Goal: Contribute content: Contribute content

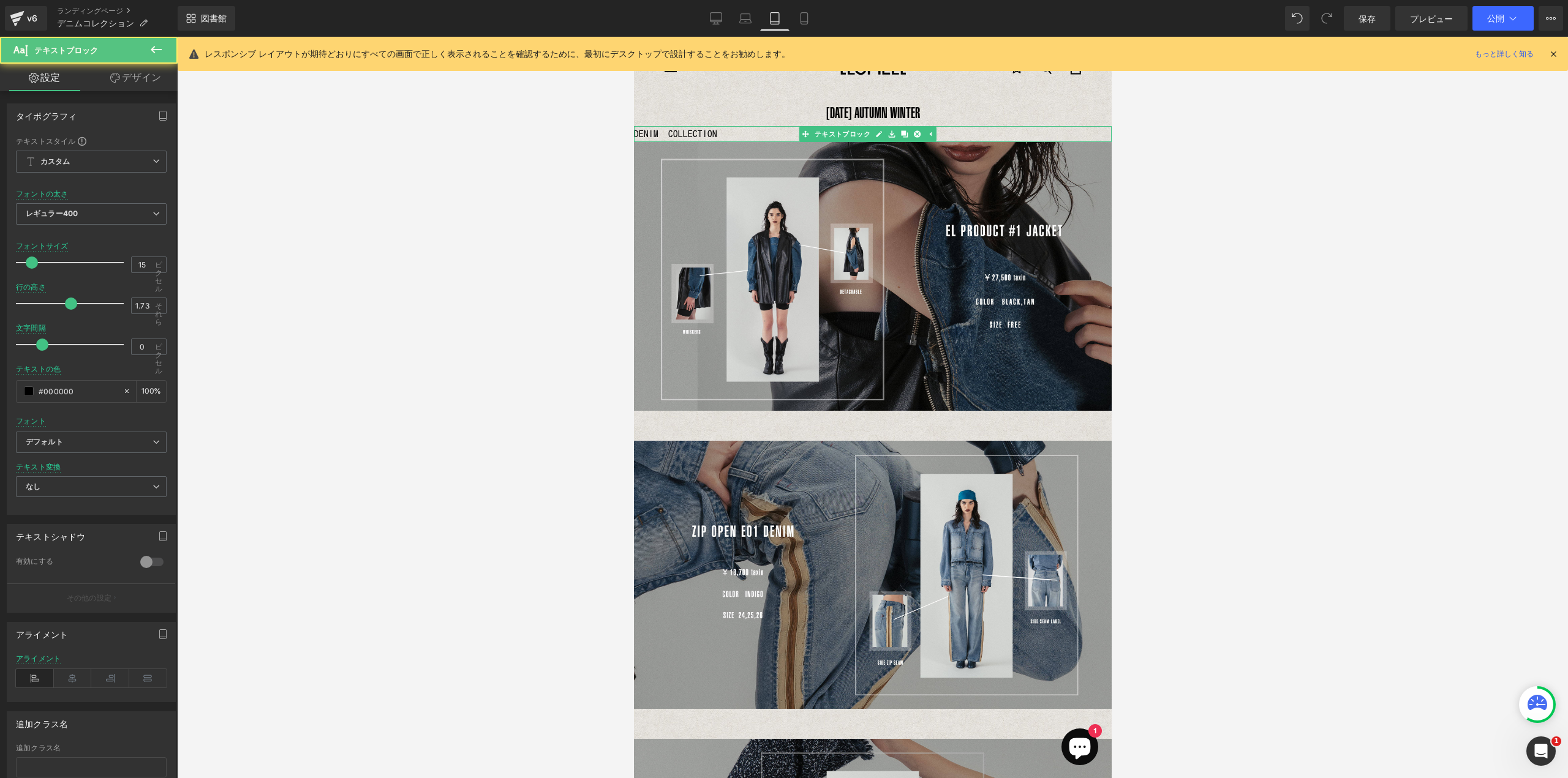
click at [722, 137] on p "DENIM COLLECTION" at bounding box center [872, 134] width 478 height 16
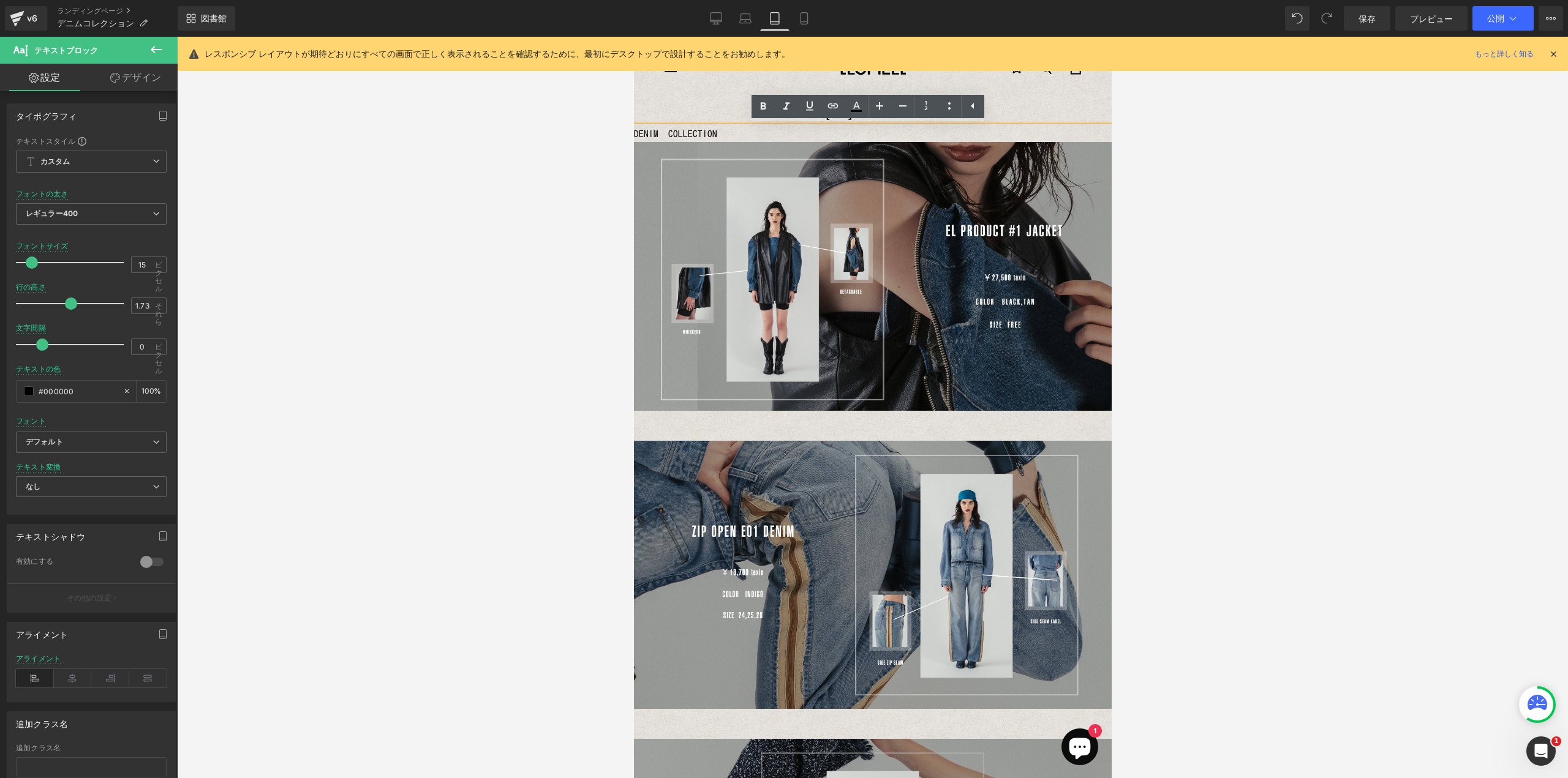
click at [1035, 107] on p "[DATE] AUTUMN WINTER" at bounding box center [872, 113] width 478 height 27
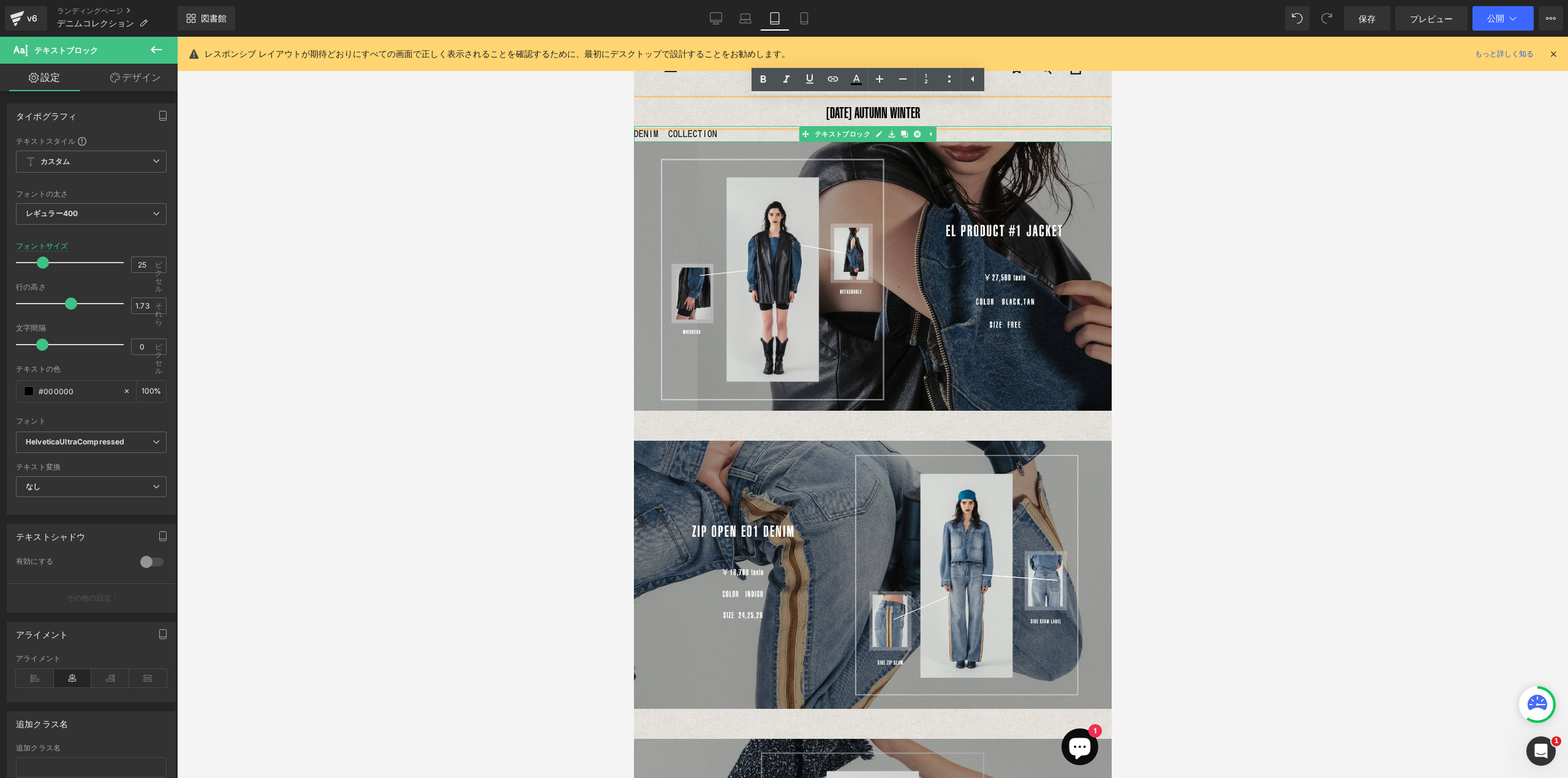
click at [695, 133] on font "DENIM COLLECTION" at bounding box center [674, 134] width 83 height 9
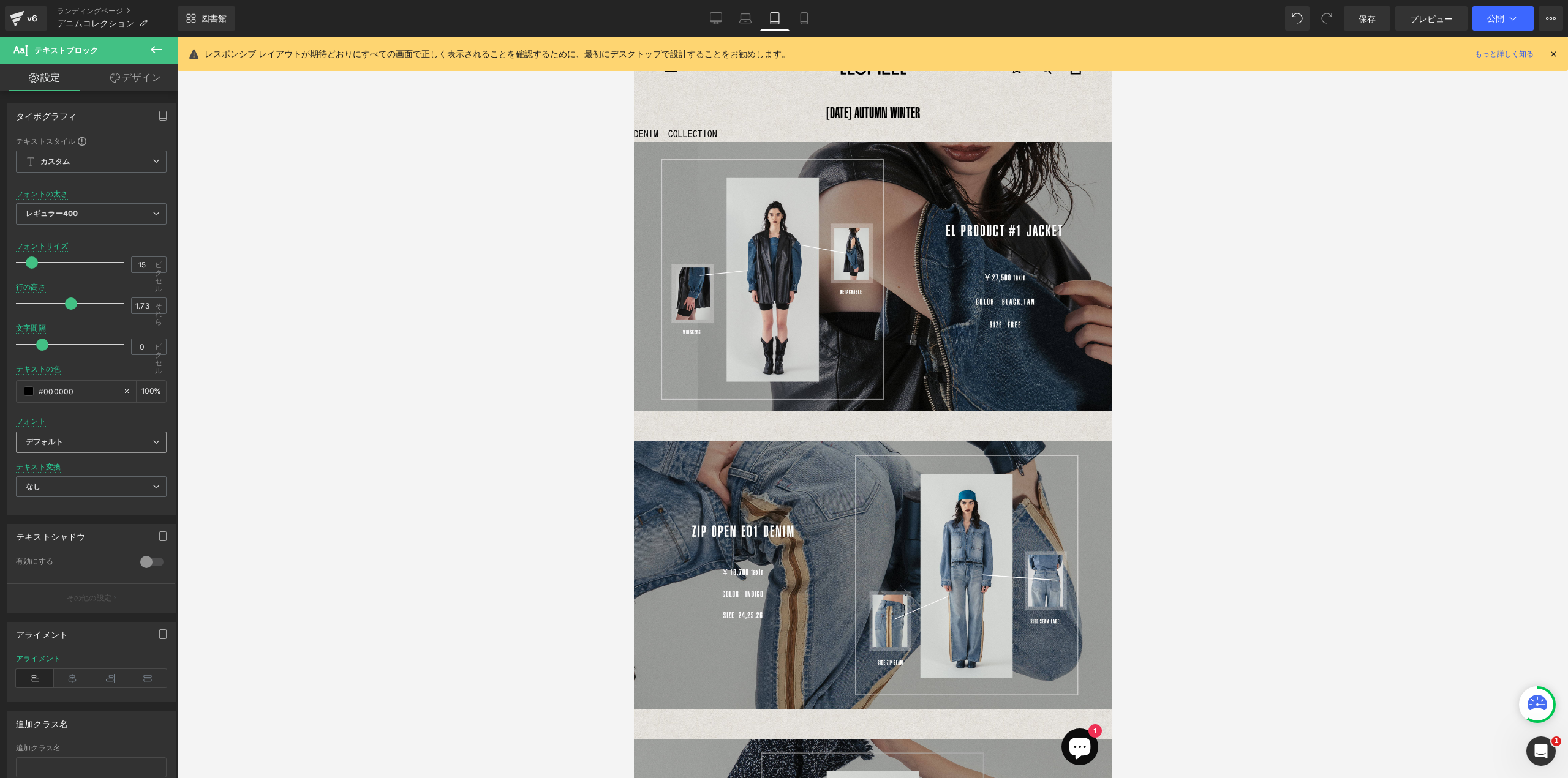
click at [108, 440] on b "デフォルト" at bounding box center [89, 443] width 127 height 11
click at [81, 500] on font "HelveticaUltraCompressed" at bounding box center [87, 504] width 94 height 9
drag, startPoint x: 71, startPoint y: 684, endPoint x: 78, endPoint y: 677, distance: 9.9
click at [72, 683] on icon at bounding box center [73, 678] width 38 height 18
click at [938, 133] on p "DENIM COLLECTION" at bounding box center [872, 134] width 478 height 16
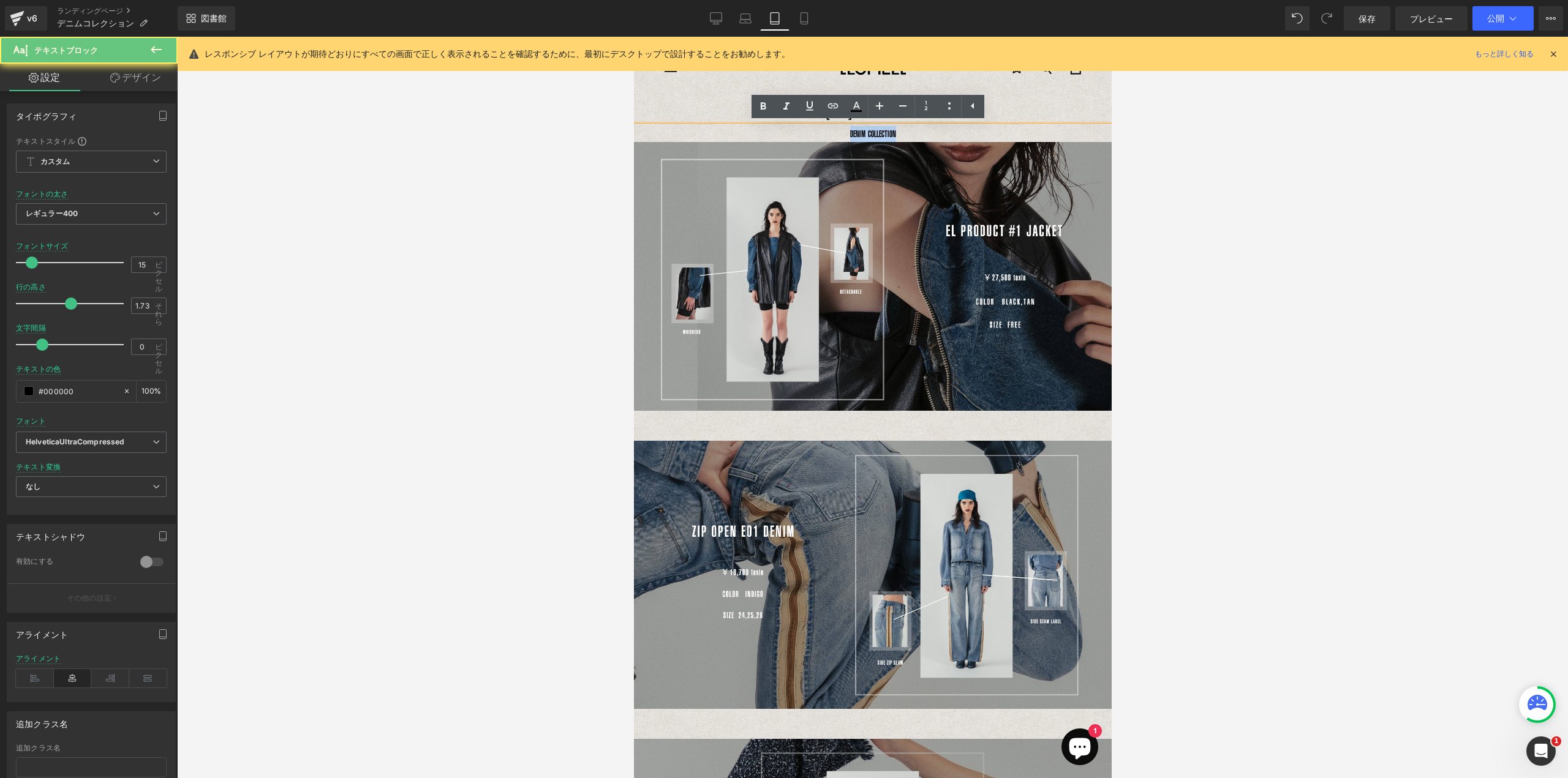
drag, startPoint x: 936, startPoint y: 129, endPoint x: 820, endPoint y: 129, distance: 116.0
click at [820, 129] on p "DENIM COLLECTION" at bounding box center [872, 134] width 478 height 16
click at [870, 106] on link at bounding box center [879, 106] width 24 height 24
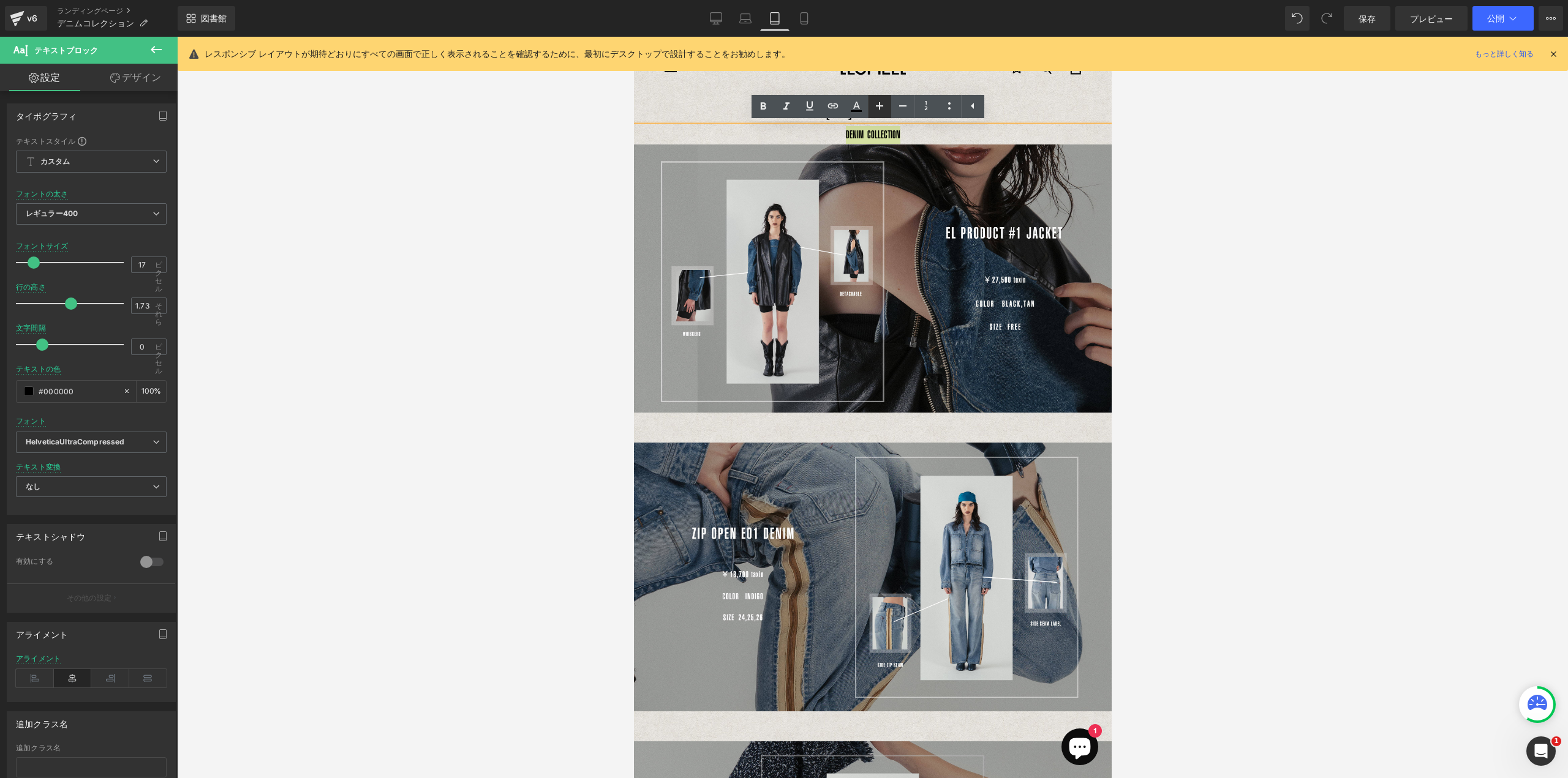
click at [878, 106] on icon at bounding box center [879, 106] width 14 height 14
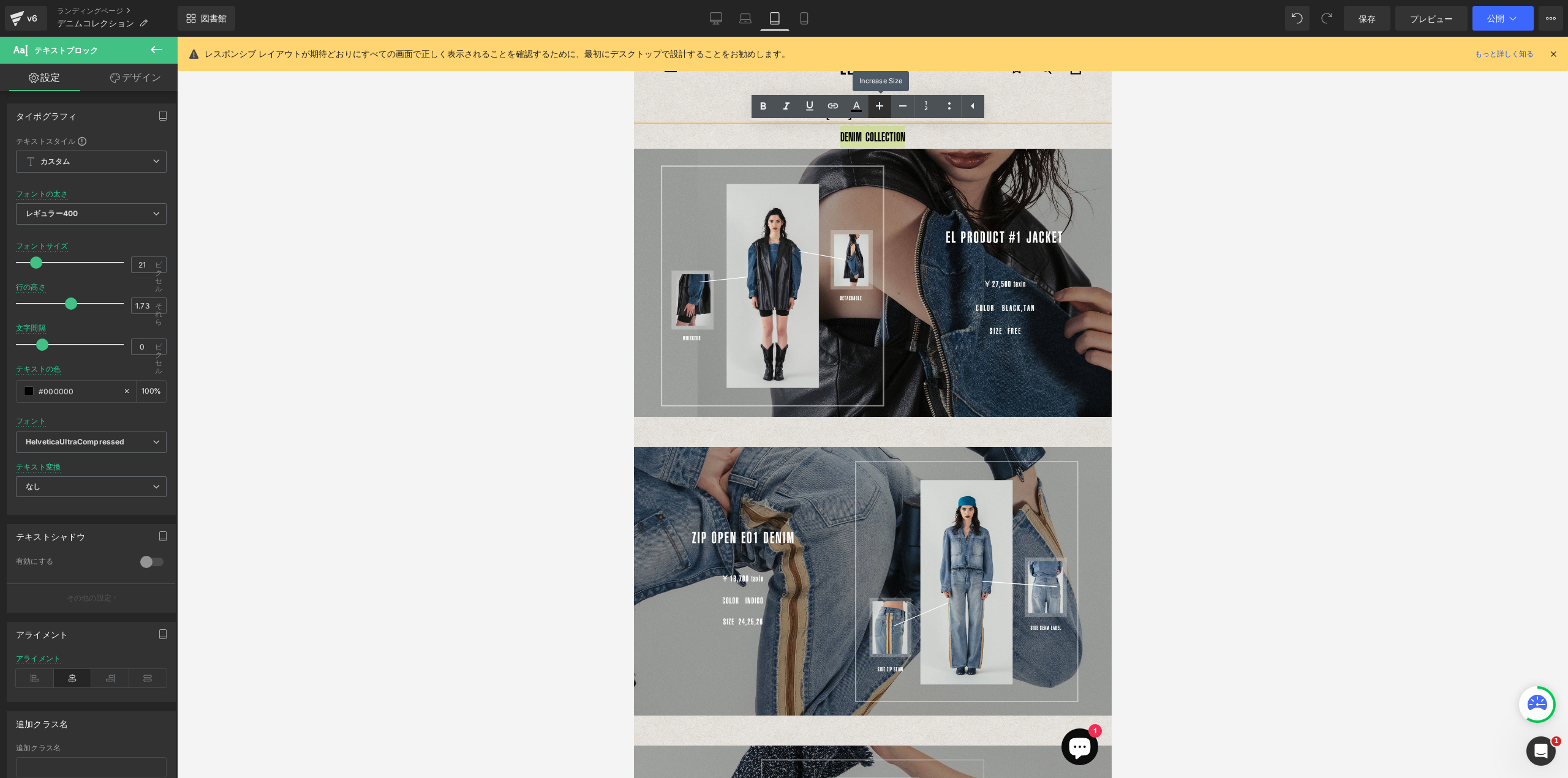
click at [878, 106] on icon at bounding box center [879, 106] width 14 height 14
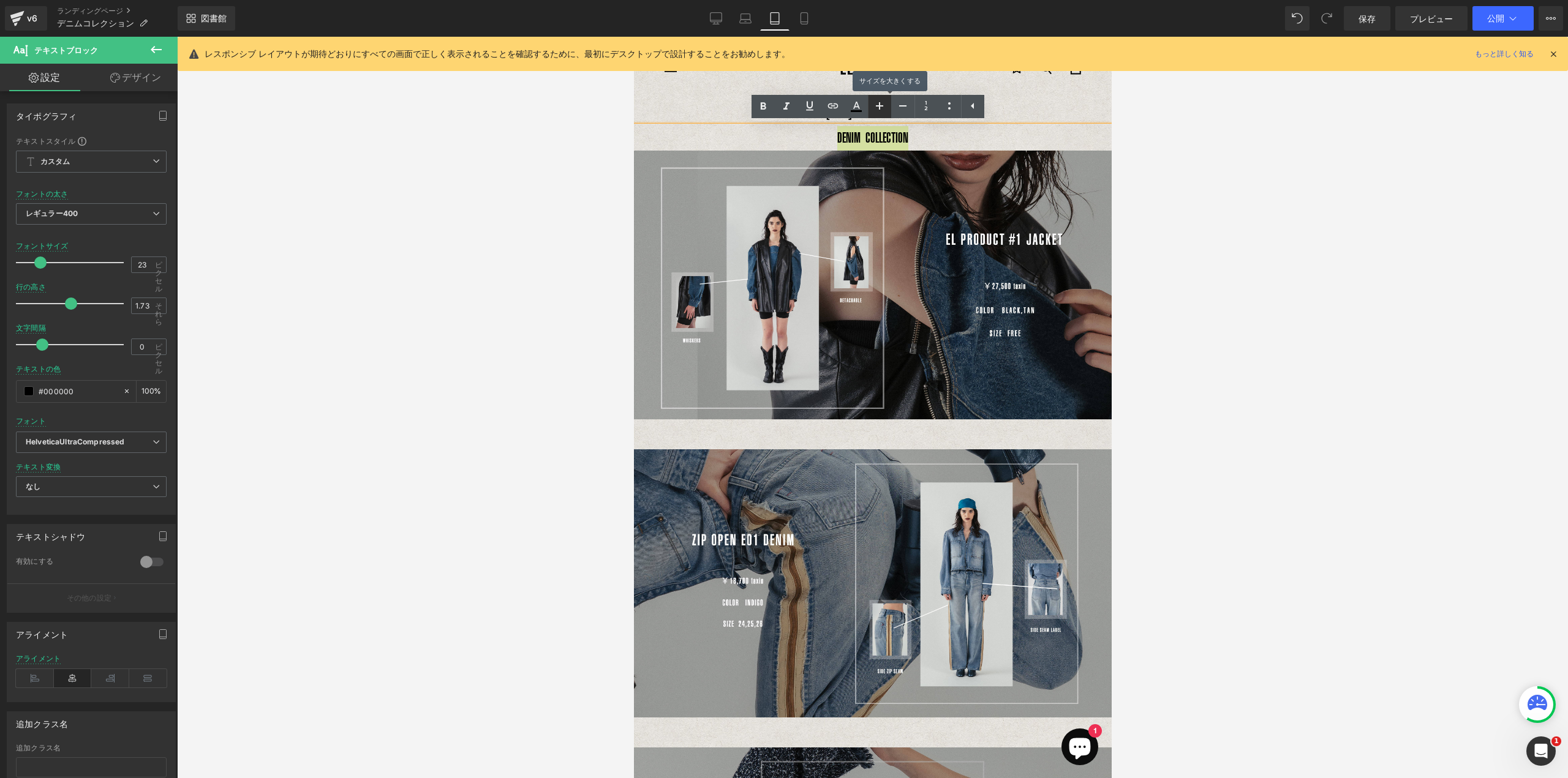
click at [878, 106] on icon at bounding box center [879, 106] width 14 height 14
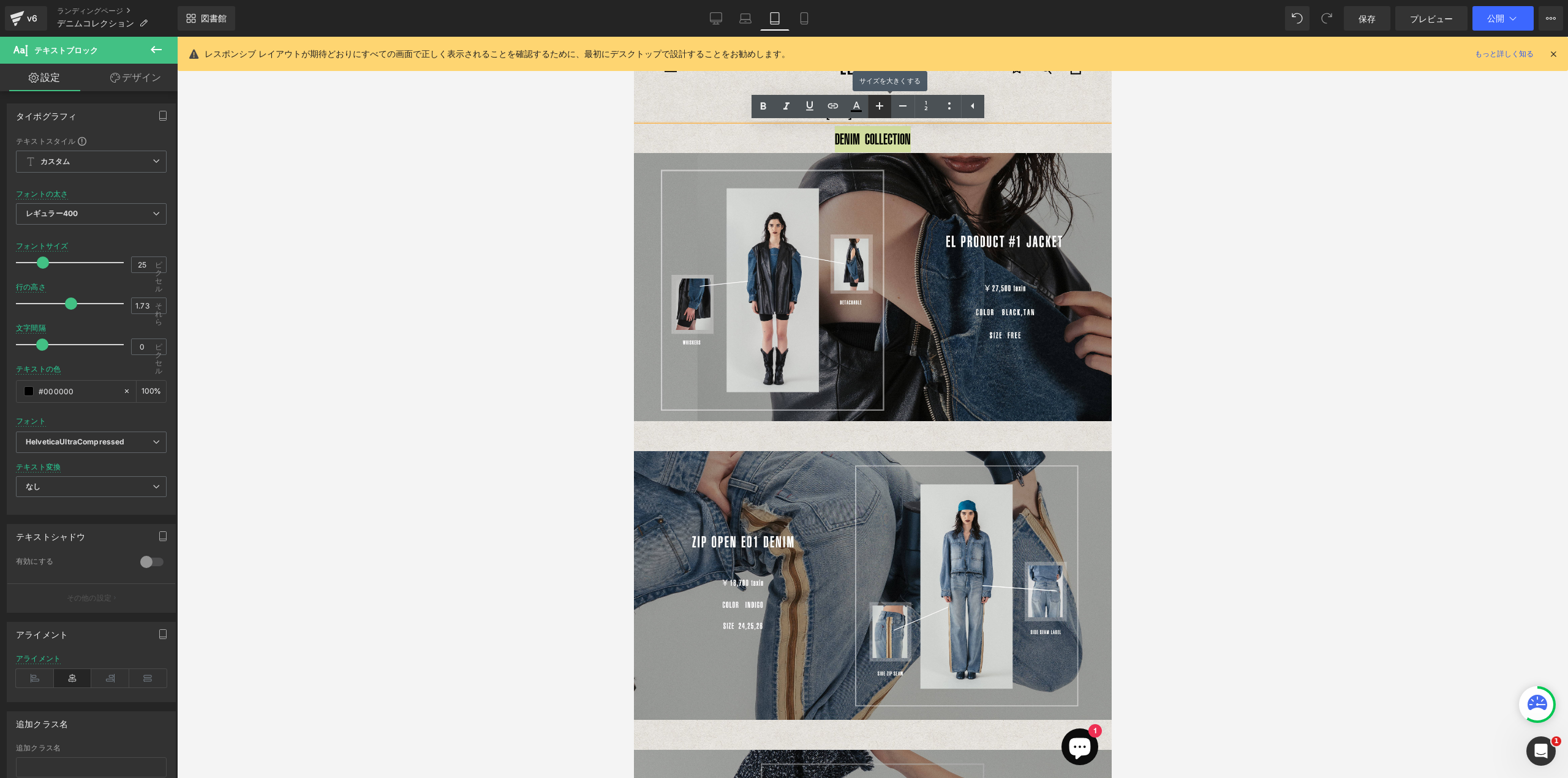
click at [878, 106] on icon at bounding box center [879, 106] width 14 height 14
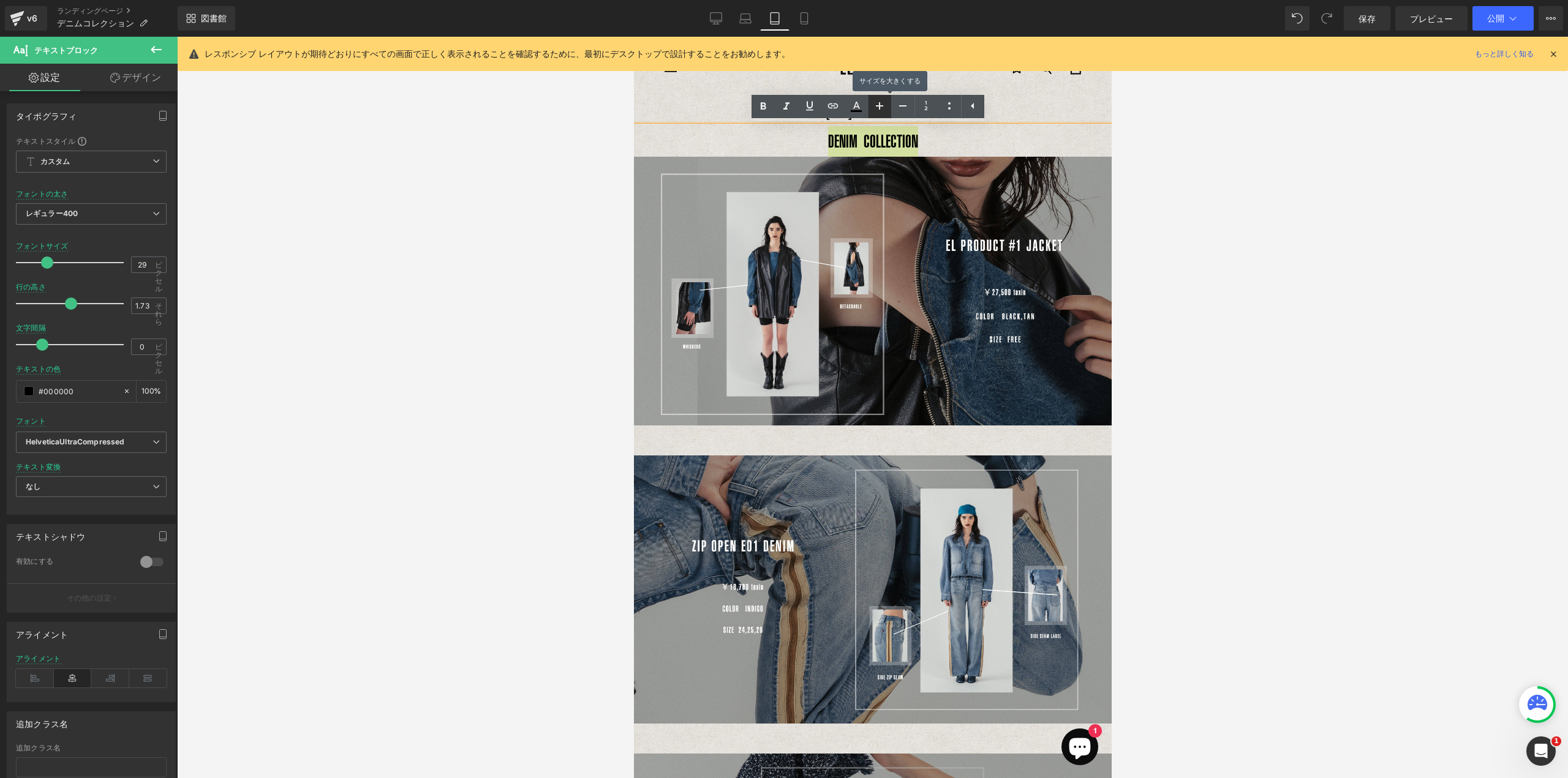
click at [878, 106] on icon at bounding box center [879, 106] width 14 height 14
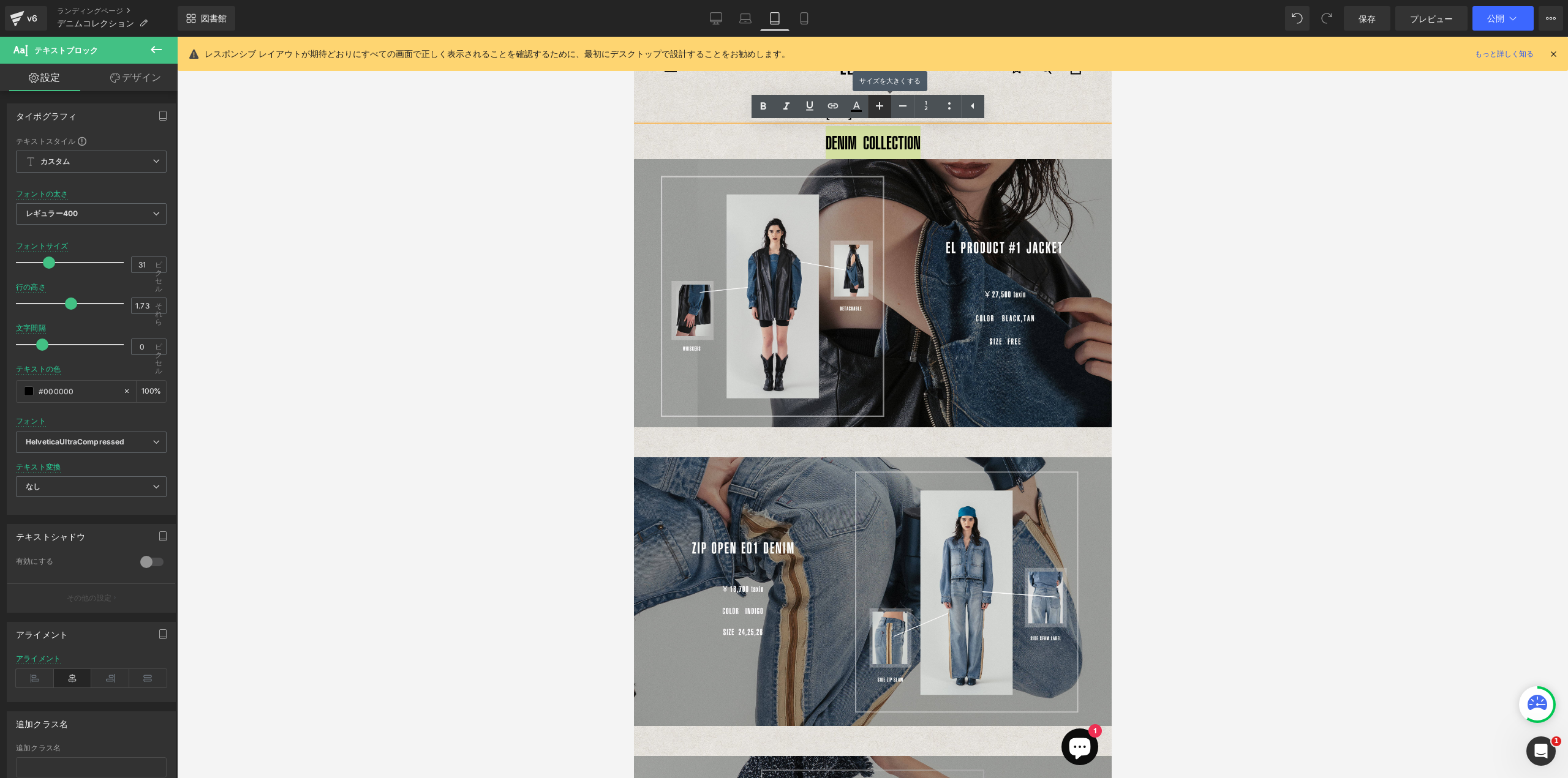
click at [878, 106] on icon at bounding box center [879, 106] width 14 height 14
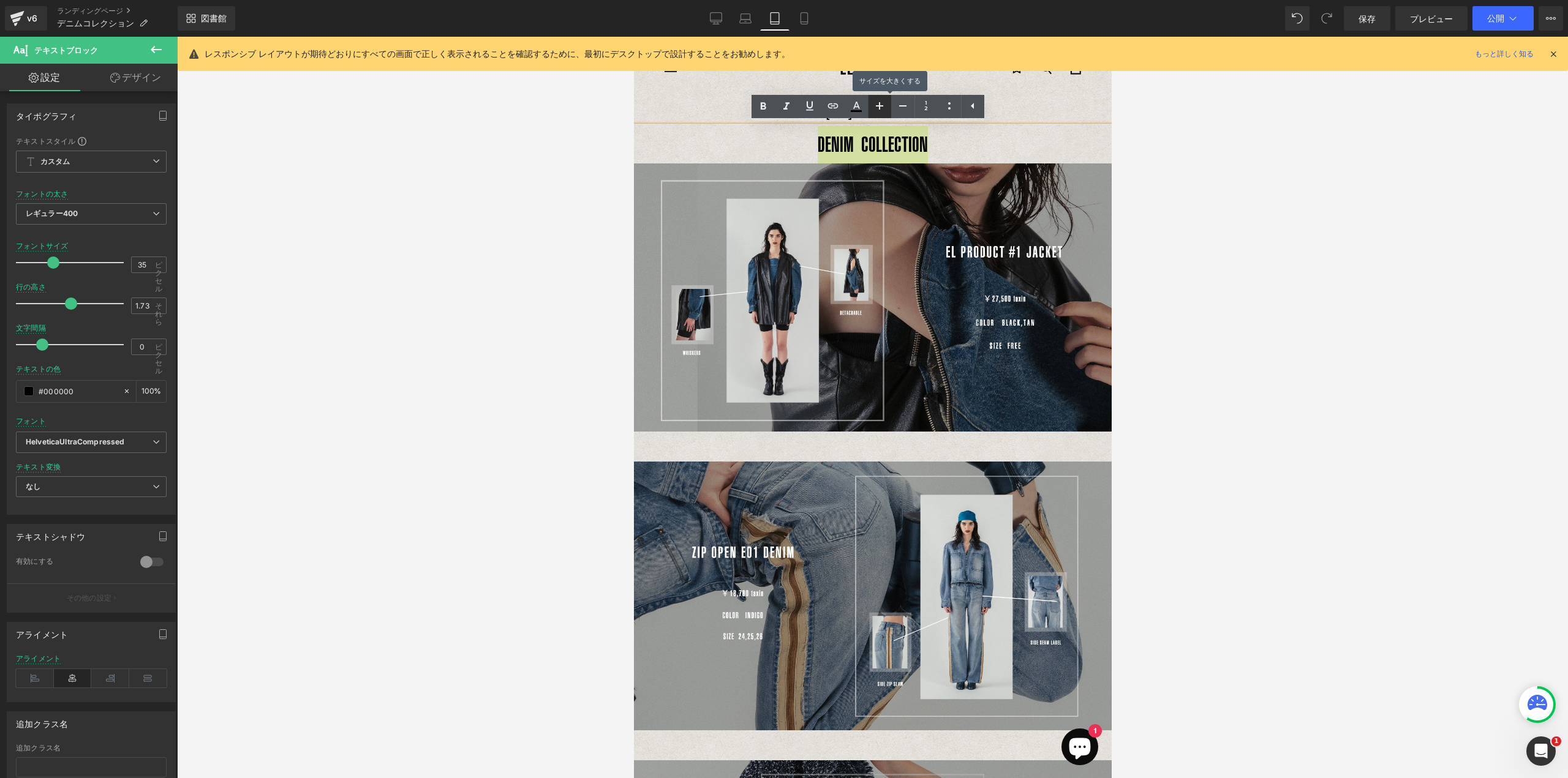
click at [878, 106] on icon at bounding box center [879, 106] width 14 height 14
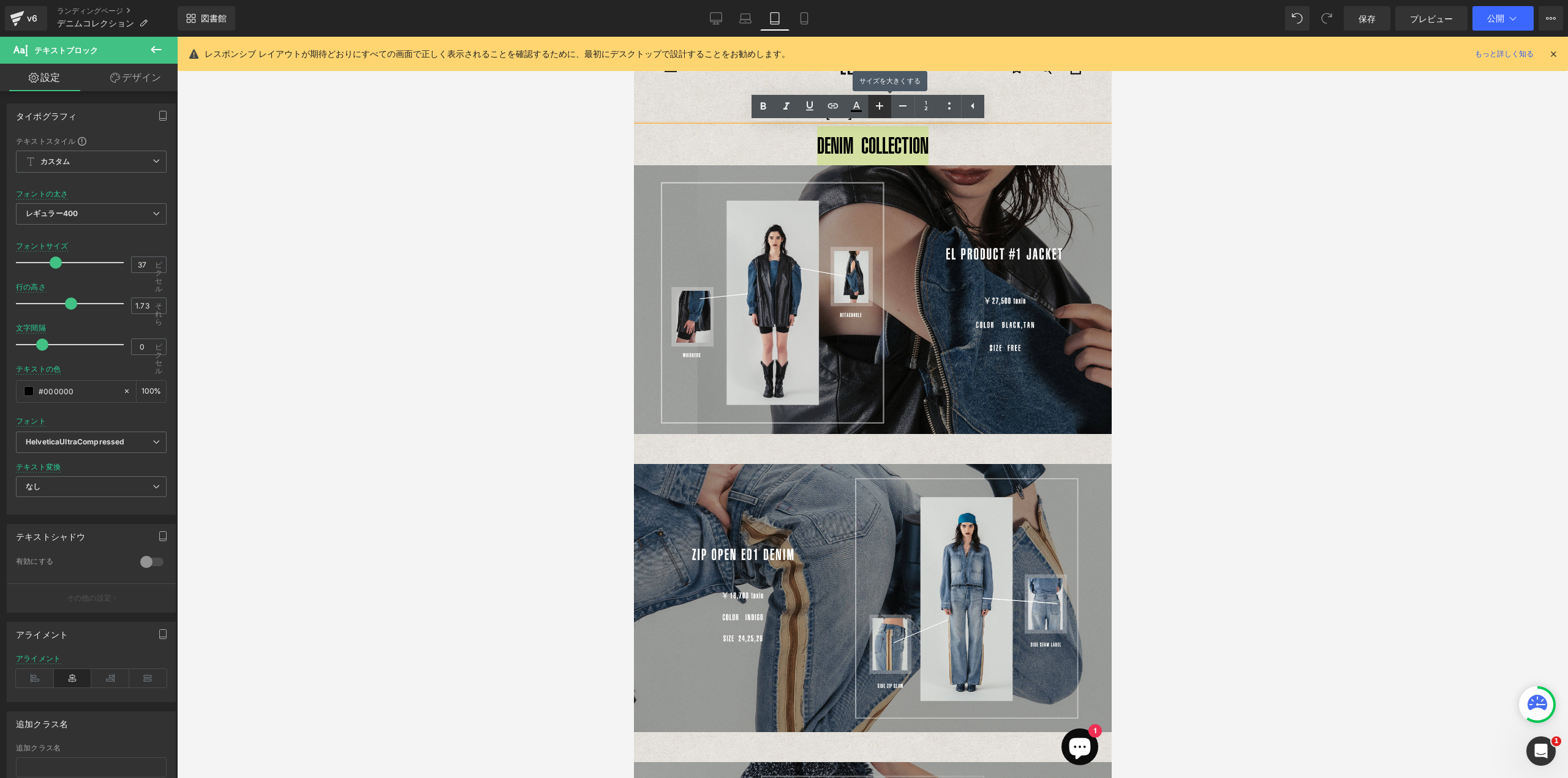
click at [878, 106] on icon at bounding box center [879, 106] width 14 height 14
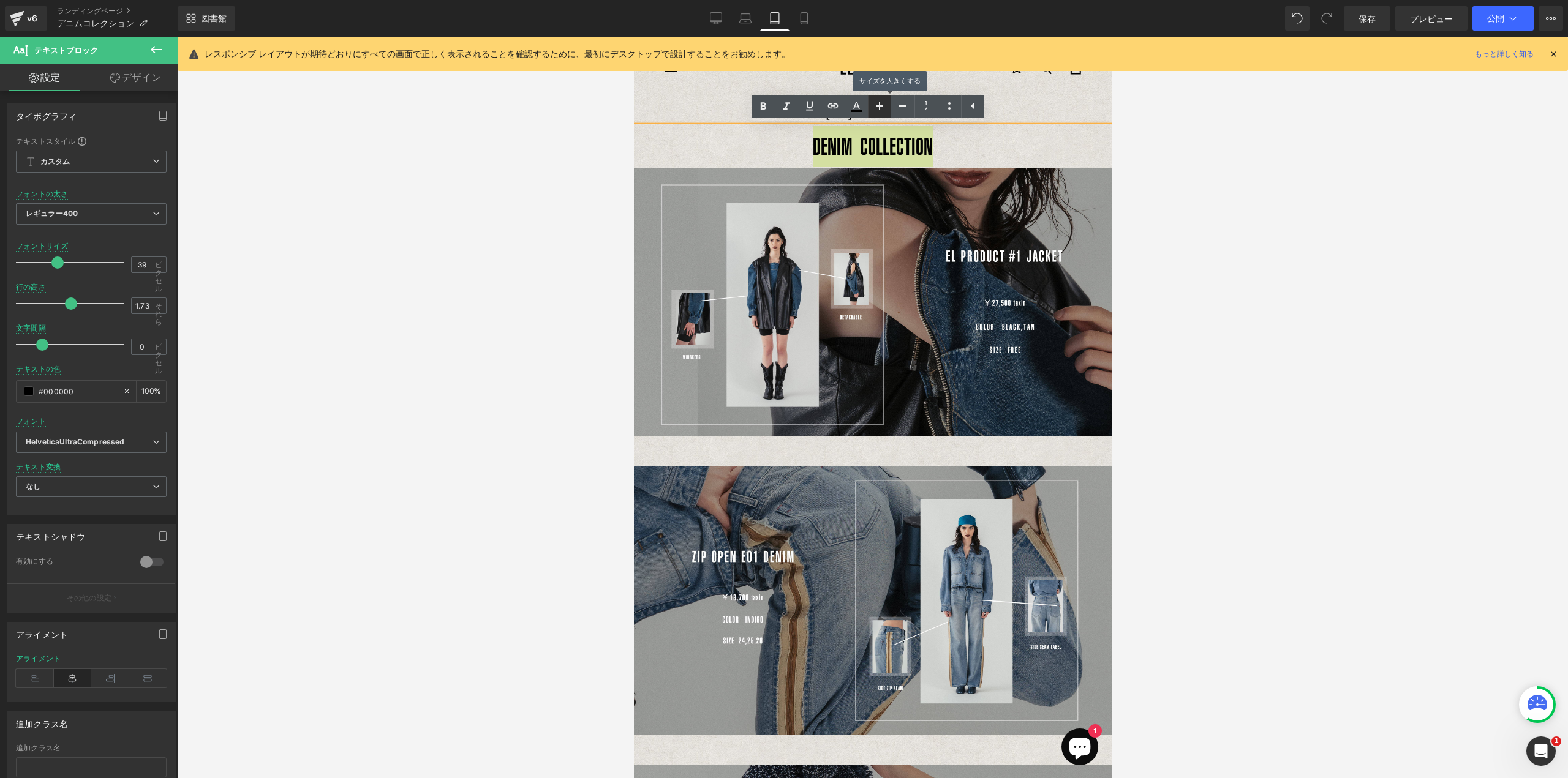
click at [878, 106] on icon at bounding box center [879, 106] width 14 height 14
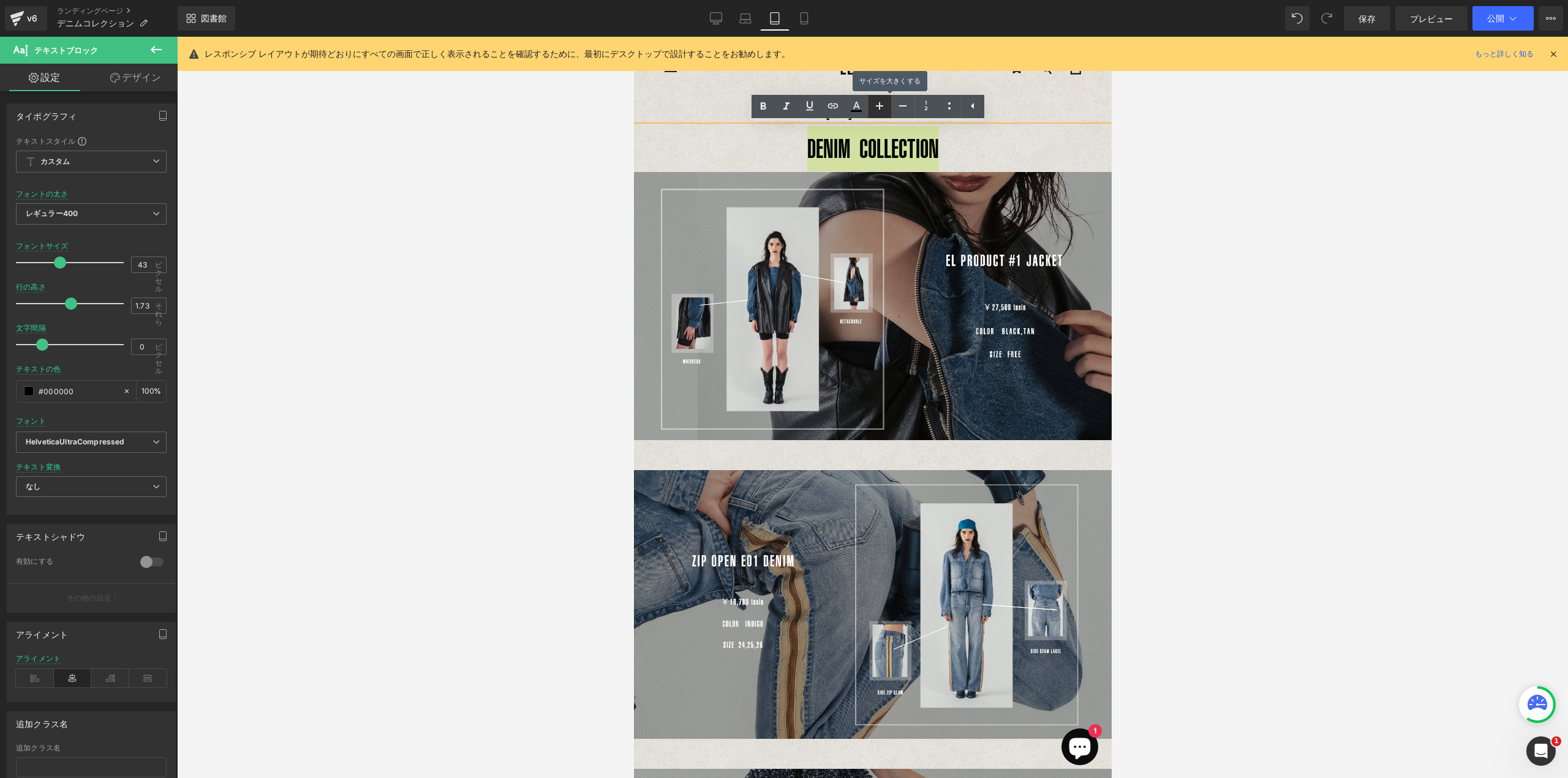
click at [878, 106] on icon at bounding box center [879, 106] width 14 height 14
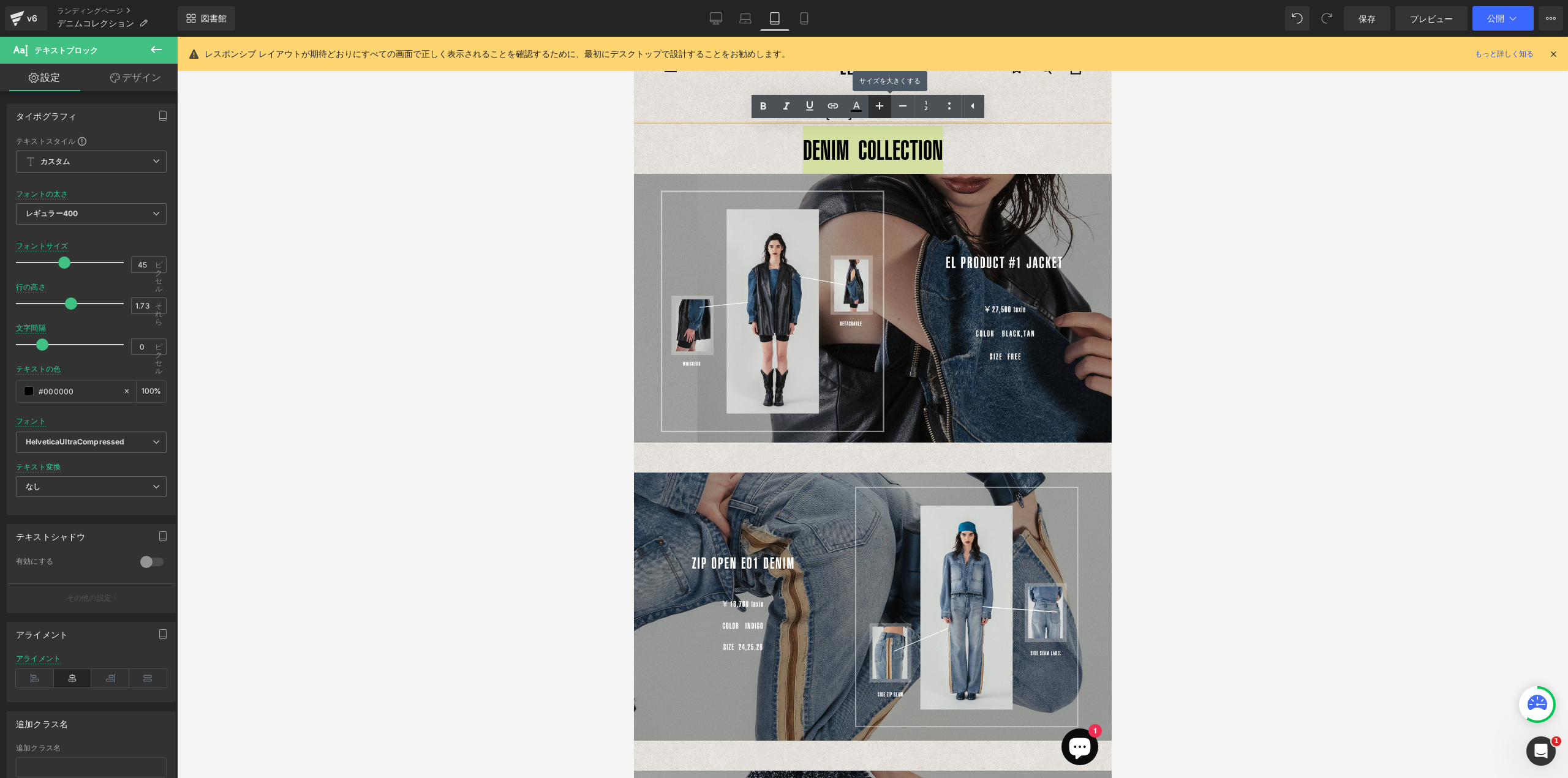
click at [878, 106] on icon at bounding box center [879, 106] width 14 height 14
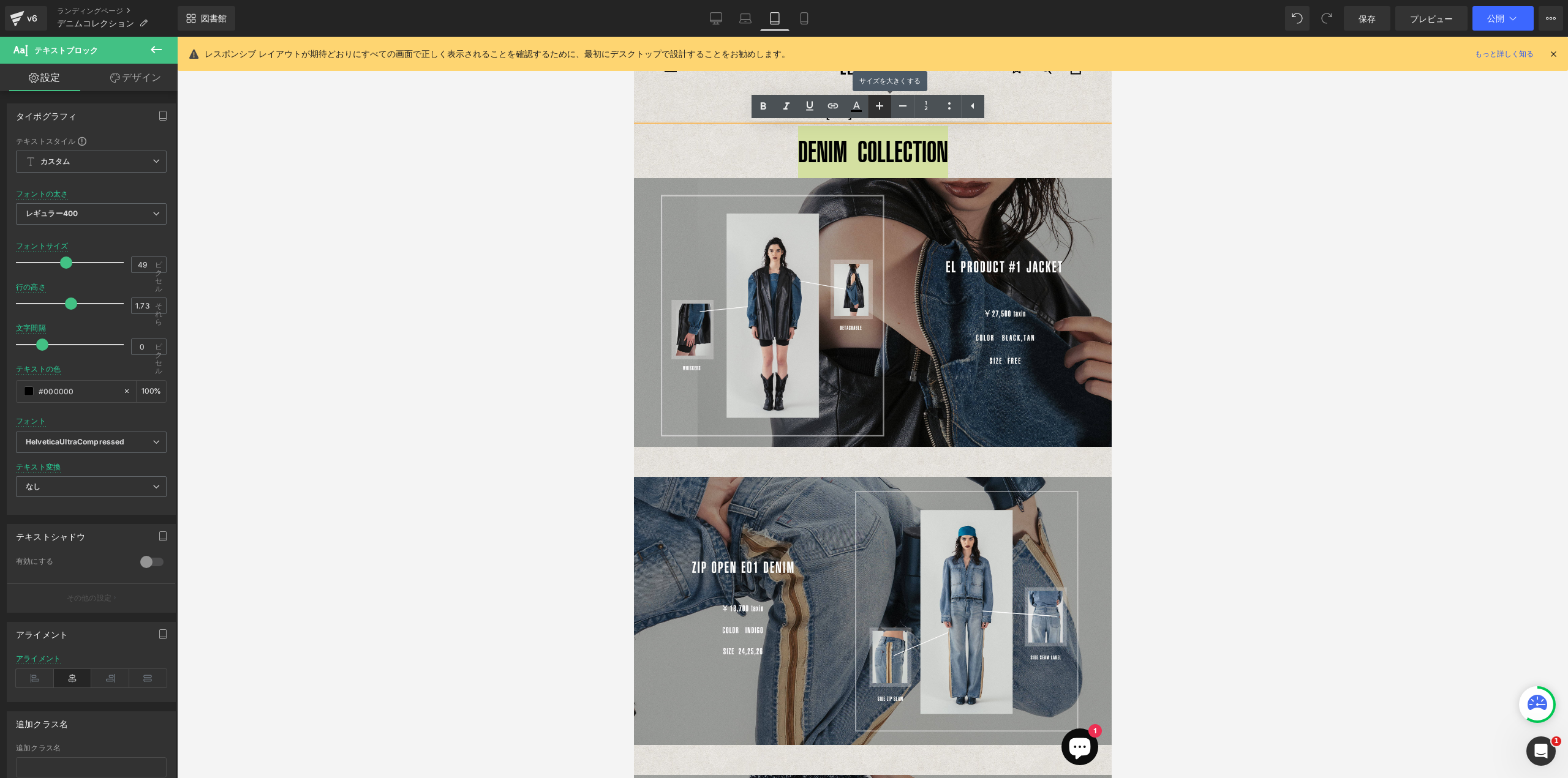
click at [878, 106] on icon at bounding box center [879, 106] width 14 height 14
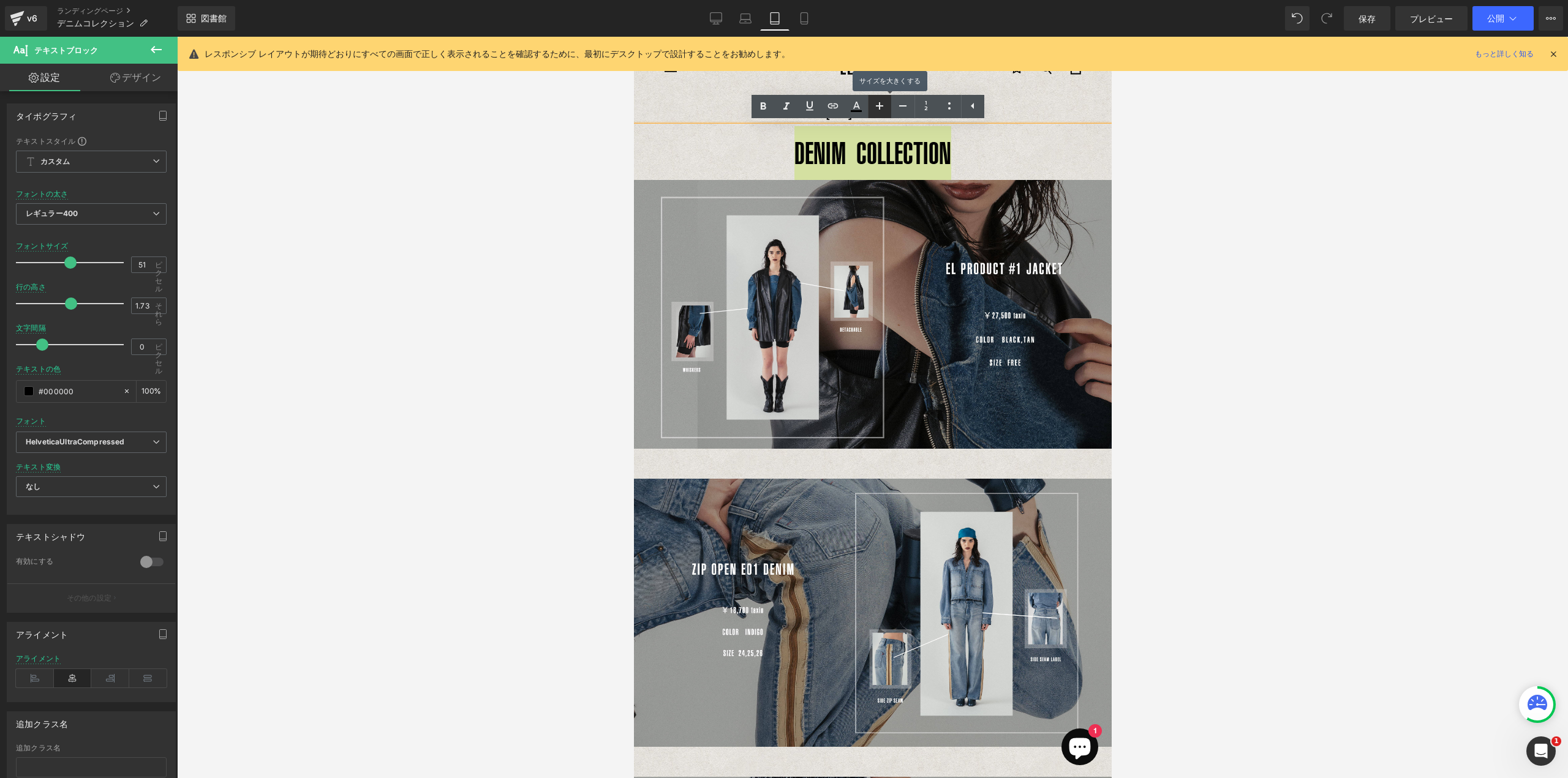
click at [878, 106] on icon at bounding box center [879, 106] width 14 height 14
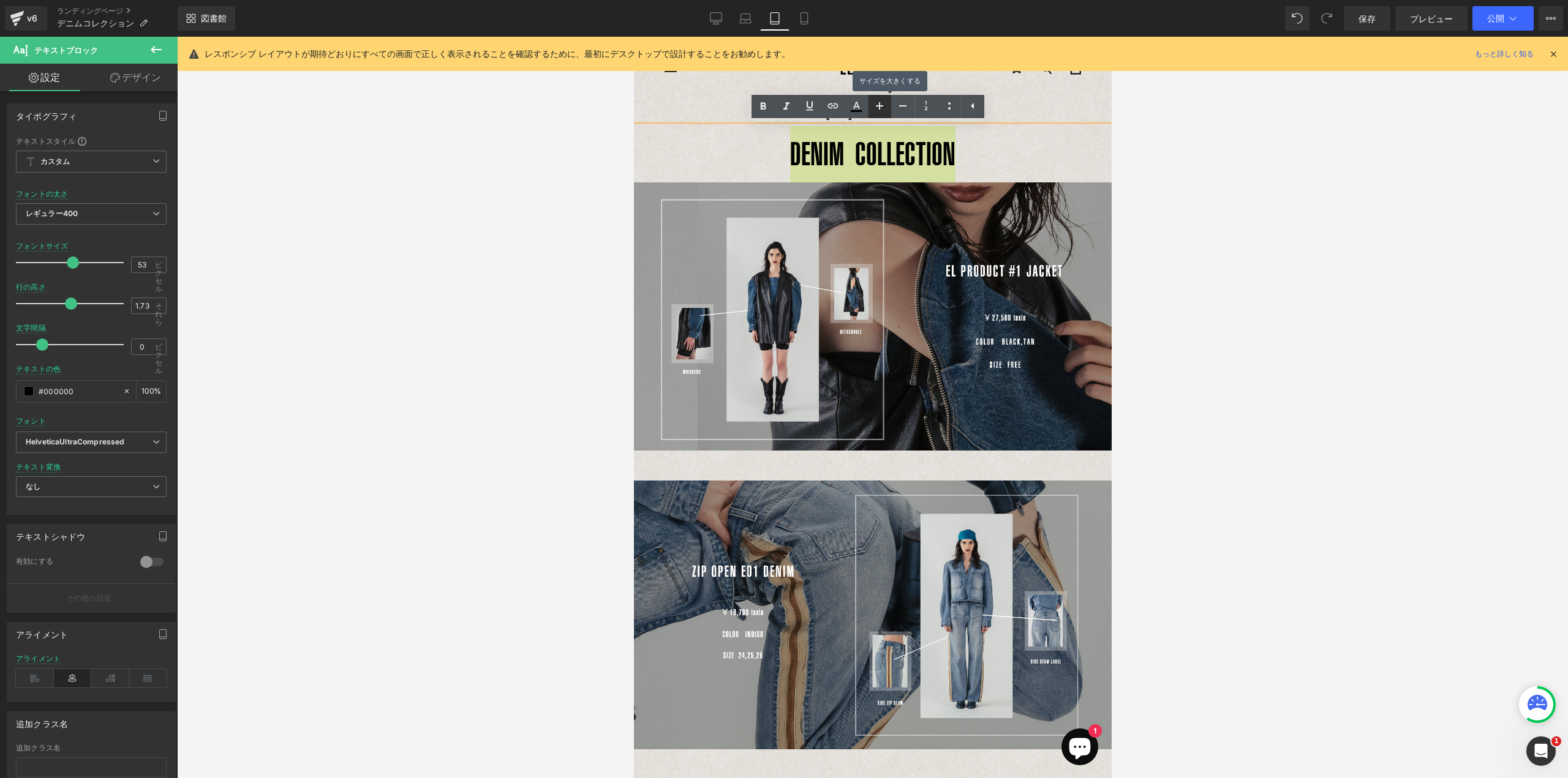
click at [878, 106] on icon at bounding box center [879, 106] width 14 height 14
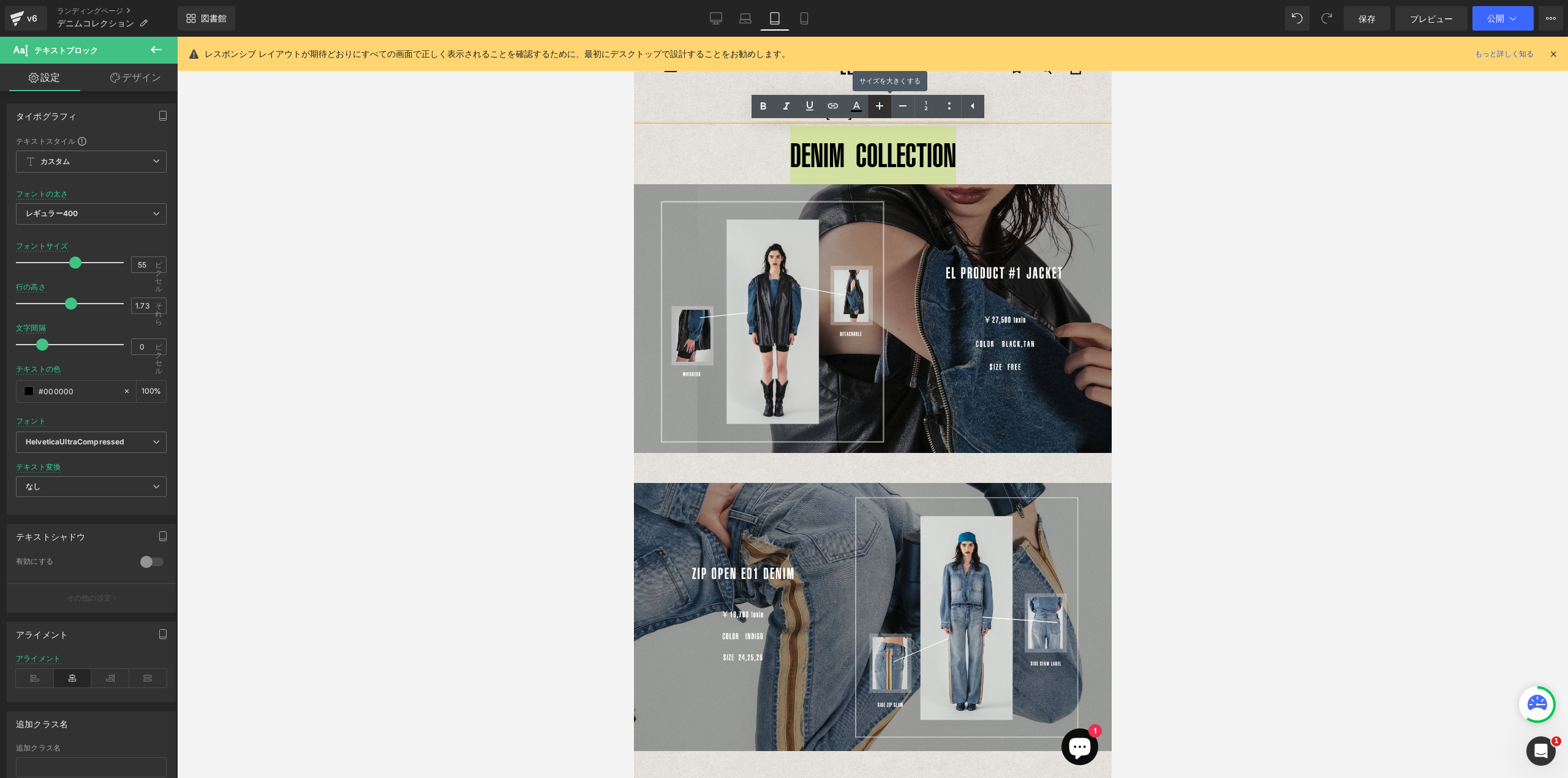
click at [878, 106] on icon at bounding box center [879, 106] width 14 height 14
type input "57"
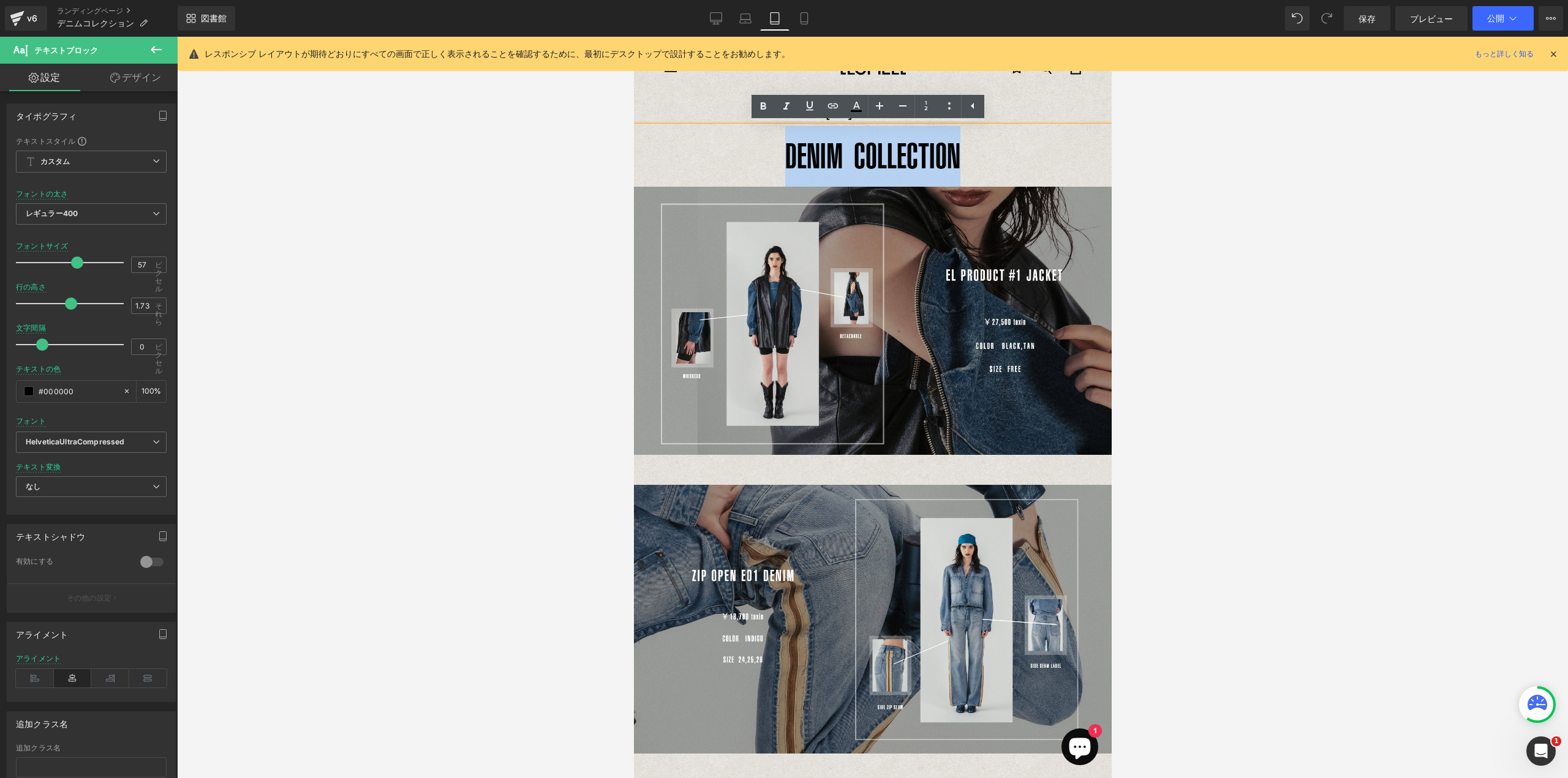
click at [1032, 111] on p "[DATE] AUTUMN WINTER" at bounding box center [872, 113] width 478 height 27
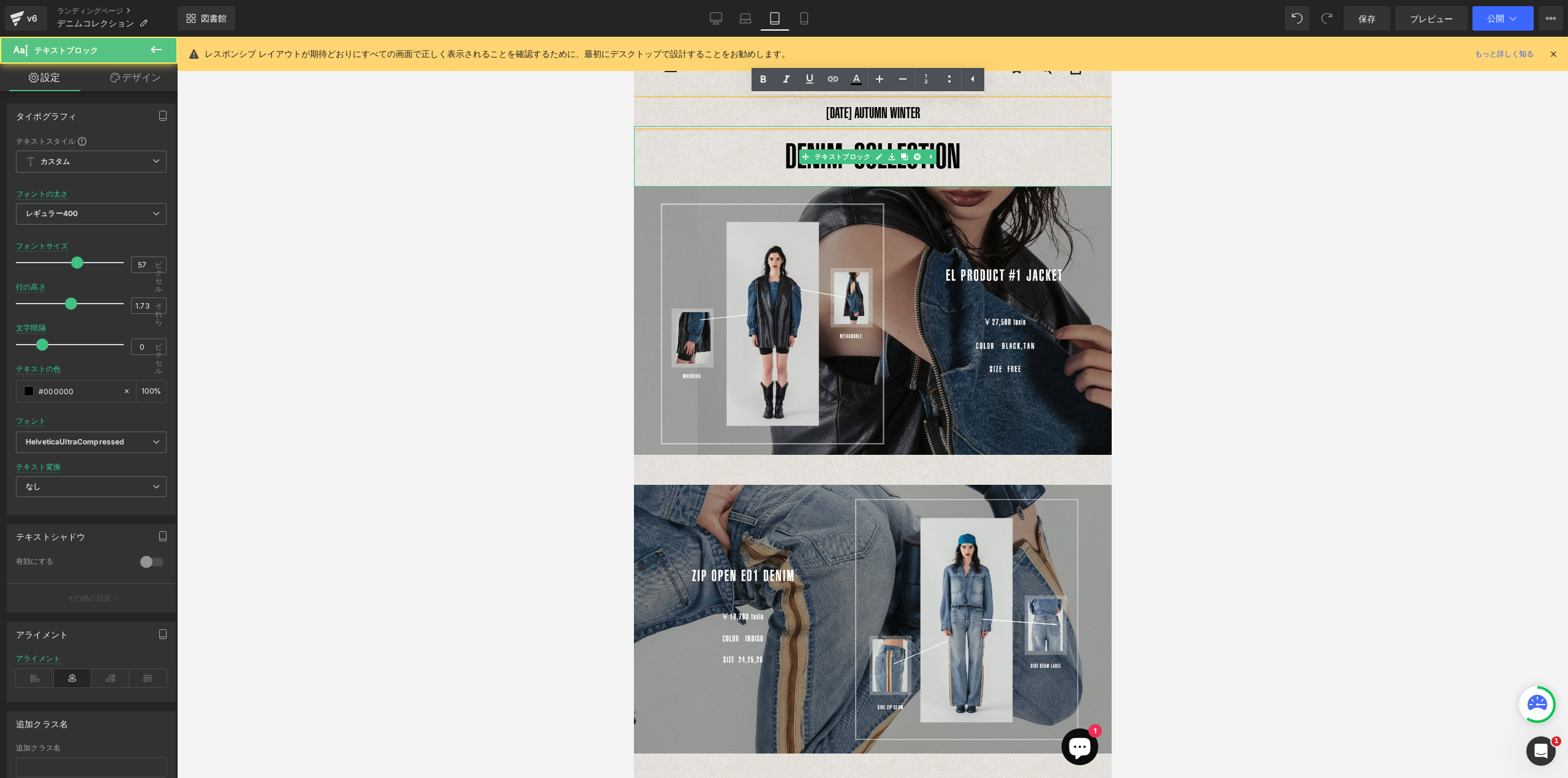
click at [880, 131] on p "DENIM COLLECTION" at bounding box center [872, 157] width 478 height 61
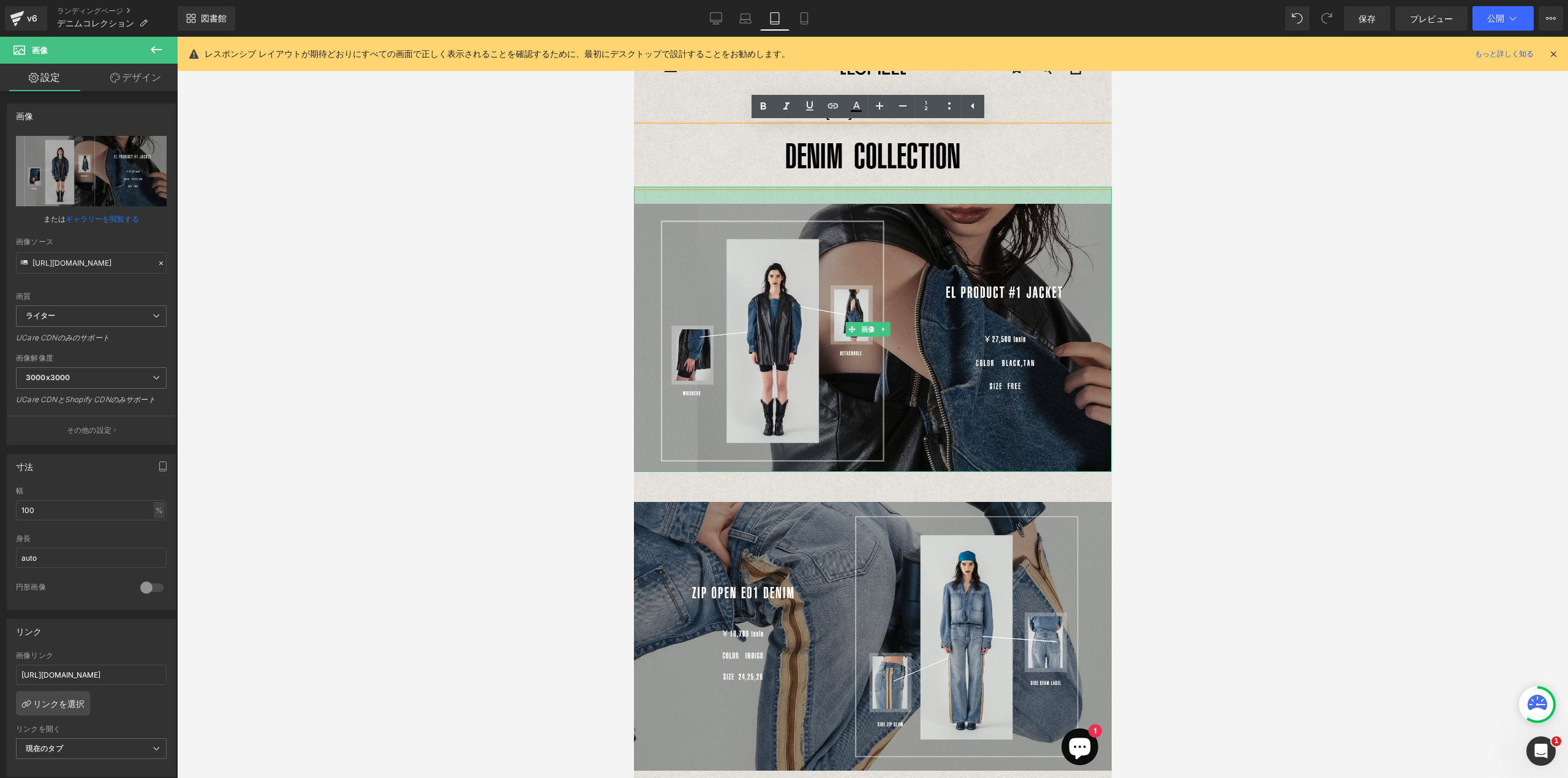
drag, startPoint x: 878, startPoint y: 186, endPoint x: 893, endPoint y: 200, distance: 20.5
click at [879, 202] on div at bounding box center [872, 195] width 478 height 17
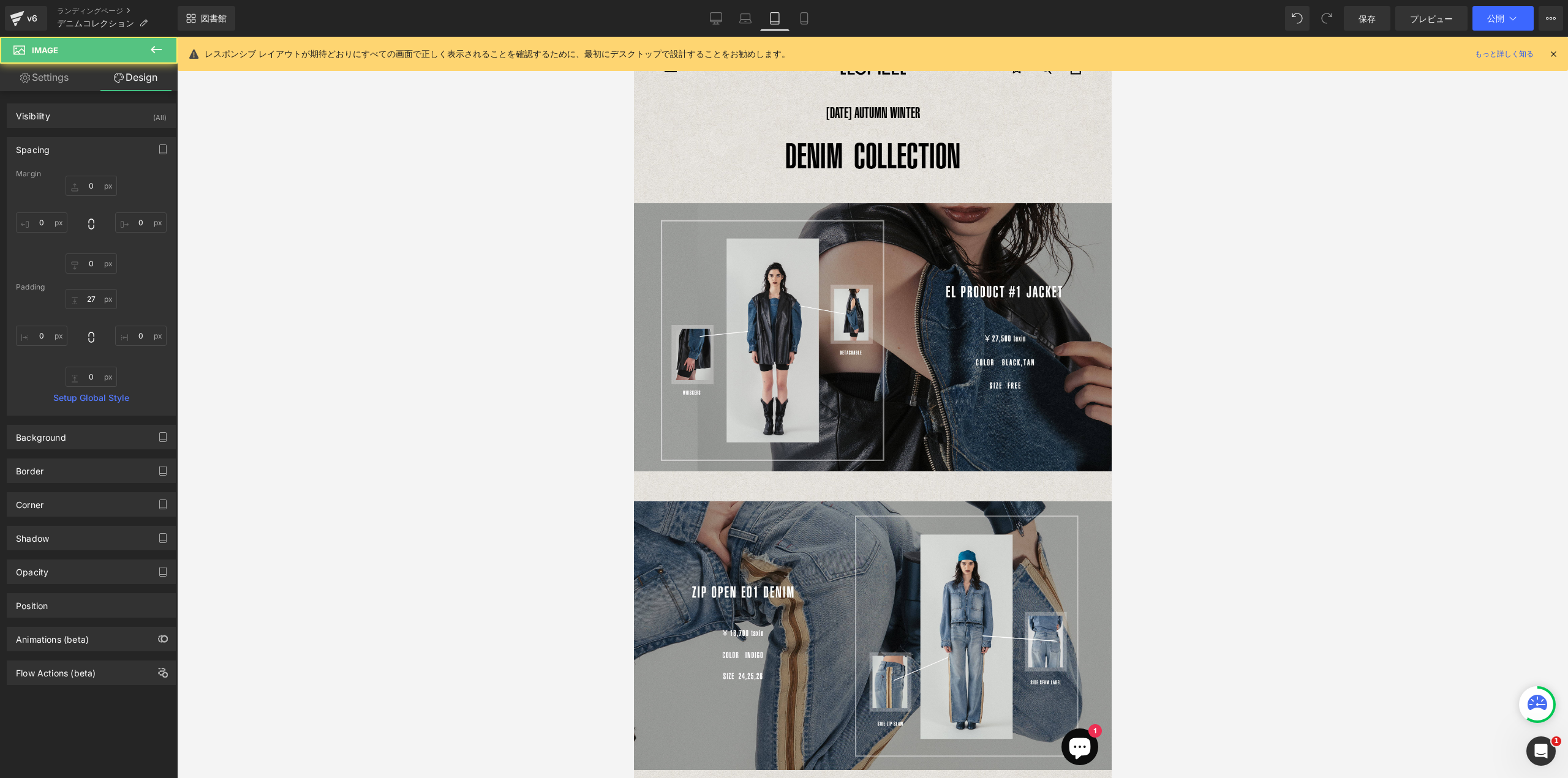
drag, startPoint x: 1223, startPoint y: 194, endPoint x: 1220, endPoint y: 188, distance: 6.7
click at [1223, 193] on div at bounding box center [873, 407] width 1391 height 741
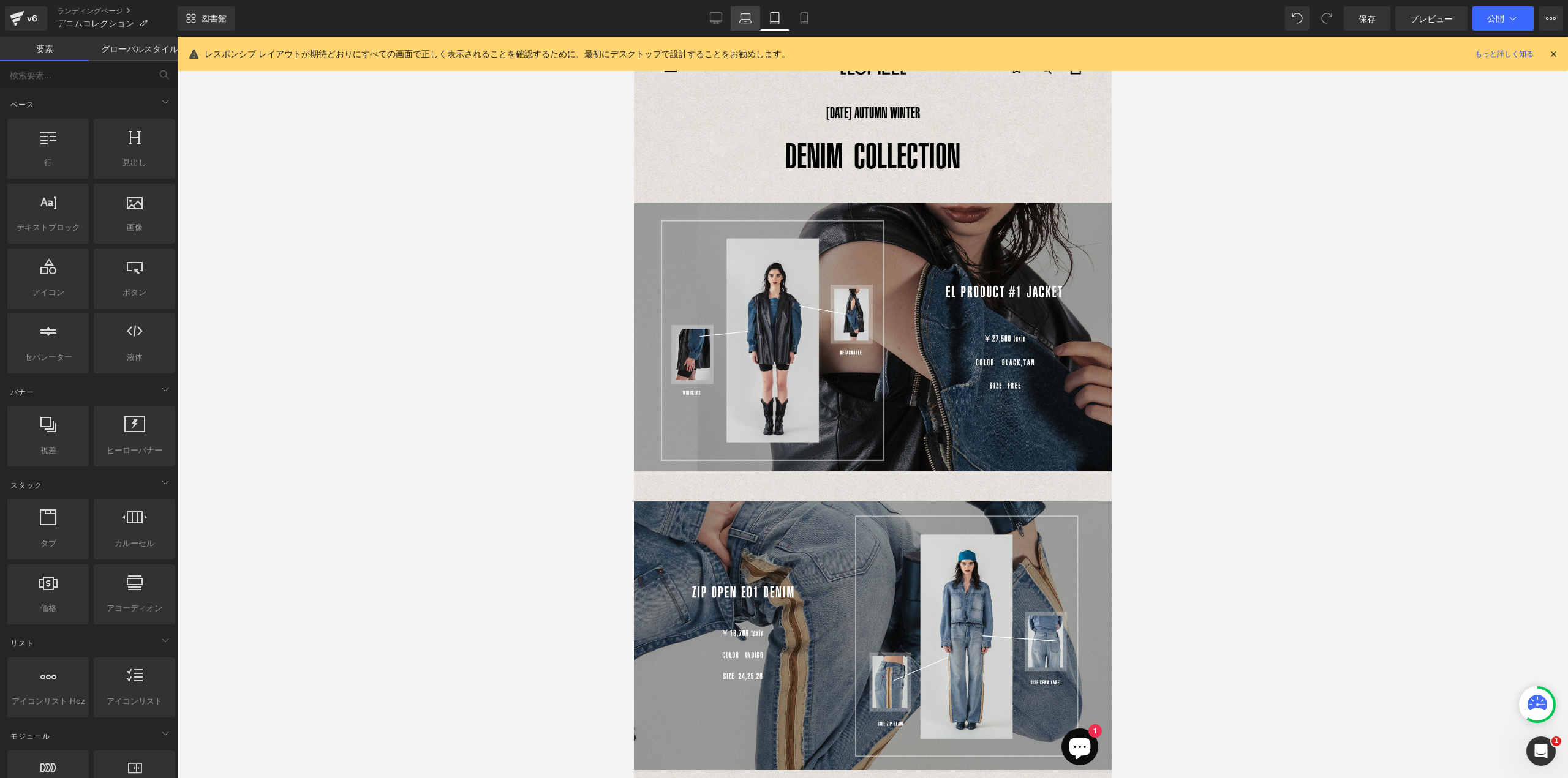
click at [749, 17] on icon at bounding box center [746, 17] width 9 height 5
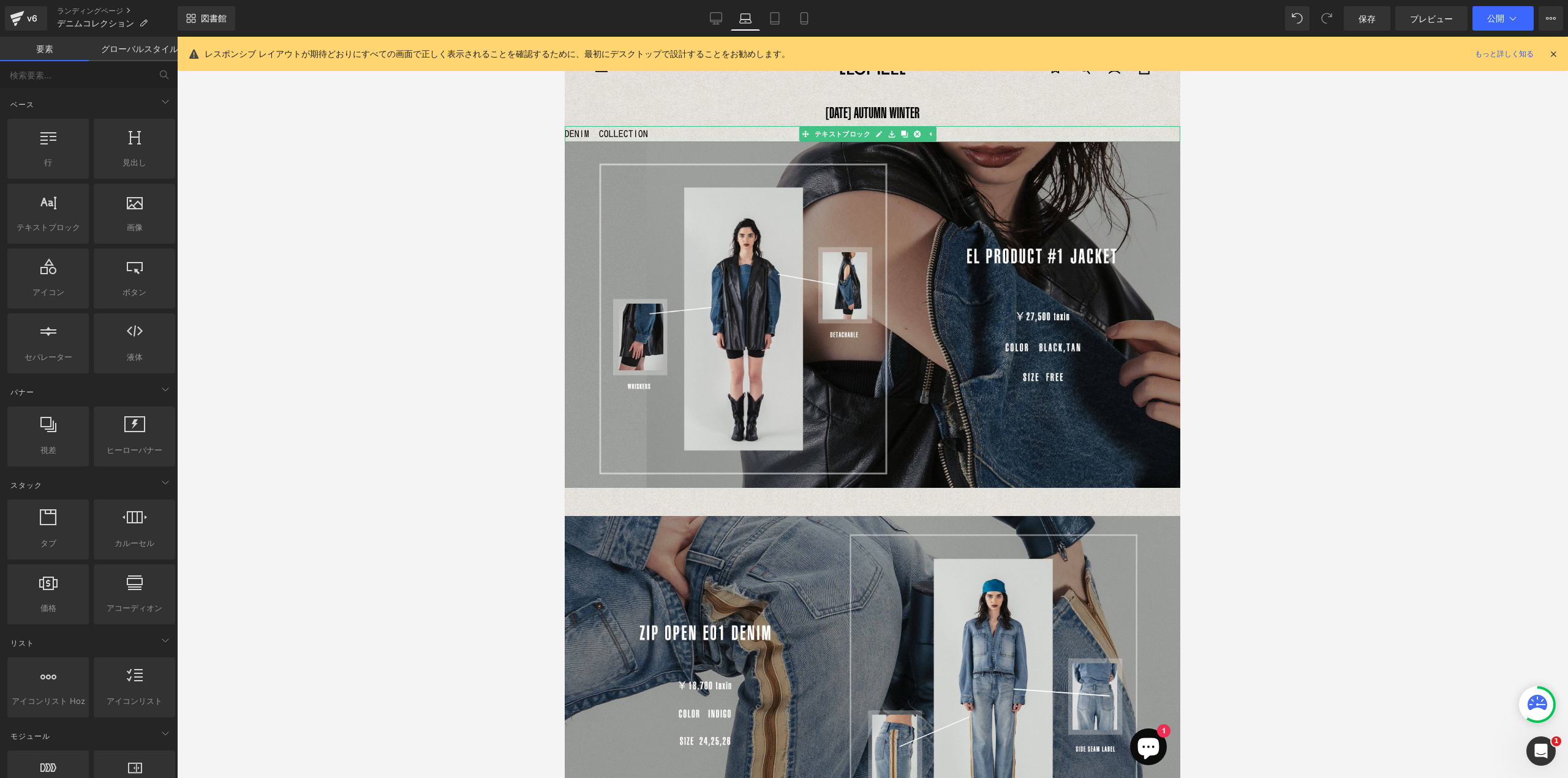
click at [646, 135] on p "DENIM COLLECTION" at bounding box center [872, 134] width 615 height 16
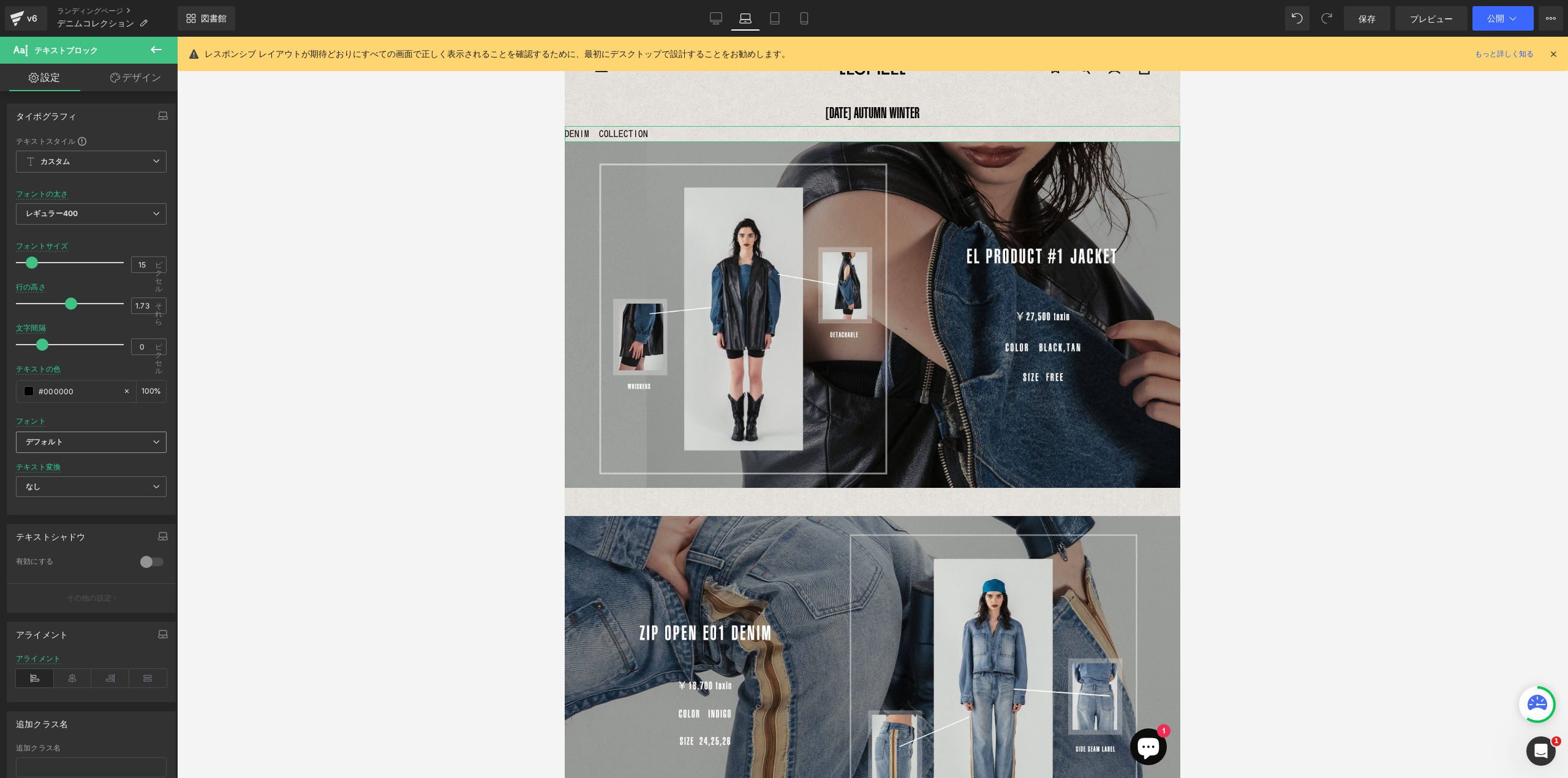
drag, startPoint x: 98, startPoint y: 443, endPoint x: 100, endPoint y: 466, distance: 23.1
click at [98, 444] on b "デフォルト" at bounding box center [89, 443] width 127 height 11
click at [81, 503] on font "HelveticaUltraCompressed" at bounding box center [87, 504] width 94 height 9
click at [79, 675] on icon at bounding box center [73, 678] width 38 height 18
click at [875, 136] on link at bounding box center [879, 134] width 13 height 14
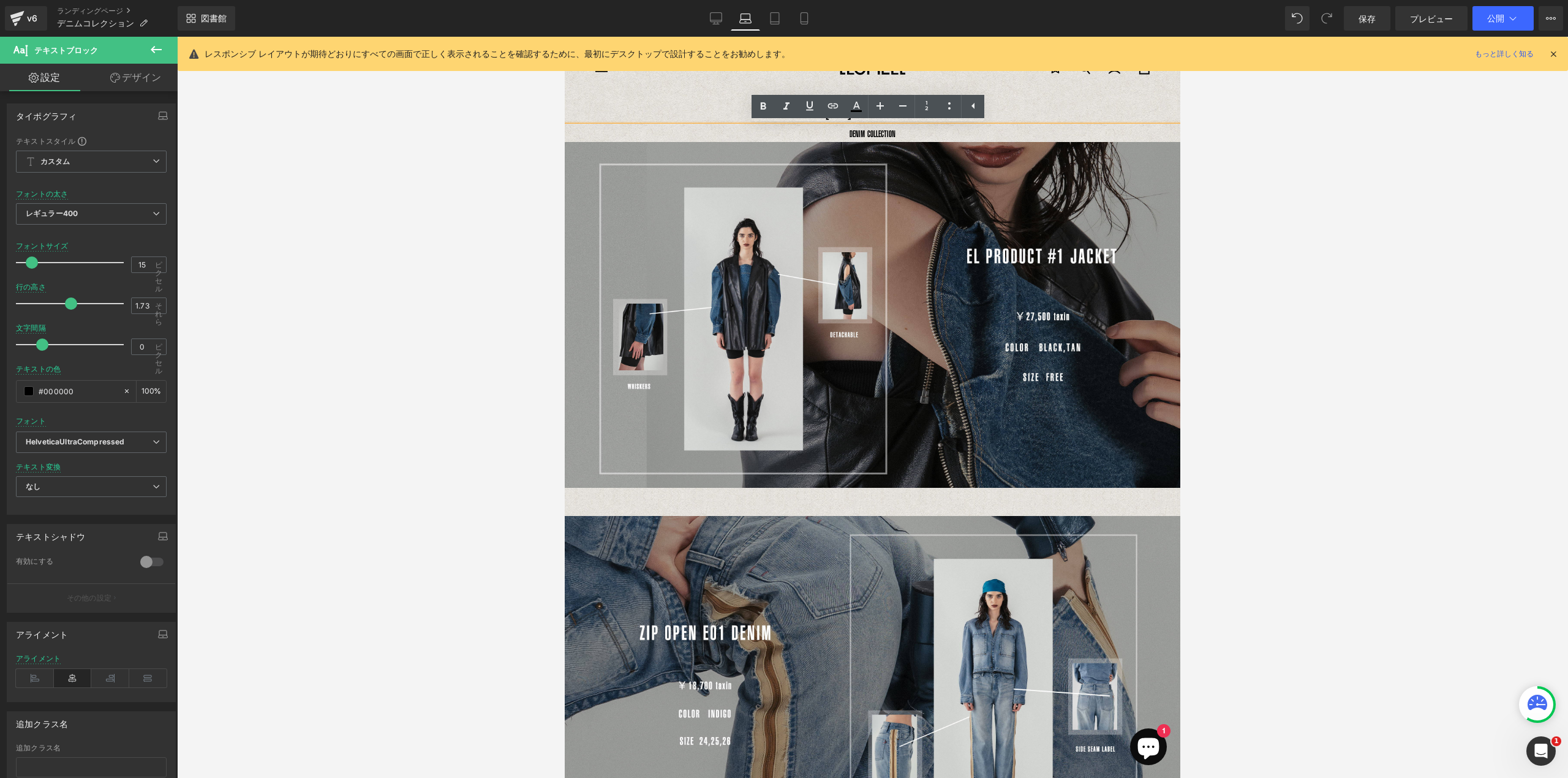
click at [875, 133] on font "DENIM COLLECTION" at bounding box center [873, 134] width 46 height 11
drag, startPoint x: 832, startPoint y: 134, endPoint x: 1018, endPoint y: 119, distance: 186.6
click at [1024, 126] on div "DENIM COLLECTION" at bounding box center [872, 134] width 615 height 16
click at [880, 103] on icon at bounding box center [880, 106] width 8 height 8
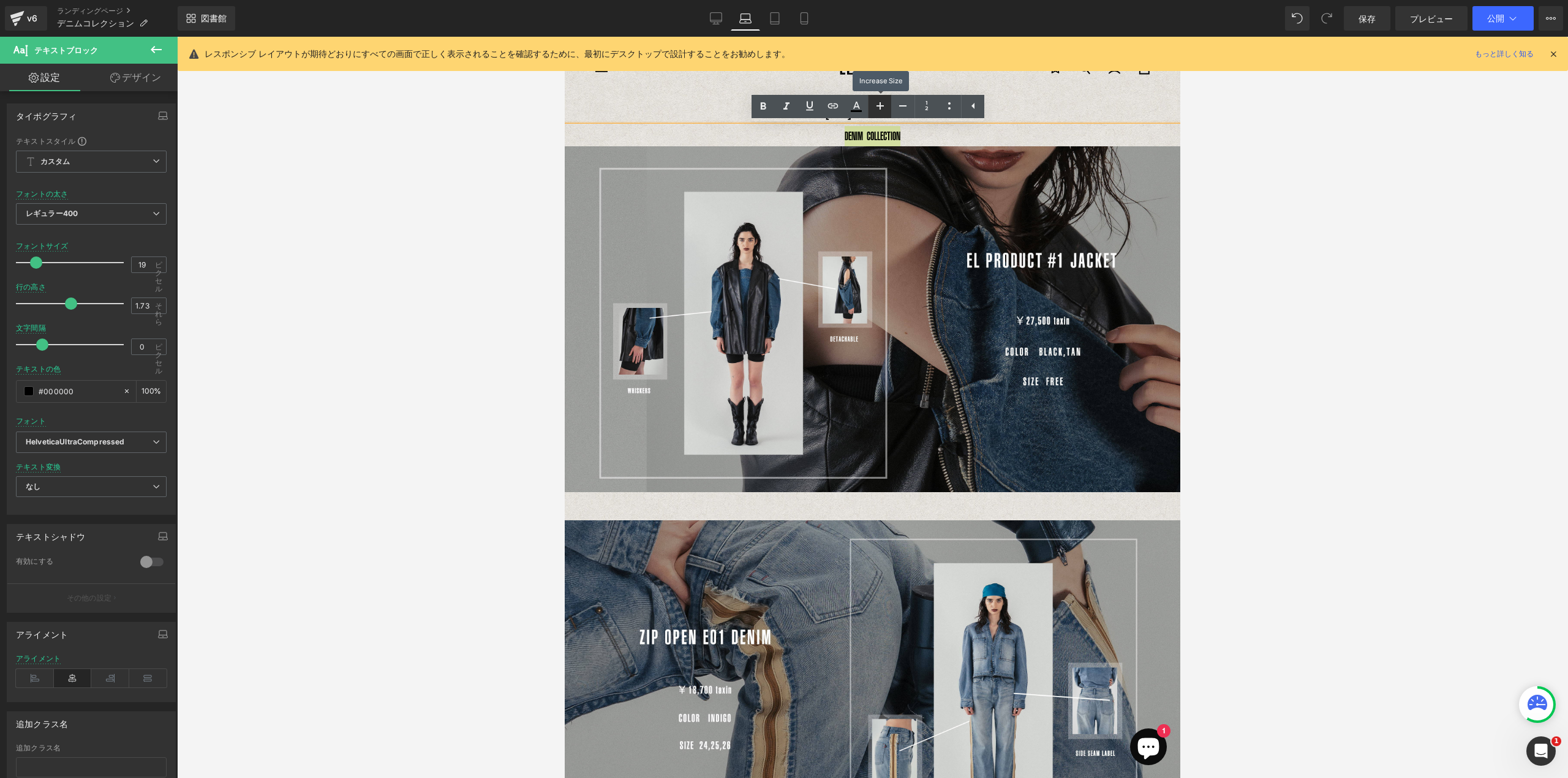
click at [880, 103] on icon at bounding box center [880, 106] width 8 height 8
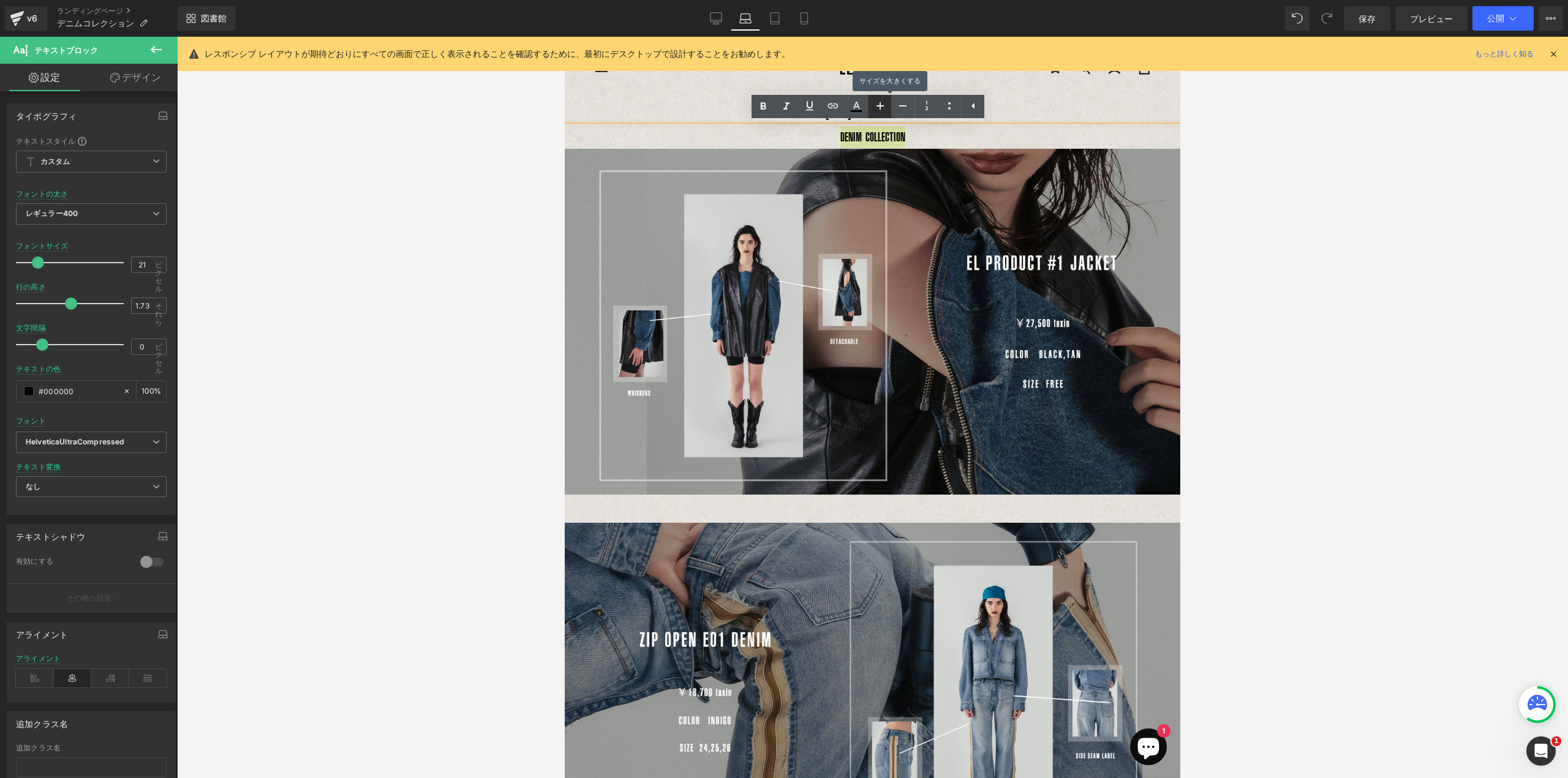
click at [880, 103] on icon at bounding box center [880, 106] width 8 height 8
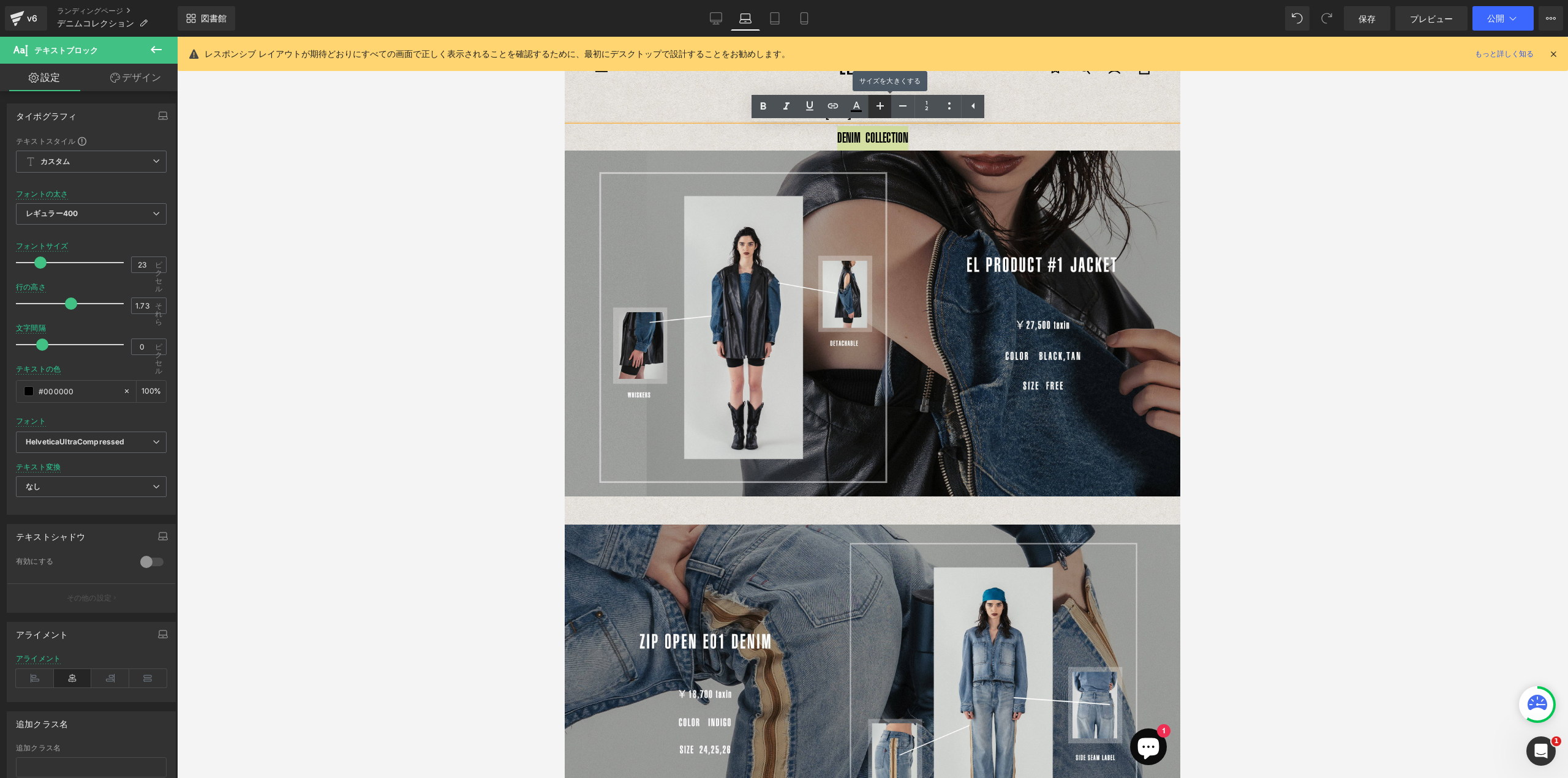
click at [880, 103] on icon at bounding box center [880, 106] width 8 height 8
click at [879, 103] on icon at bounding box center [880, 106] width 8 height 8
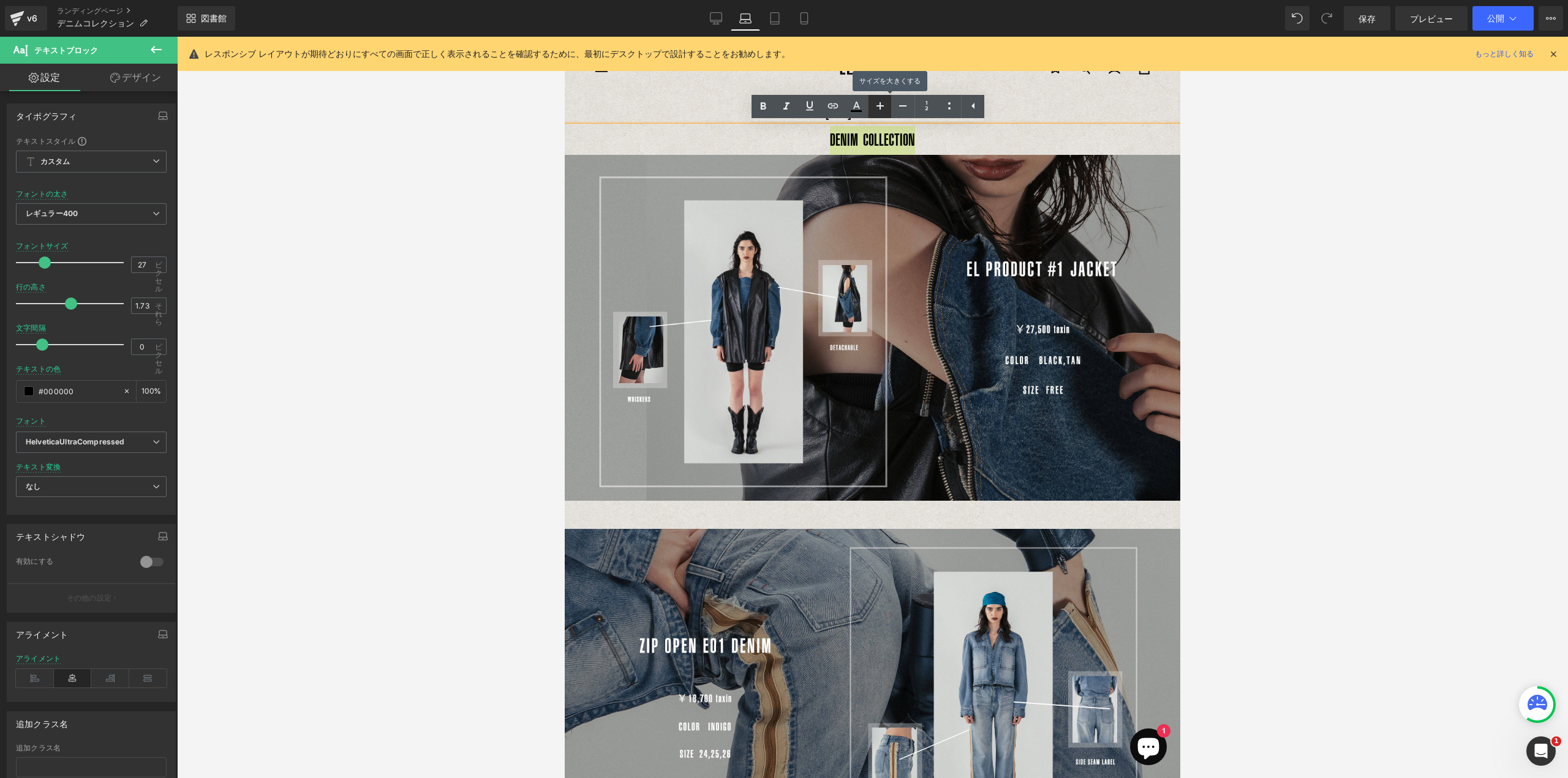
click at [879, 105] on icon at bounding box center [880, 106] width 8 height 8
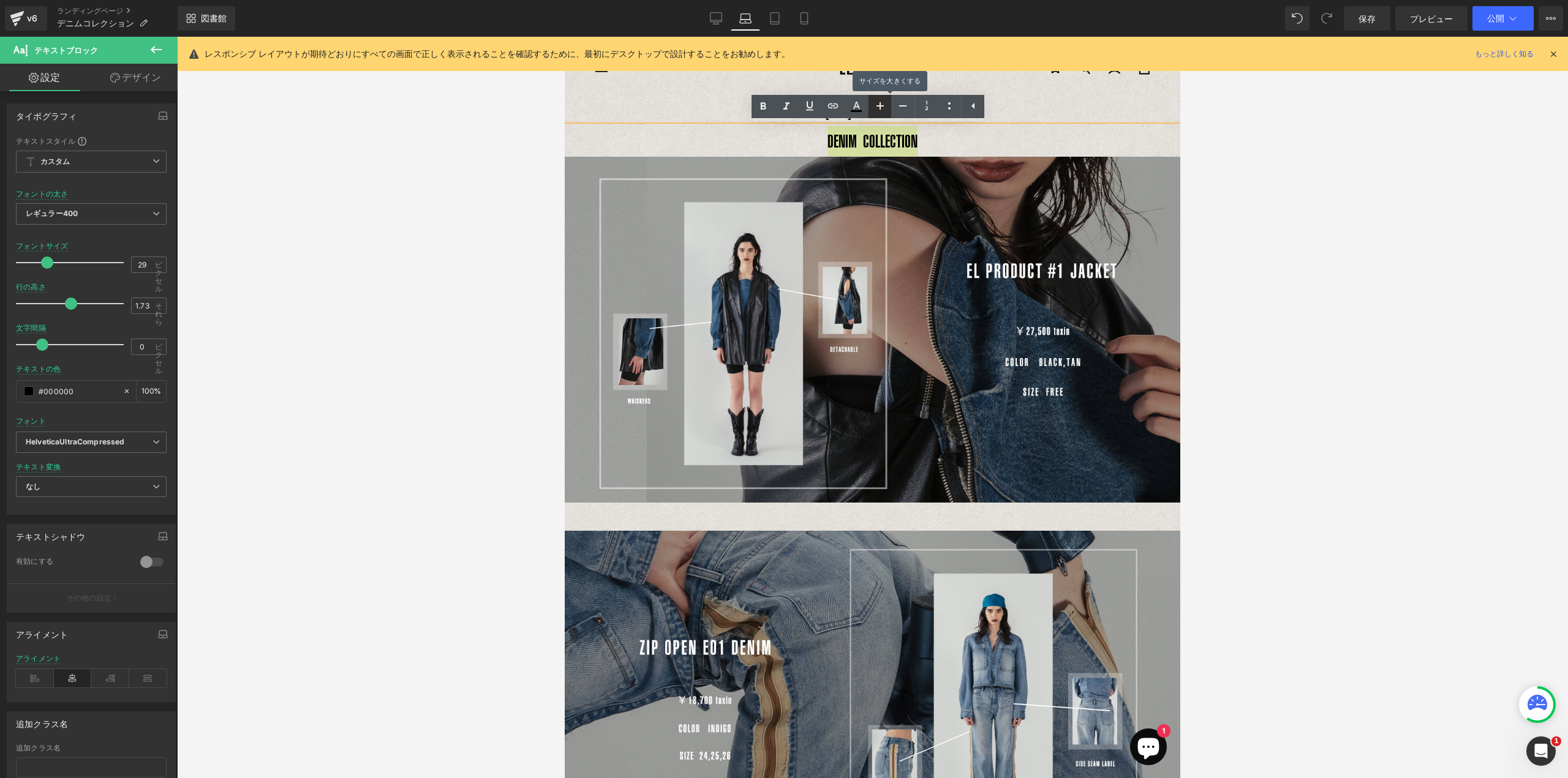
click at [879, 106] on icon at bounding box center [880, 106] width 8 height 8
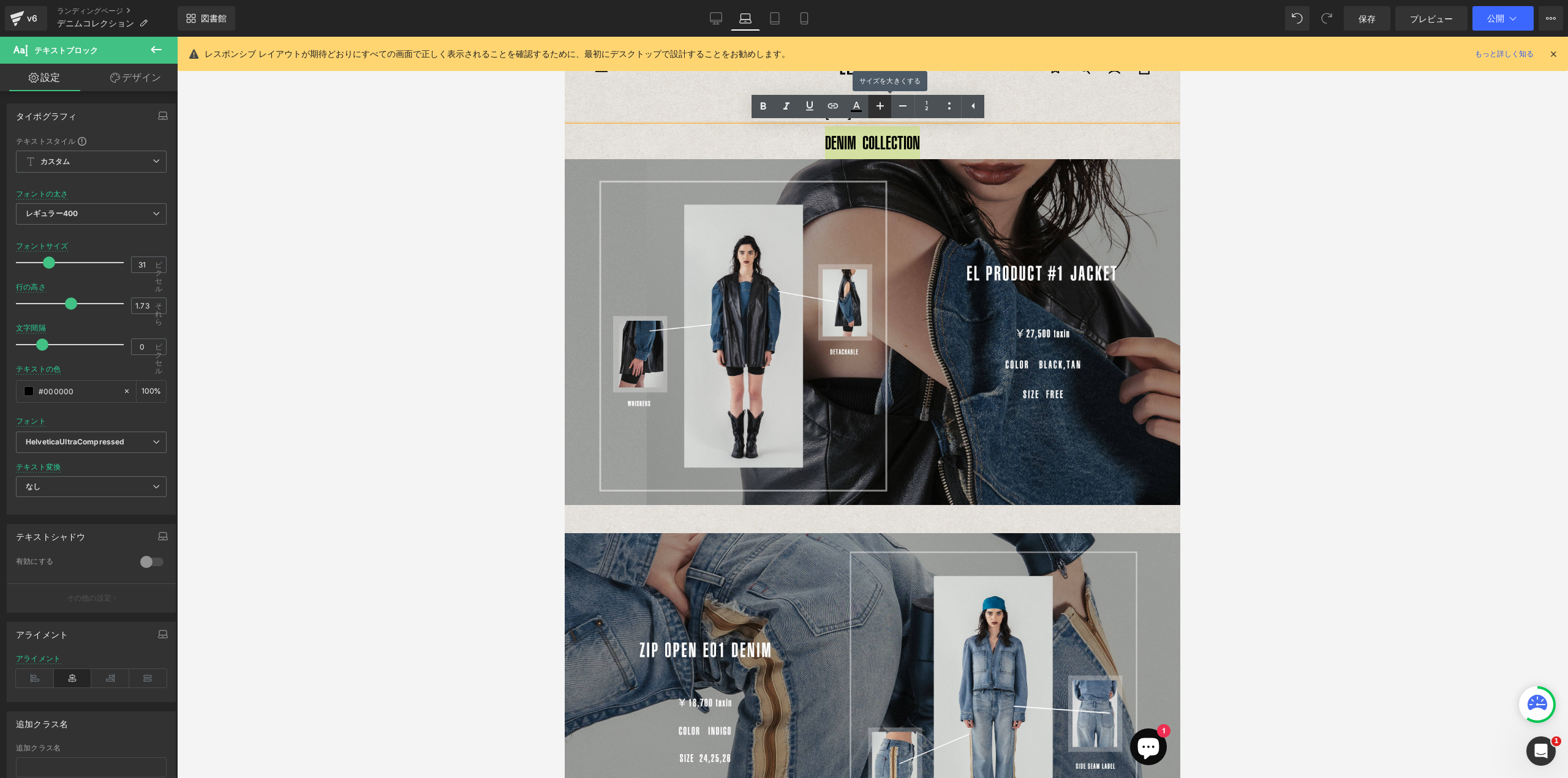
click at [879, 106] on icon at bounding box center [880, 106] width 8 height 8
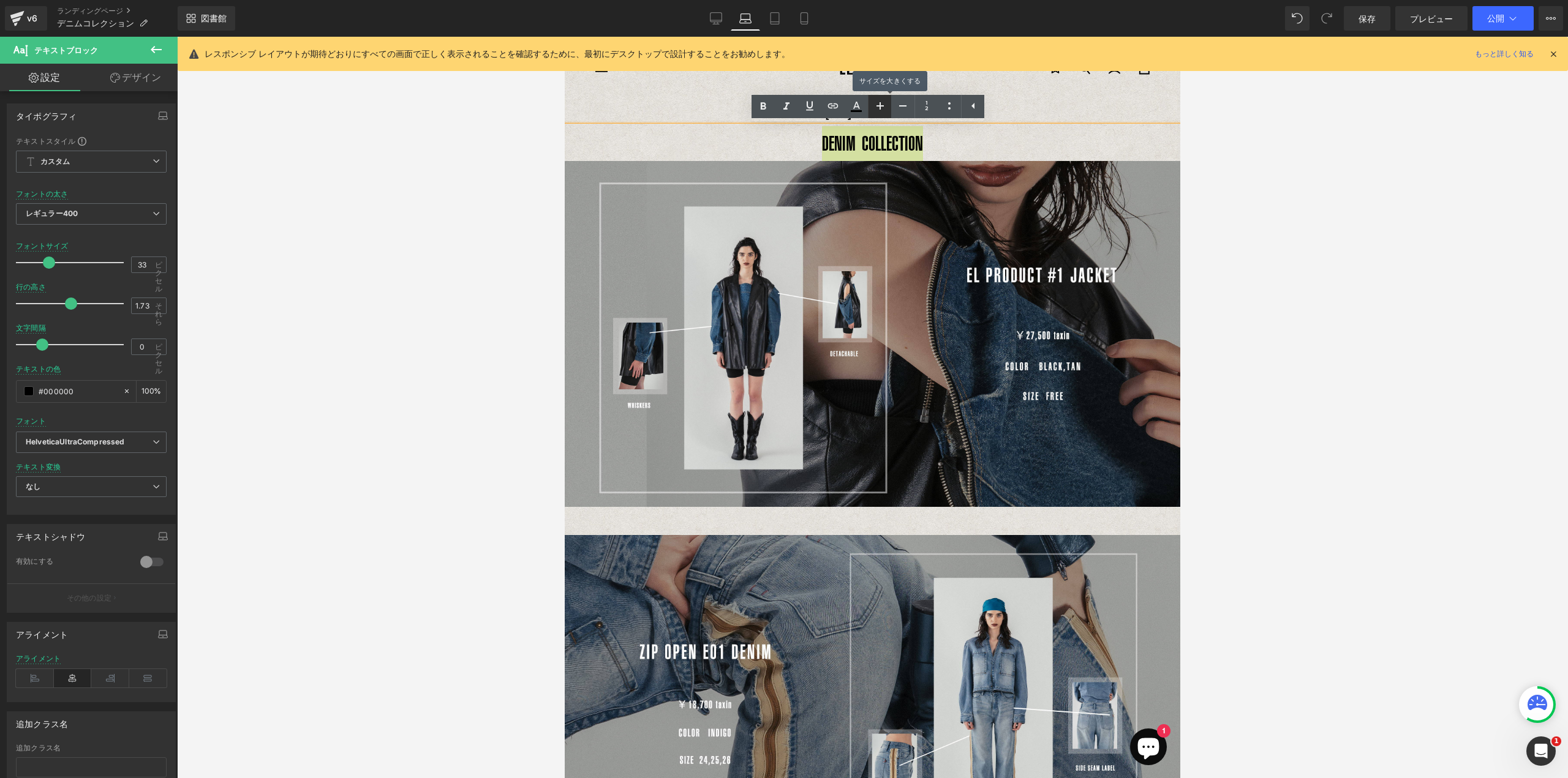
click at [879, 107] on icon at bounding box center [880, 106] width 8 height 8
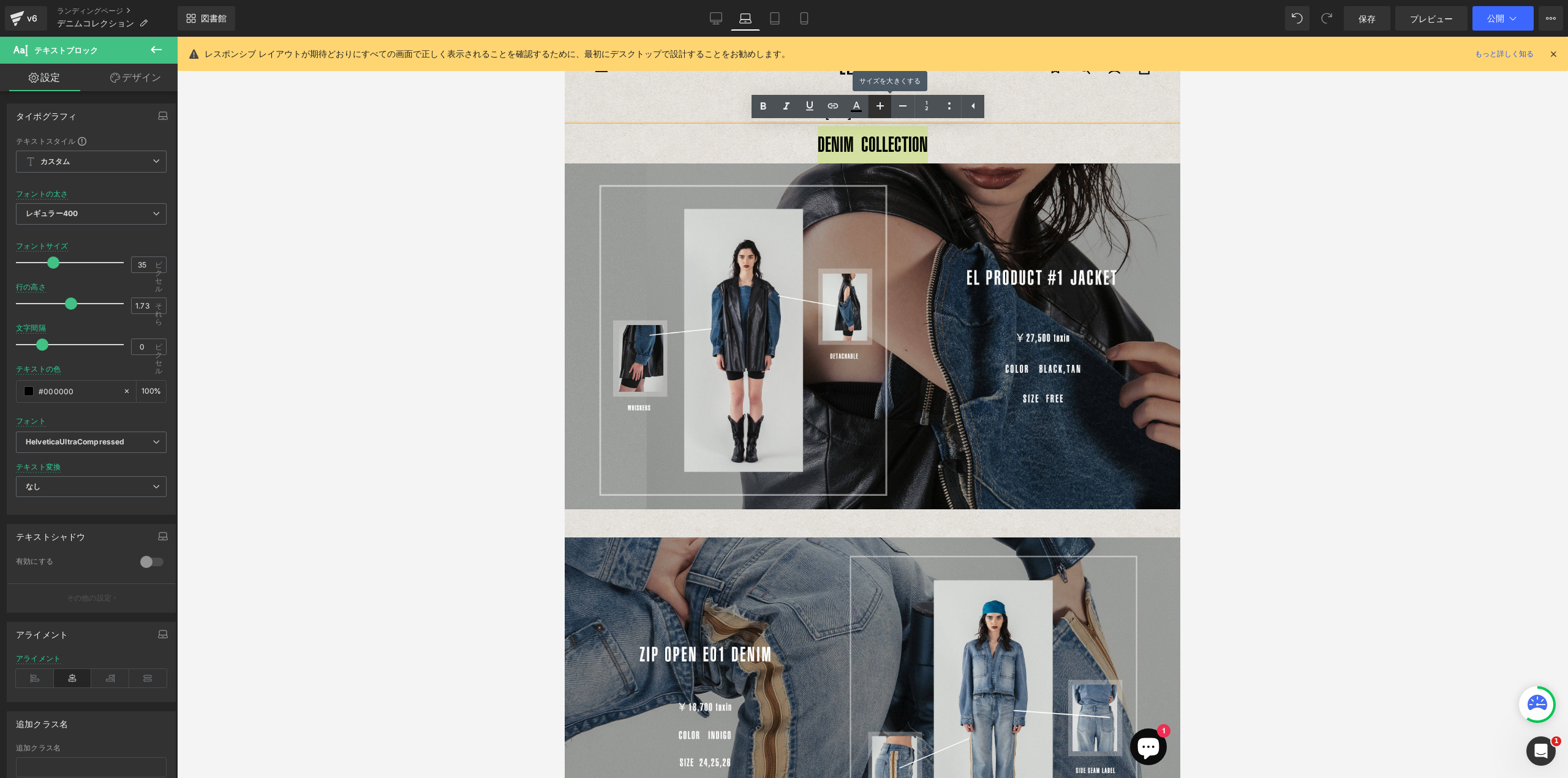
click at [879, 107] on icon at bounding box center [880, 106] width 8 height 8
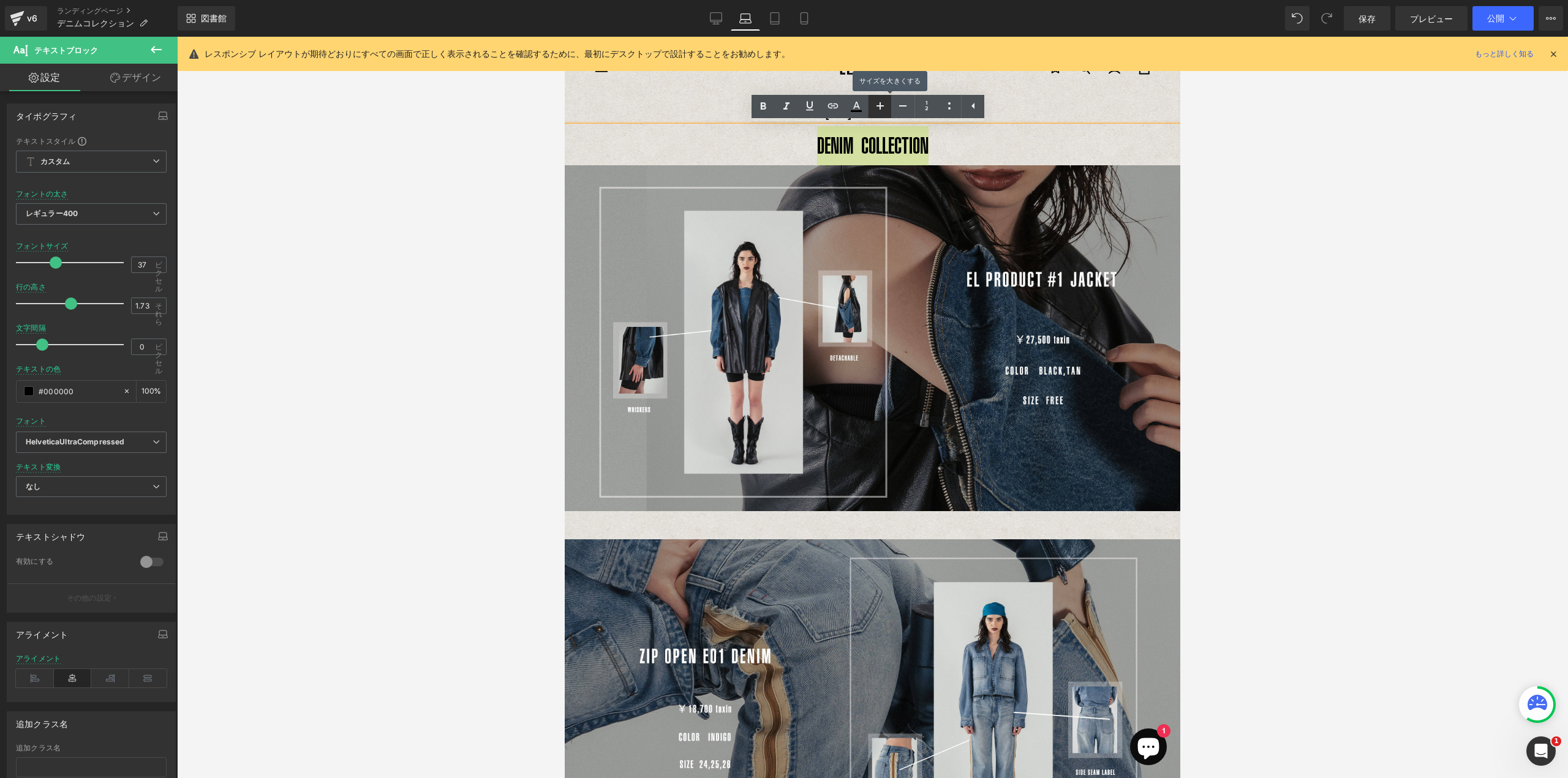
click at [879, 107] on icon at bounding box center [880, 106] width 8 height 8
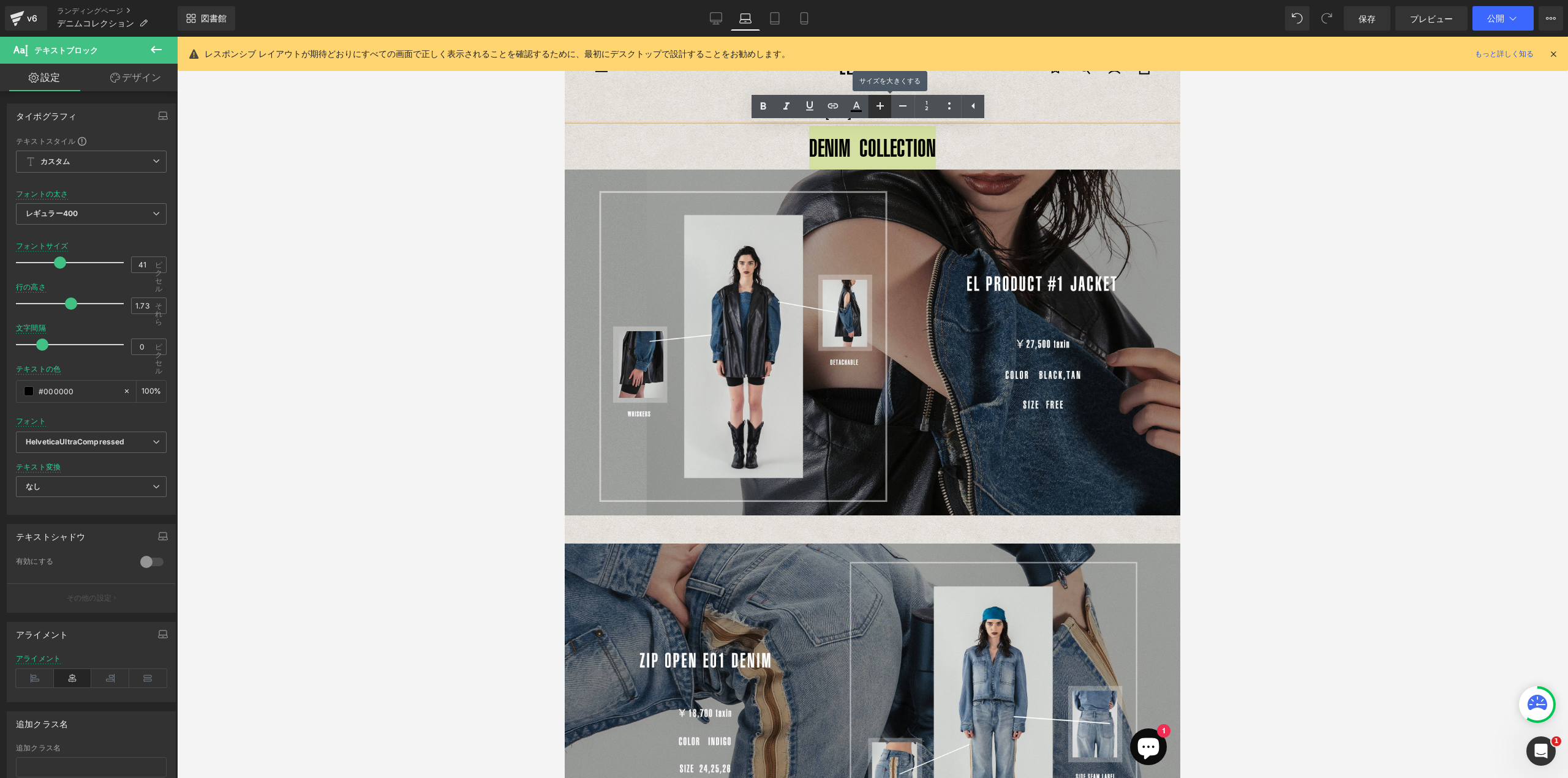
click at [879, 107] on icon at bounding box center [880, 106] width 8 height 8
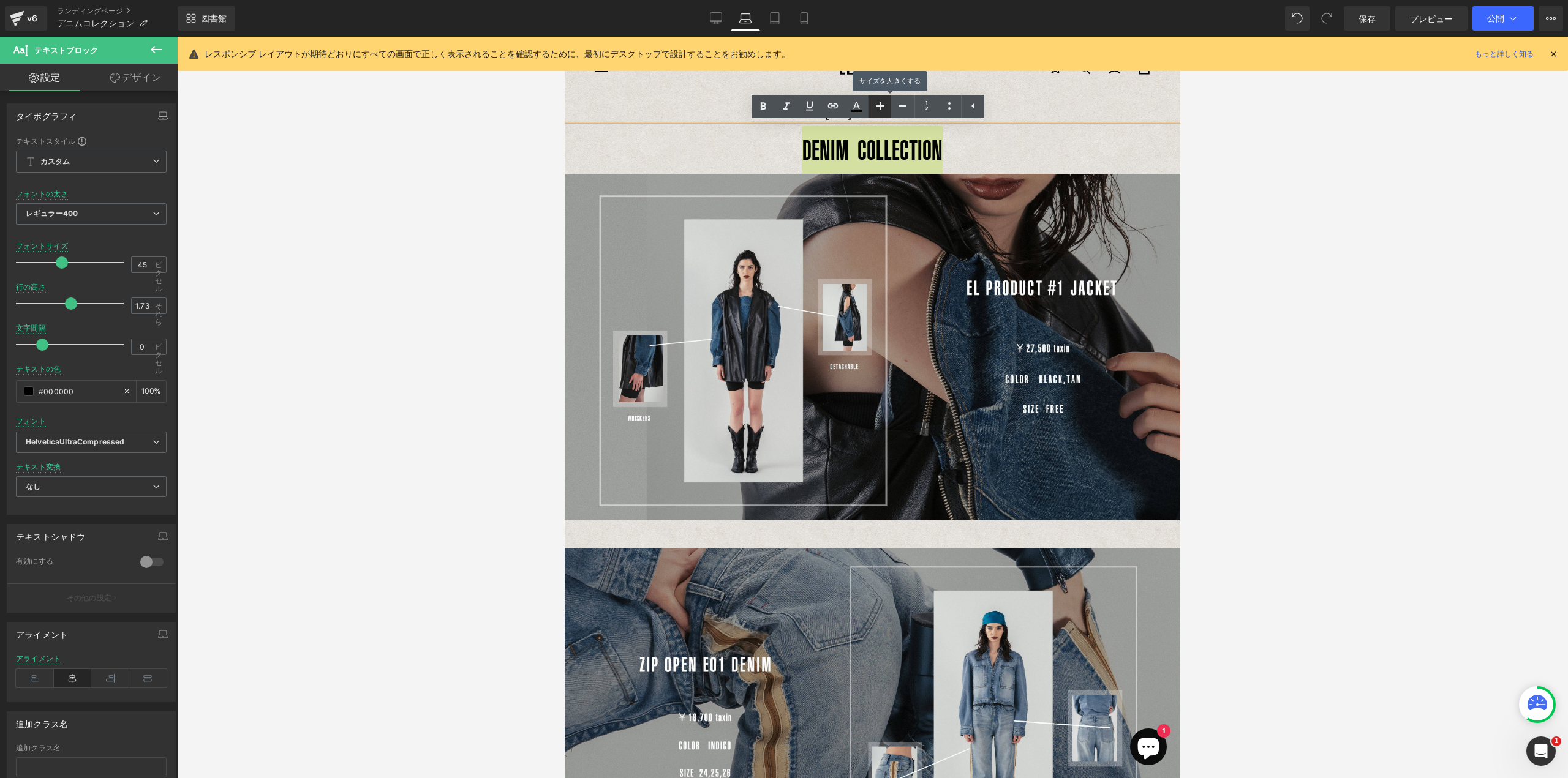
click at [879, 108] on icon at bounding box center [880, 106] width 8 height 8
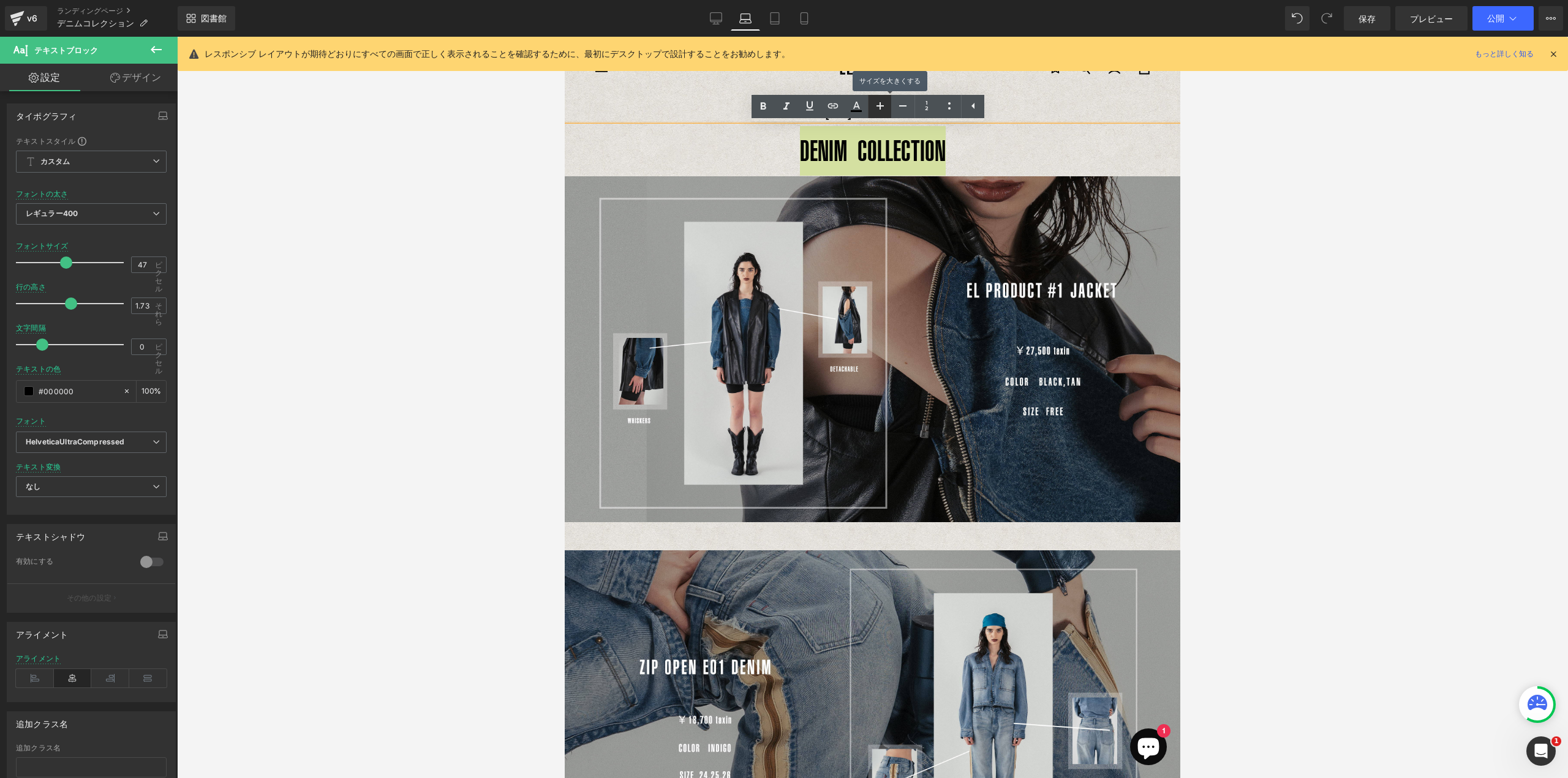
click at [879, 108] on icon at bounding box center [880, 106] width 8 height 8
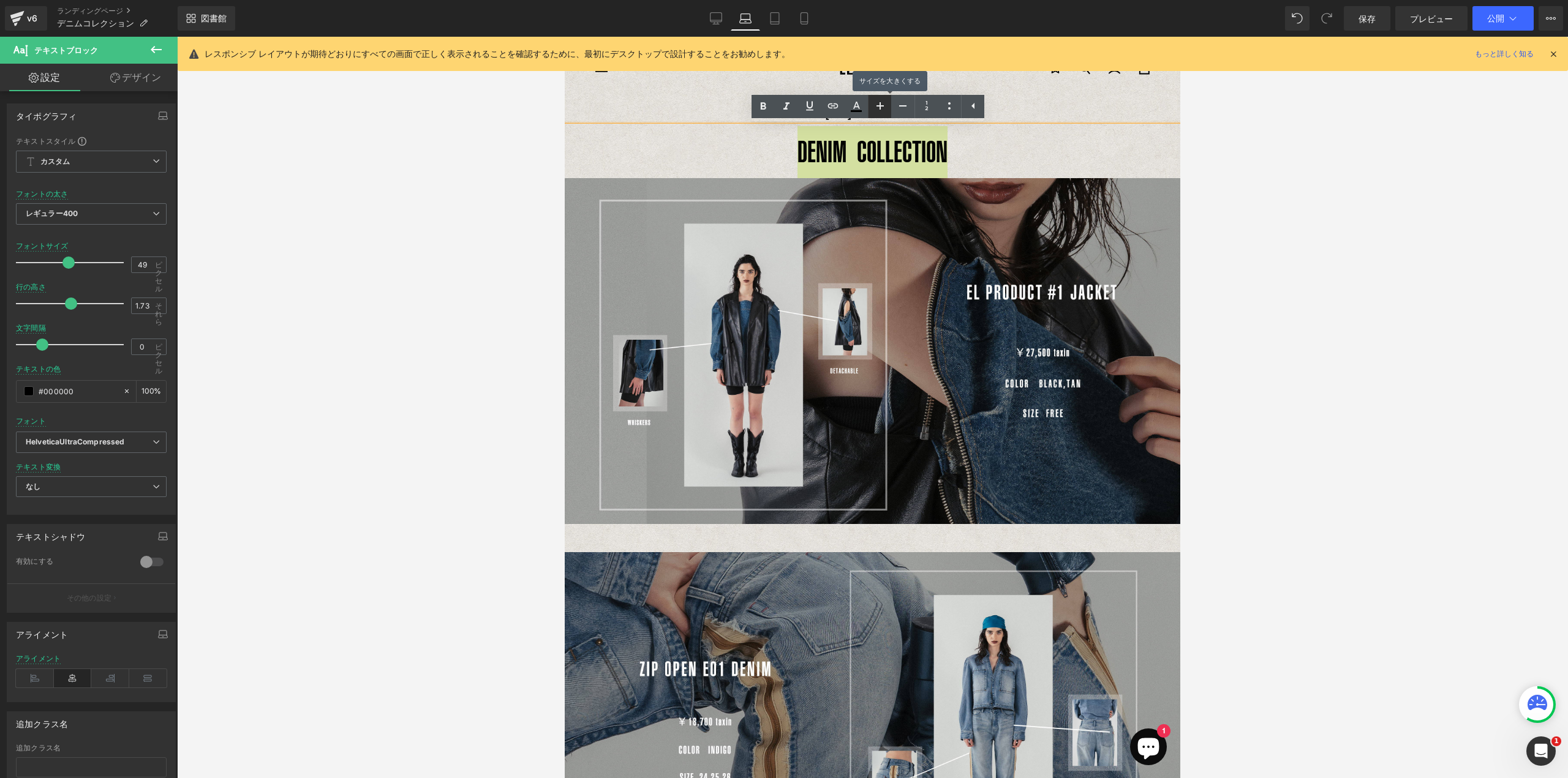
click at [879, 108] on icon at bounding box center [880, 106] width 8 height 8
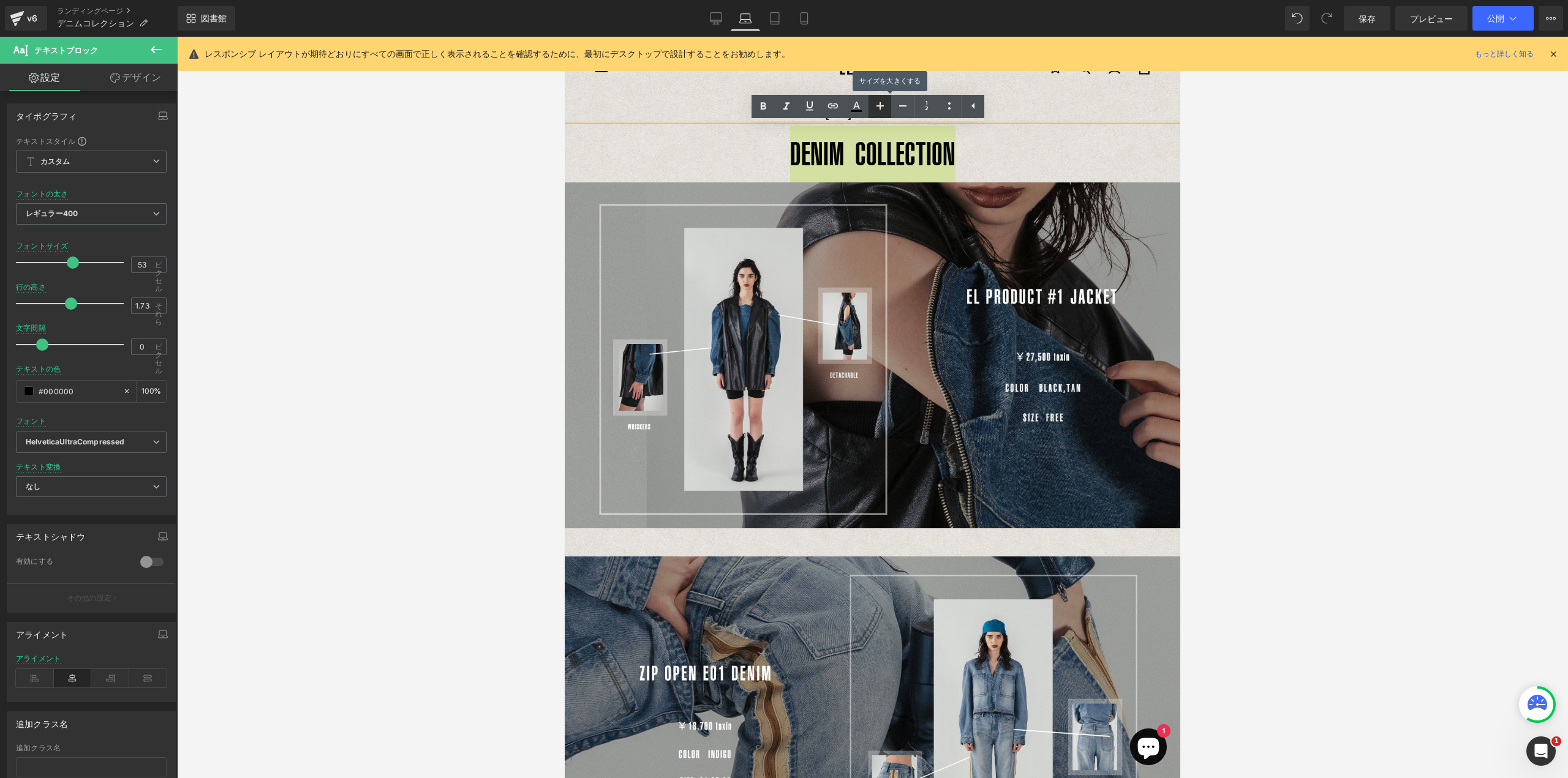
click at [879, 108] on icon at bounding box center [880, 106] width 8 height 8
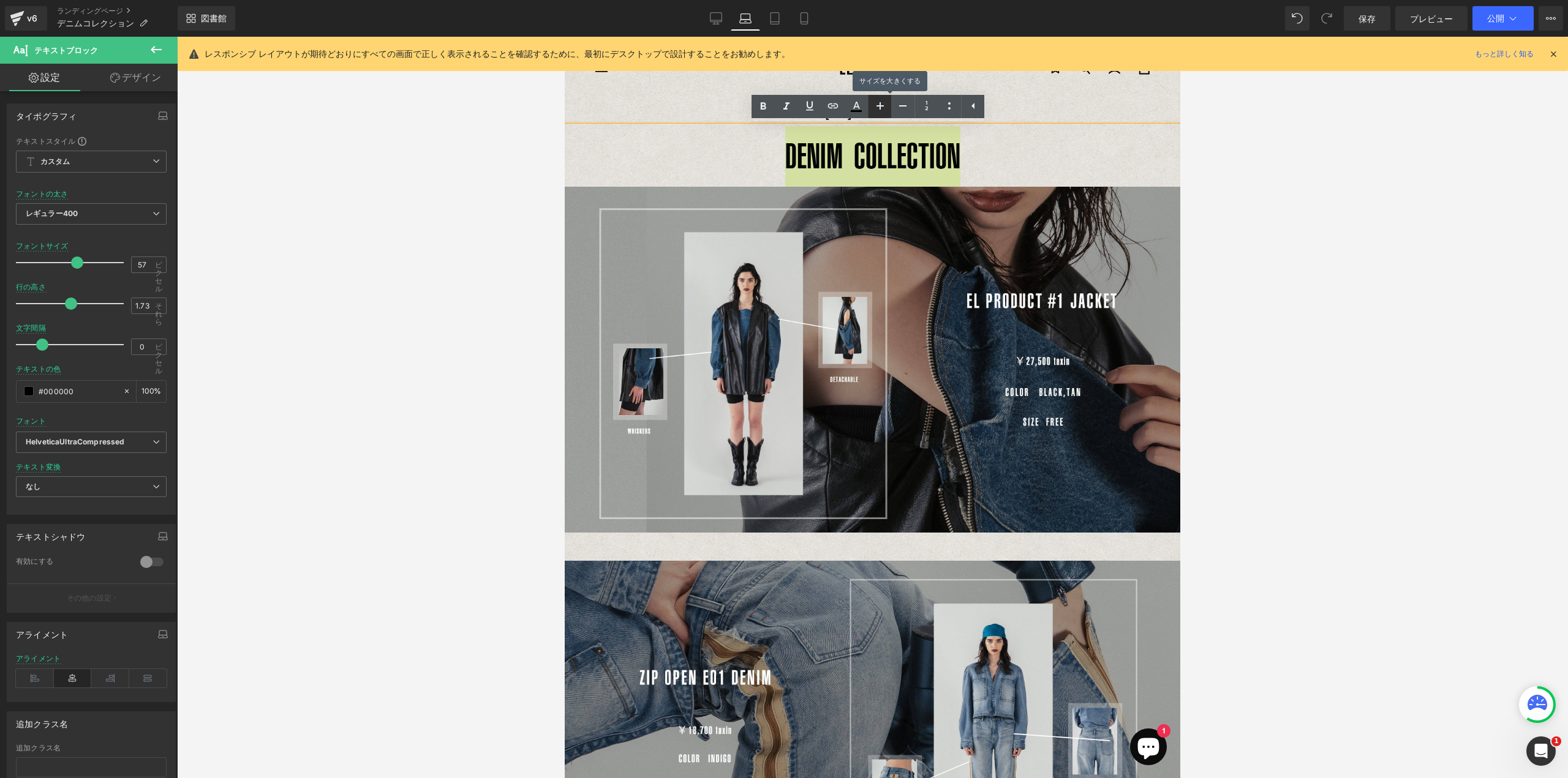
click at [879, 108] on icon at bounding box center [880, 106] width 8 height 8
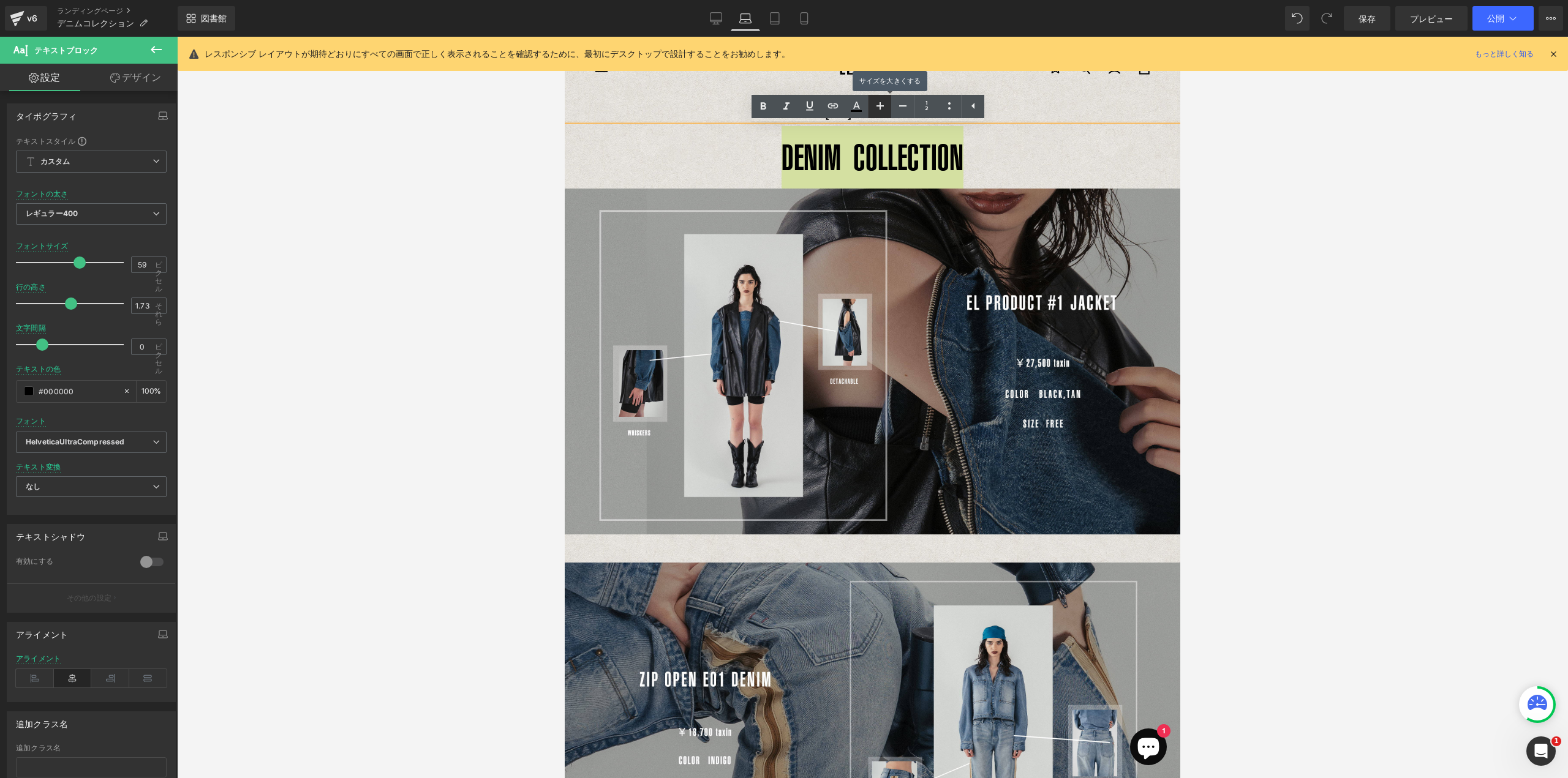
click at [879, 108] on icon at bounding box center [880, 106] width 8 height 8
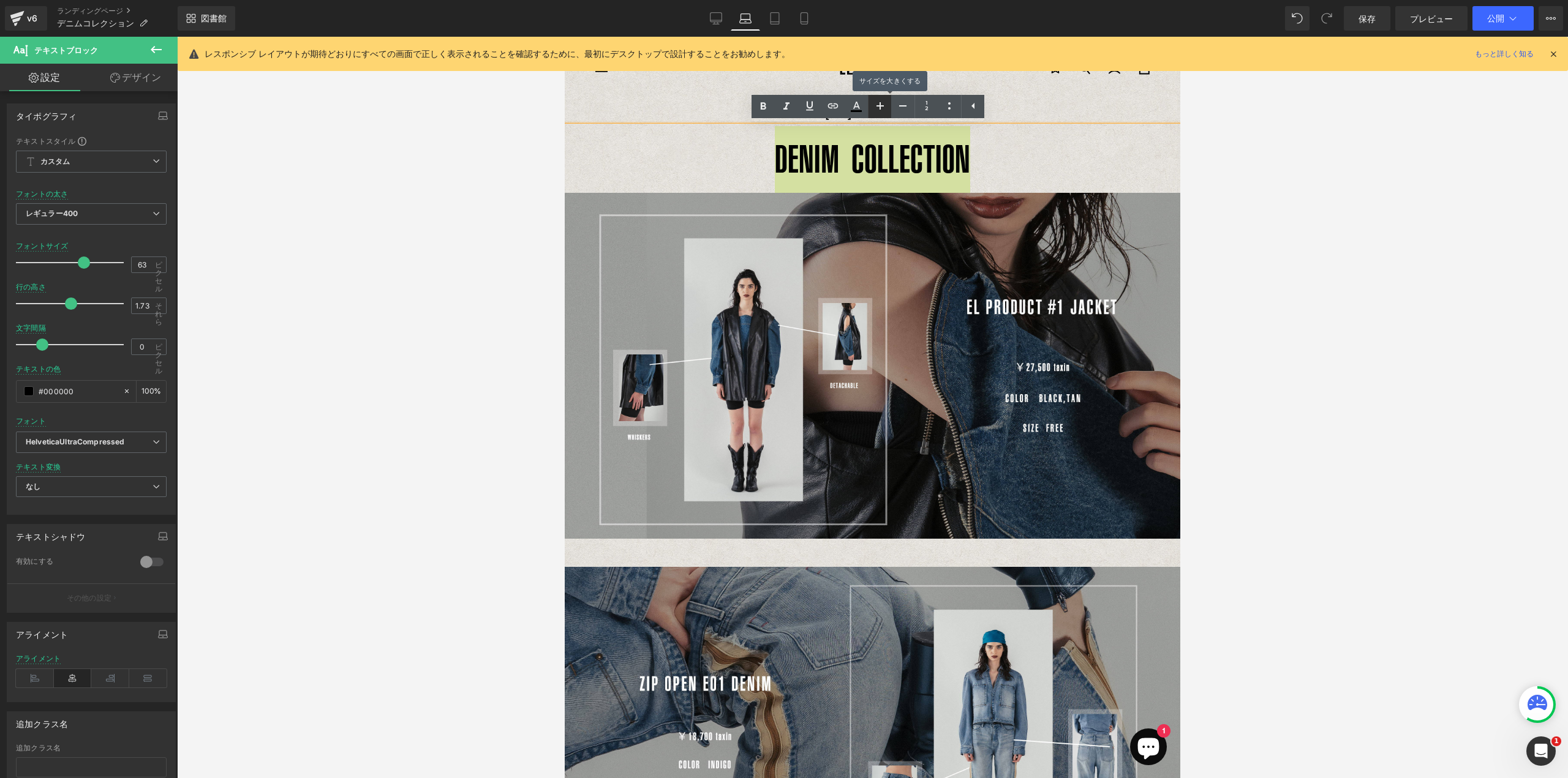
click at [879, 108] on icon at bounding box center [880, 106] width 8 height 8
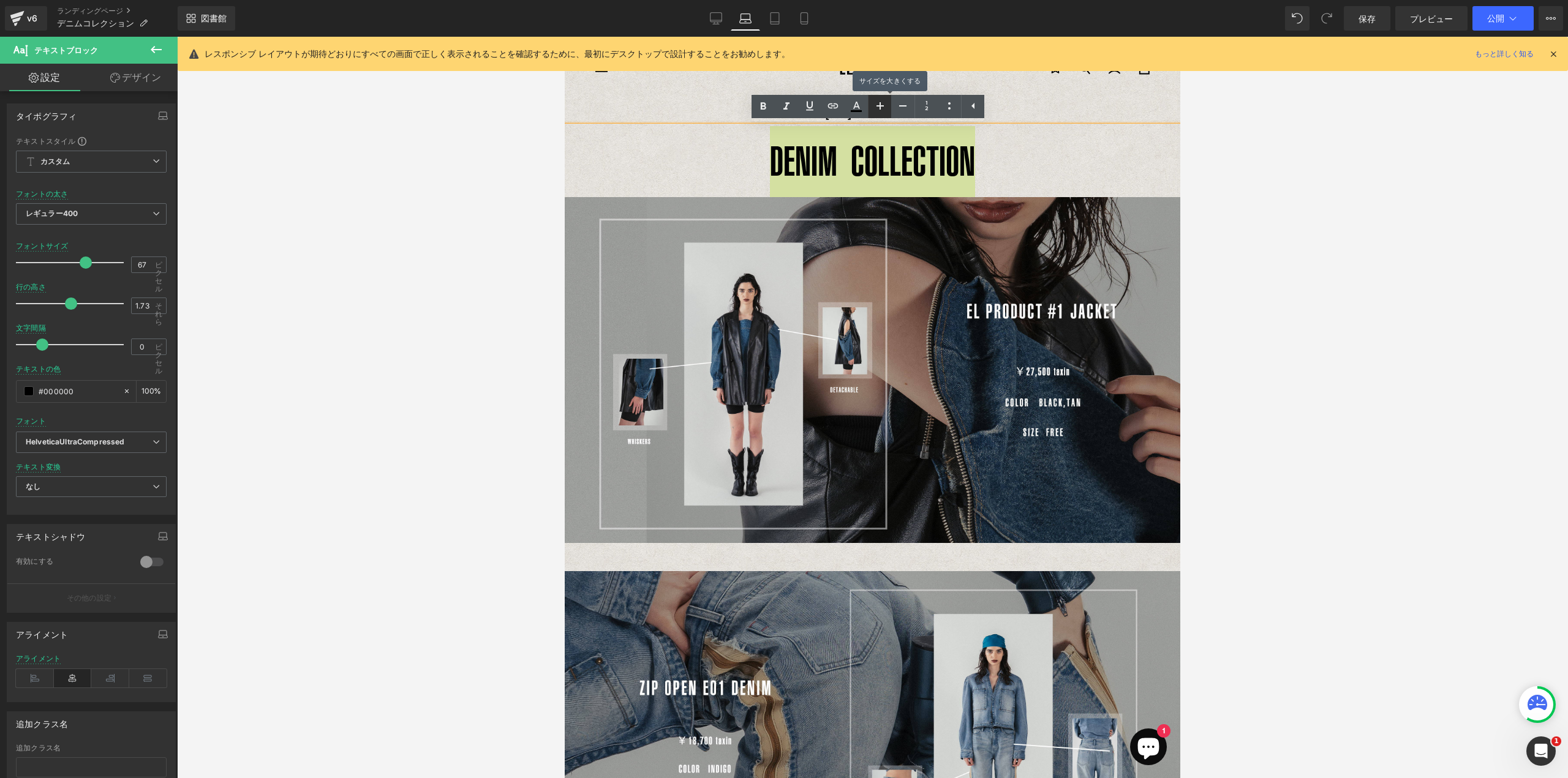
click at [879, 108] on icon at bounding box center [880, 106] width 8 height 8
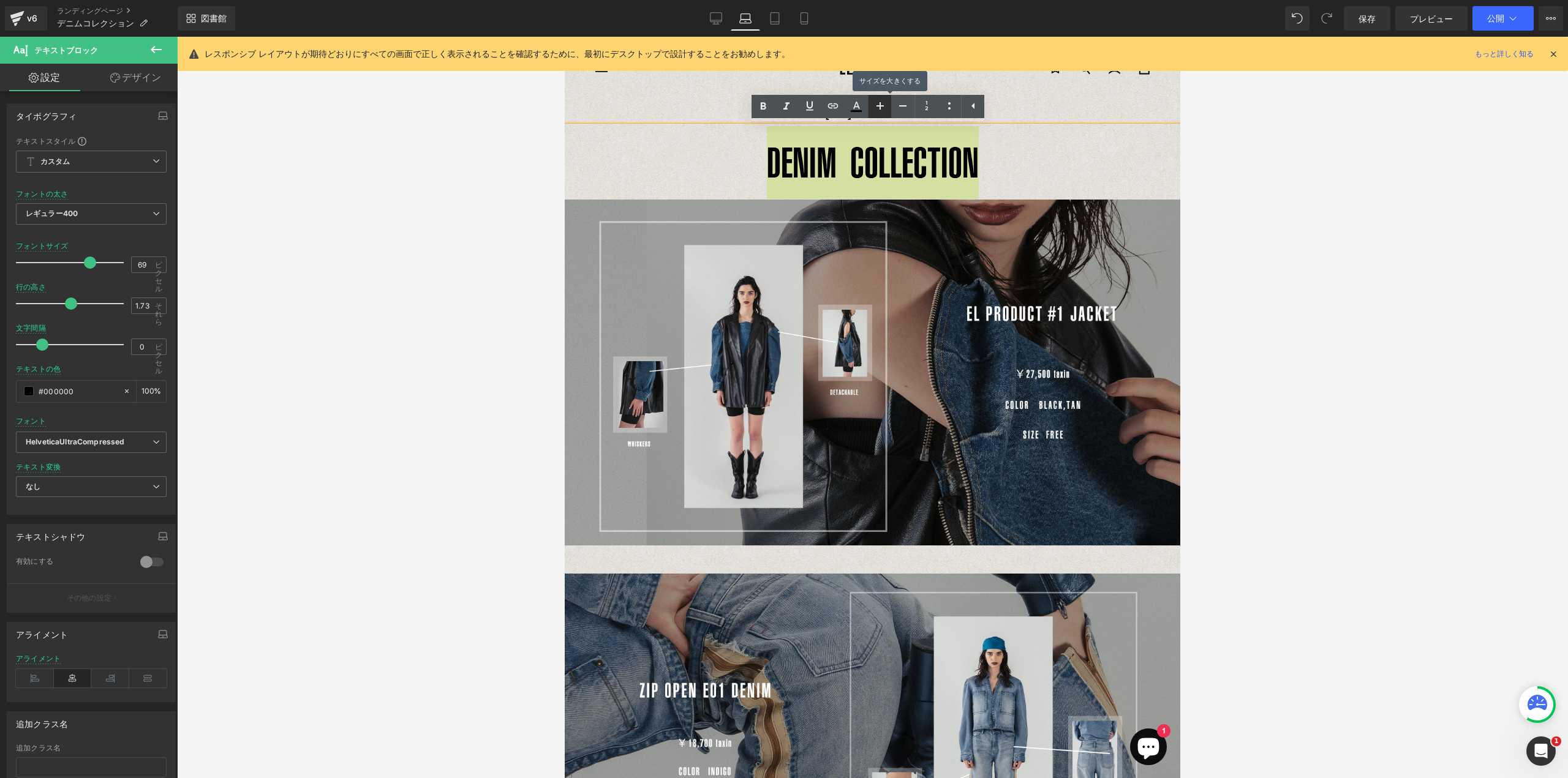
click at [879, 108] on icon at bounding box center [880, 106] width 8 height 8
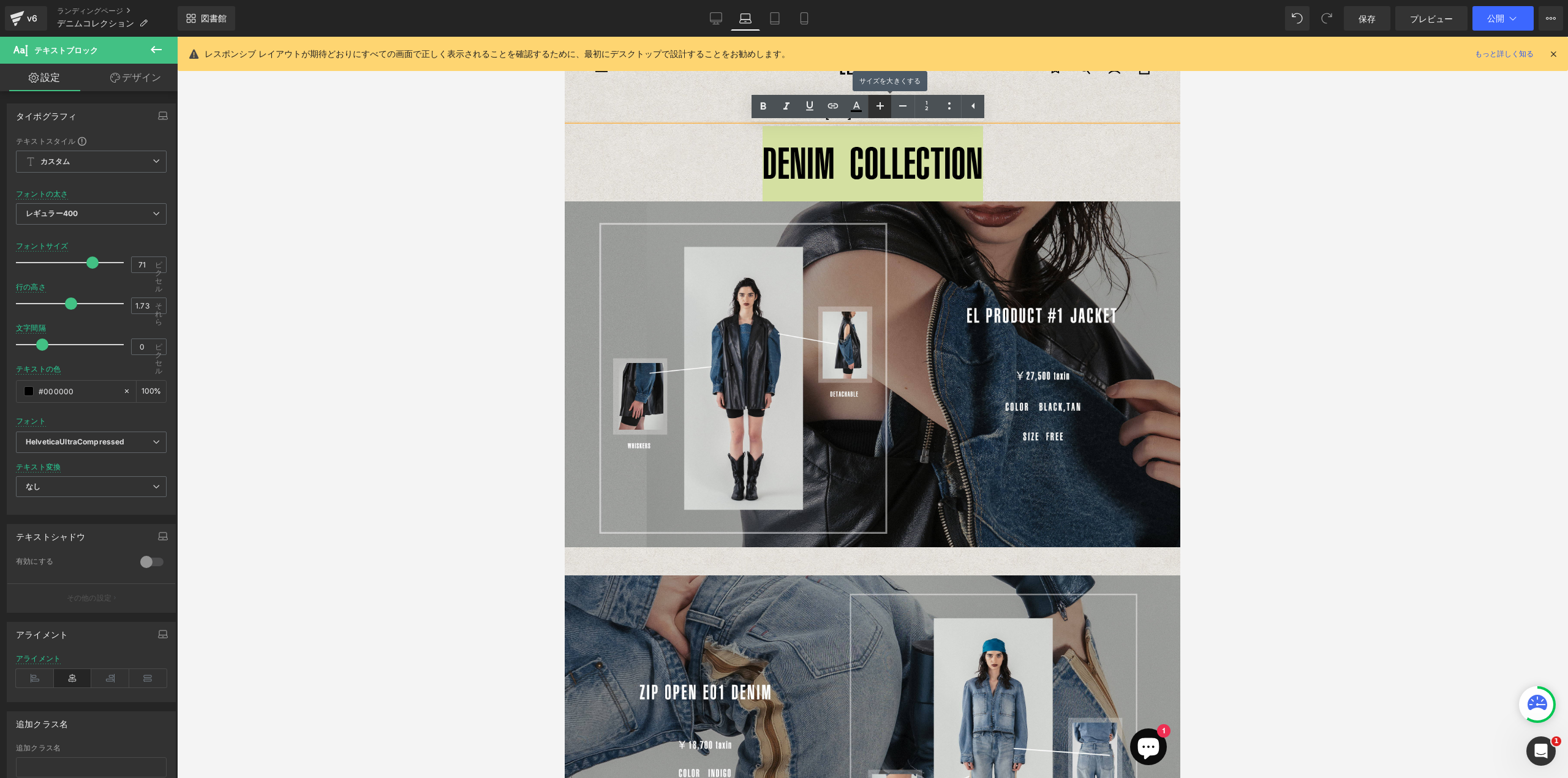
click at [879, 108] on icon at bounding box center [880, 106] width 8 height 8
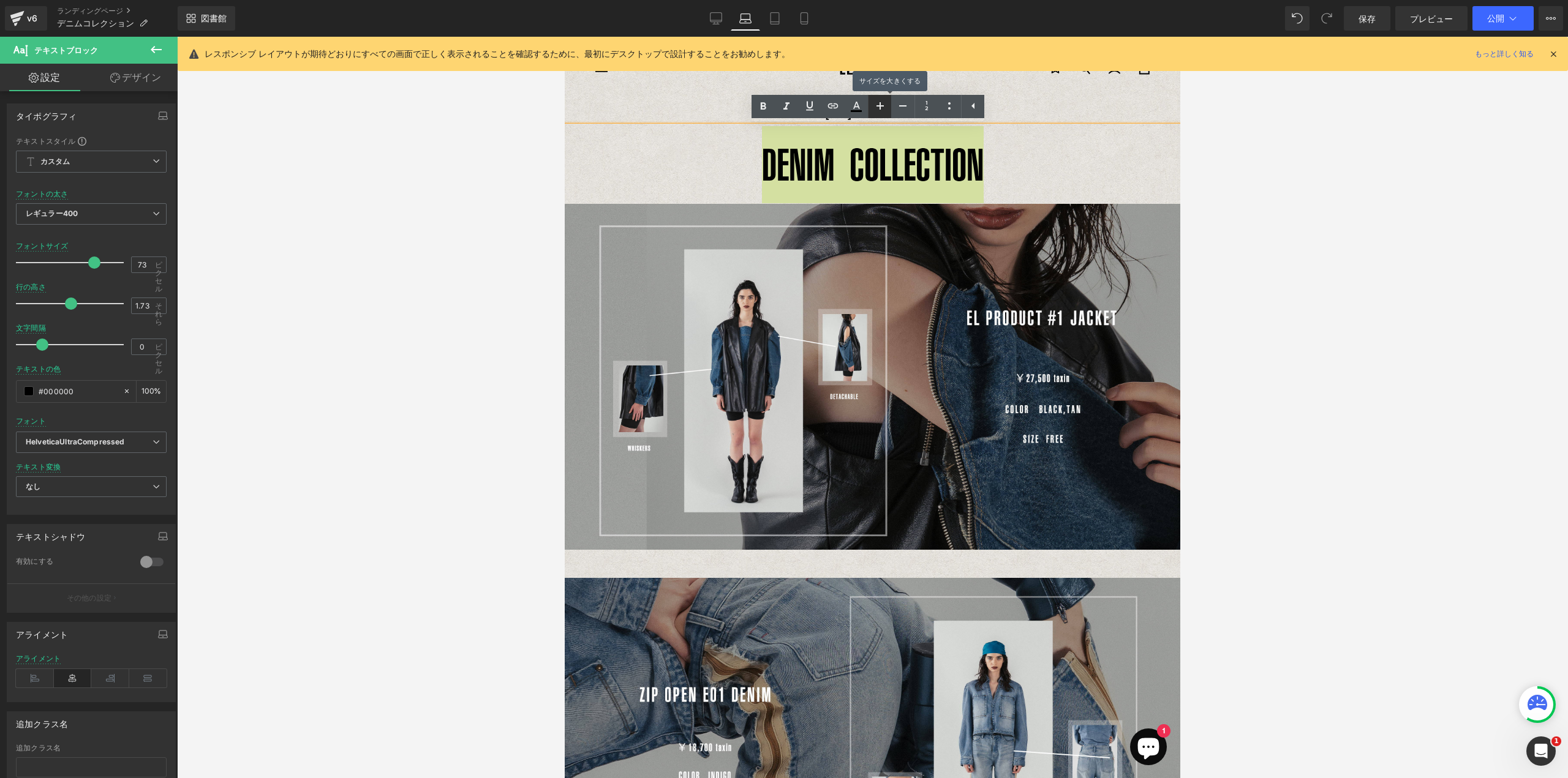
click at [879, 108] on icon at bounding box center [880, 106] width 8 height 8
type input "75"
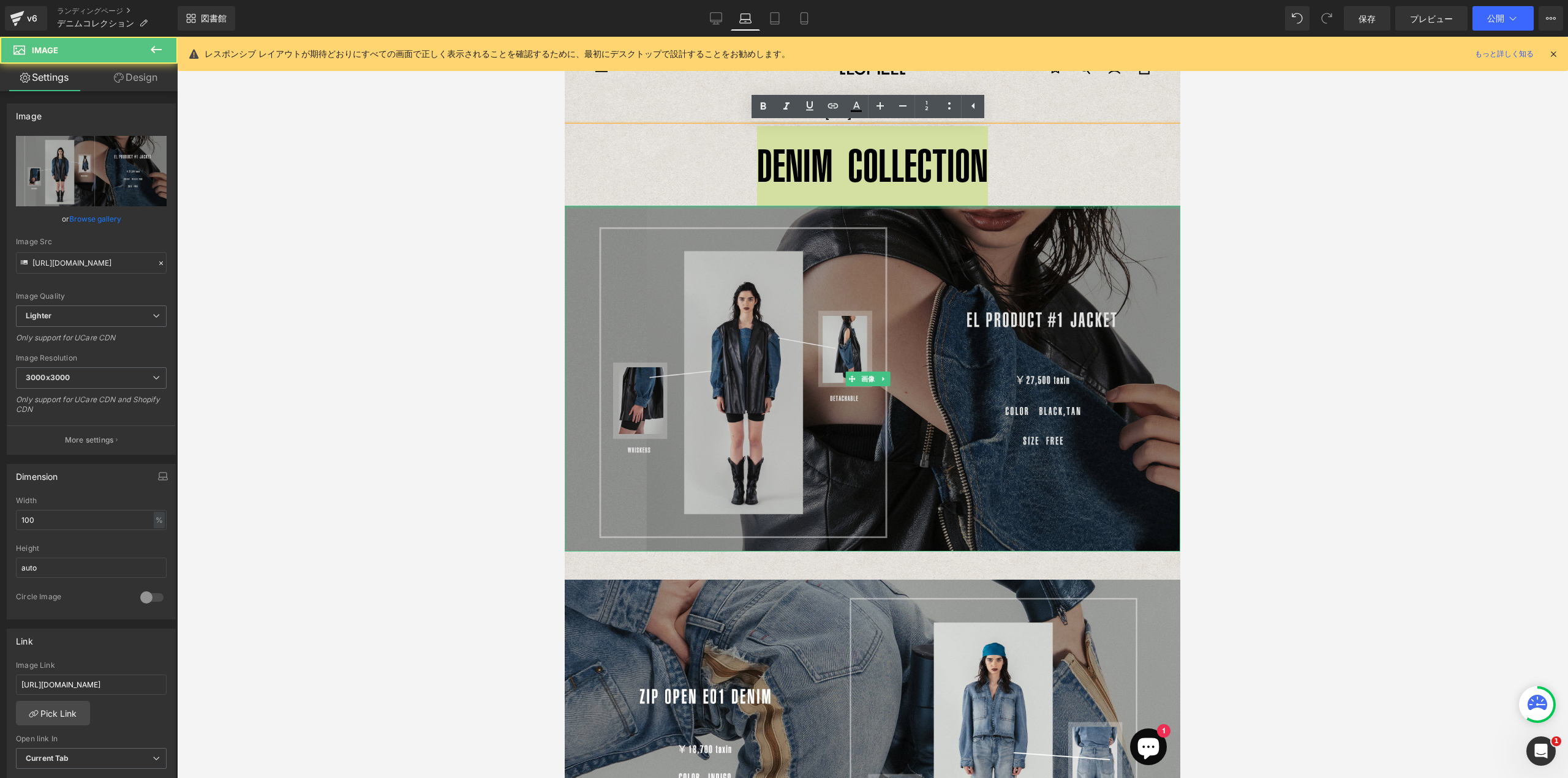
click at [876, 205] on div at bounding box center [872, 207] width 615 height 3
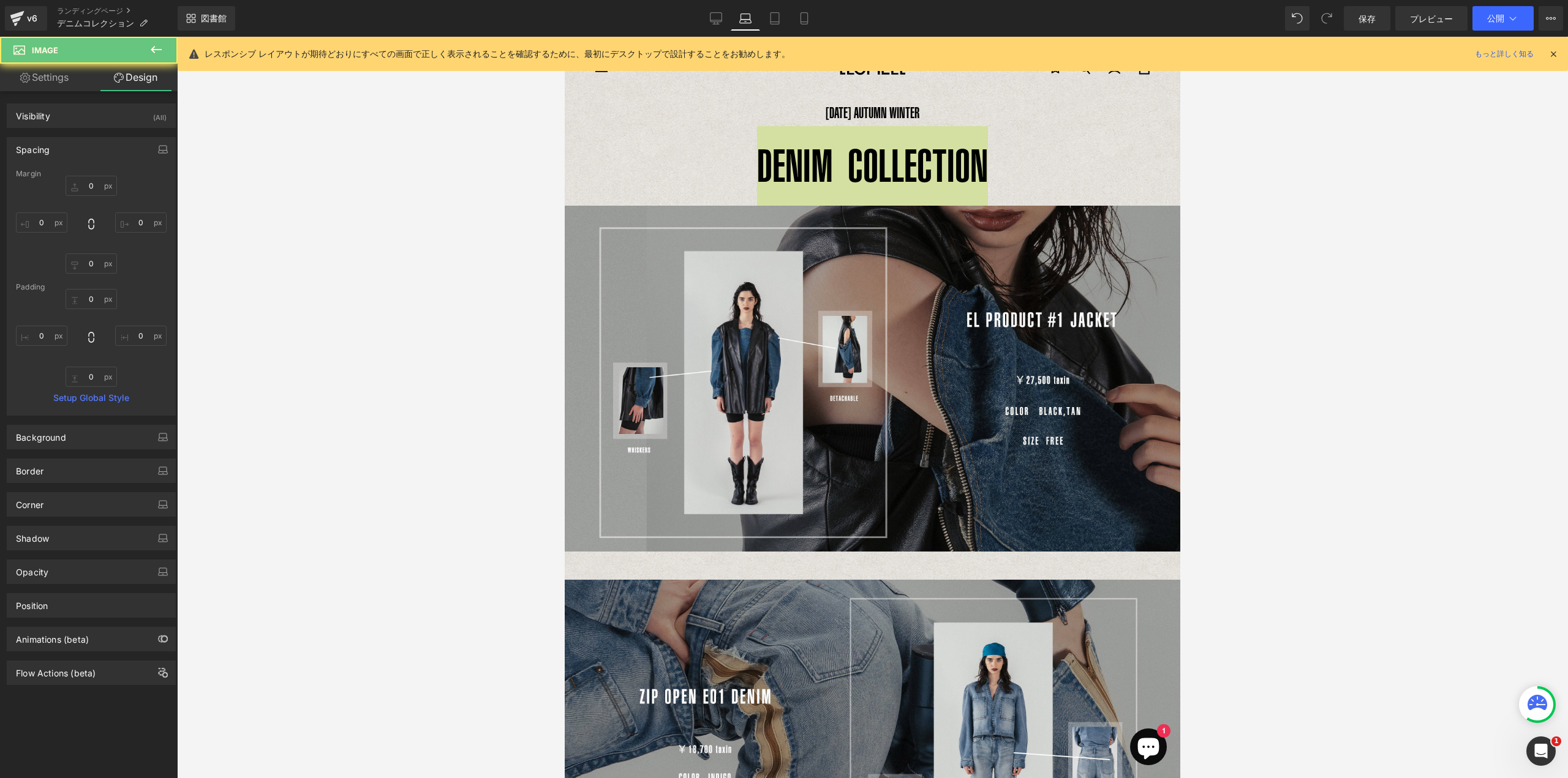
click at [1274, 176] on div at bounding box center [873, 407] width 1391 height 741
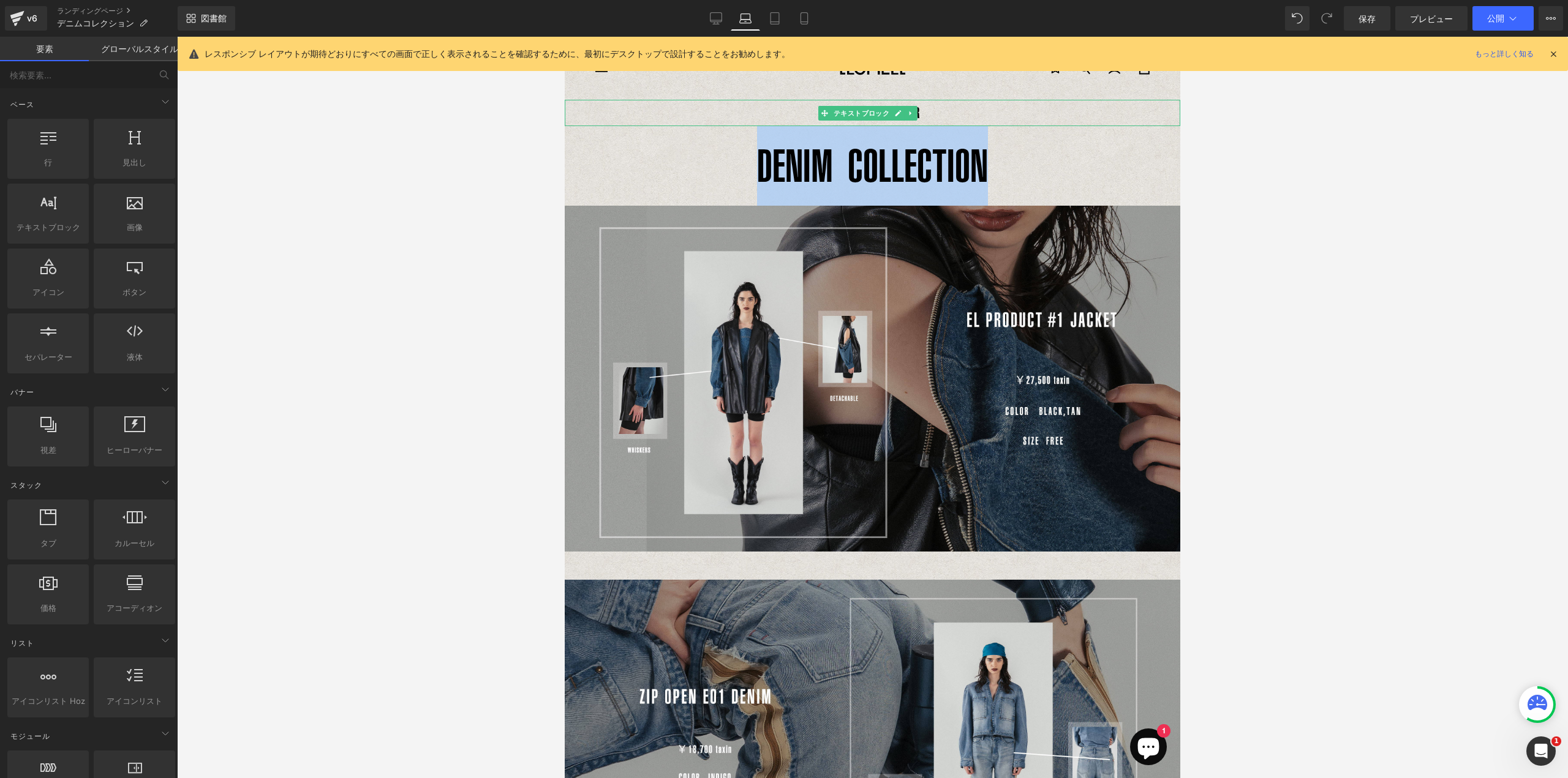
drag, startPoint x: 895, startPoint y: 119, endPoint x: 961, endPoint y: 105, distance: 67.5
click at [896, 119] on link at bounding box center [898, 113] width 13 height 14
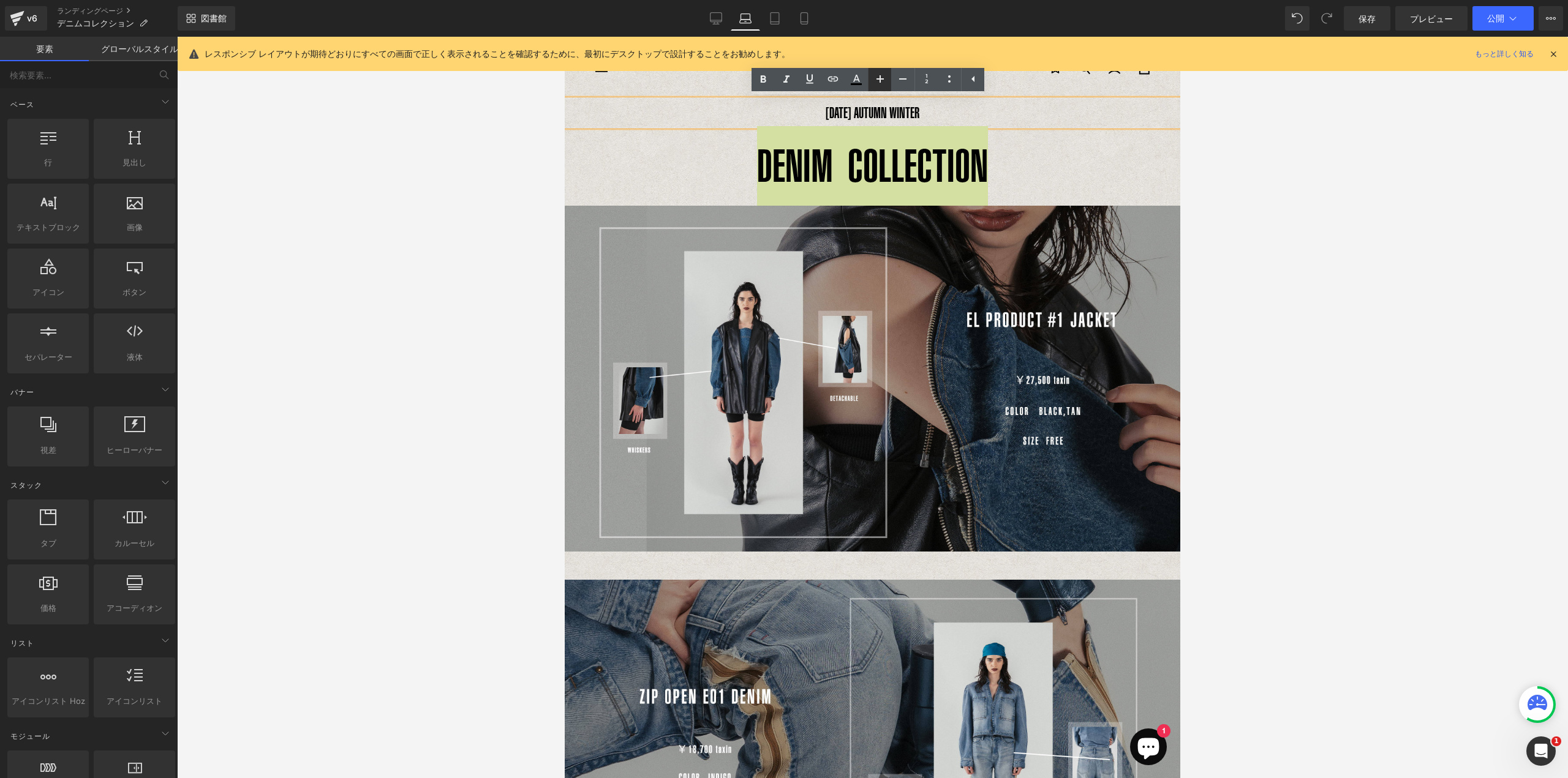
click at [877, 71] on link at bounding box center [879, 79] width 24 height 24
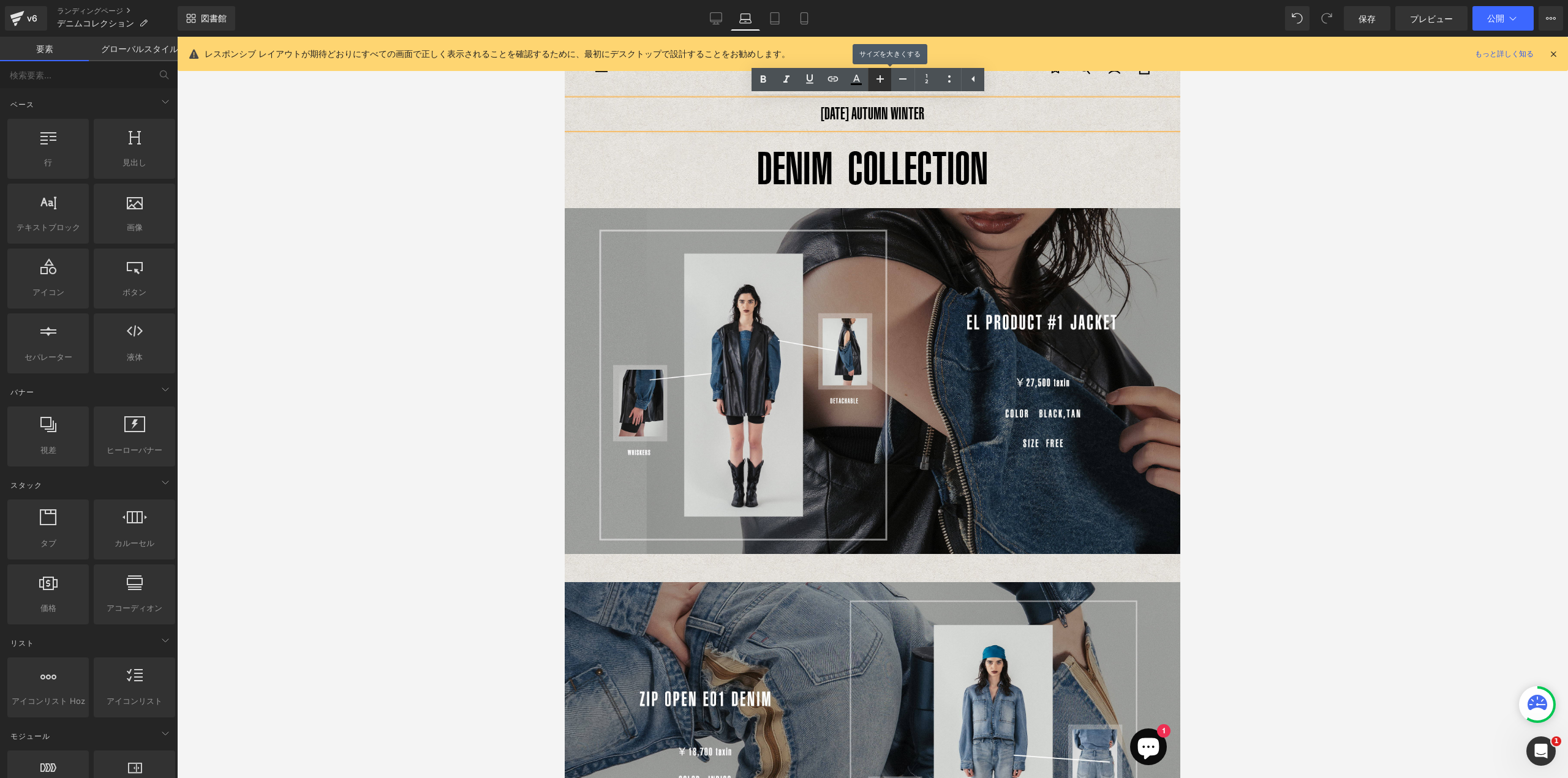
click at [878, 73] on icon at bounding box center [879, 78] width 14 height 14
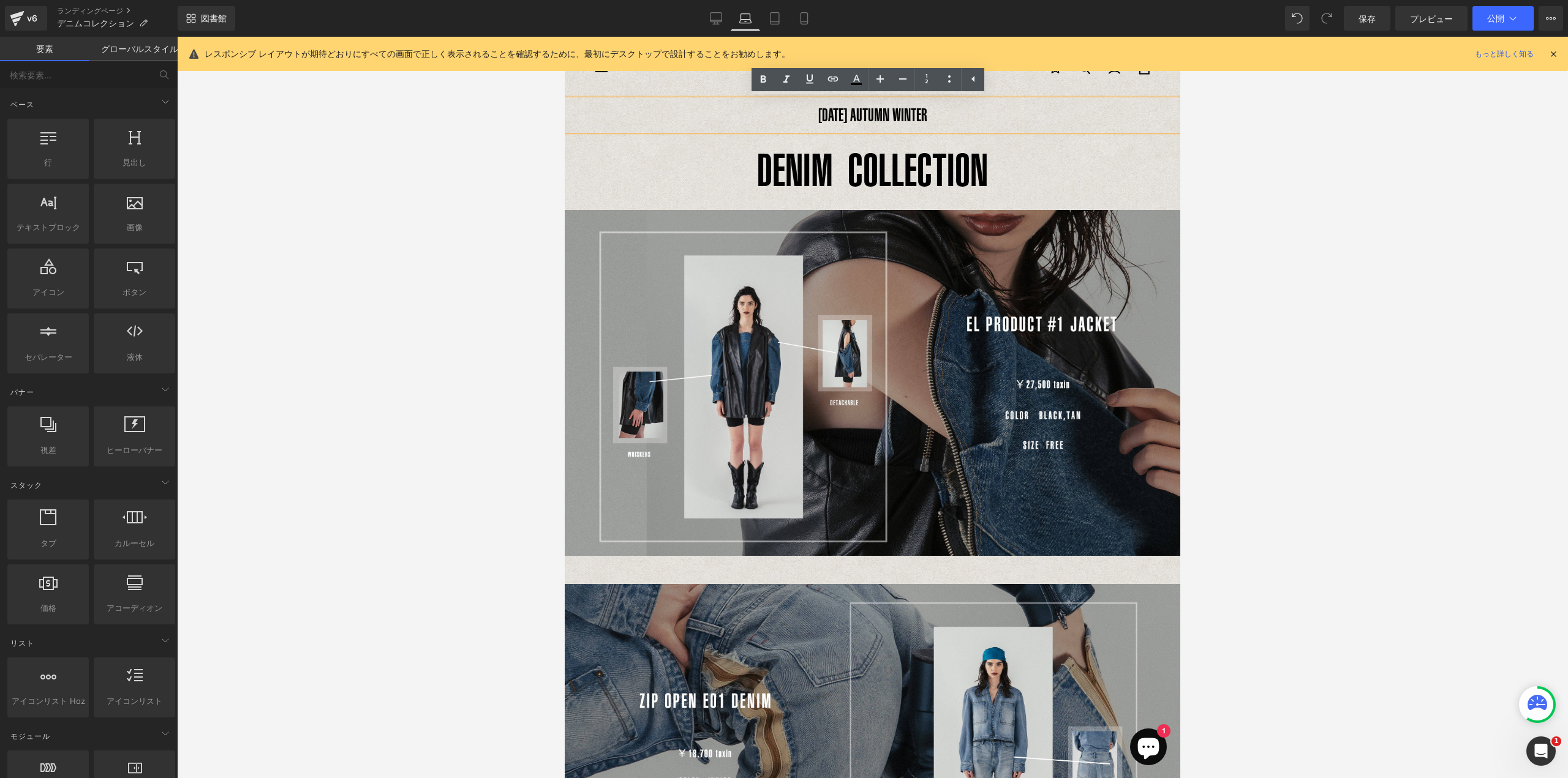
click at [898, 170] on link at bounding box center [905, 170] width 13 height 14
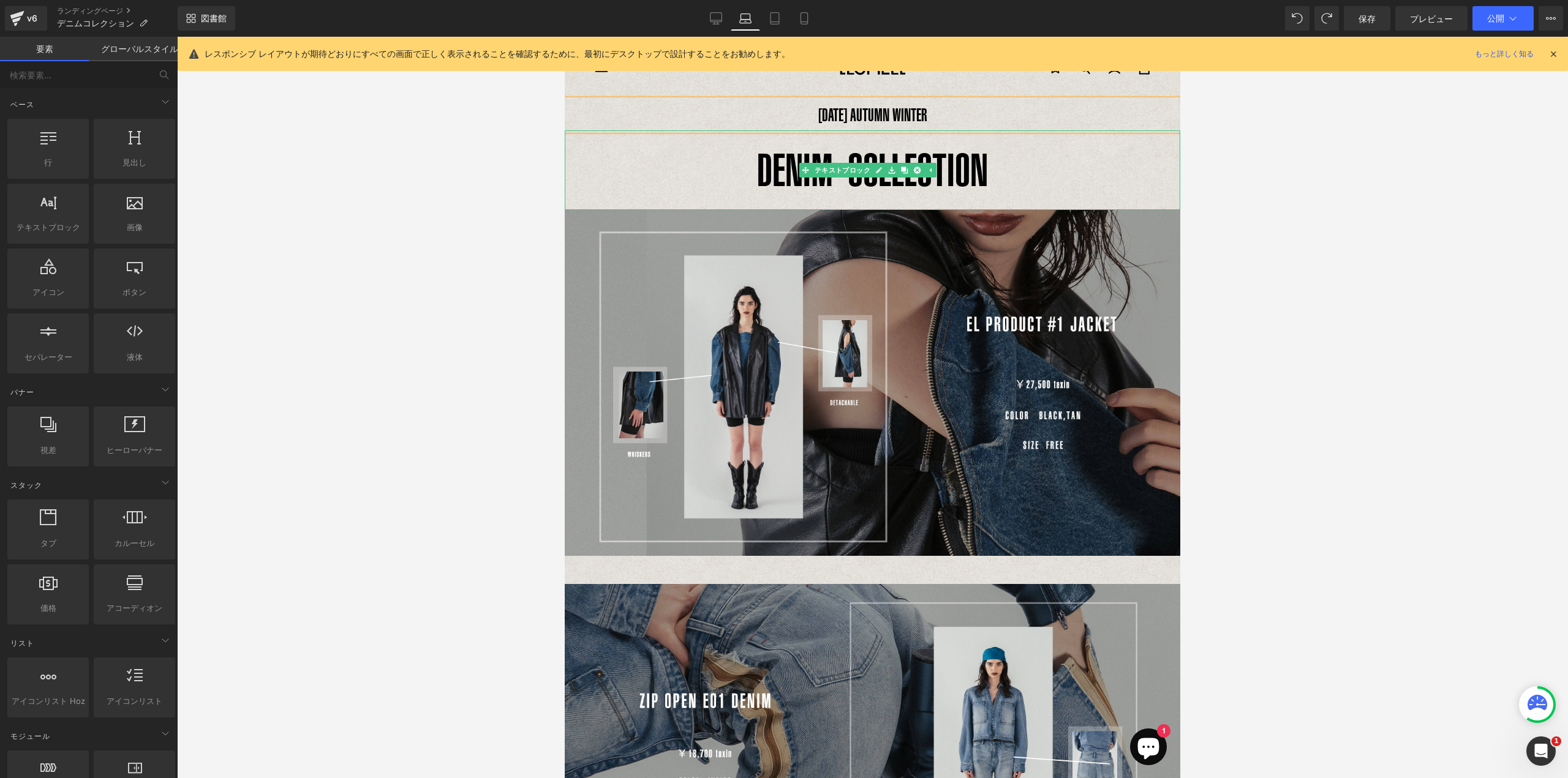
click at [1059, 205] on p "DENIM COLLECTION" at bounding box center [872, 170] width 615 height 80
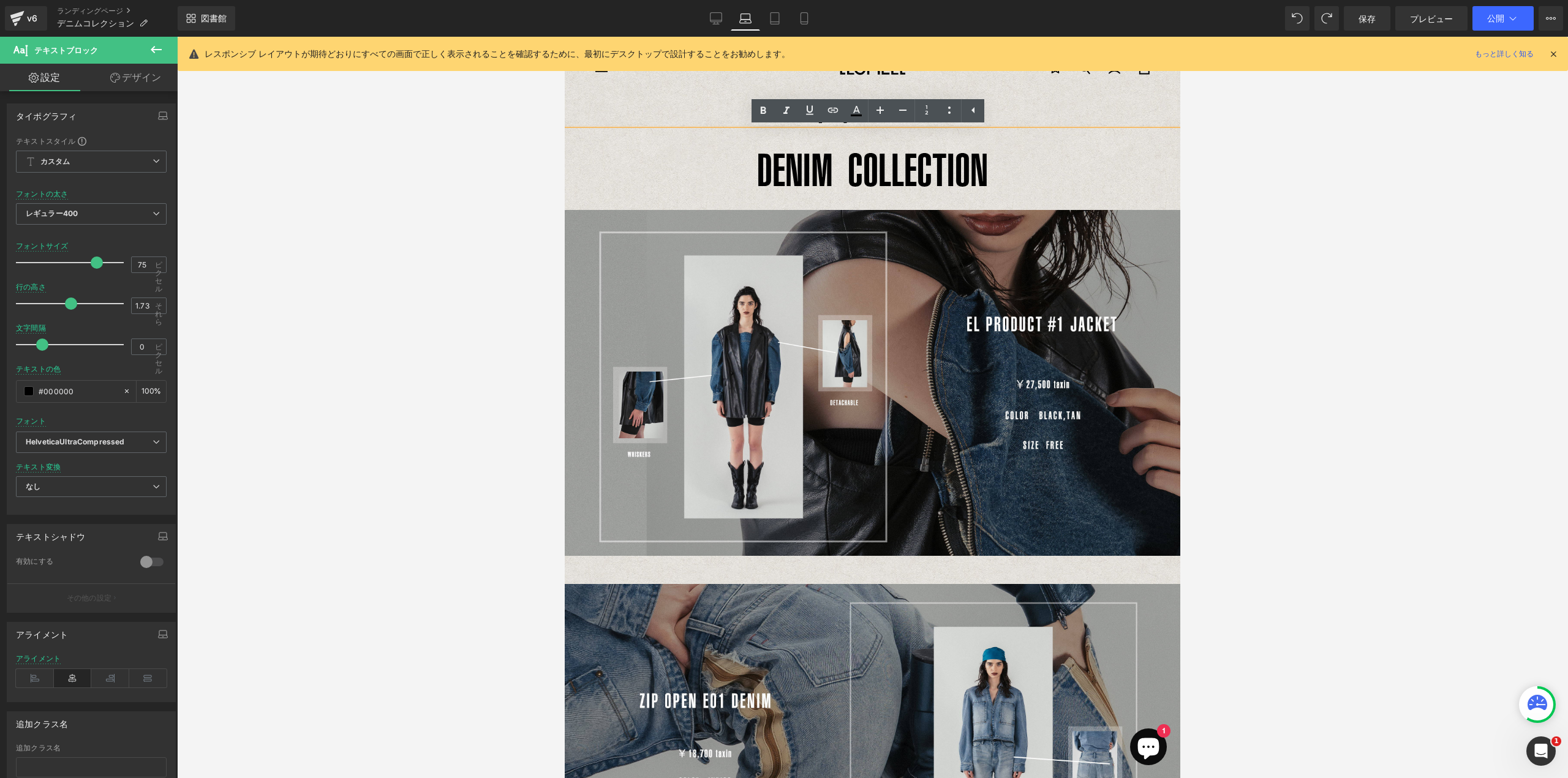
drag, startPoint x: 1325, startPoint y: 358, endPoint x: 1311, endPoint y: 344, distance: 19.8
click at [1326, 358] on div at bounding box center [873, 407] width 1391 height 741
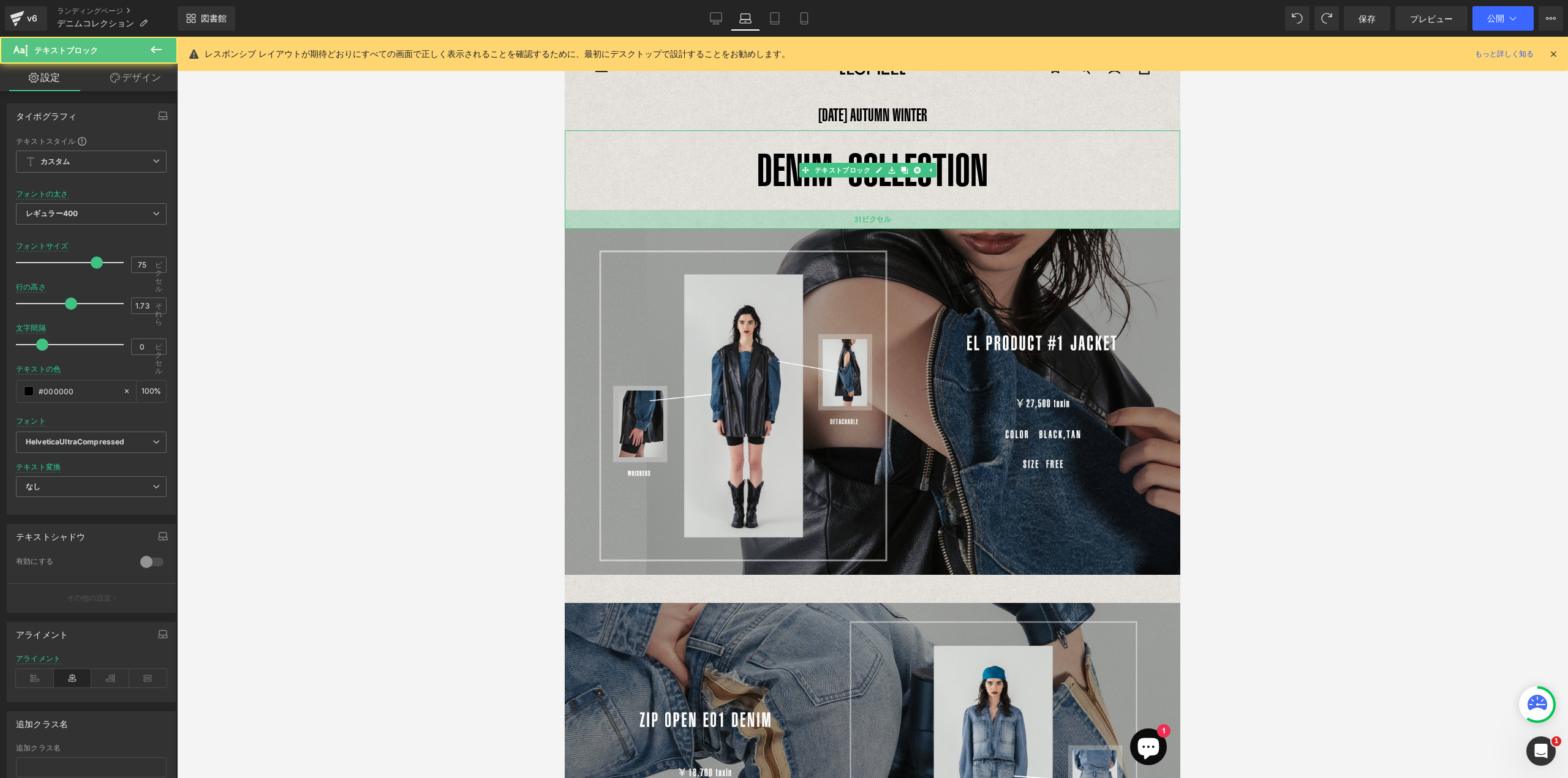
drag, startPoint x: 906, startPoint y: 209, endPoint x: 906, endPoint y: 228, distance: 19.0
click at [906, 228] on div "31ピクセル" at bounding box center [872, 219] width 615 height 19
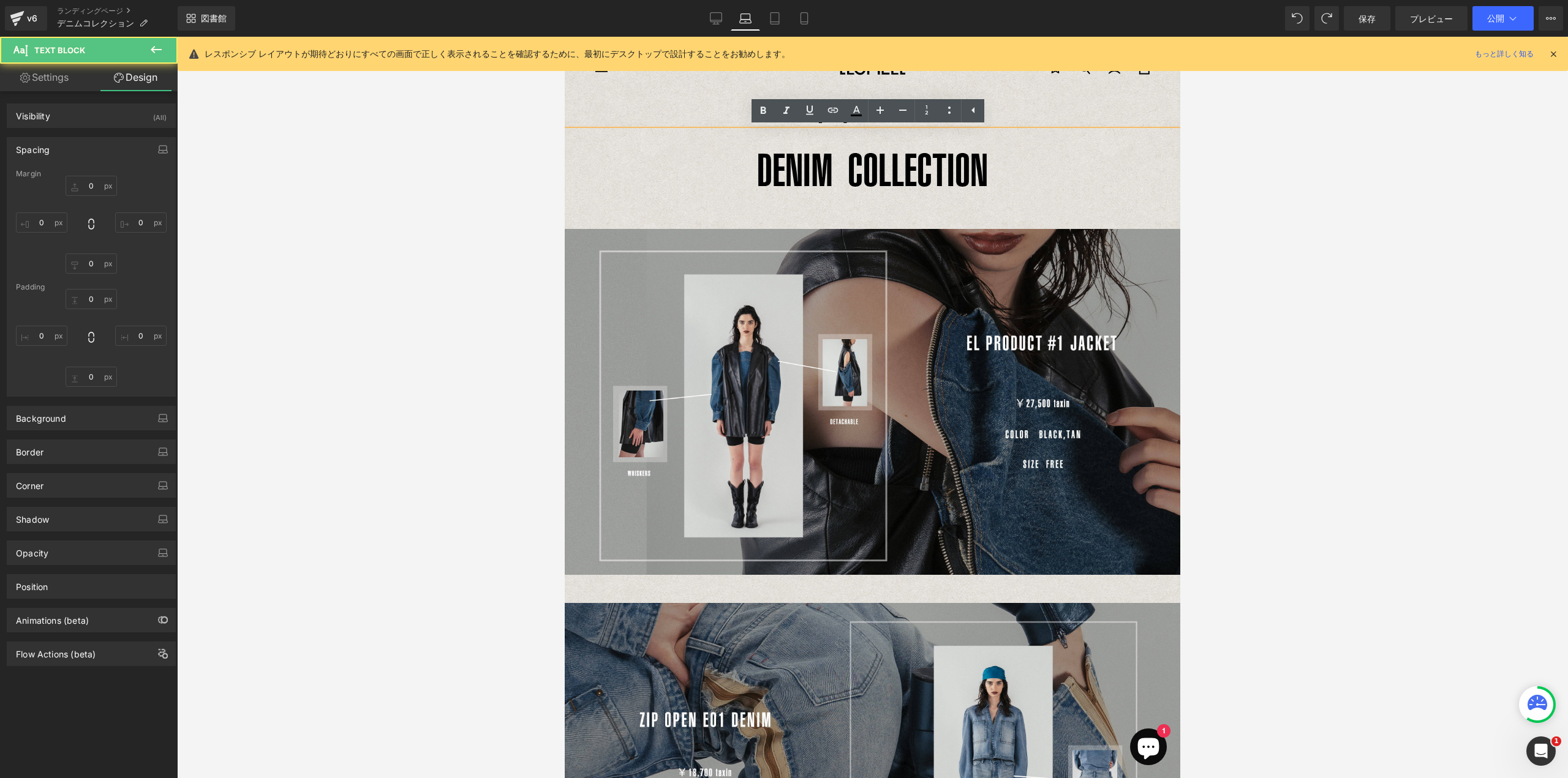
type input "0"
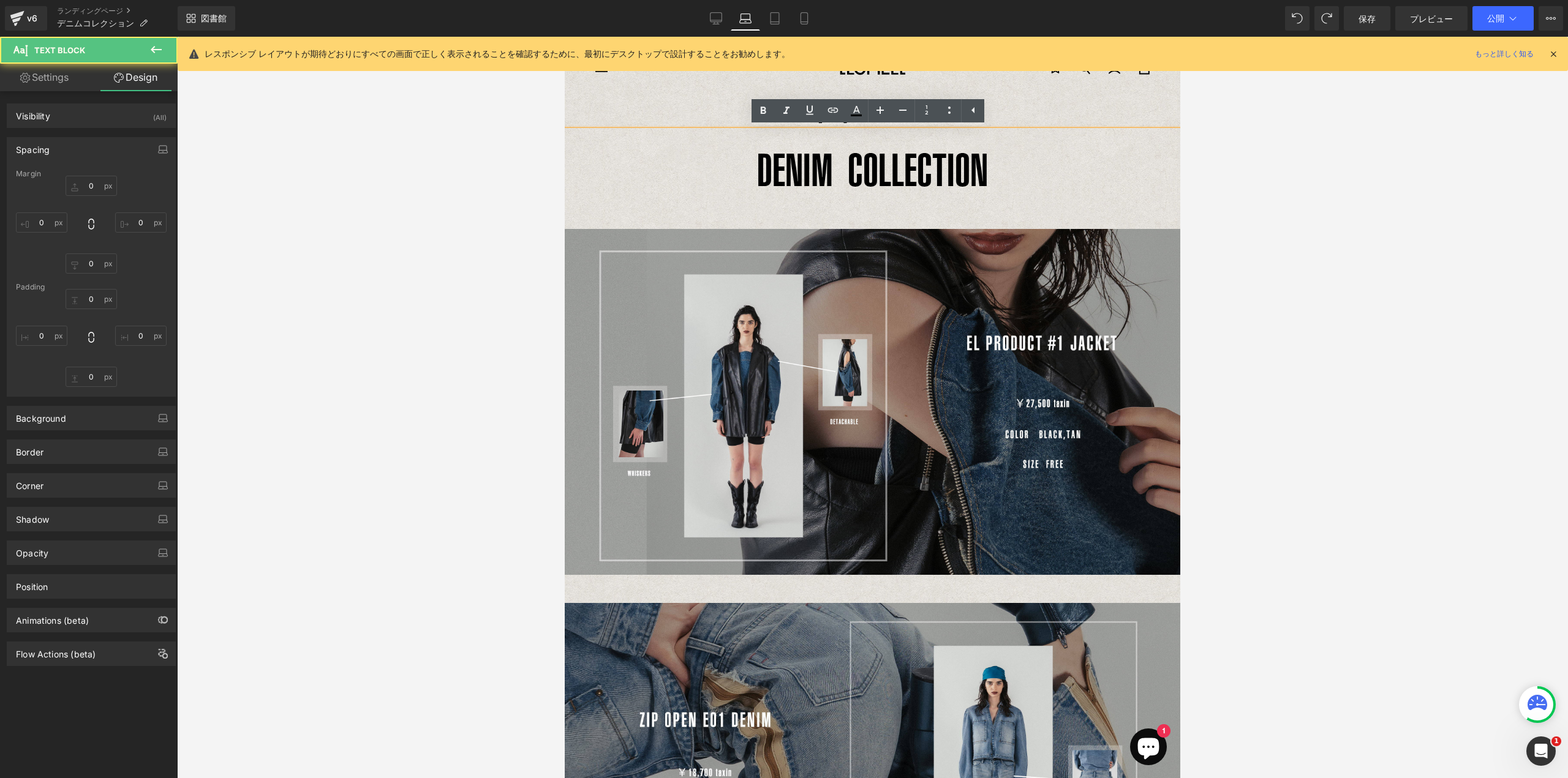
type input "0"
type input "31"
type input "0"
click at [872, 151] on font "DENIM COLLECTION" at bounding box center [872, 170] width 231 height 52
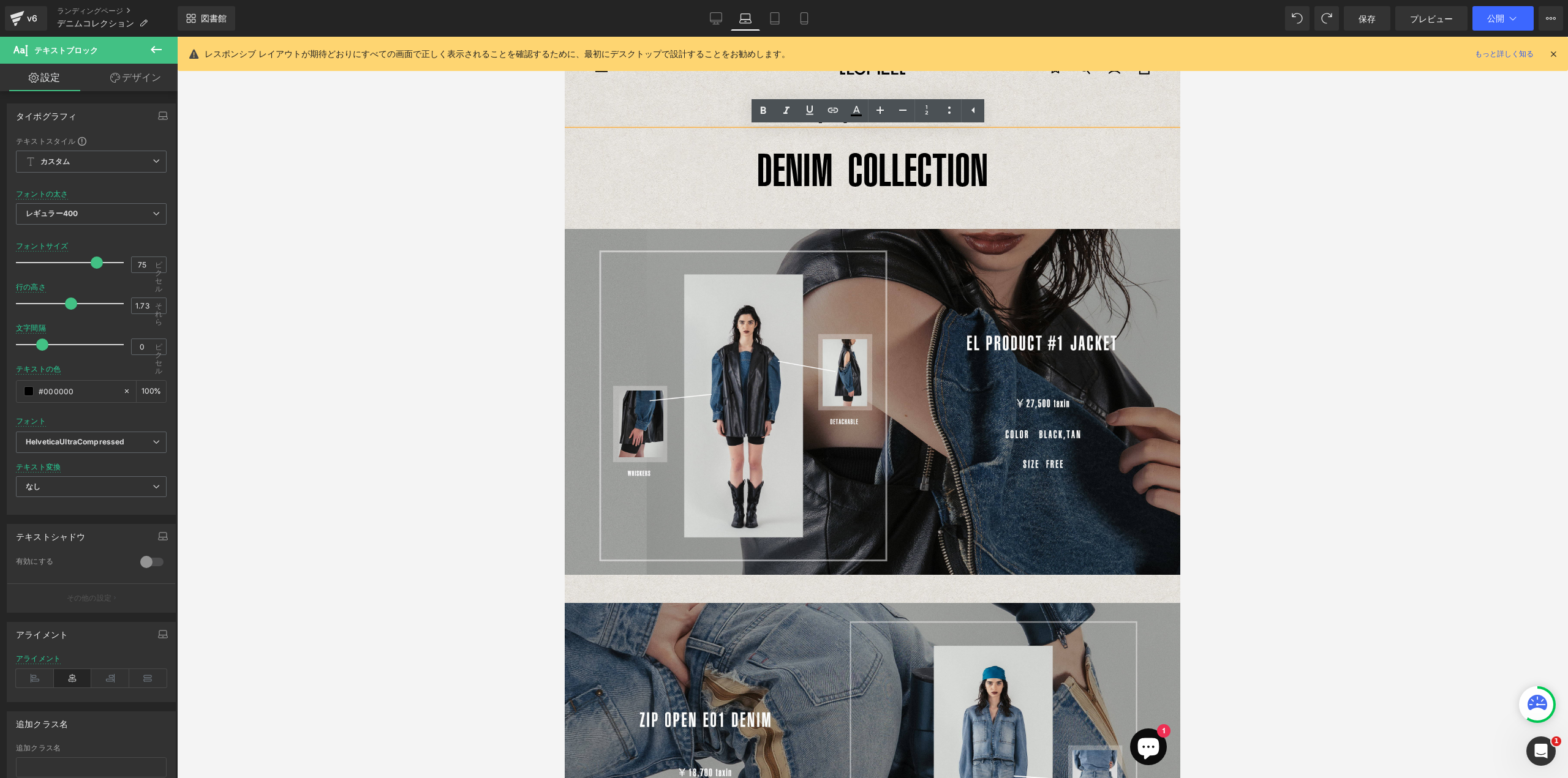
click at [785, 148] on font "DENIM COLLECTION" at bounding box center [872, 170] width 231 height 52
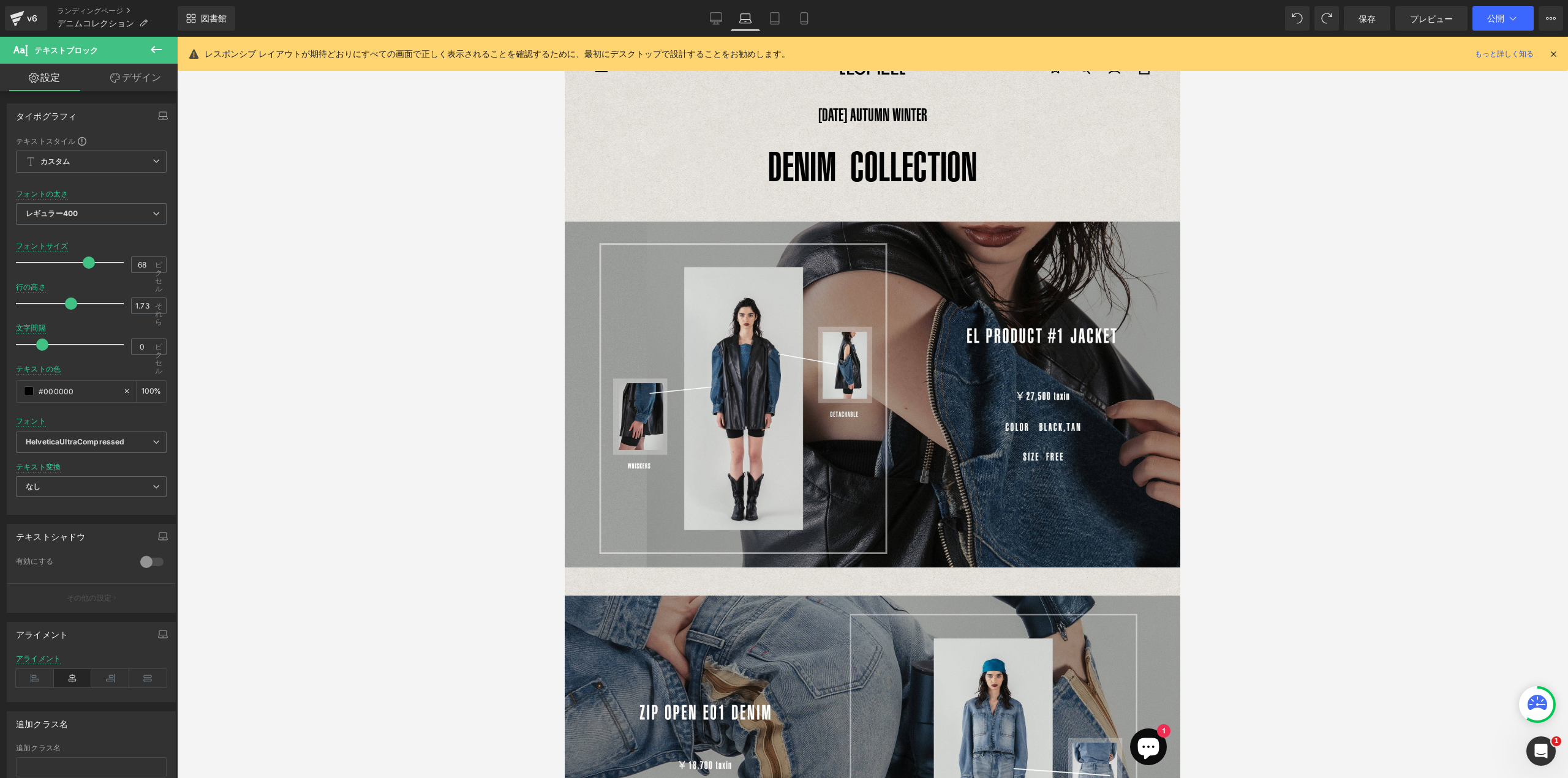
type input "69"
drag, startPoint x: 92, startPoint y: 262, endPoint x: 86, endPoint y: 270, distance: 10.0
click at [86, 270] on div at bounding box center [73, 262] width 102 height 24
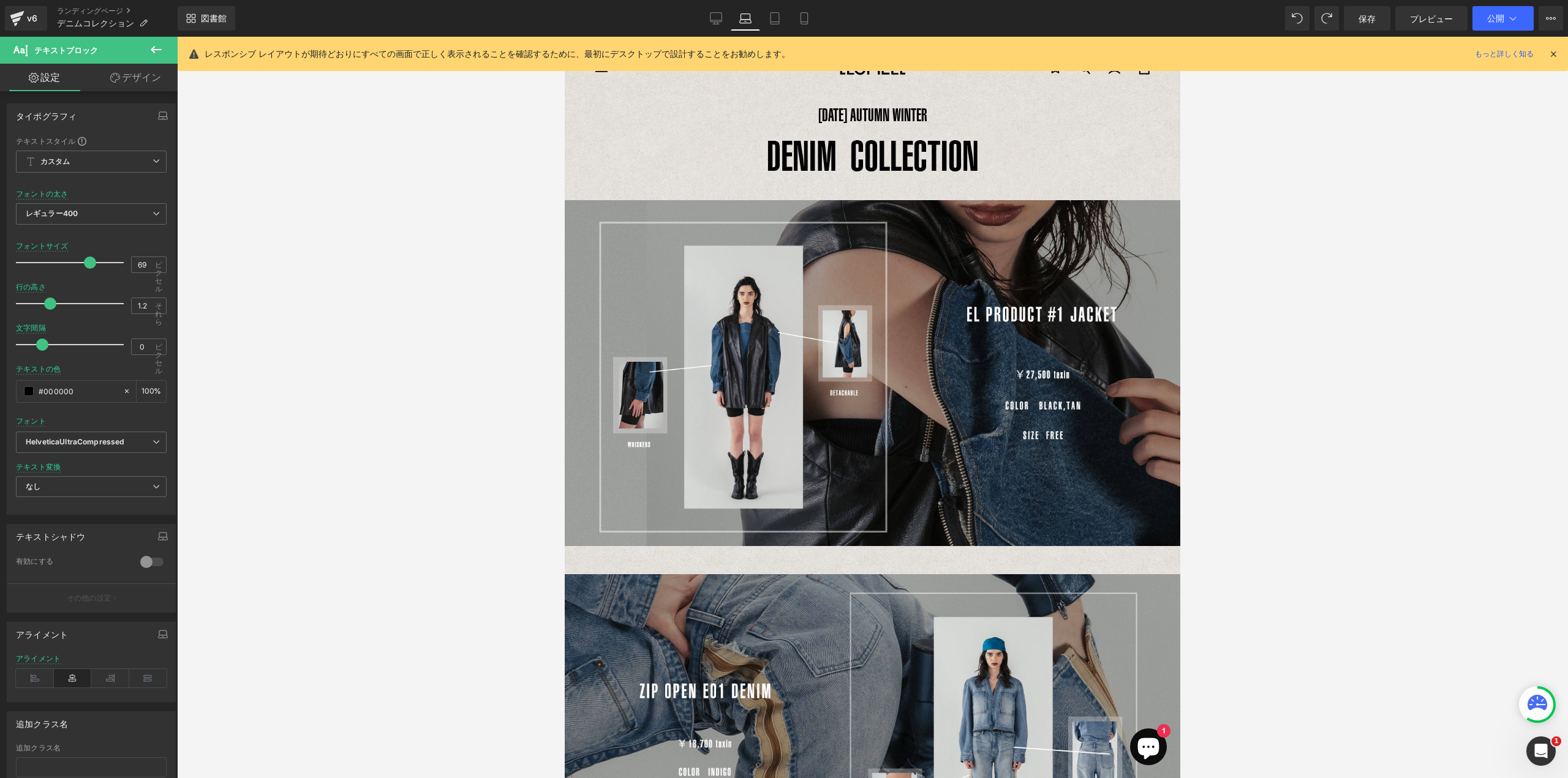
type input "1.1"
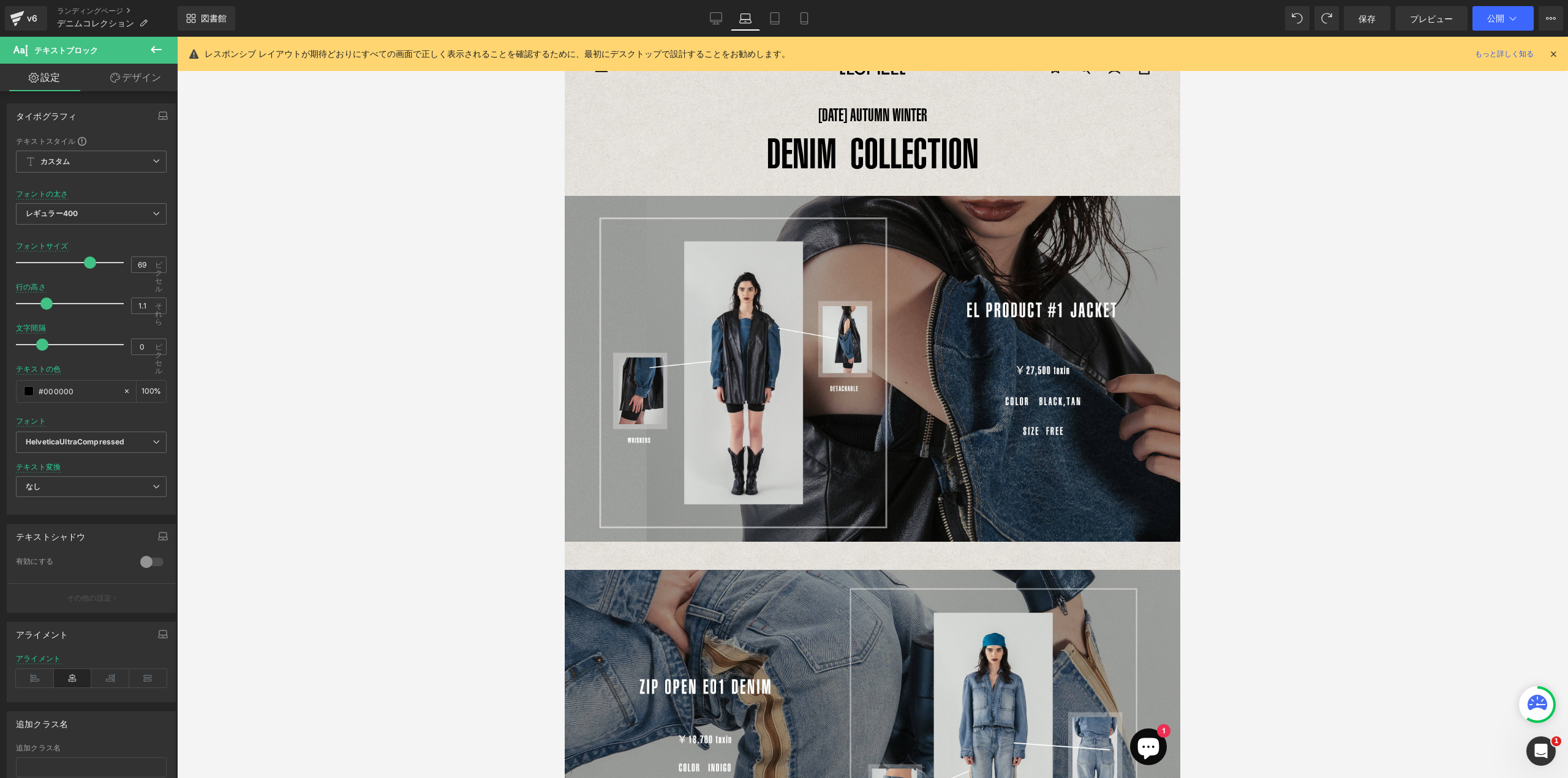
drag, startPoint x: 68, startPoint y: 302, endPoint x: 48, endPoint y: 300, distance: 20.1
click at [48, 300] on span at bounding box center [46, 303] width 12 height 12
click at [1035, 148] on p "DENIM COLLECTION" at bounding box center [872, 153] width 615 height 46
click at [888, 112] on link at bounding box center [879, 110] width 24 height 24
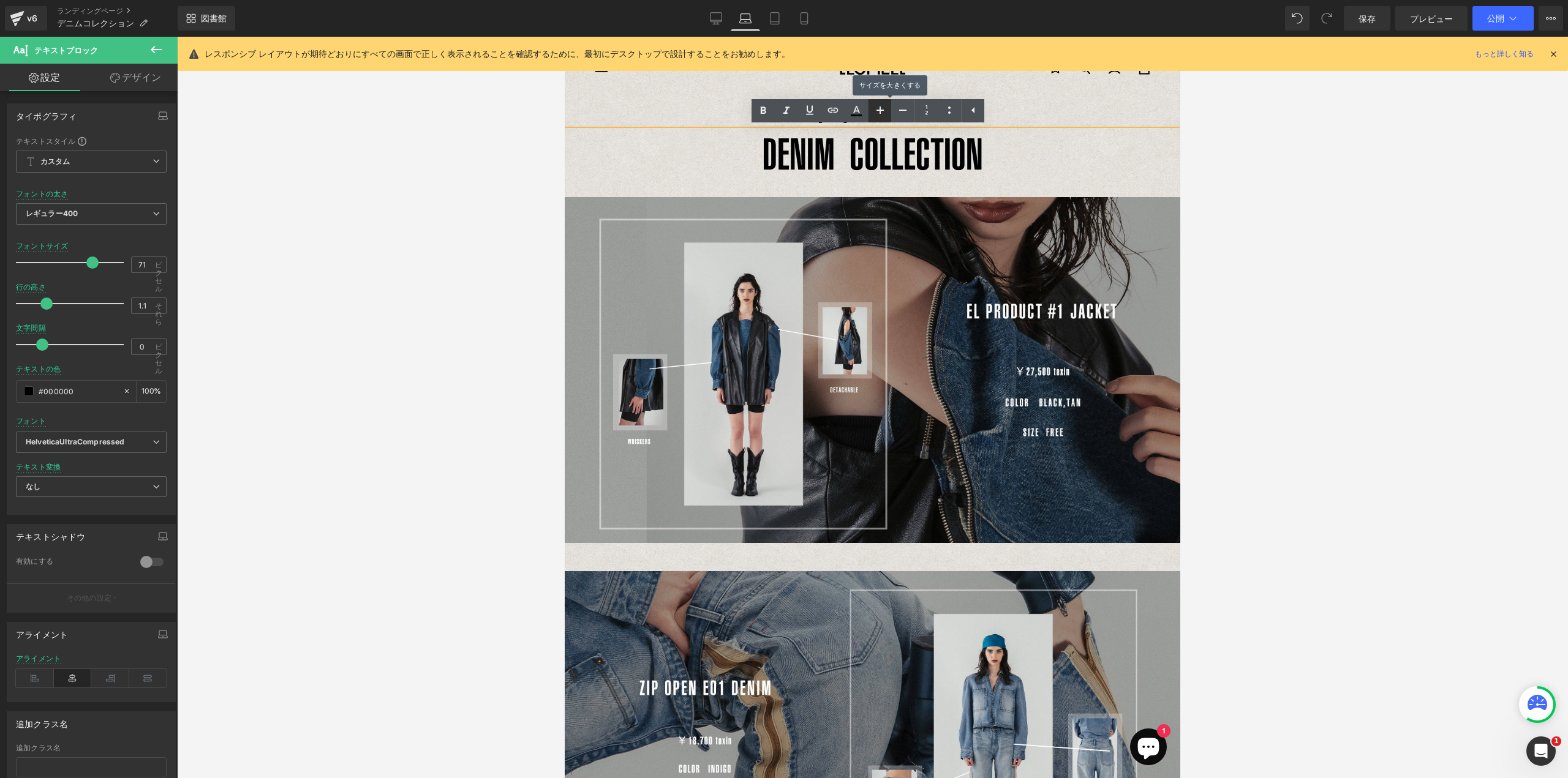
click at [888, 112] on link at bounding box center [879, 110] width 24 height 24
type input "73"
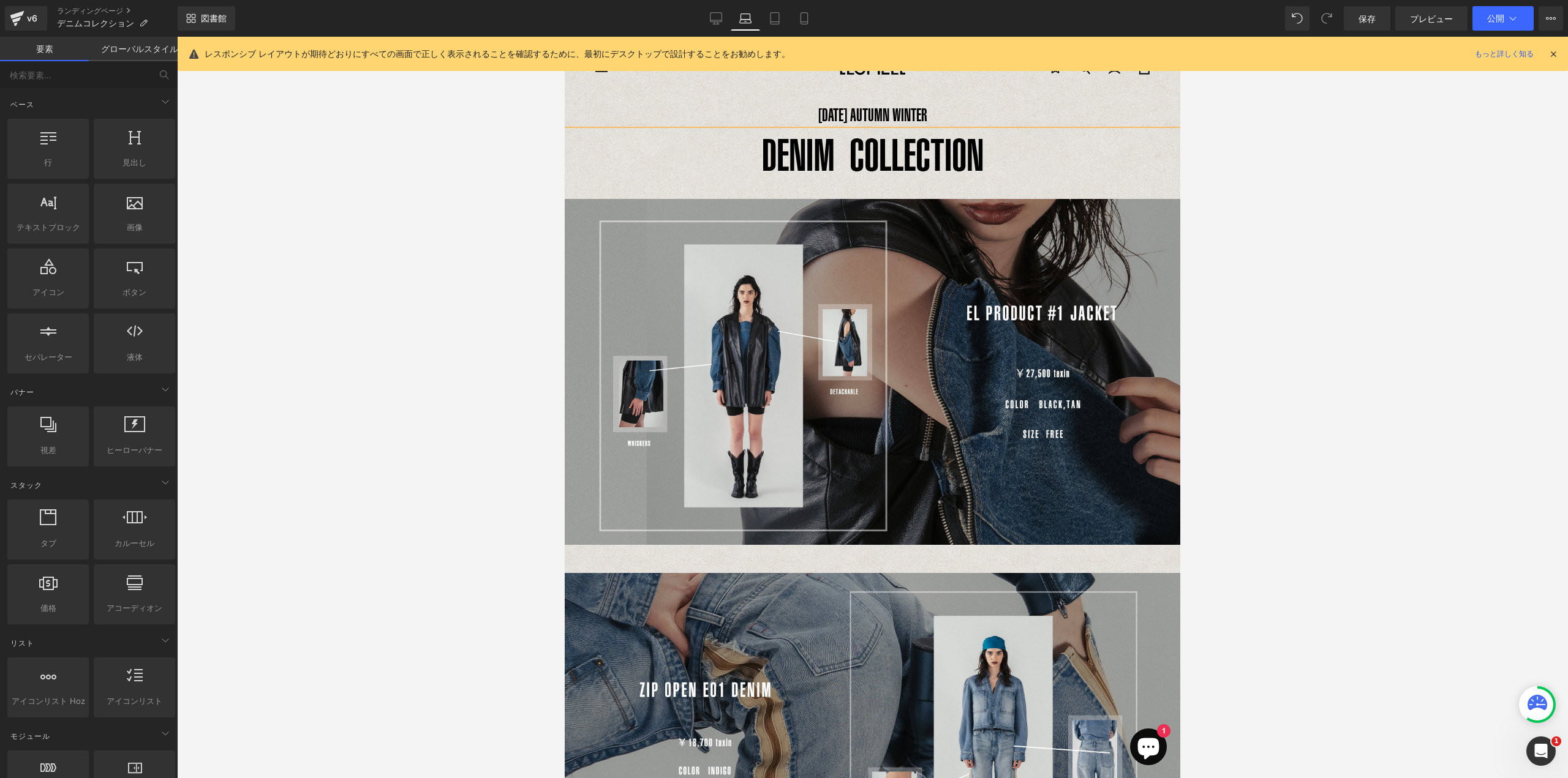
drag, startPoint x: 1365, startPoint y: 265, endPoint x: 1358, endPoint y: 272, distance: 9.9
click at [1367, 268] on div at bounding box center [873, 407] width 1391 height 741
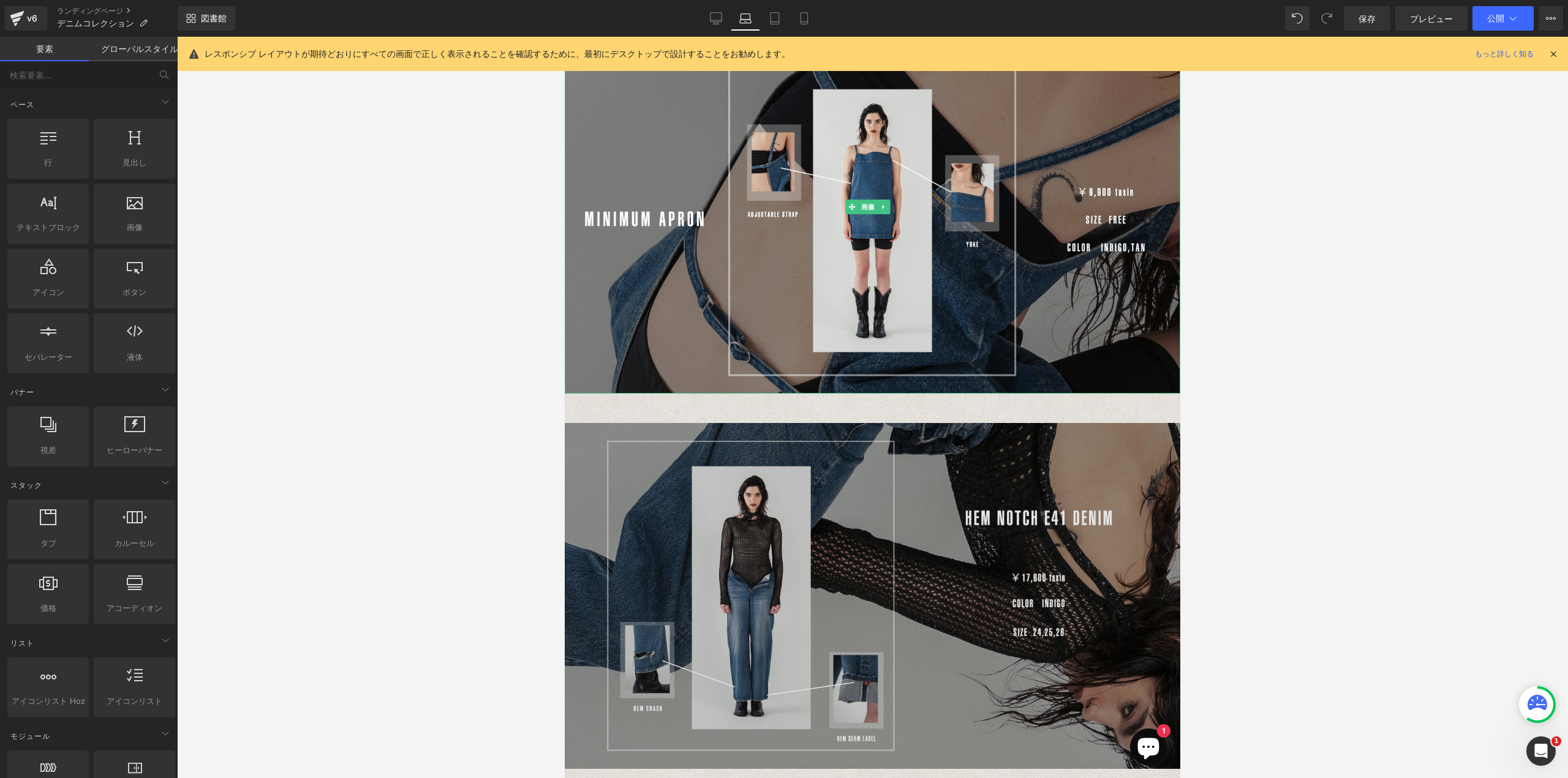
scroll to position [1819, 0]
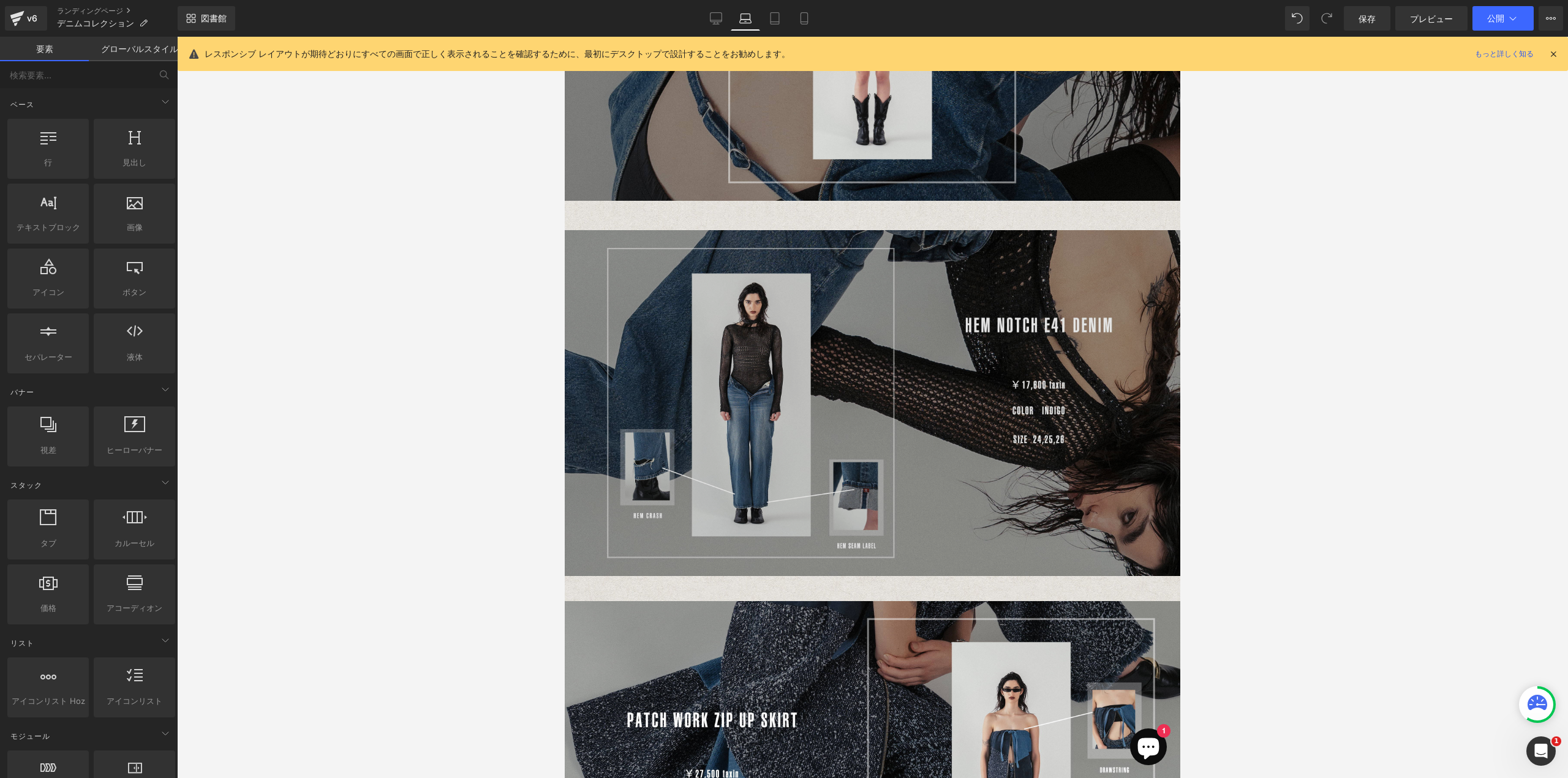
click at [864, 201] on div "画像 51ピクセル" at bounding box center [872, 401] width 615 height 400
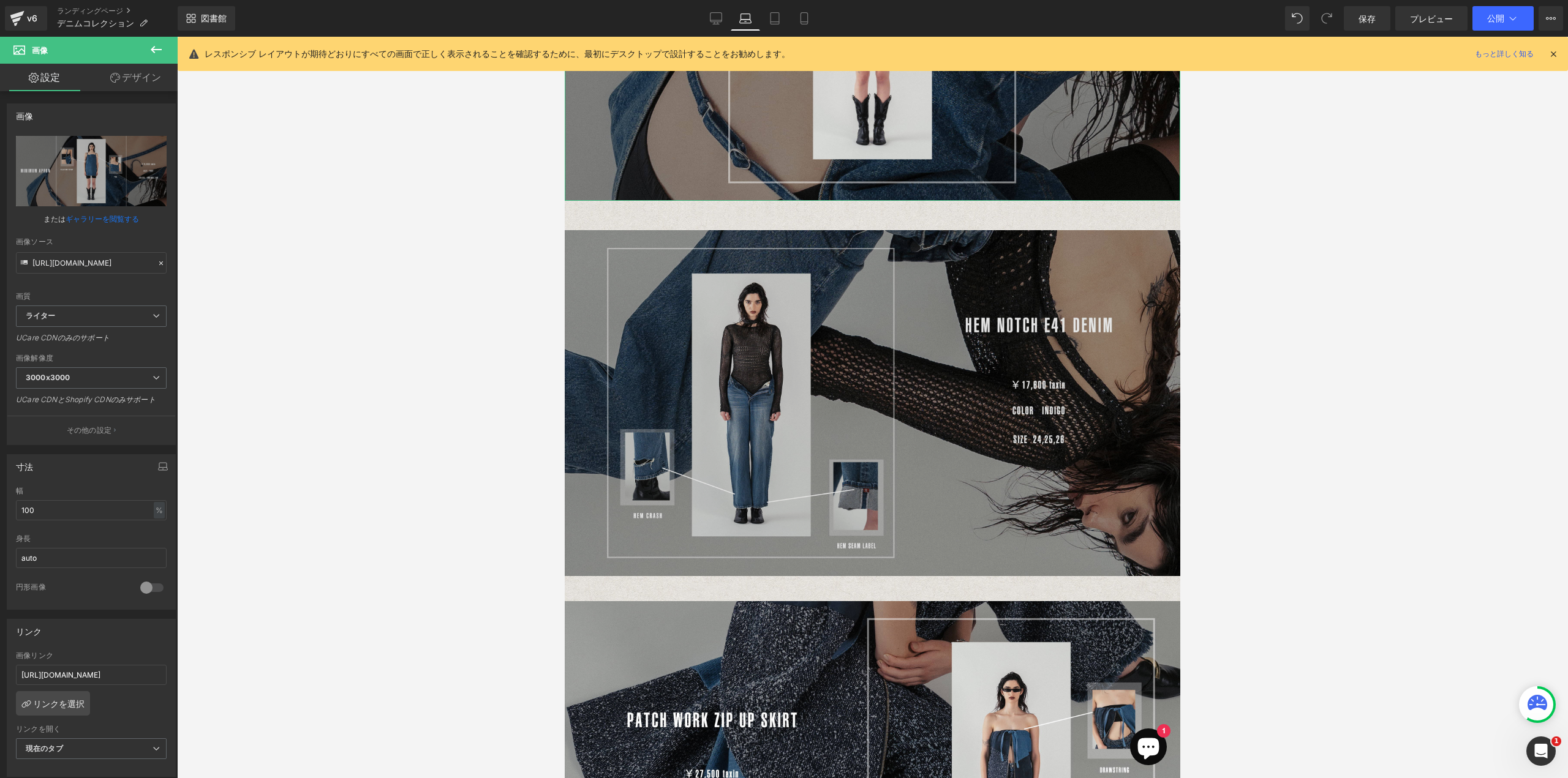
drag, startPoint x: 885, startPoint y: 174, endPoint x: 875, endPoint y: 196, distance: 24.2
click at [884, 168] on div "画像" at bounding box center [872, 14] width 615 height 373
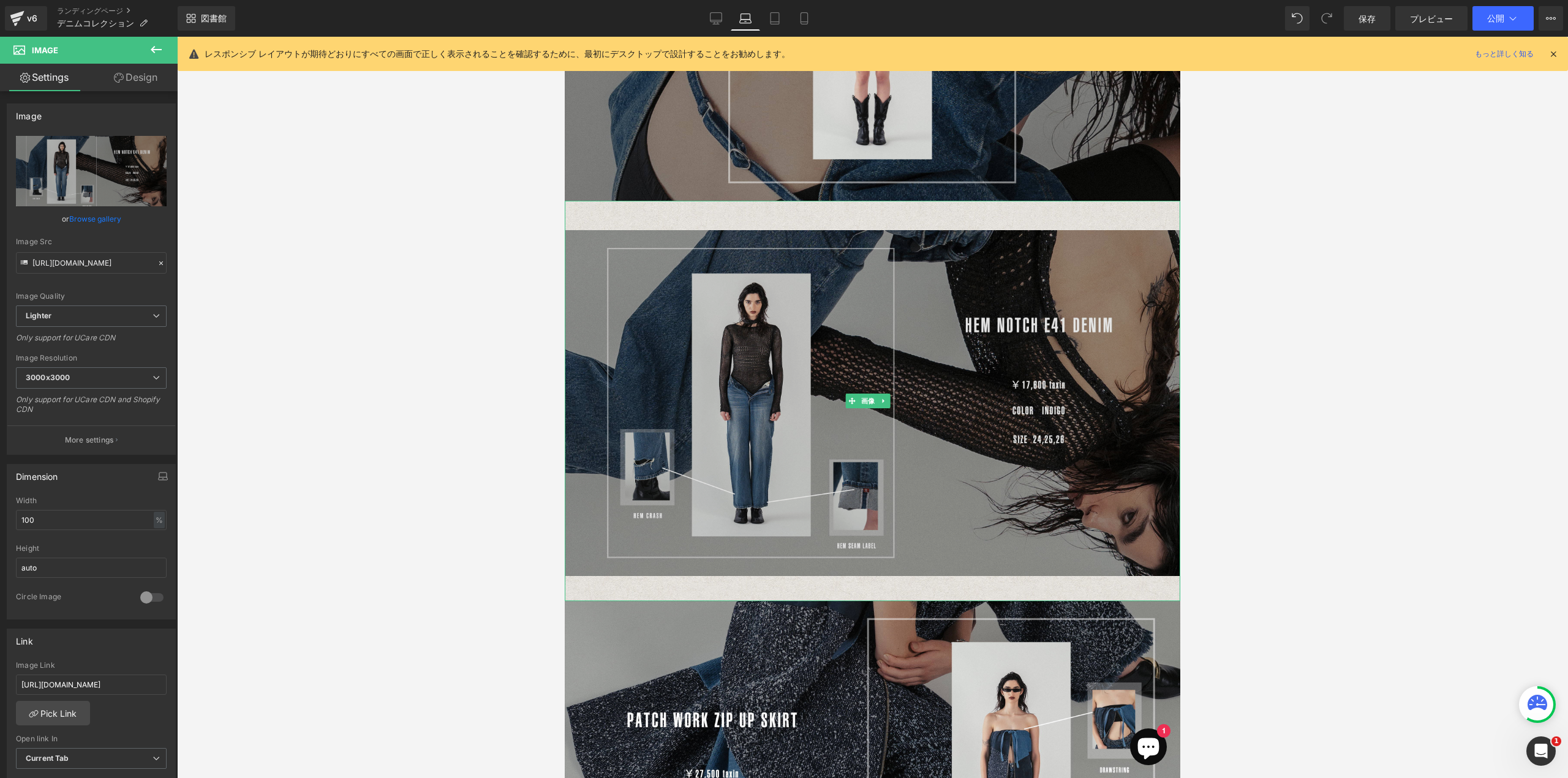
click at [873, 205] on img at bounding box center [872, 401] width 615 height 400
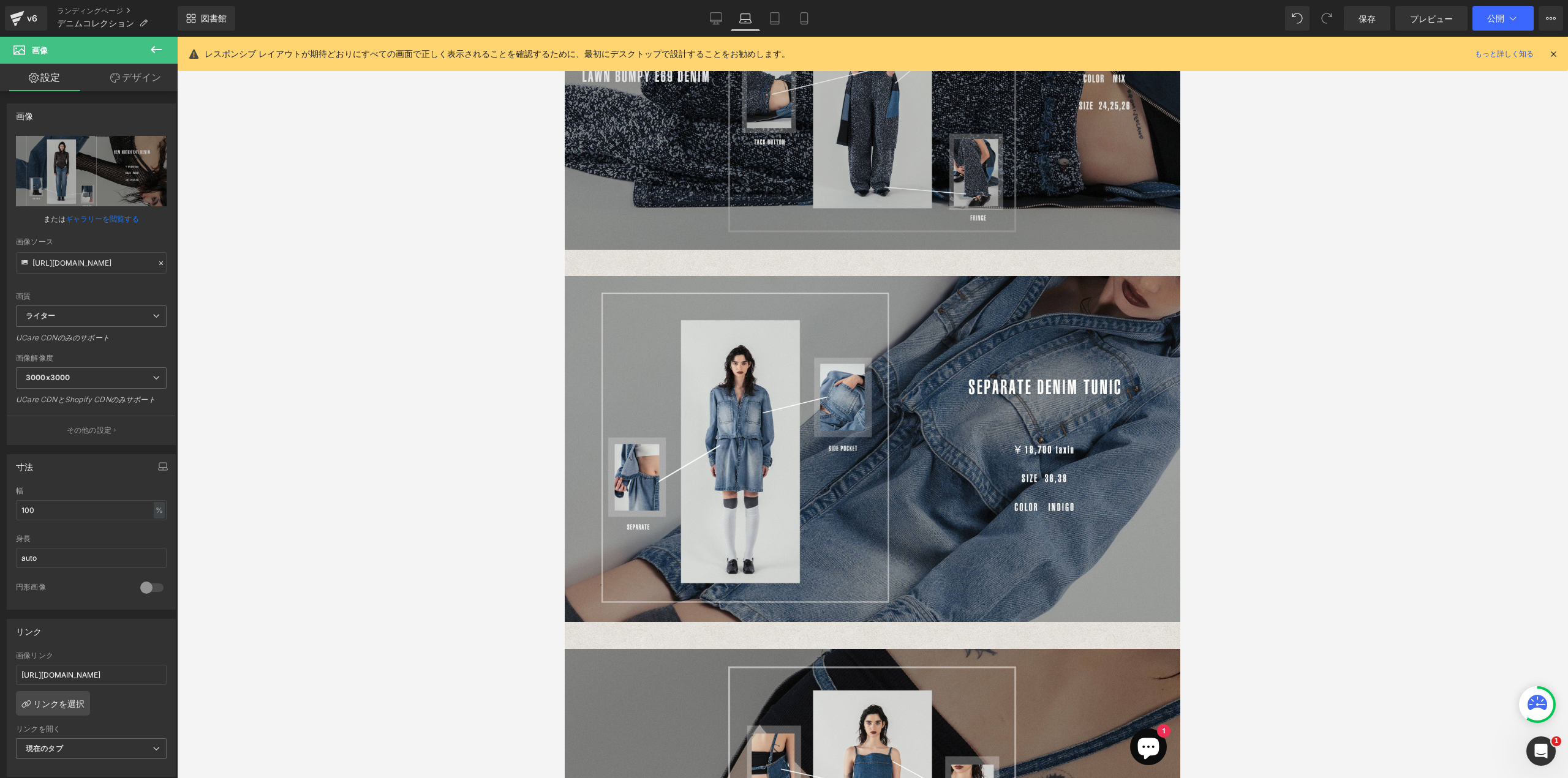
scroll to position [962, 0]
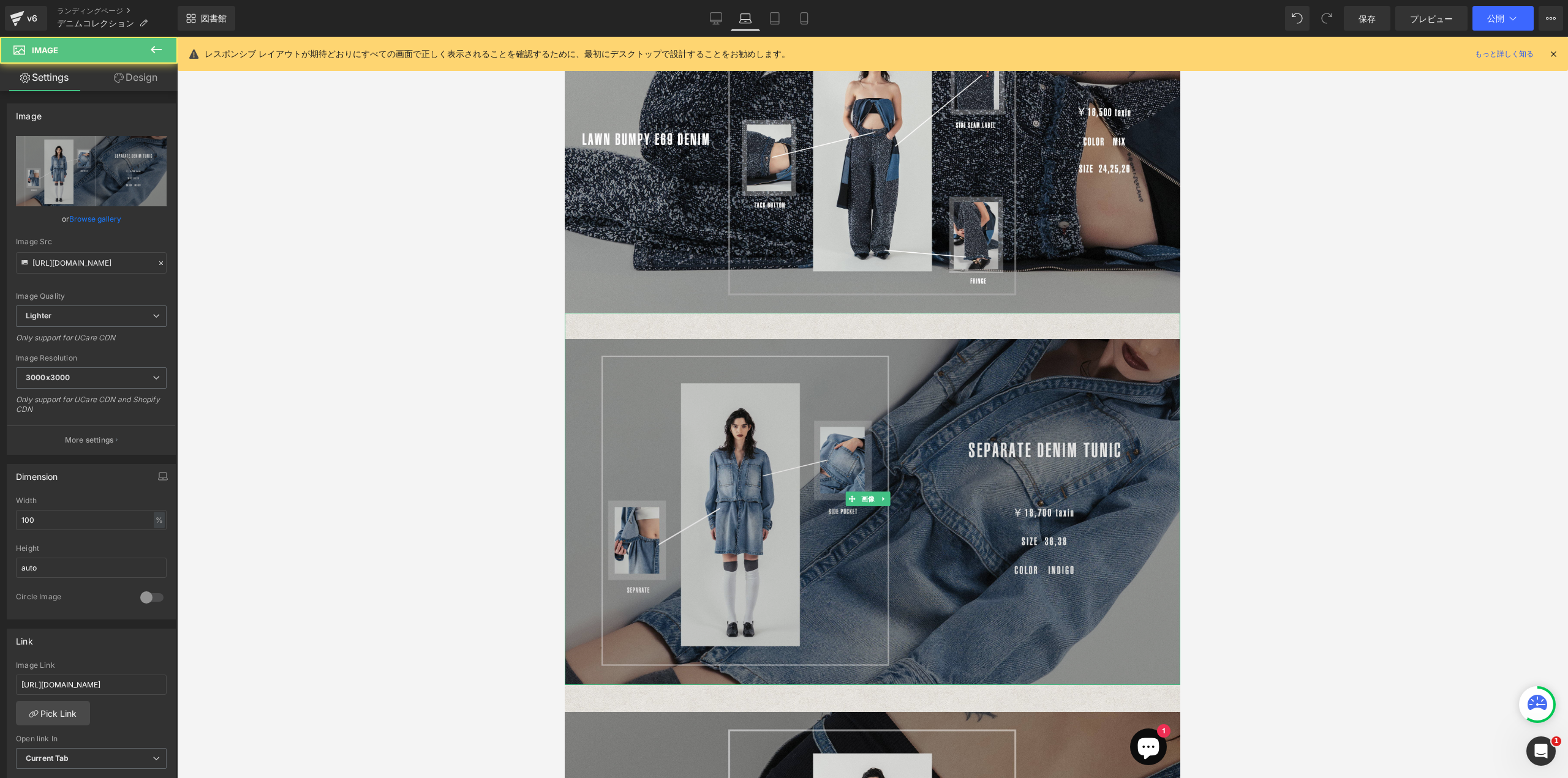
click at [856, 316] on img at bounding box center [872, 498] width 615 height 372
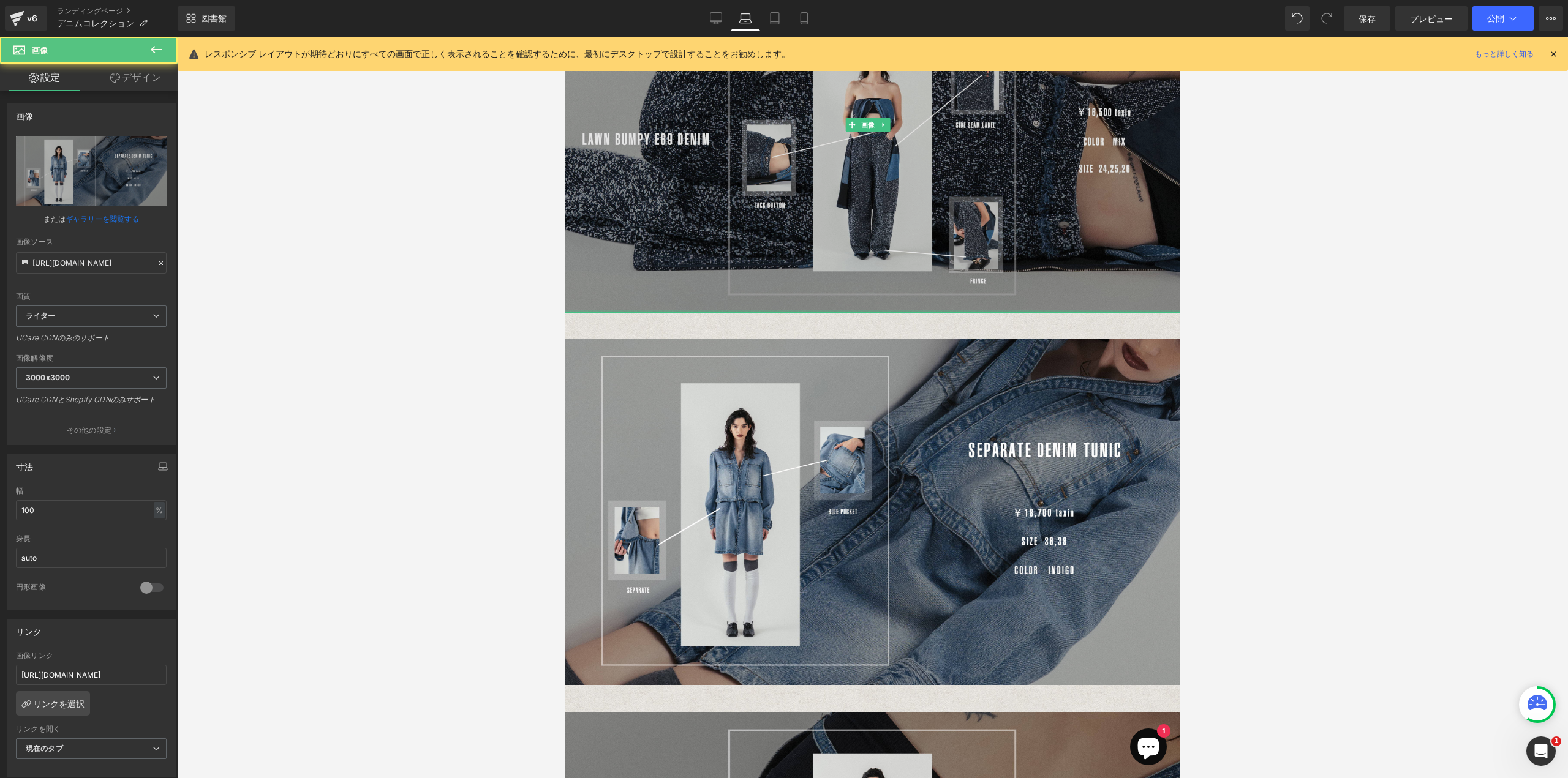
click at [872, 310] on div at bounding box center [872, 311] width 615 height 3
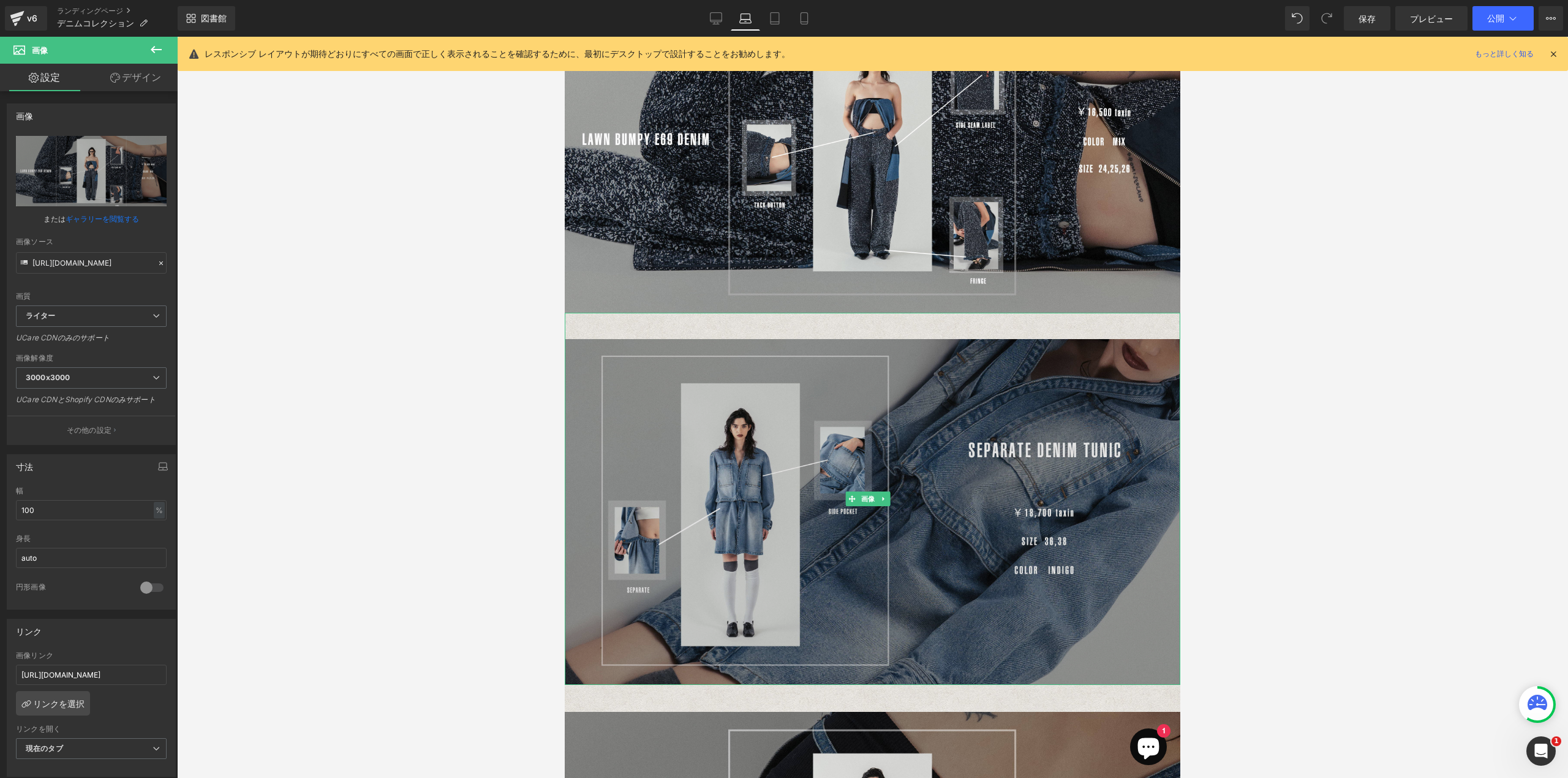
click at [879, 325] on img at bounding box center [872, 498] width 615 height 372
click at [878, 322] on img at bounding box center [872, 498] width 615 height 372
click at [884, 321] on img at bounding box center [872, 498] width 615 height 372
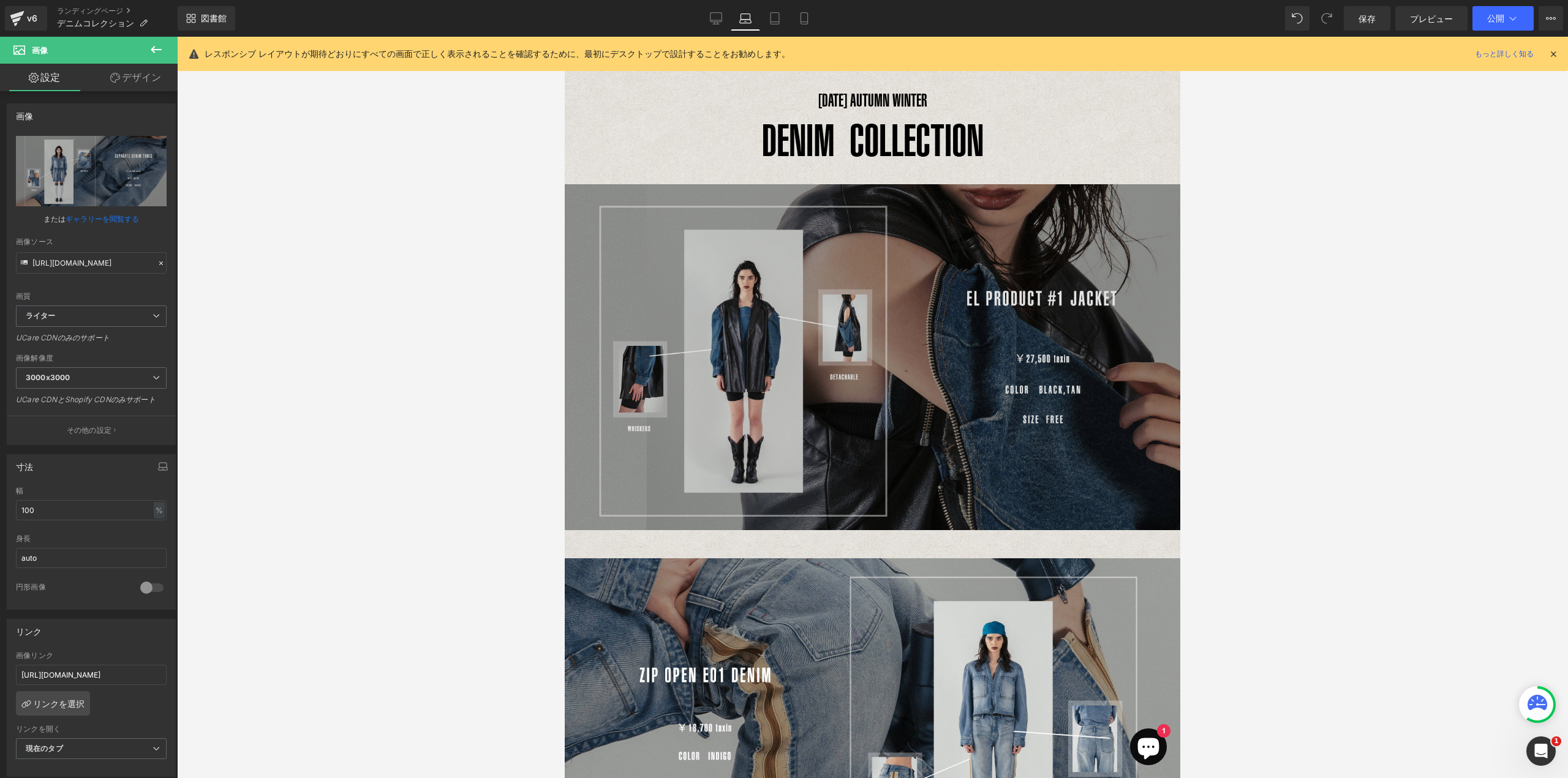
scroll to position [0, 0]
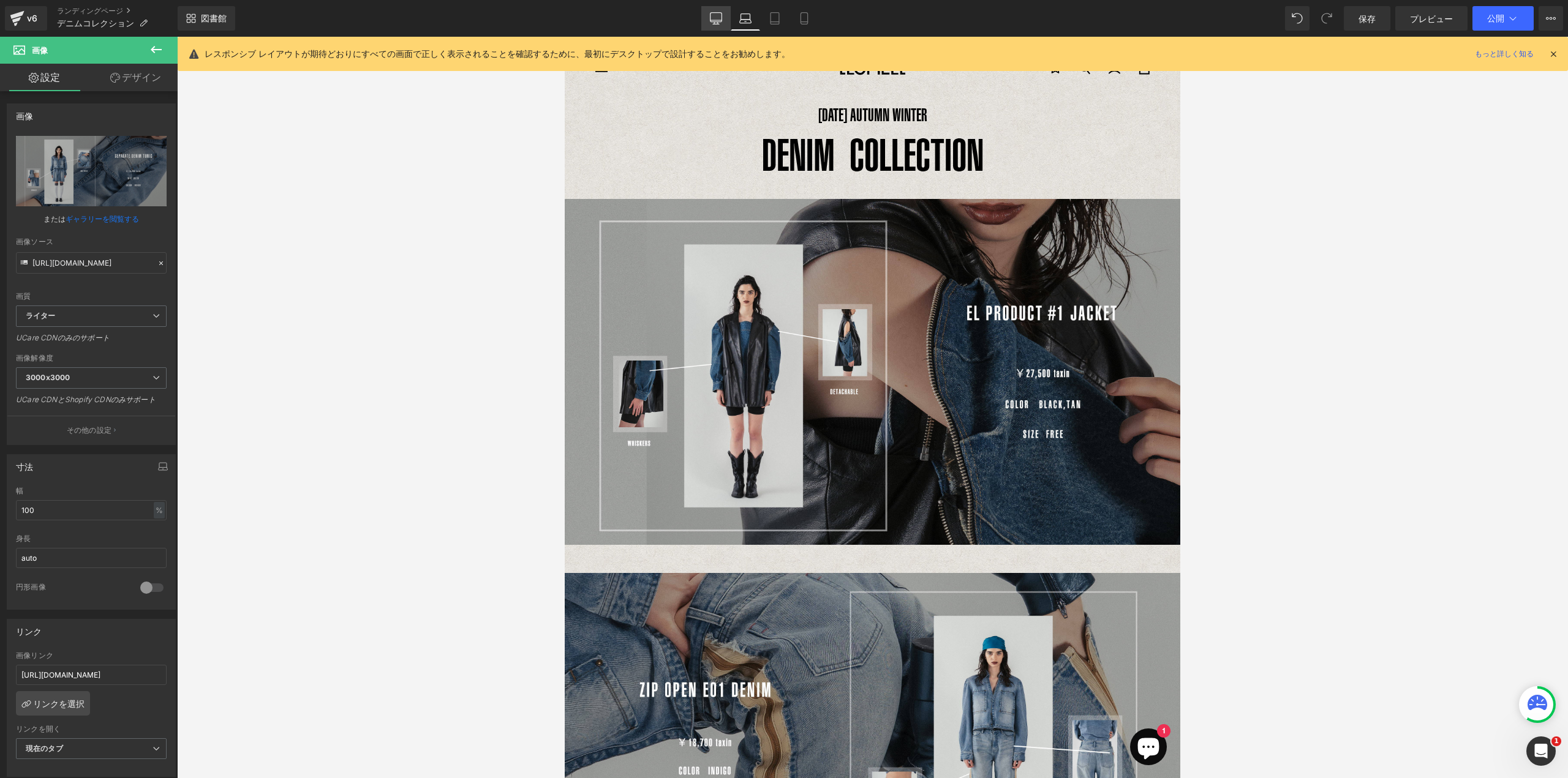
click at [714, 17] on icon at bounding box center [716, 18] width 12 height 12
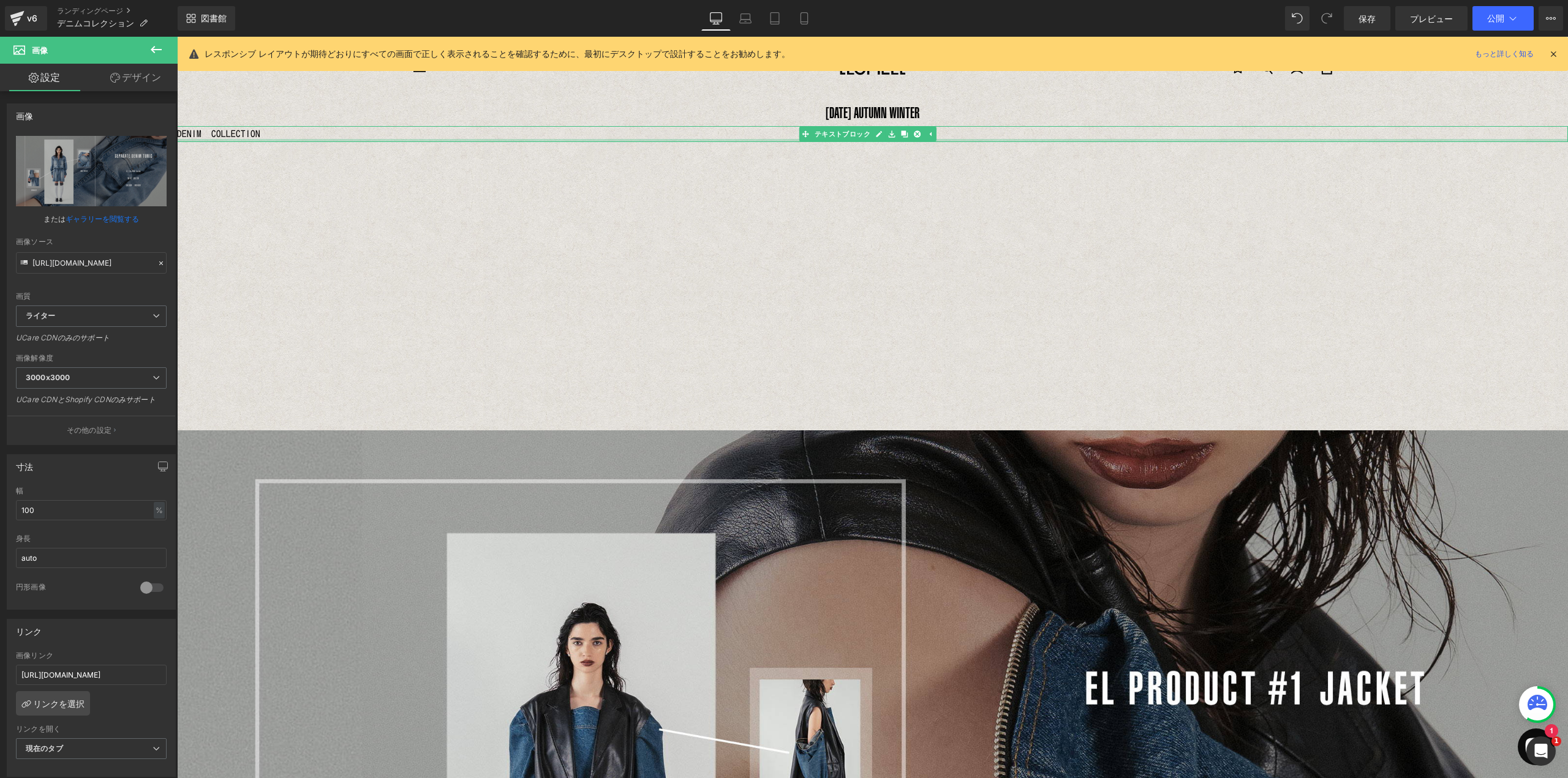
click at [293, 139] on div at bounding box center [873, 141] width 1391 height 3
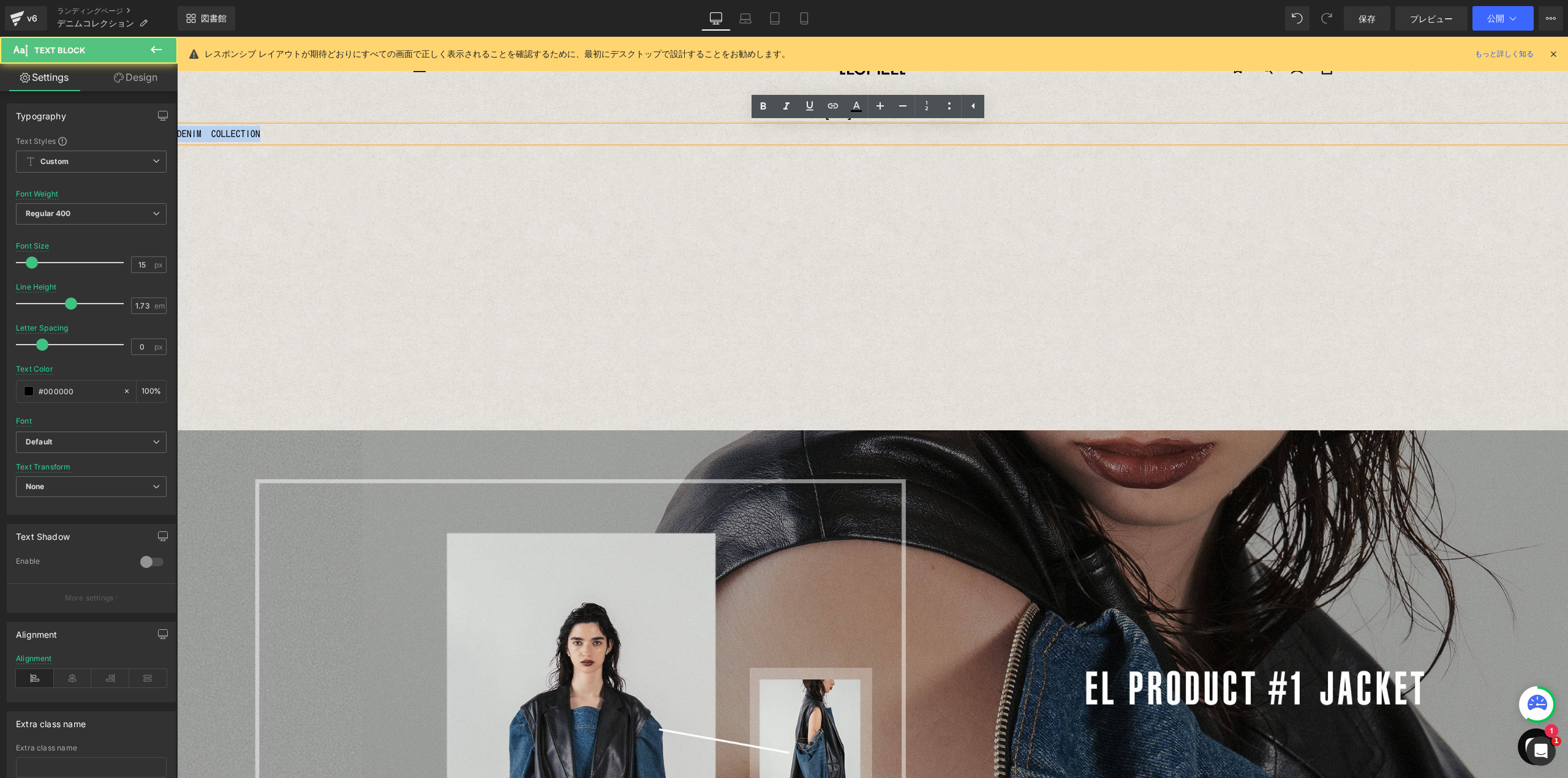
drag, startPoint x: 207, startPoint y: 133, endPoint x: 149, endPoint y: 129, distance: 58.1
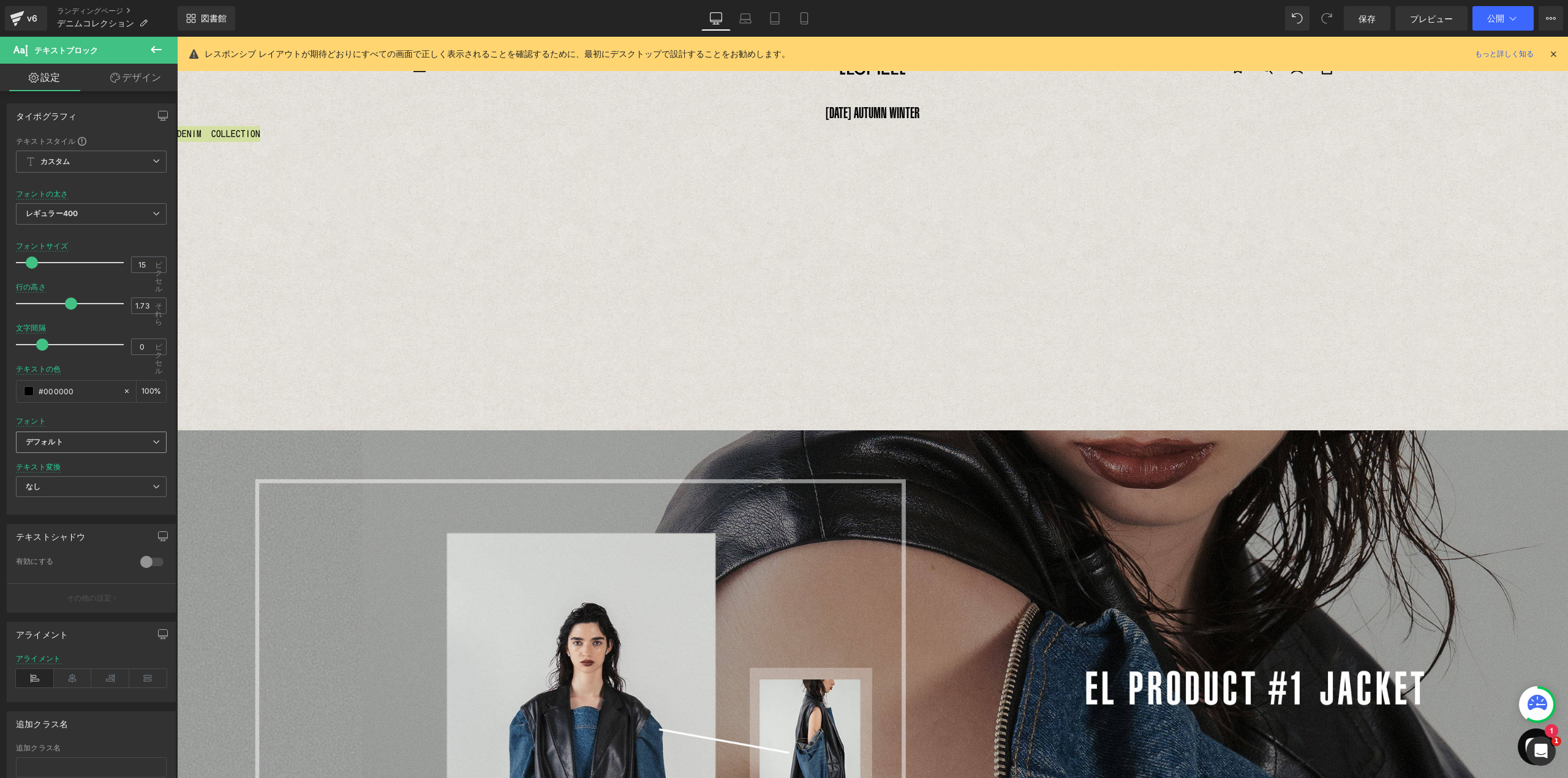
click at [66, 438] on b "デフォルト" at bounding box center [89, 443] width 127 height 11
click at [56, 504] on font "HelveticaUltraCompressed" at bounding box center [87, 504] width 94 height 9
click at [68, 683] on icon at bounding box center [73, 678] width 38 height 18
click at [971, 135] on p "DENIM COLLECTION" at bounding box center [873, 134] width 1391 height 16
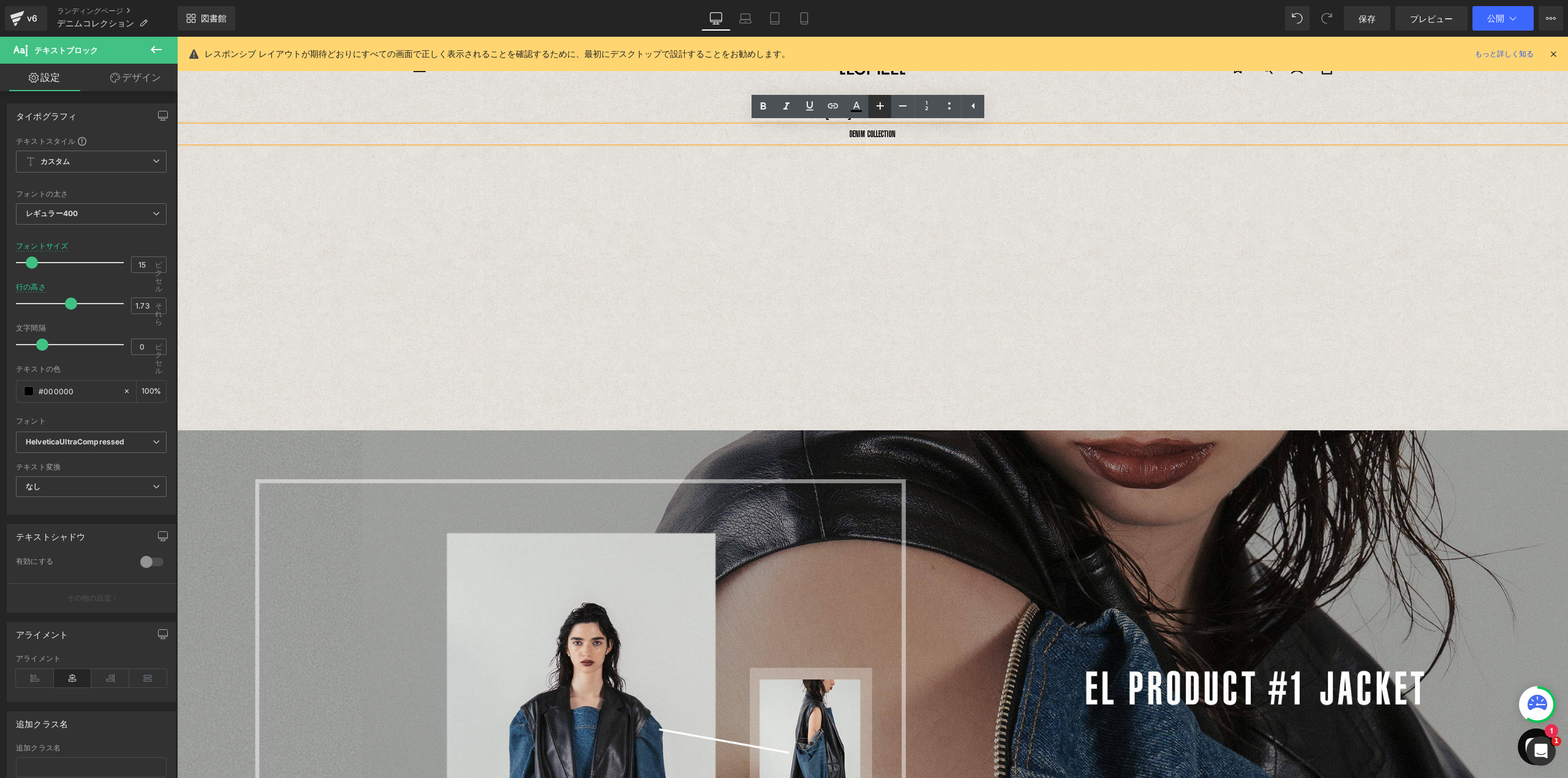
click at [883, 107] on icon at bounding box center [879, 106] width 14 height 14
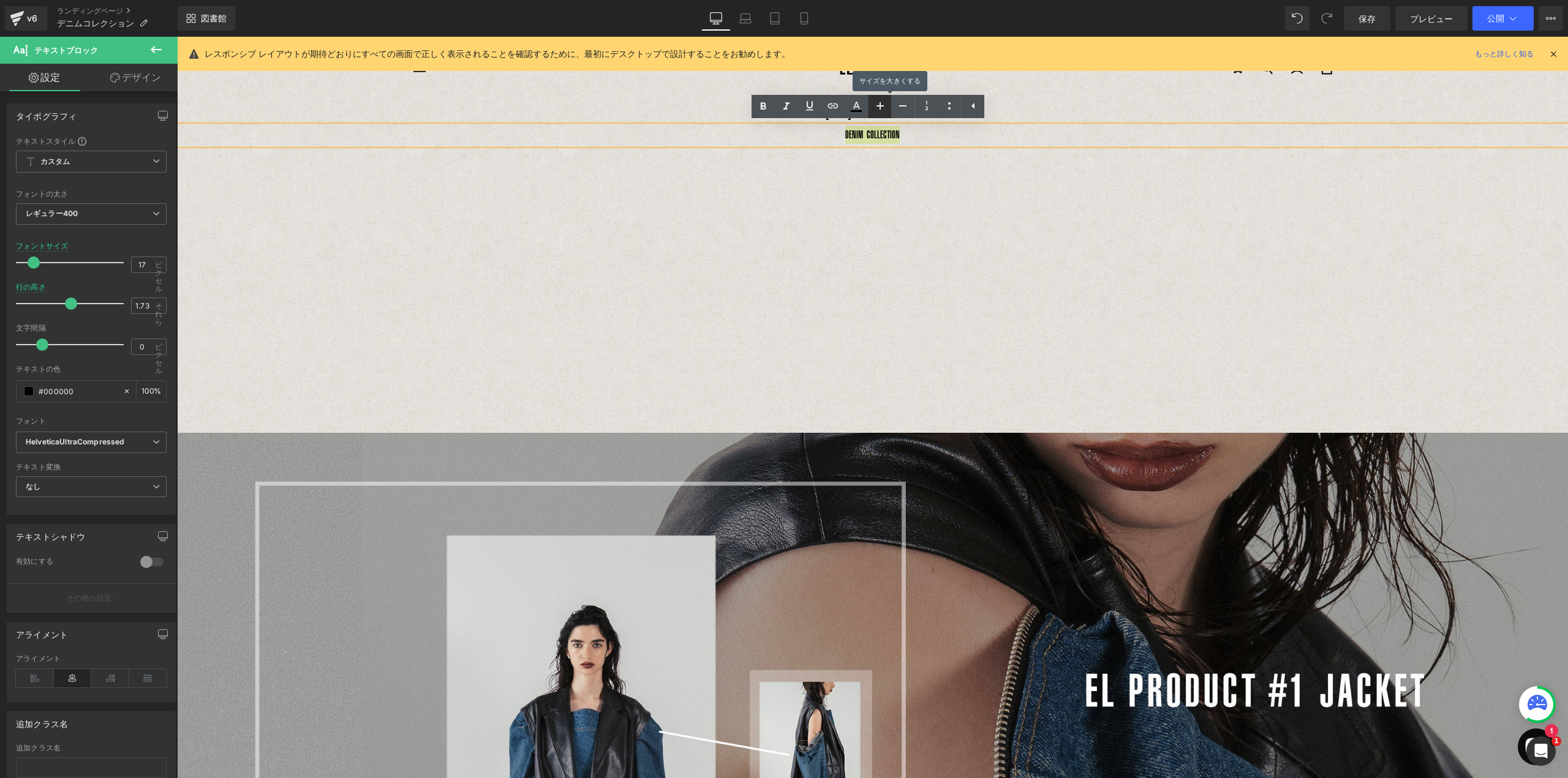
click at [883, 107] on icon at bounding box center [879, 106] width 14 height 14
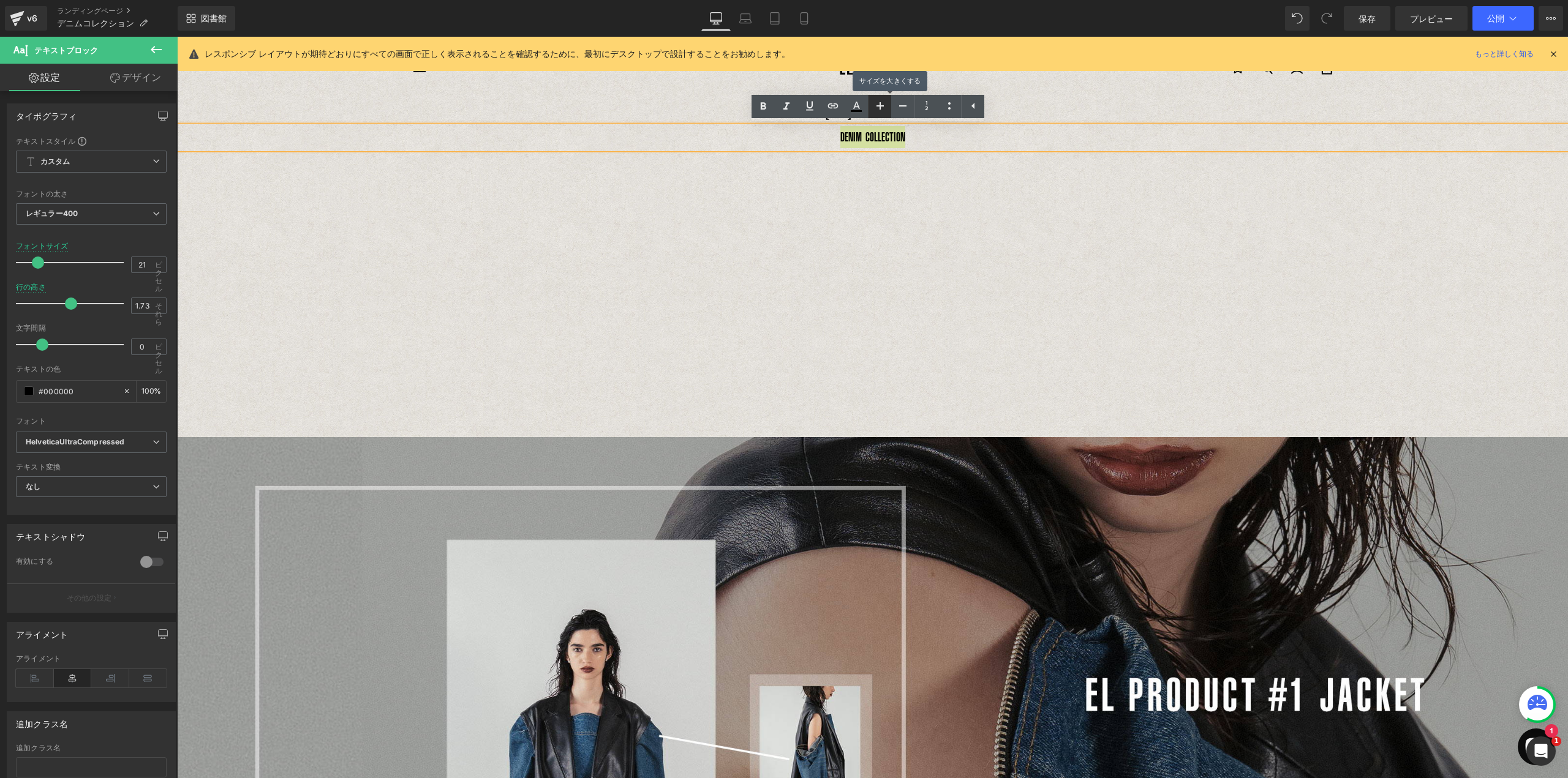
click at [883, 107] on icon at bounding box center [879, 106] width 14 height 14
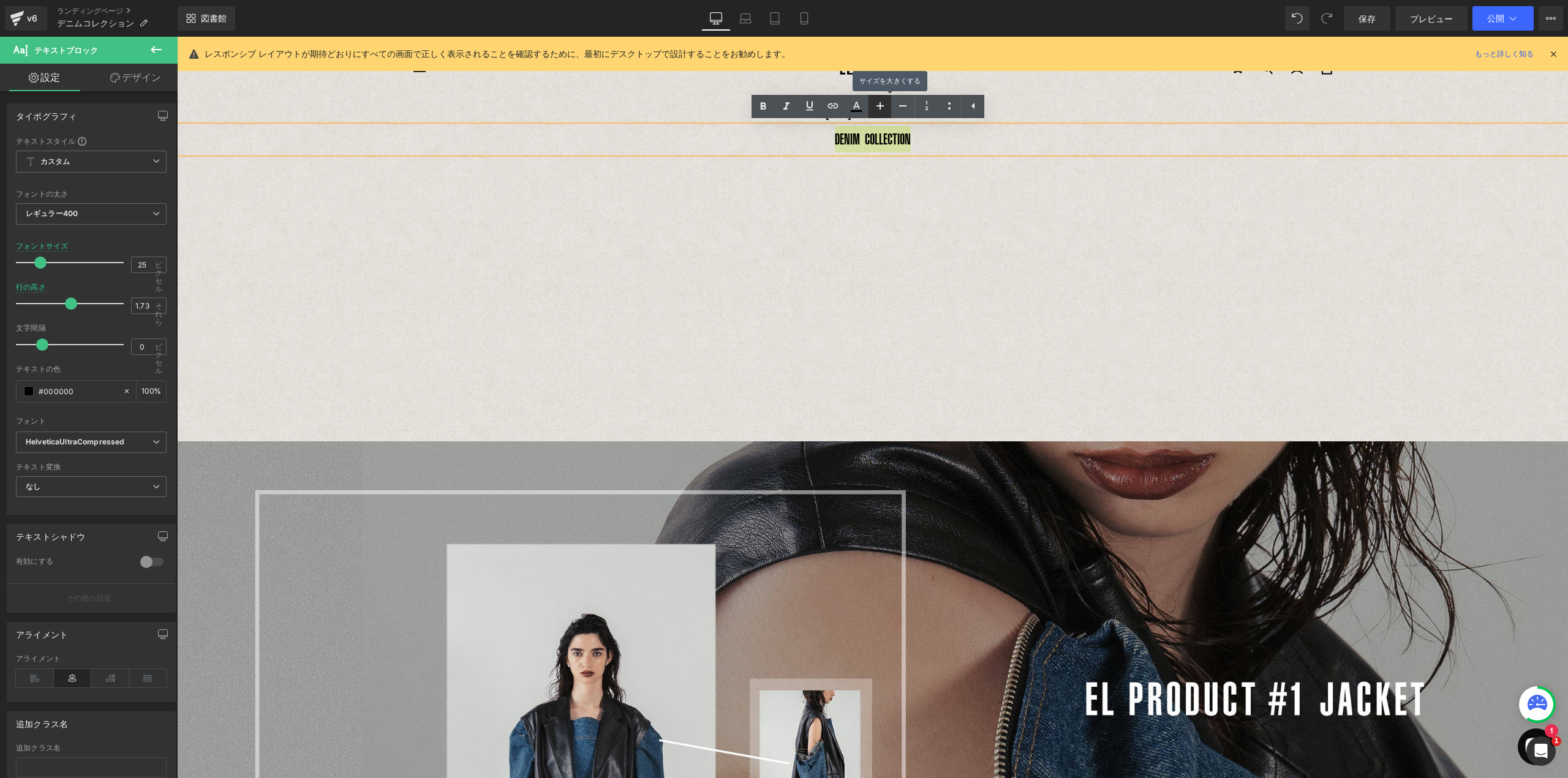
click at [883, 107] on icon at bounding box center [879, 106] width 14 height 14
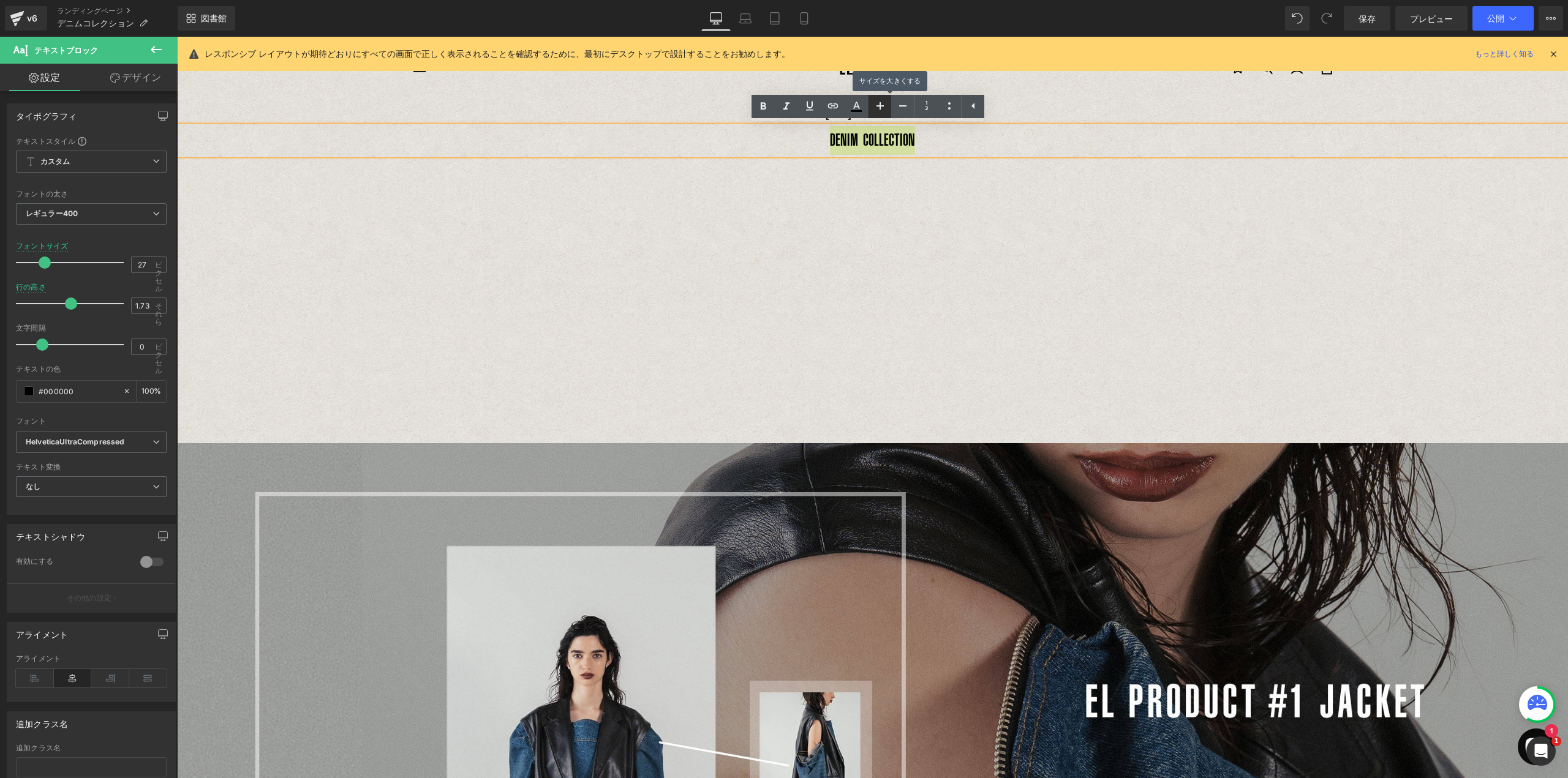
click at [883, 107] on icon at bounding box center [879, 106] width 14 height 14
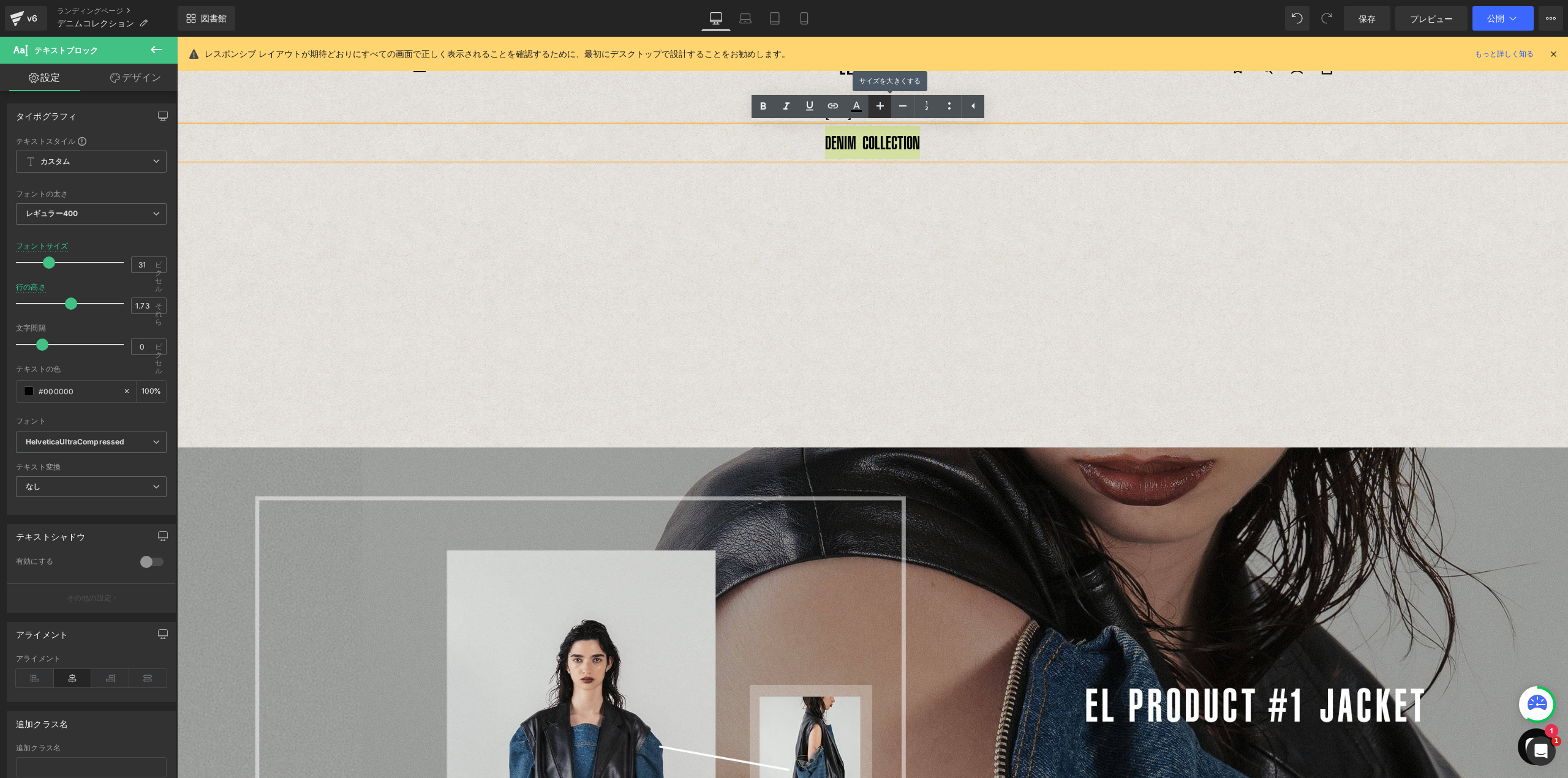
click at [883, 108] on icon at bounding box center [879, 106] width 14 height 14
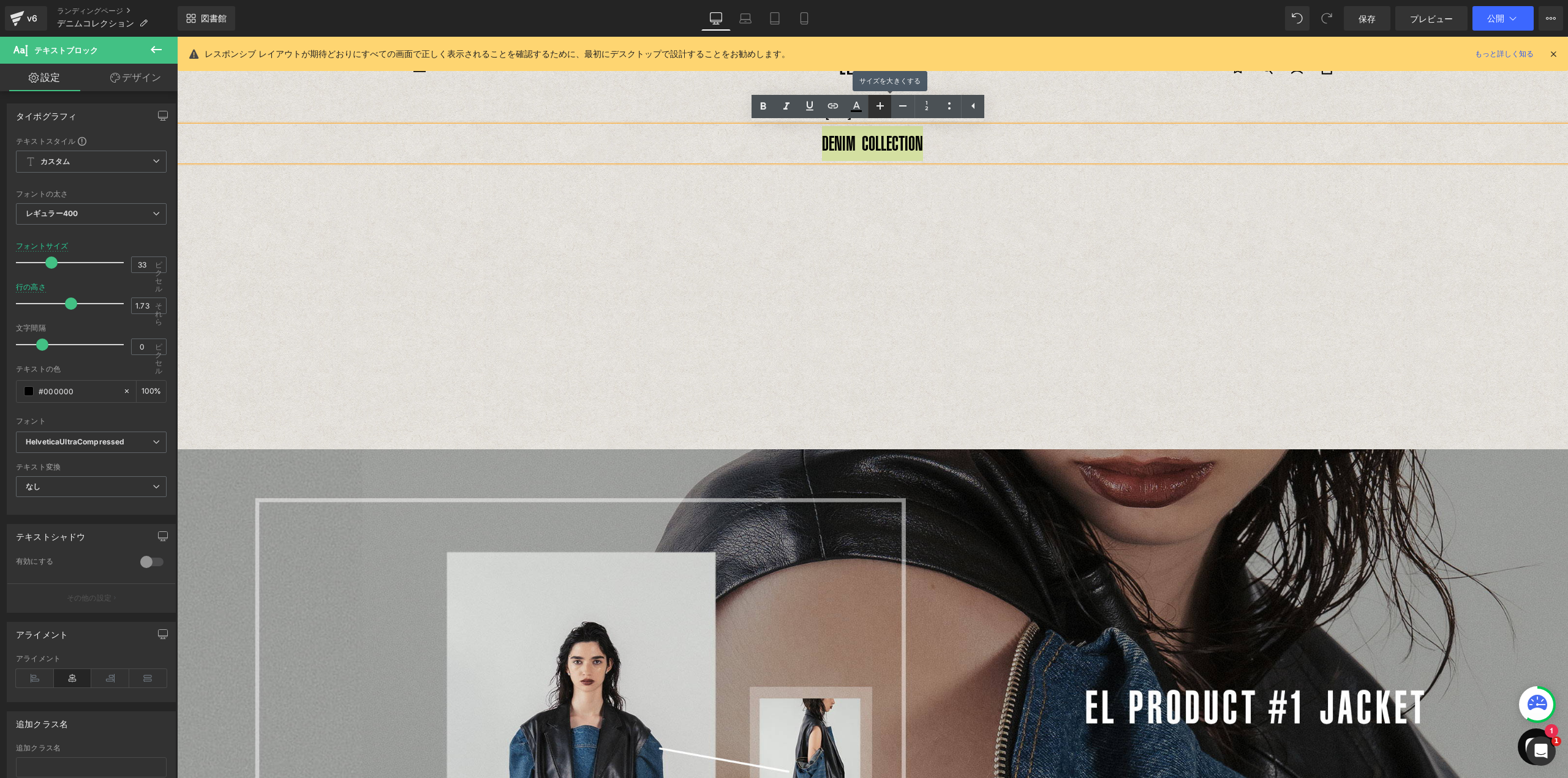
click at [883, 108] on icon at bounding box center [879, 106] width 14 height 14
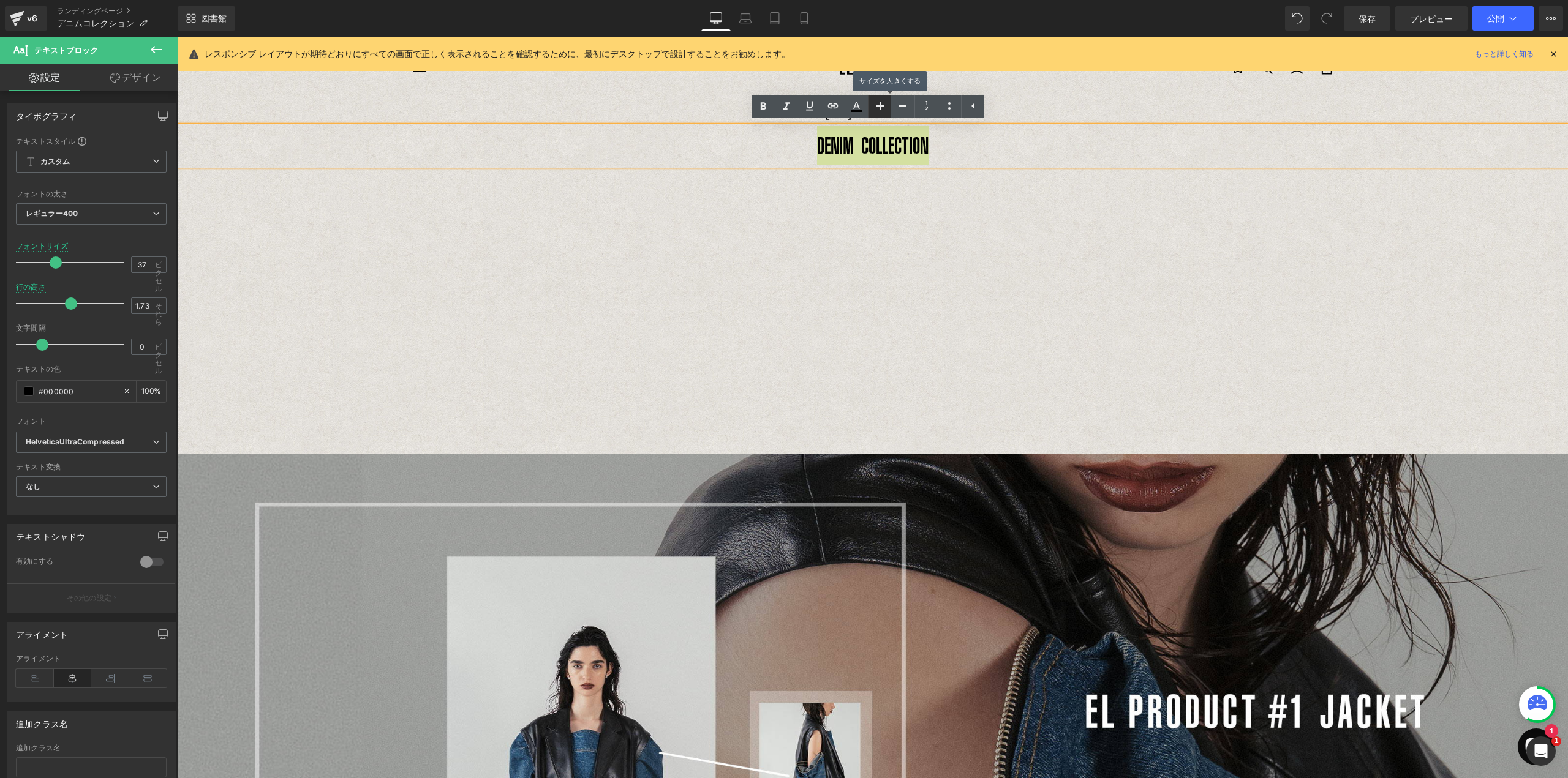
click at [883, 110] on icon at bounding box center [879, 106] width 14 height 14
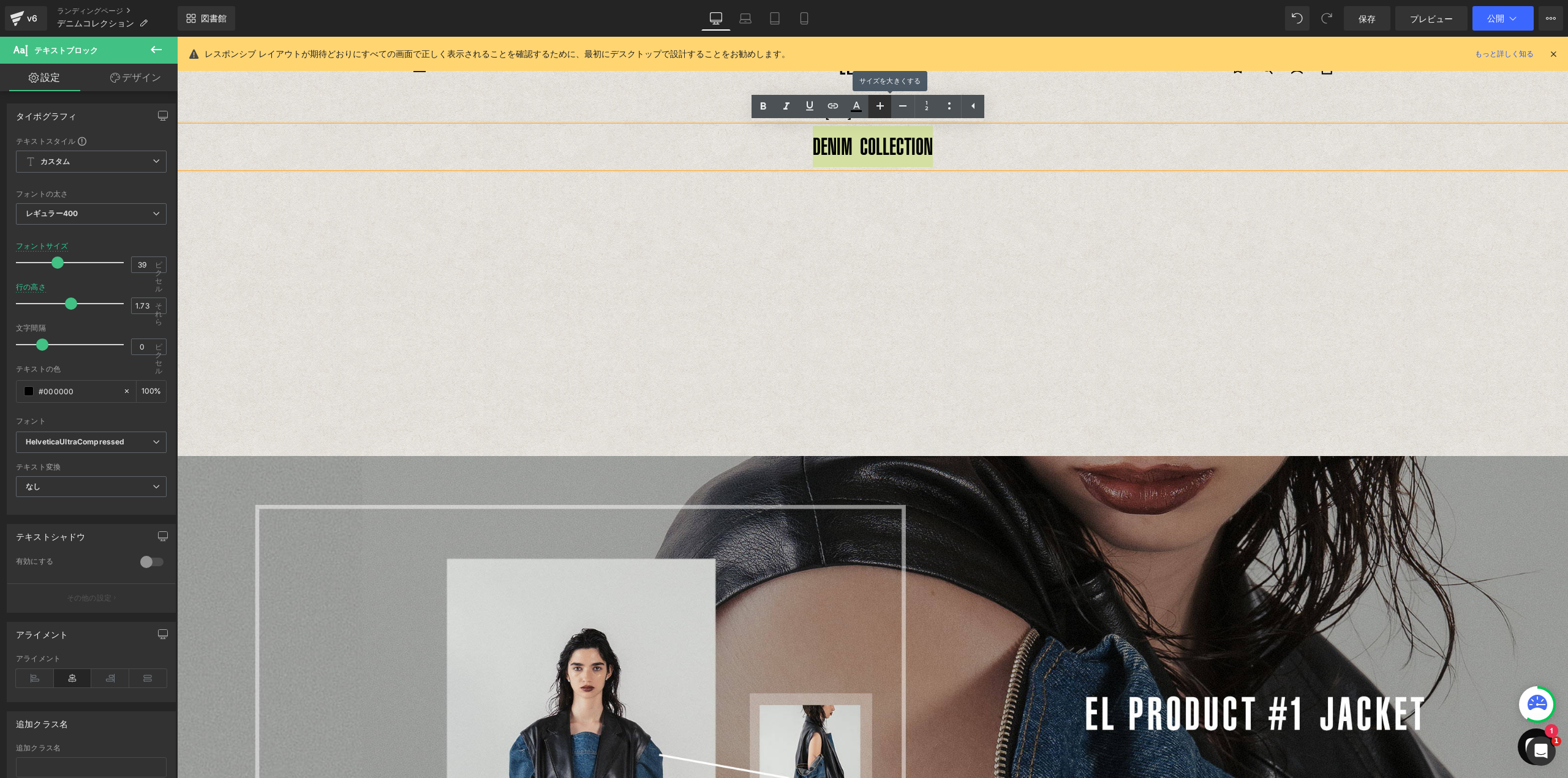
click at [882, 112] on icon at bounding box center [879, 106] width 14 height 14
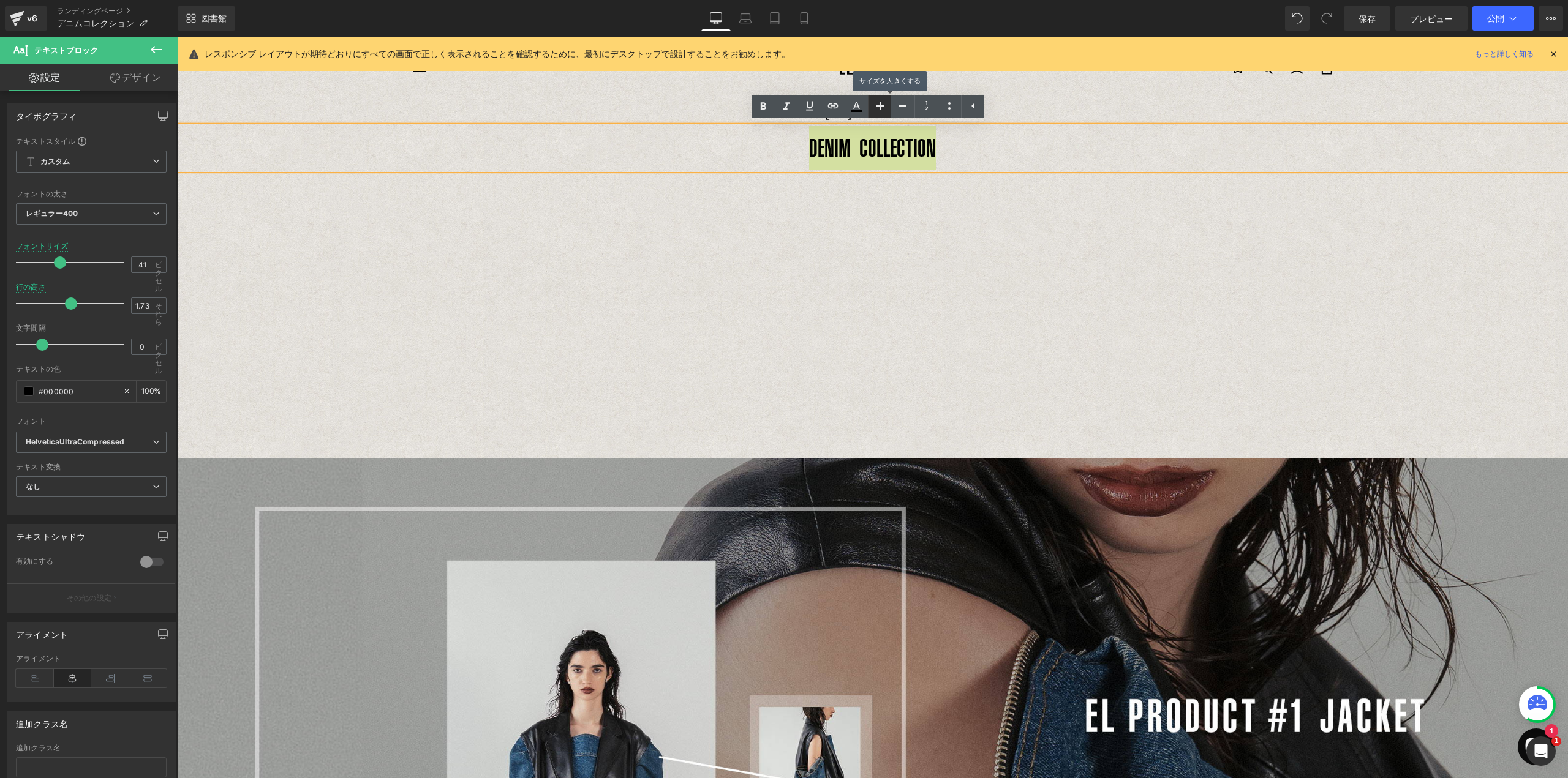
click at [882, 112] on icon at bounding box center [879, 106] width 14 height 14
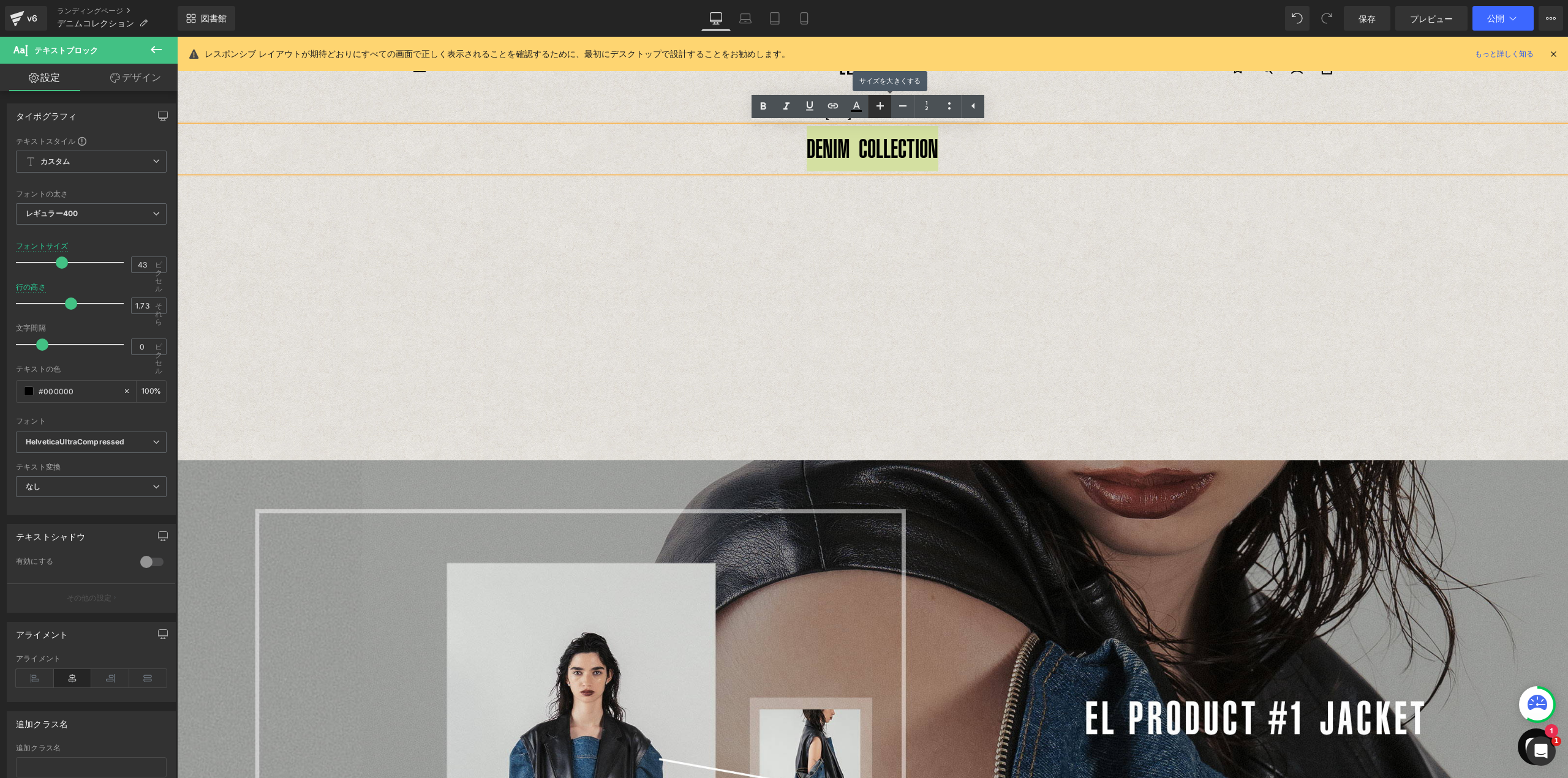
click at [882, 112] on icon at bounding box center [879, 106] width 14 height 14
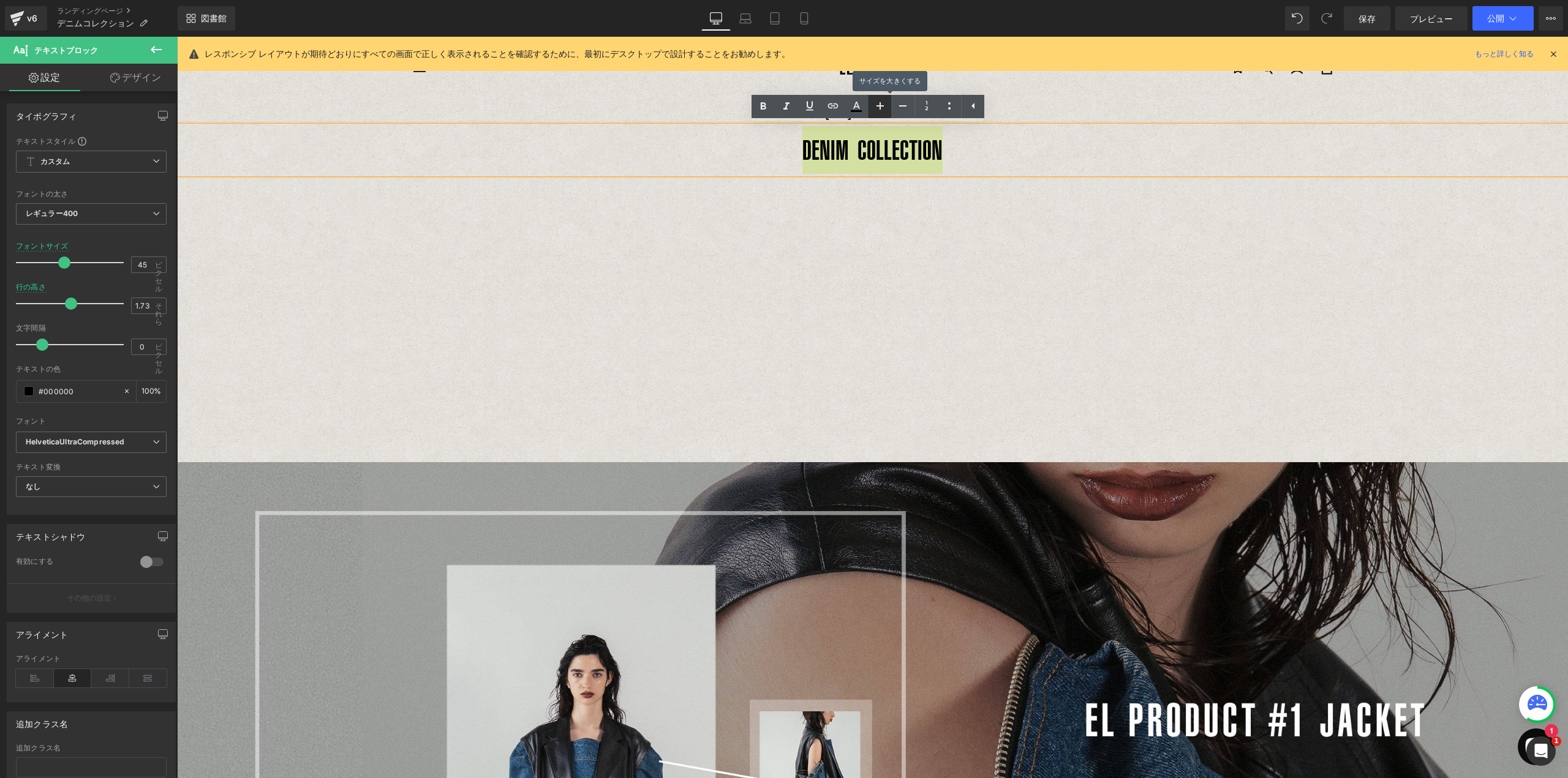
click at [882, 112] on icon at bounding box center [879, 106] width 14 height 14
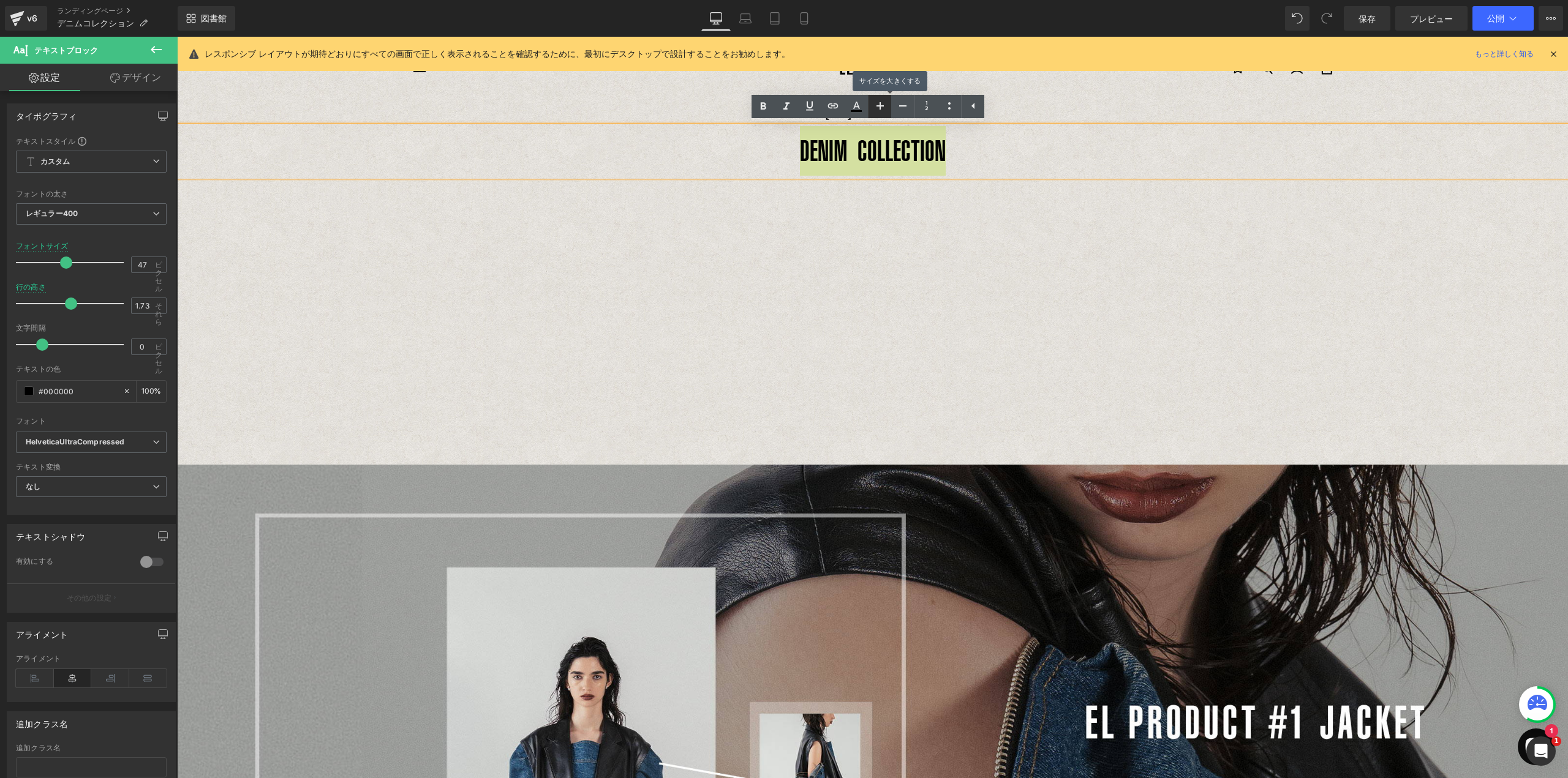
click at [882, 112] on icon at bounding box center [879, 106] width 14 height 14
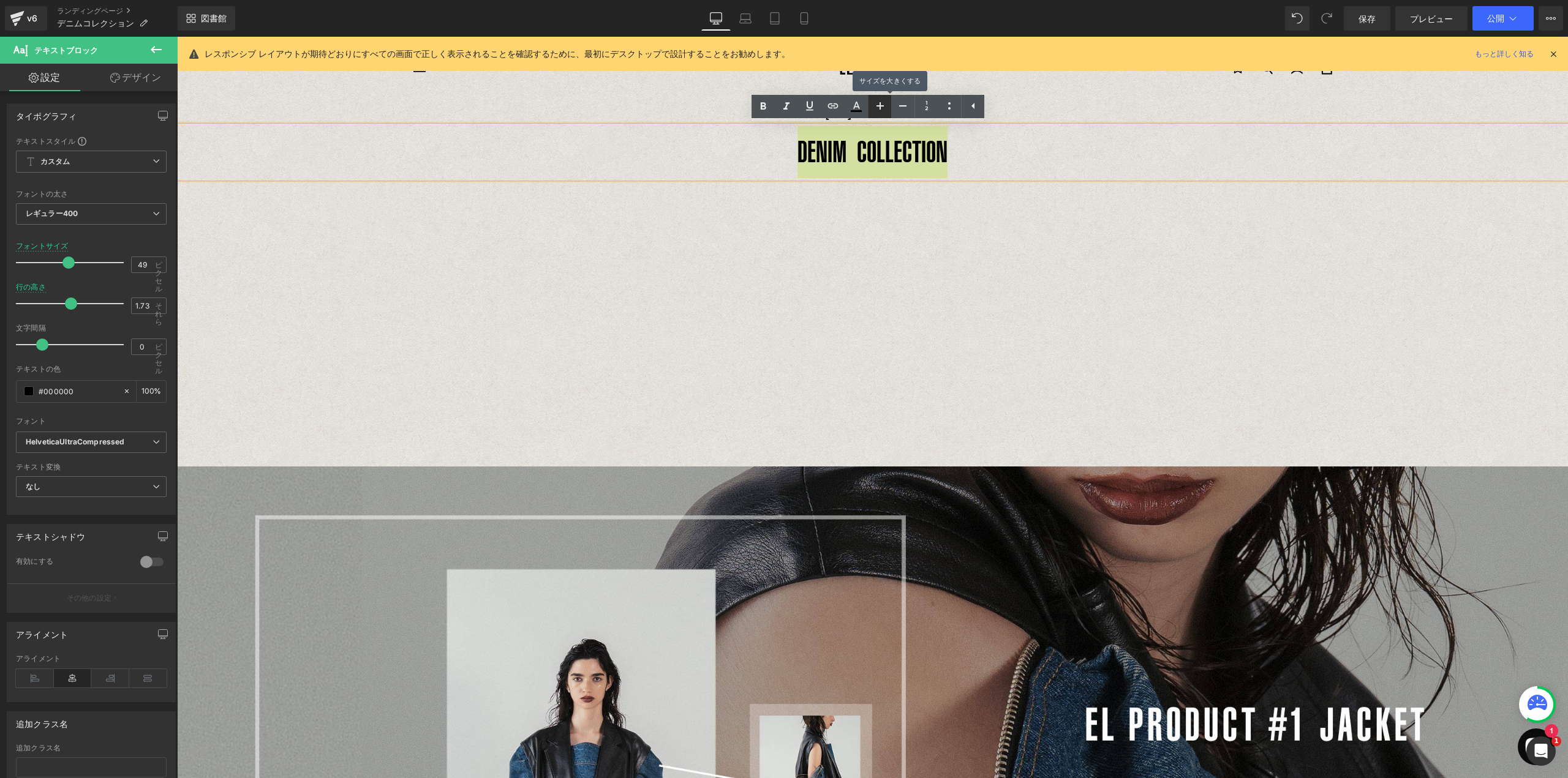
click at [882, 112] on icon at bounding box center [879, 106] width 14 height 14
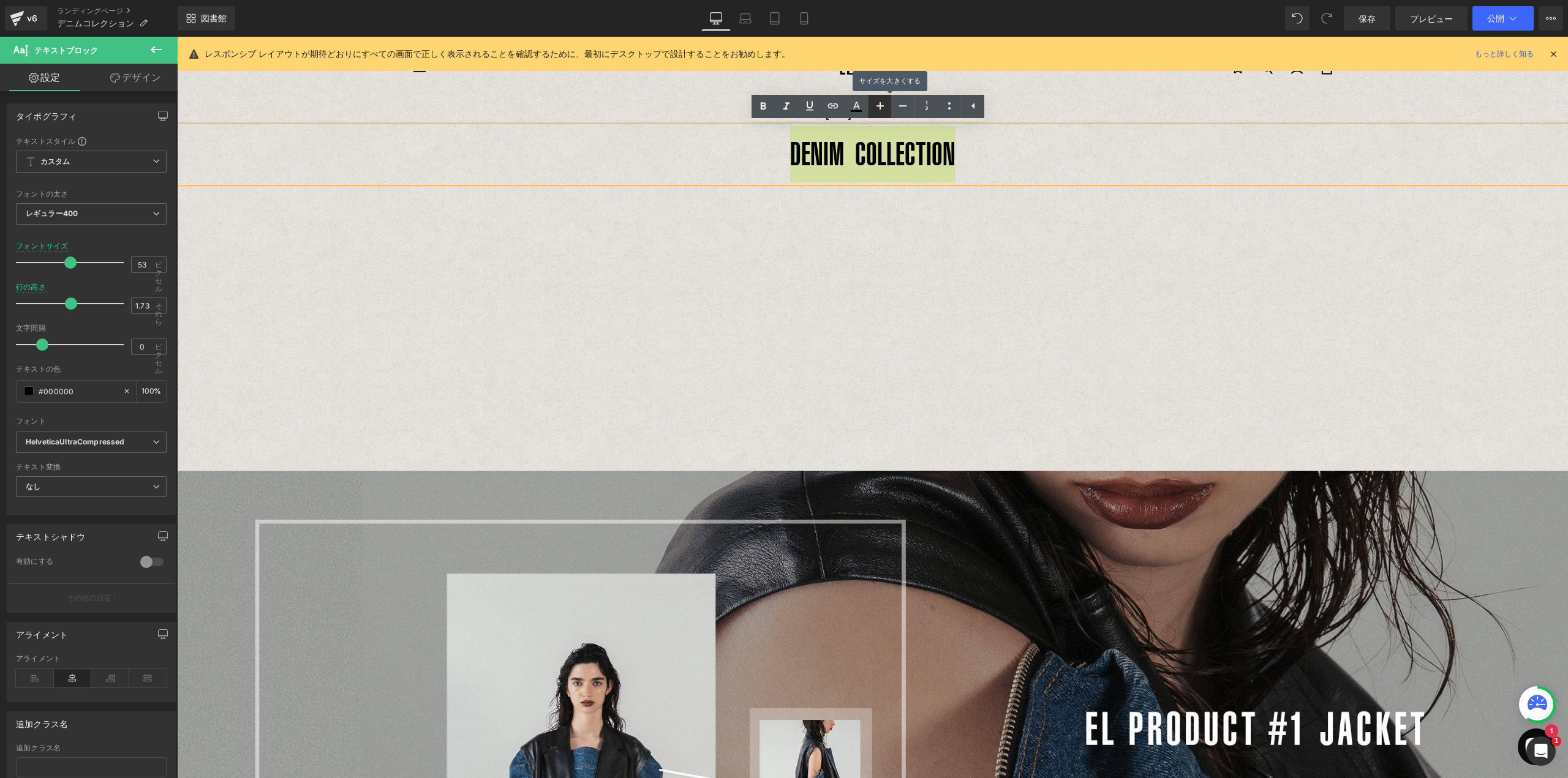
click at [882, 112] on icon at bounding box center [879, 106] width 14 height 14
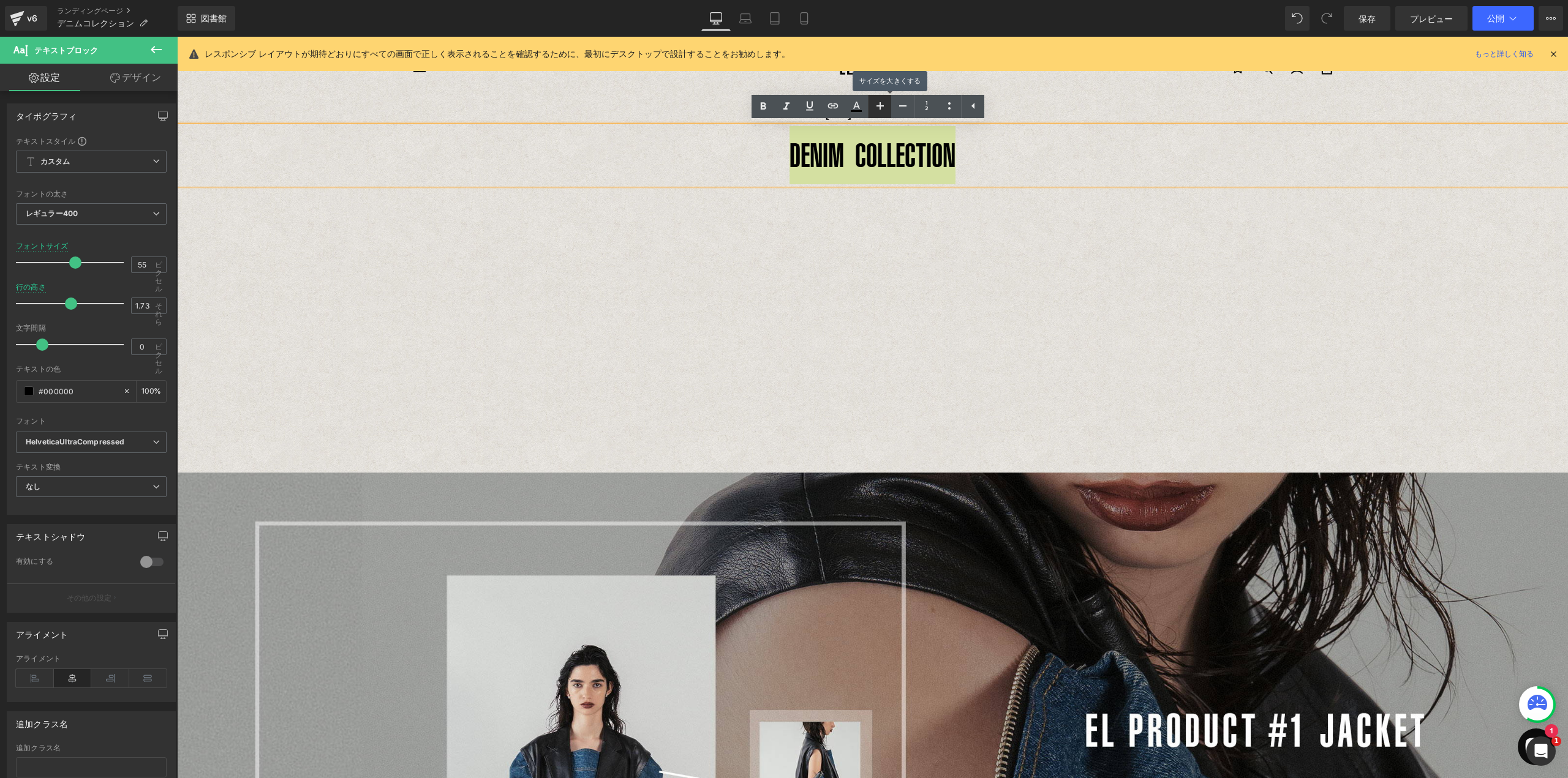
click at [882, 112] on icon at bounding box center [879, 106] width 14 height 14
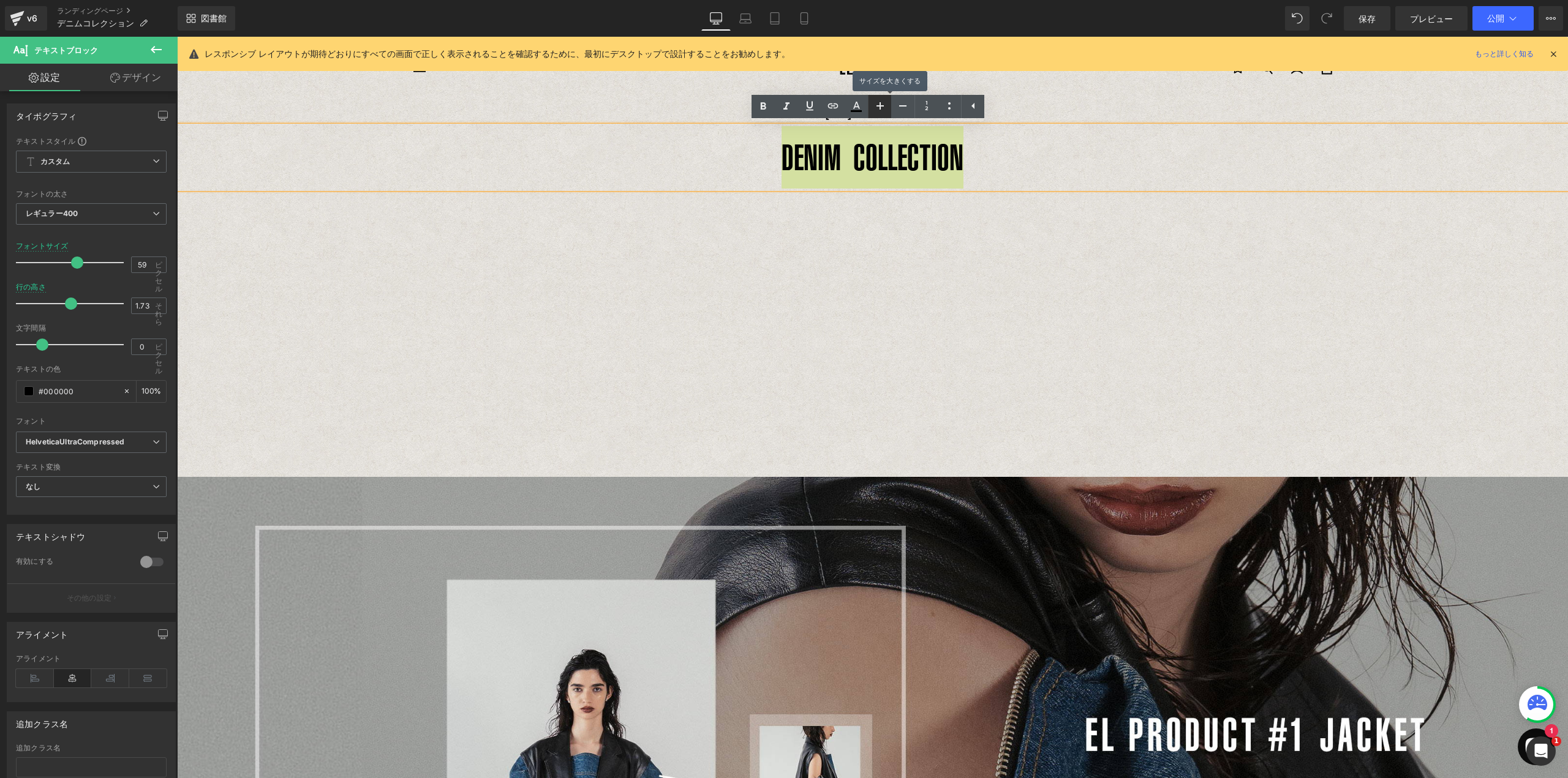
click at [882, 112] on icon at bounding box center [879, 106] width 14 height 14
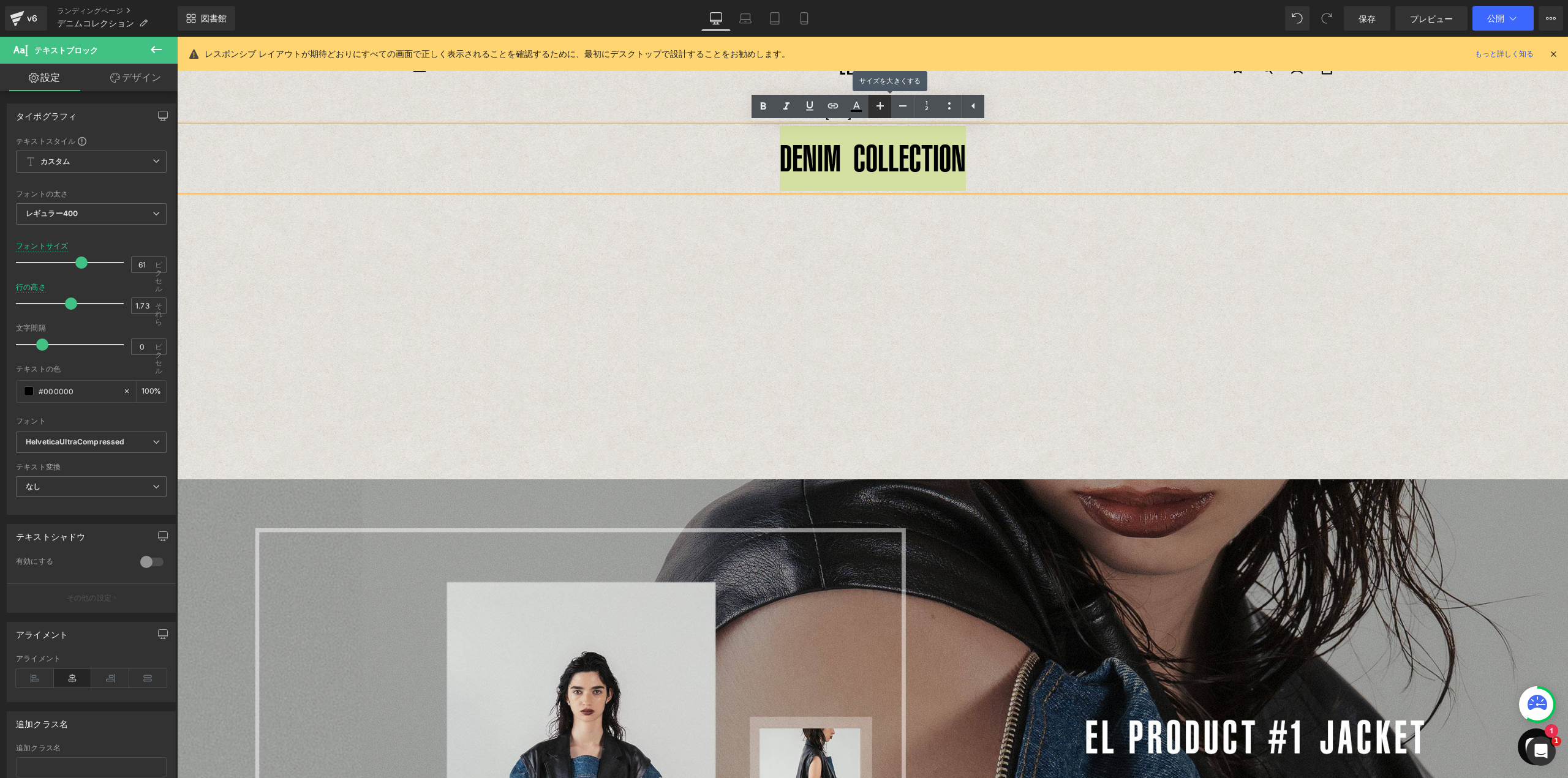
click at [882, 112] on icon at bounding box center [879, 106] width 14 height 14
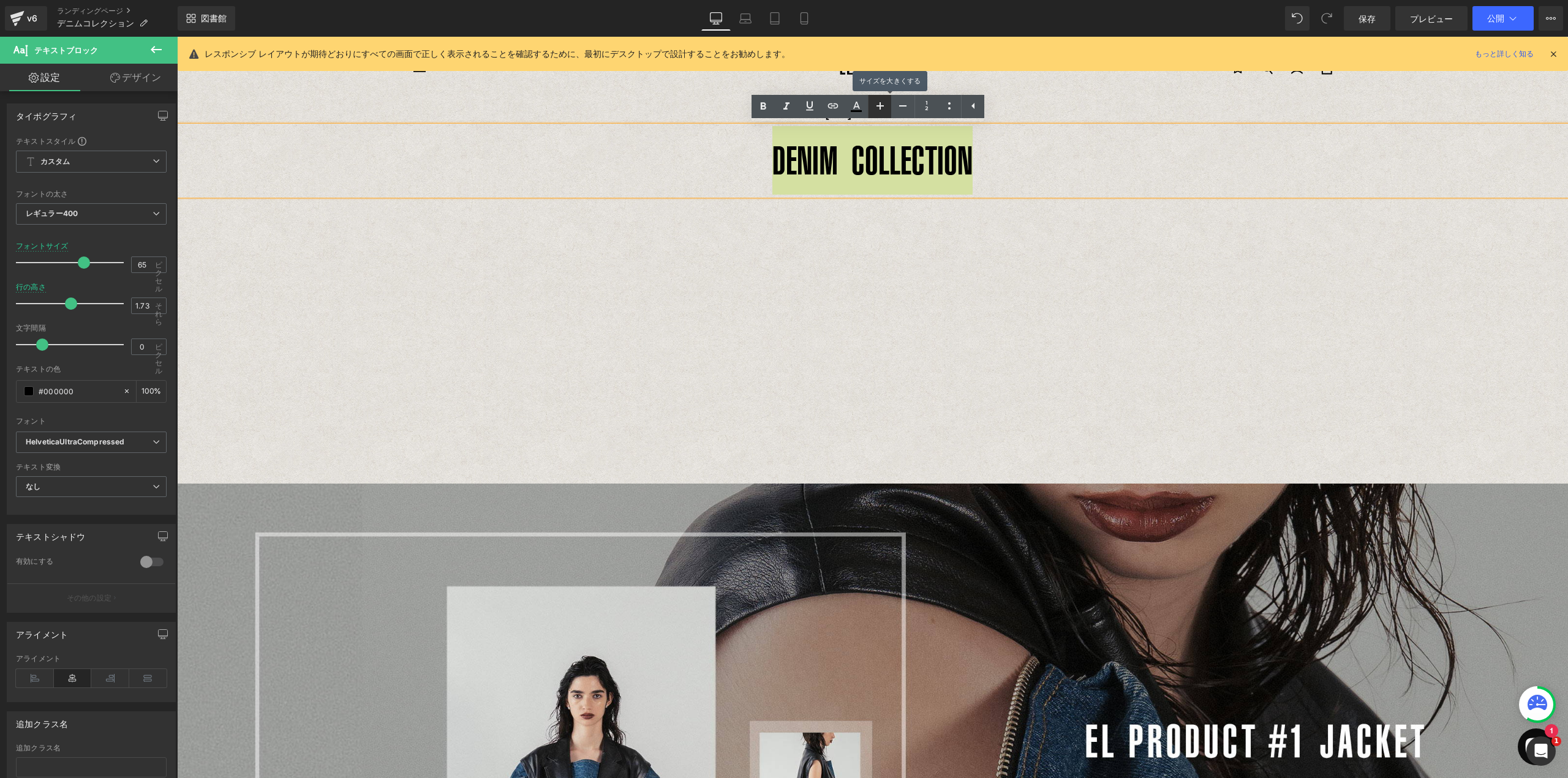
click at [882, 112] on icon at bounding box center [879, 106] width 14 height 14
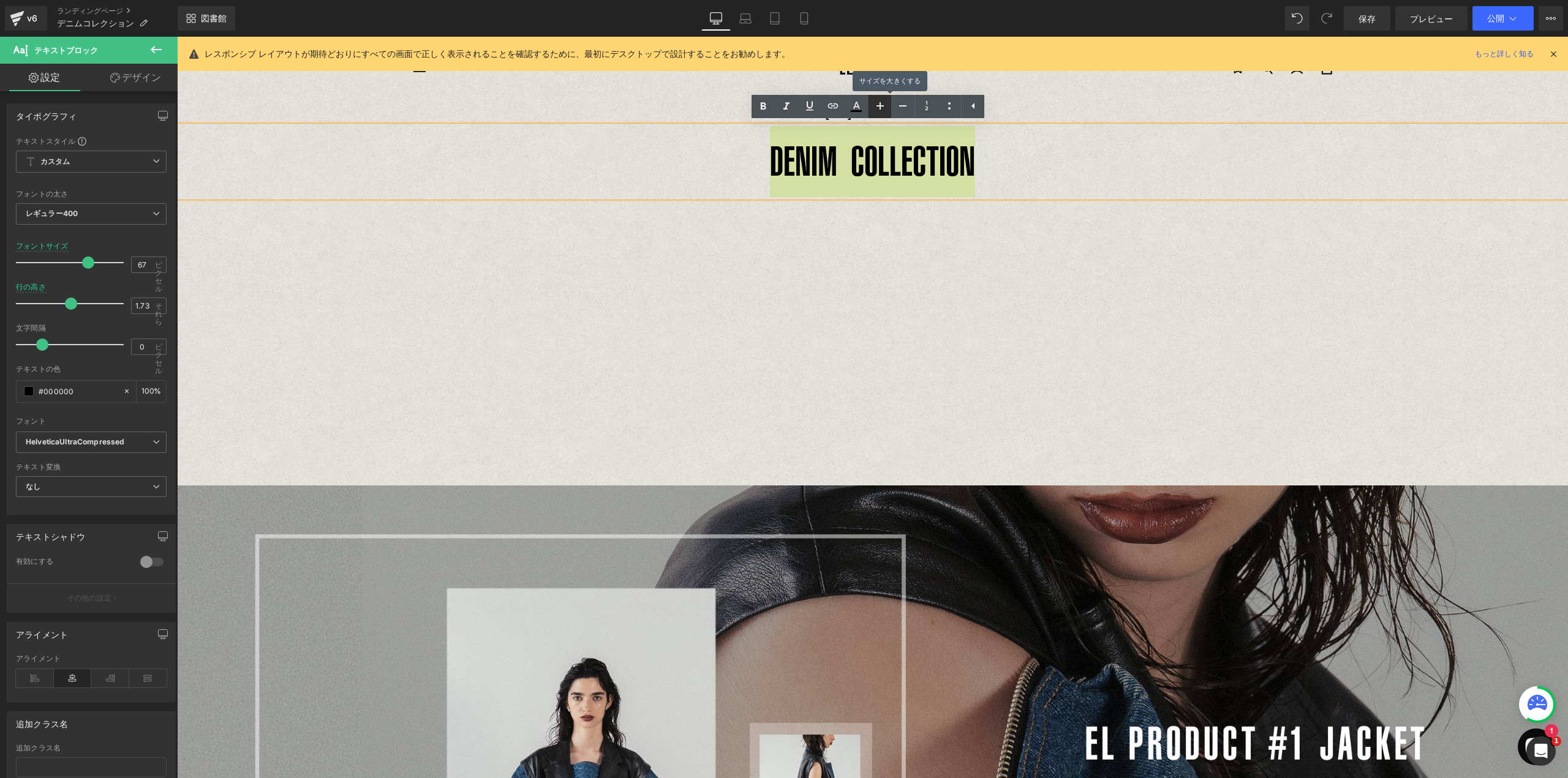
click at [882, 112] on icon at bounding box center [879, 106] width 14 height 14
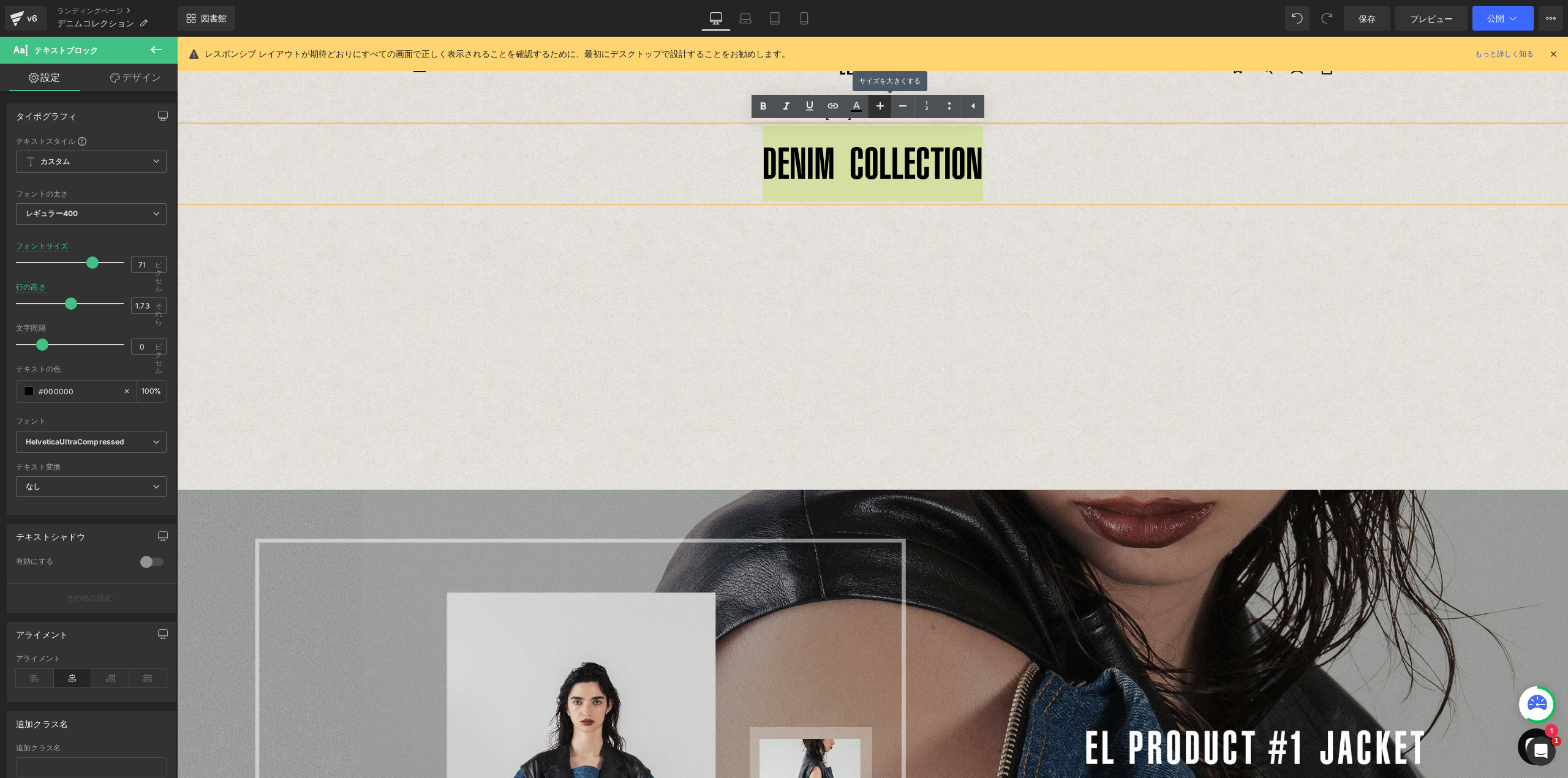
click at [882, 112] on icon at bounding box center [879, 106] width 14 height 14
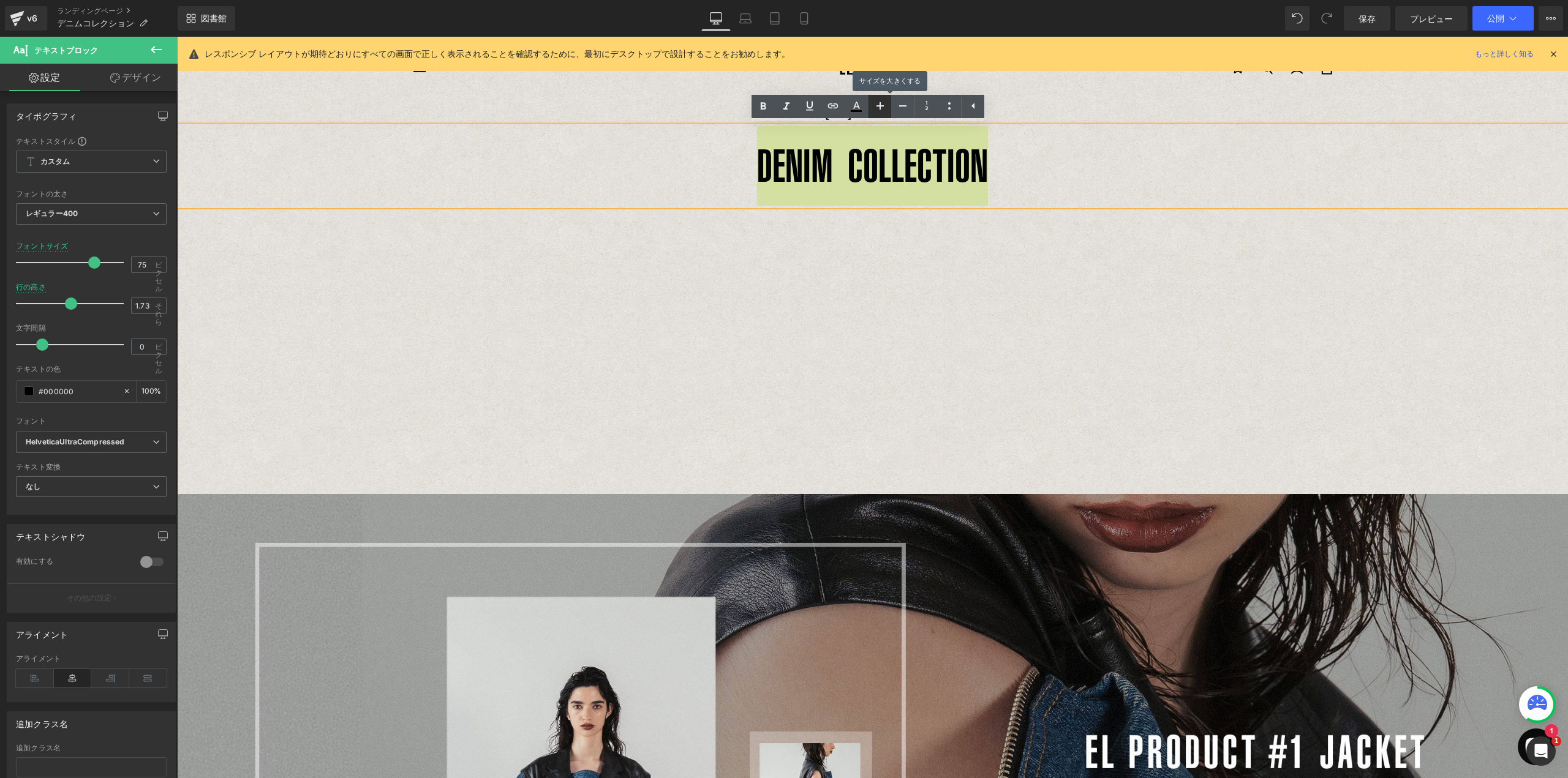
click at [882, 112] on icon at bounding box center [879, 106] width 14 height 14
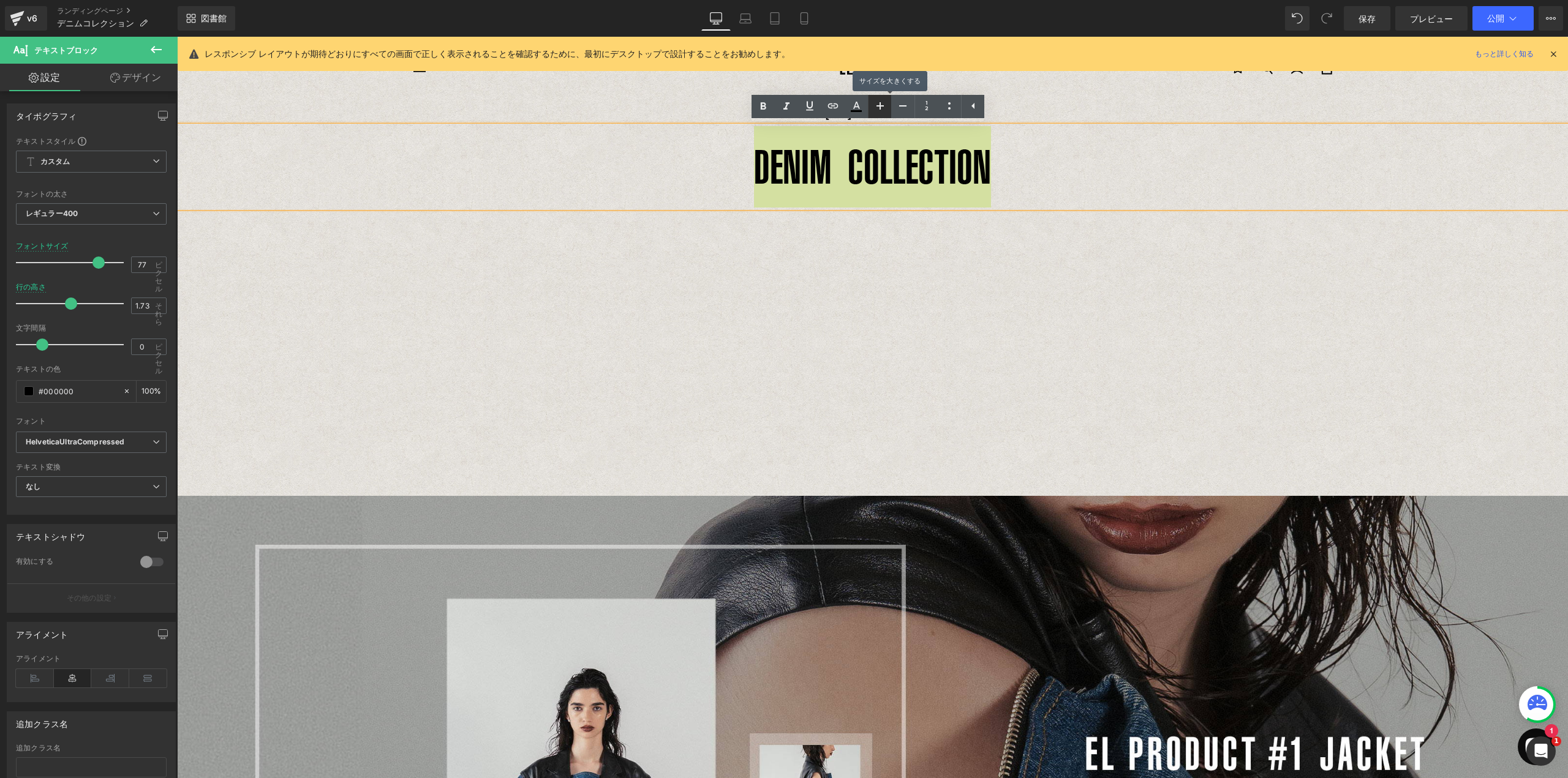
click at [882, 112] on icon at bounding box center [879, 106] width 14 height 14
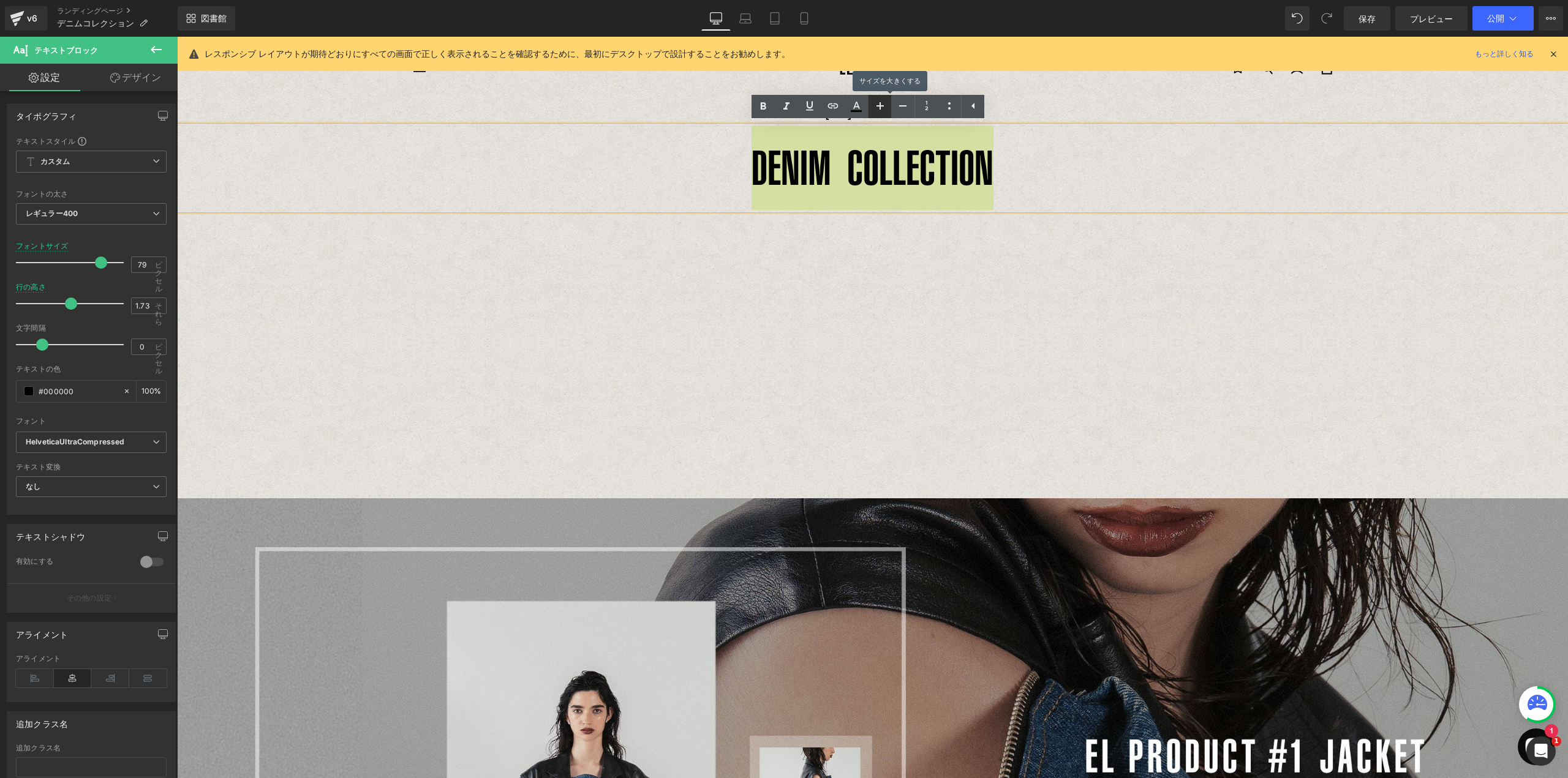
click at [882, 112] on icon at bounding box center [879, 106] width 14 height 14
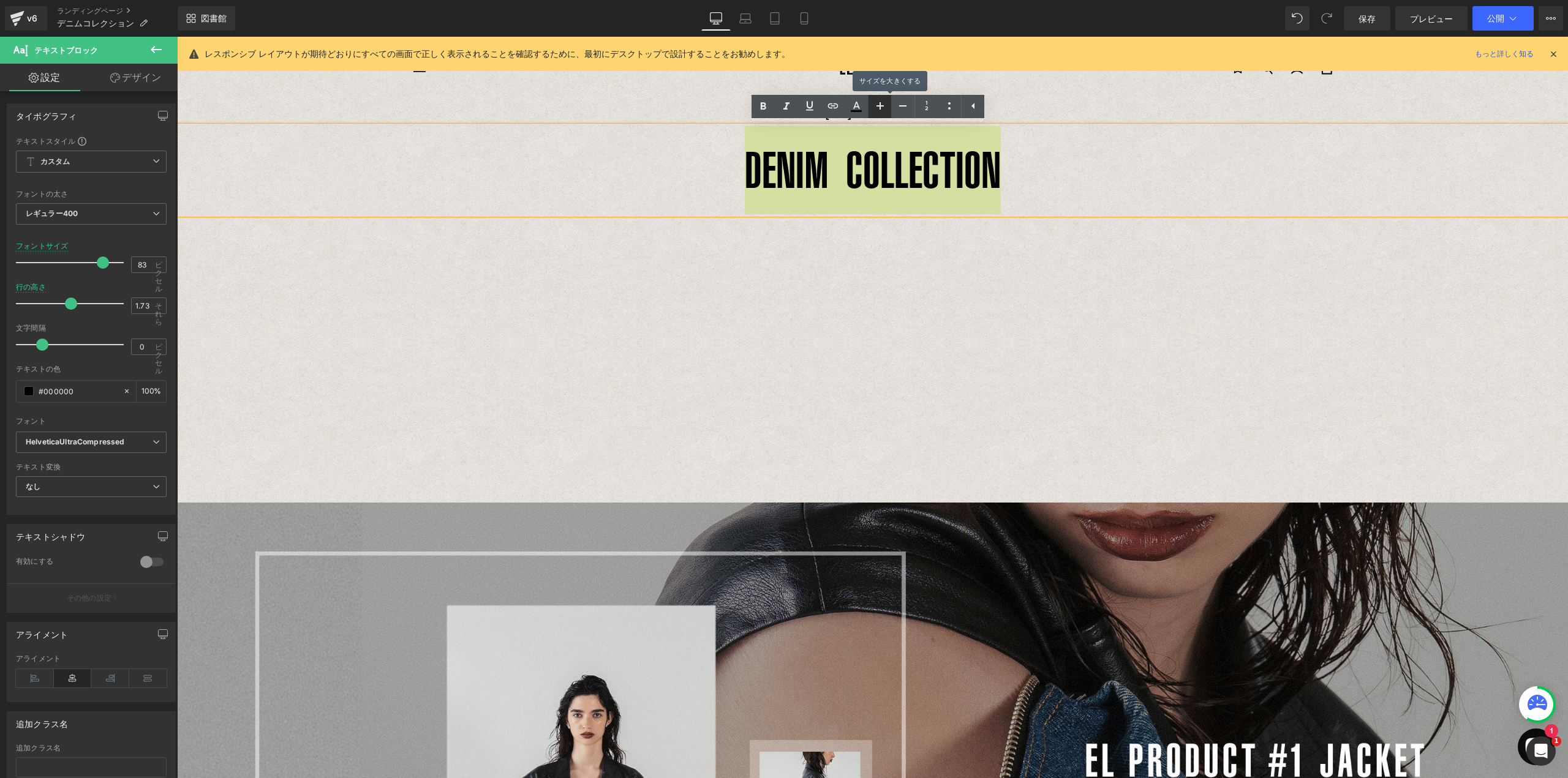
click at [882, 112] on icon at bounding box center [879, 106] width 14 height 14
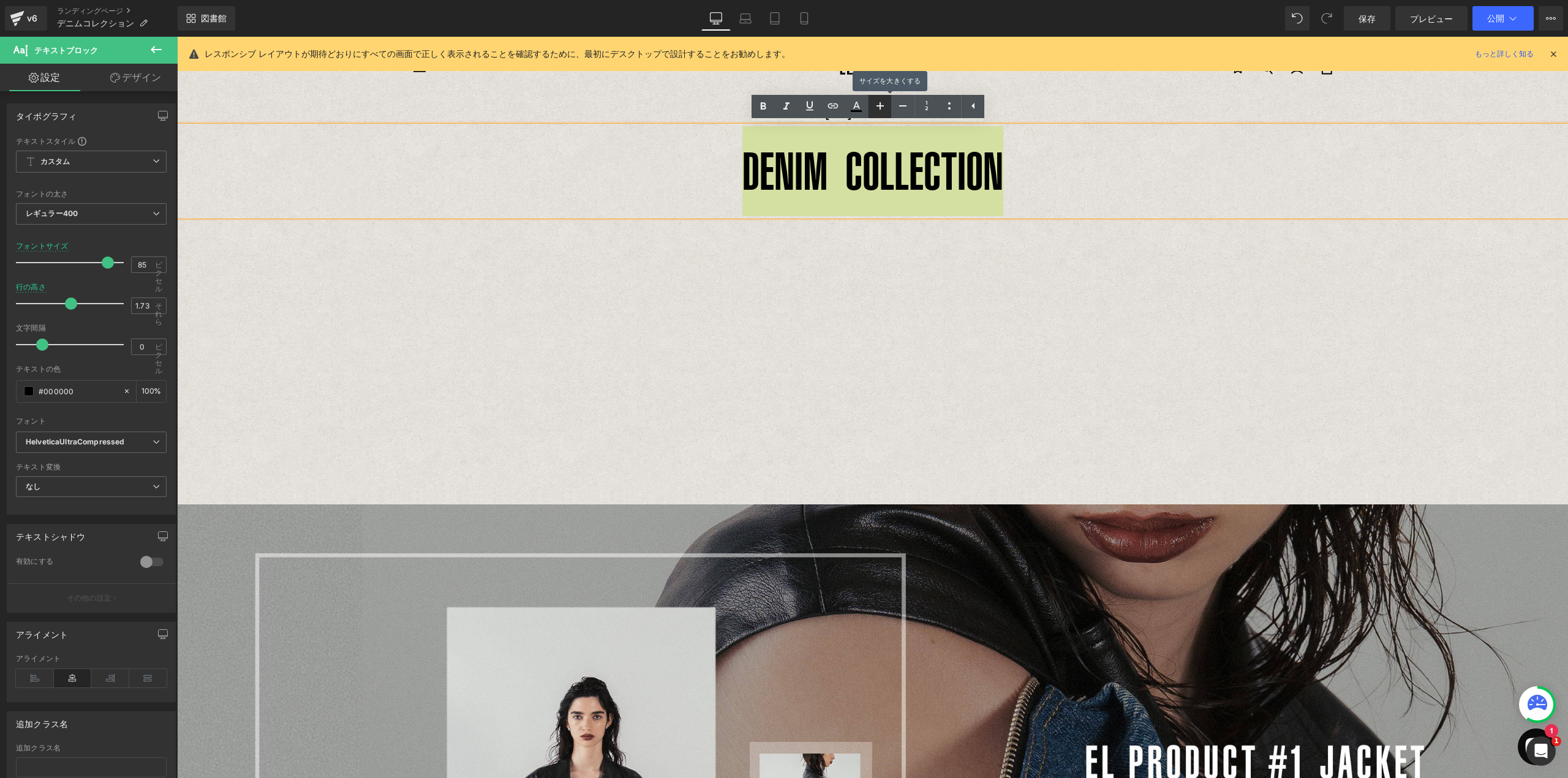
click at [882, 112] on icon at bounding box center [879, 106] width 14 height 14
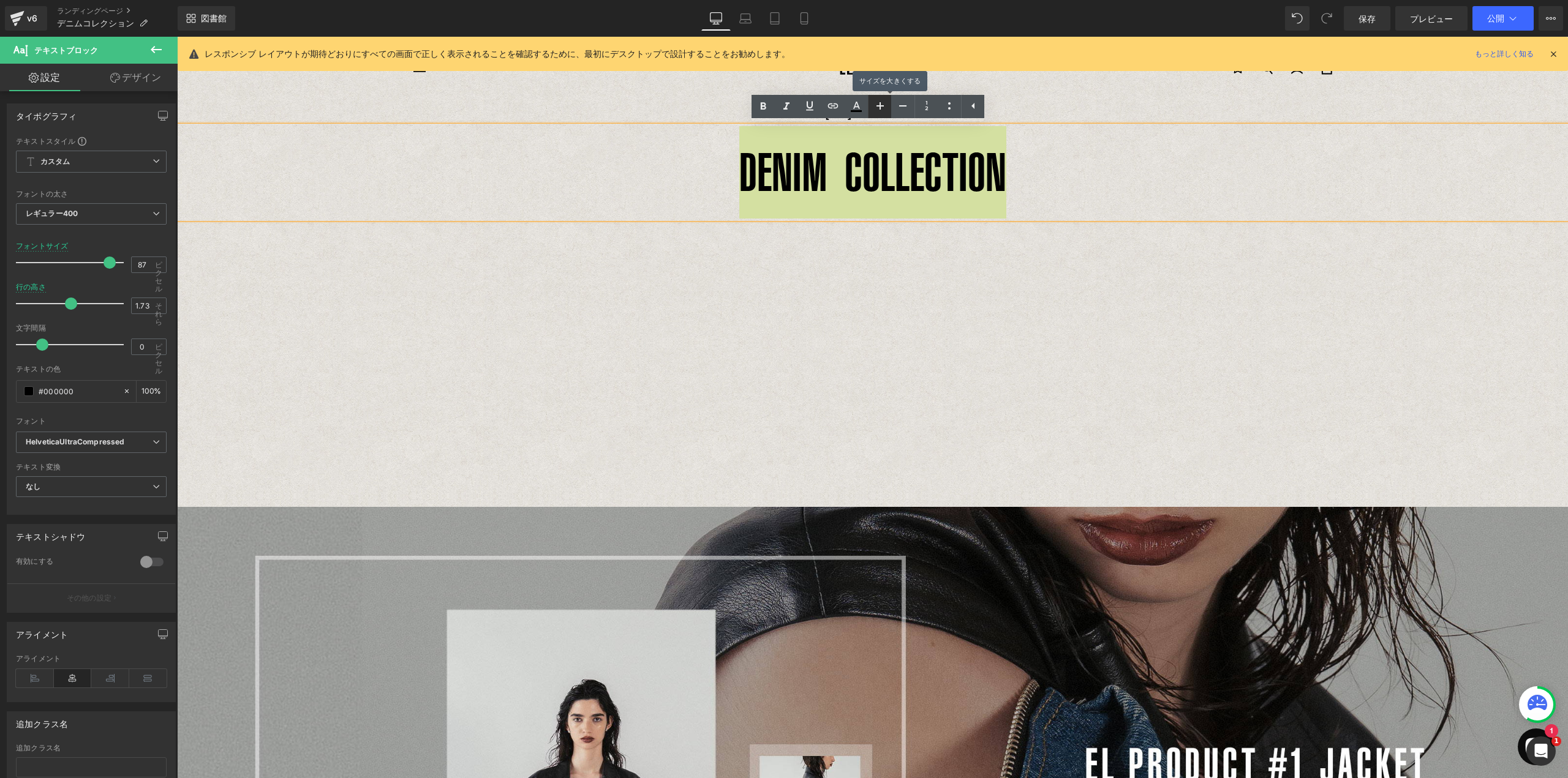
click at [882, 112] on icon at bounding box center [879, 106] width 14 height 14
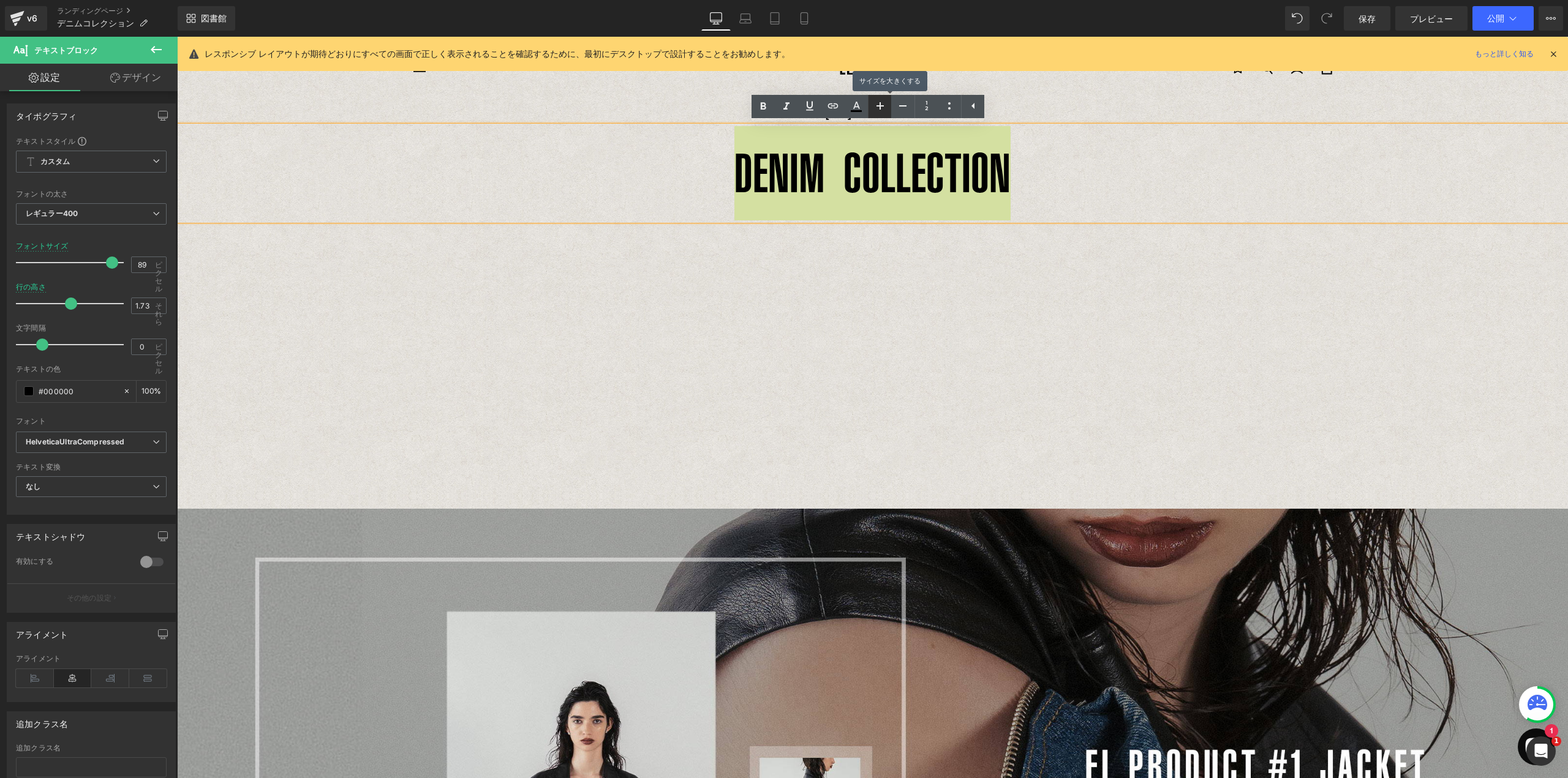
click at [881, 112] on icon at bounding box center [879, 106] width 14 height 14
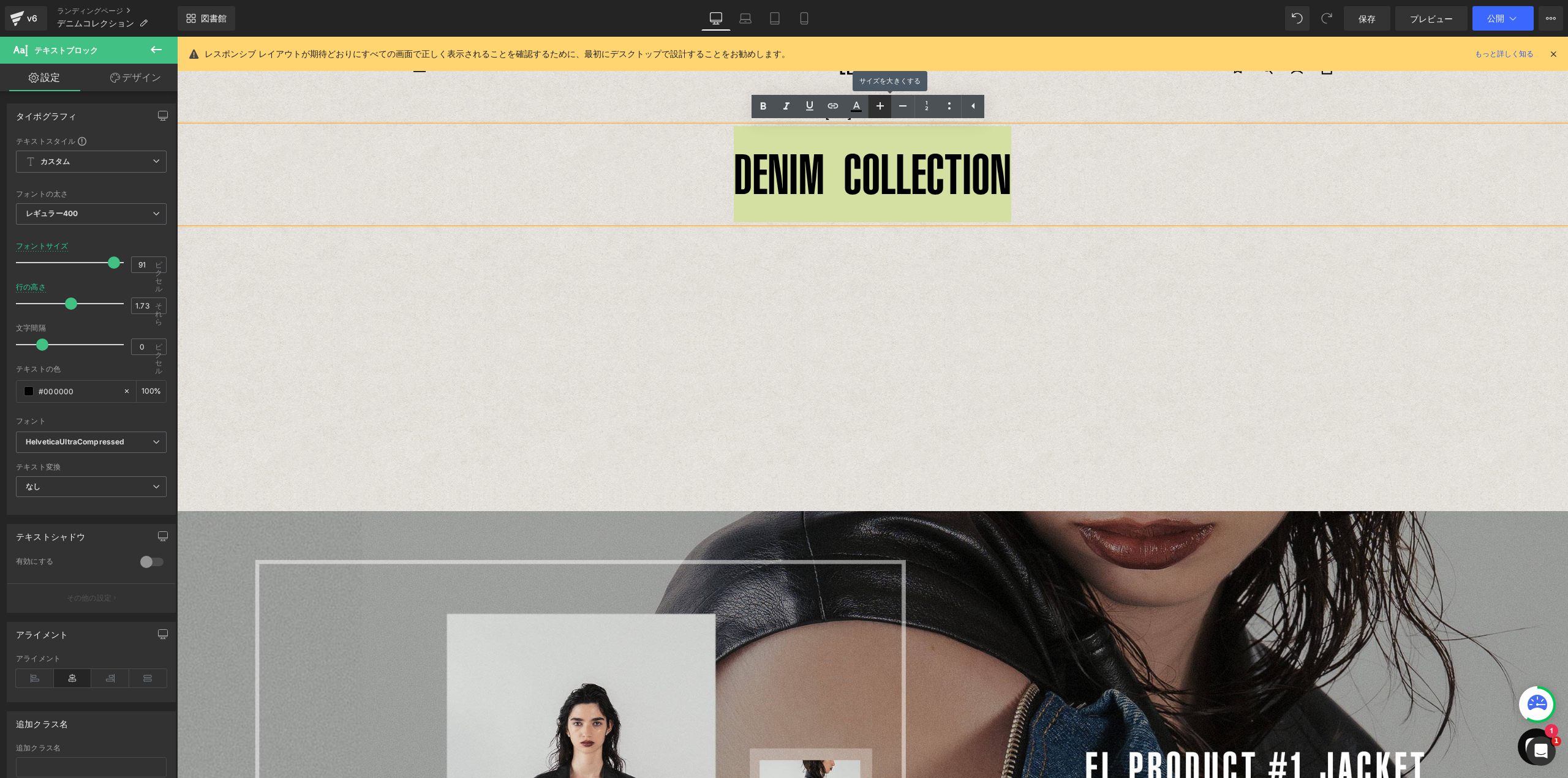
click at [881, 112] on icon at bounding box center [879, 106] width 14 height 14
type input "93"
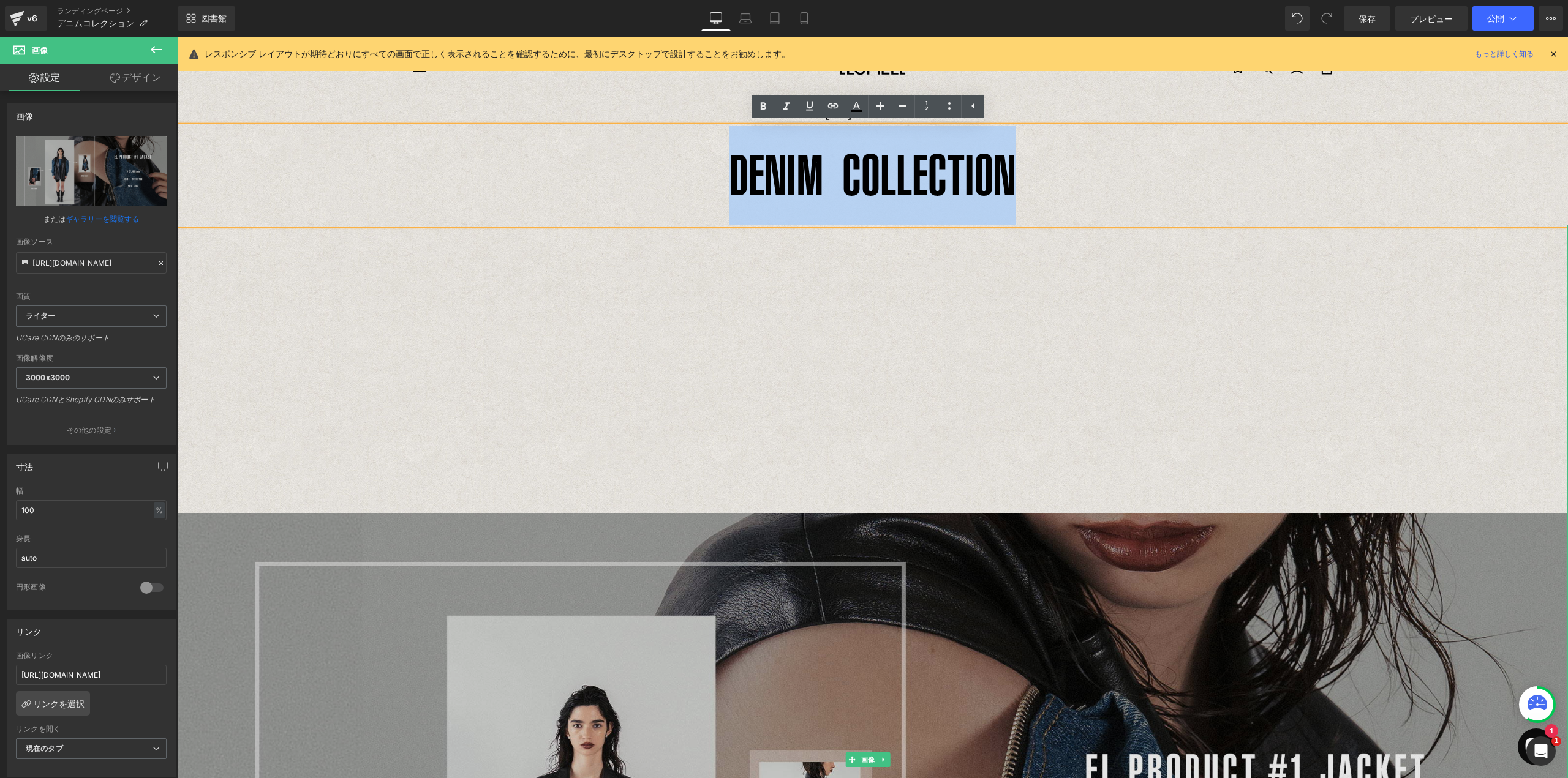
click at [873, 513] on img at bounding box center [873, 759] width 1391 height 1070
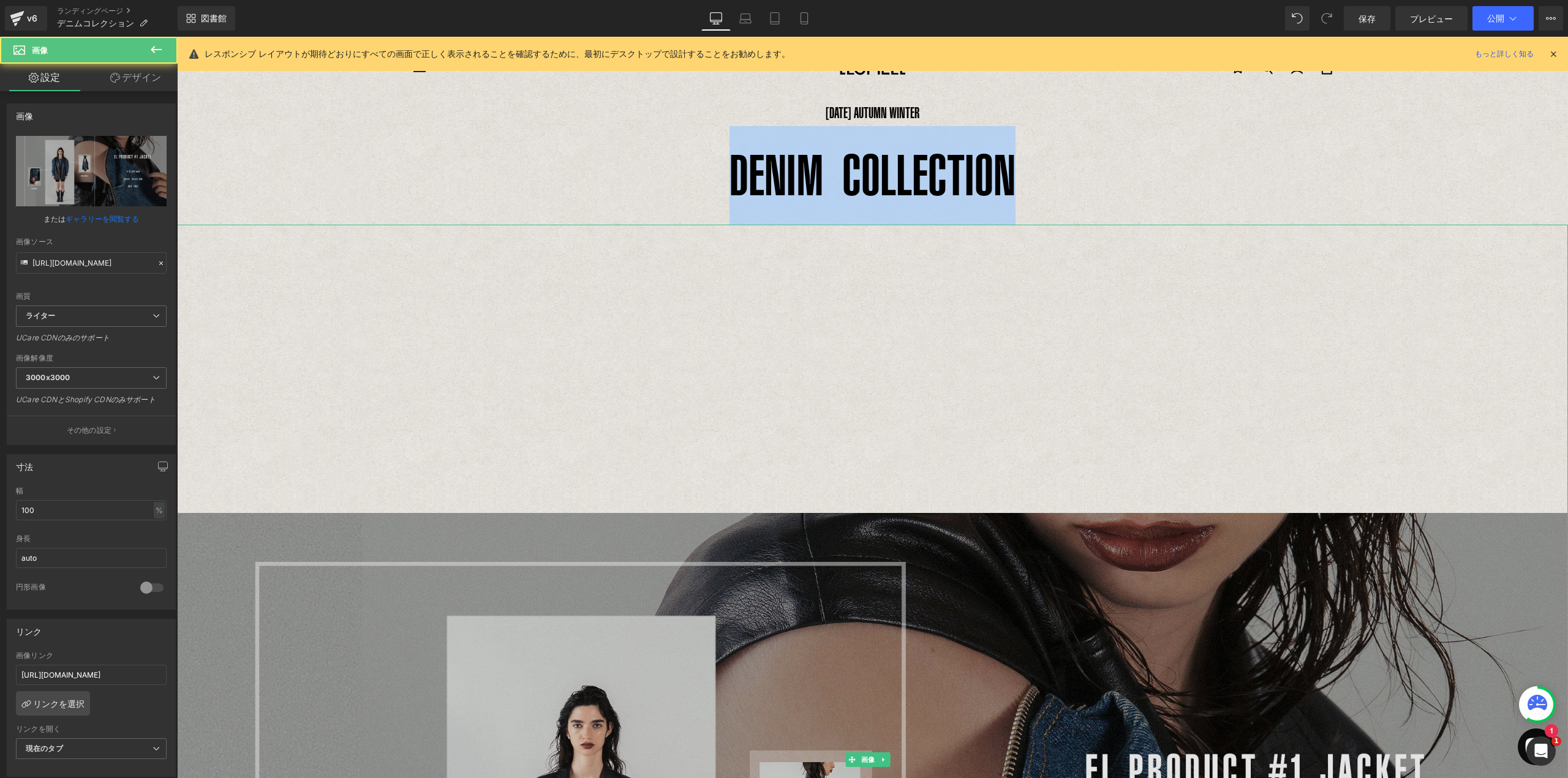
click at [890, 538] on img at bounding box center [873, 759] width 1391 height 1070
click at [530, 298] on img at bounding box center [873, 759] width 1391 height 1070
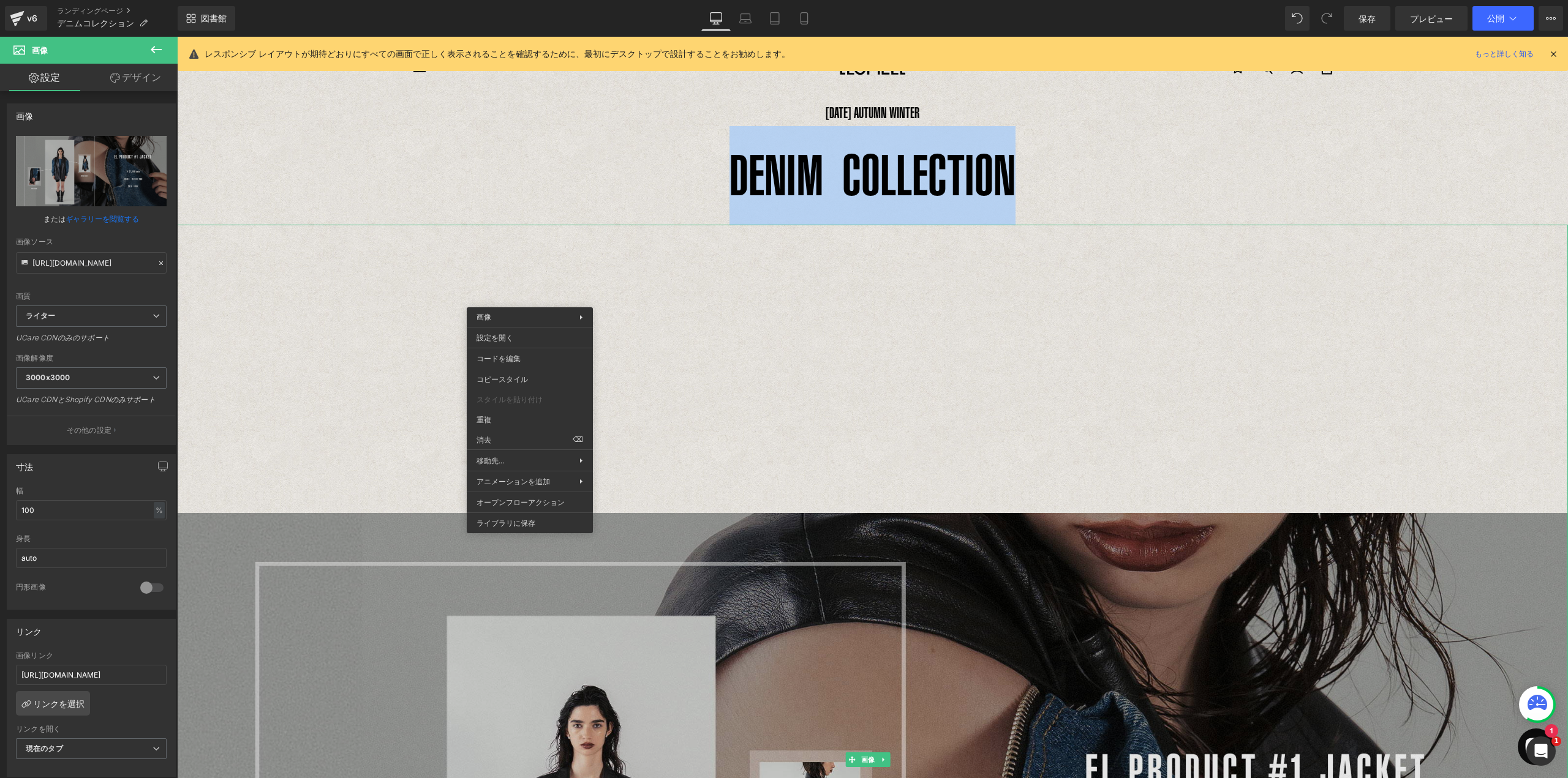
click at [812, 385] on img at bounding box center [873, 759] width 1391 height 1070
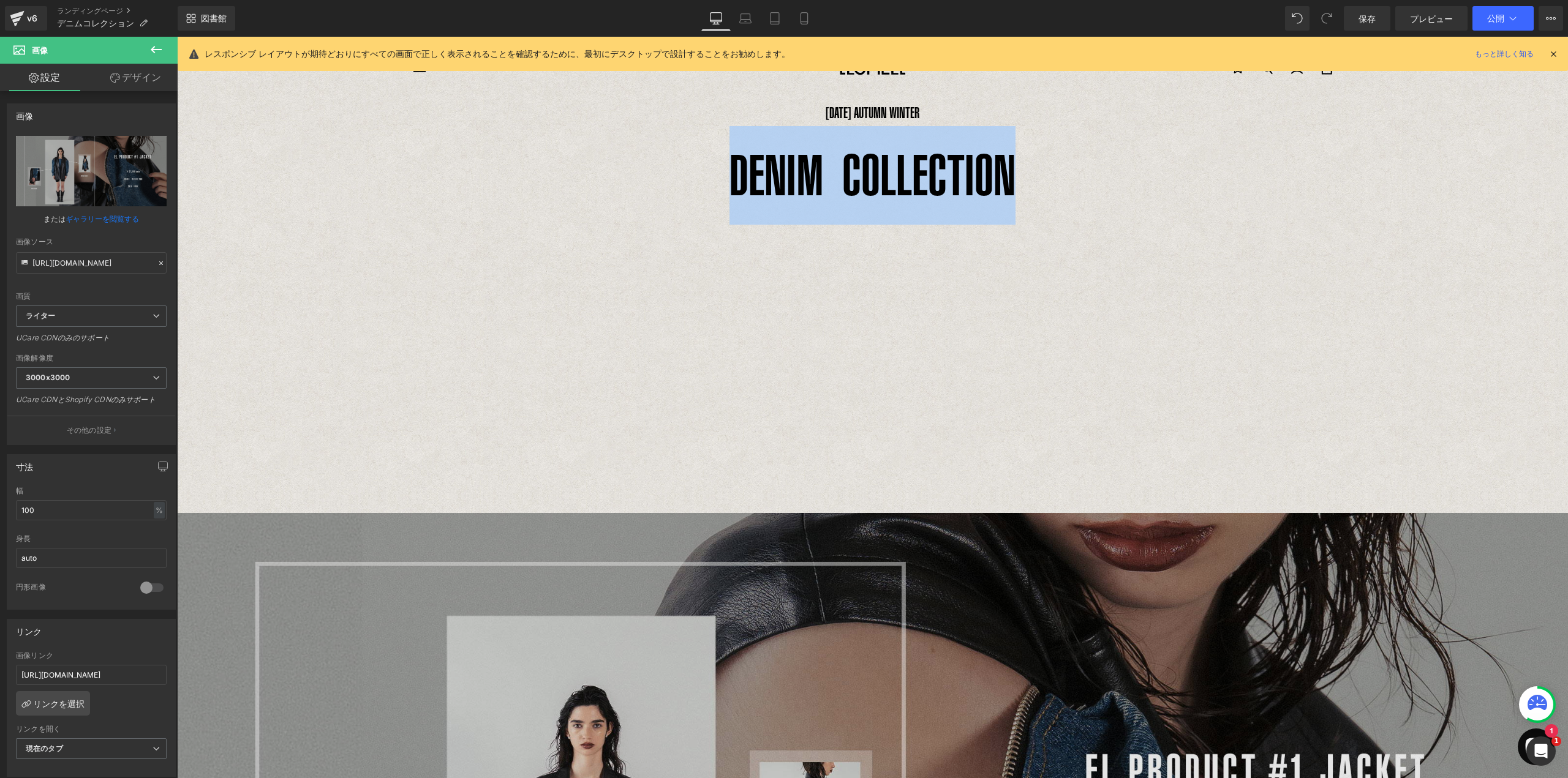
click at [815, 387] on img at bounding box center [873, 759] width 1391 height 1070
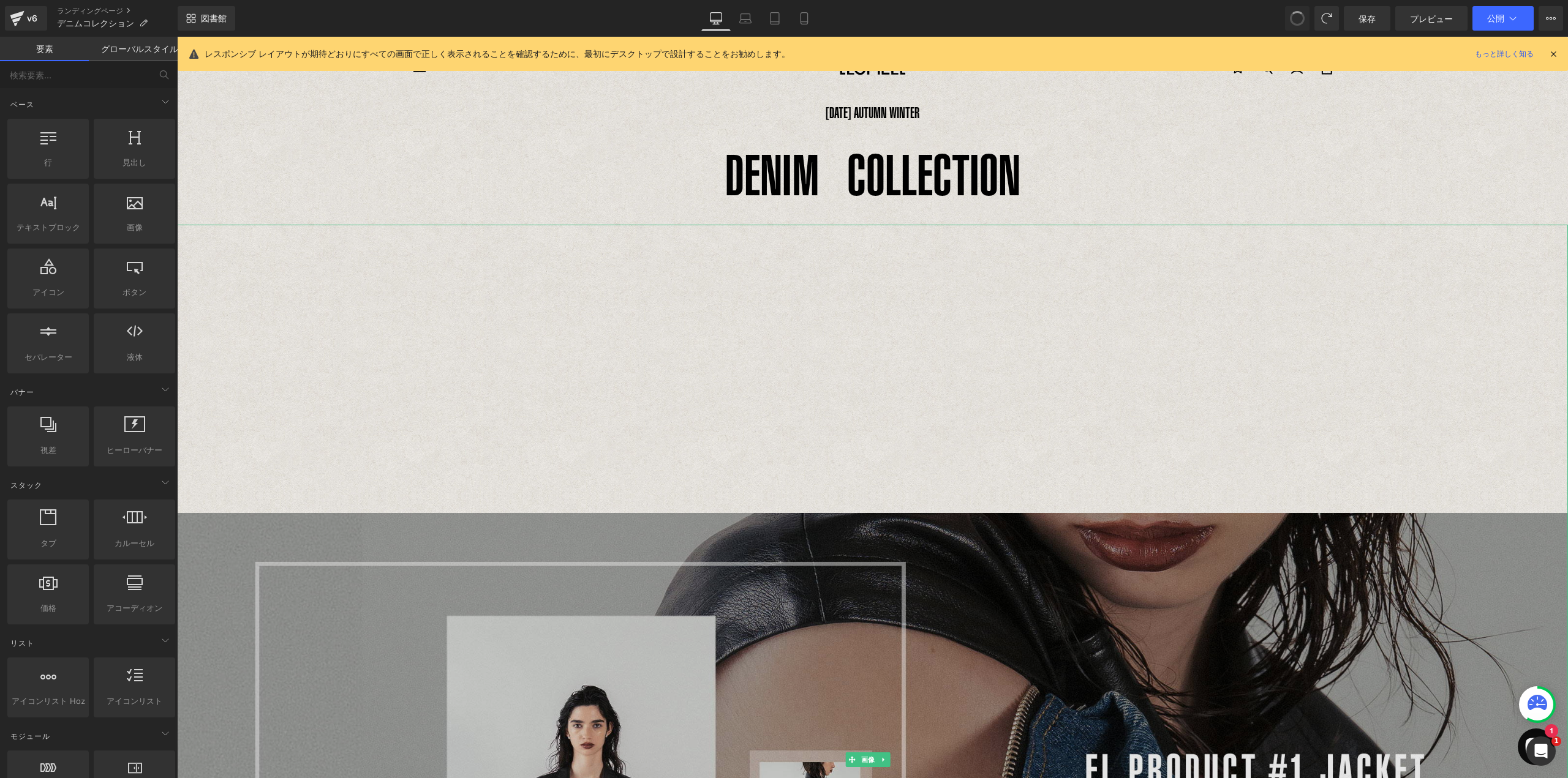
click at [947, 372] on img at bounding box center [873, 759] width 1391 height 1070
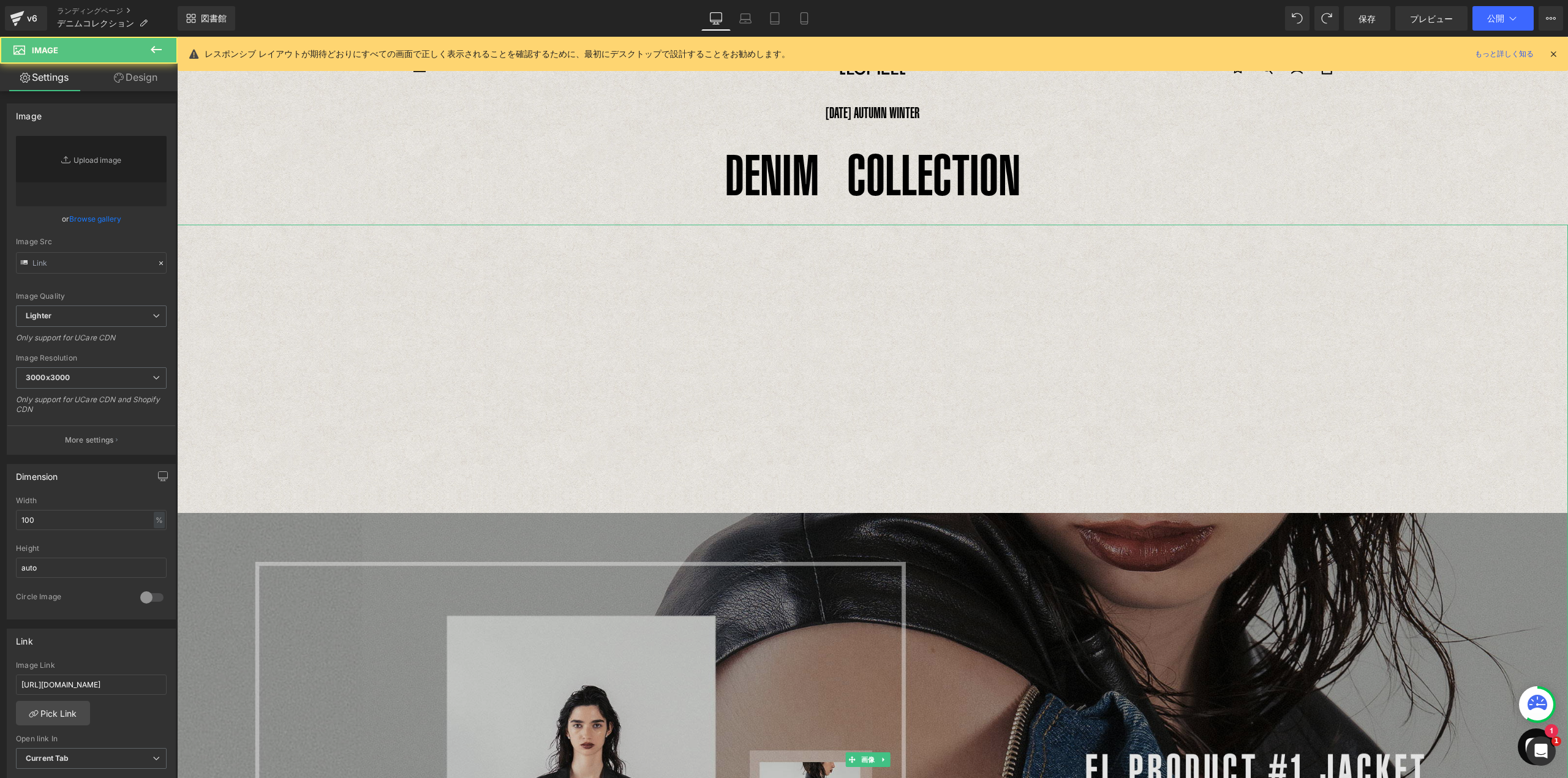
type input "[URL][DOMAIN_NAME]"
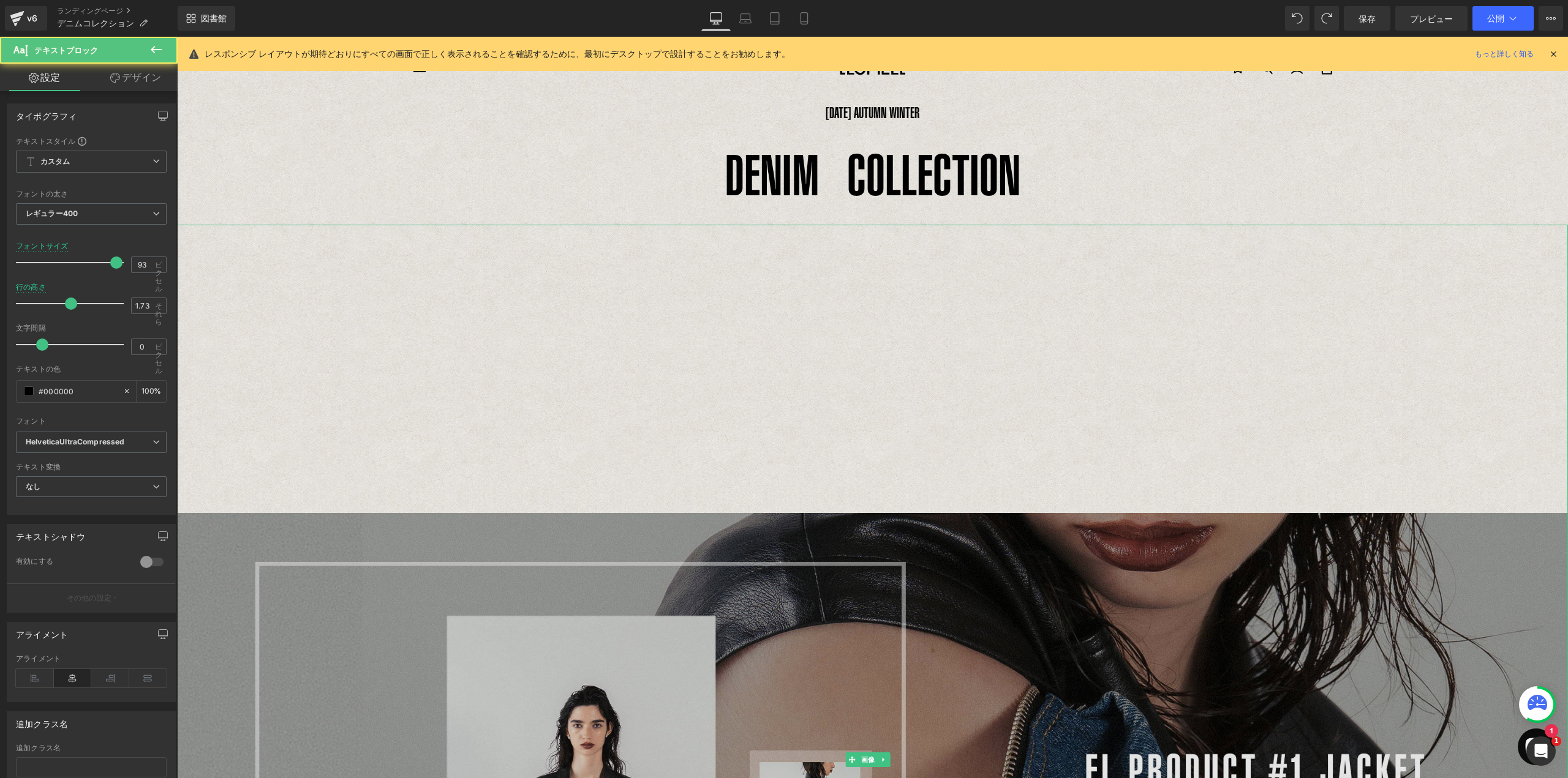
drag, startPoint x: 880, startPoint y: 221, endPoint x: 879, endPoint y: 265, distance: 44.0
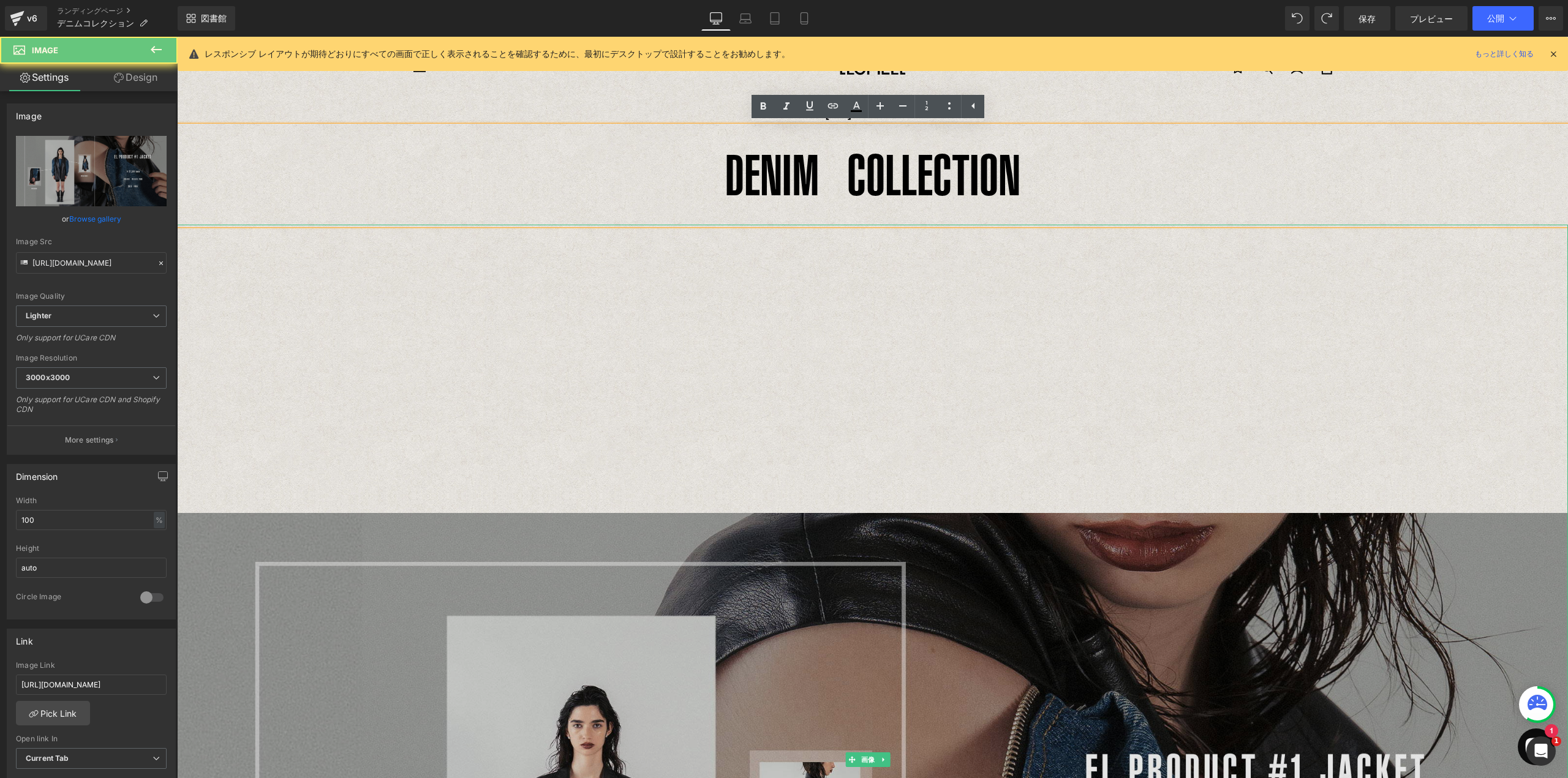
click at [879, 262] on img at bounding box center [873, 759] width 1391 height 1070
click at [947, 509] on img at bounding box center [873, 759] width 1391 height 1070
click at [947, 508] on img at bounding box center [873, 759] width 1391 height 1070
click at [932, 467] on img at bounding box center [873, 759] width 1391 height 1070
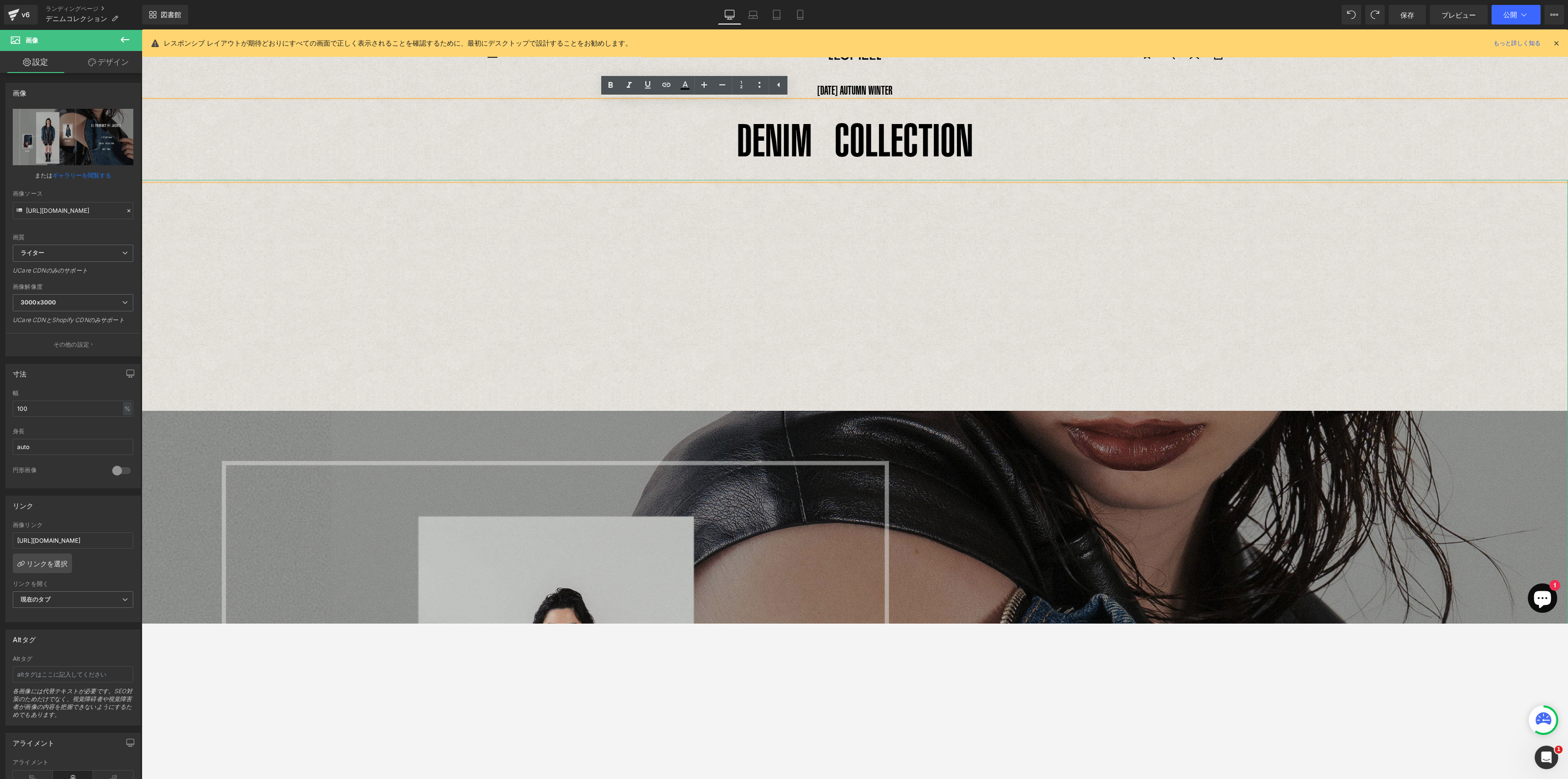
click at [916, 236] on img at bounding box center [855, 696] width 1426 height 1034
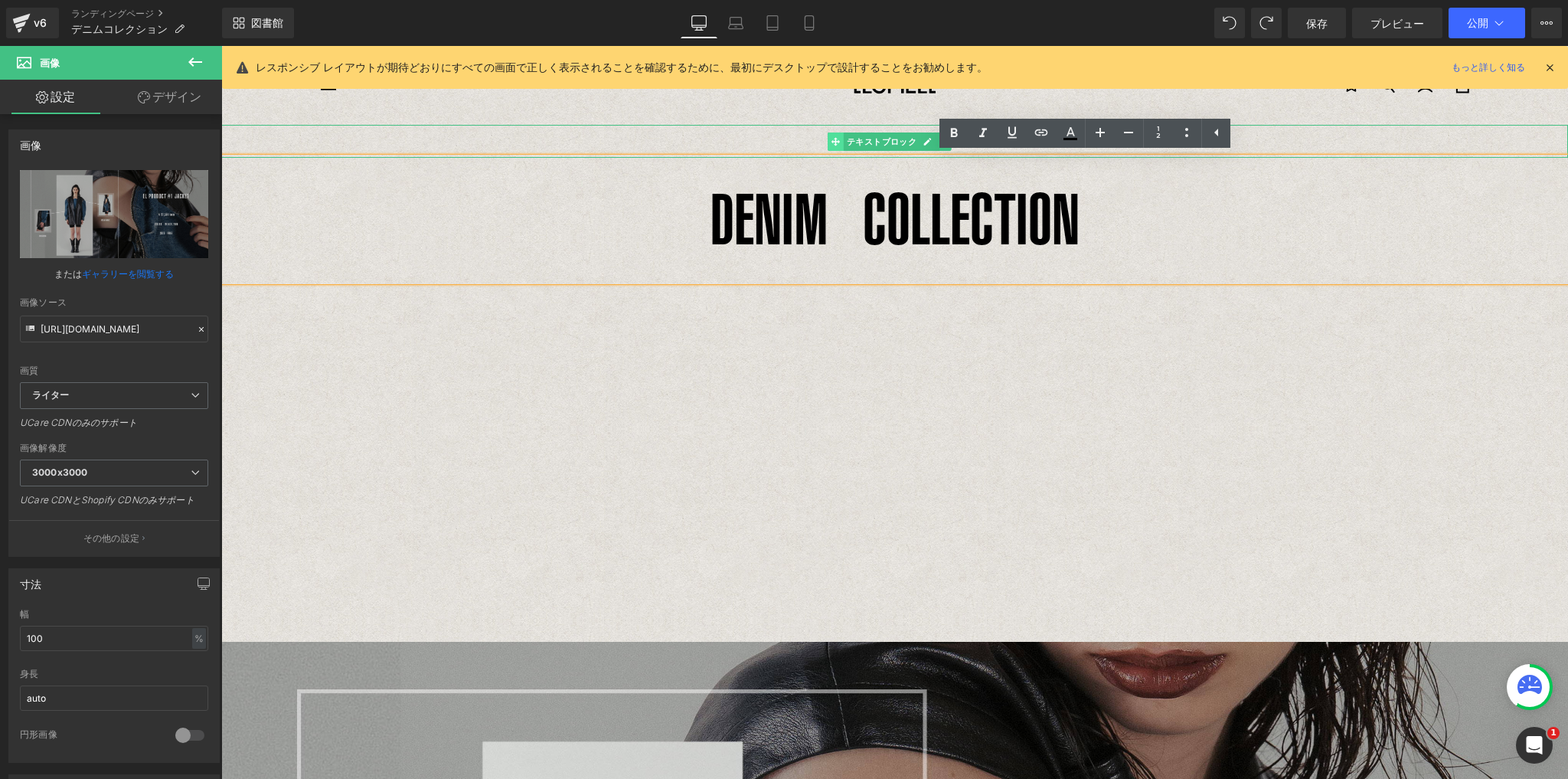
click at [828, 142] on span at bounding box center [835, 141] width 16 height 18
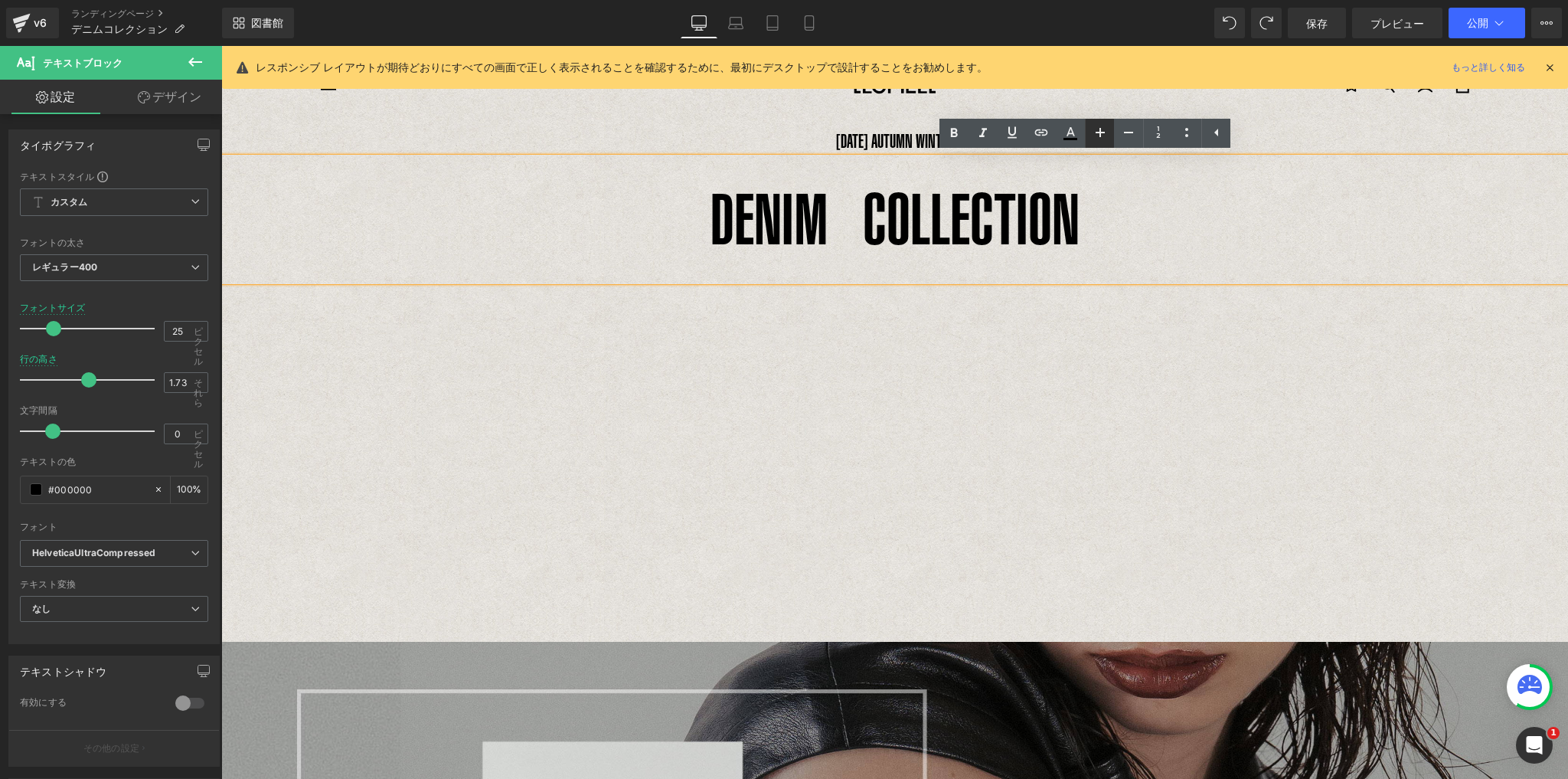
click at [1101, 133] on icon at bounding box center [1099, 132] width 18 height 18
type input "95"
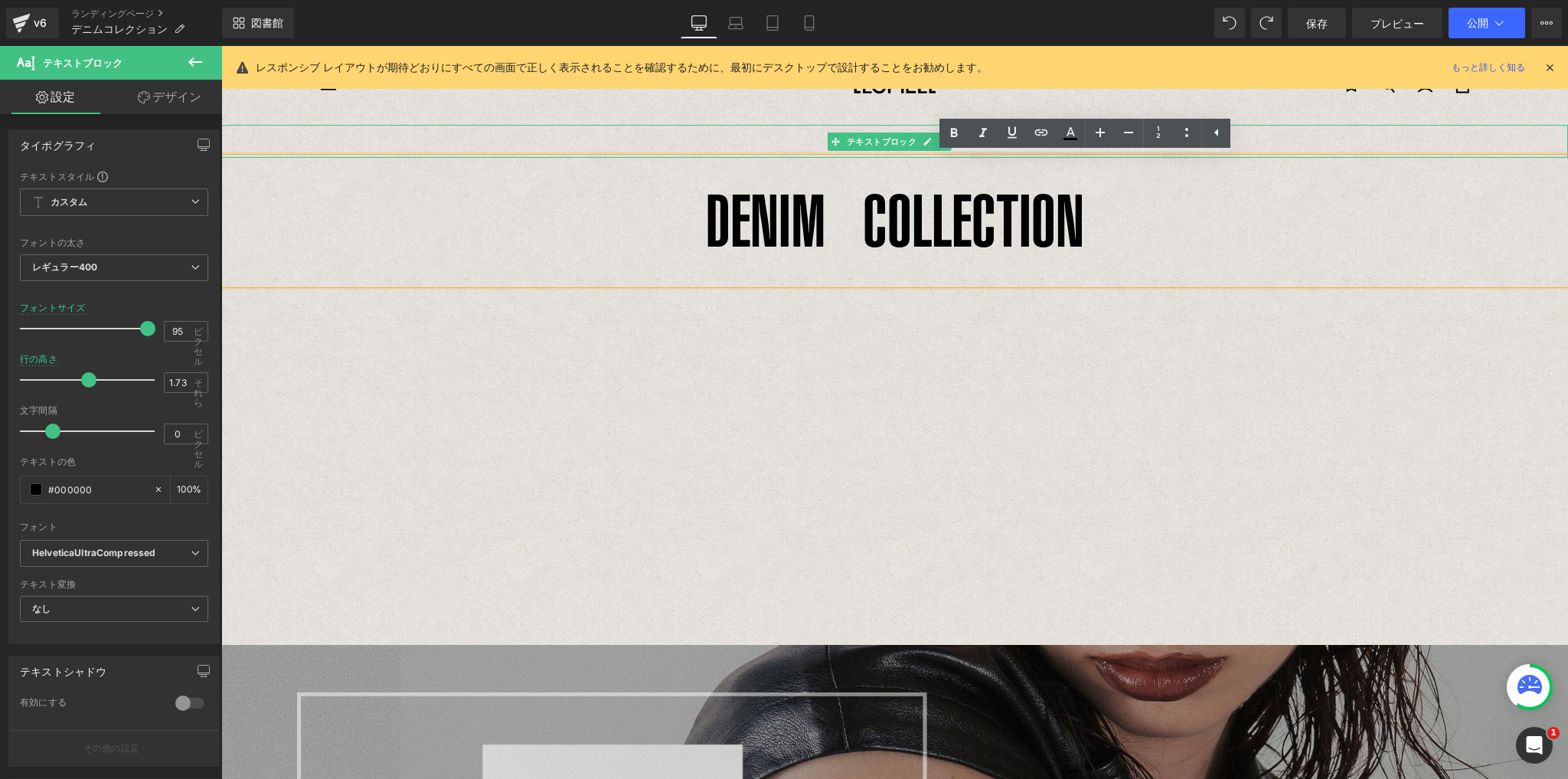
click at [799, 131] on p "[DATE] AUTUMN WINTER" at bounding box center [895, 141] width 1346 height 33
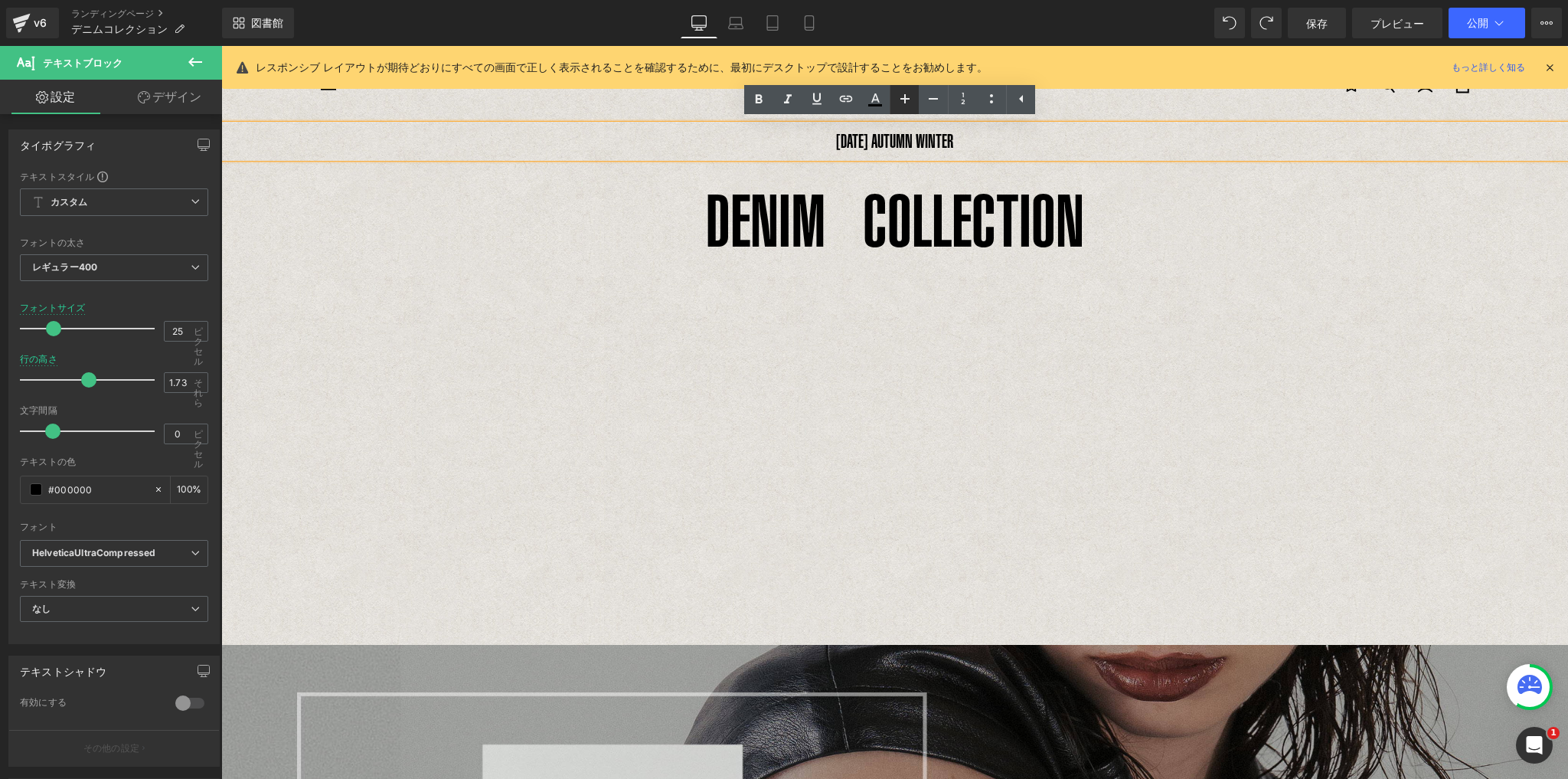
click at [902, 91] on icon at bounding box center [904, 98] width 18 height 18
click at [902, 92] on icon at bounding box center [904, 98] width 18 height 18
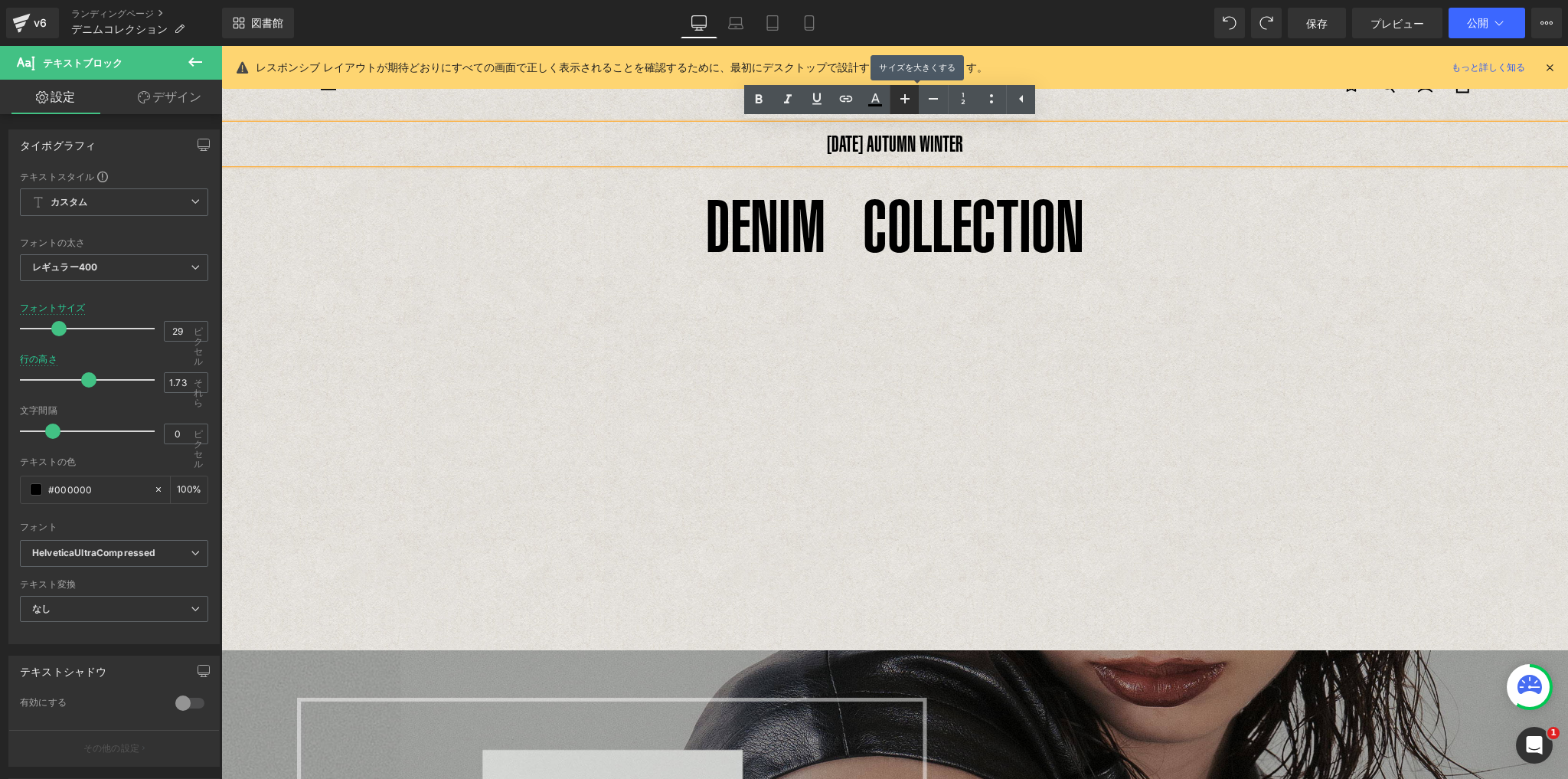
click at [902, 93] on icon at bounding box center [904, 98] width 18 height 18
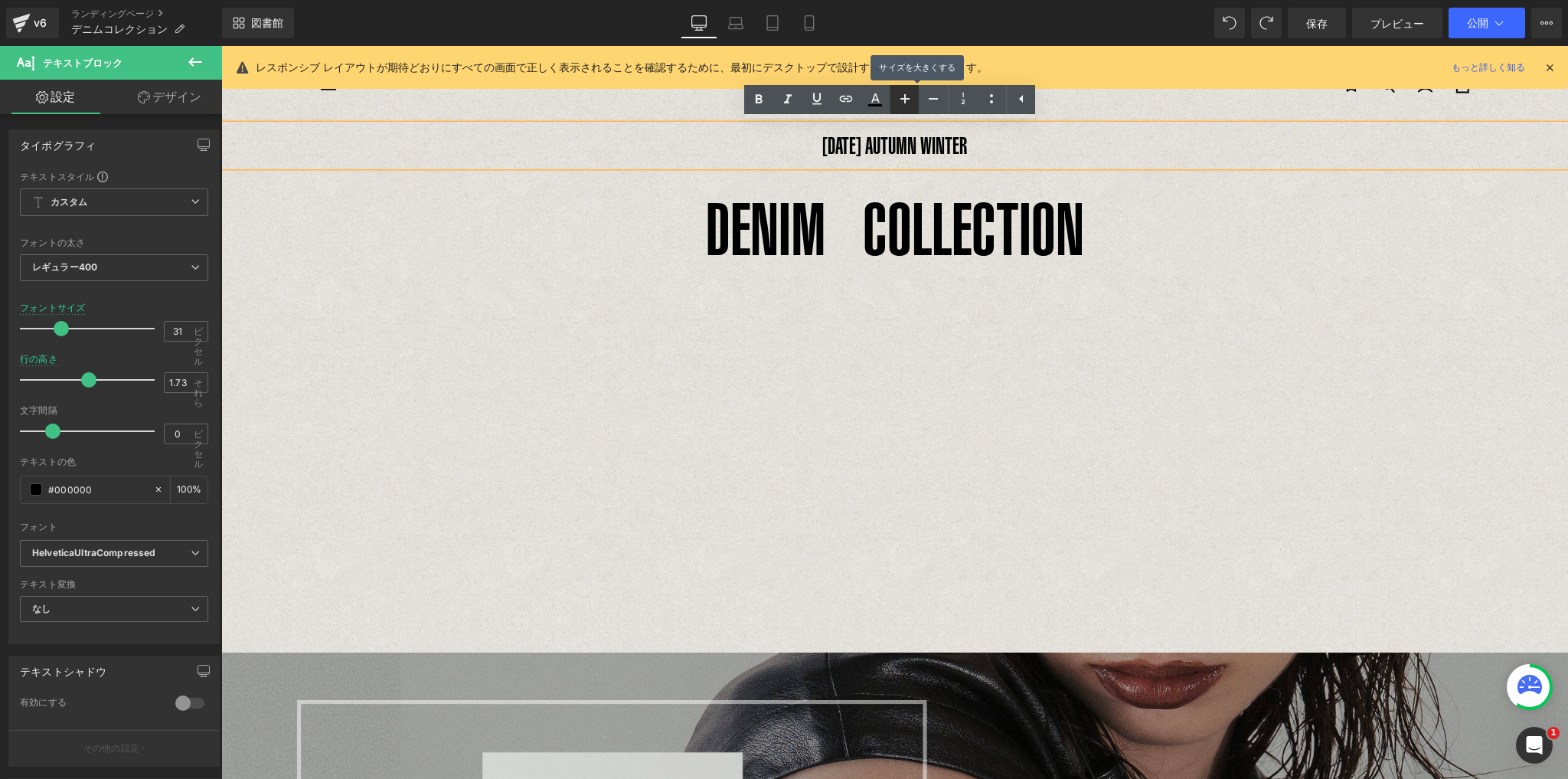
click at [902, 93] on icon at bounding box center [904, 98] width 18 height 18
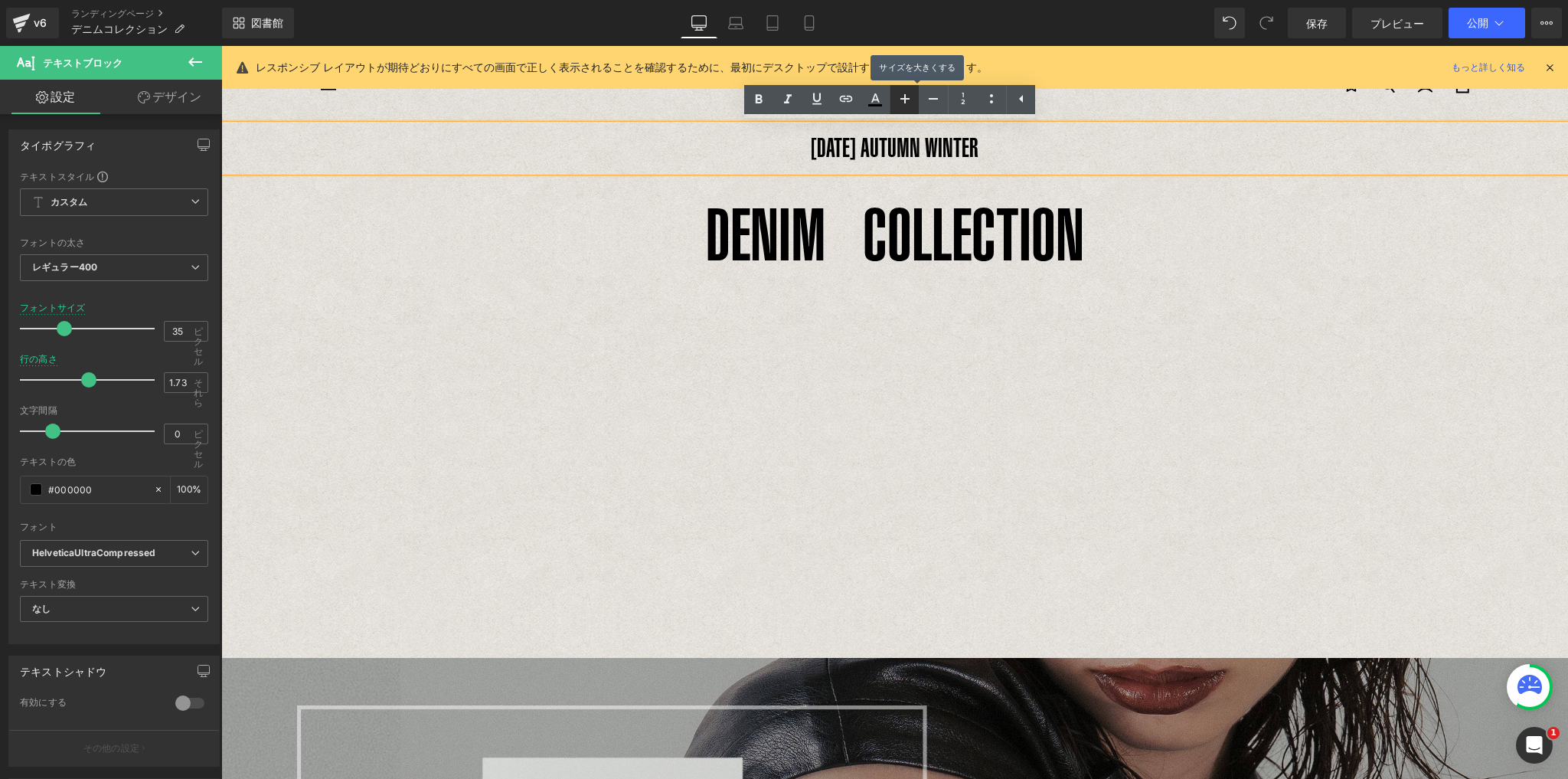
click at [902, 93] on icon at bounding box center [904, 98] width 18 height 18
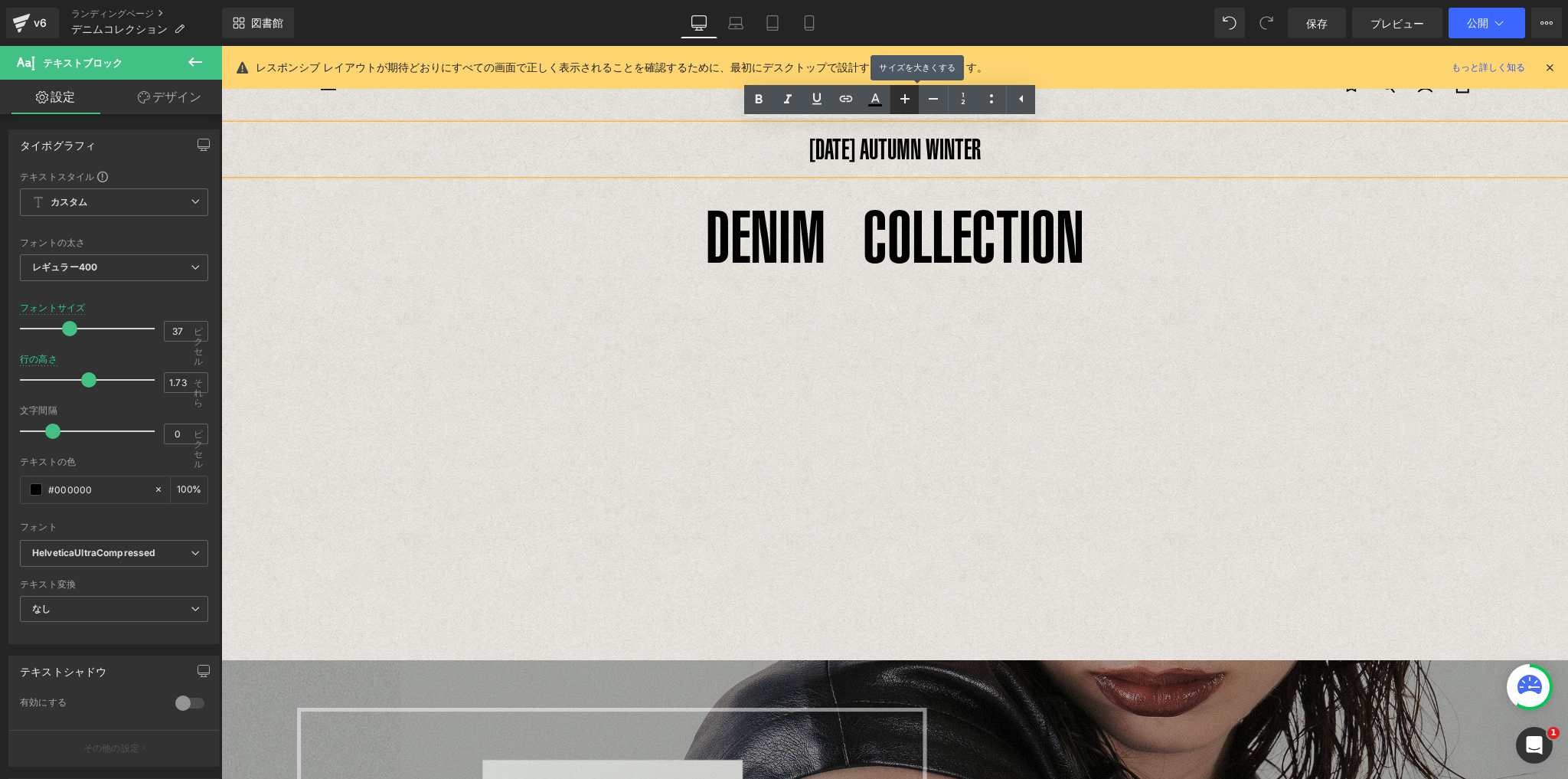
click at [902, 93] on icon at bounding box center [904, 98] width 18 height 18
type input "39"
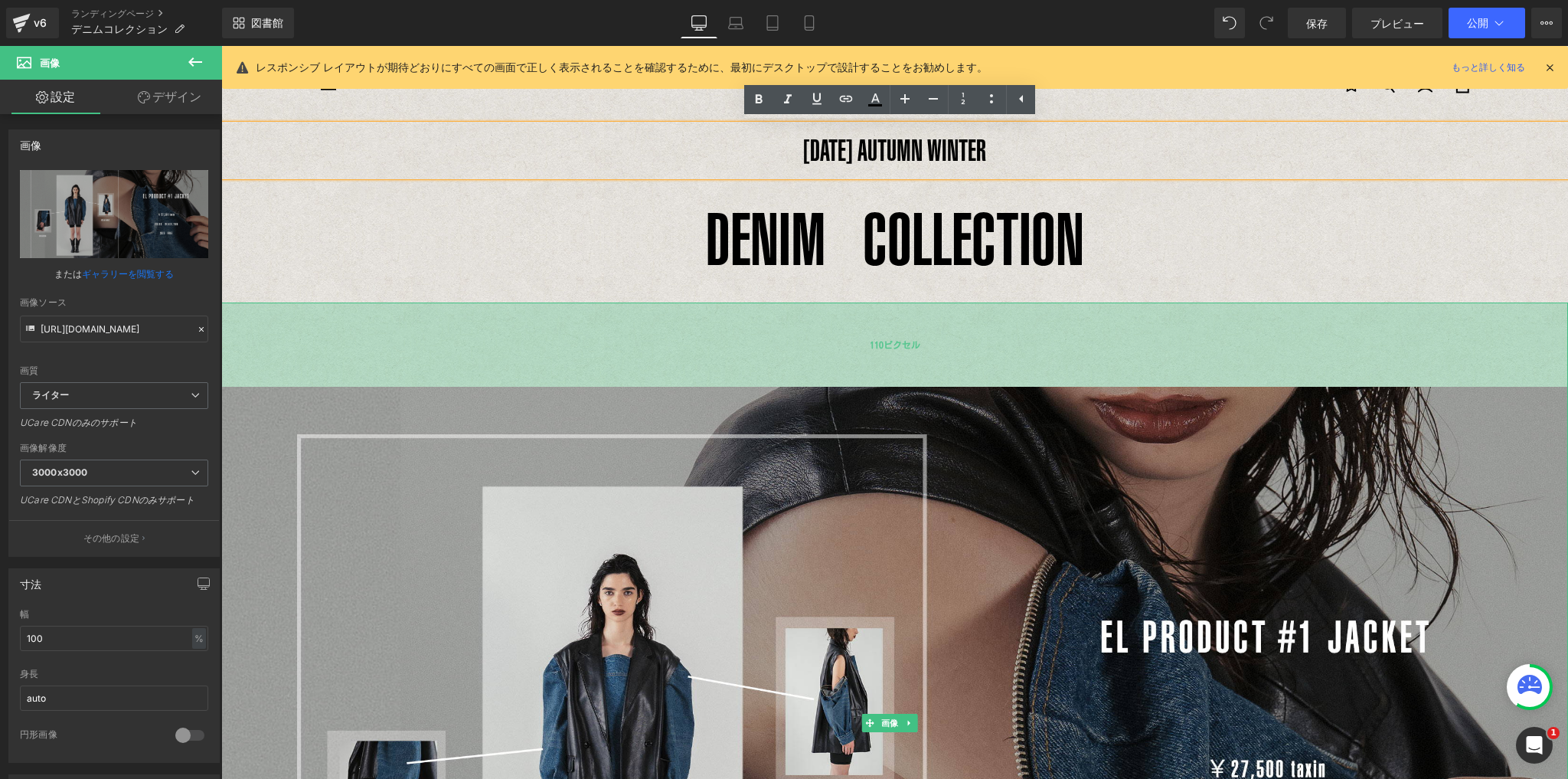
drag, startPoint x: 936, startPoint y: 302, endPoint x: 922, endPoint y: 386, distance: 85.2
click at [922, 386] on div "110ピクセル" at bounding box center [895, 344] width 1346 height 85
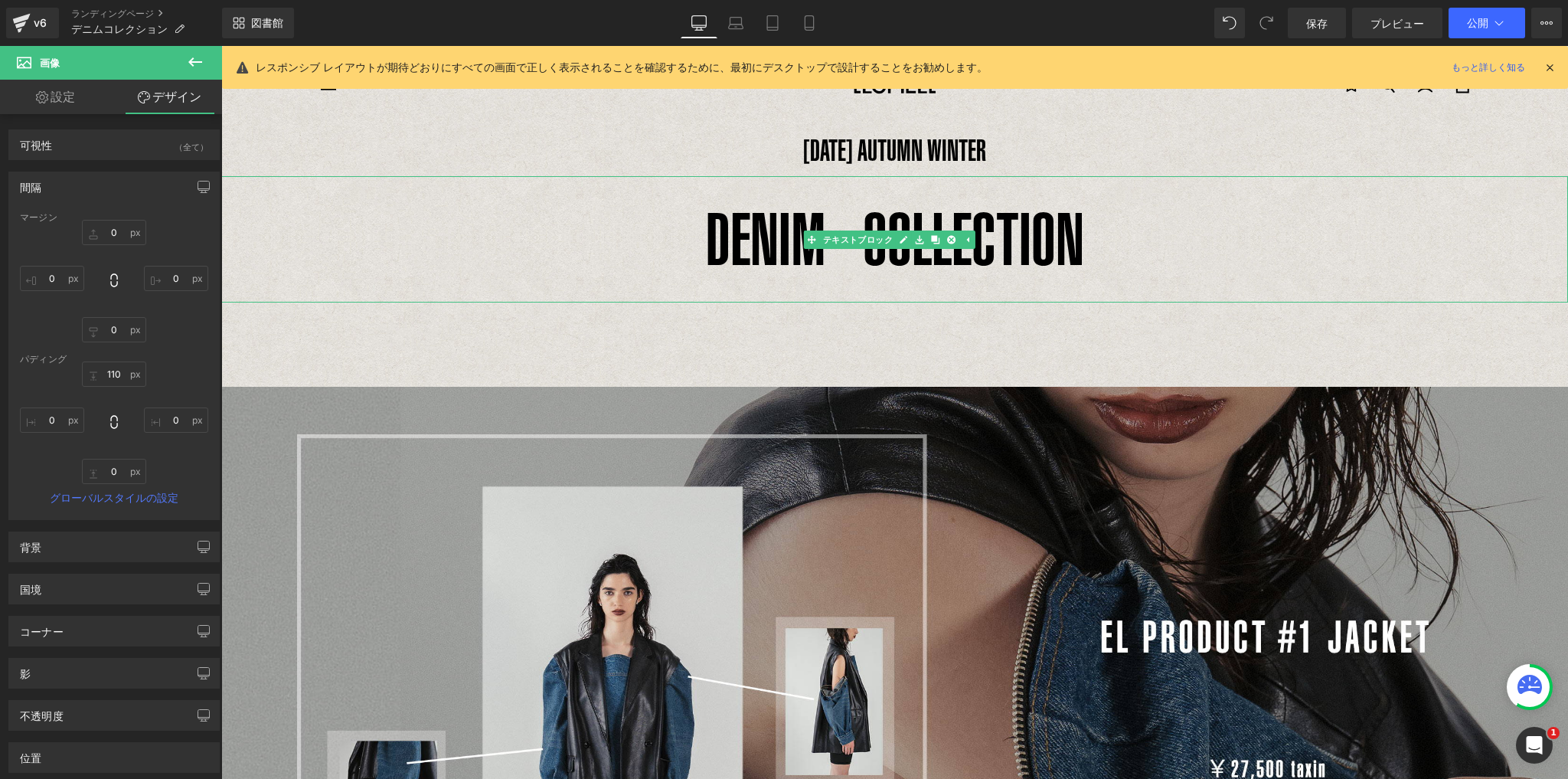
drag, startPoint x: 853, startPoint y: 266, endPoint x: 861, endPoint y: 265, distance: 8.1
click at [853, 266] on font "DENIM COLLECTION" at bounding box center [895, 239] width 378 height 83
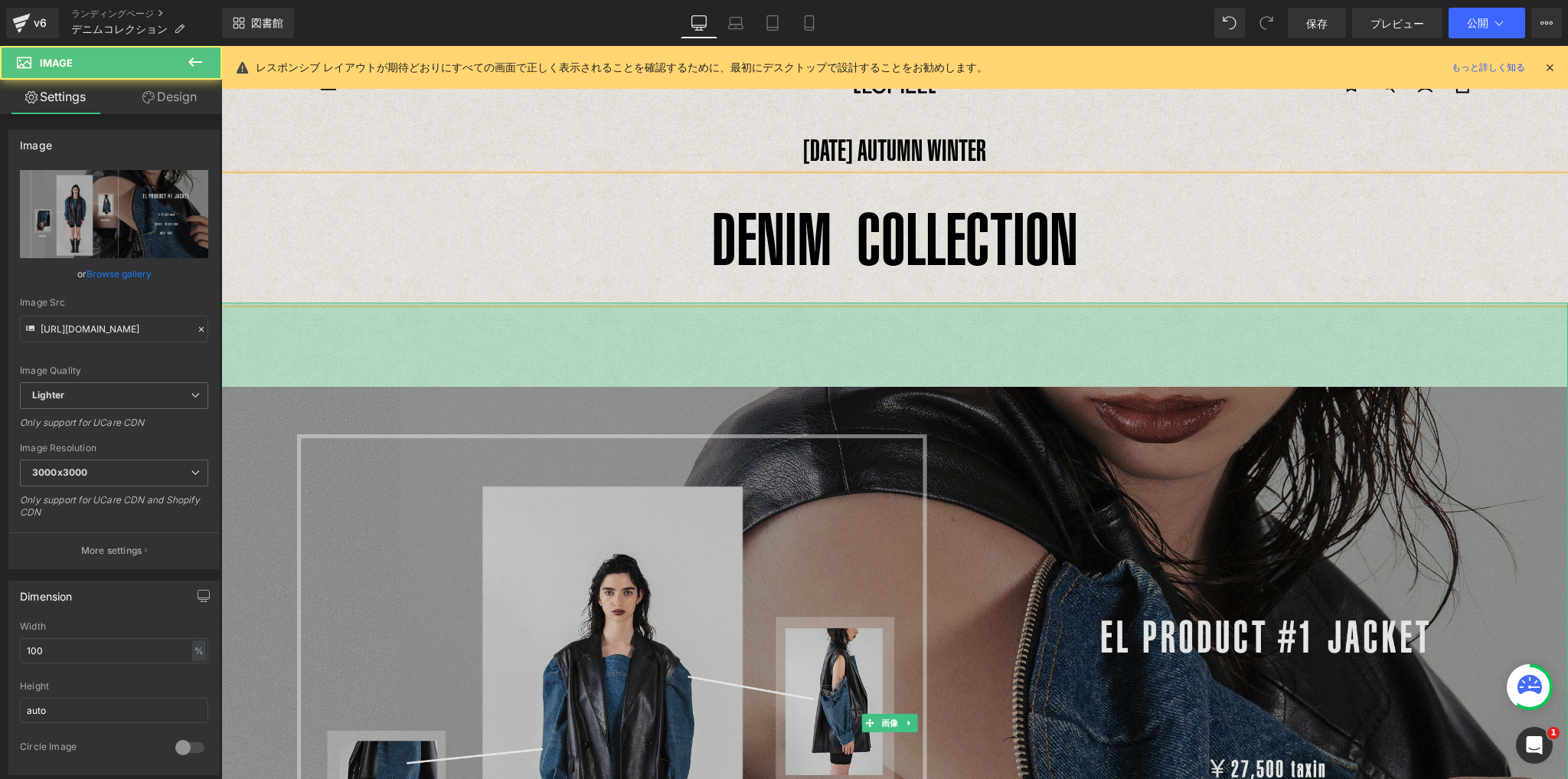
click at [982, 328] on div "110ピクセル" at bounding box center [895, 344] width 1346 height 85
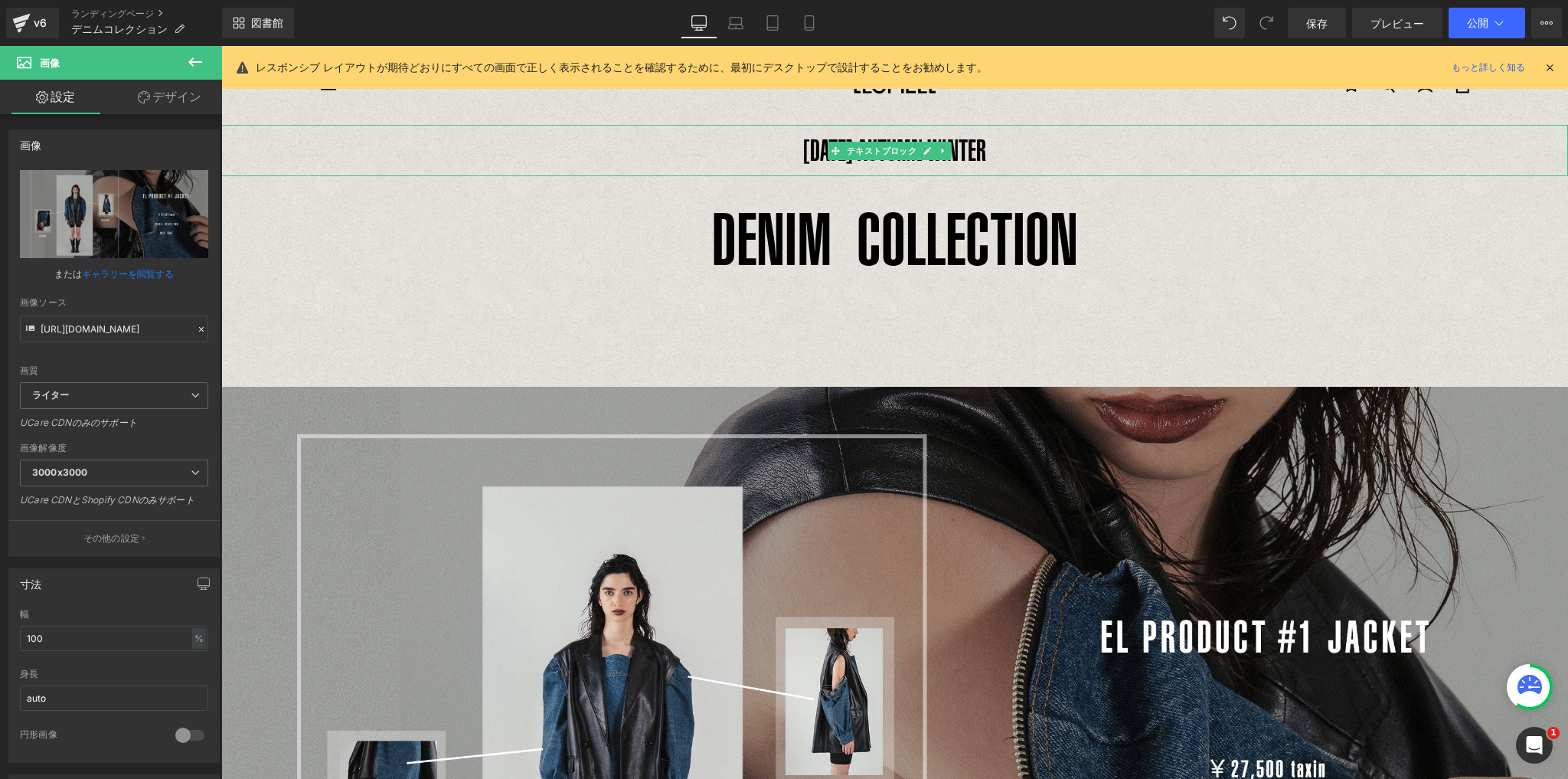
click at [940, 166] on font "[DATE] AUTUMN WINTER" at bounding box center [894, 149] width 183 height 33
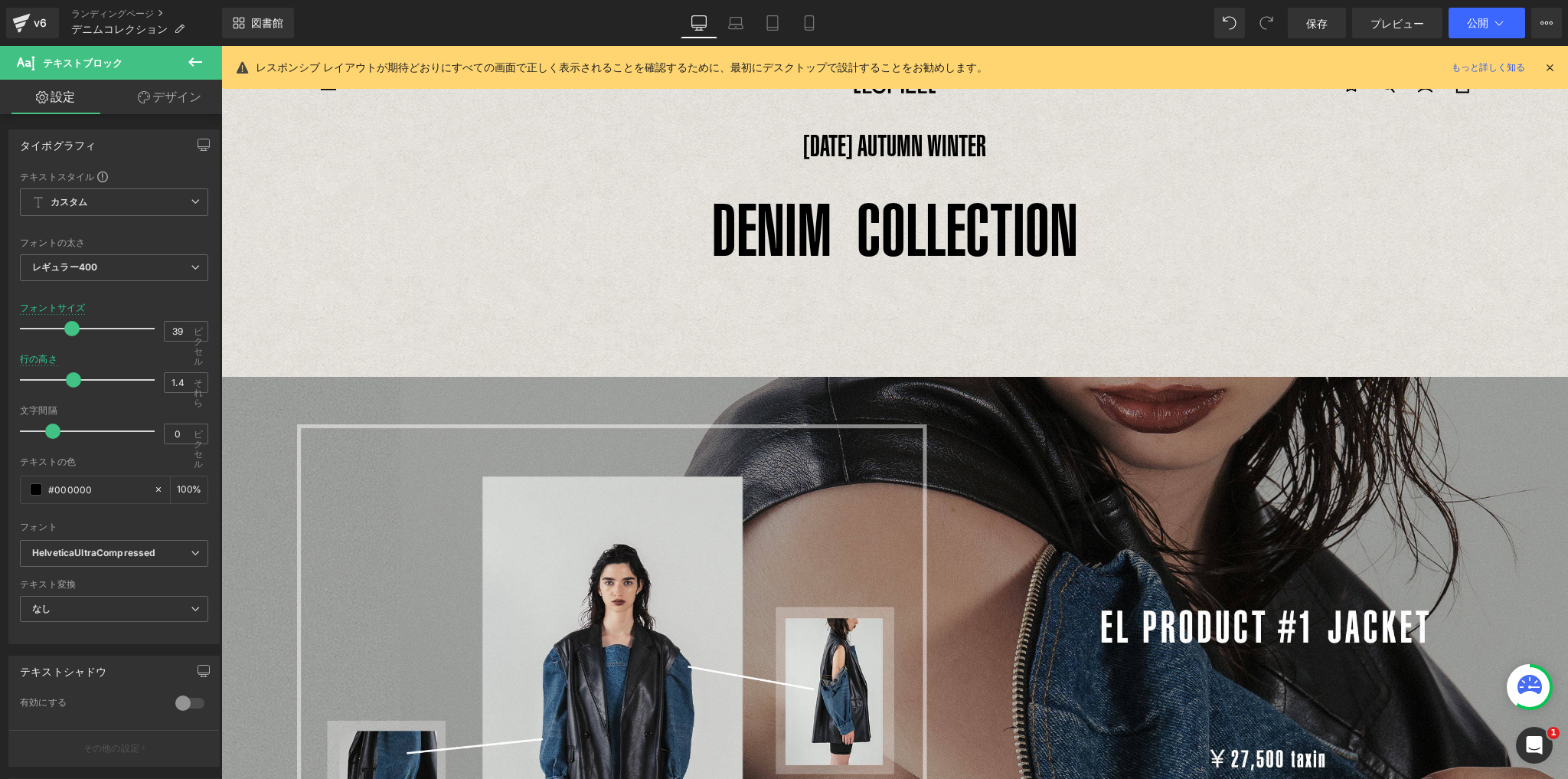
type input "1.3"
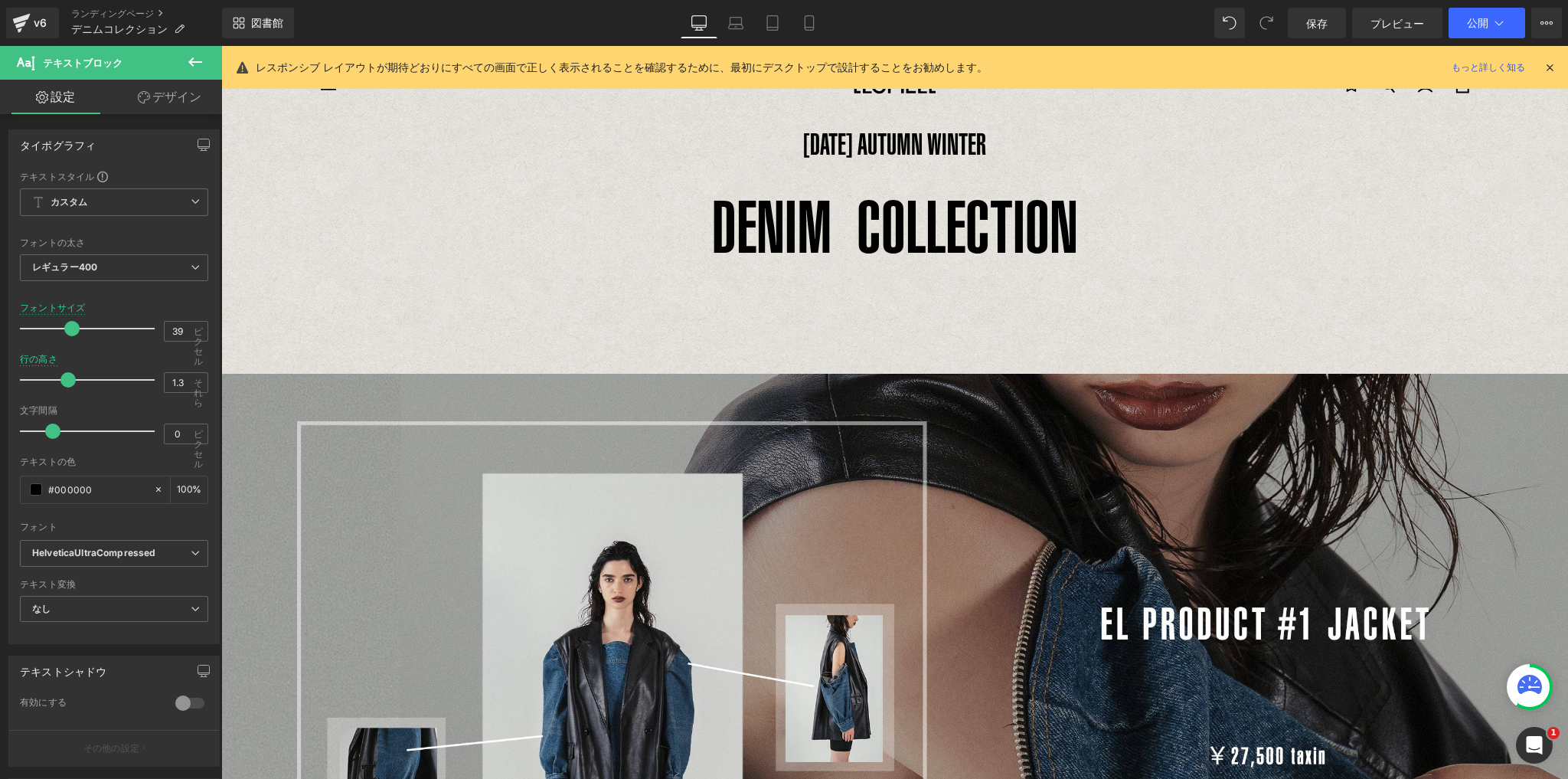
drag, startPoint x: 4, startPoint y: 283, endPoint x: 68, endPoint y: 373, distance: 110.4
click at [68, 373] on div at bounding box center [91, 380] width 127 height 30
click at [871, 190] on font "DENIM COLLECTION" at bounding box center [895, 226] width 366 height 83
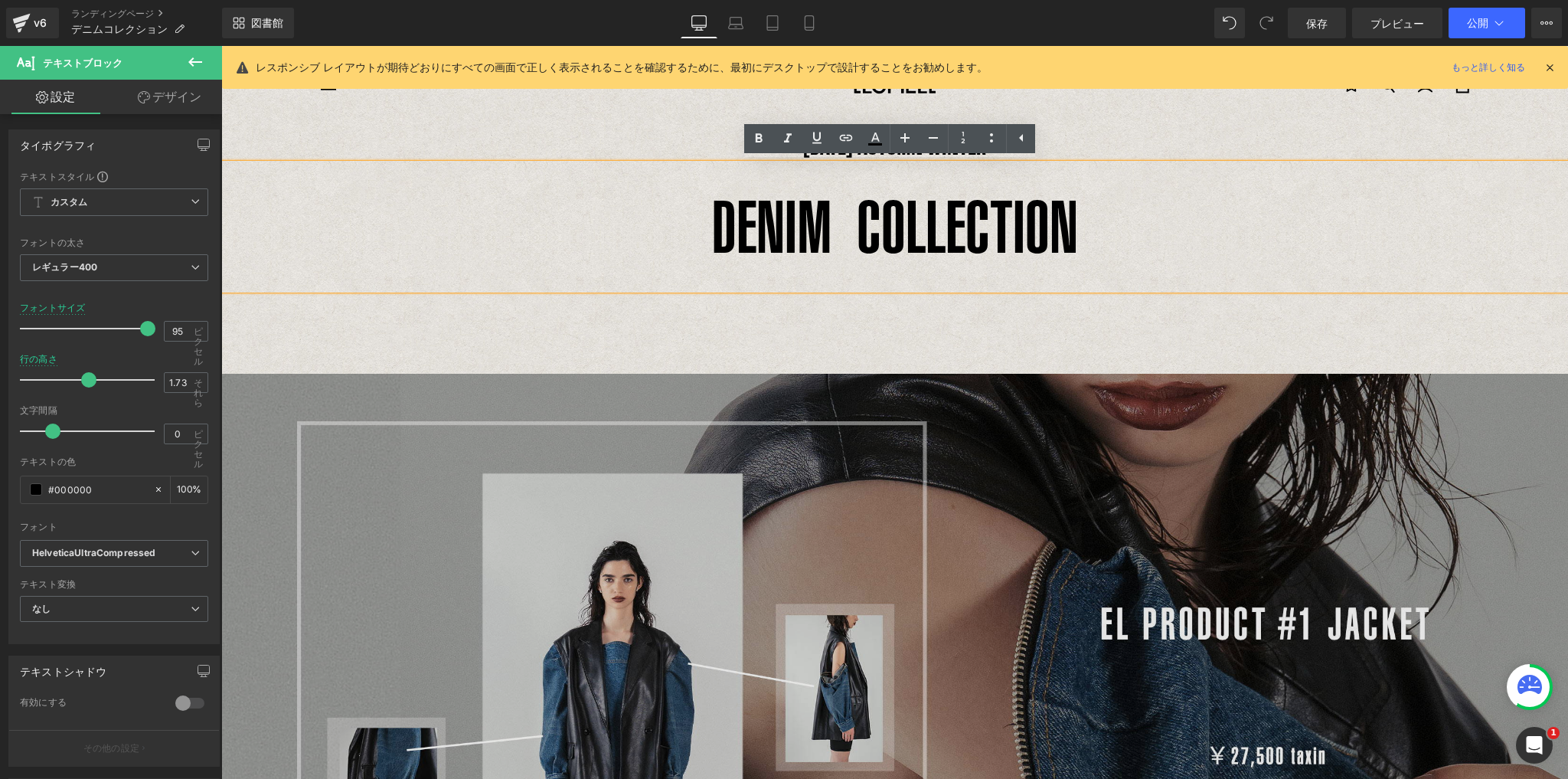
click at [222, 46] on div "110ピクセル" at bounding box center [222, 46] width 0 height 0
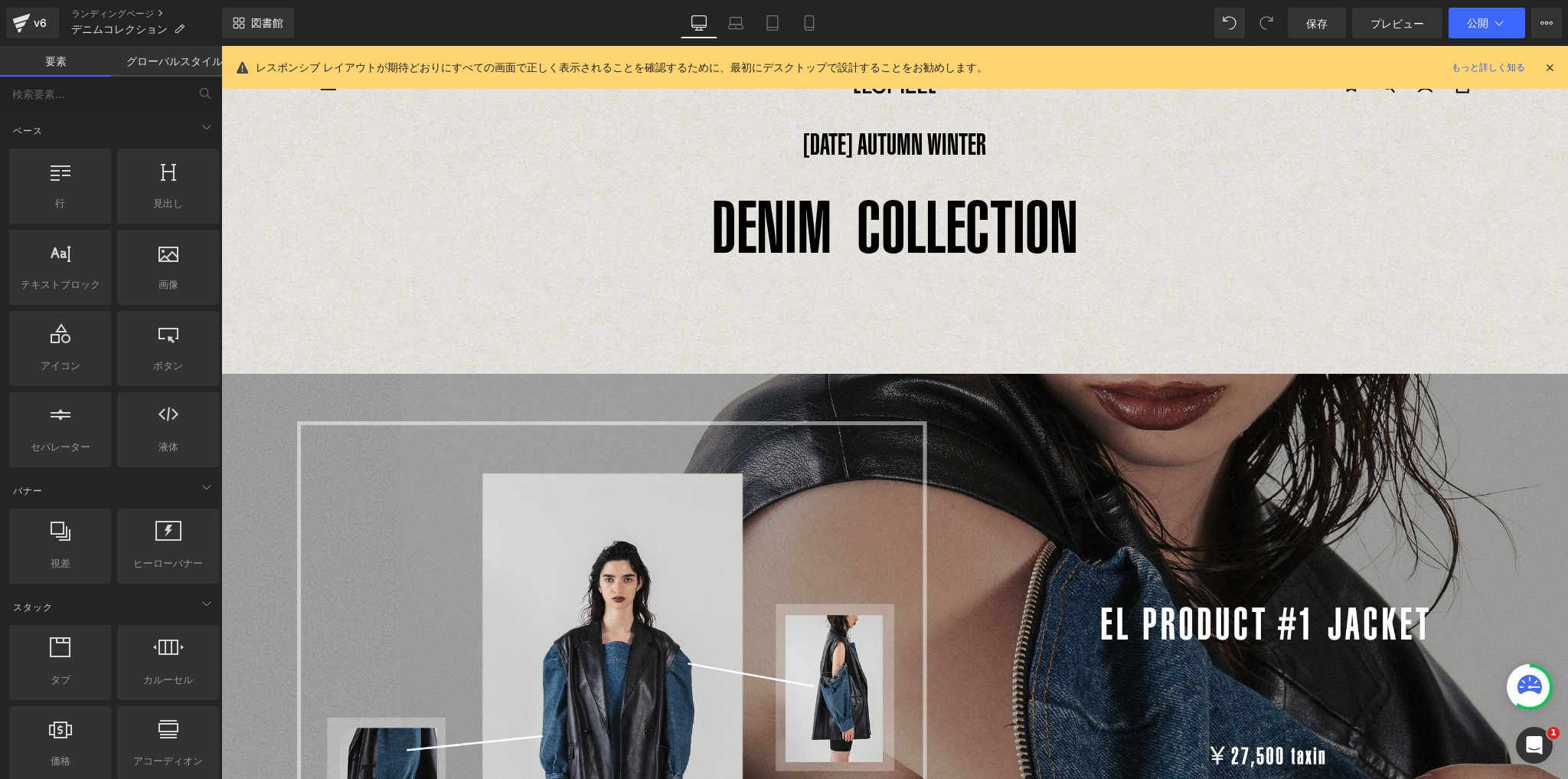
click at [885, 112] on div "ナビゲーション [GEOGRAPHIC_DATA] 0" at bounding box center [895, 85] width 1149 height 79
click at [882, 135] on font "テキストブロック" at bounding box center [881, 144] width 70 height 18
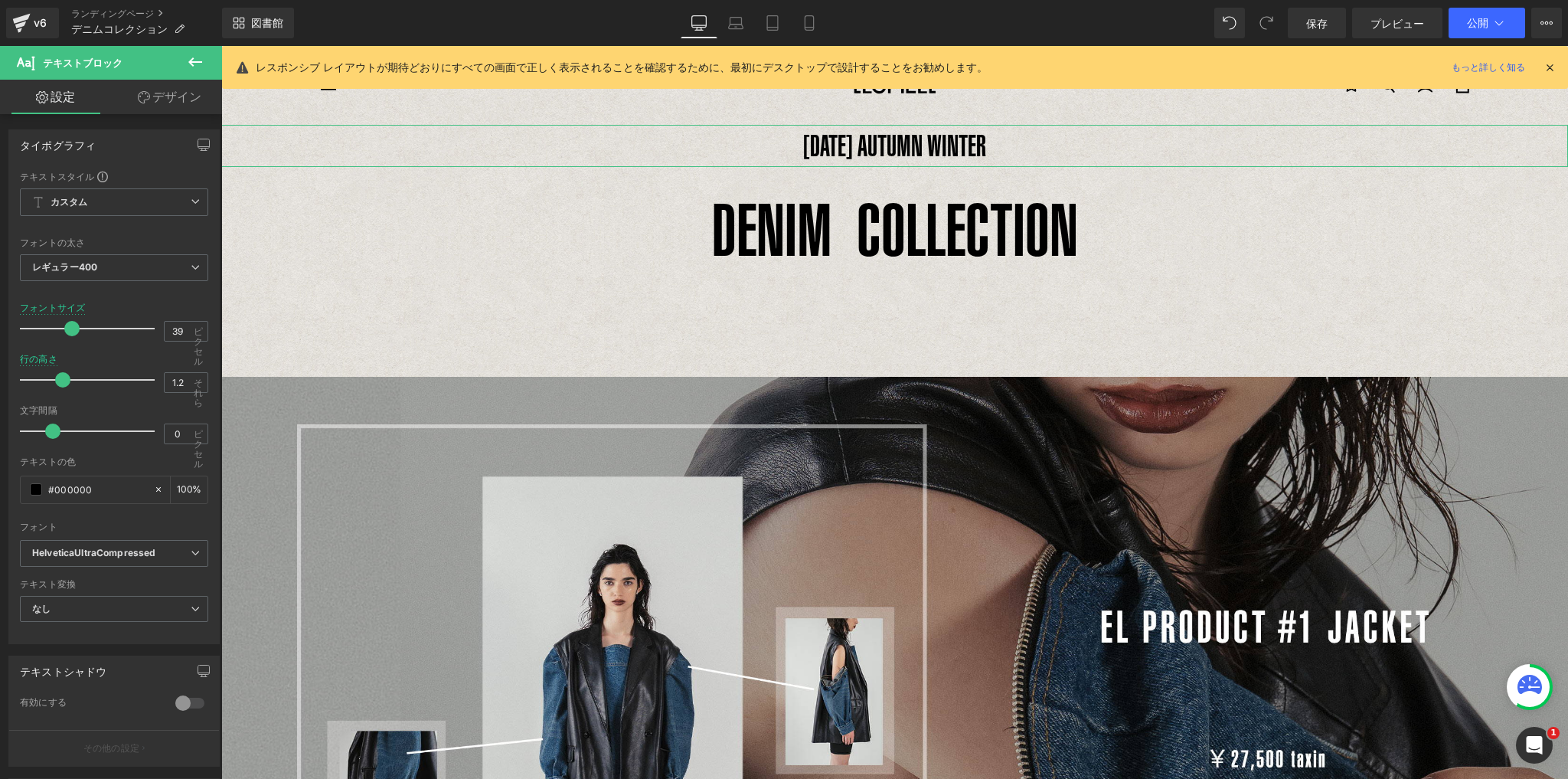
type input "1.1"
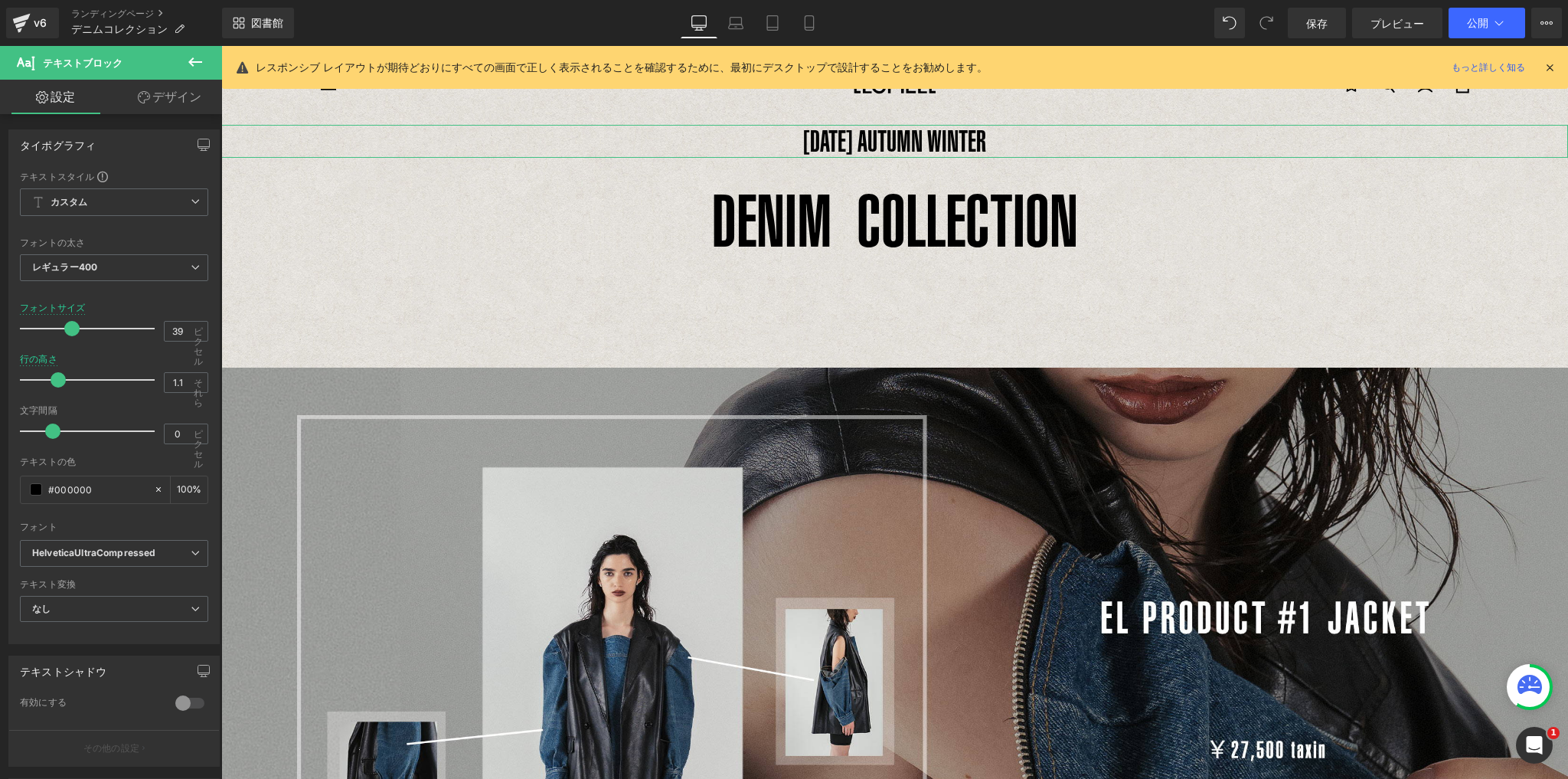
drag, startPoint x: 62, startPoint y: 380, endPoint x: 50, endPoint y: 384, distance: 12.6
click at [50, 384] on div at bounding box center [91, 380] width 127 height 30
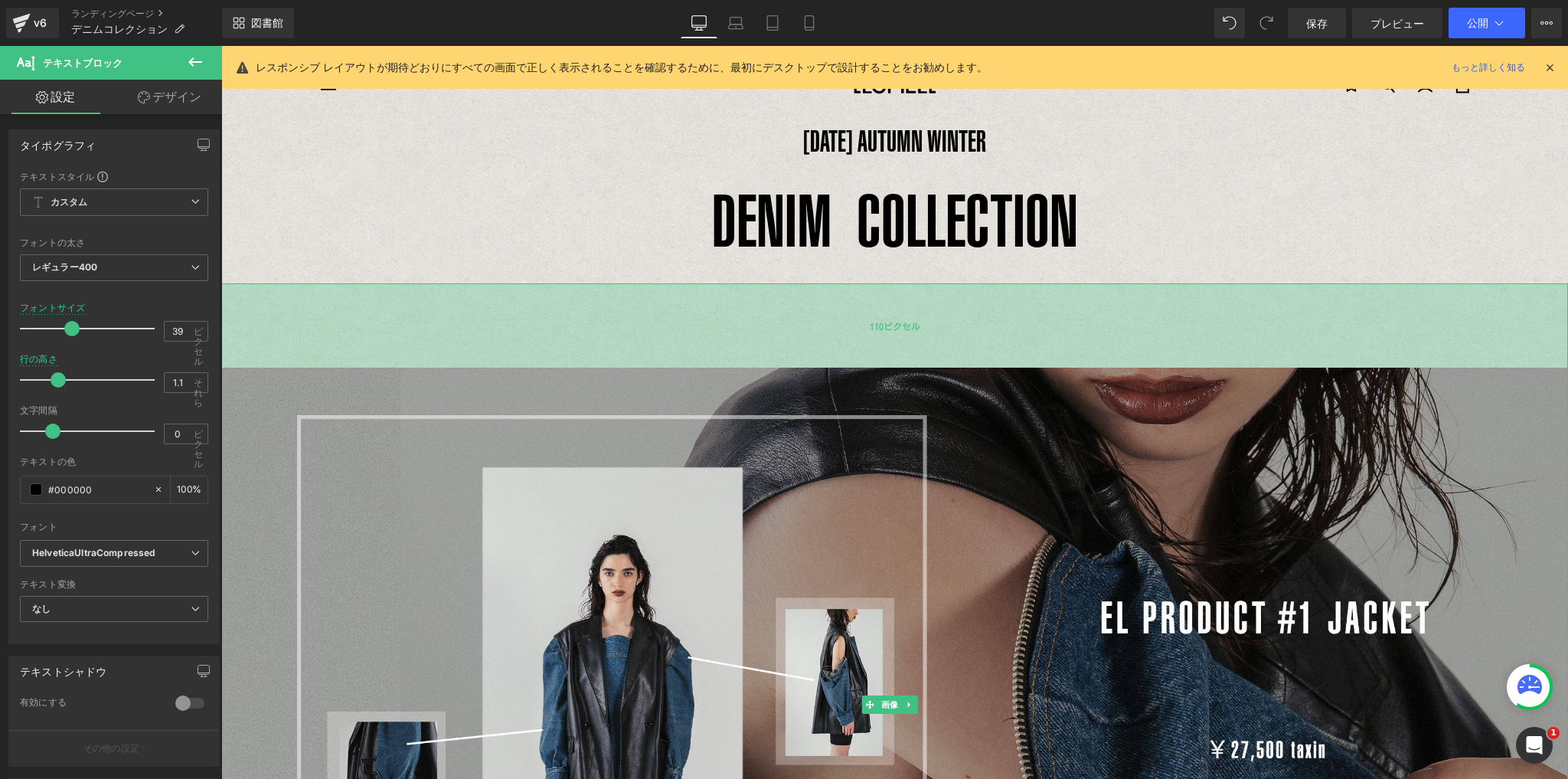
click at [1129, 308] on div "110ピクセル" at bounding box center [895, 325] width 1346 height 85
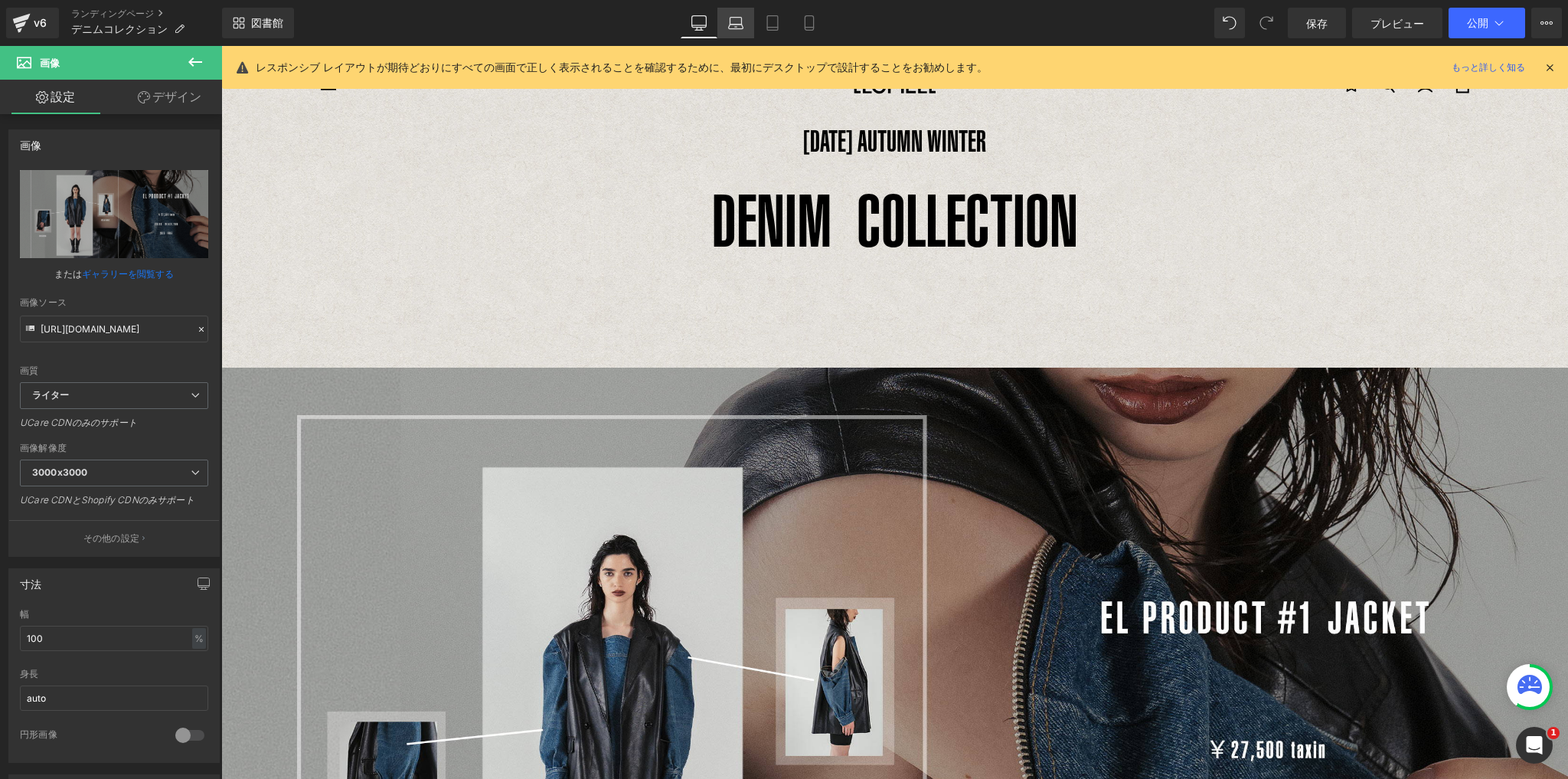
click at [733, 26] on icon at bounding box center [736, 23] width 15 height 15
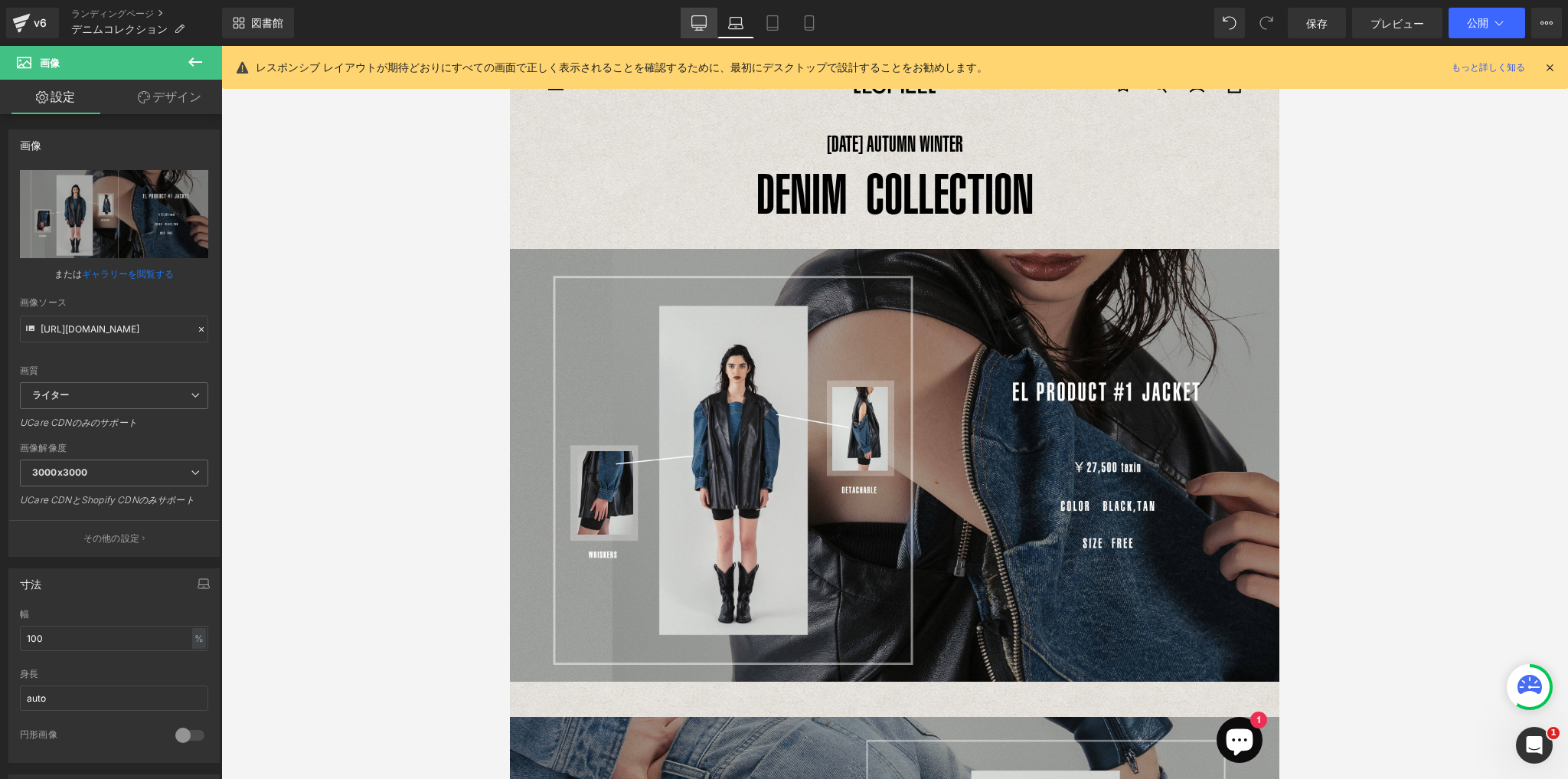
click at [706, 26] on icon at bounding box center [699, 22] width 14 height 11
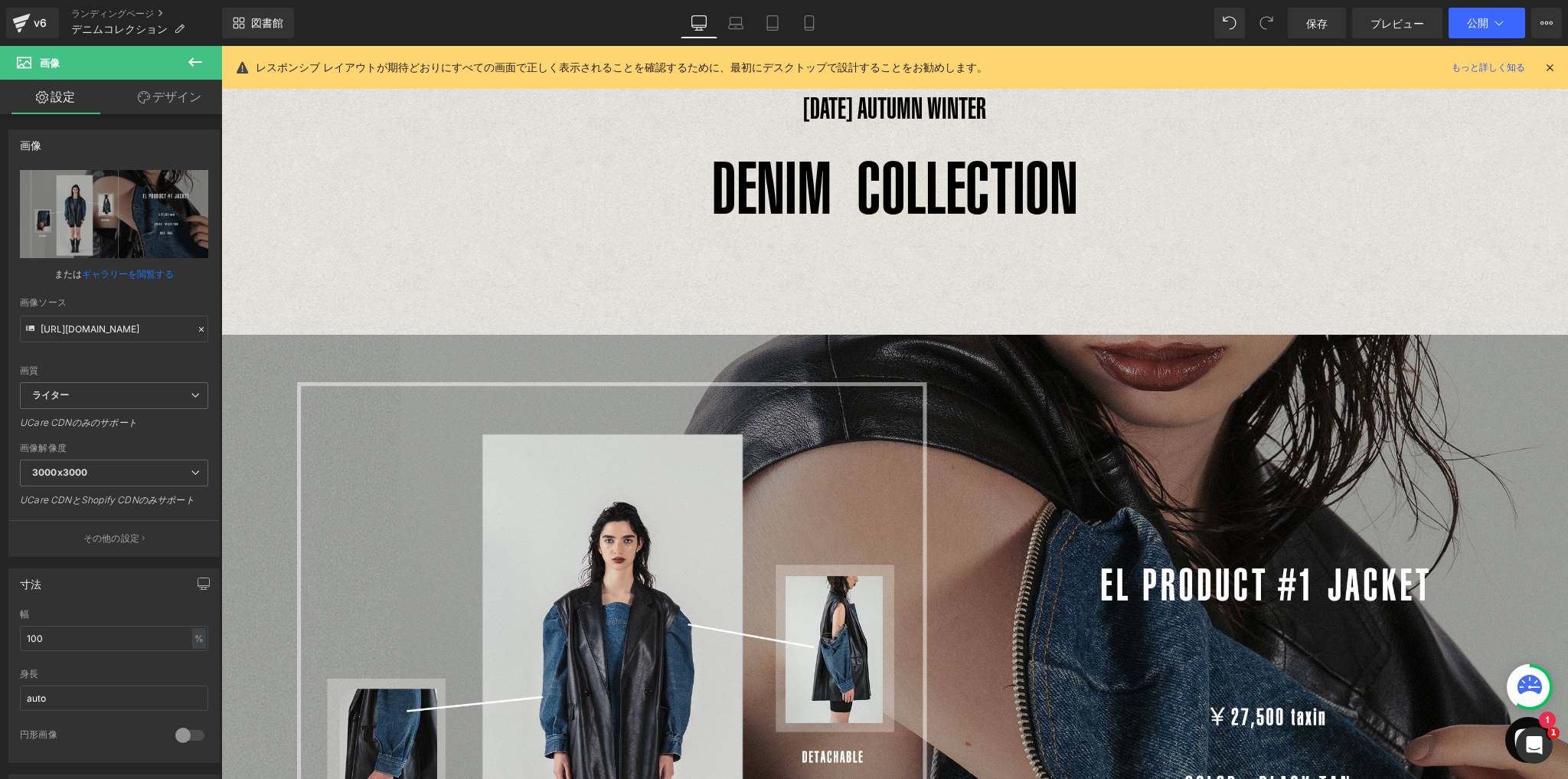
scroll to position [34, 0]
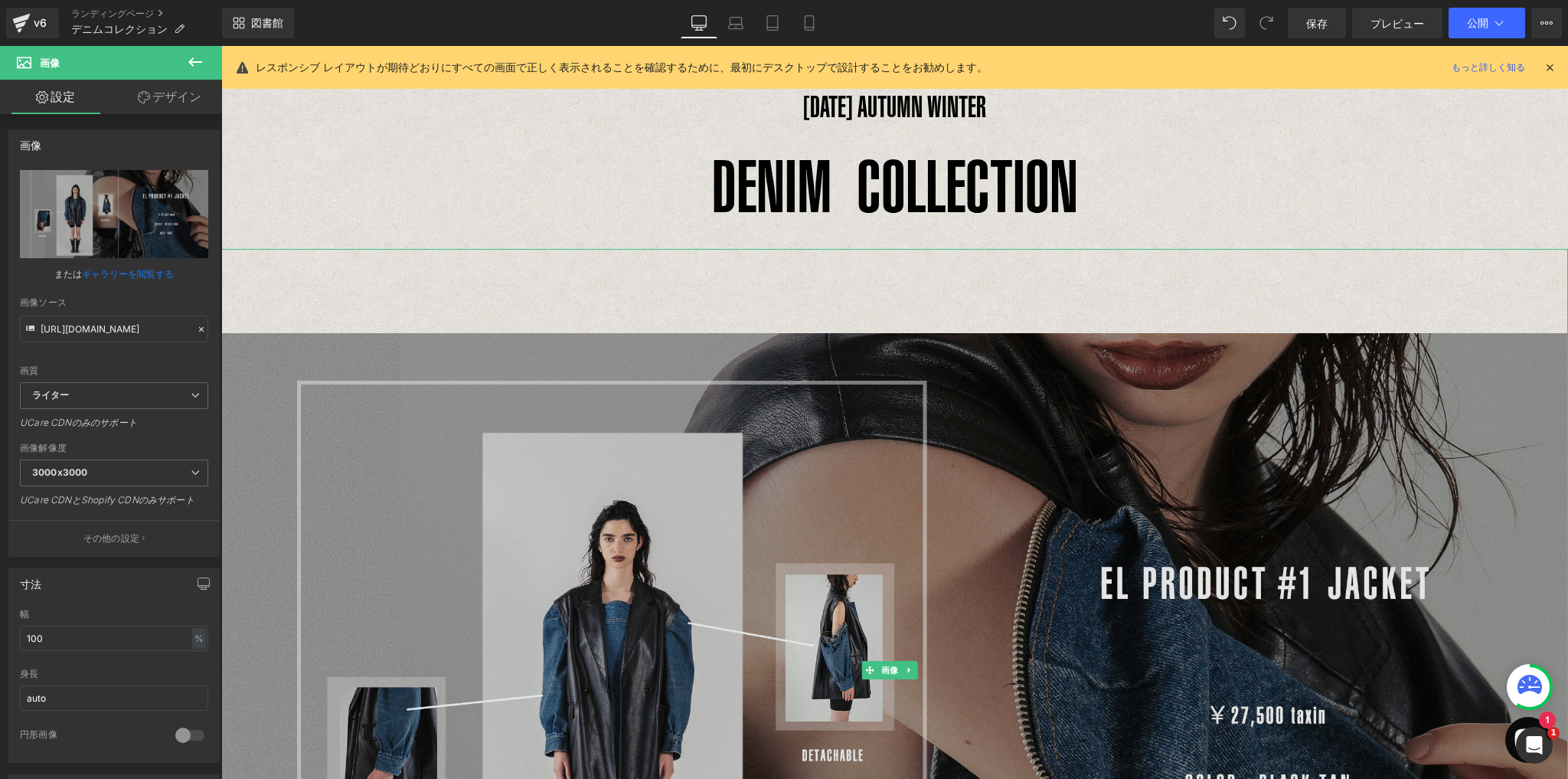
click at [910, 277] on img at bounding box center [895, 670] width 1346 height 842
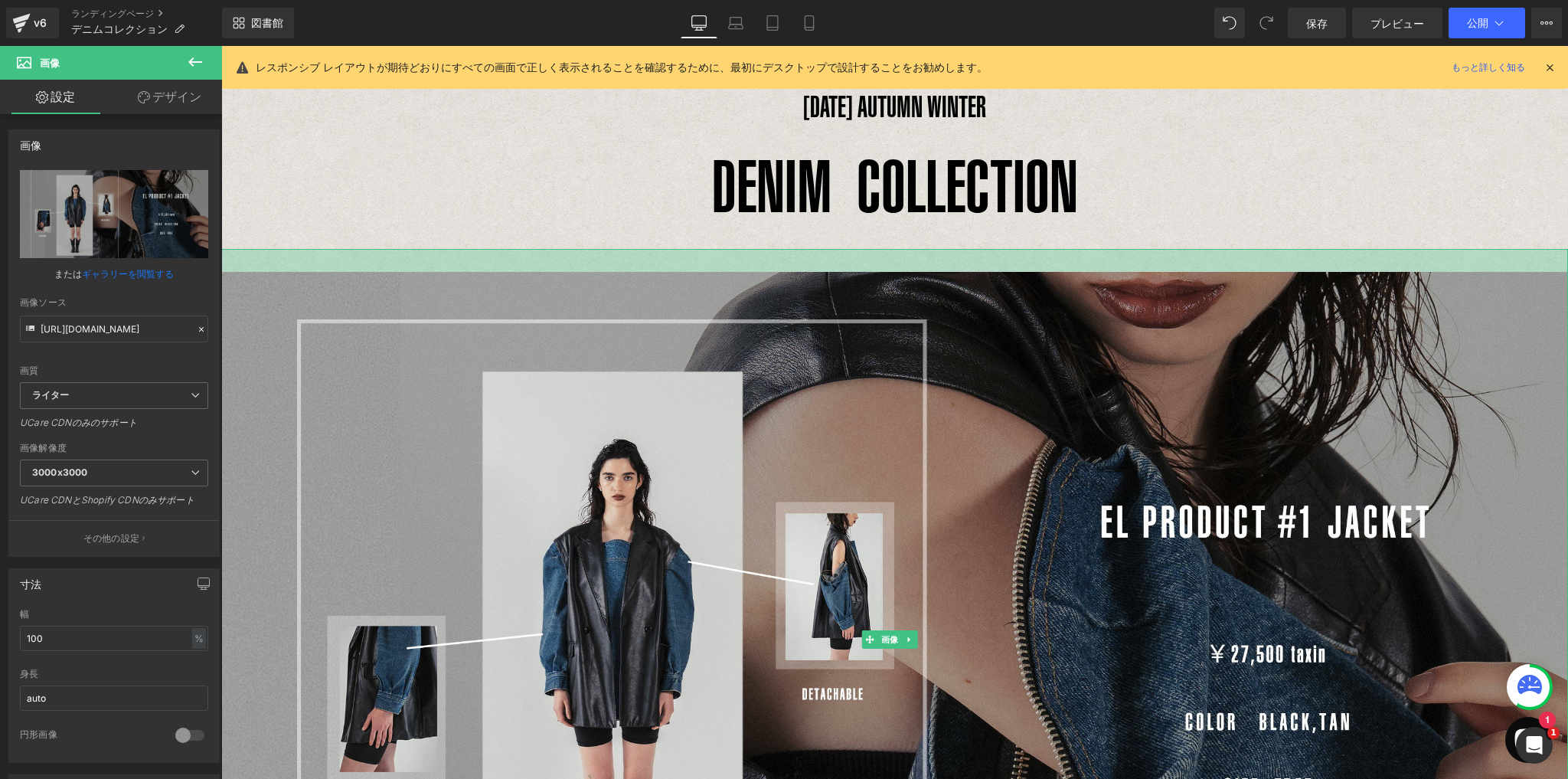
drag, startPoint x: 908, startPoint y: 248, endPoint x: 907, endPoint y: 263, distance: 15.0
click at [907, 263] on div at bounding box center [895, 261] width 1346 height 23
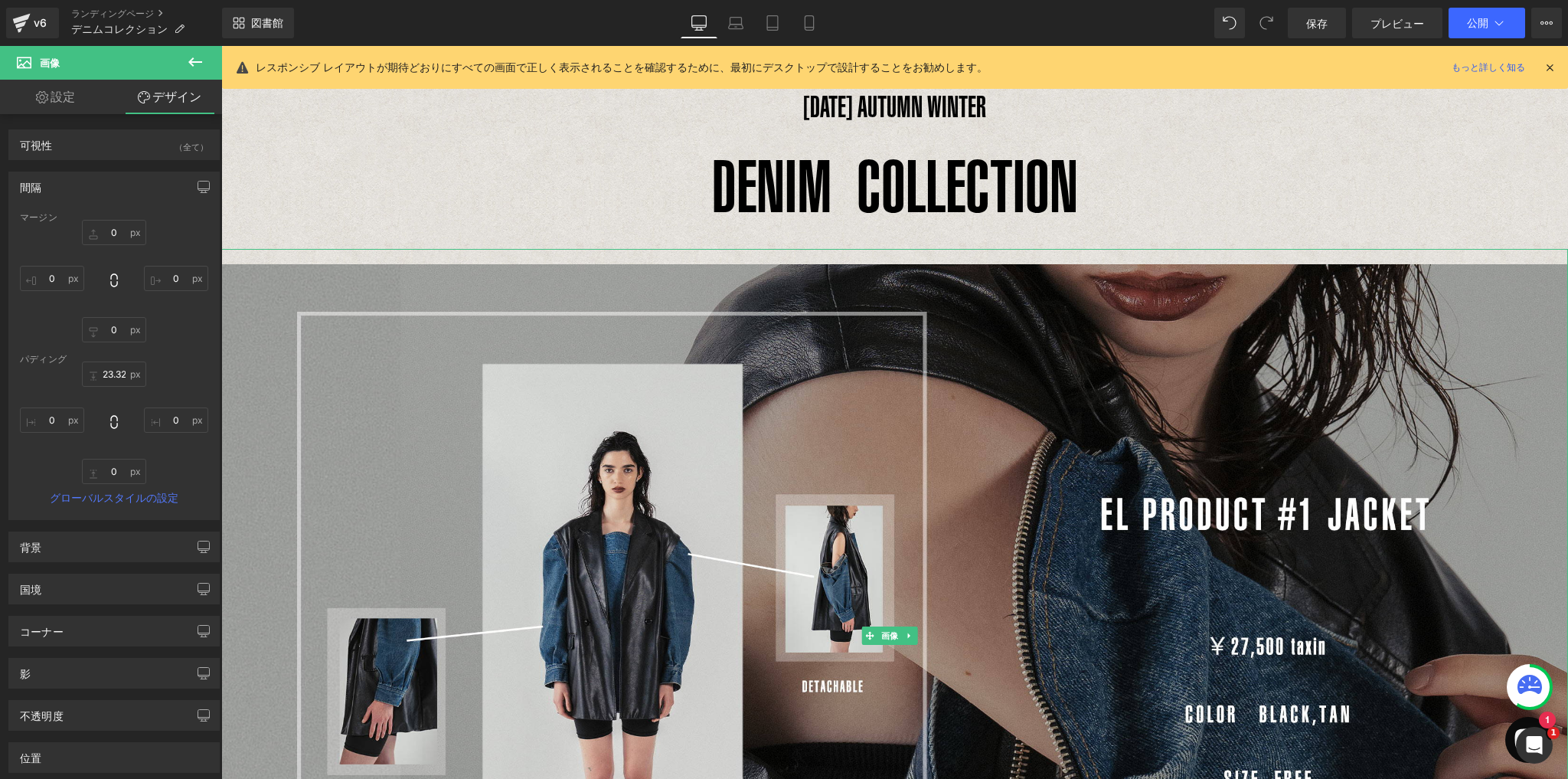
click at [909, 266] on img at bounding box center [895, 635] width 1346 height 772
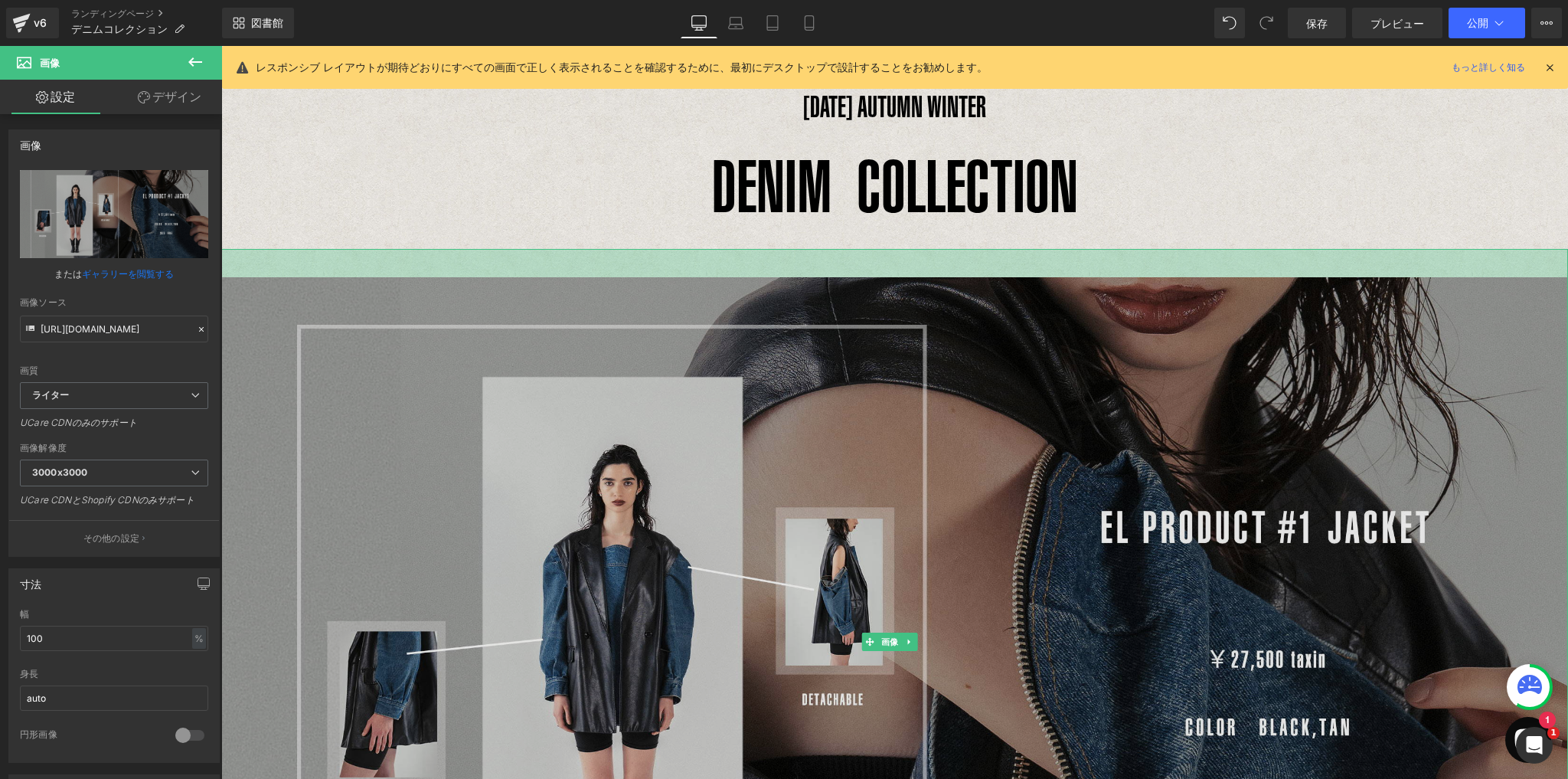
drag, startPoint x: 904, startPoint y: 263, endPoint x: 904, endPoint y: 291, distance: 28.0
click at [904, 291] on div "画像 37ピクセル" at bounding box center [895, 642] width 1346 height 786
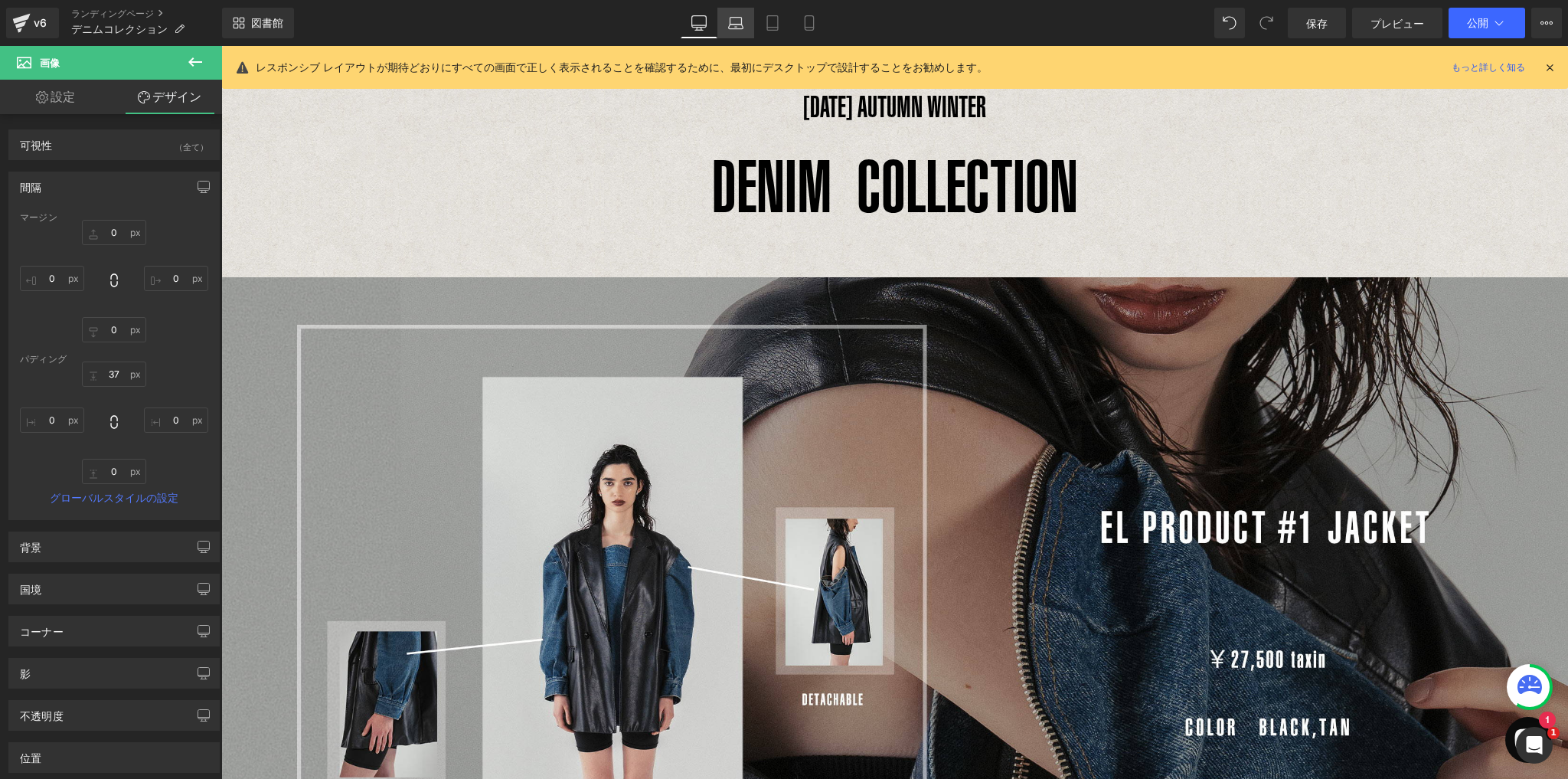
click at [738, 26] on icon at bounding box center [736, 23] width 15 height 15
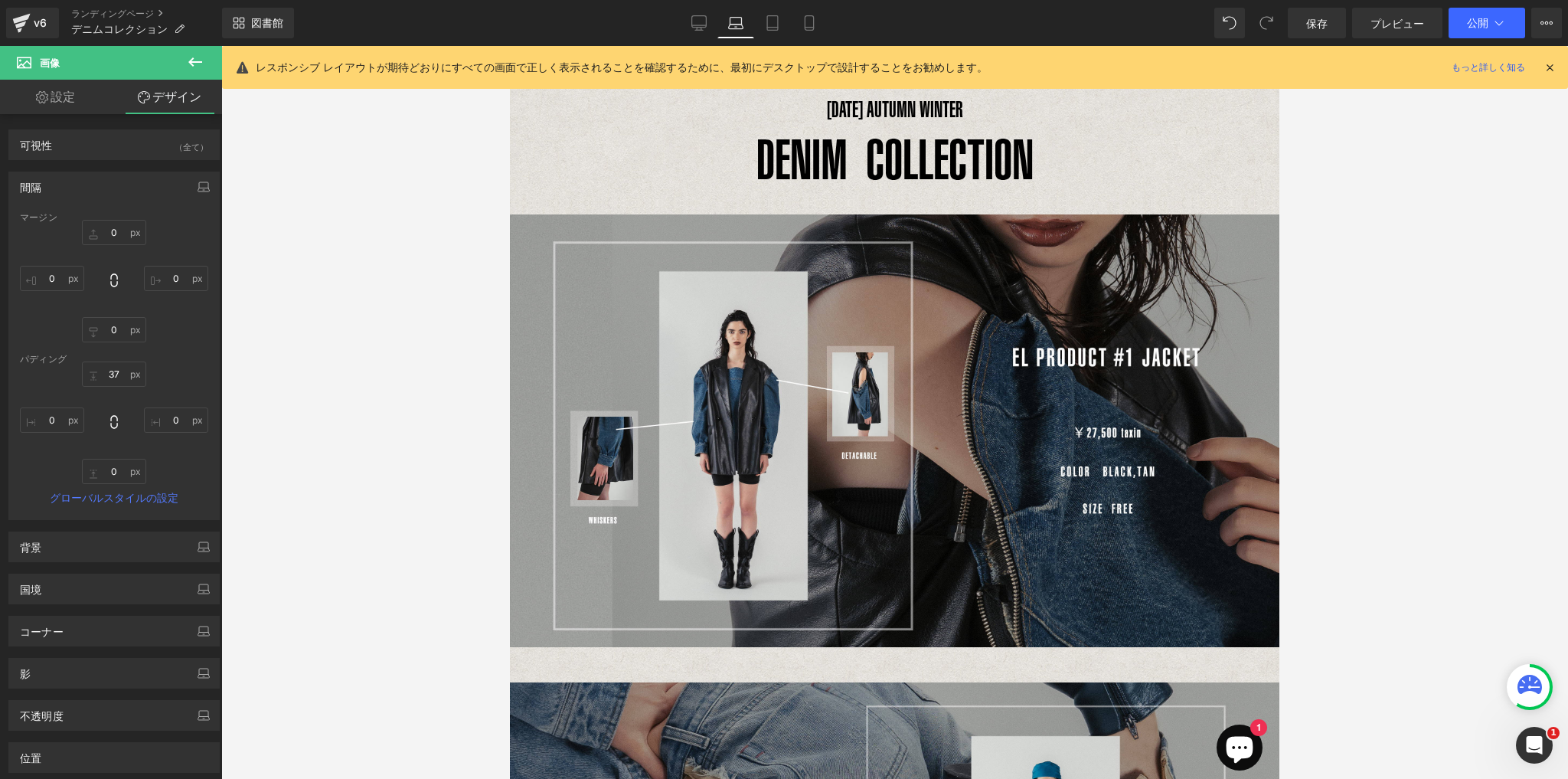
scroll to position [0, 0]
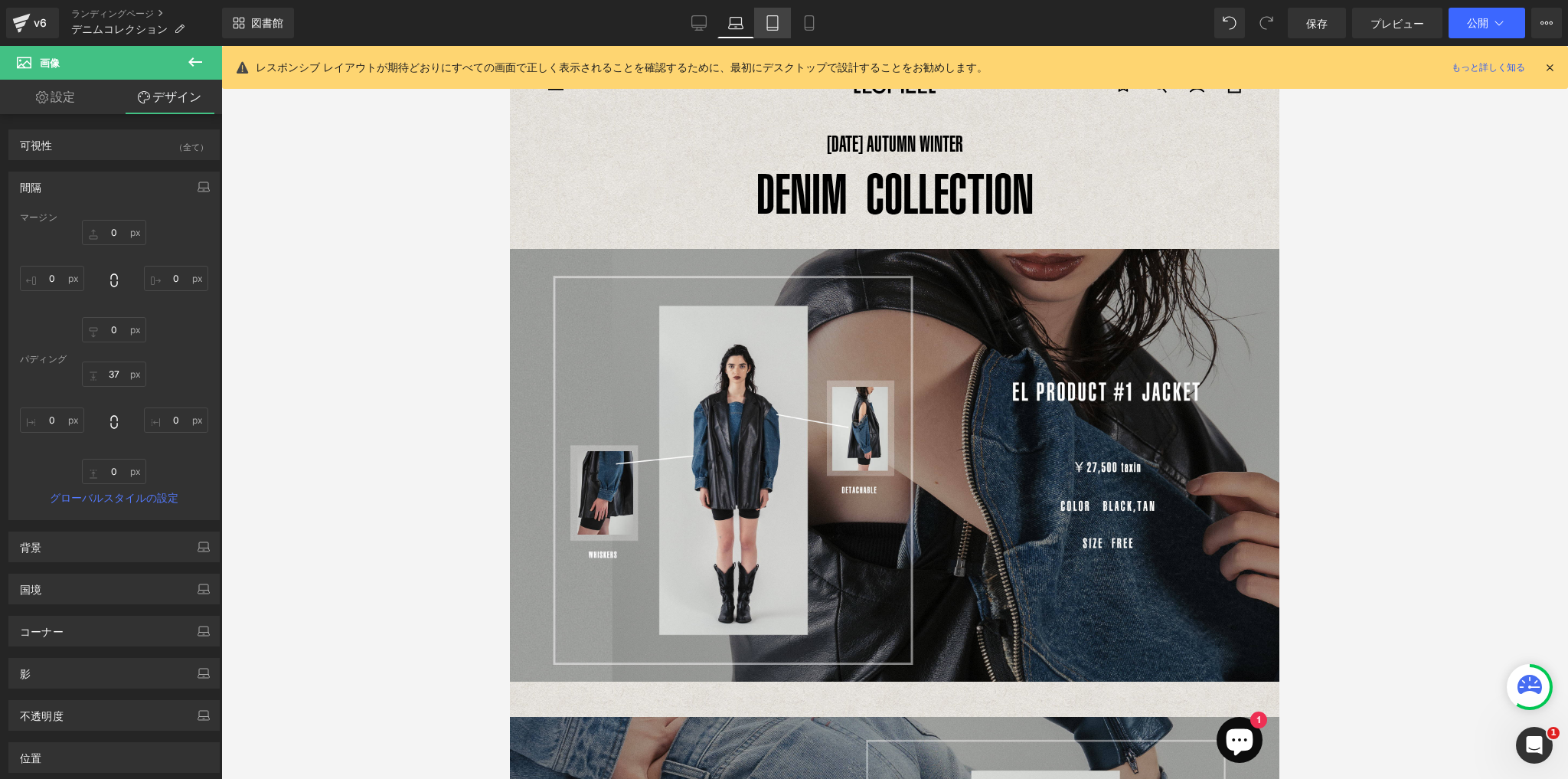
click at [770, 26] on icon at bounding box center [772, 23] width 15 height 15
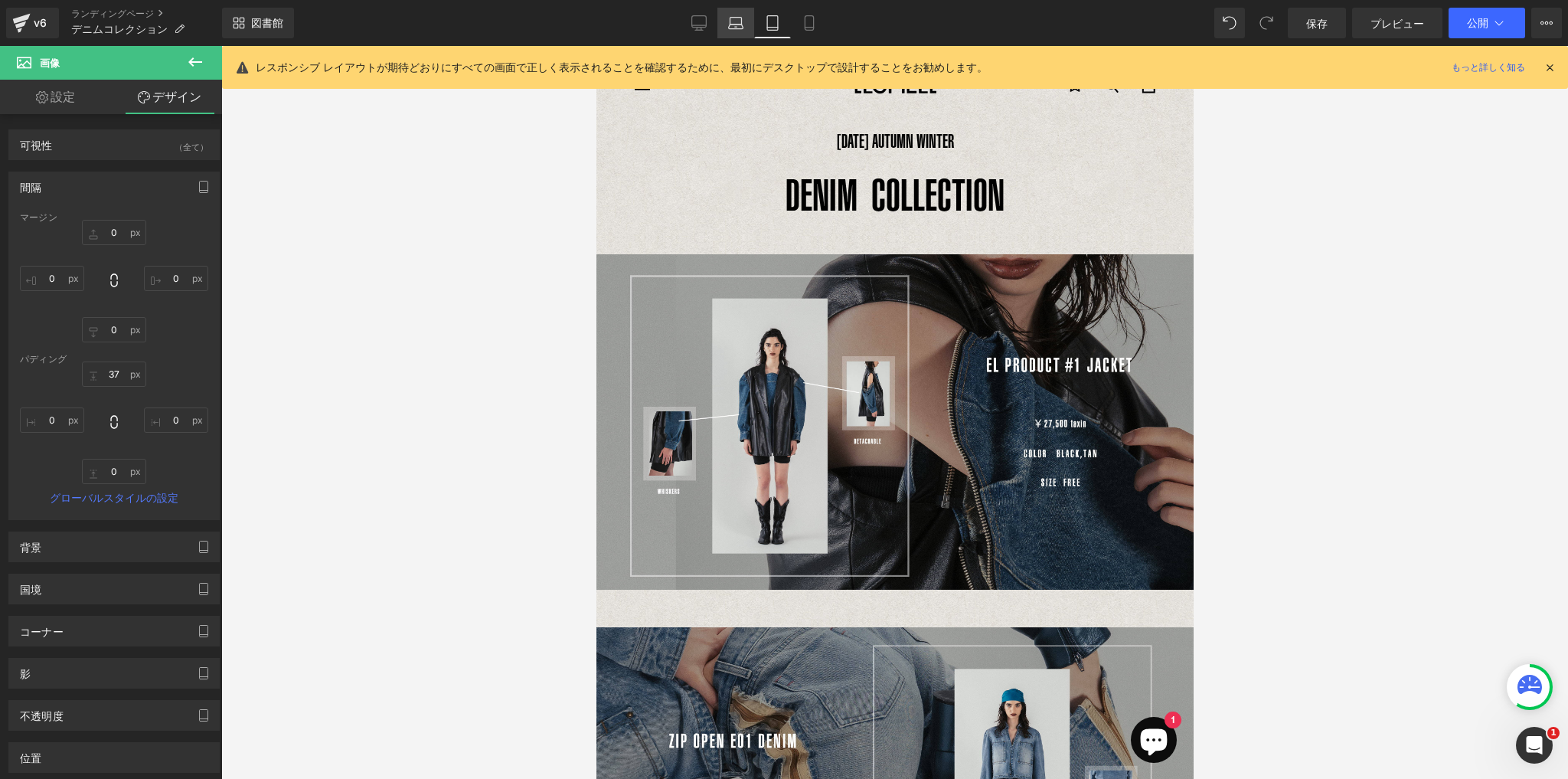
click at [732, 28] on icon at bounding box center [736, 23] width 15 height 15
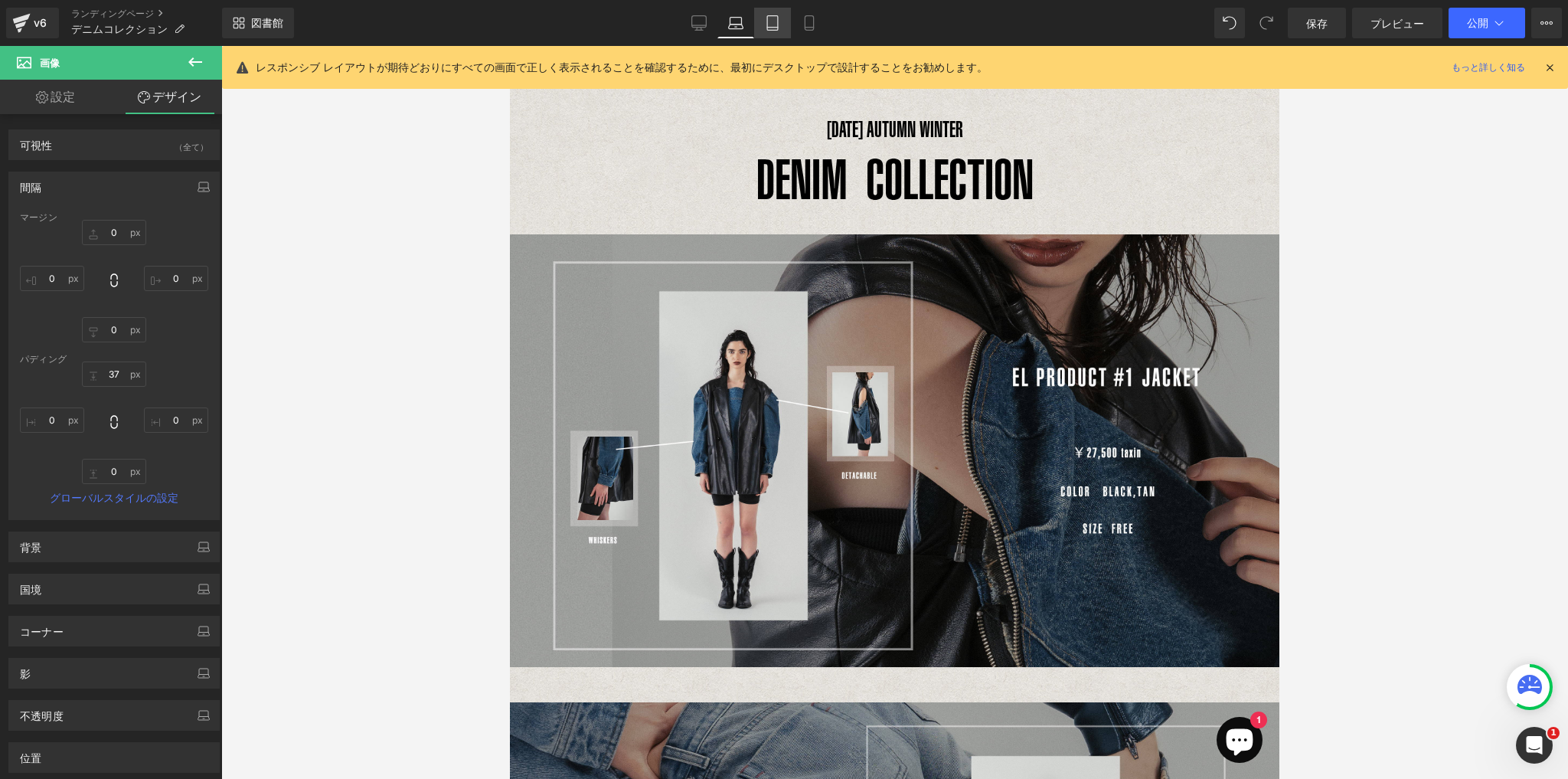
click at [764, 28] on link "錠剤" at bounding box center [772, 23] width 37 height 30
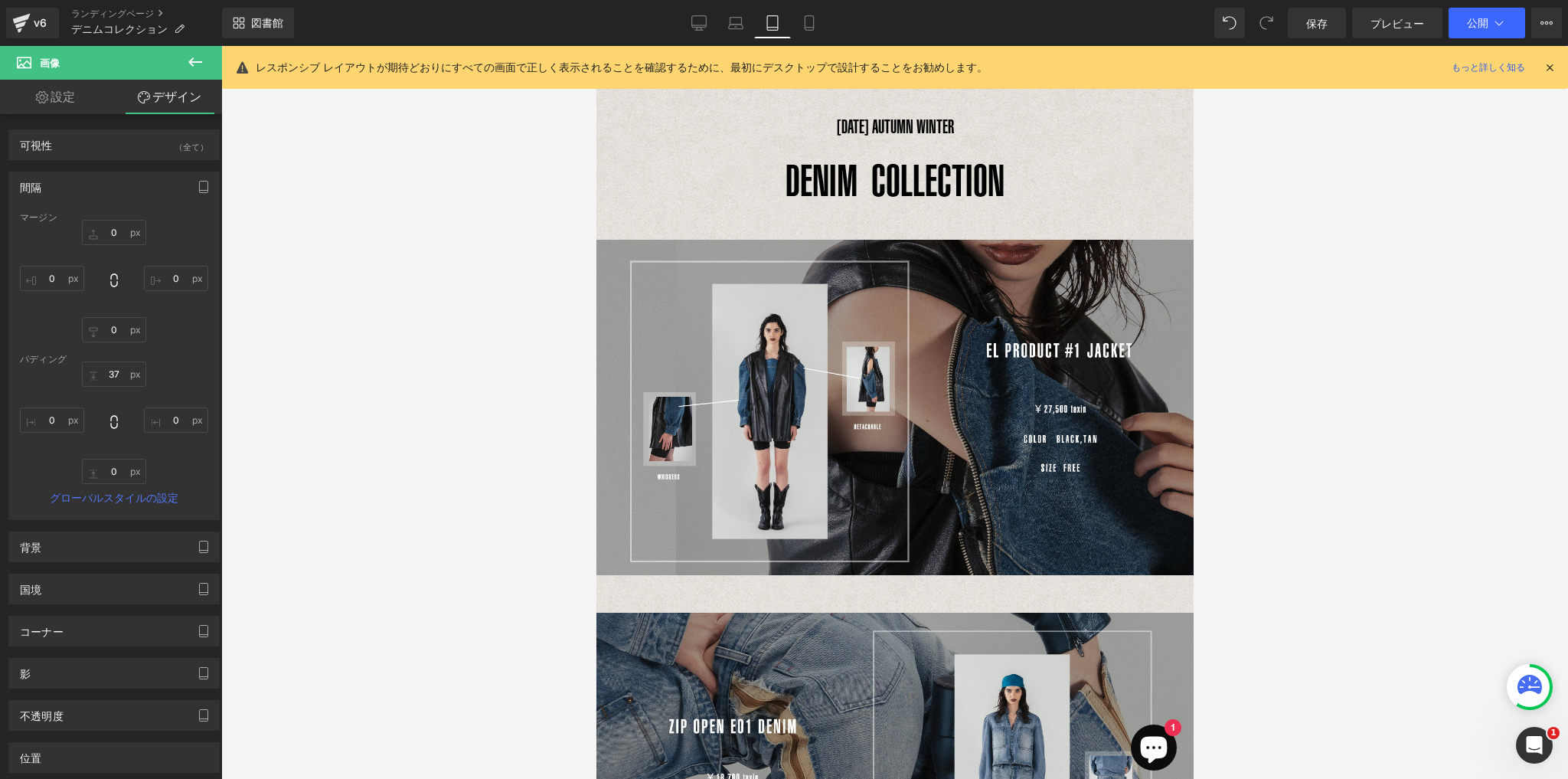
scroll to position [0, 0]
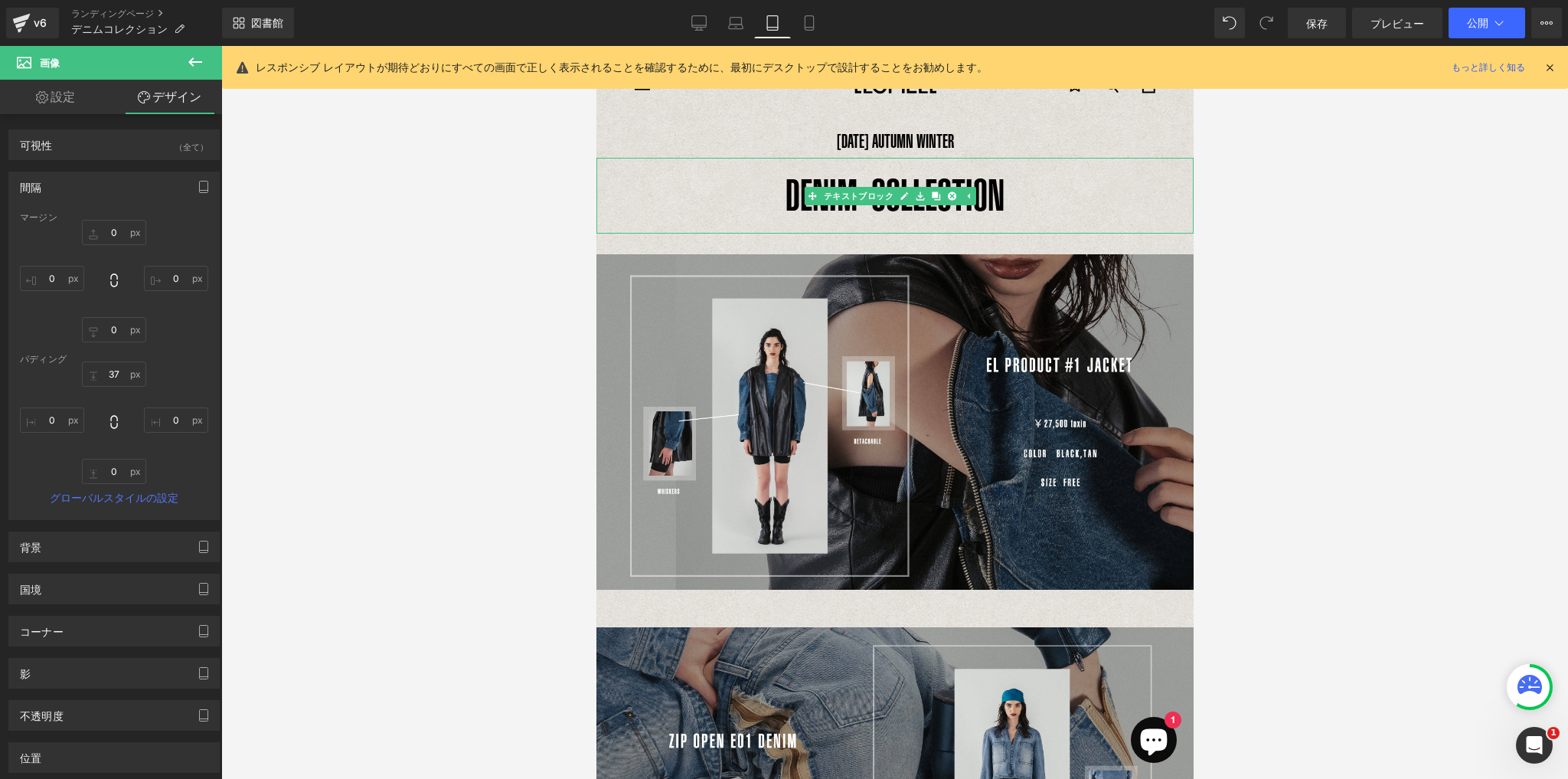
click at [874, 165] on p "DENIM COLLECTION" at bounding box center [894, 196] width 597 height 76
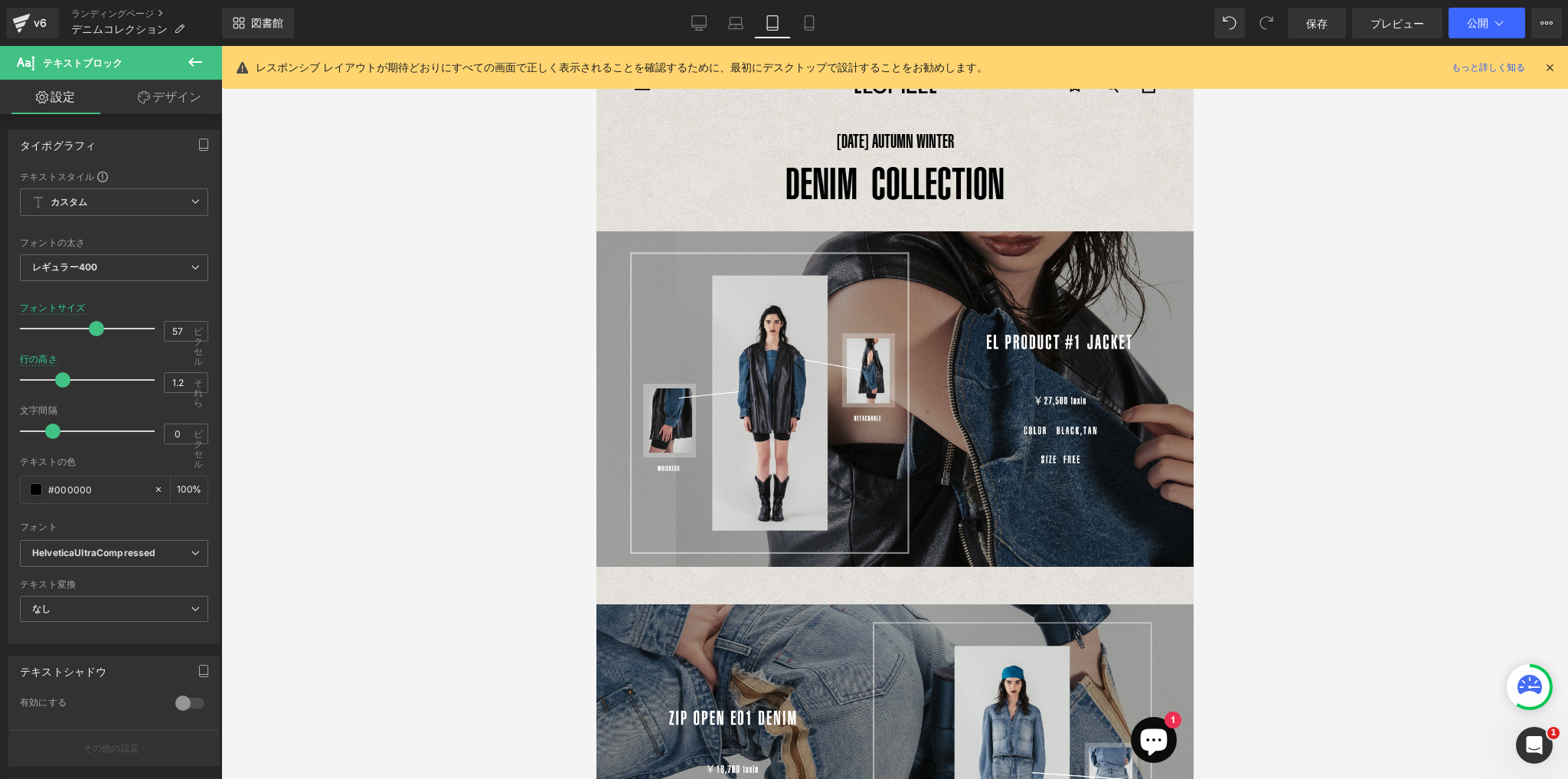
type input "1.1"
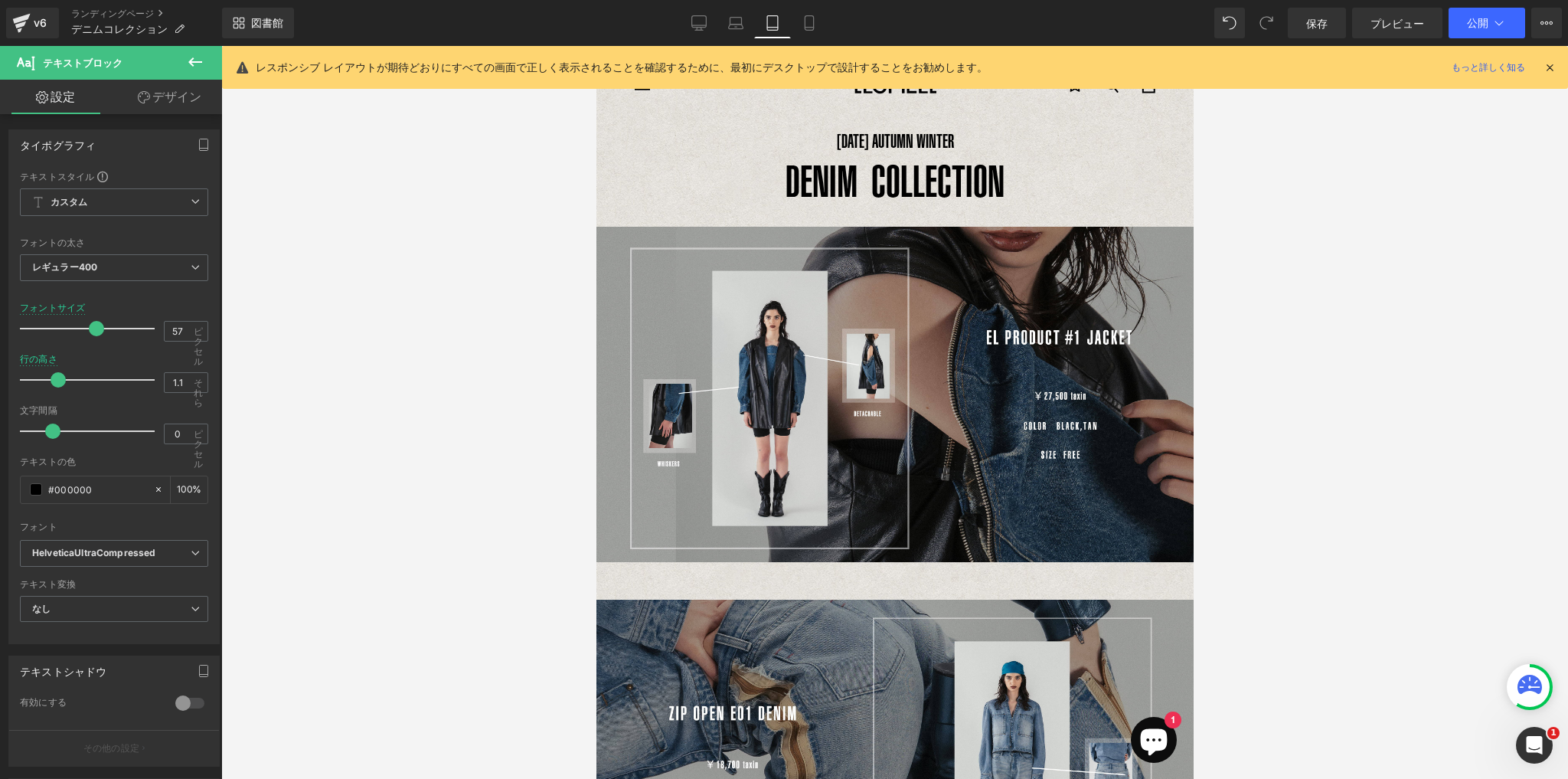
drag, startPoint x: 86, startPoint y: 377, endPoint x: 59, endPoint y: 370, distance: 27.9
click at [59, 370] on div at bounding box center [91, 380] width 127 height 30
click at [861, 184] on font "テキストブロック" at bounding box center [858, 182] width 70 height 10
click at [861, 204] on div at bounding box center [894, 204] width 597 height 4
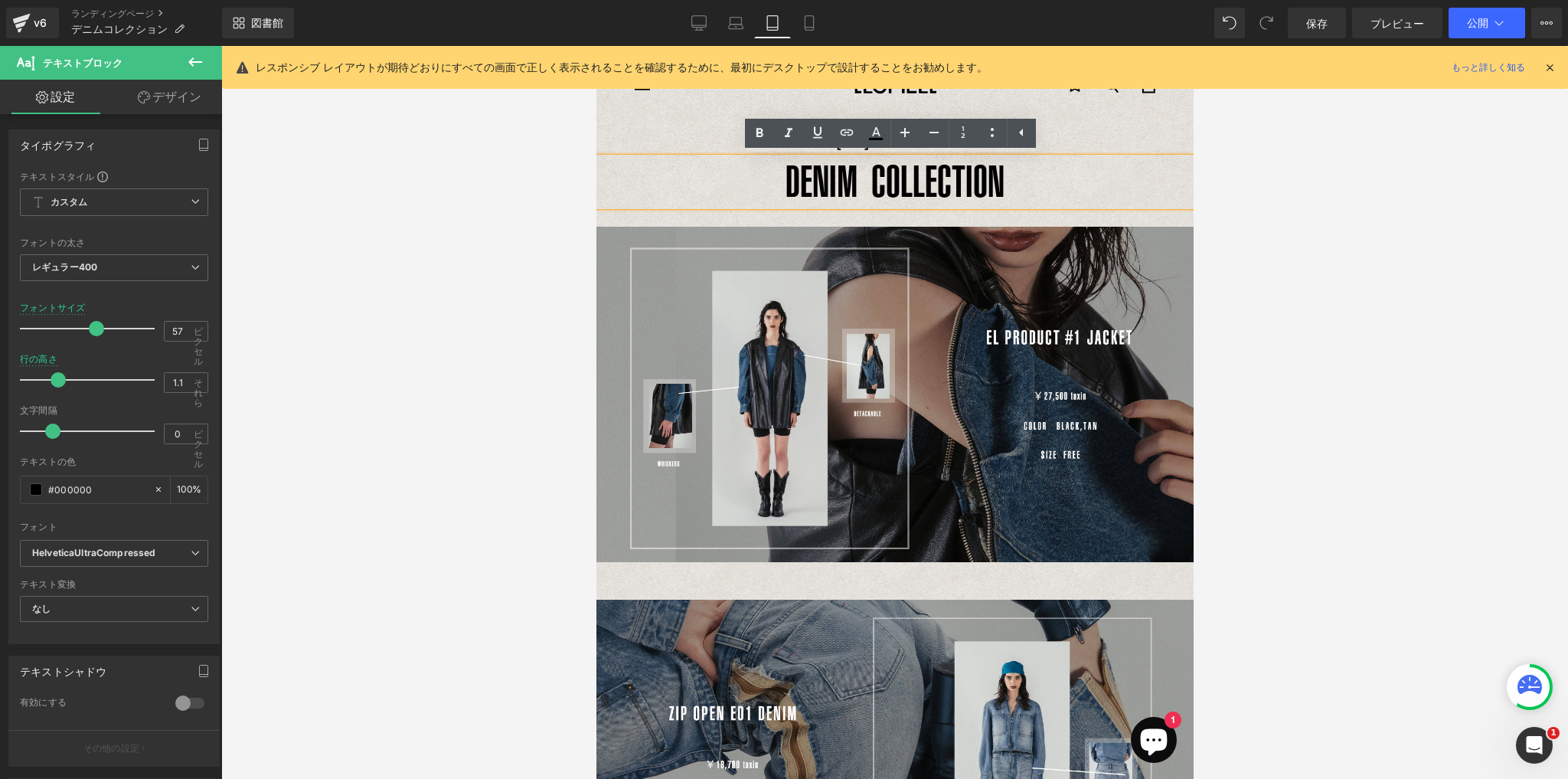
click at [864, 196] on font "DENIM COLLECTION" at bounding box center [894, 181] width 219 height 49
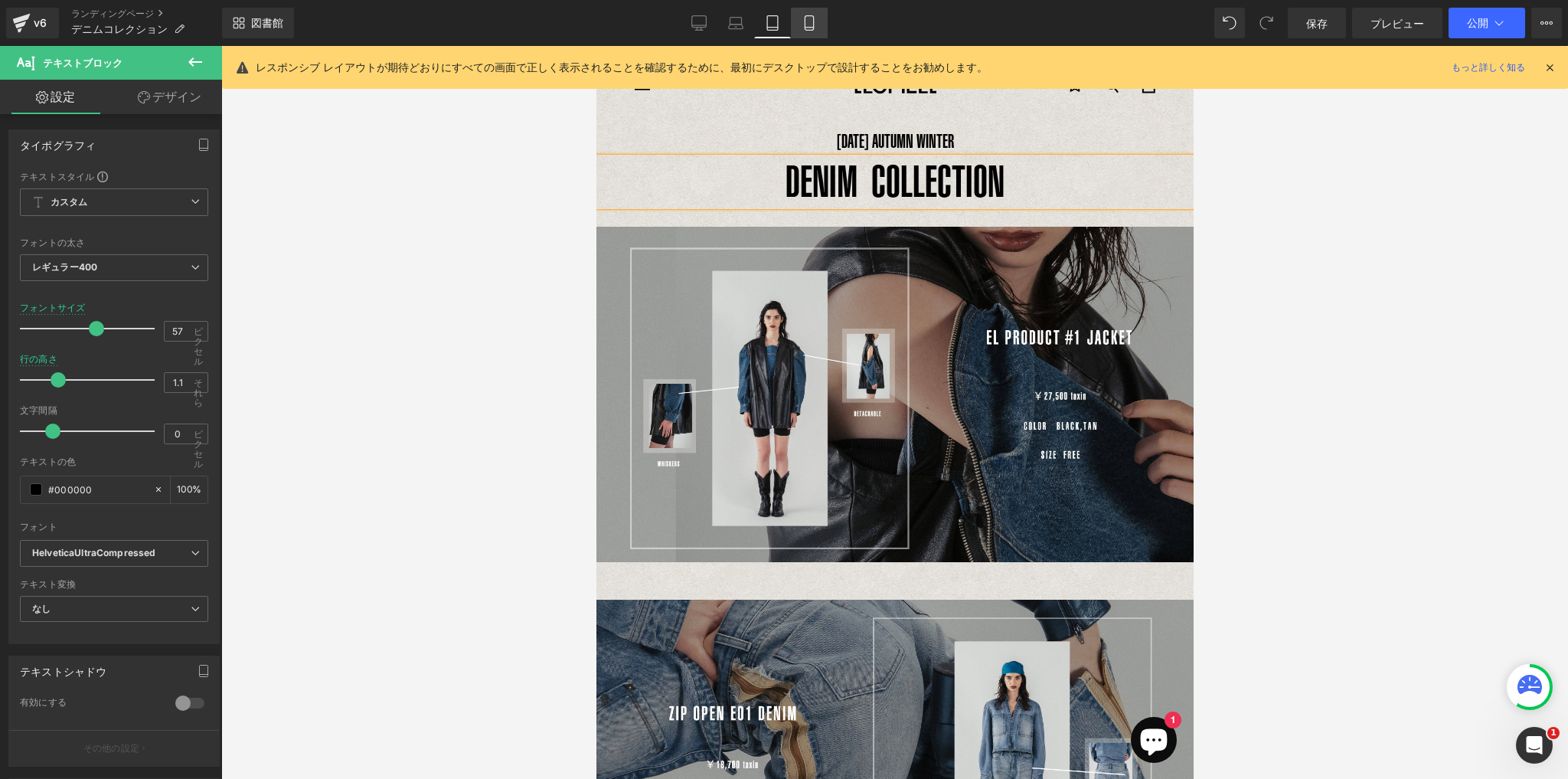
click at [805, 28] on icon at bounding box center [808, 28] width 9 height 0
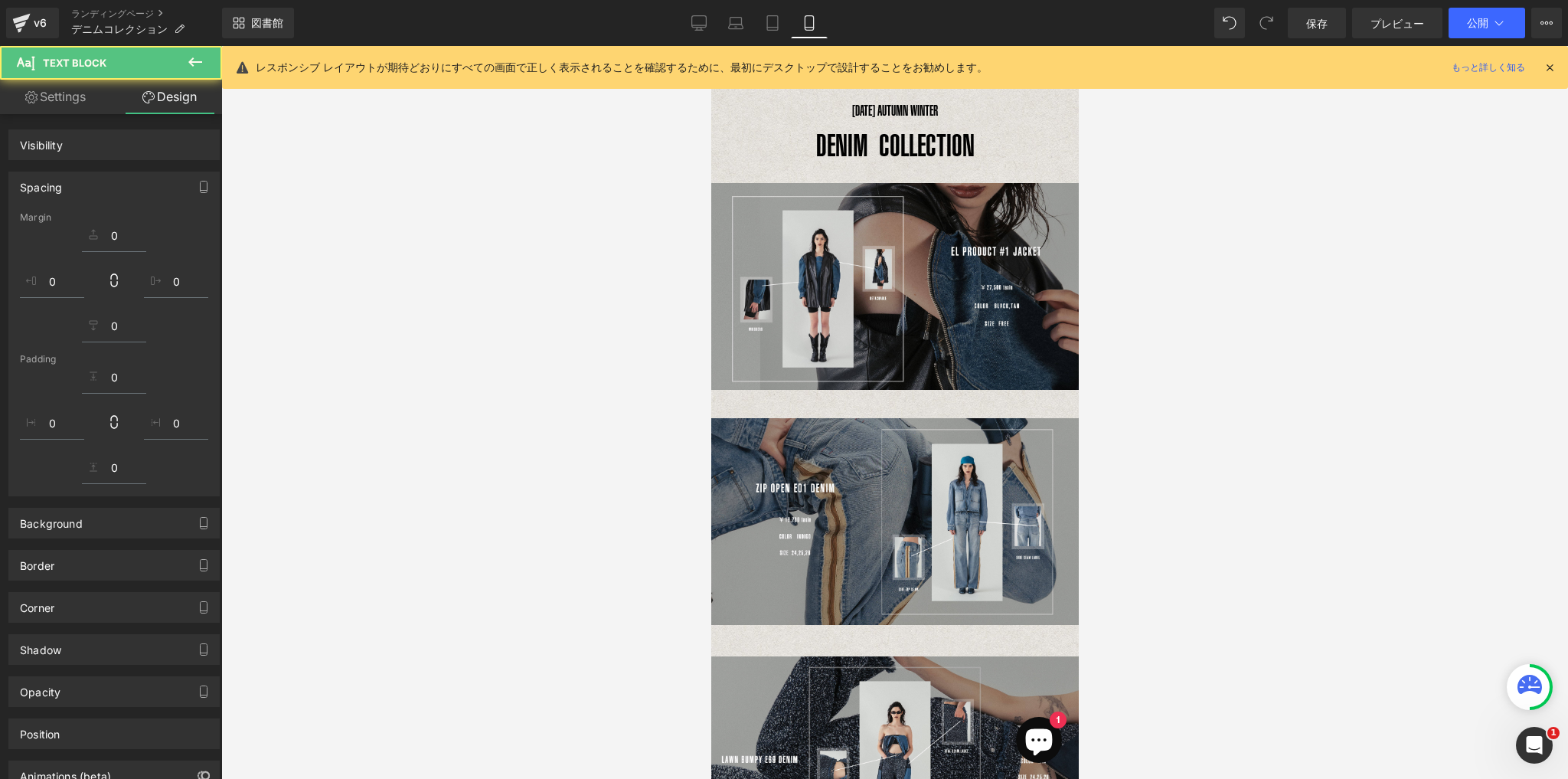
click at [894, 139] on div "DENIM COLLECTION テキストブロック" at bounding box center [894, 146] width 367 height 44
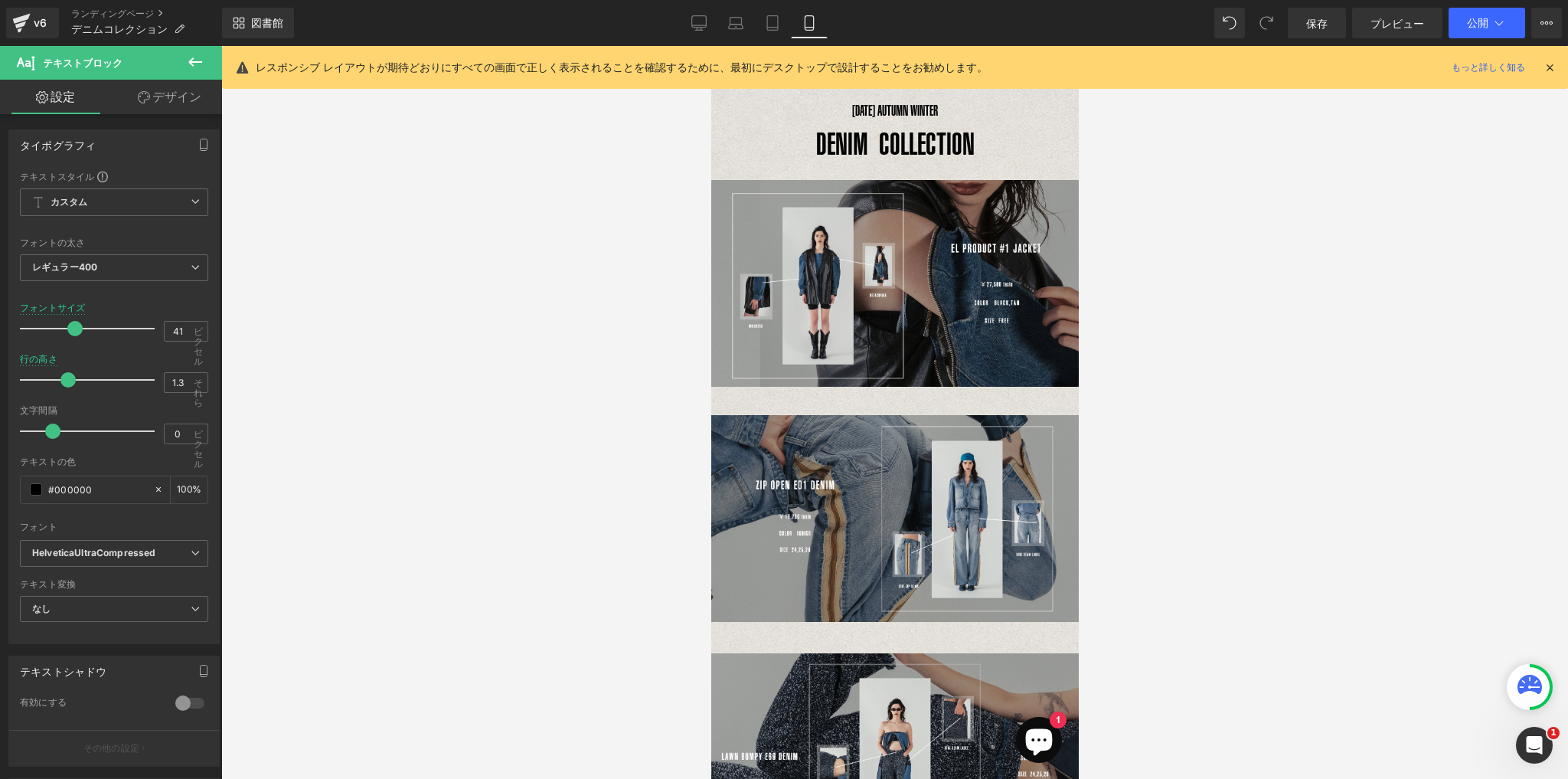
type input "1.2"
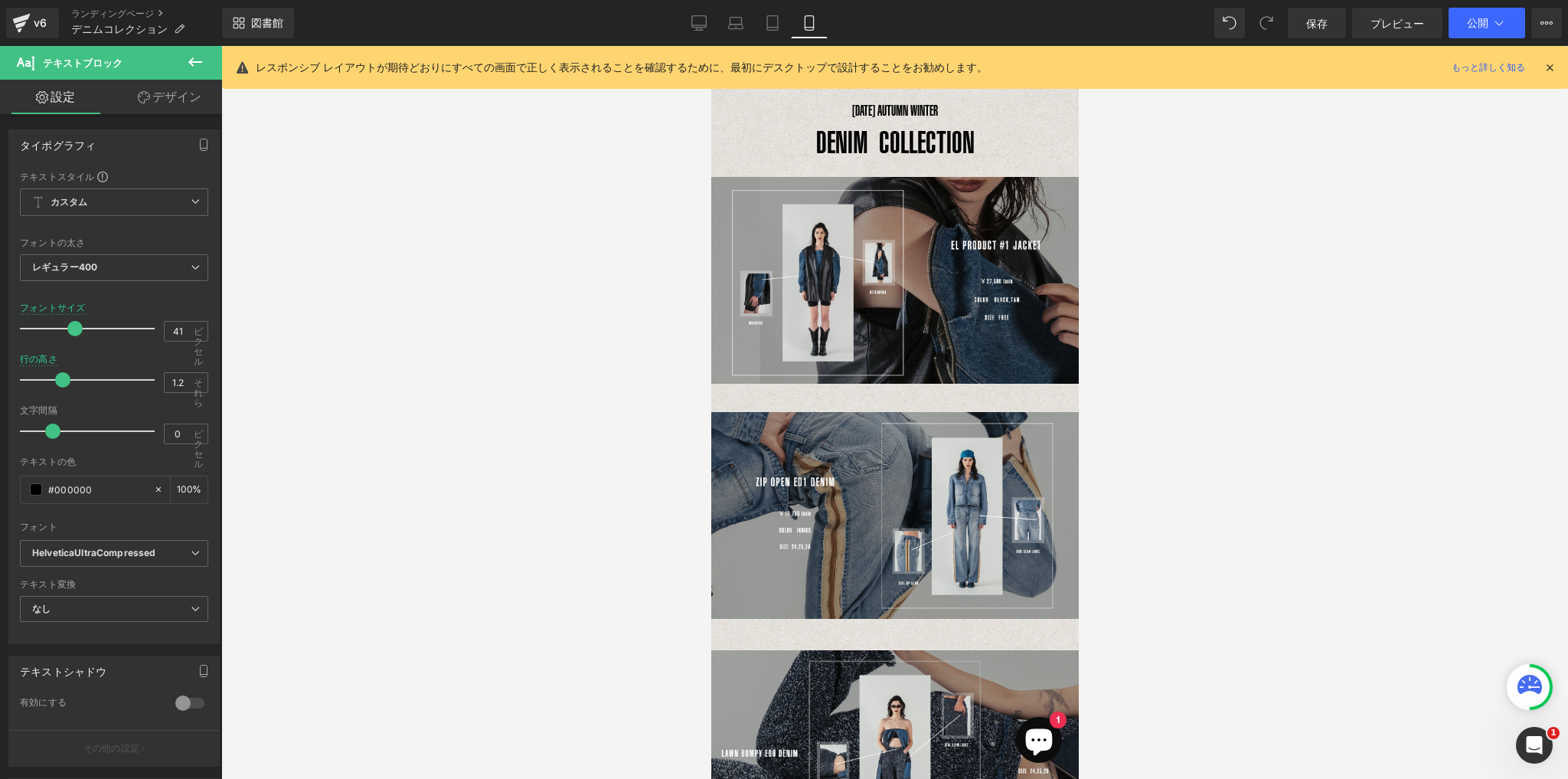
drag, startPoint x: 70, startPoint y: 375, endPoint x: 59, endPoint y: 375, distance: 11.0
click at [59, 375] on span at bounding box center [63, 380] width 15 height 15
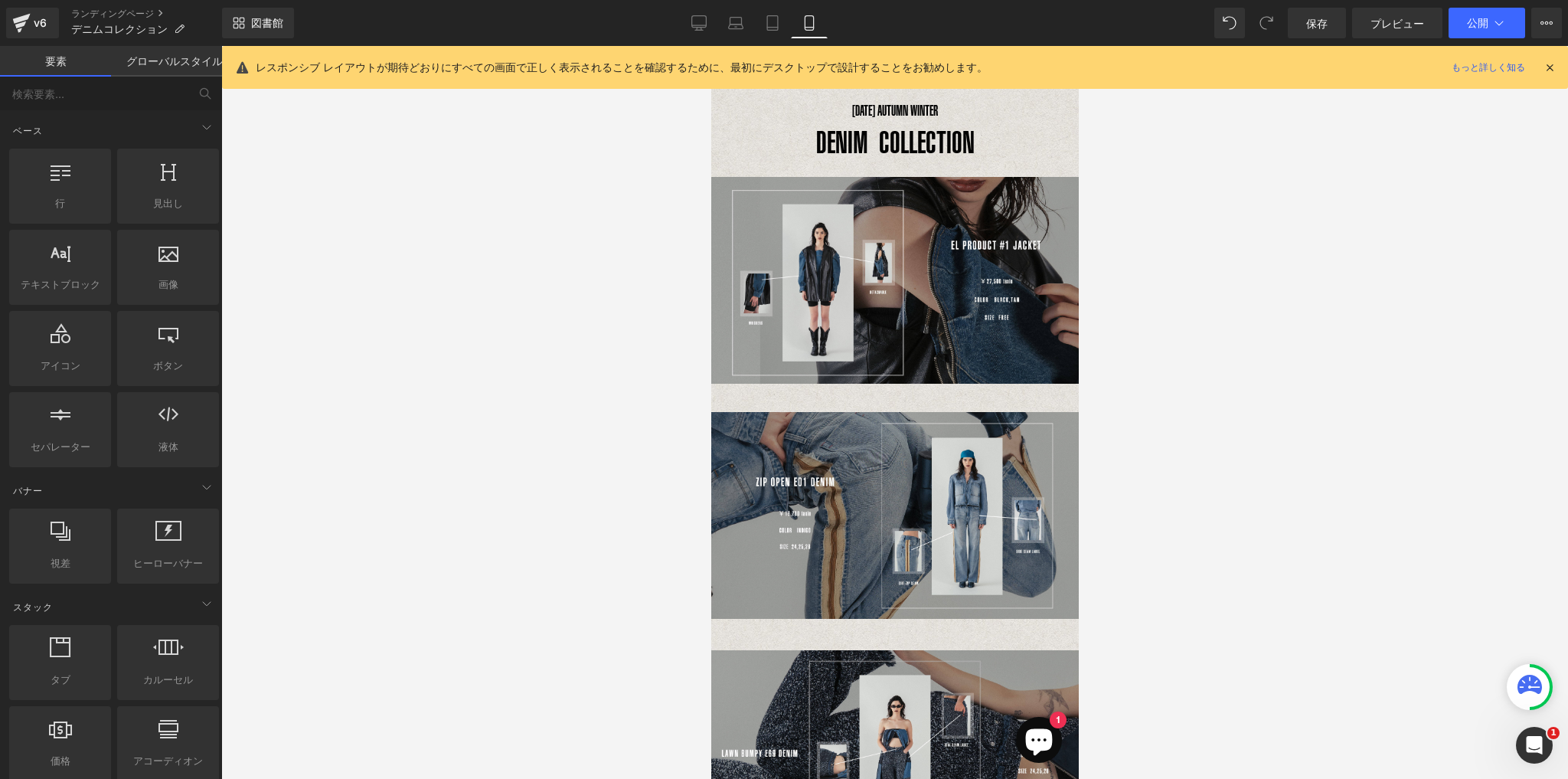
drag, startPoint x: 1228, startPoint y: 353, endPoint x: 1200, endPoint y: 334, distance: 33.8
click at [1228, 350] on div at bounding box center [895, 412] width 1346 height 732
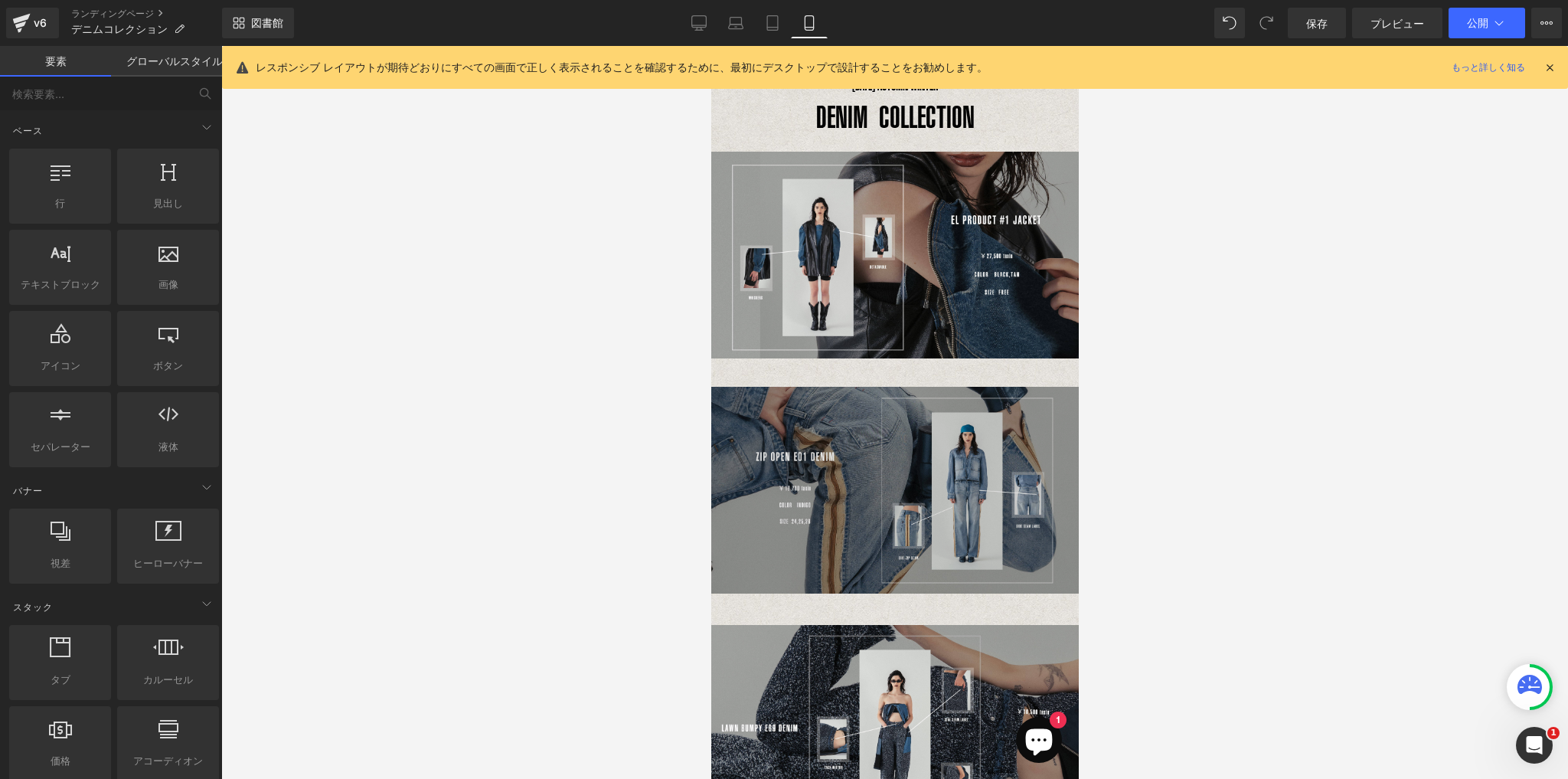
scroll to position [2, 0]
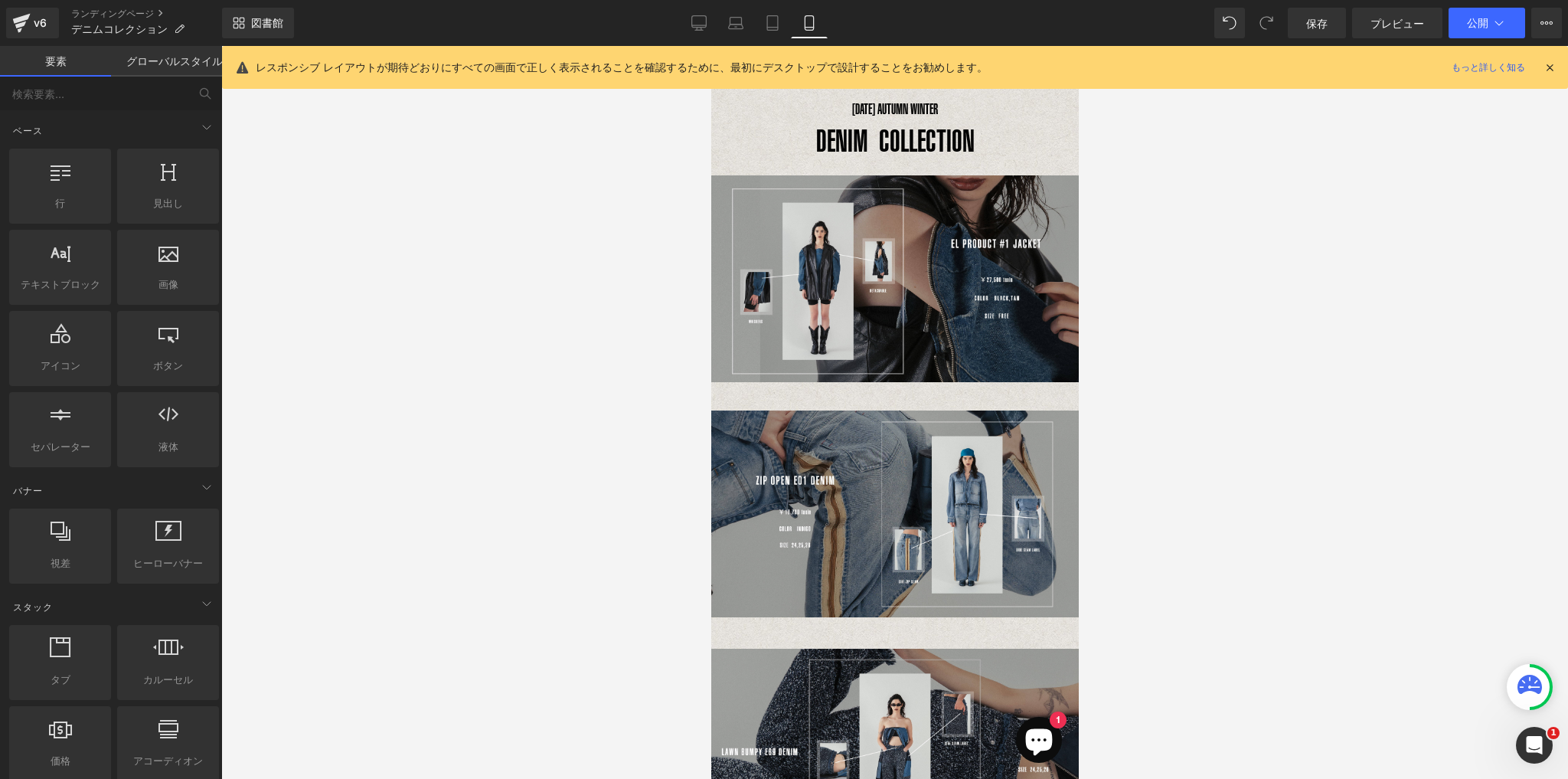
drag, startPoint x: 1482, startPoint y: 286, endPoint x: 1436, endPoint y: 155, distance: 138.8
click at [1482, 284] on div at bounding box center [895, 412] width 1346 height 732
click at [1325, 17] on font "保存" at bounding box center [1316, 24] width 22 height 13
click at [767, 26] on icon at bounding box center [772, 23] width 15 height 15
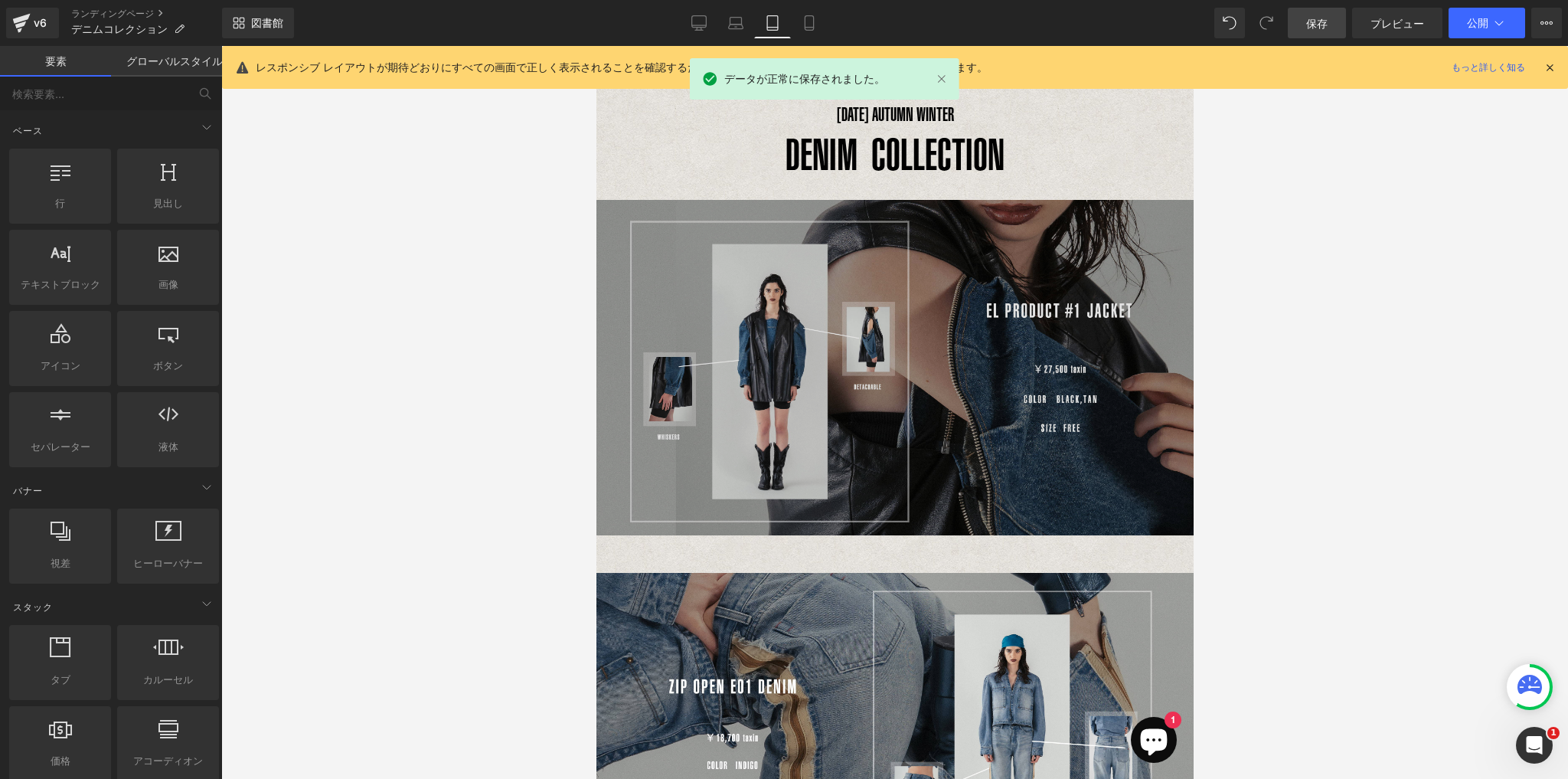
scroll to position [0, 0]
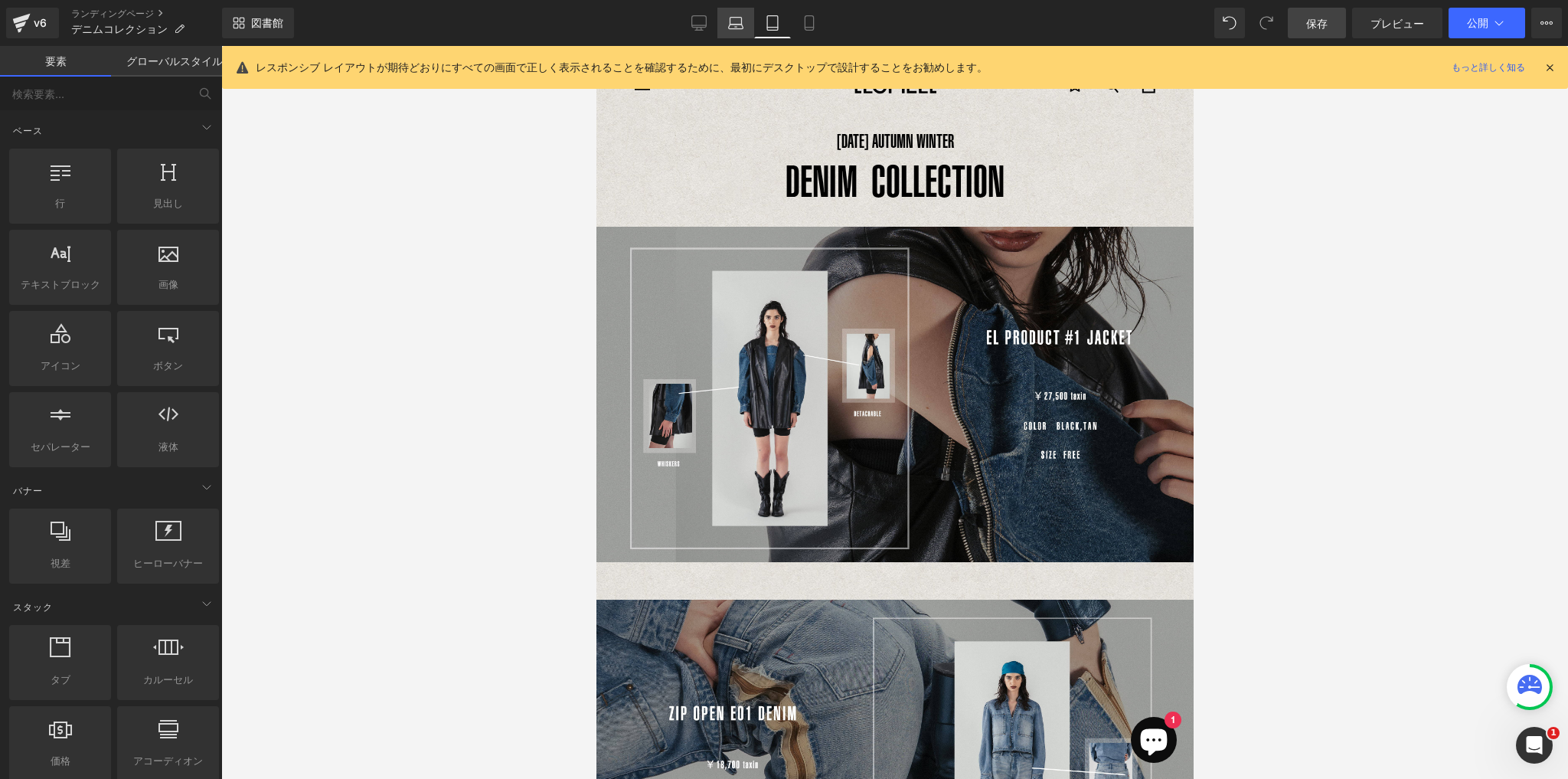
click at [733, 25] on icon at bounding box center [735, 27] width 14 height 5
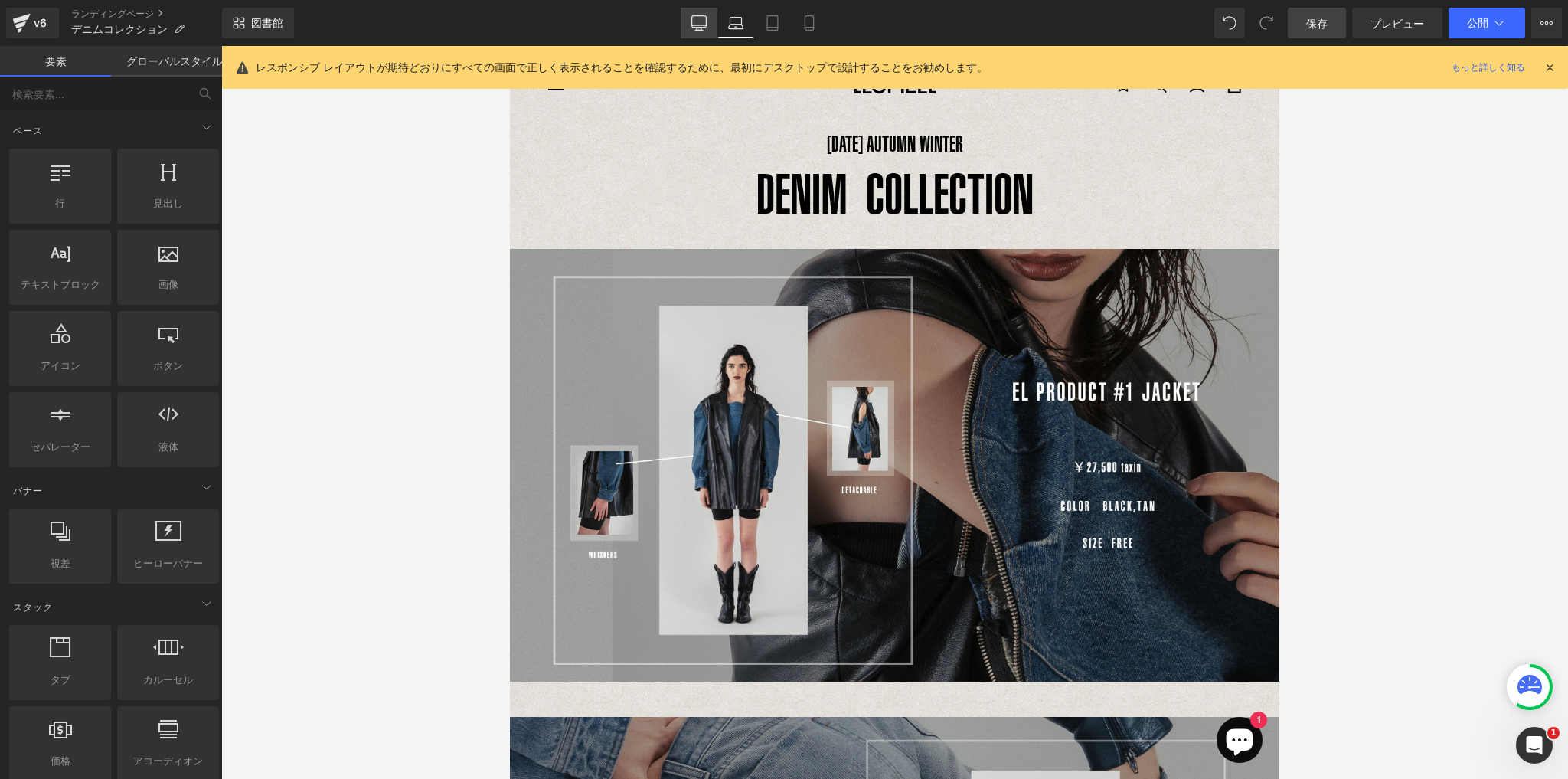
click at [711, 29] on link "デスクトップ" at bounding box center [699, 23] width 37 height 30
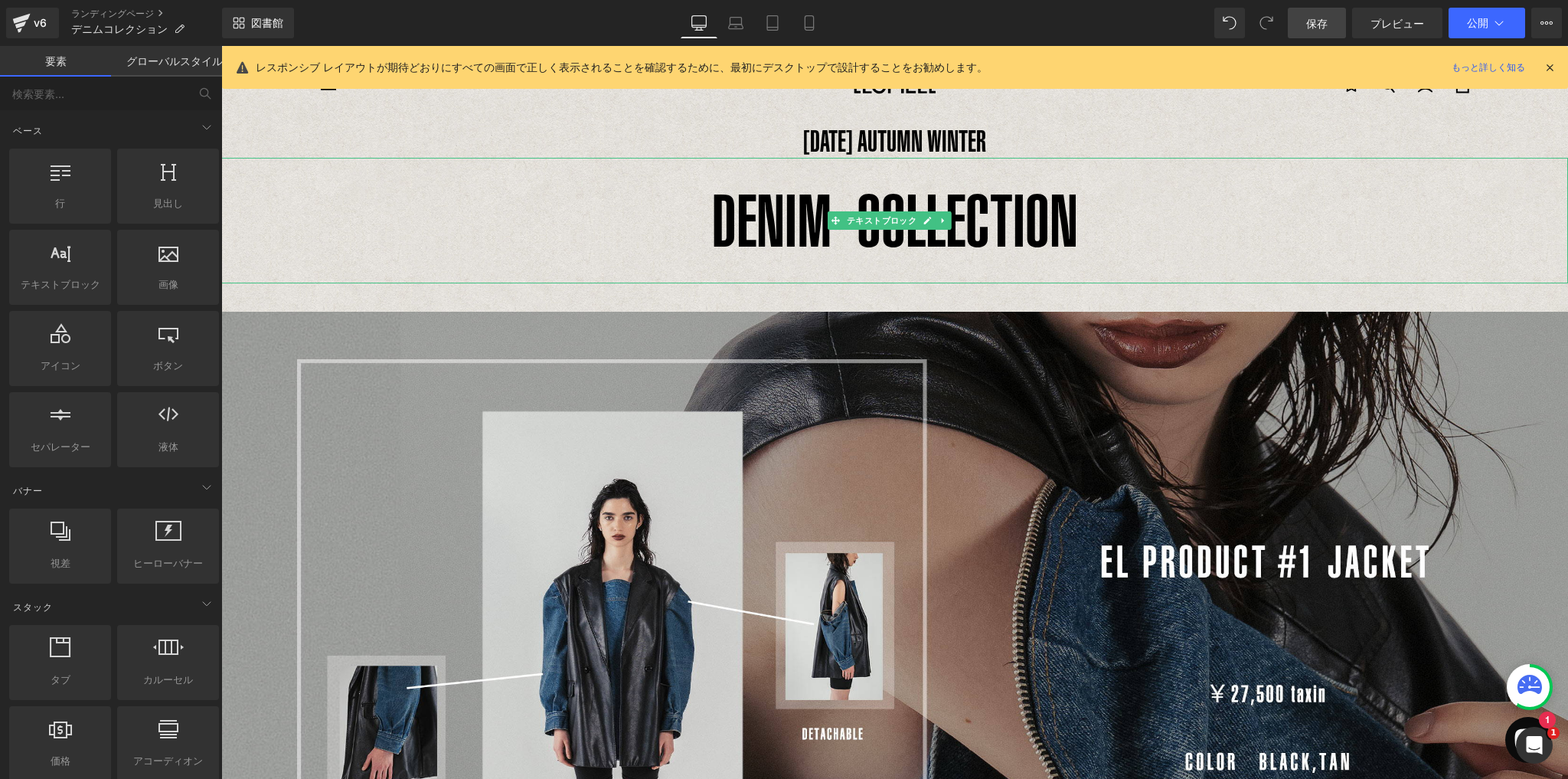
click at [874, 195] on font "DENIM COLLECTION" at bounding box center [895, 220] width 366 height 83
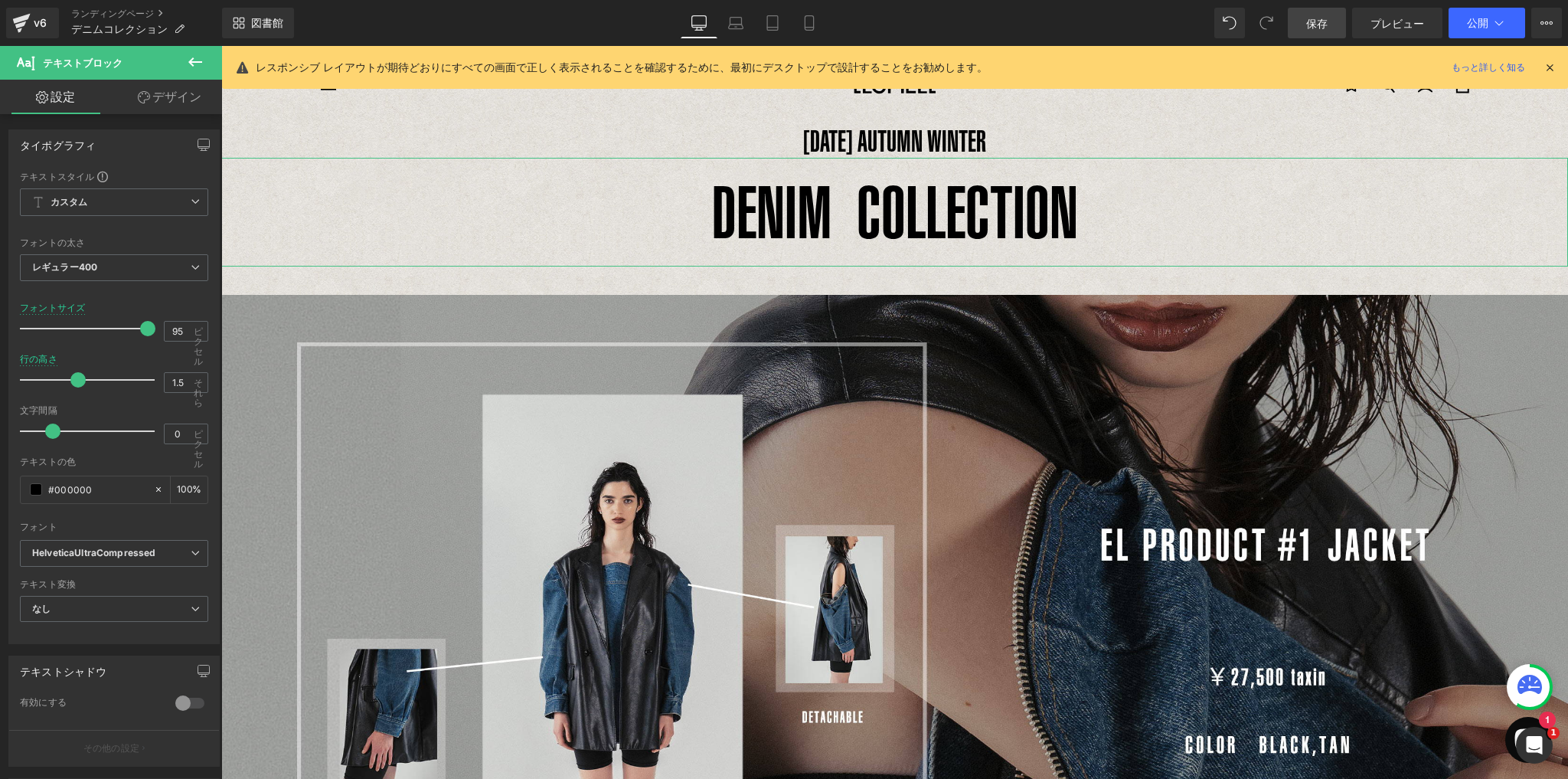
type input "1.4"
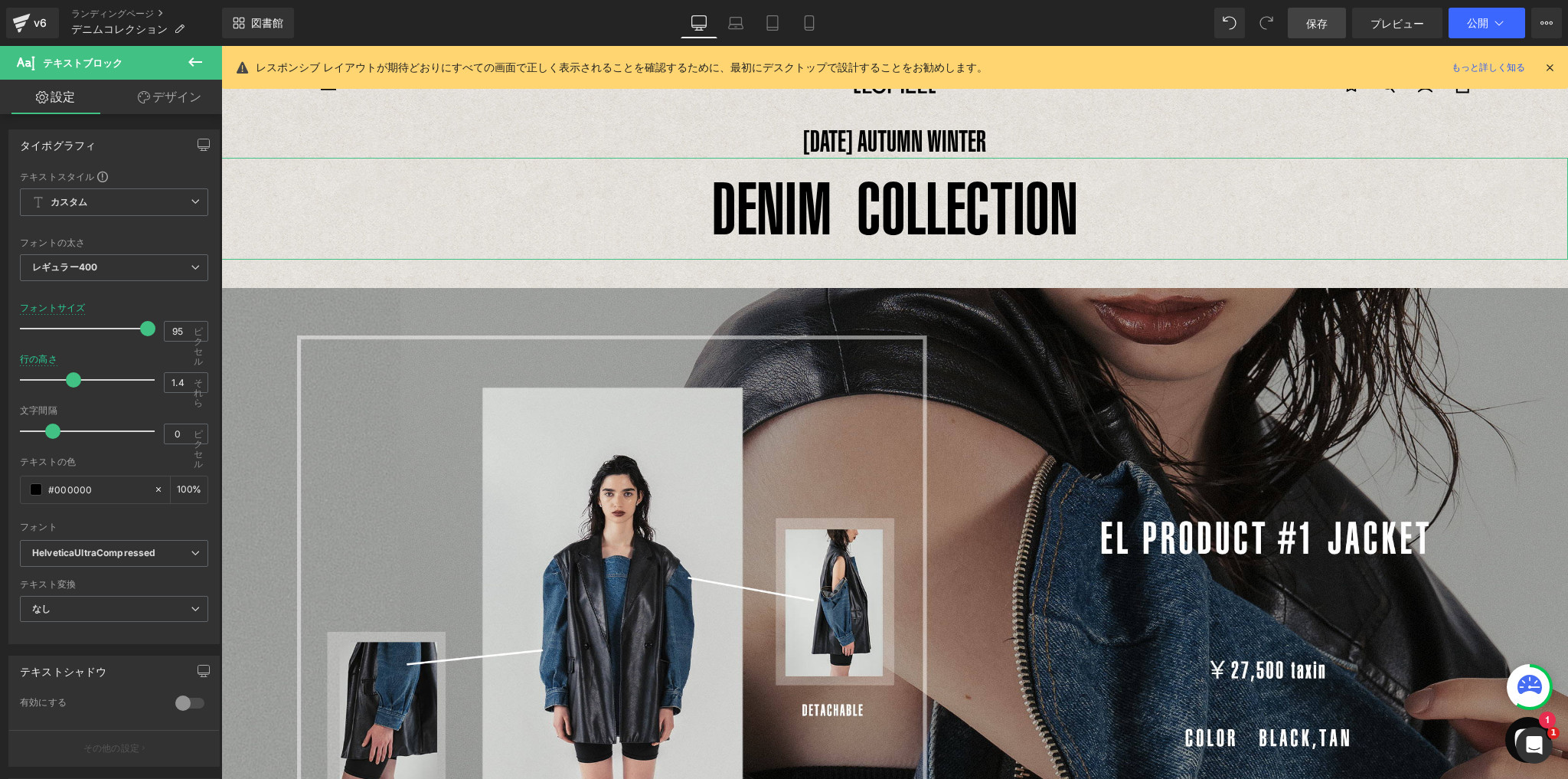
drag, startPoint x: 83, startPoint y: 379, endPoint x: 68, endPoint y: 379, distance: 15.0
click at [68, 379] on span at bounding box center [73, 380] width 15 height 15
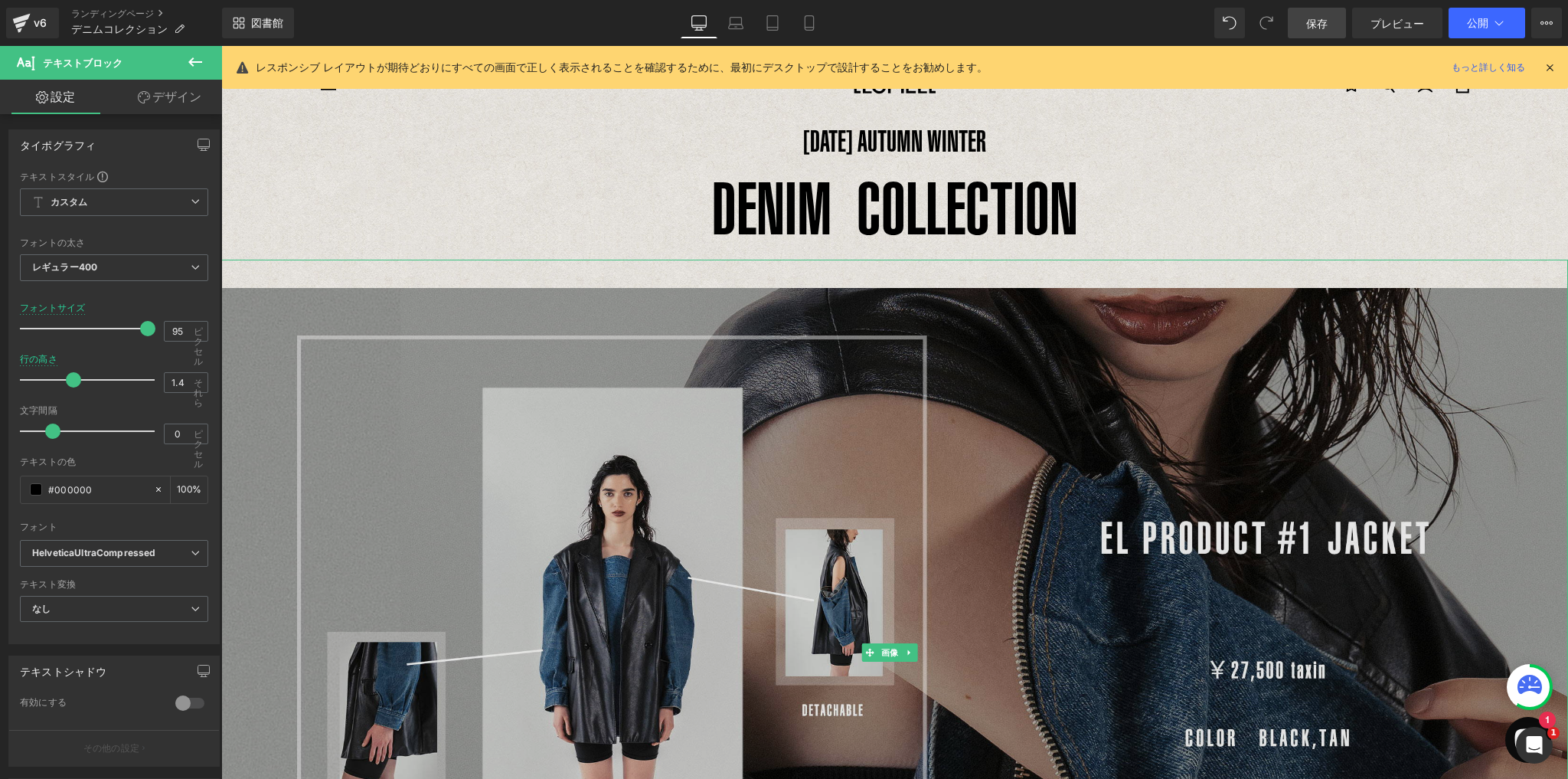
click at [1168, 446] on img at bounding box center [895, 652] width 1346 height 786
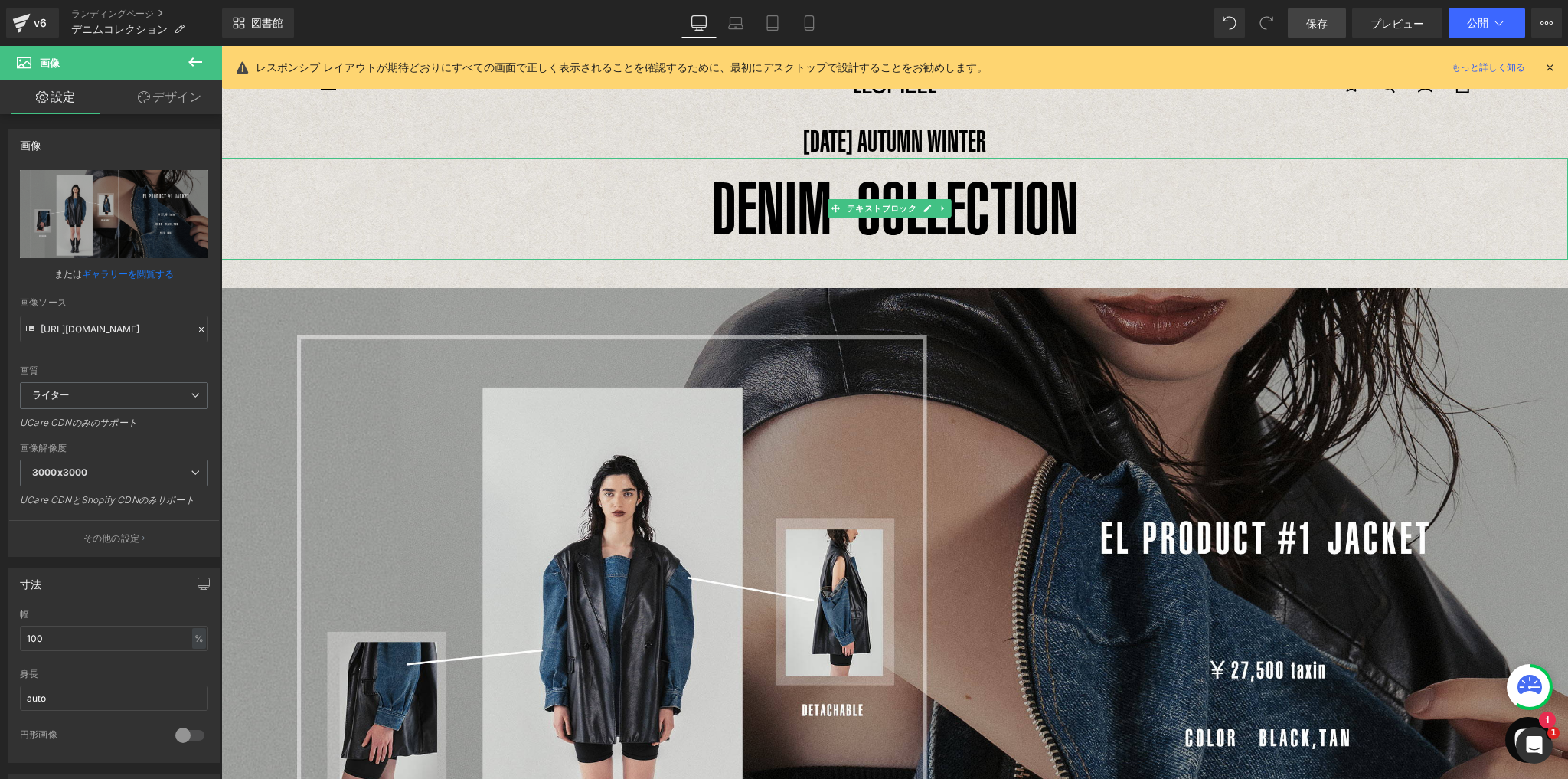
click at [847, 228] on font "DENIM COLLECTION" at bounding box center [895, 207] width 366 height 83
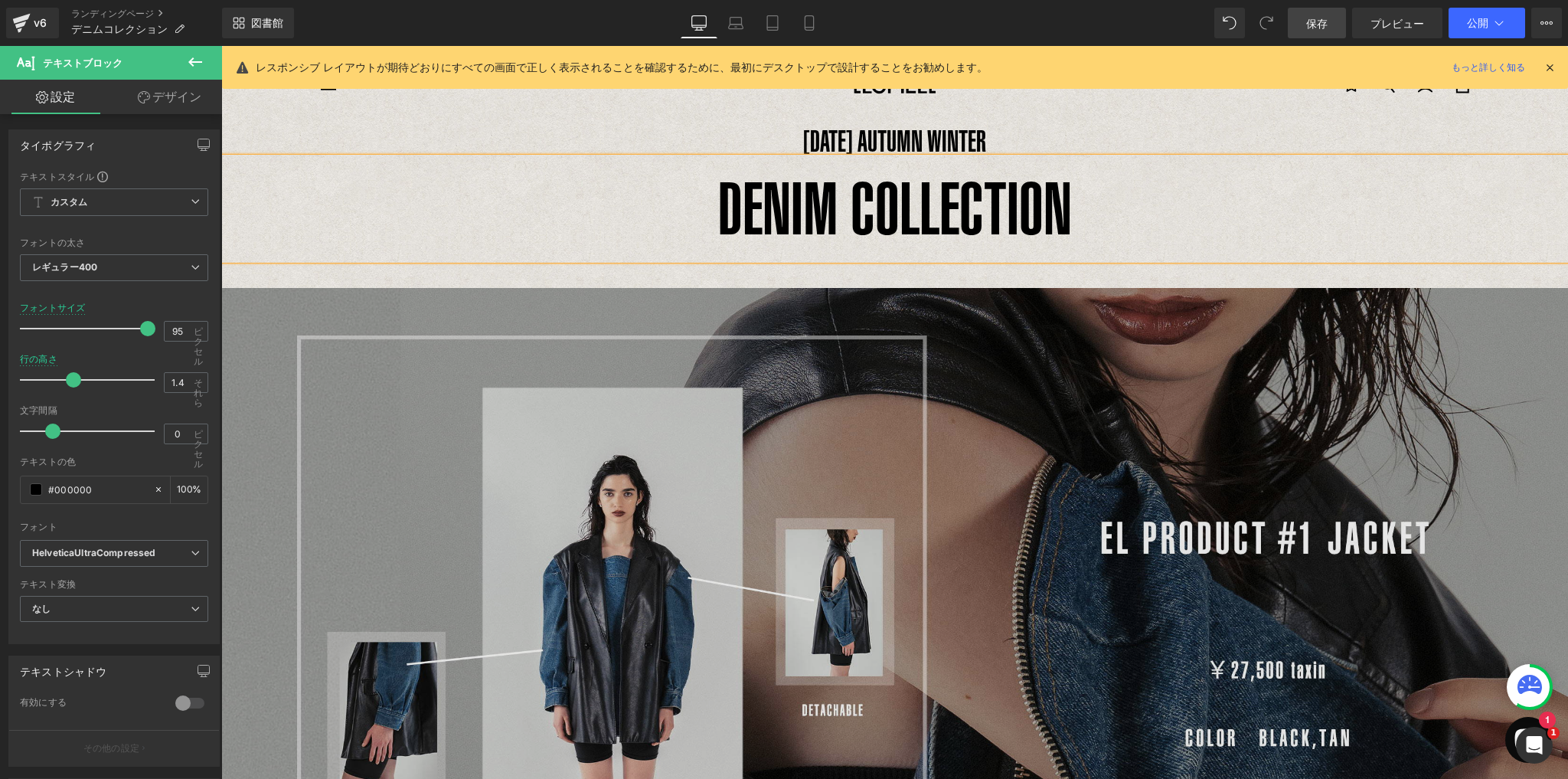
click at [1012, 380] on img at bounding box center [895, 652] width 1346 height 786
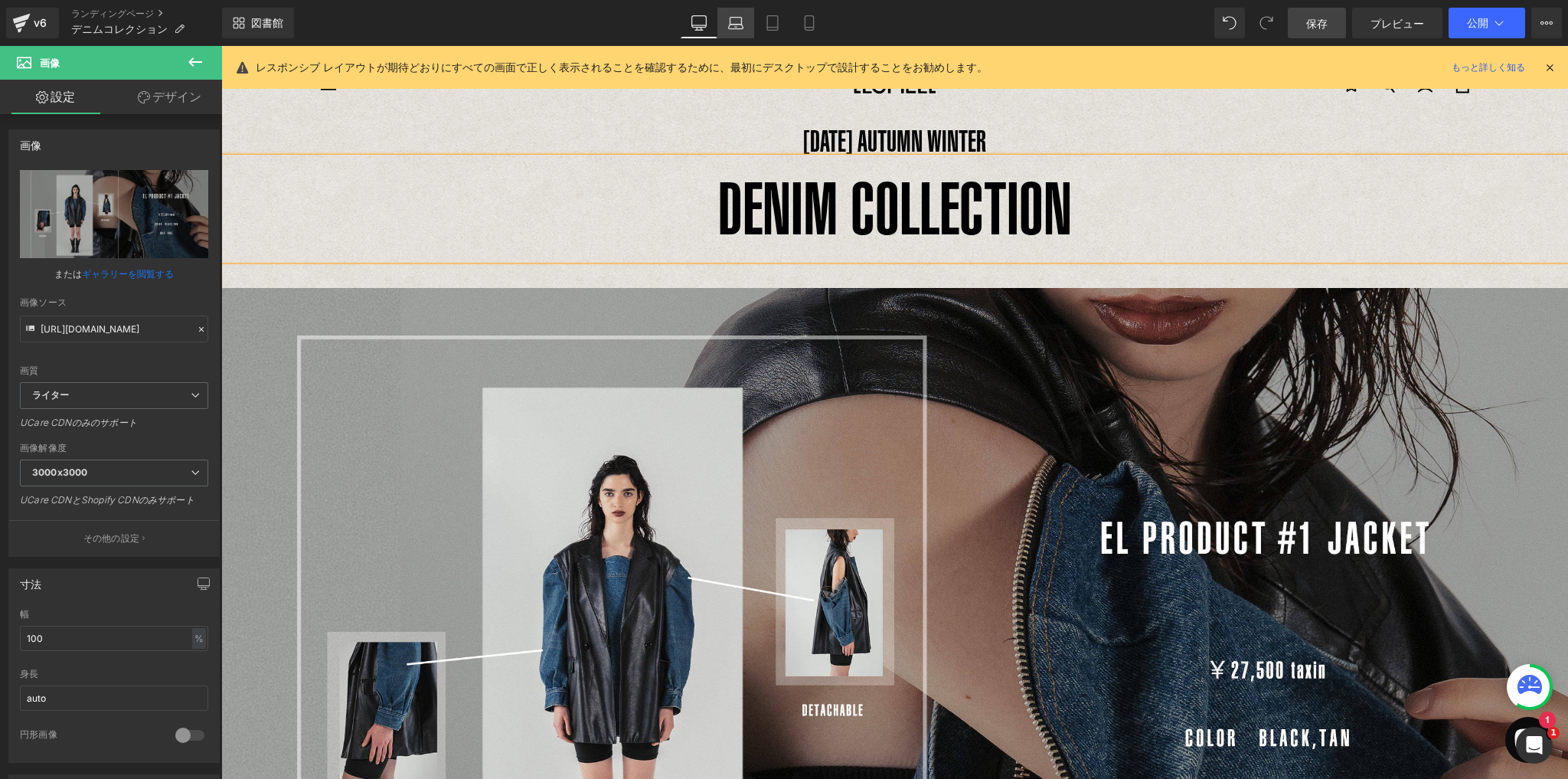
click at [726, 31] on link "ラップトップ" at bounding box center [735, 23] width 37 height 30
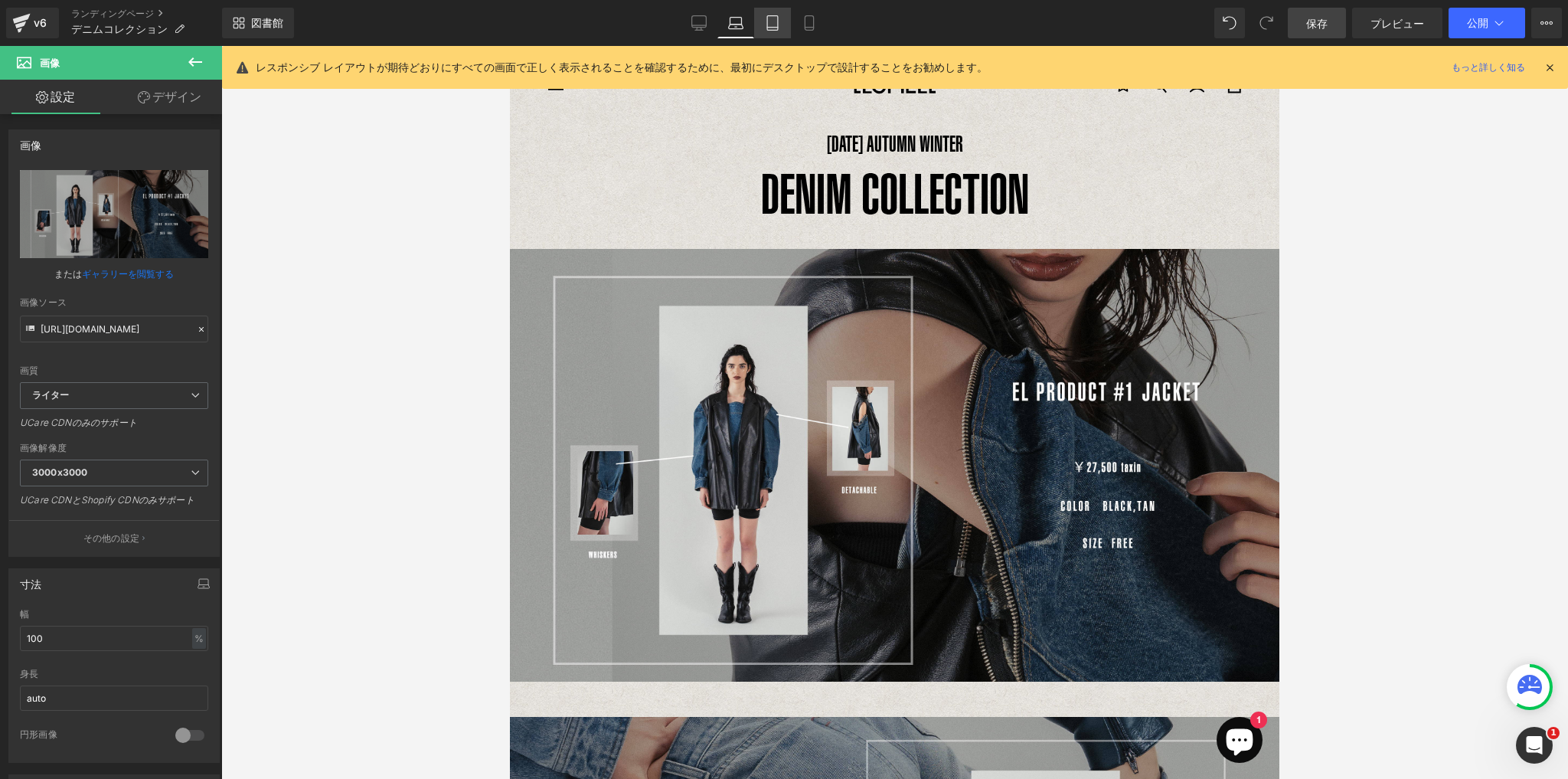
click at [767, 33] on link "錠剤" at bounding box center [772, 23] width 37 height 30
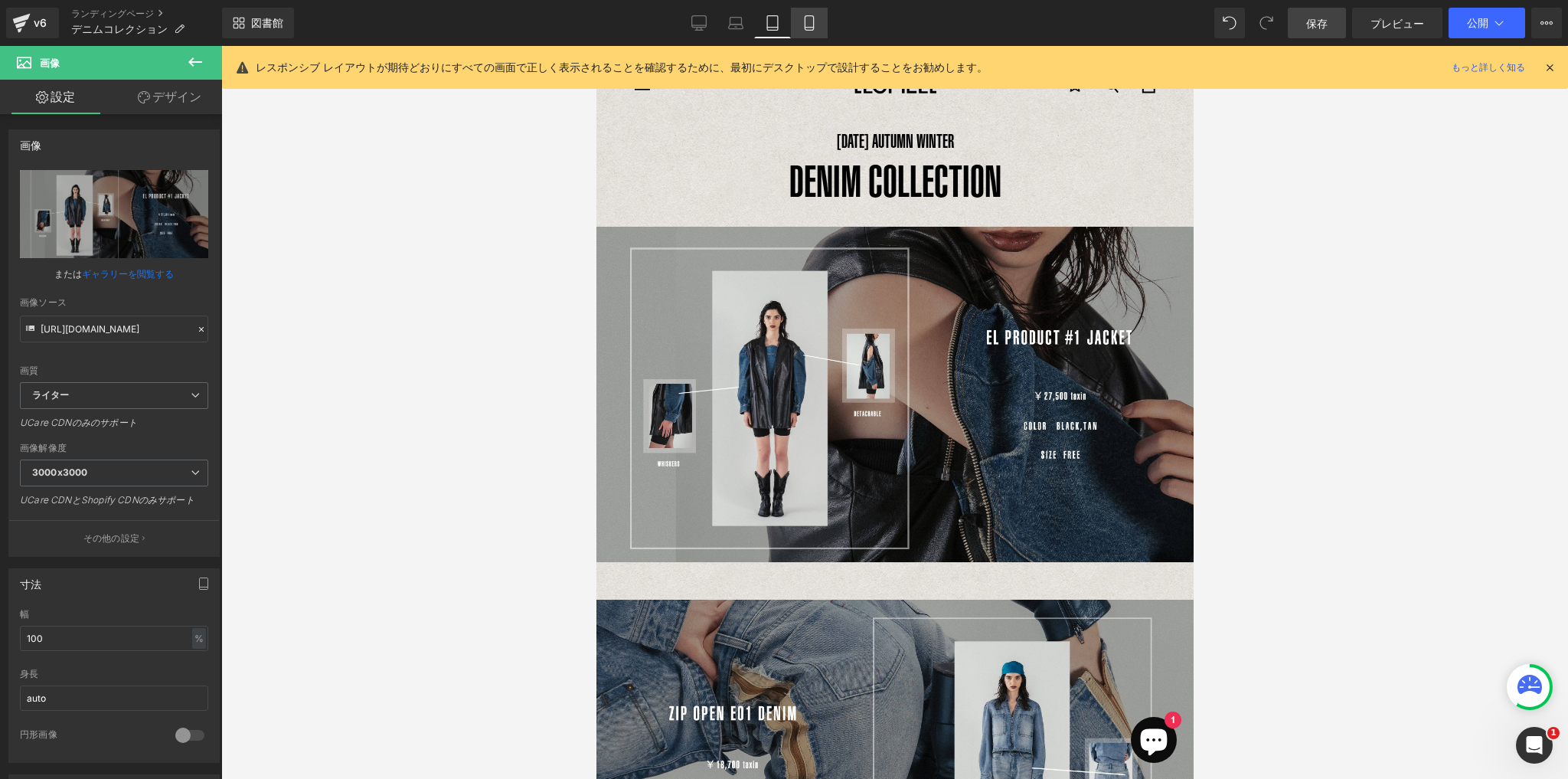
drag, startPoint x: 804, startPoint y: 28, endPoint x: 812, endPoint y: 41, distance: 15.3
click at [805, 29] on icon at bounding box center [809, 23] width 15 height 15
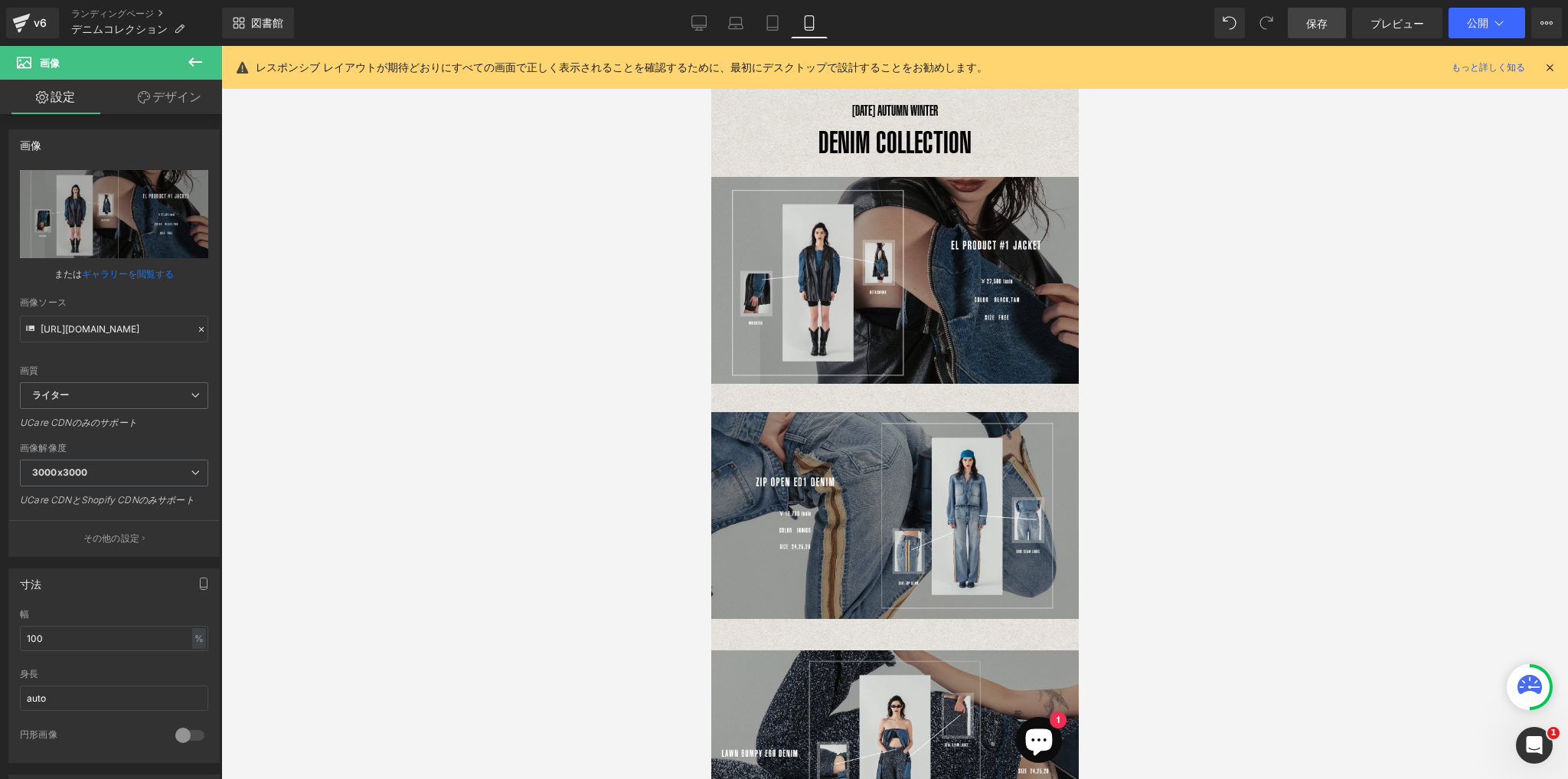
click at [1312, 343] on div at bounding box center [895, 412] width 1346 height 732
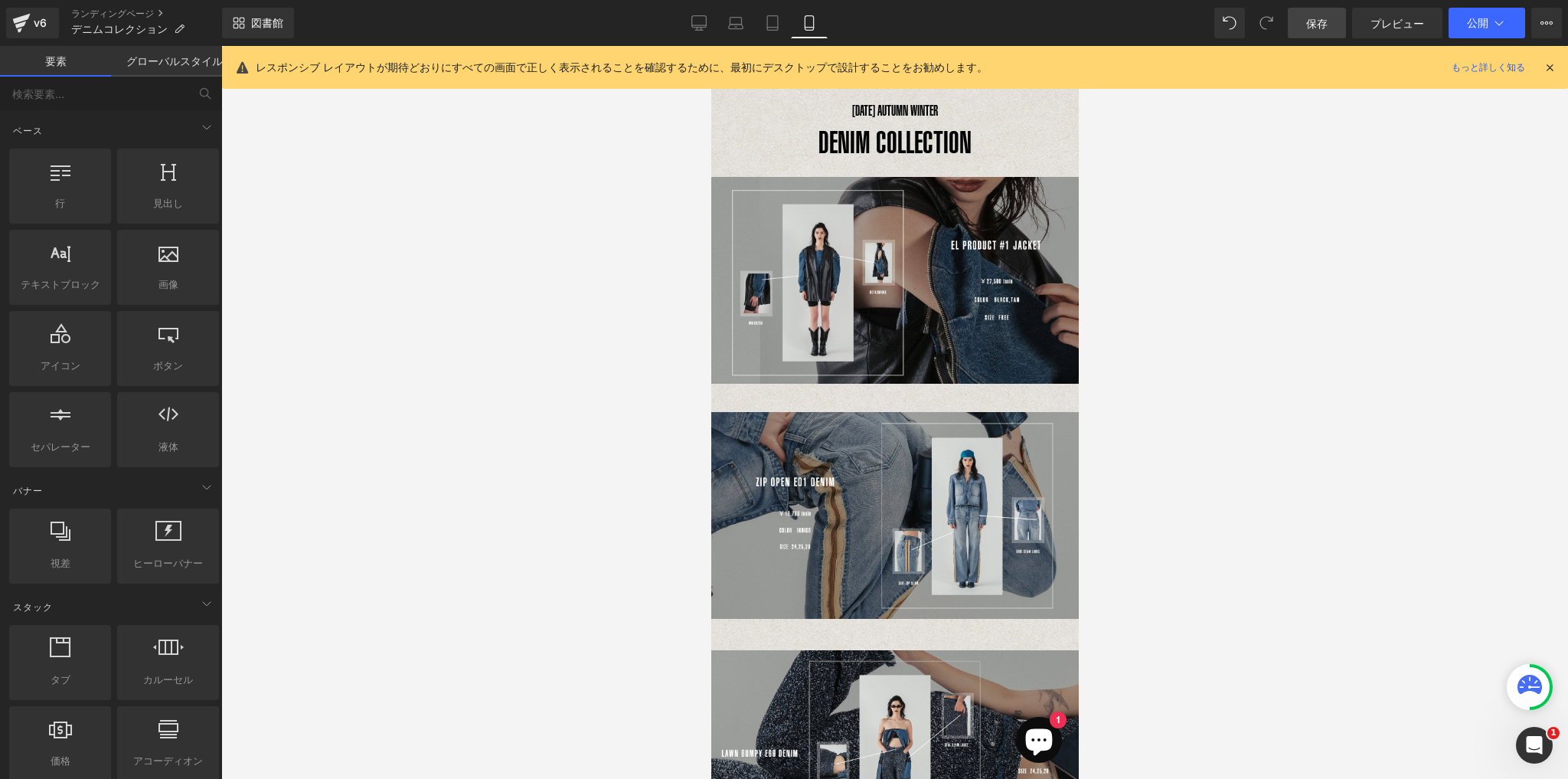
click at [1317, 18] on font "保存" at bounding box center [1316, 24] width 22 height 13
click at [1244, 128] on div at bounding box center [895, 412] width 1346 height 732
click at [1411, 22] on font "プレビュー" at bounding box center [1397, 24] width 53 height 13
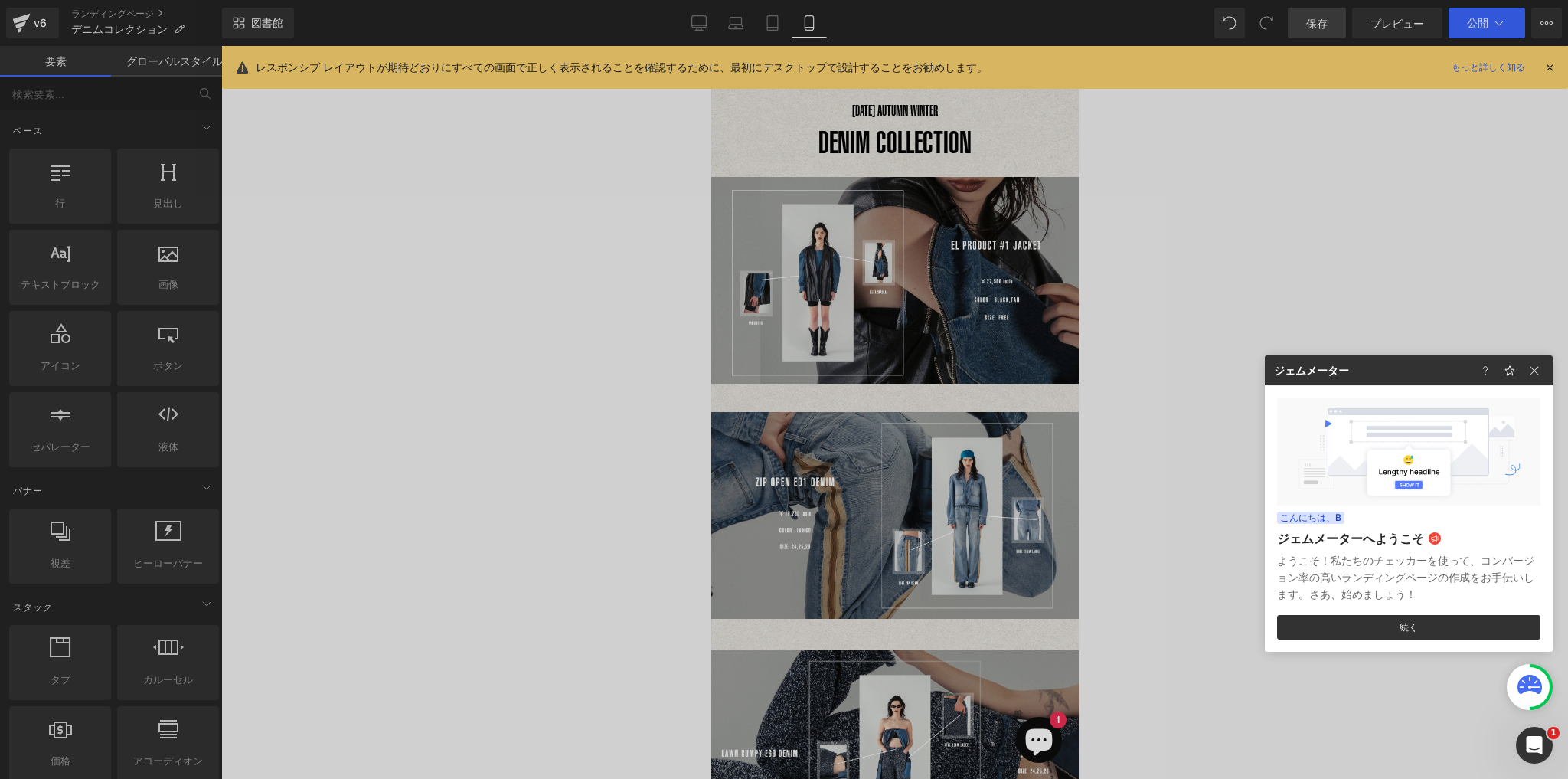
click at [699, 28] on div at bounding box center [784, 389] width 1568 height 779
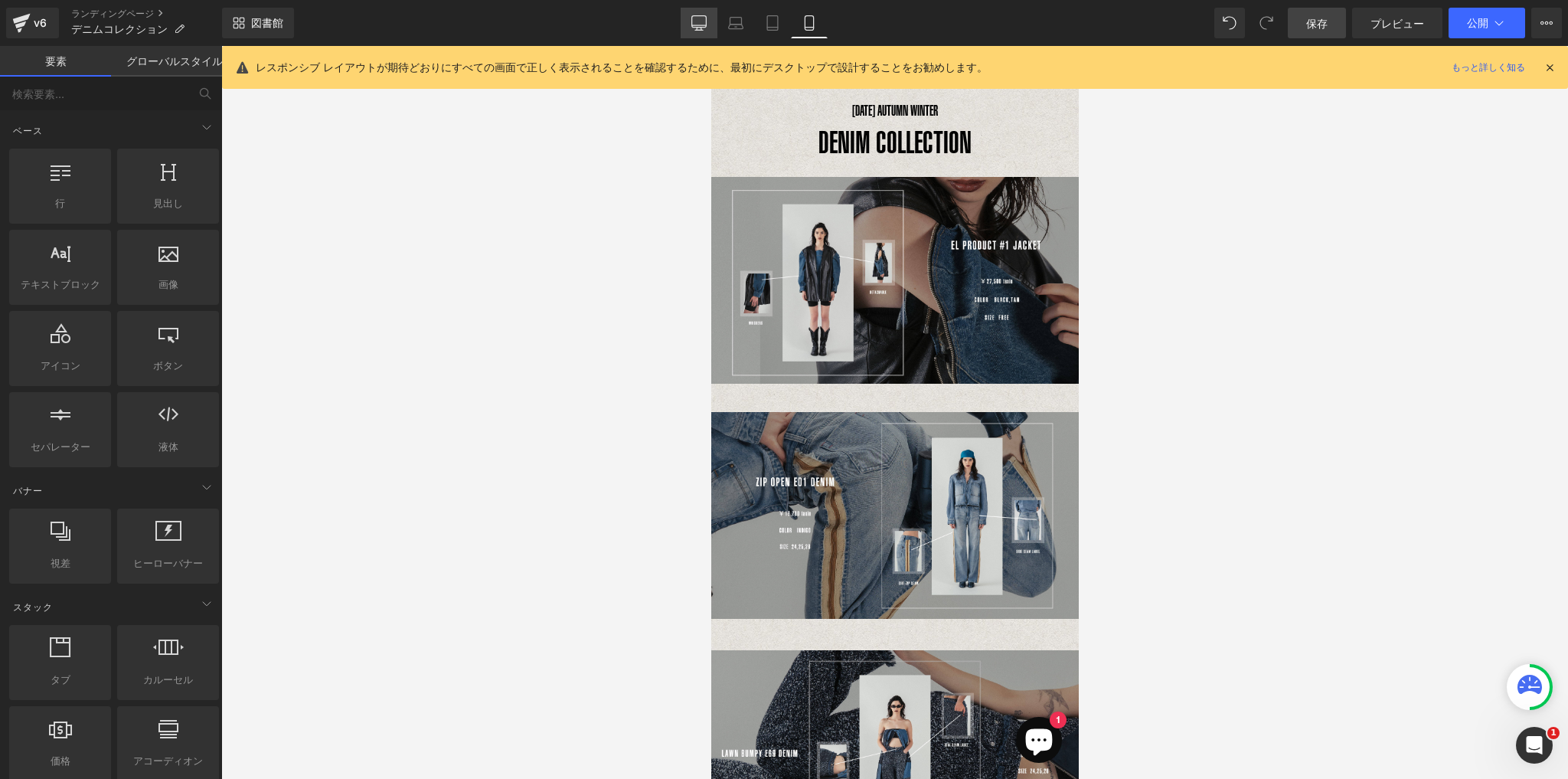
click at [698, 17] on icon at bounding box center [699, 23] width 15 height 15
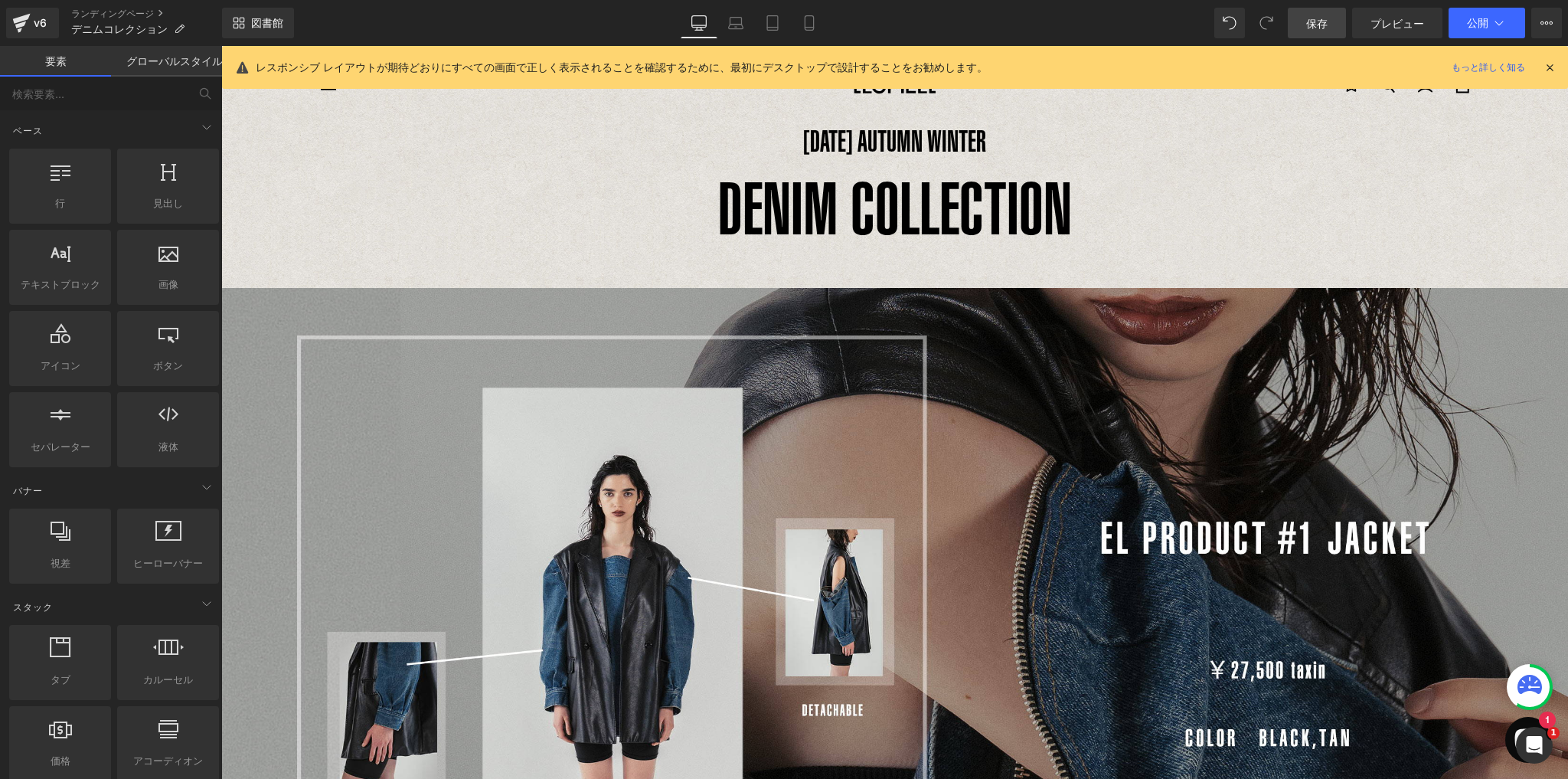
click at [869, 123] on div "ナビゲーション [GEOGRAPHIC_DATA] 0" at bounding box center [895, 85] width 1149 height 79
click at [878, 140] on font "テキストブロック" at bounding box center [881, 142] width 70 height 10
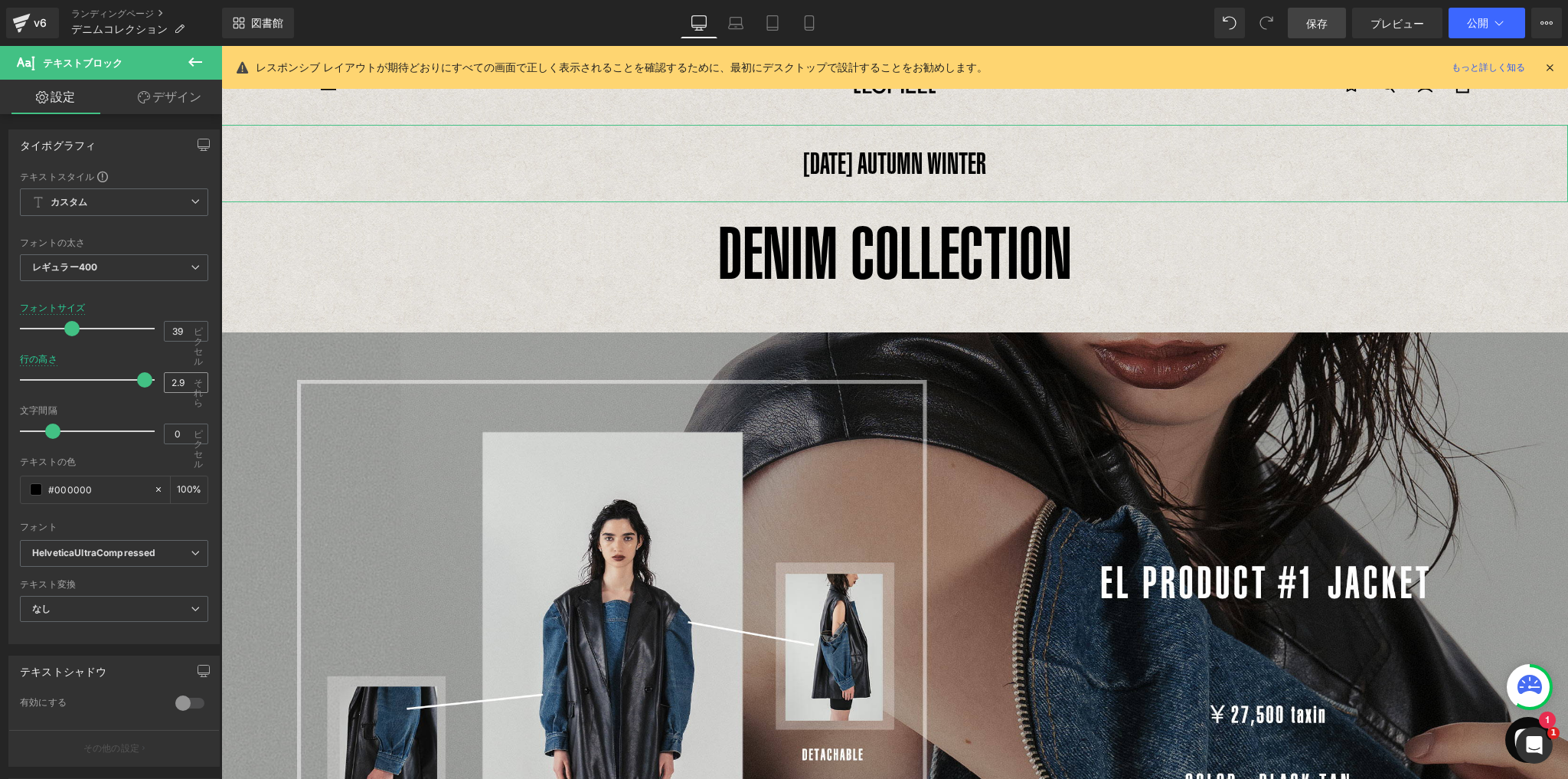
type input "3"
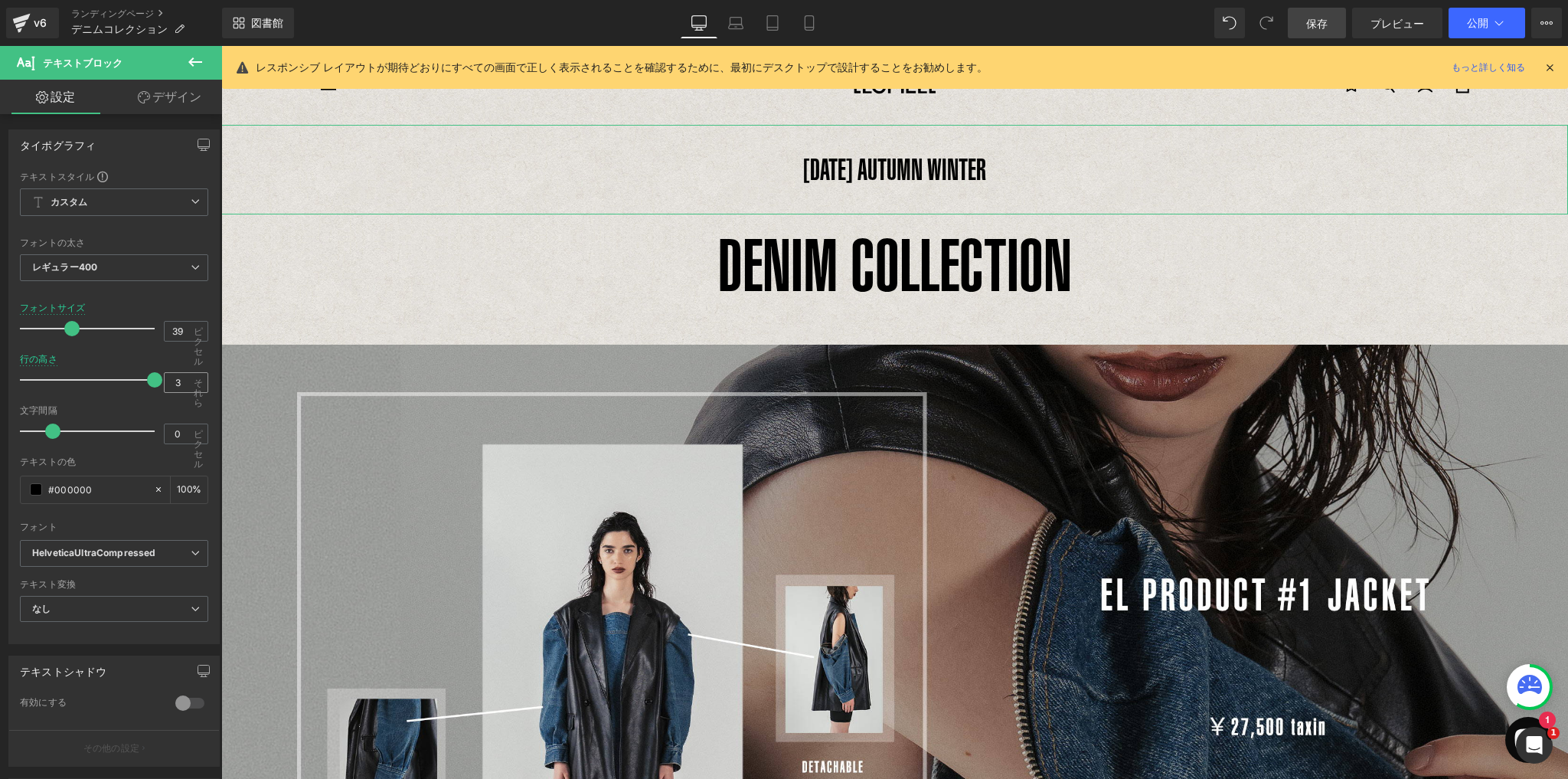
drag, startPoint x: 52, startPoint y: 379, endPoint x: 200, endPoint y: 378, distance: 148.0
click at [200, 378] on div "行の高さ 3 それら" at bounding box center [114, 380] width 188 height 51
click at [846, 252] on font "DENIM COLLECTION" at bounding box center [895, 264] width 354 height 83
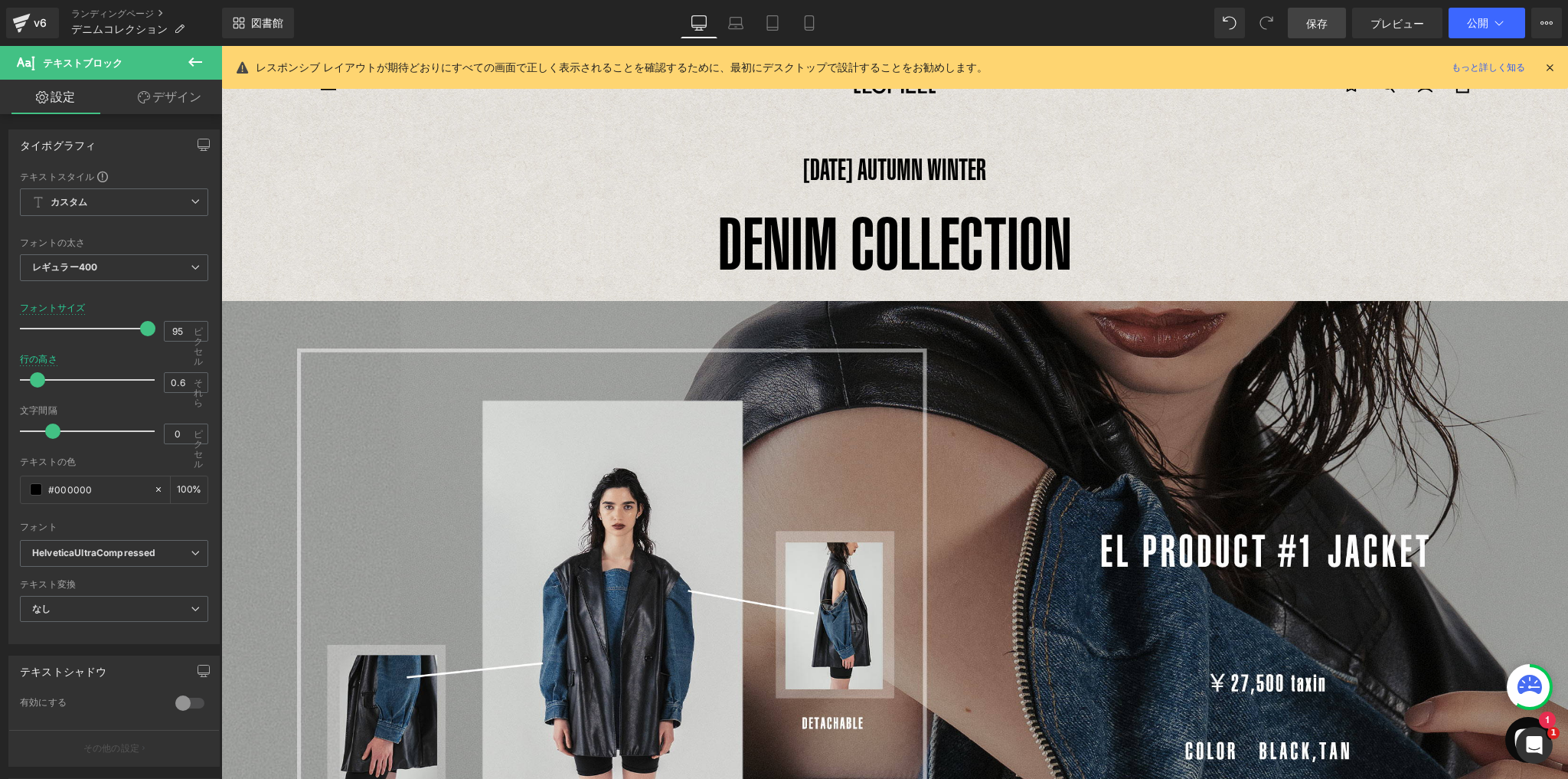
type input "0.5"
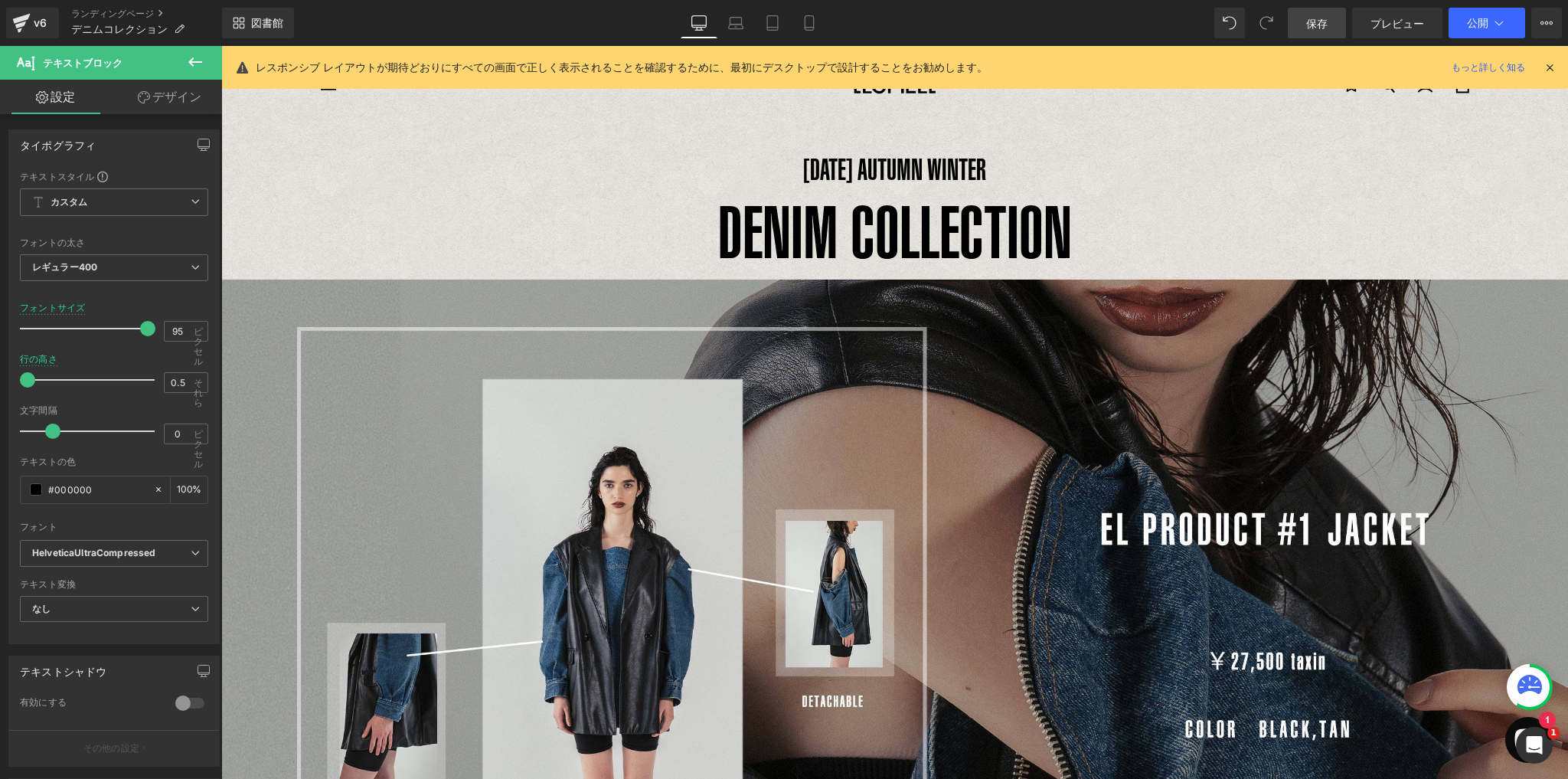
drag, startPoint x: 74, startPoint y: 379, endPoint x: 22, endPoint y: 382, distance: 52.1
click at [22, 382] on span at bounding box center [28, 380] width 15 height 15
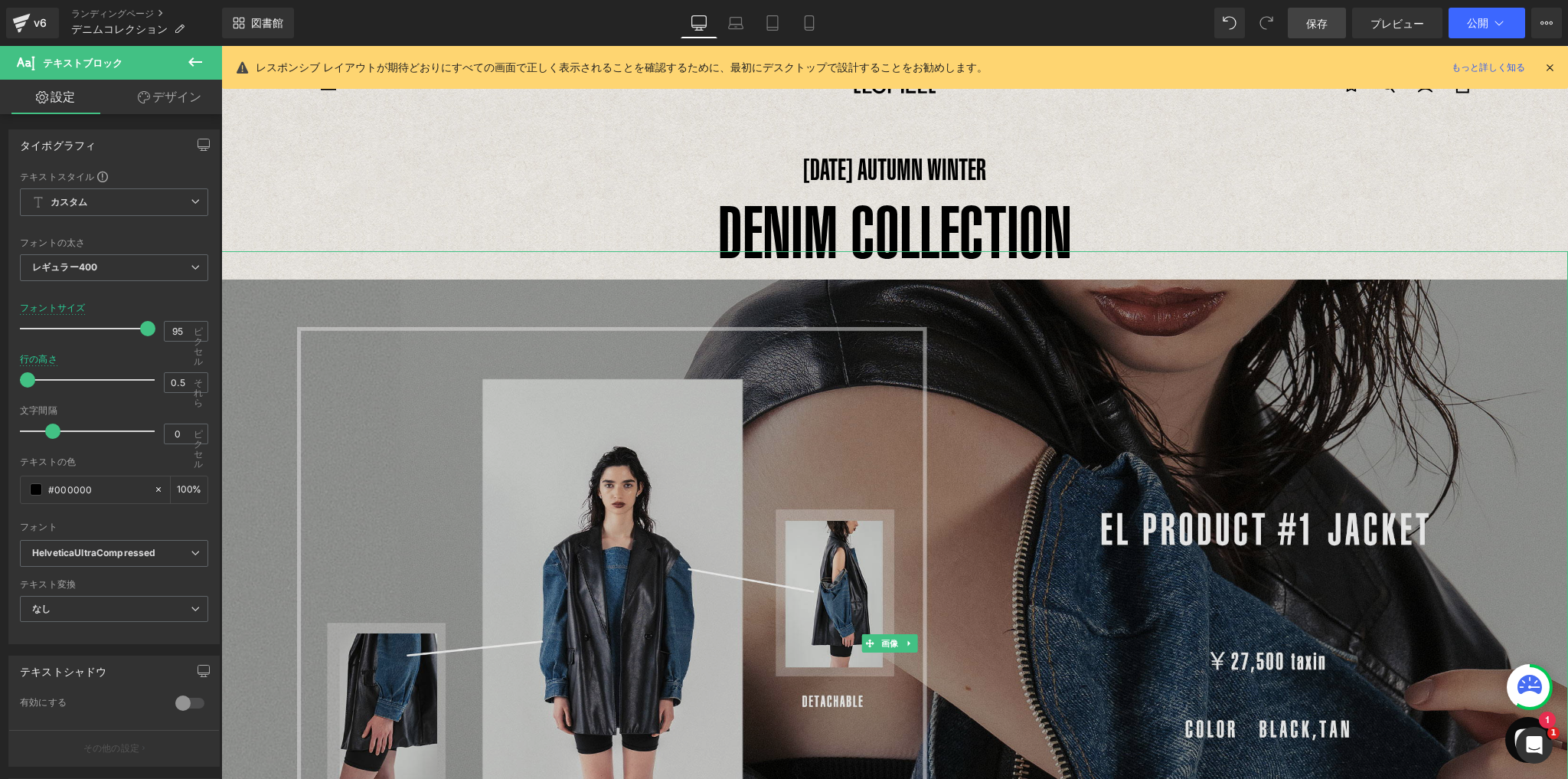
click at [947, 279] on img at bounding box center [895, 644] width 1346 height 786
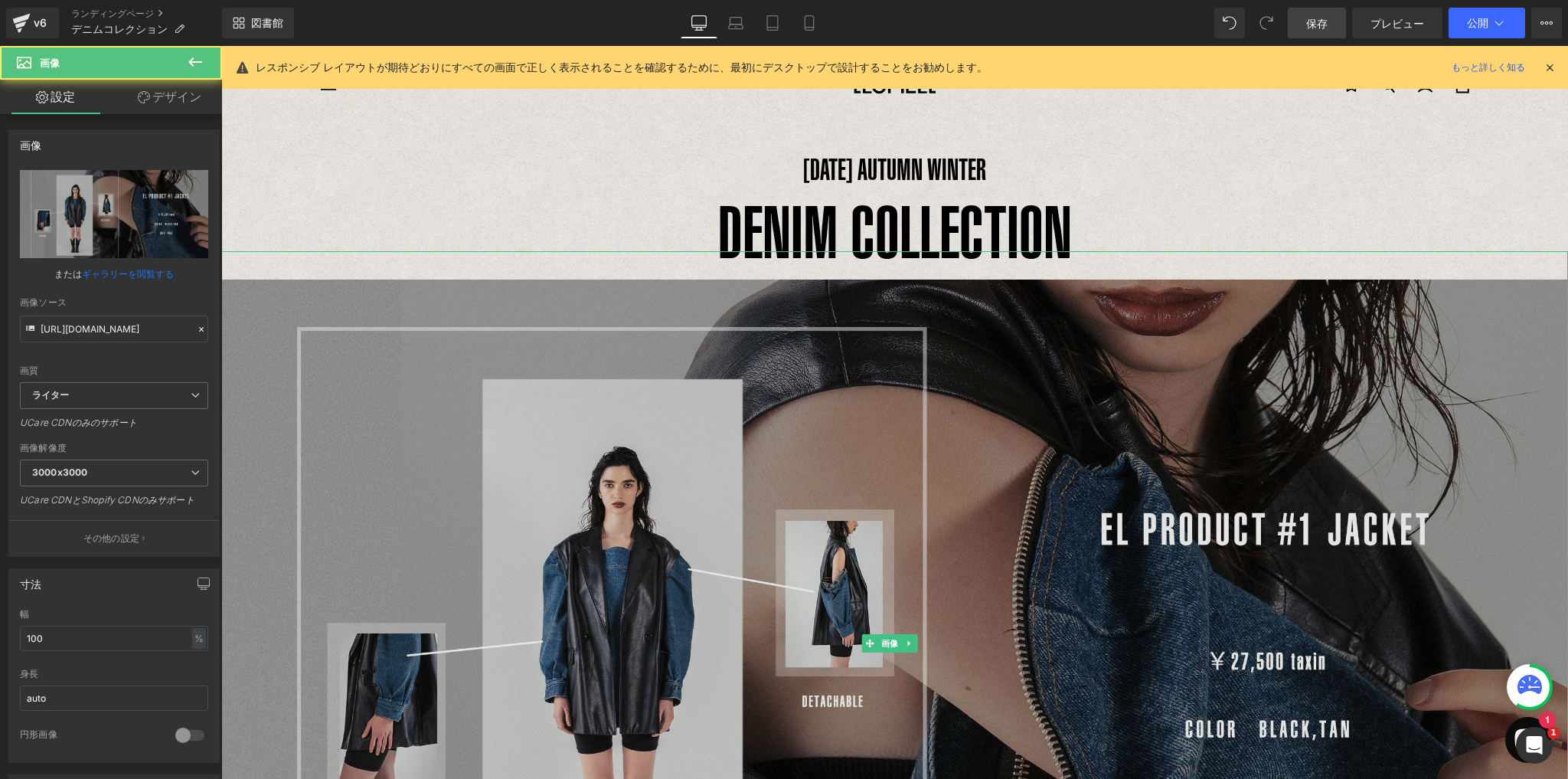
click at [920, 285] on img at bounding box center [895, 644] width 1346 height 786
click at [915, 276] on img at bounding box center [895, 644] width 1346 height 786
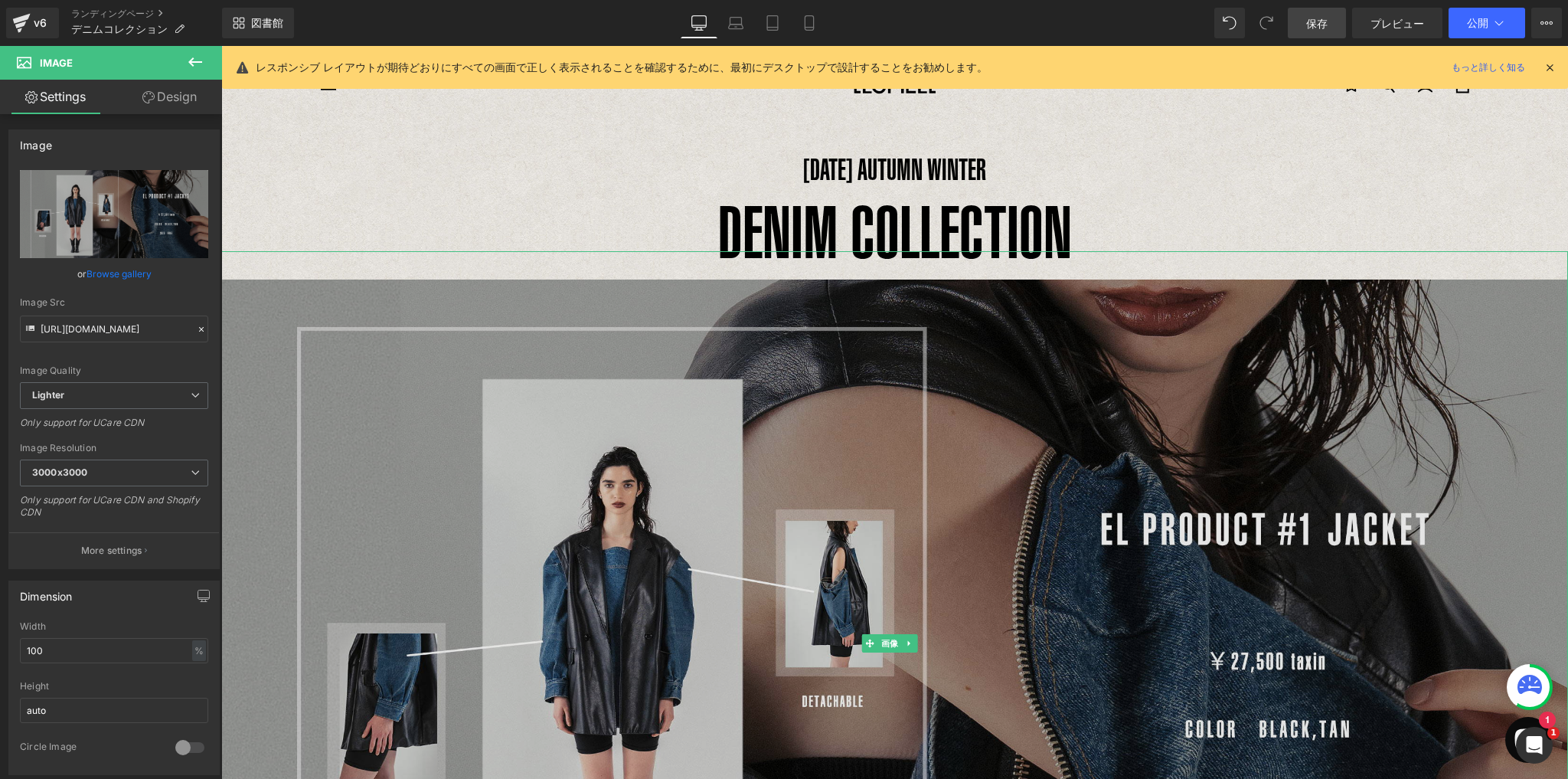
drag, startPoint x: 916, startPoint y: 269, endPoint x: 917, endPoint y: 256, distance: 13.0
click at [917, 269] on img at bounding box center [895, 644] width 1346 height 786
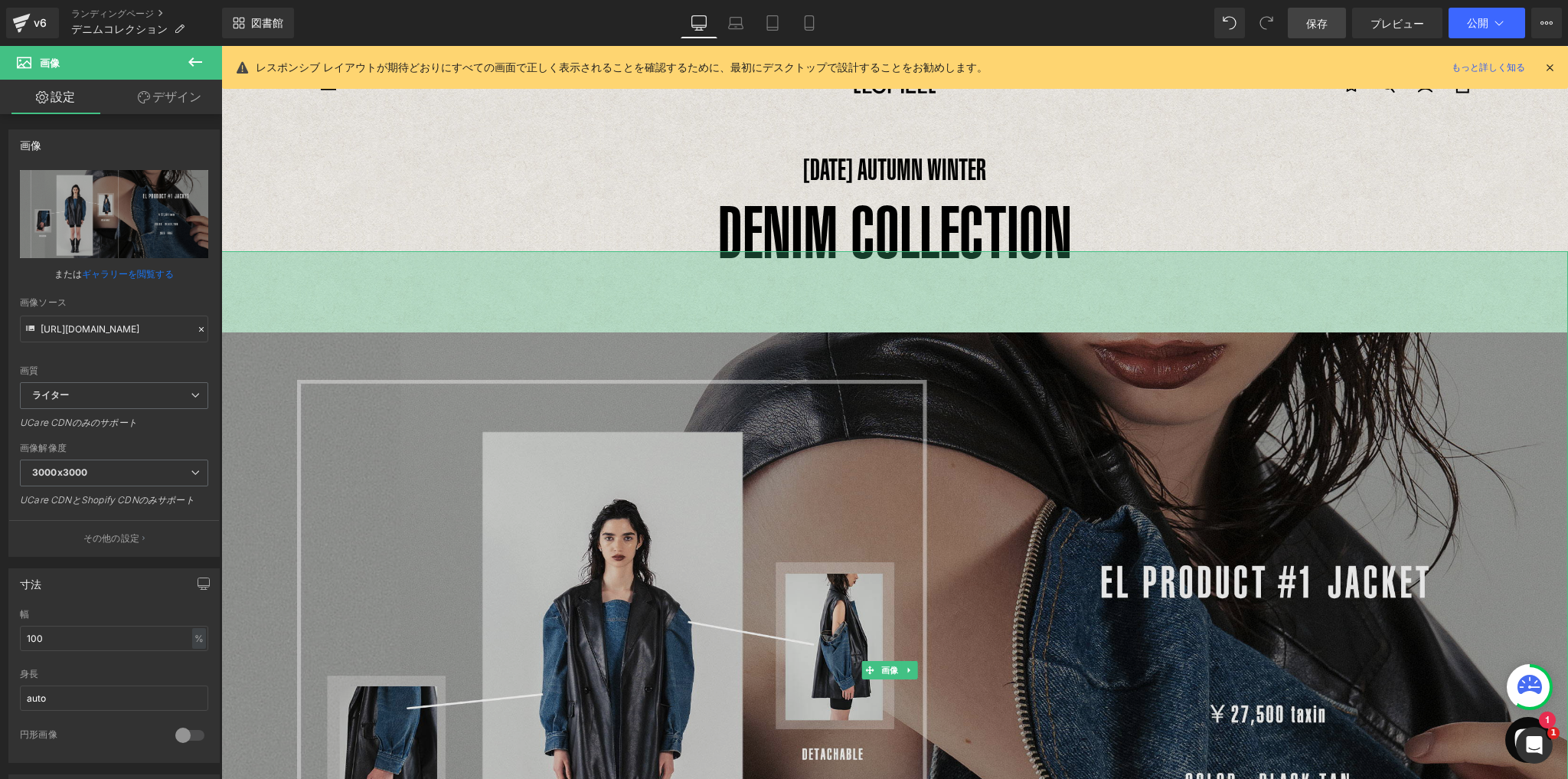
drag, startPoint x: 914, startPoint y: 252, endPoint x: 909, endPoint y: 333, distance: 81.2
click at [909, 333] on div "画像 106ピクセル" at bounding box center [895, 670] width 1346 height 838
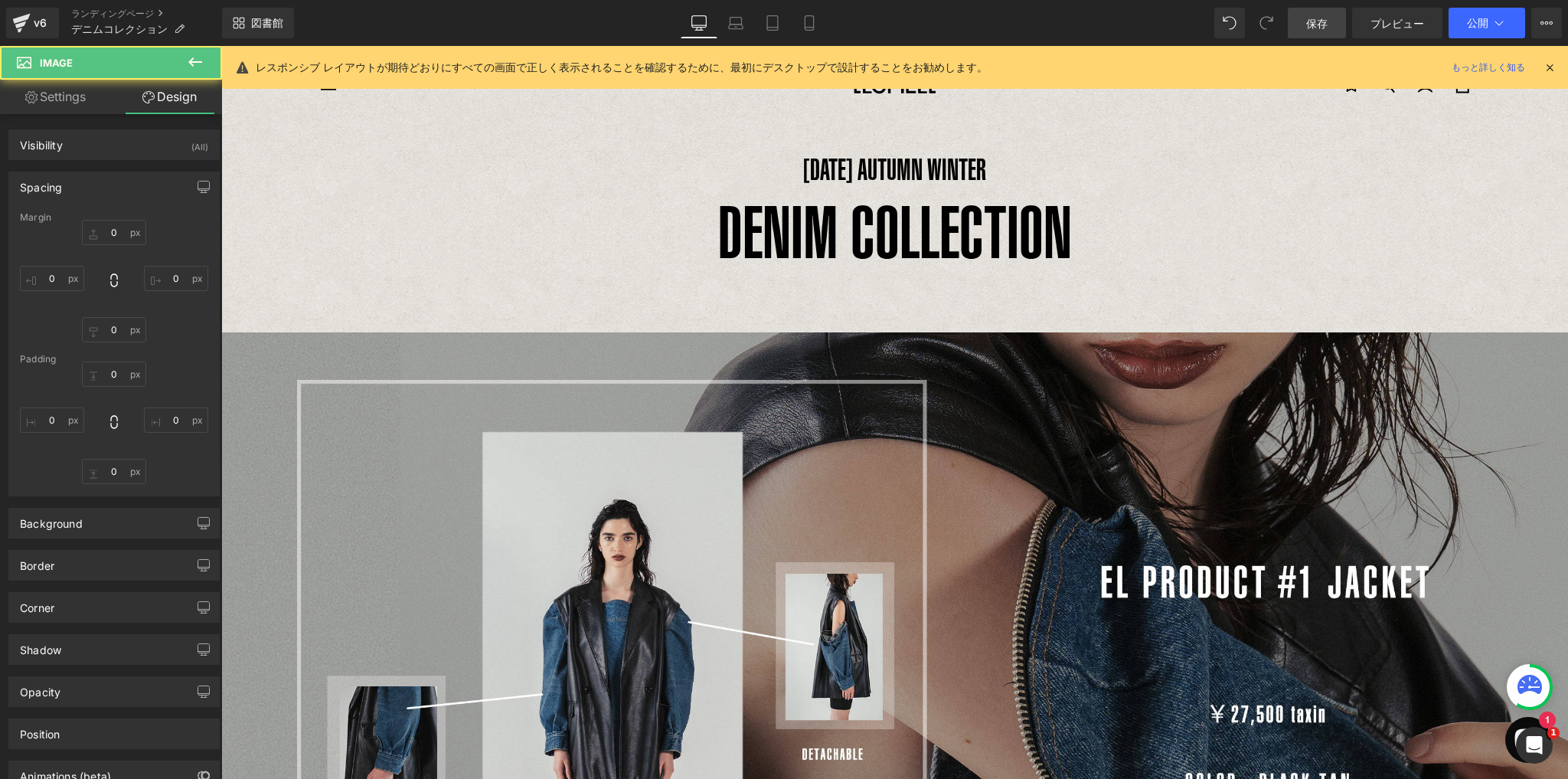
type input "0"
type input "106"
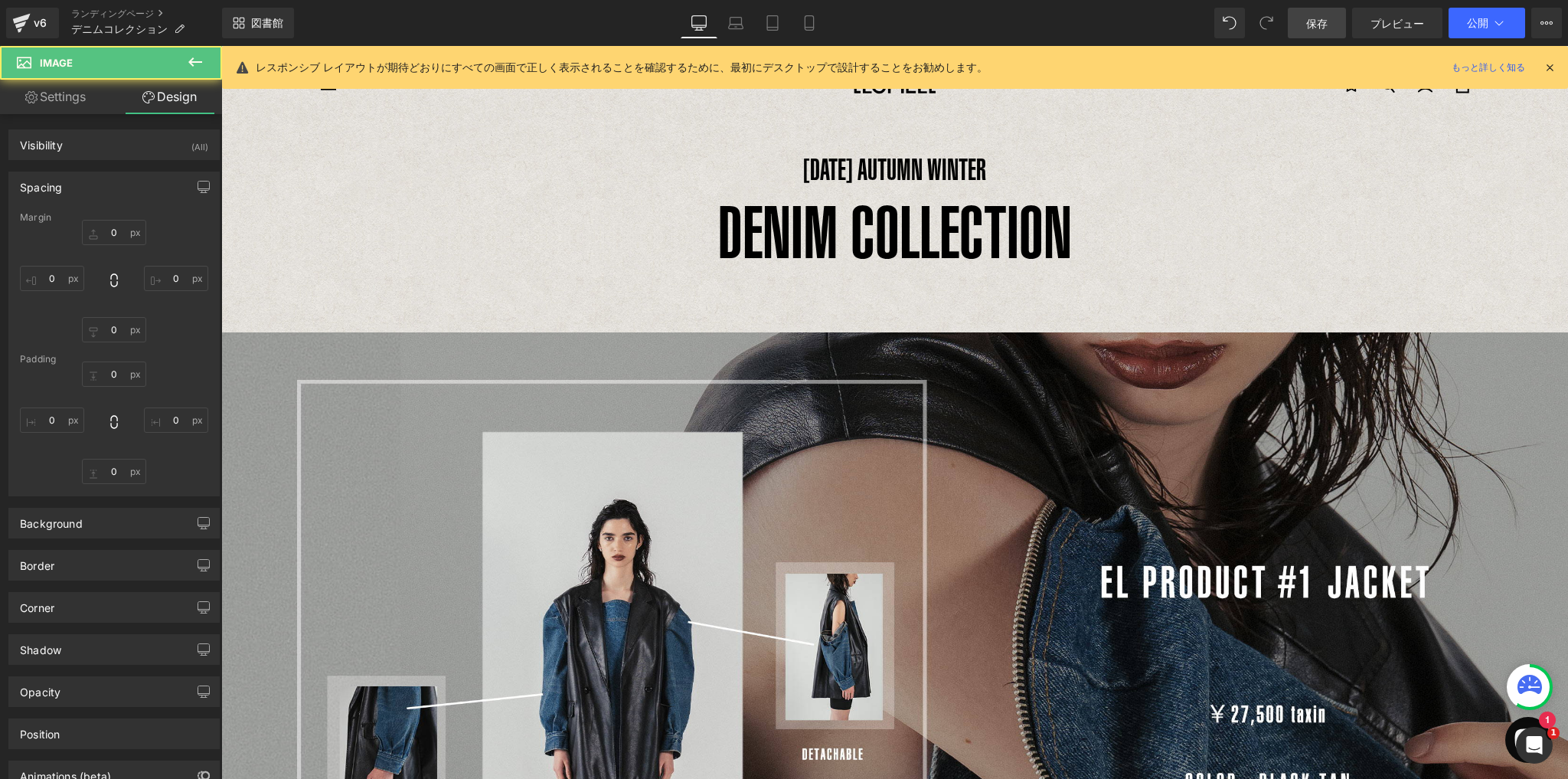
type input "0"
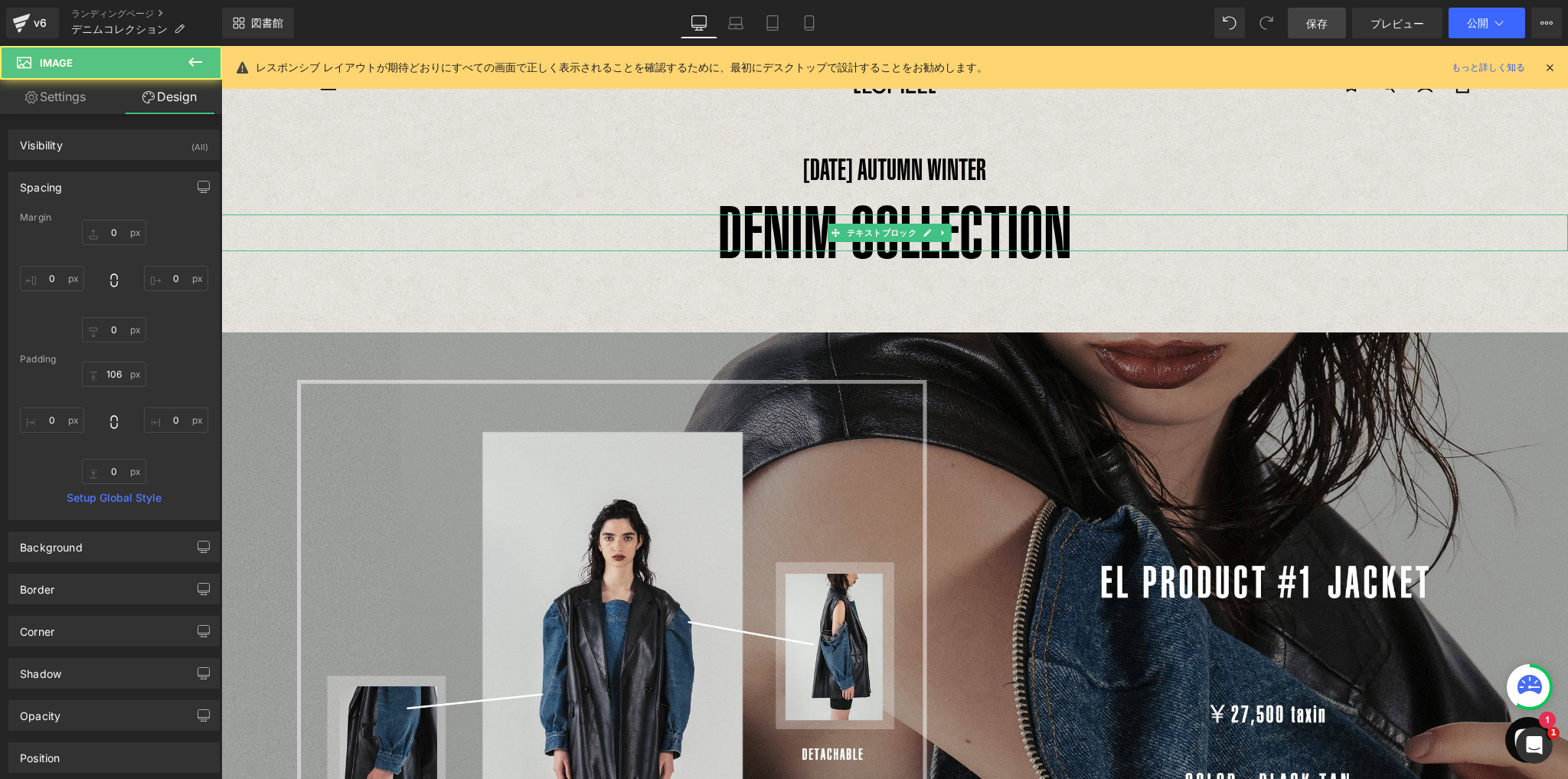
click at [1048, 232] on font "DENIM COLLECTION" at bounding box center [895, 231] width 354 height 83
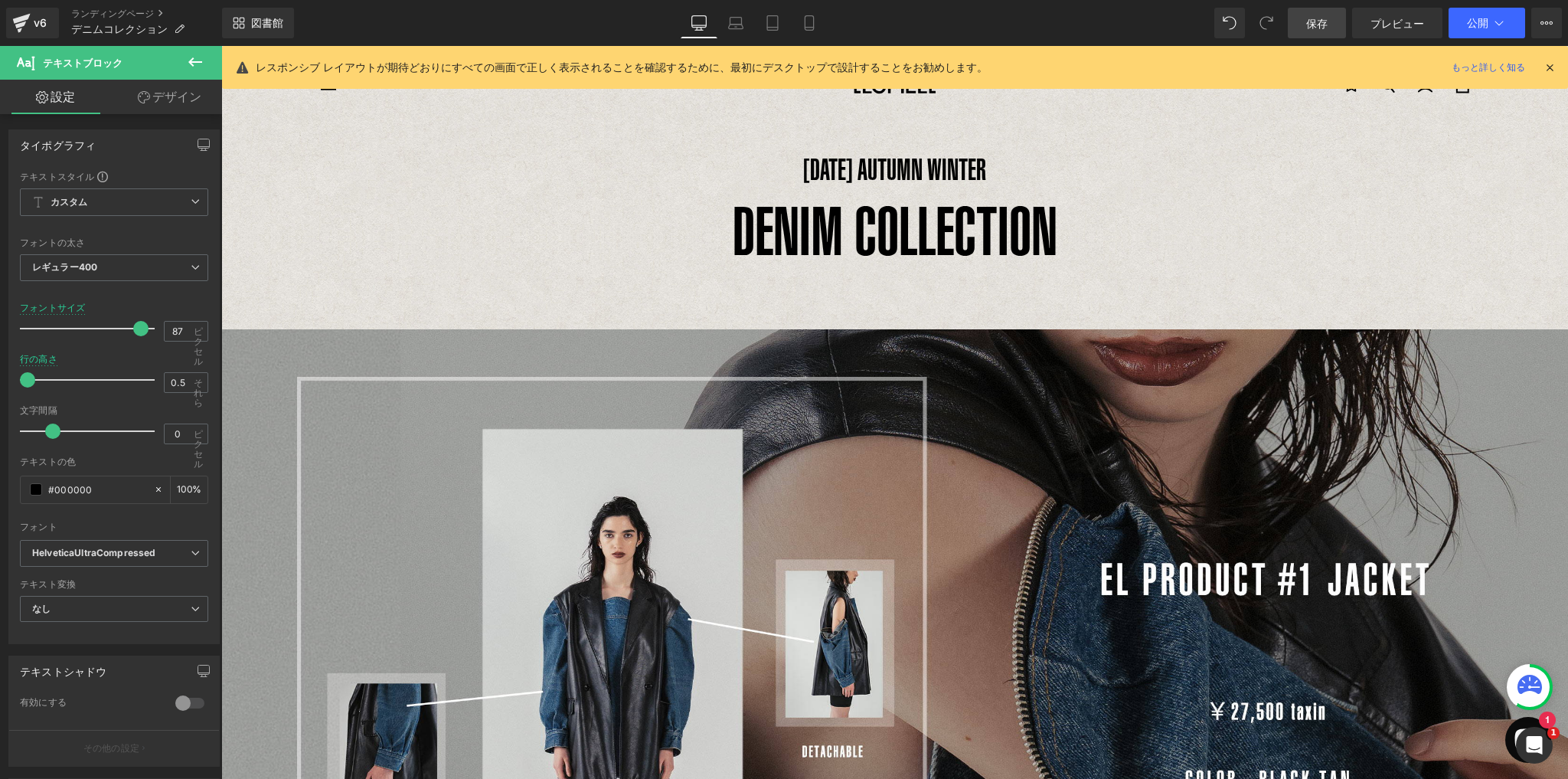
type input "86"
drag, startPoint x: 145, startPoint y: 321, endPoint x: 135, endPoint y: 321, distance: 10.0
click at [135, 321] on span at bounding box center [135, 328] width 15 height 15
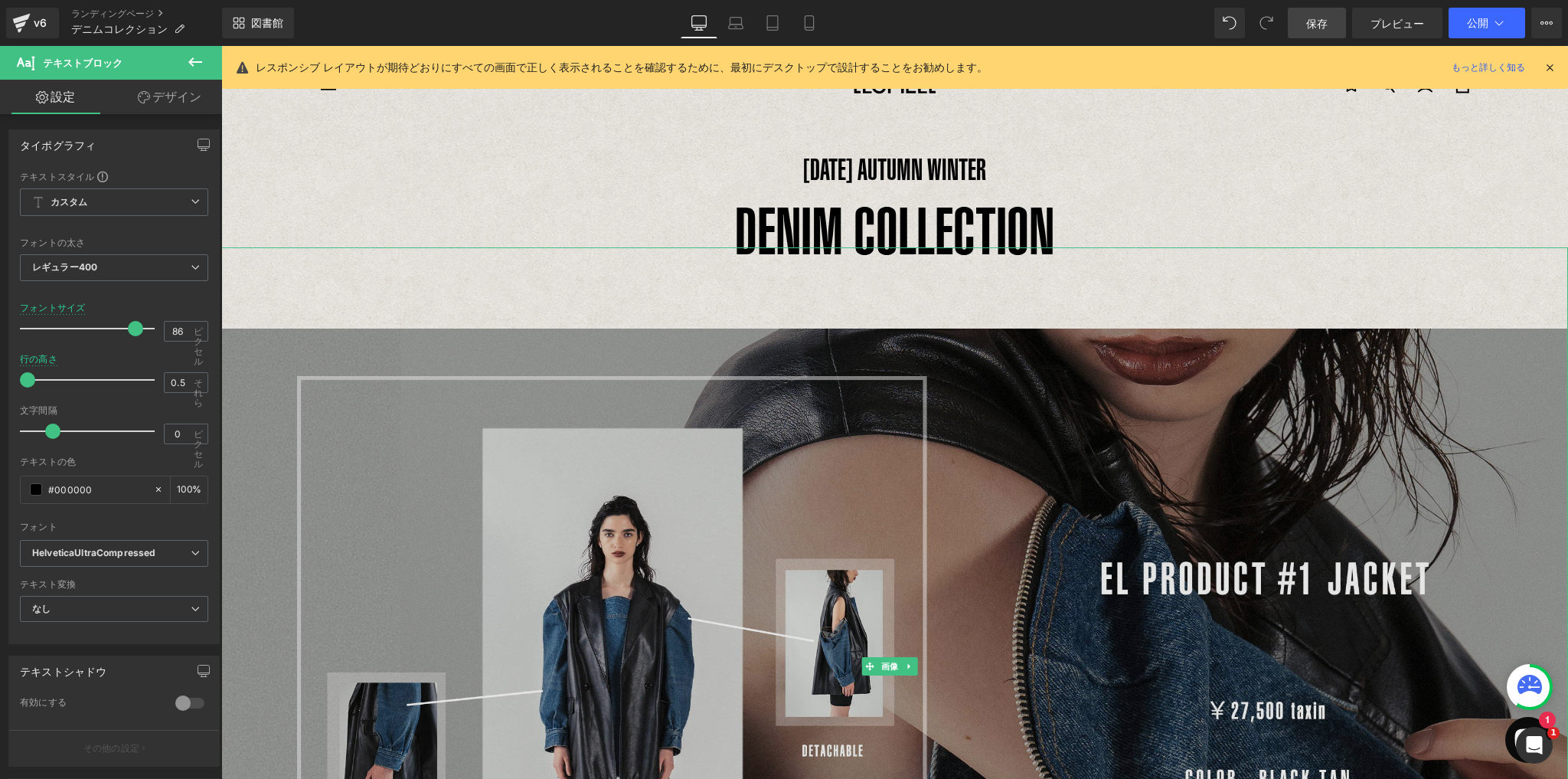
click at [991, 411] on img at bounding box center [895, 666] width 1346 height 838
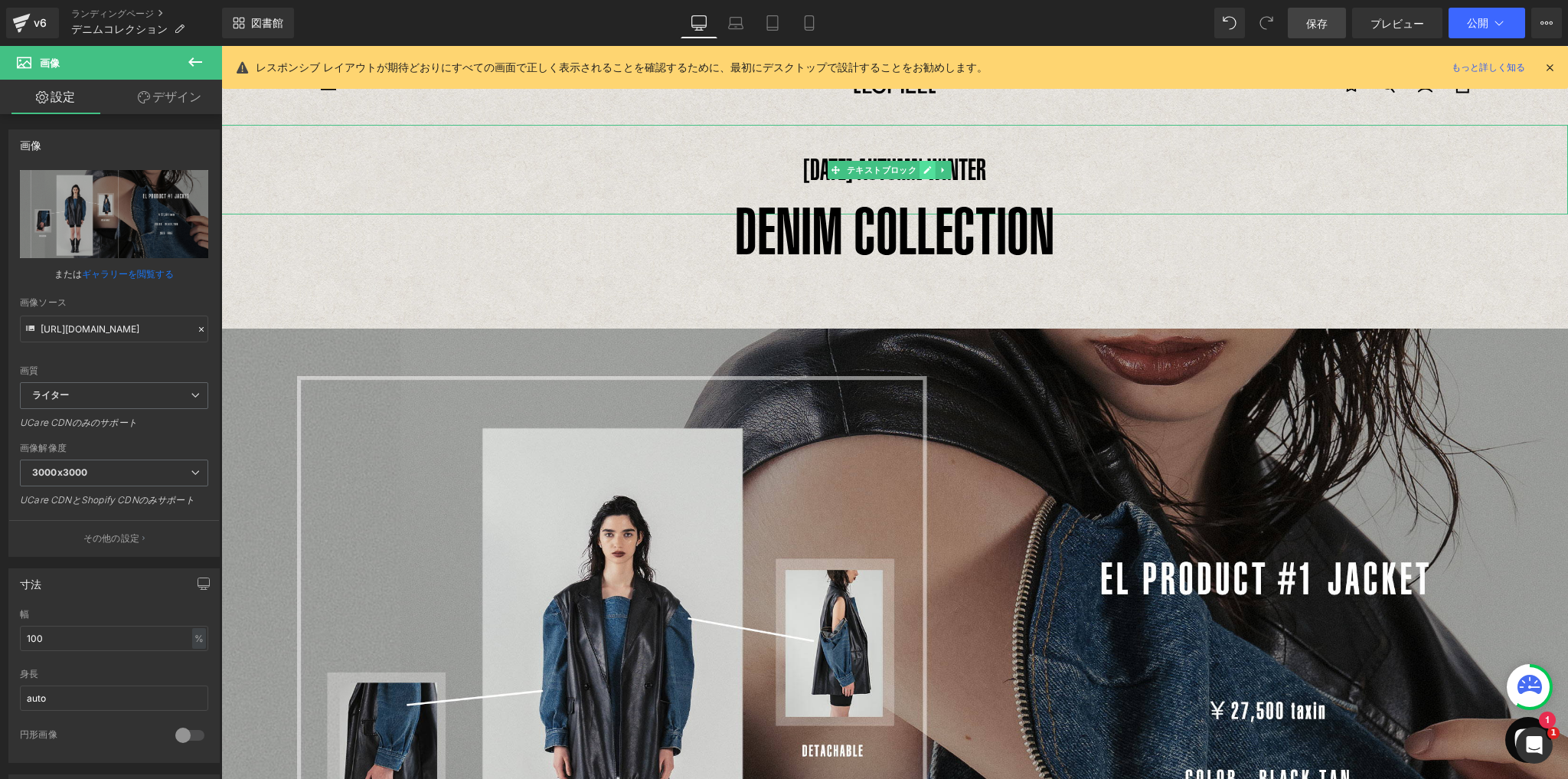
click at [927, 173] on icon at bounding box center [927, 170] width 9 height 10
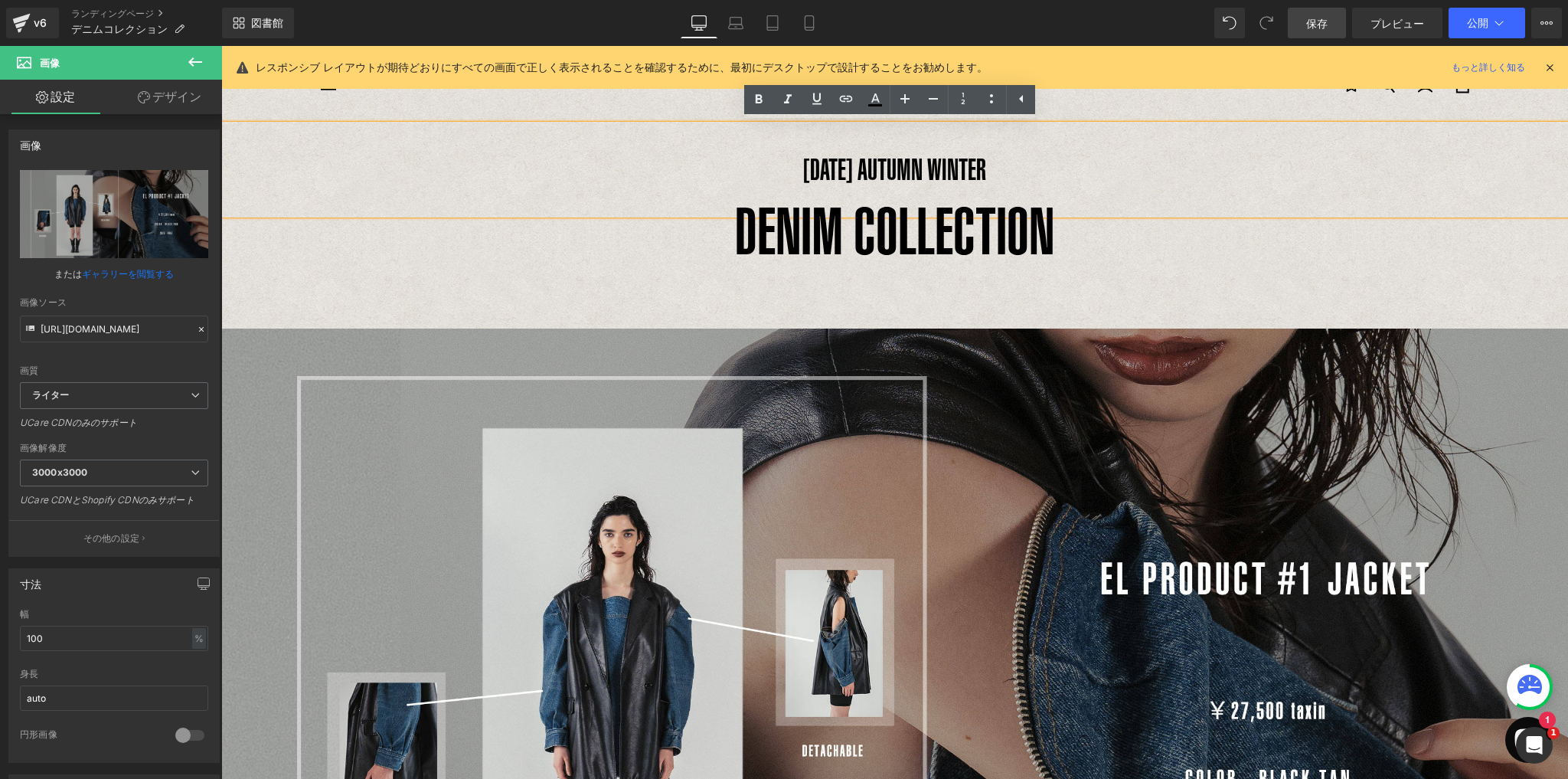
click at [978, 171] on p "[DATE] AUTUMN WINTER" at bounding box center [895, 169] width 1346 height 89
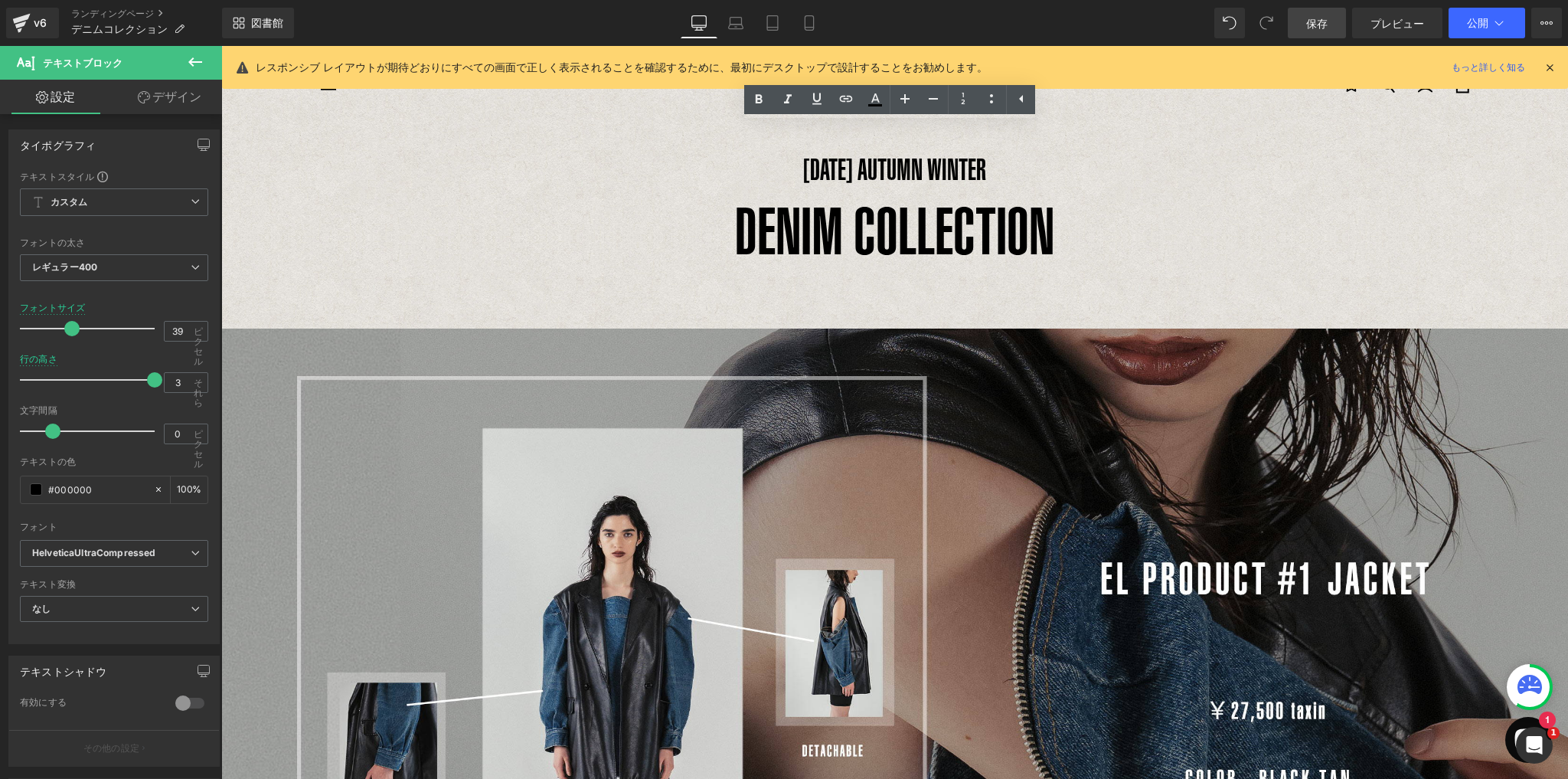
click at [1310, 22] on font "保存" at bounding box center [1316, 24] width 22 height 13
click at [720, 32] on link "ラップトップ" at bounding box center [735, 23] width 37 height 30
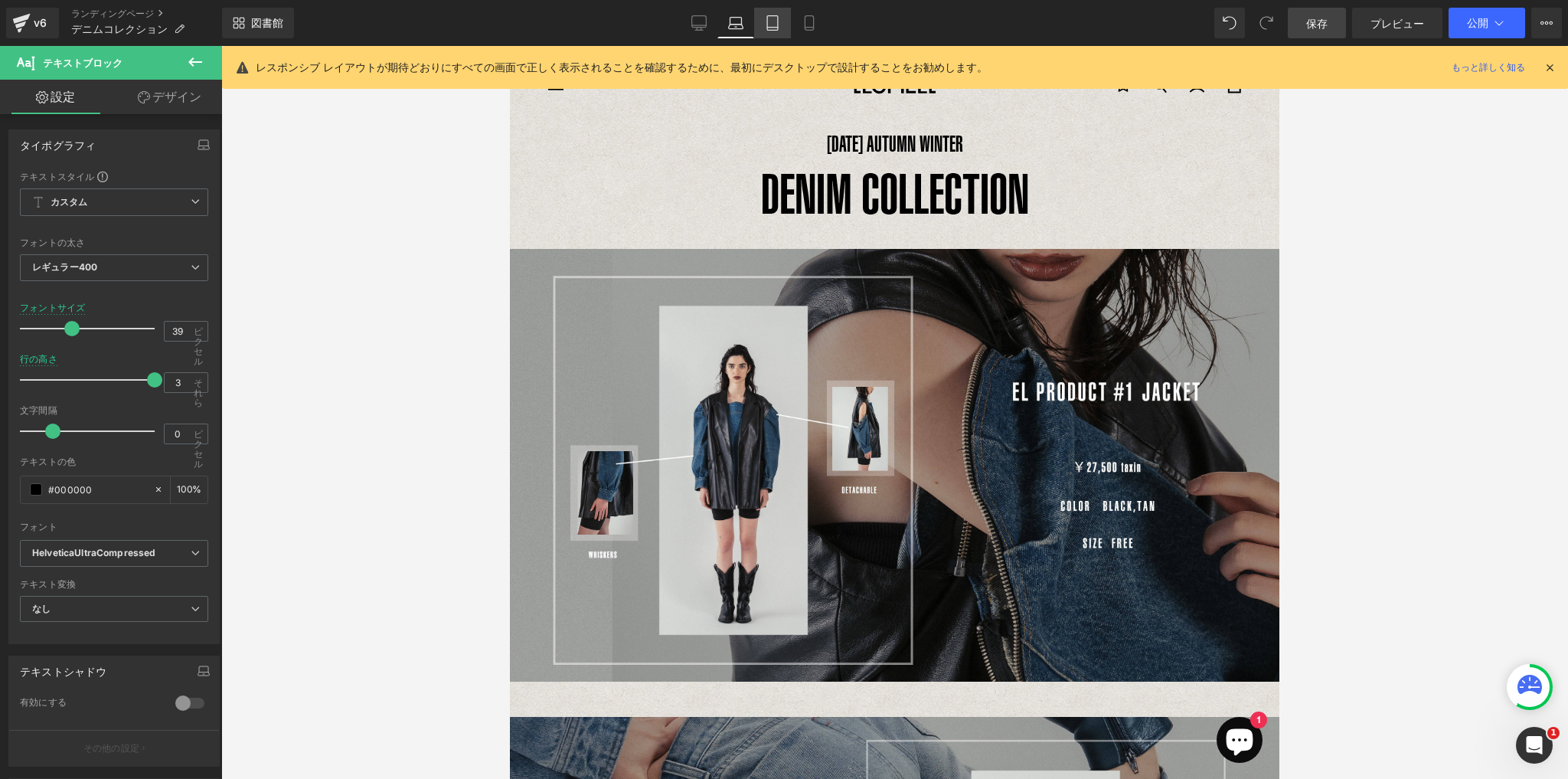
click at [773, 23] on icon at bounding box center [772, 23] width 15 height 15
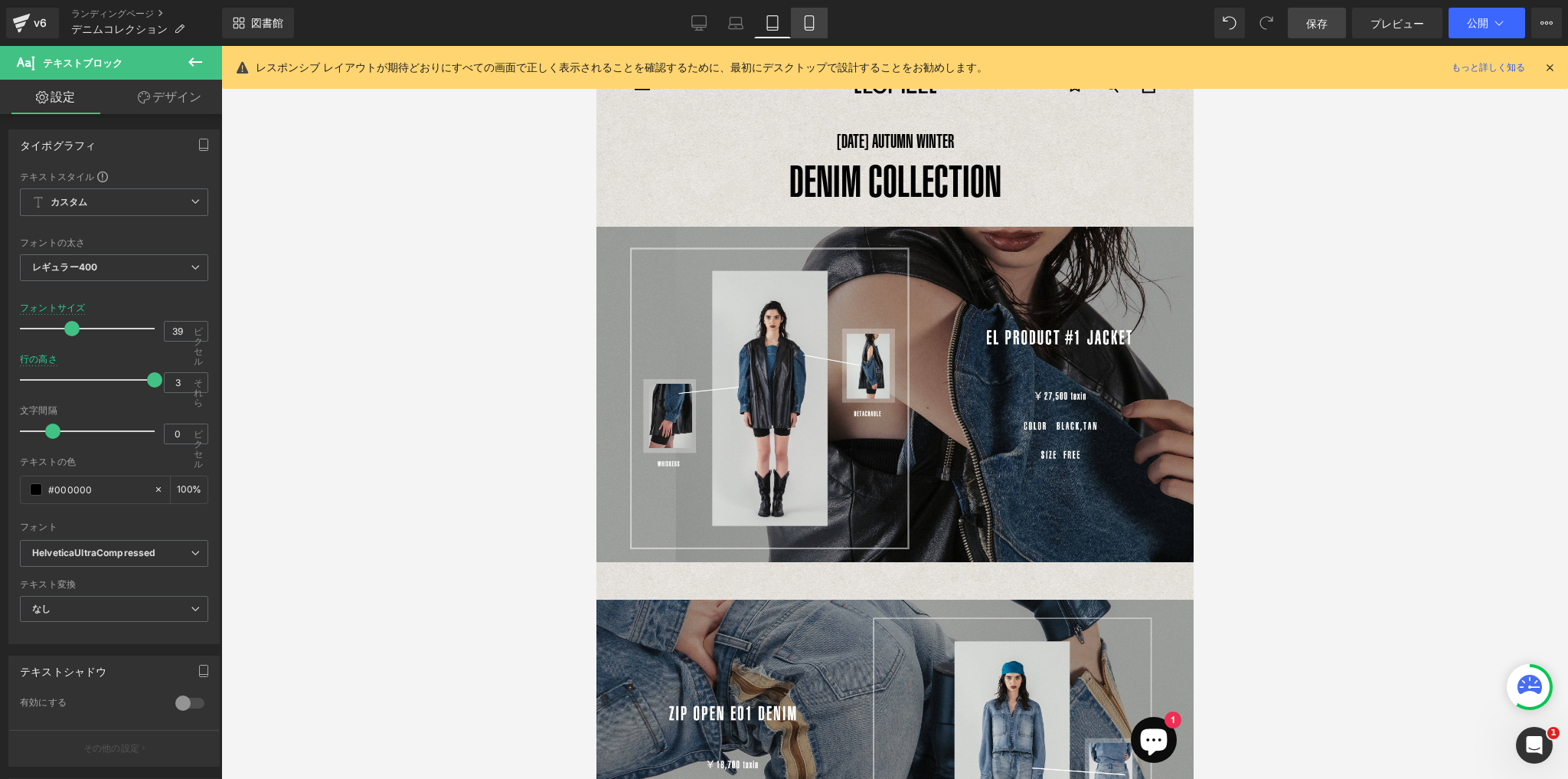
click at [802, 24] on icon at bounding box center [809, 23] width 15 height 15
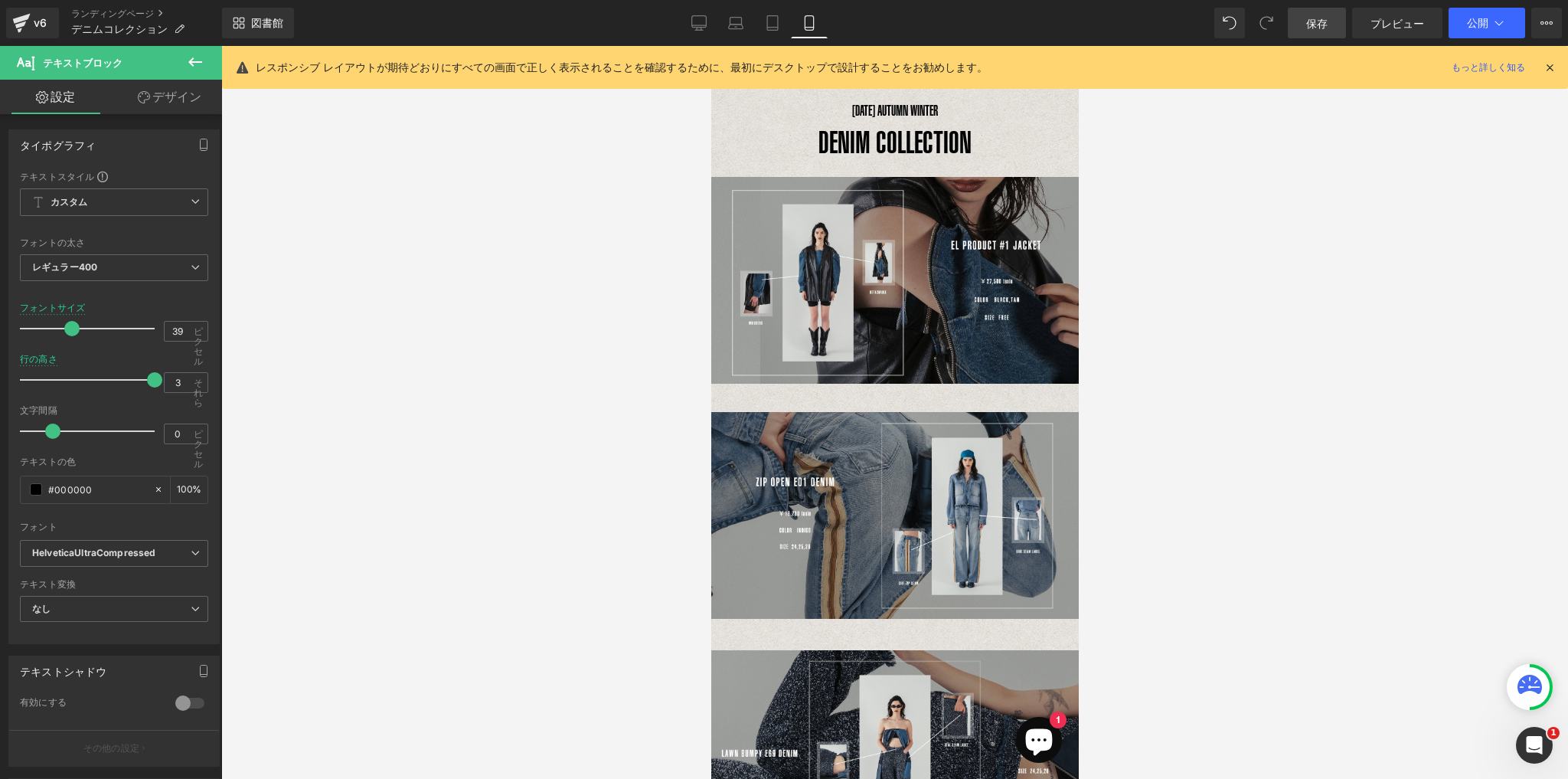
drag, startPoint x: 1557, startPoint y: 62, endPoint x: 1547, endPoint y: 62, distance: 10.0
click at [1557, 62] on div "レスポンシブ レイアウトが期待どおりにすべての画面で正しく表示されることを確認するために、最初にデスクトップで設計することをお勧めします。 もっと詳しく知る" at bounding box center [894, 67] width 1345 height 43
click at [1545, 62] on icon at bounding box center [1549, 68] width 13 height 13
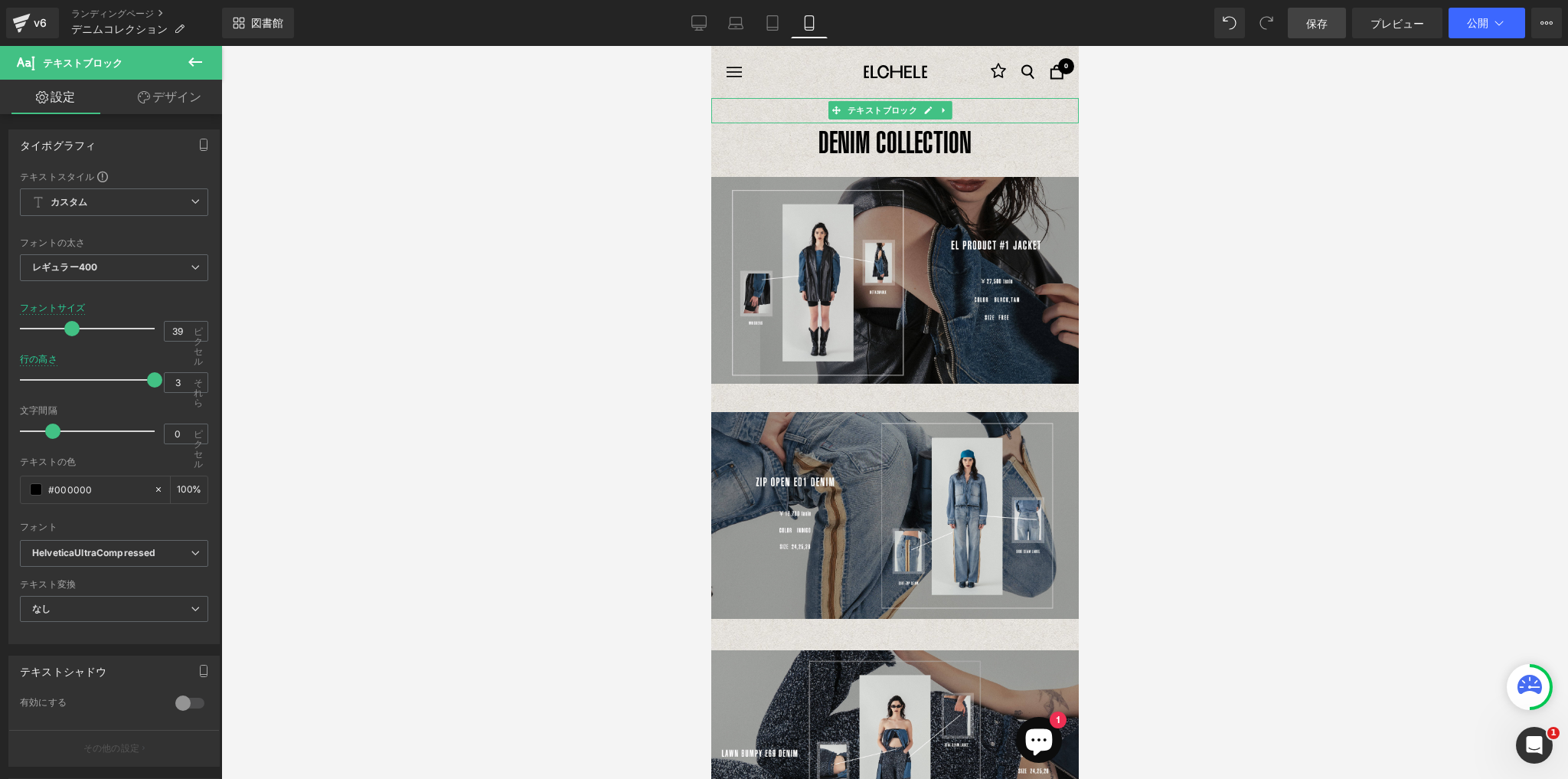
click at [971, 117] on p "[DATE] AUTUMN WINTER" at bounding box center [894, 110] width 367 height 26
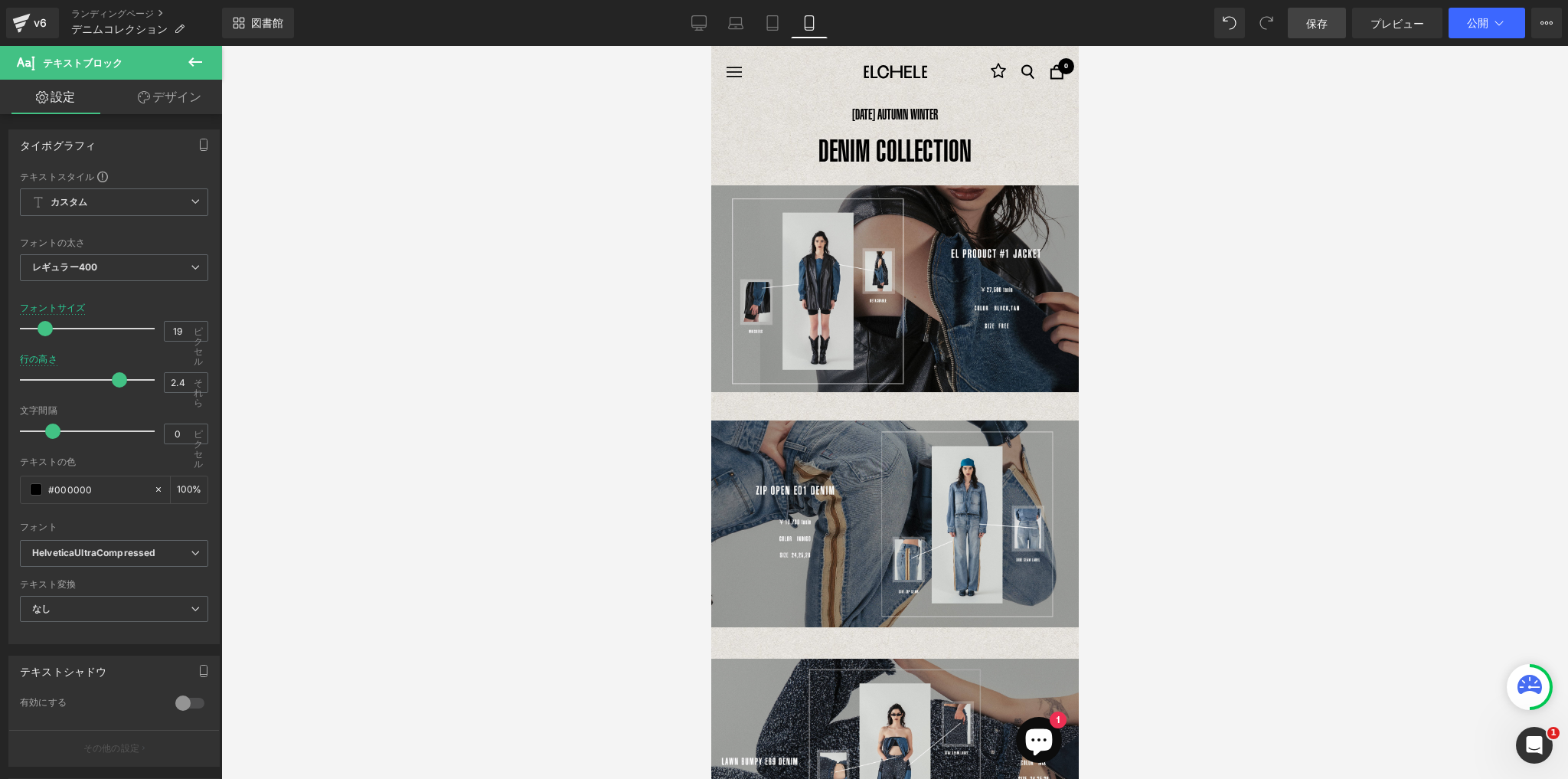
type input "2.5"
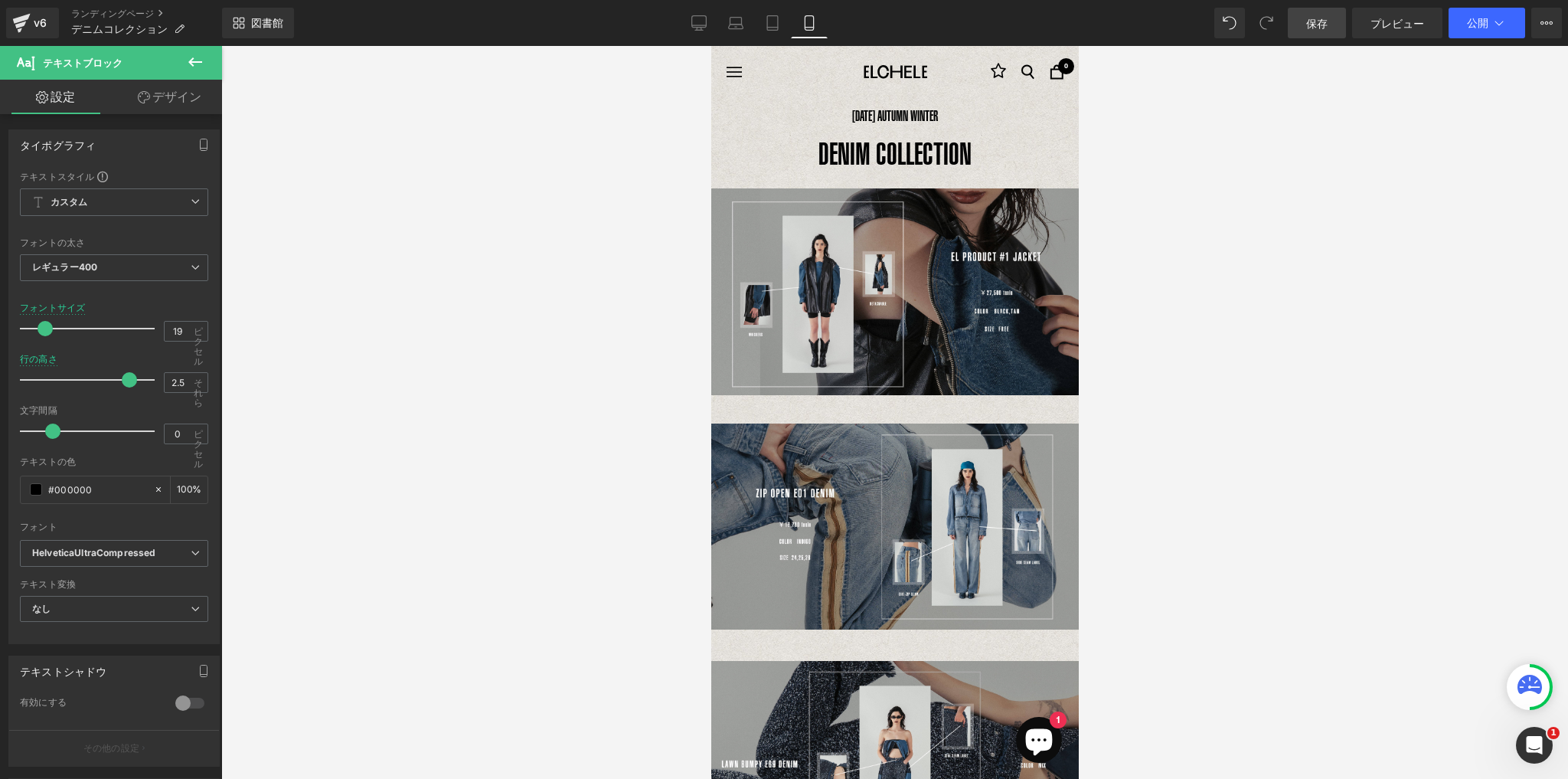
drag, startPoint x: 82, startPoint y: 378, endPoint x: 119, endPoint y: 387, distance: 38.1
click at [119, 387] on div at bounding box center [91, 380] width 127 height 30
click at [959, 159] on font "DENIM COLLECTION" at bounding box center [894, 152] width 153 height 35
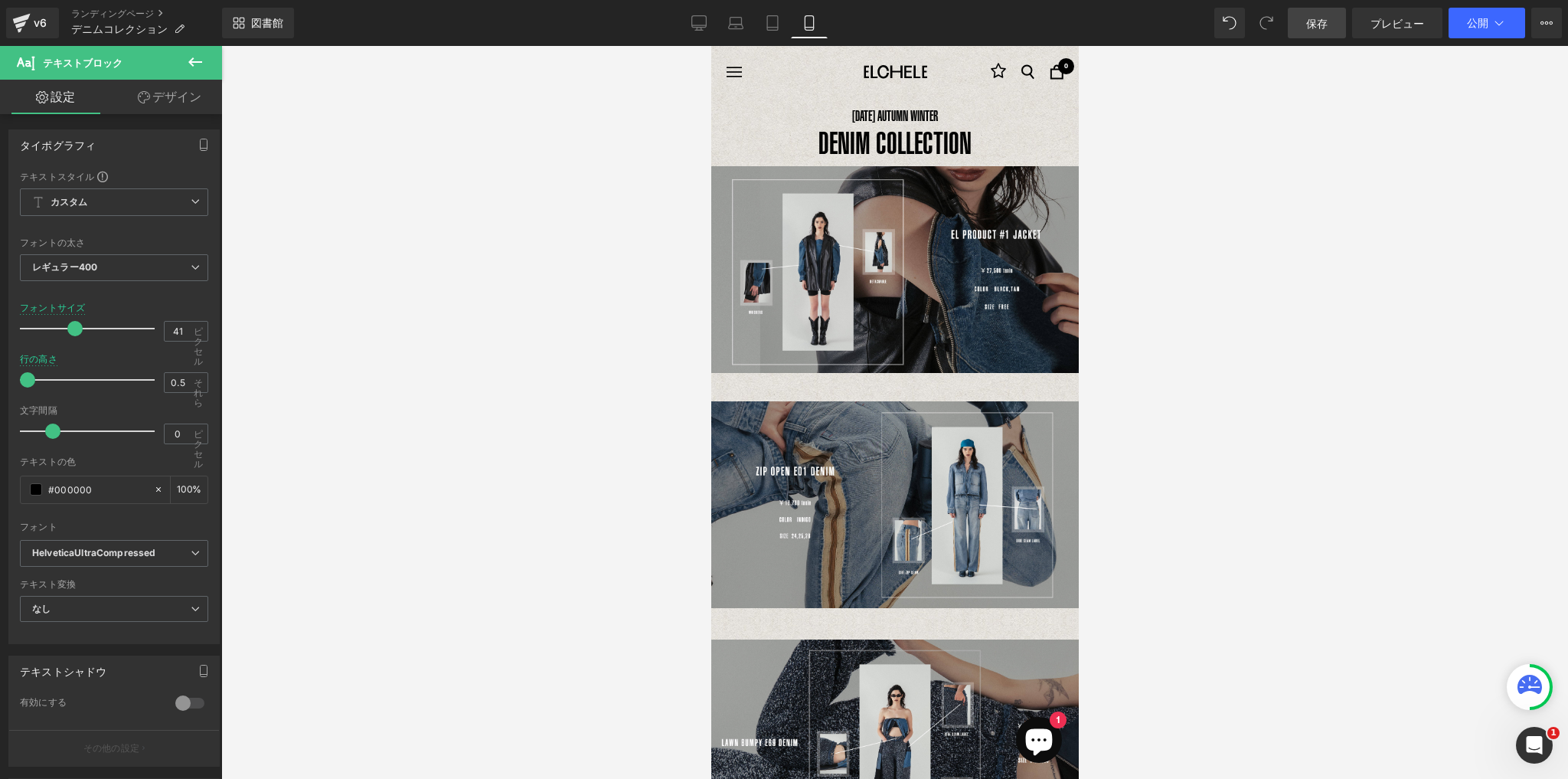
type input "0.6"
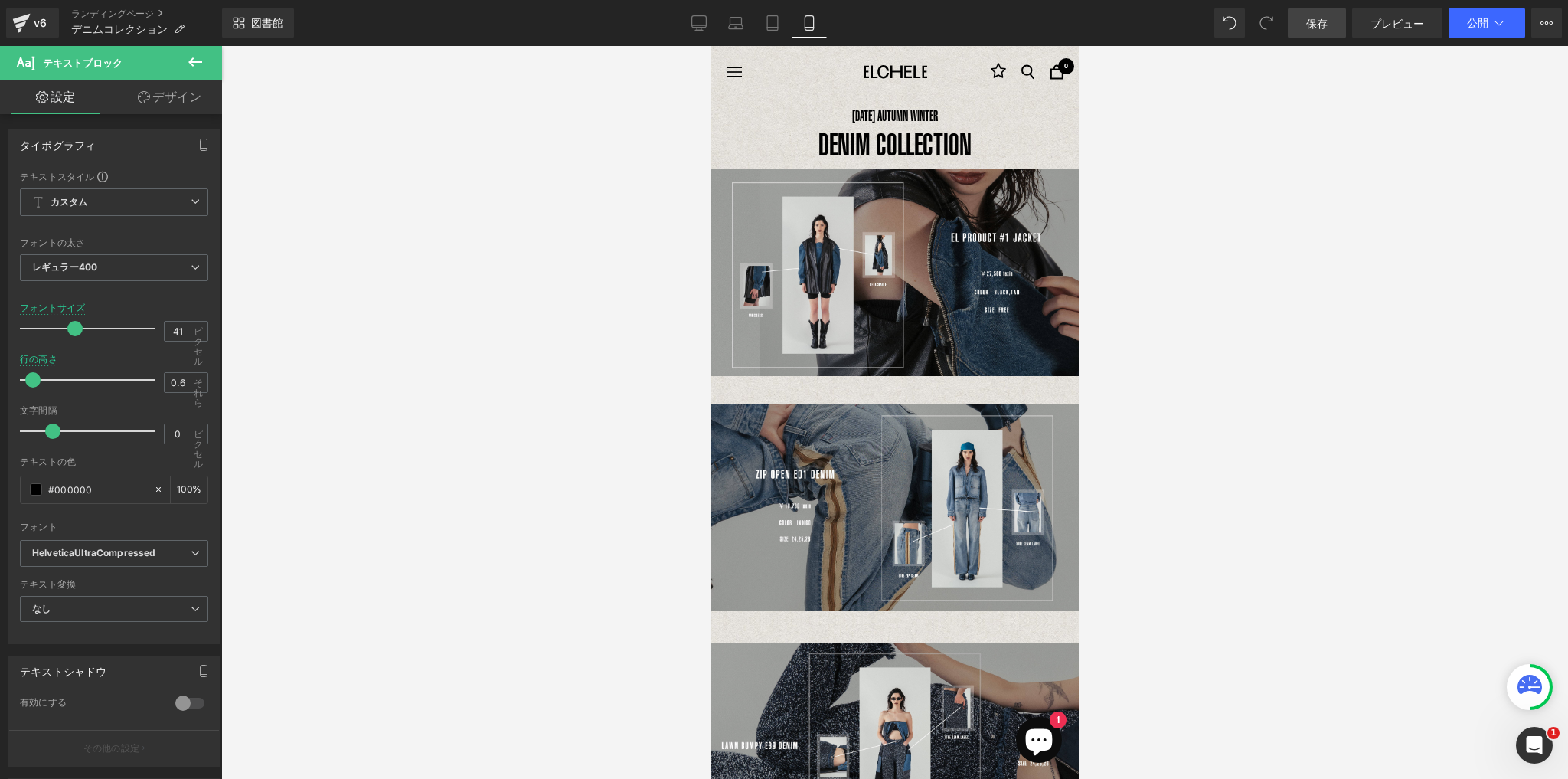
drag, startPoint x: 61, startPoint y: 375, endPoint x: 30, endPoint y: 377, distance: 31.1
click at [30, 377] on span at bounding box center [33, 380] width 15 height 15
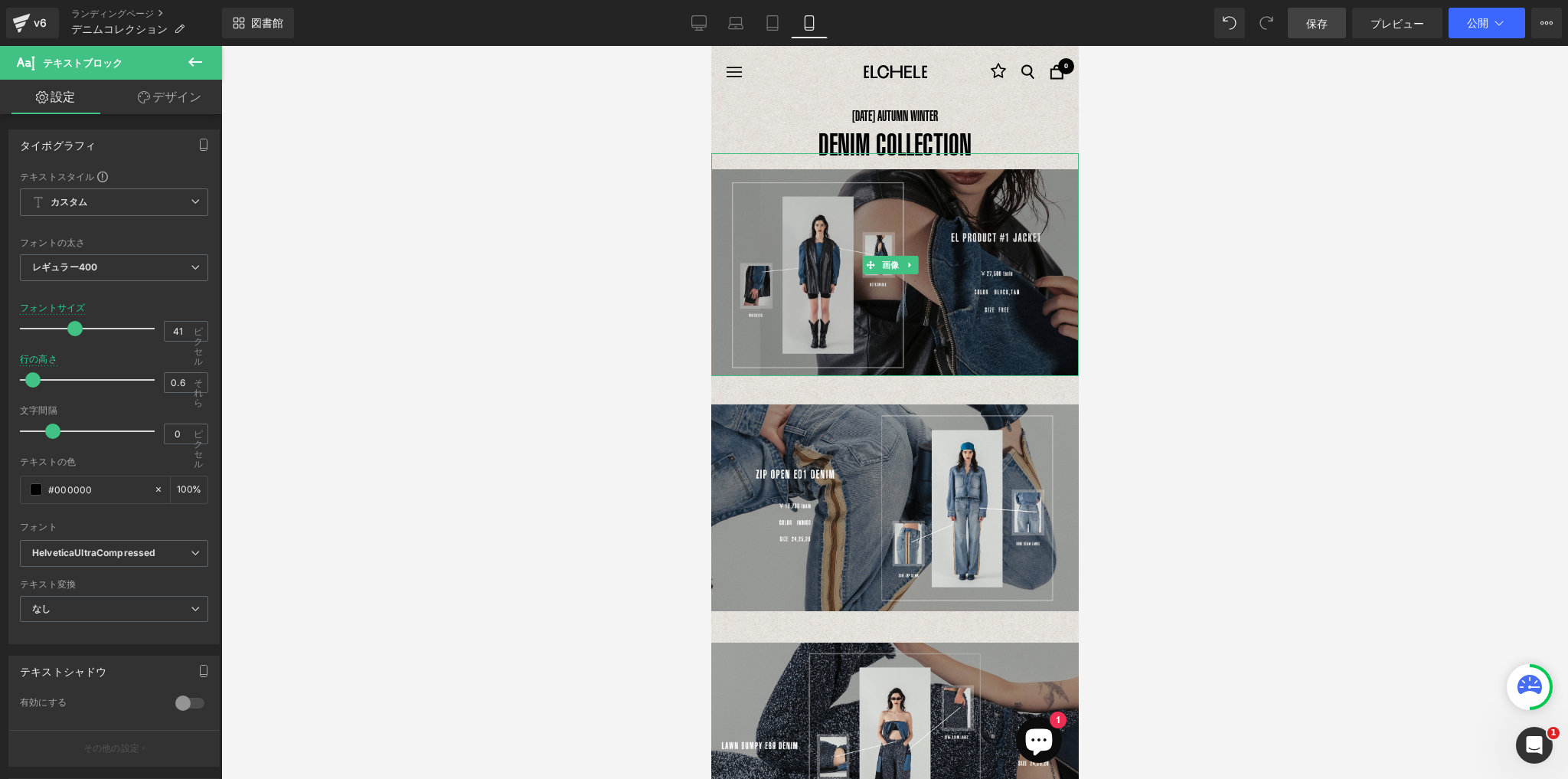
click at [909, 168] on img at bounding box center [894, 264] width 367 height 223
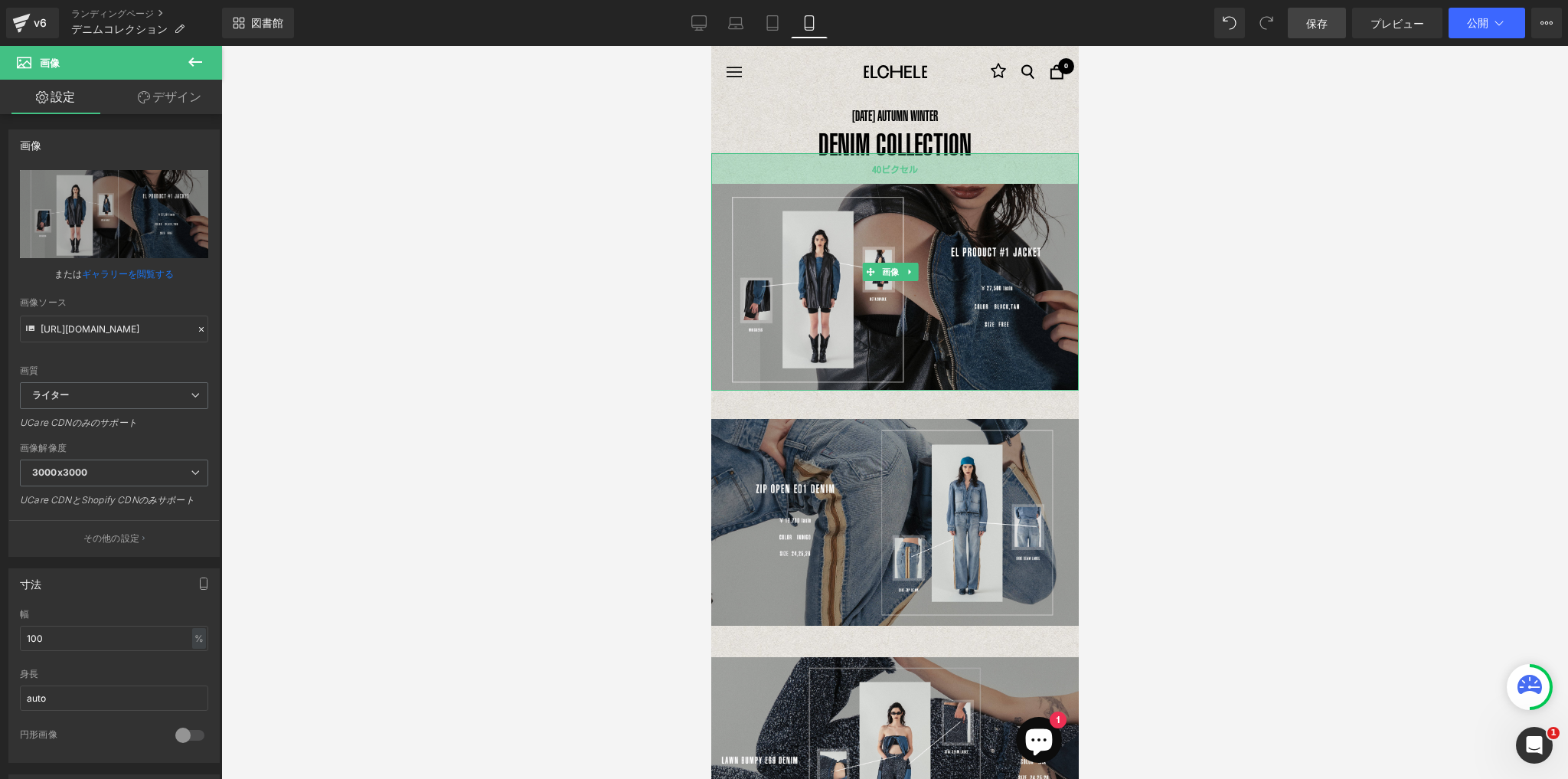
drag, startPoint x: 908, startPoint y: 152, endPoint x: 1972, endPoint y: 259, distance: 1069.4
click at [904, 183] on div "40ピクセル" at bounding box center [894, 168] width 367 height 30
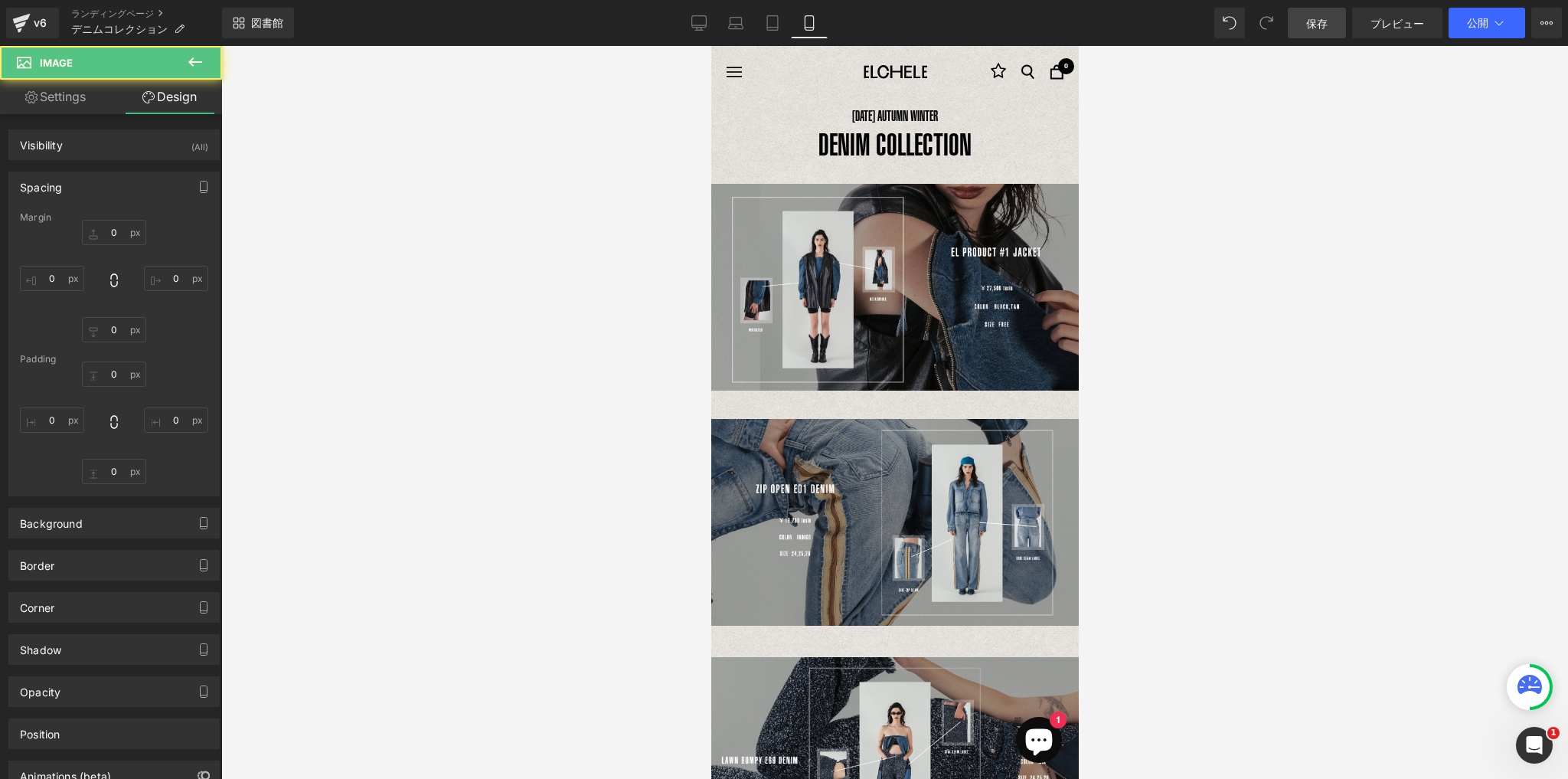
type input "0"
type input "40"
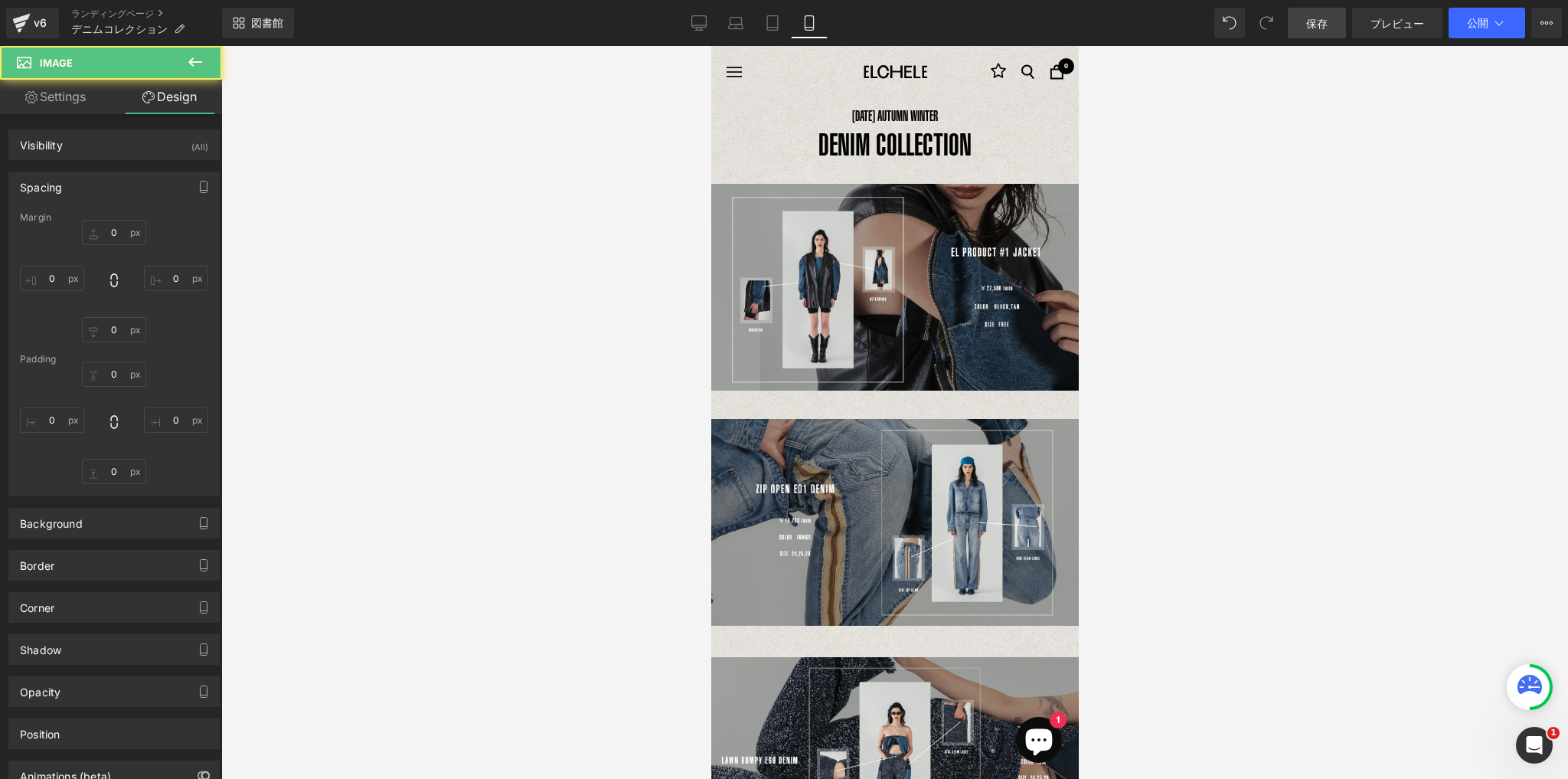
type input "0"
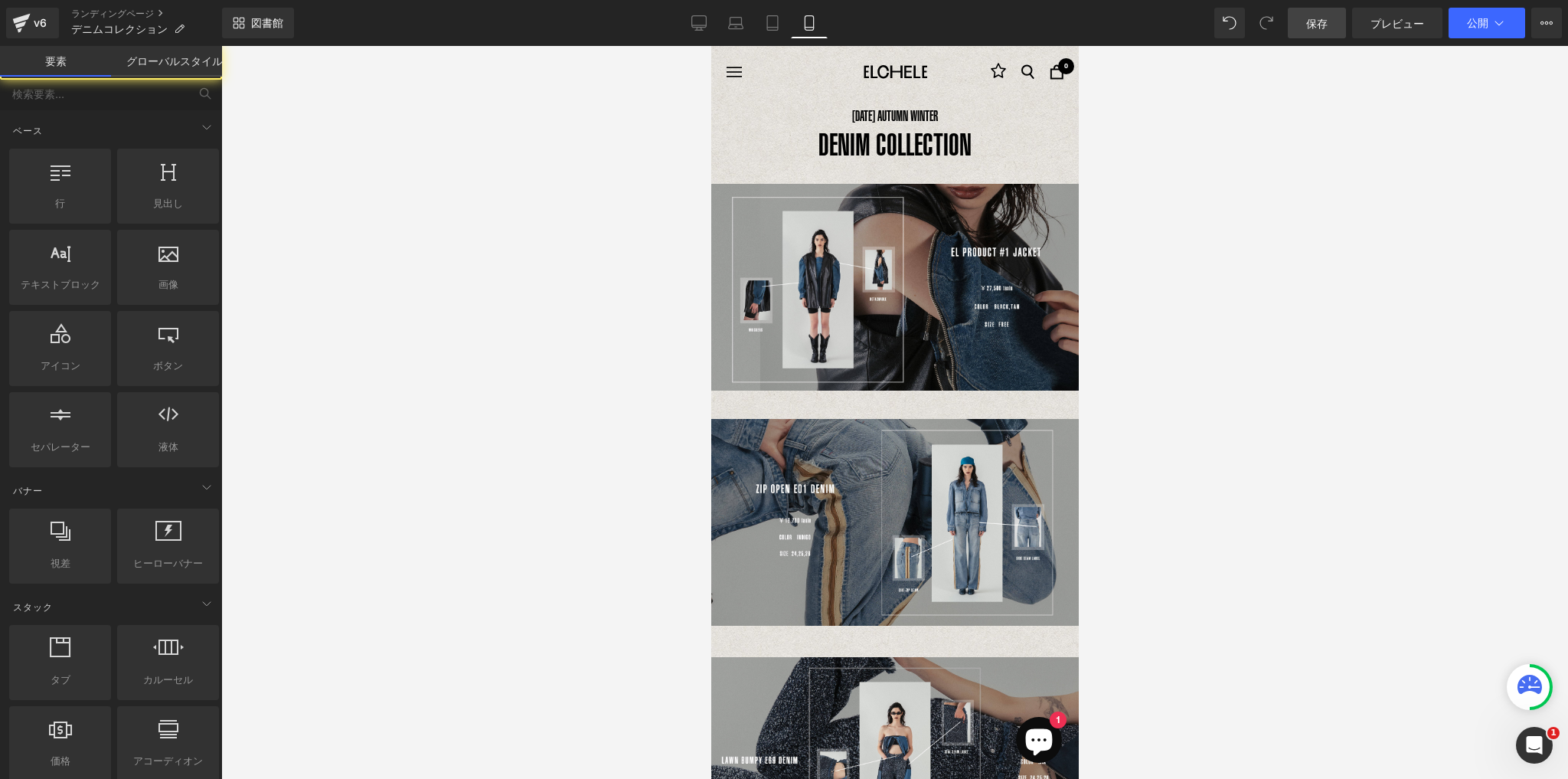
click at [1264, 213] on div at bounding box center [895, 412] width 1346 height 732
click at [943, 148] on icon at bounding box center [943, 153] width 9 height 10
click at [994, 141] on p "DENIM COLLECTION" at bounding box center [894, 145] width 367 height 19
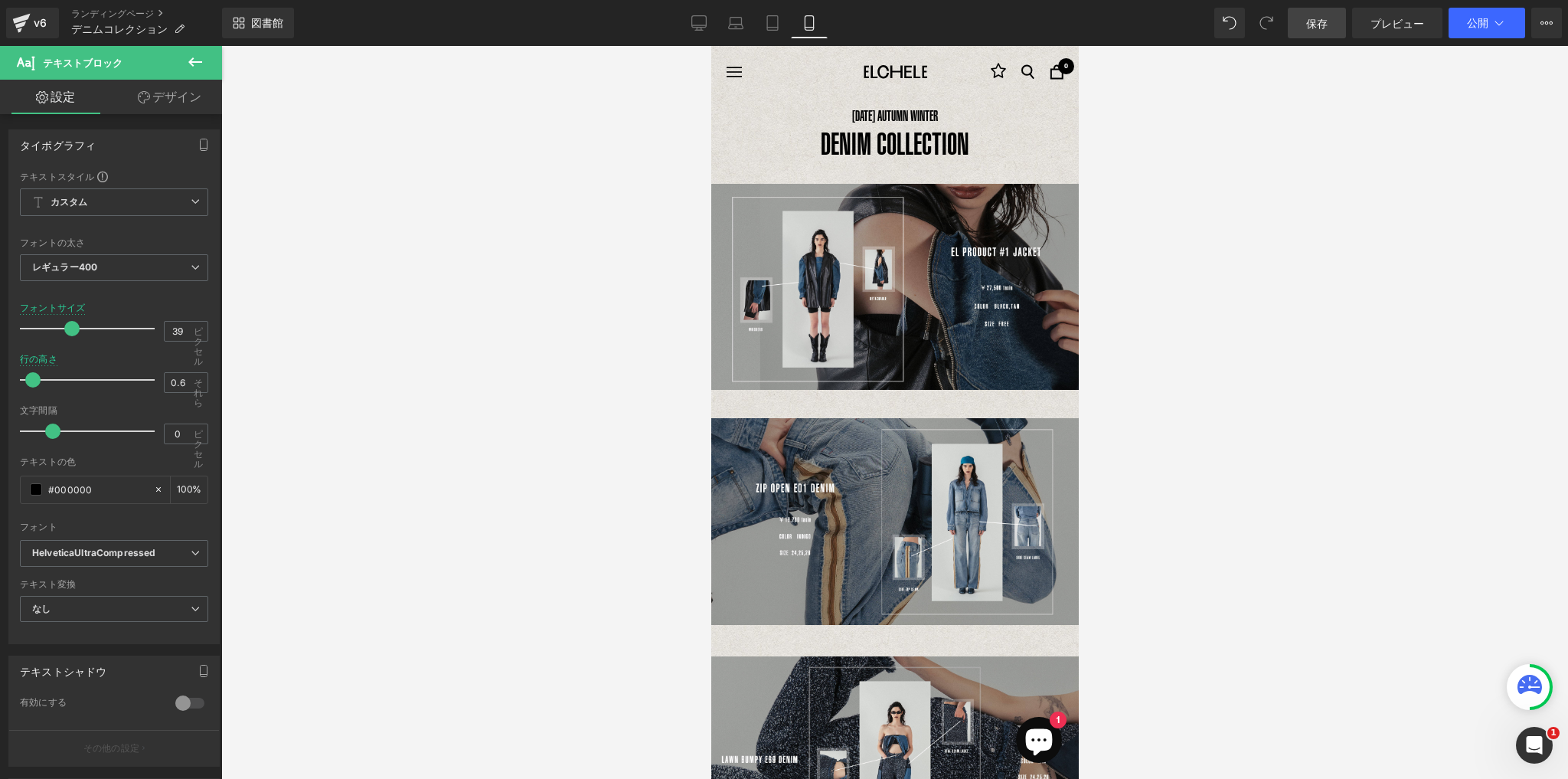
type input "37"
click at [69, 324] on span at bounding box center [69, 328] width 15 height 15
click at [1190, 364] on div at bounding box center [895, 412] width 1346 height 732
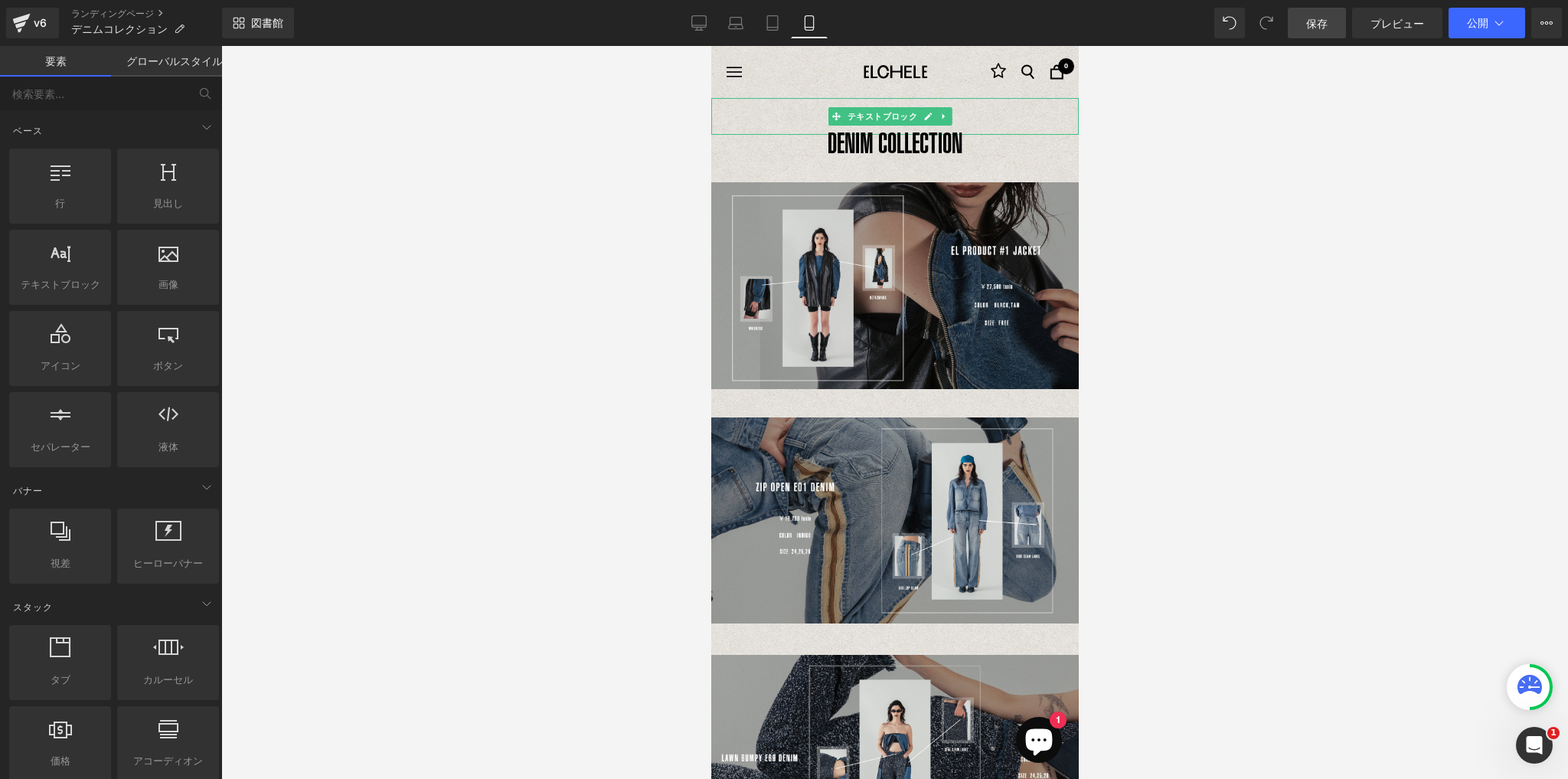
click at [910, 123] on font "テキストブロック" at bounding box center [881, 116] width 70 height 18
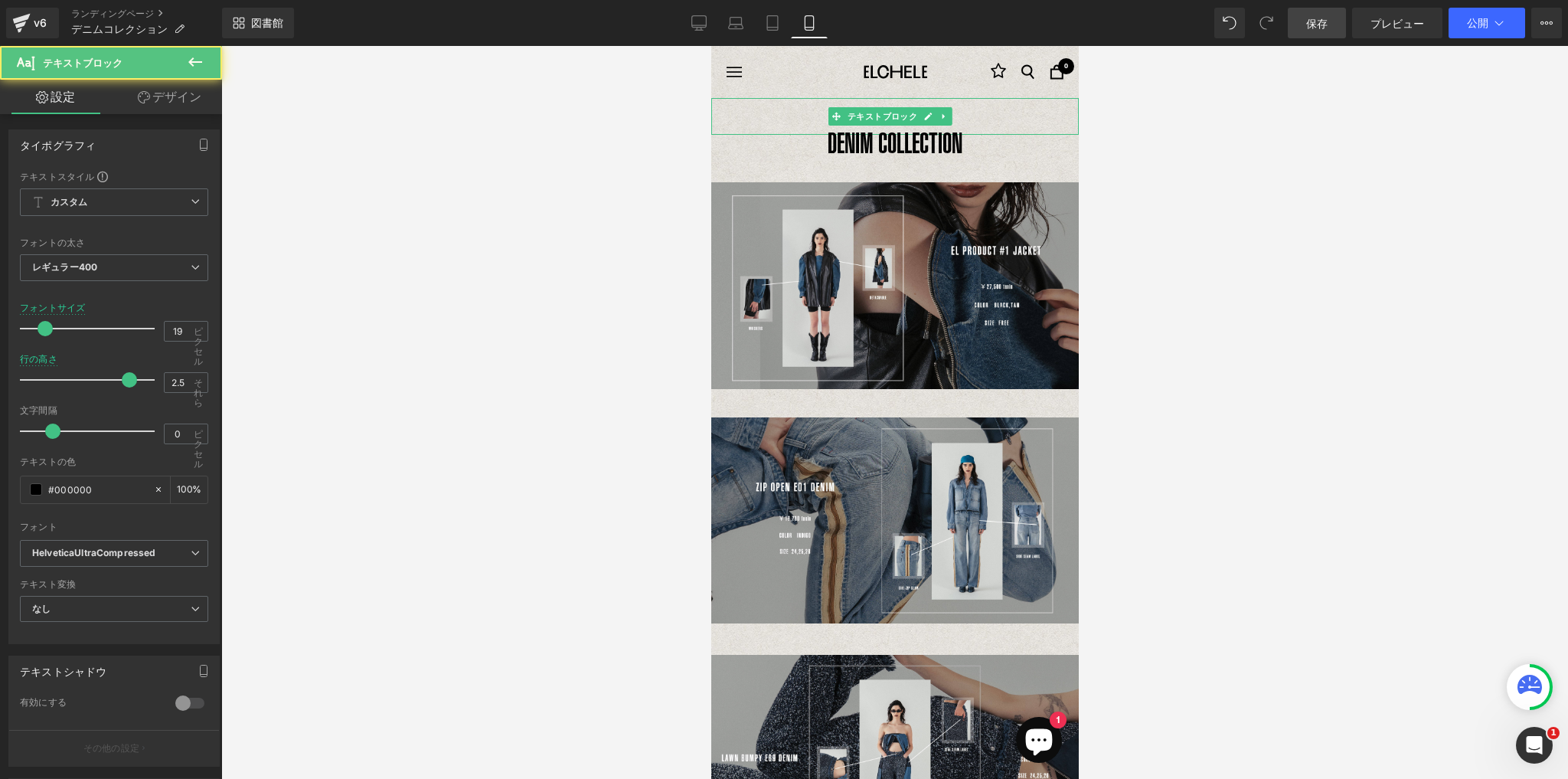
click at [996, 120] on p "[DATE] AUTUMN WINTER" at bounding box center [894, 116] width 367 height 37
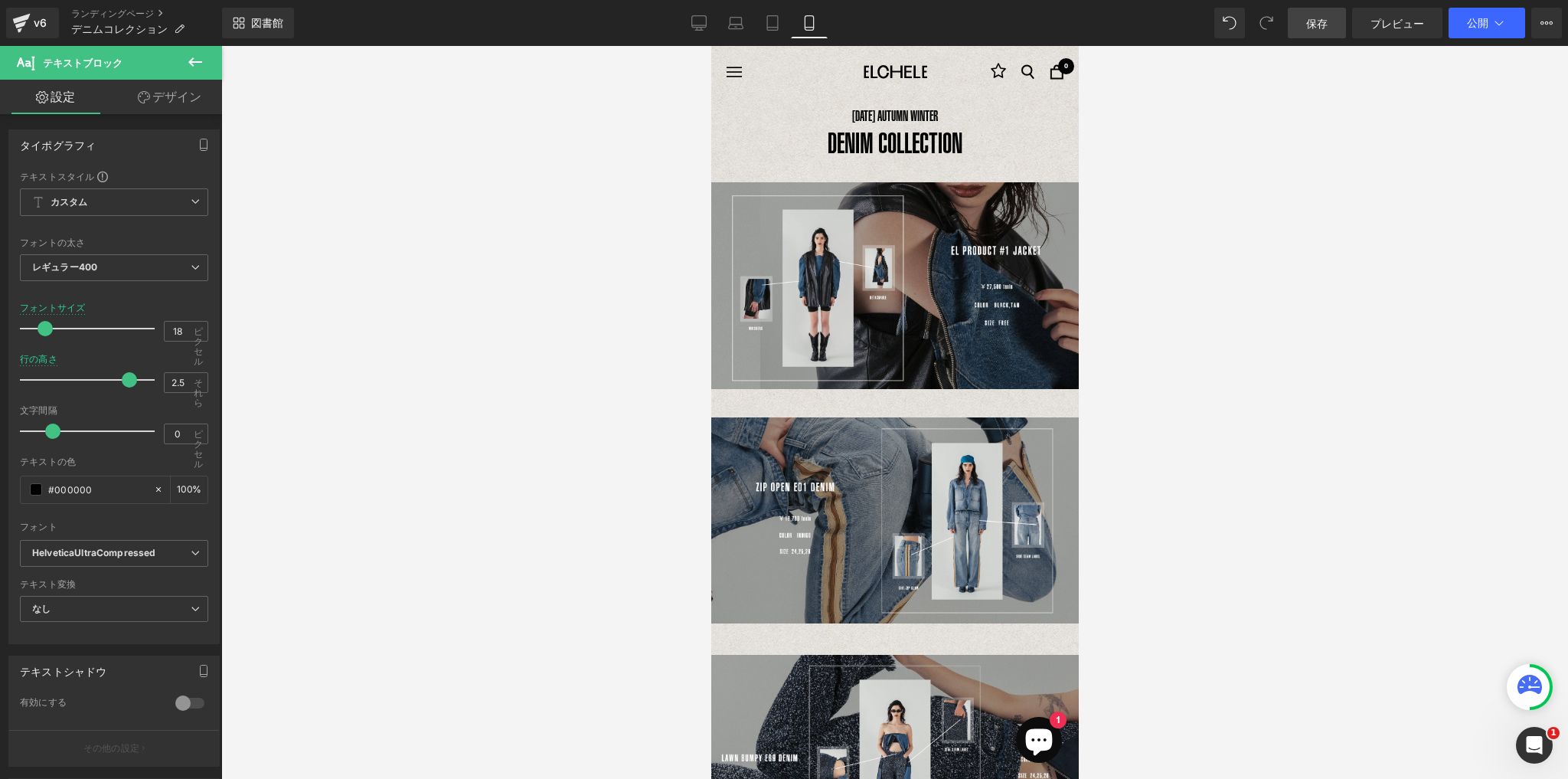
type input "17"
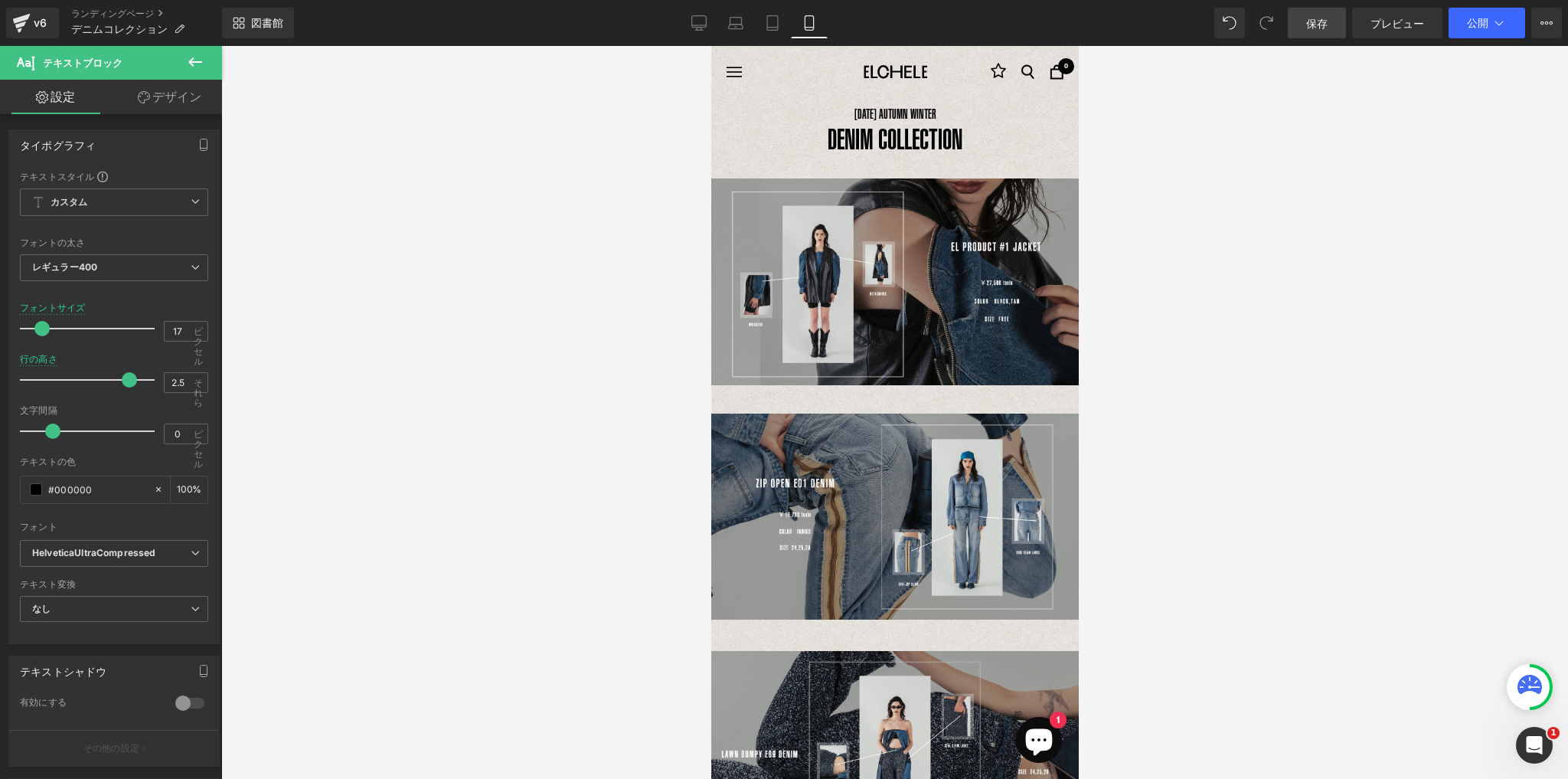
click at [38, 326] on span at bounding box center [42, 328] width 15 height 15
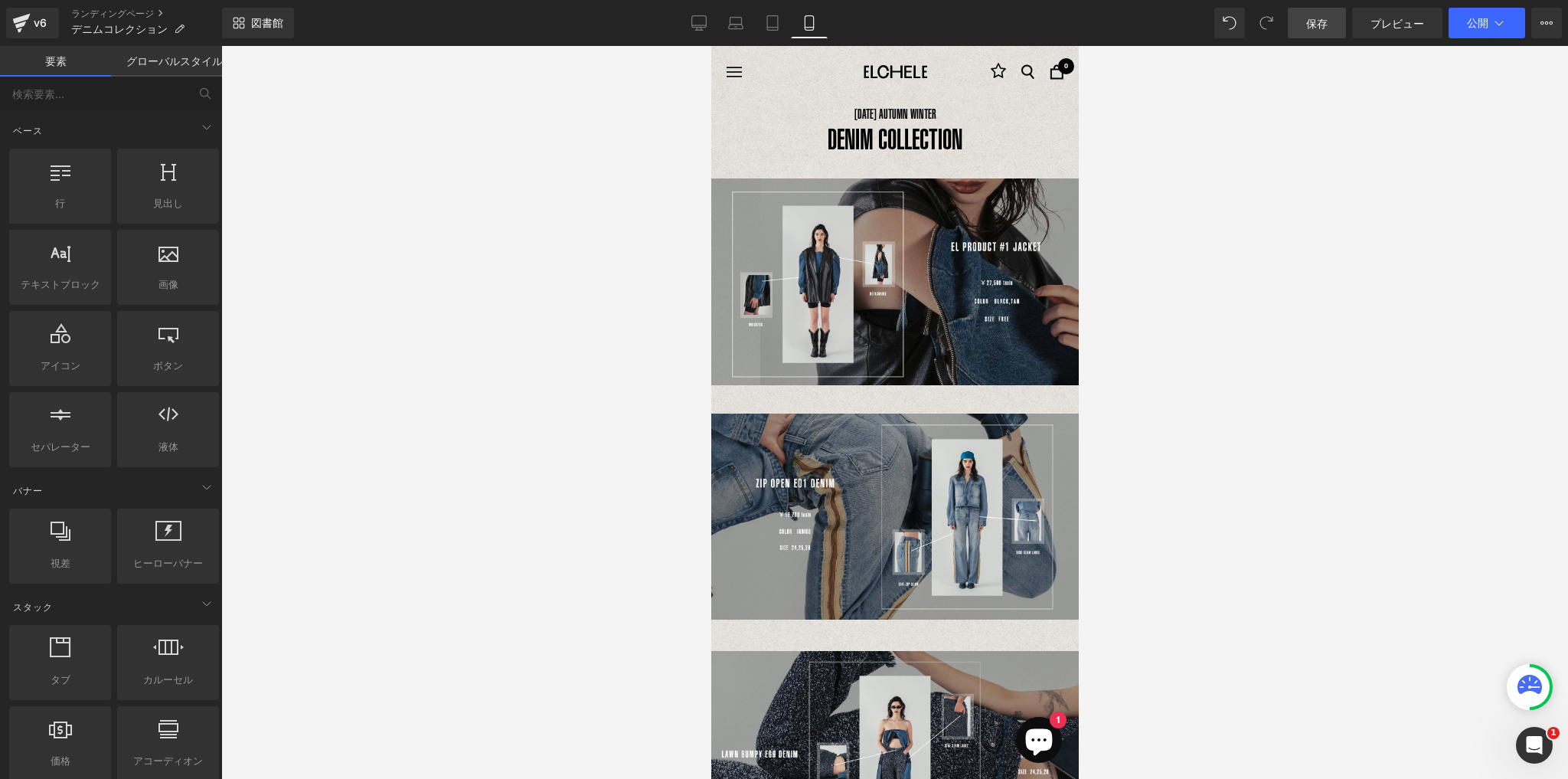
click at [1328, 304] on div at bounding box center [895, 412] width 1346 height 732
click at [774, 18] on icon at bounding box center [772, 23] width 15 height 15
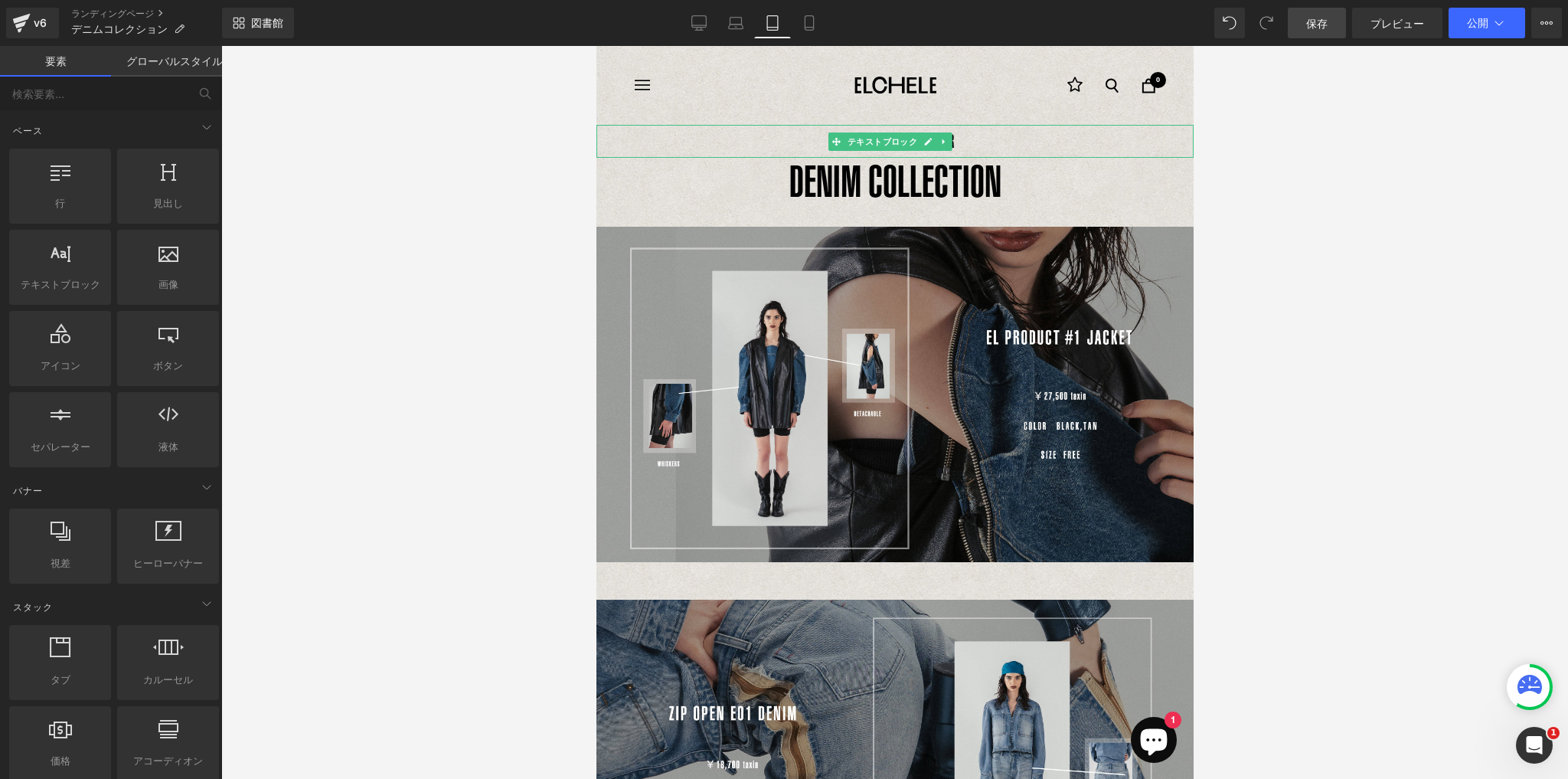
click at [982, 135] on p "[DATE] AUTUMN WINTER" at bounding box center [894, 141] width 597 height 33
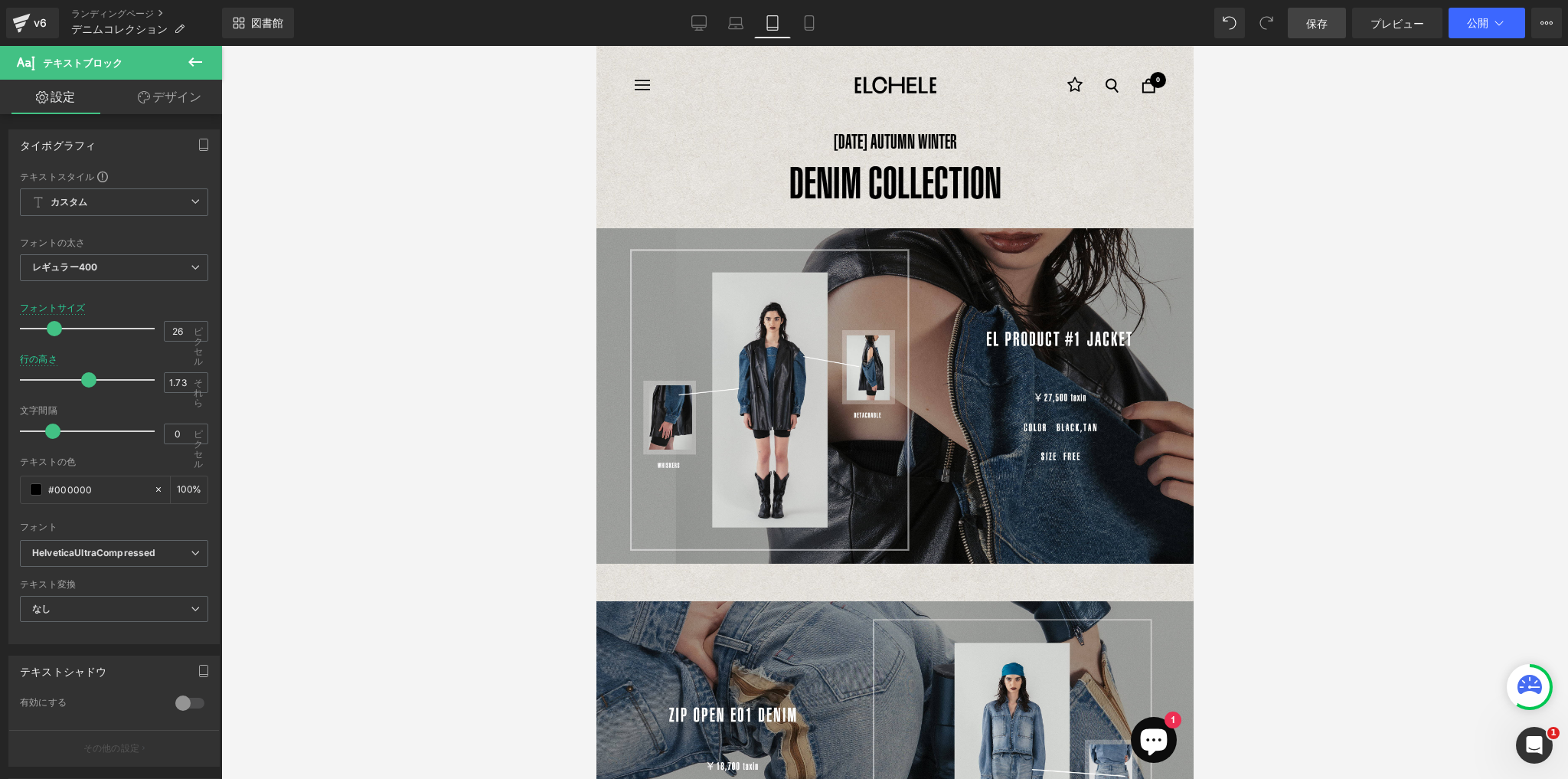
drag, startPoint x: 53, startPoint y: 326, endPoint x: 51, endPoint y: 343, distance: 17.1
click at [53, 328] on span at bounding box center [54, 328] width 15 height 15
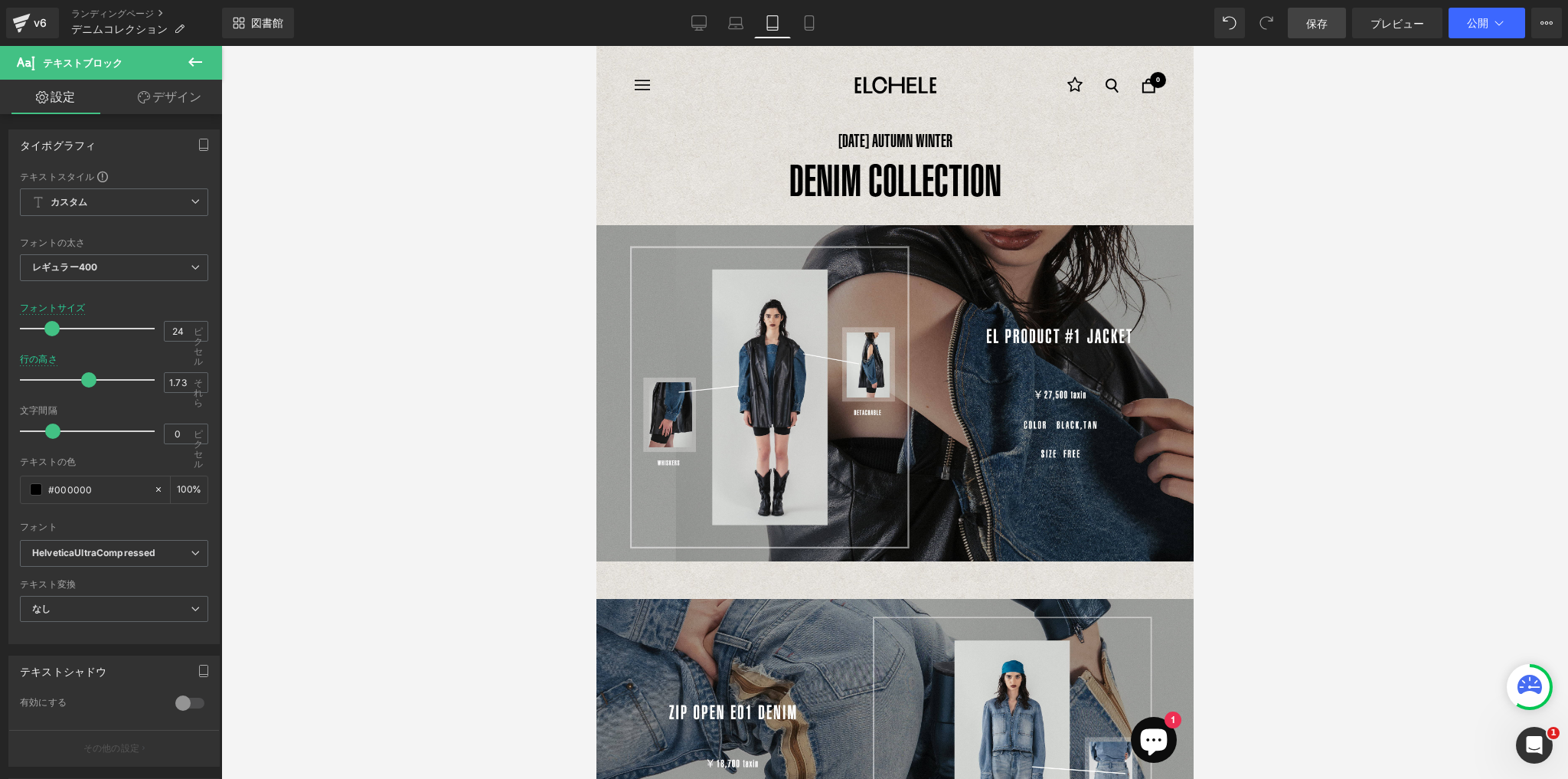
click at [45, 327] on span at bounding box center [52, 328] width 15 height 15
type input "26"
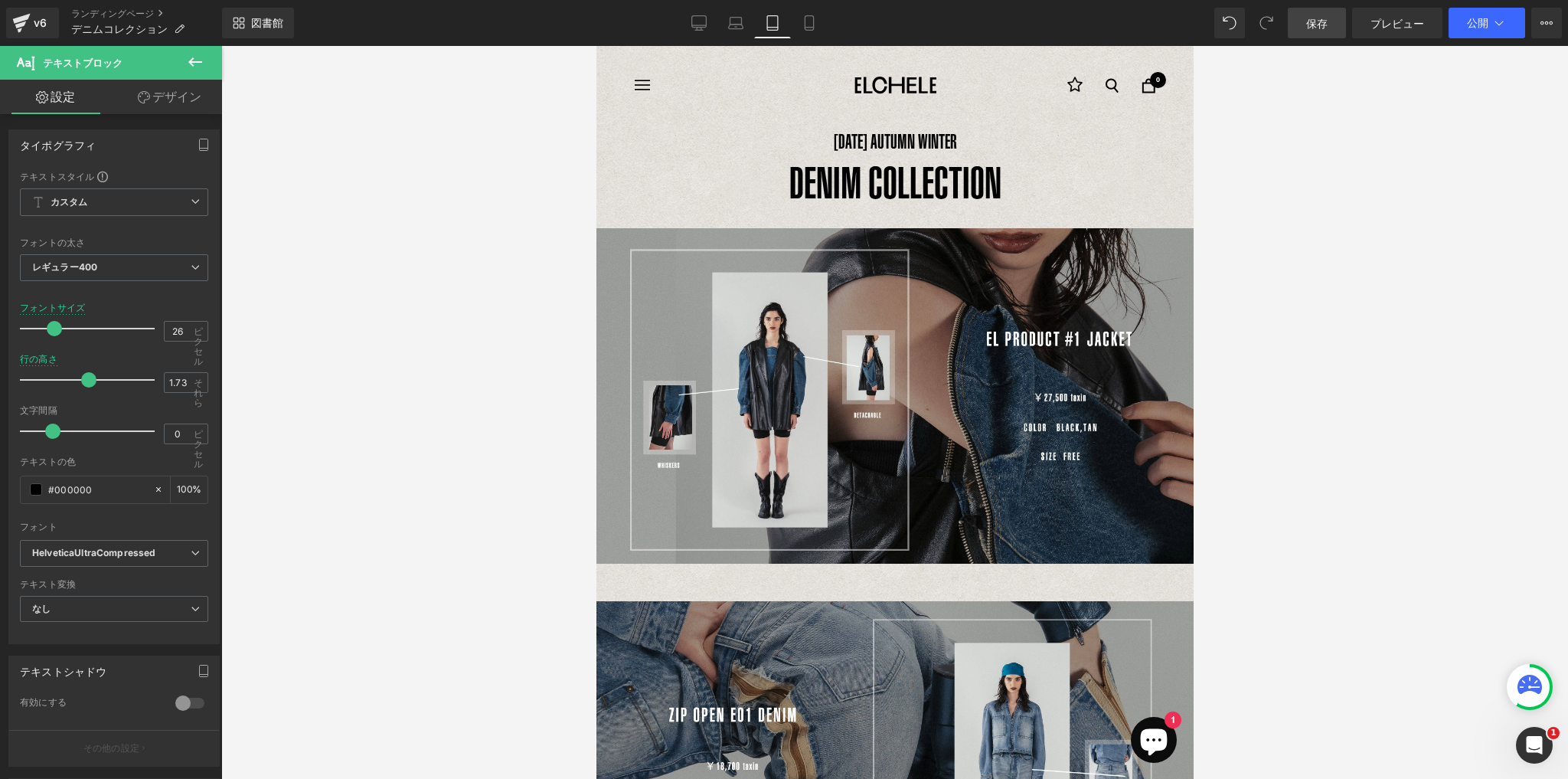
click at [51, 327] on span at bounding box center [54, 328] width 15 height 15
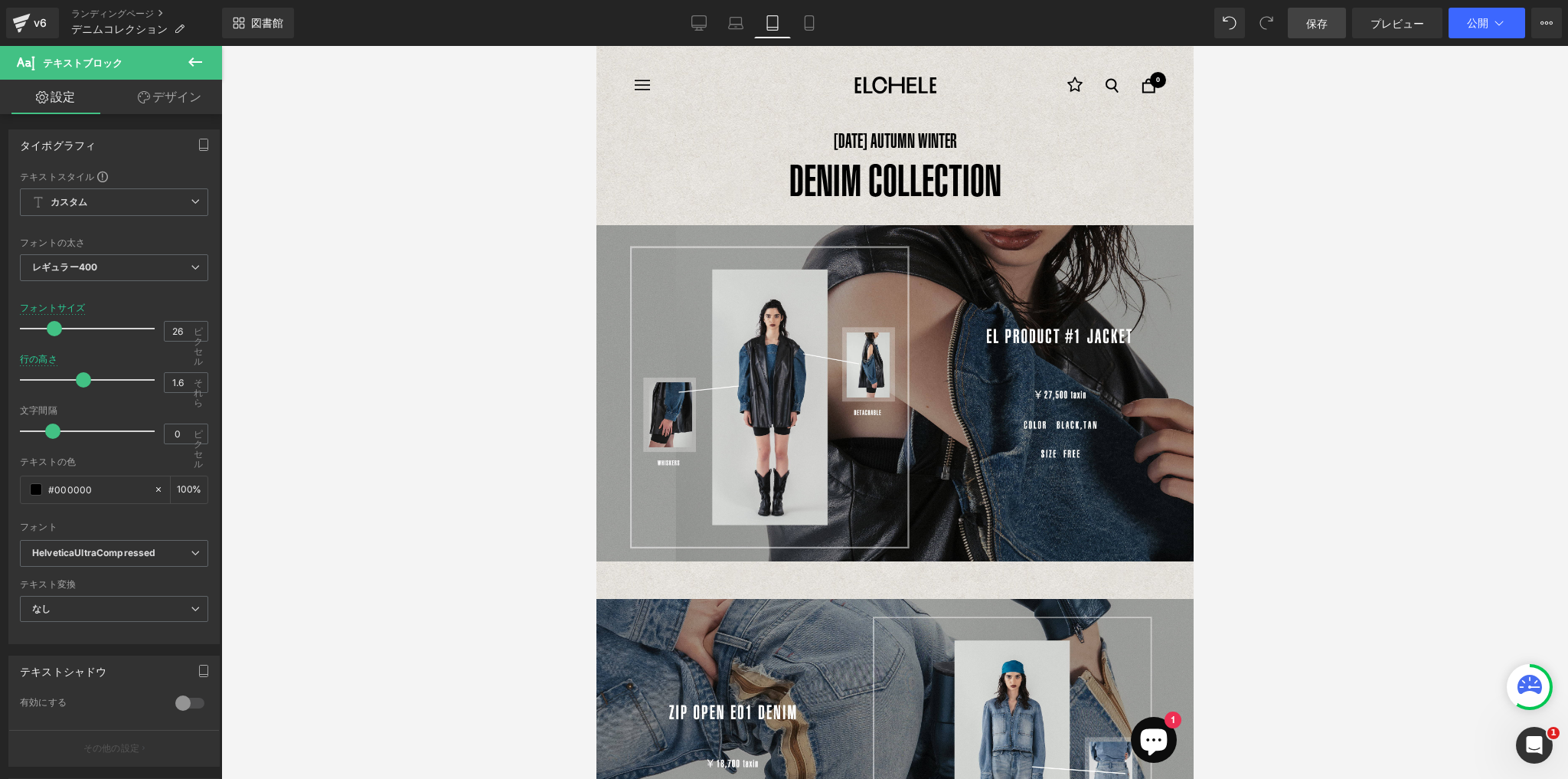
type input "1.5"
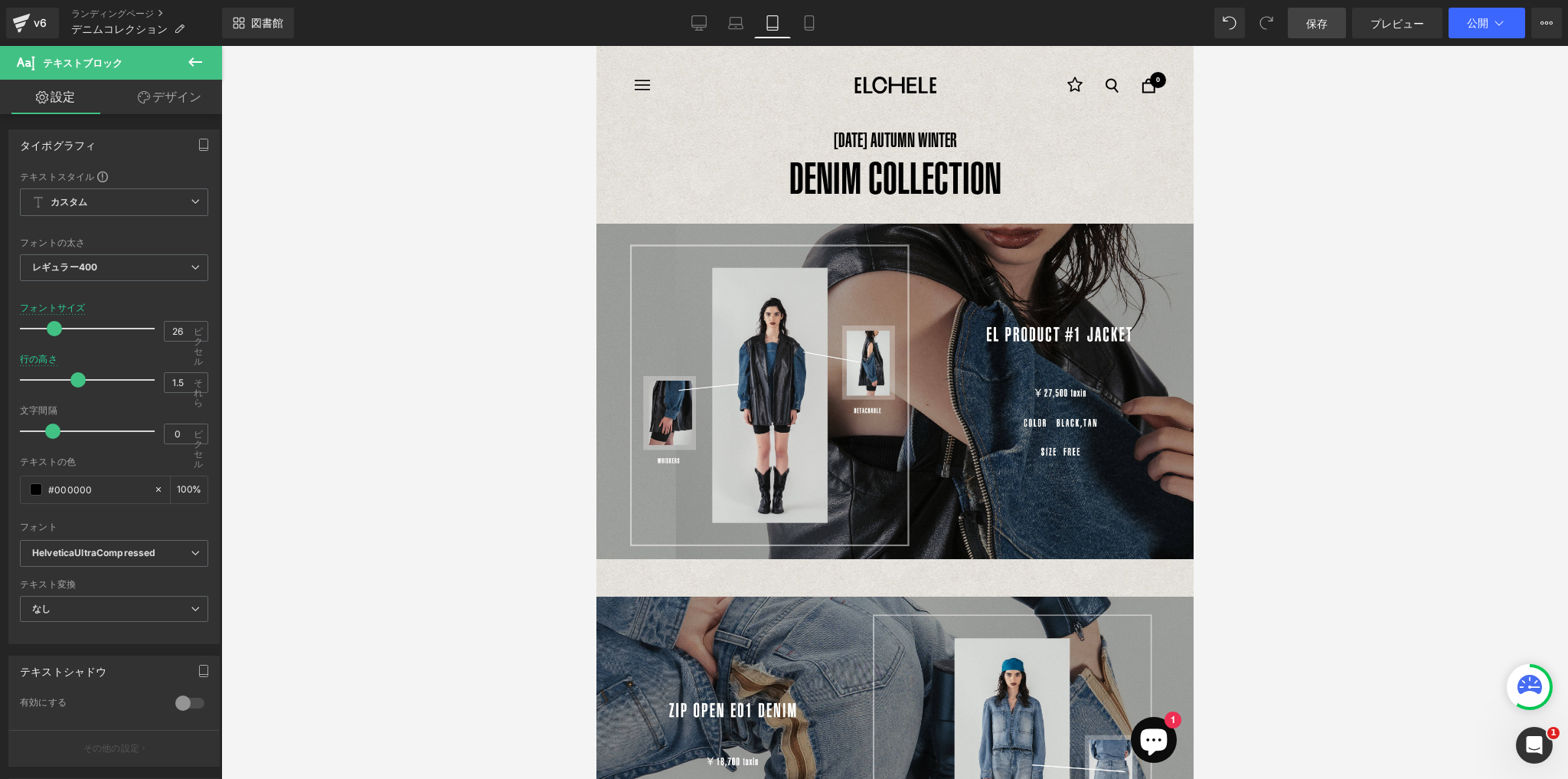
drag, startPoint x: 86, startPoint y: 375, endPoint x: 76, endPoint y: 376, distance: 10.0
click at [76, 376] on span at bounding box center [78, 380] width 15 height 15
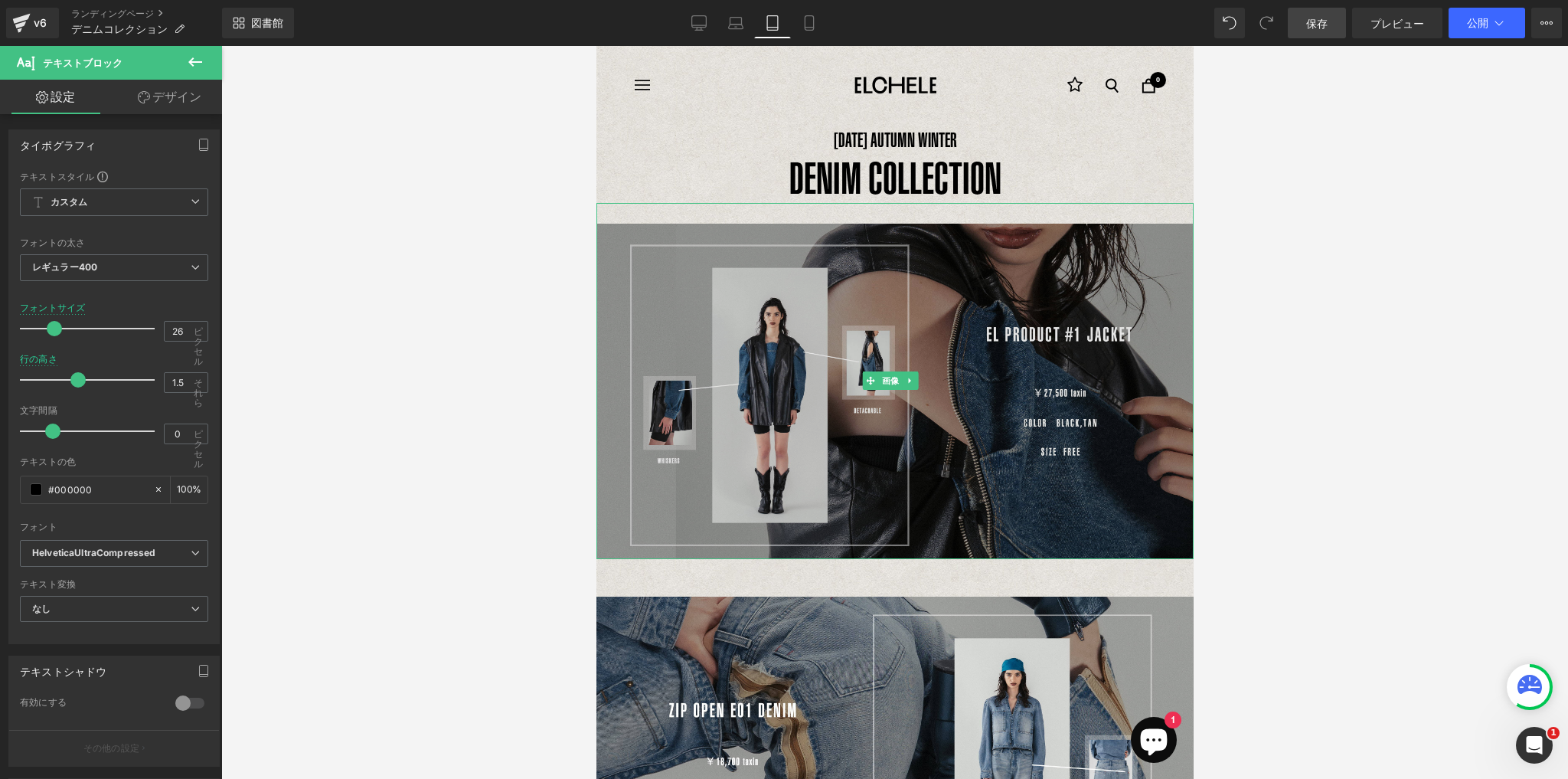
click at [943, 222] on img at bounding box center [894, 380] width 597 height 357
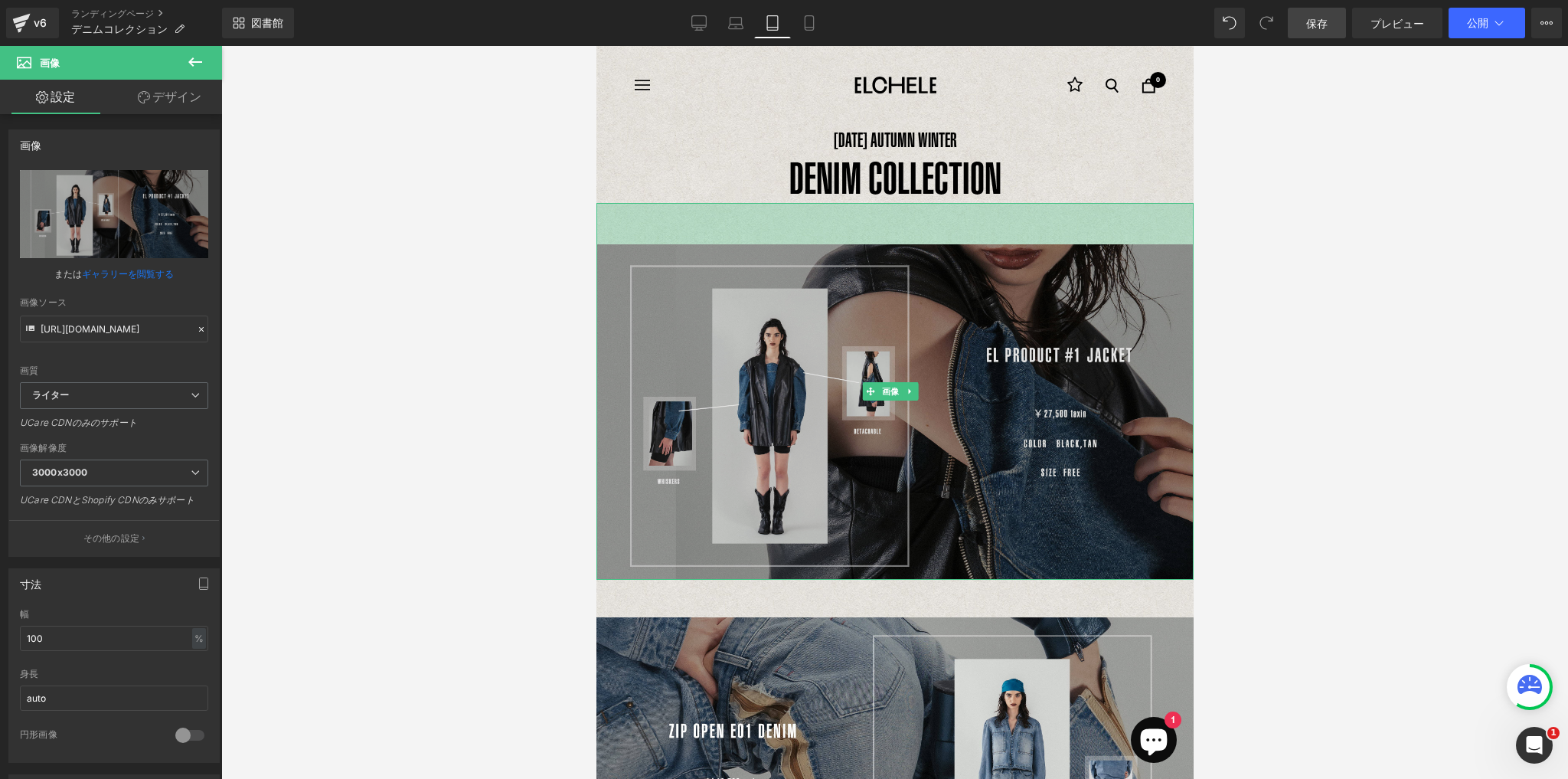
drag, startPoint x: 939, startPoint y: 206, endPoint x: 935, endPoint y: 247, distance: 41.2
click at [935, 247] on div "画像 54ピクセル" at bounding box center [894, 391] width 597 height 378
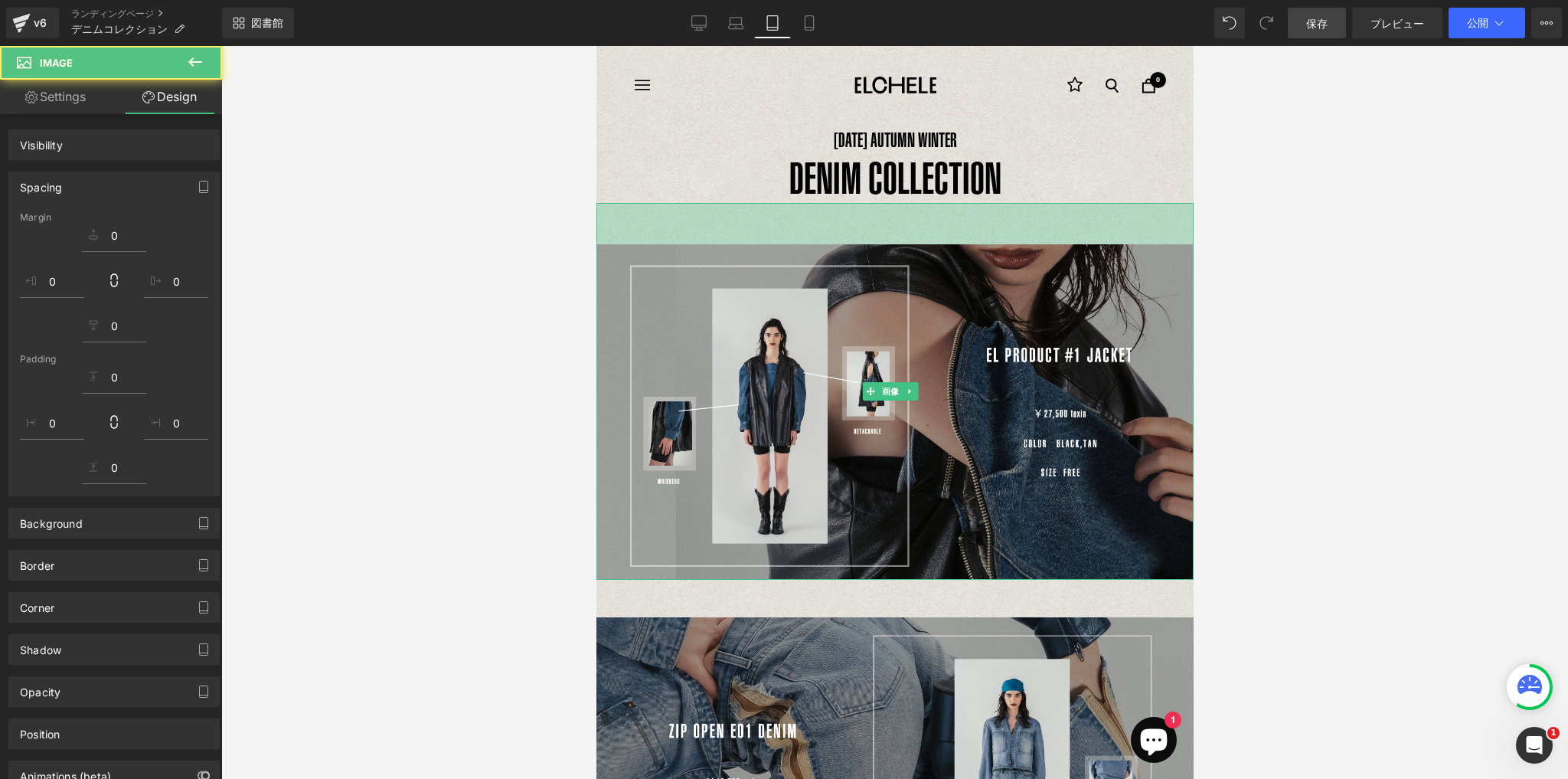
click at [1400, 209] on div at bounding box center [895, 412] width 1346 height 732
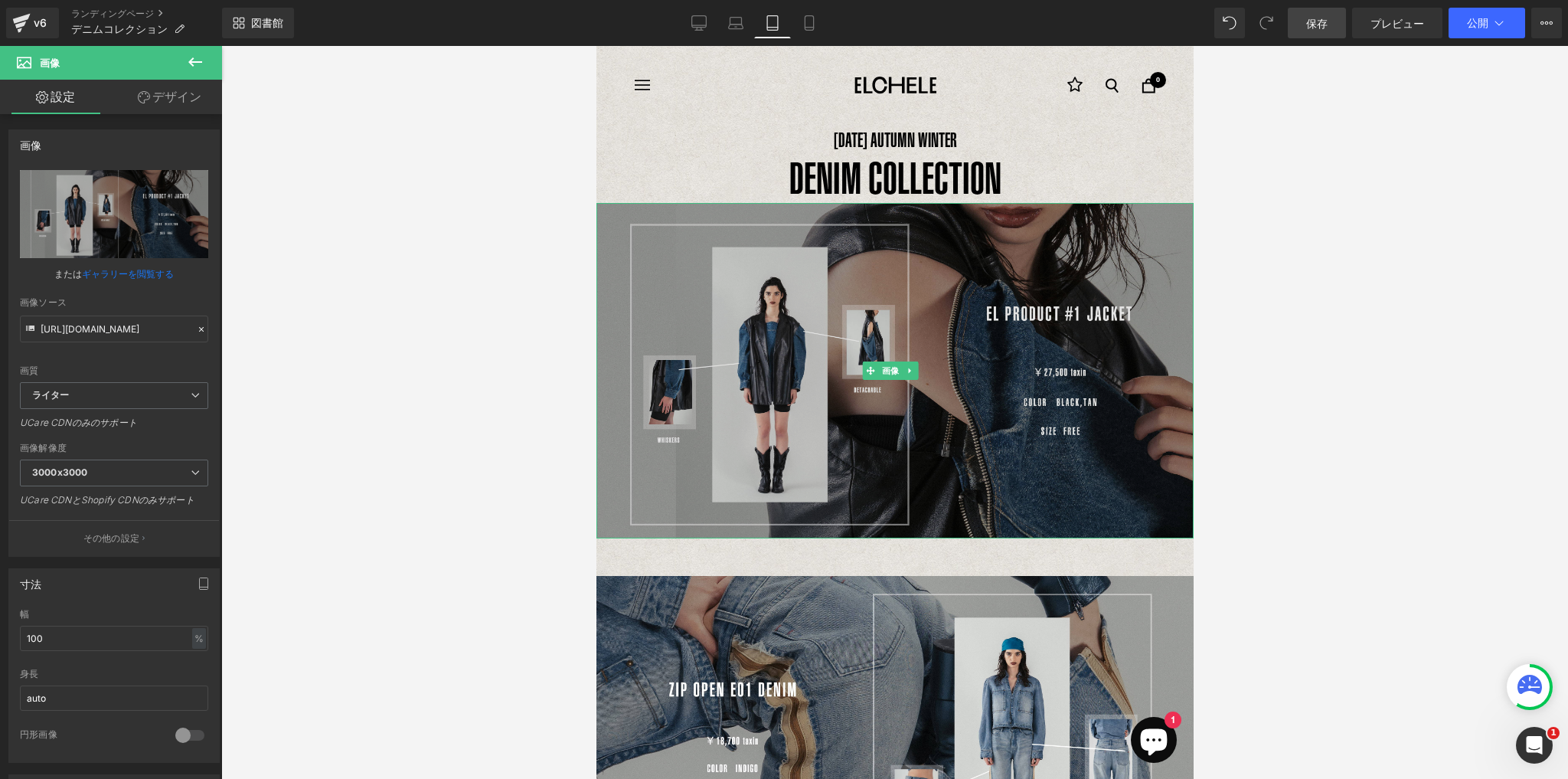
drag, startPoint x: 929, startPoint y: 239, endPoint x: 920, endPoint y: 236, distance: 9.5
click at [933, 287] on div "画像" at bounding box center [894, 370] width 597 height 336
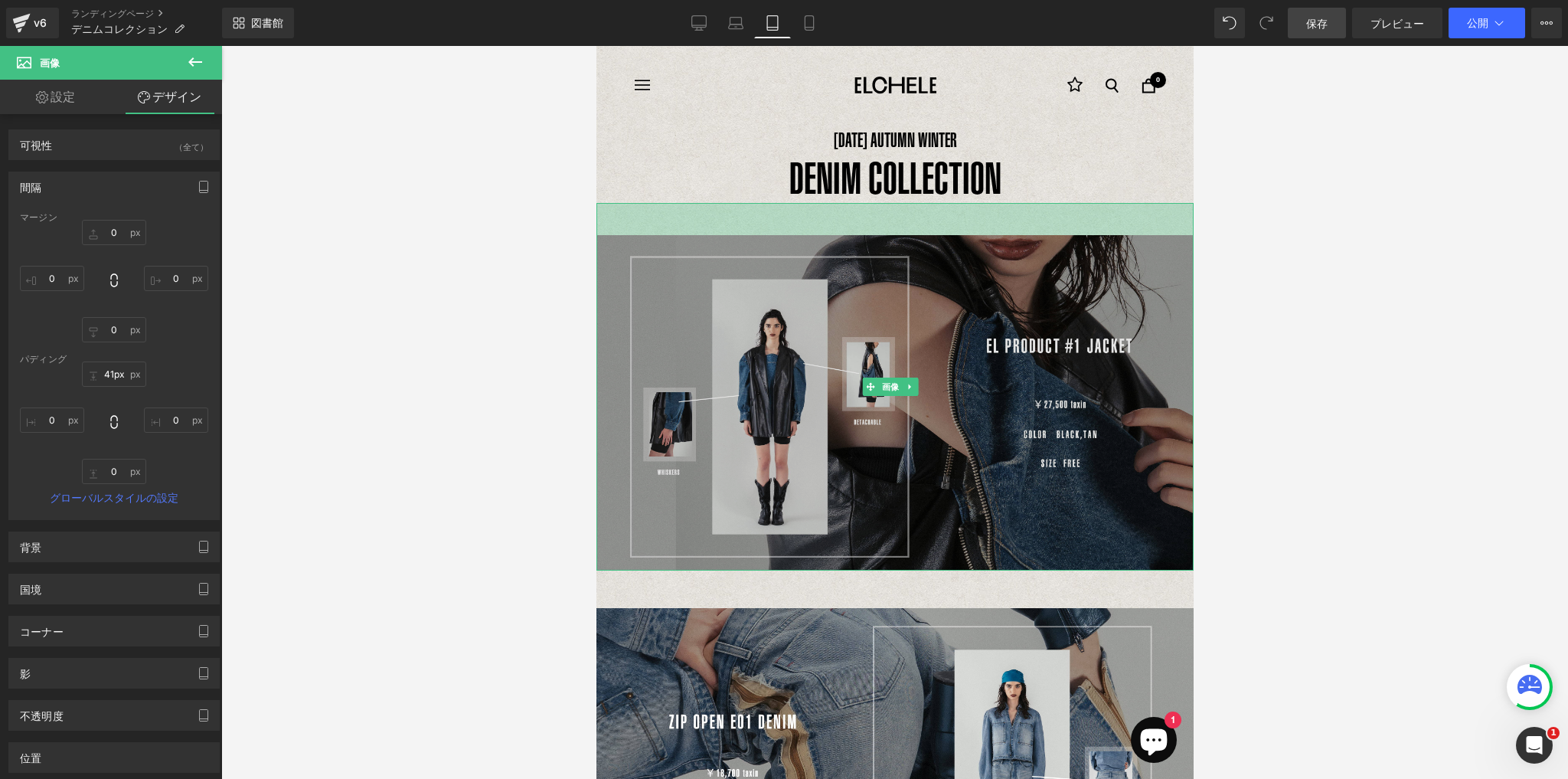
type input "40px"
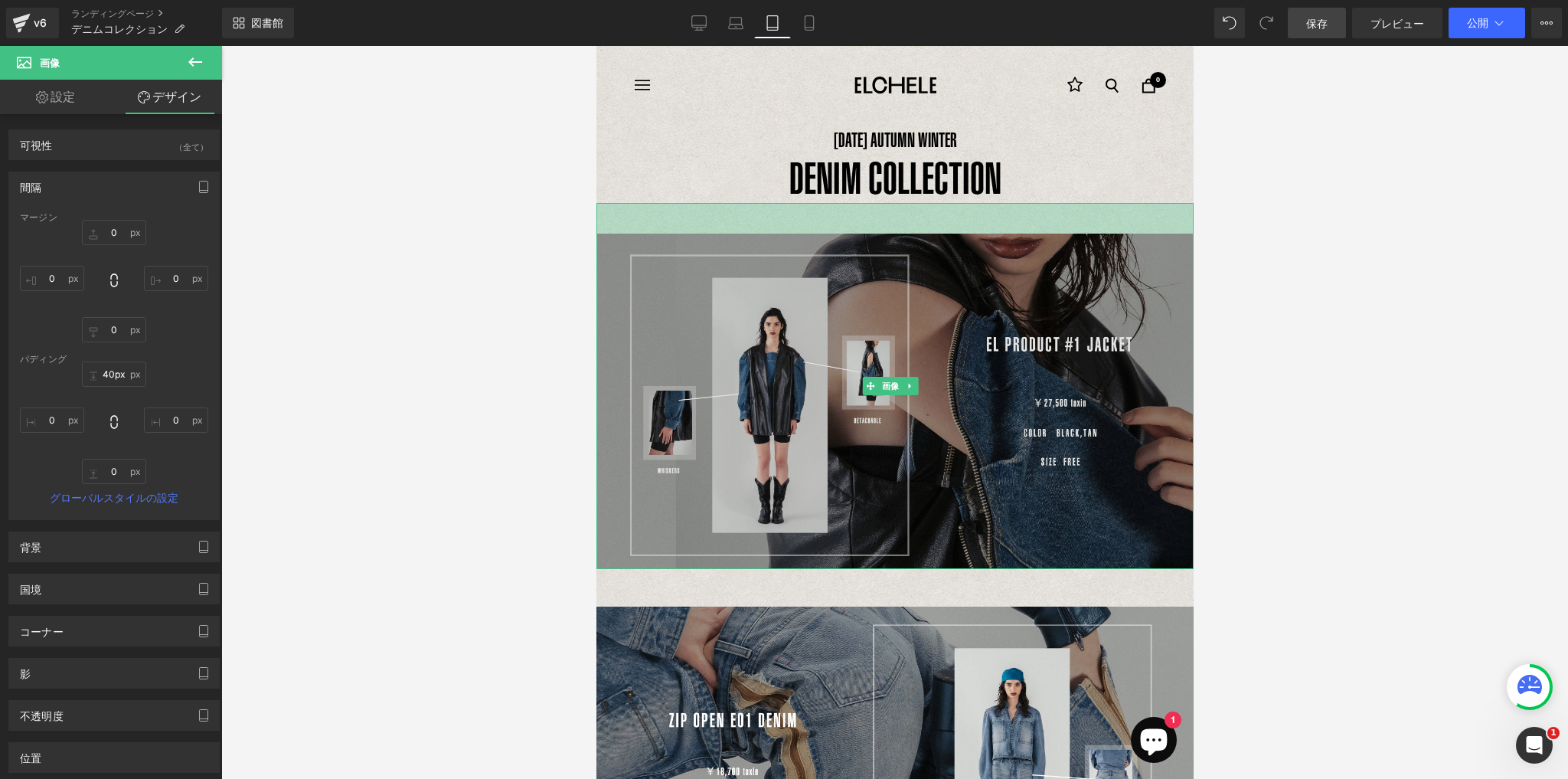
drag, startPoint x: 903, startPoint y: 205, endPoint x: 1825, endPoint y: 323, distance: 929.5
click at [901, 236] on div "画像 40ピクセル" at bounding box center [894, 386] width 597 height 367
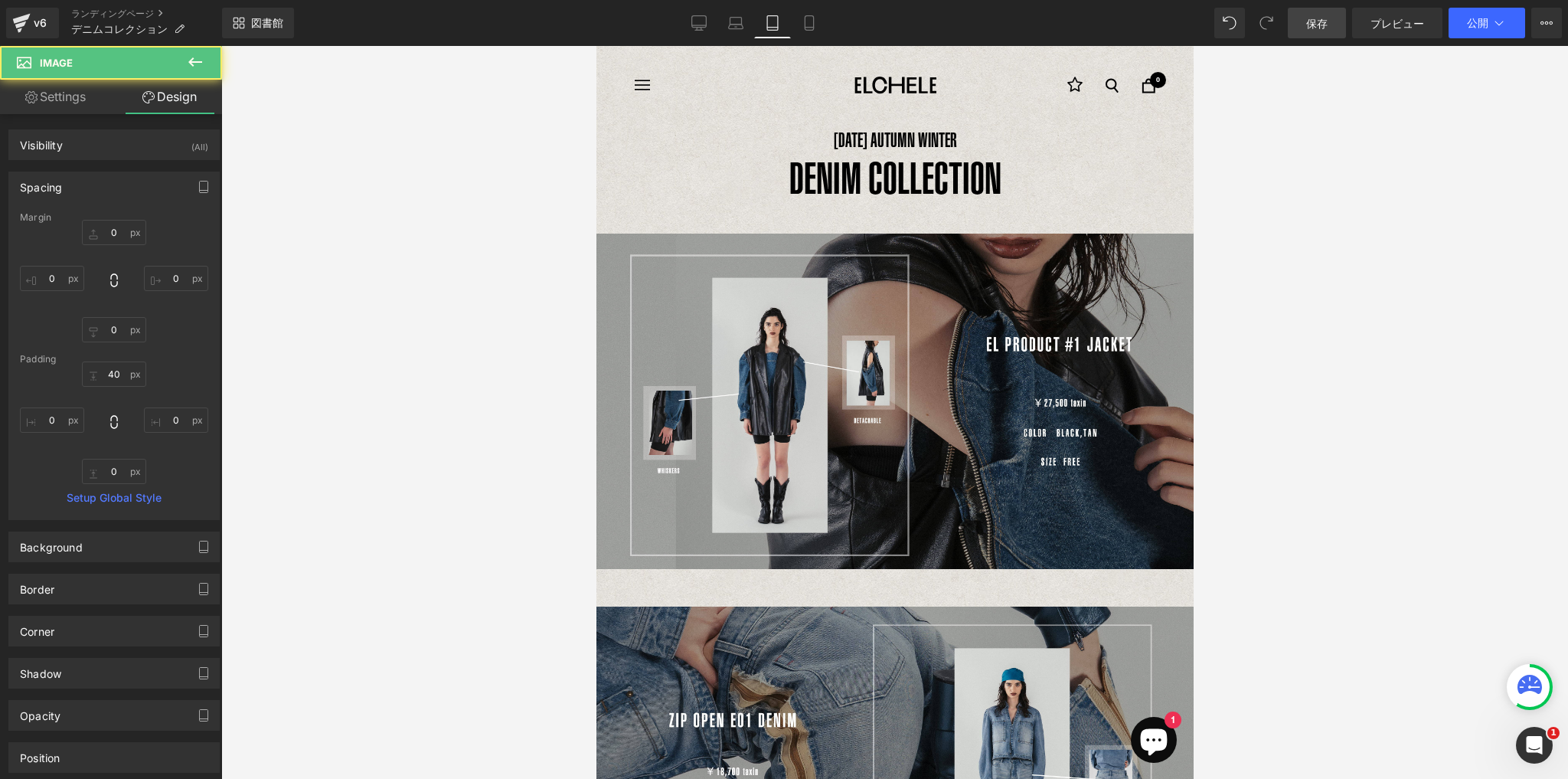
click at [1274, 273] on div at bounding box center [895, 412] width 1346 height 732
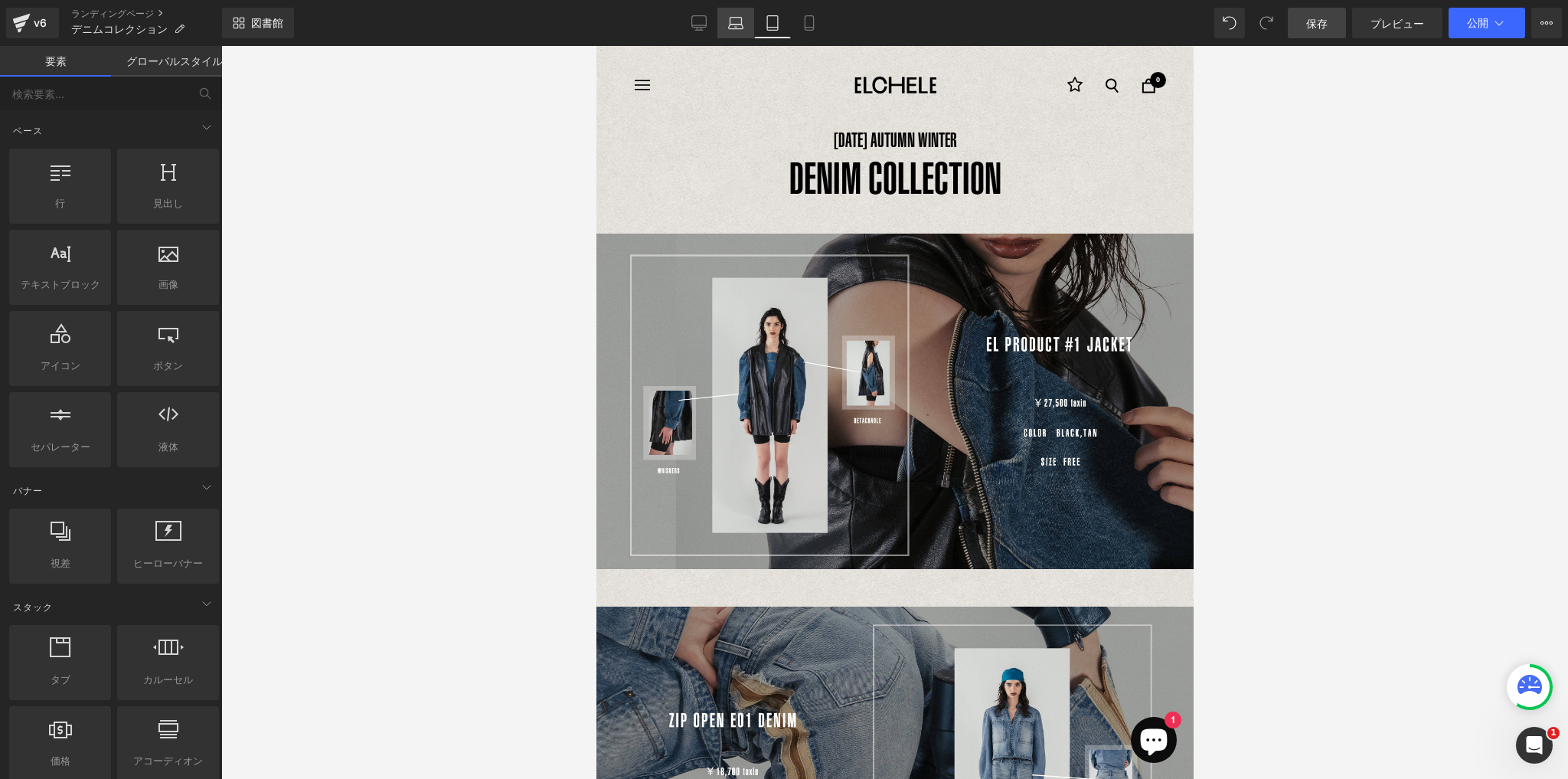
click at [733, 25] on icon at bounding box center [735, 27] width 14 height 5
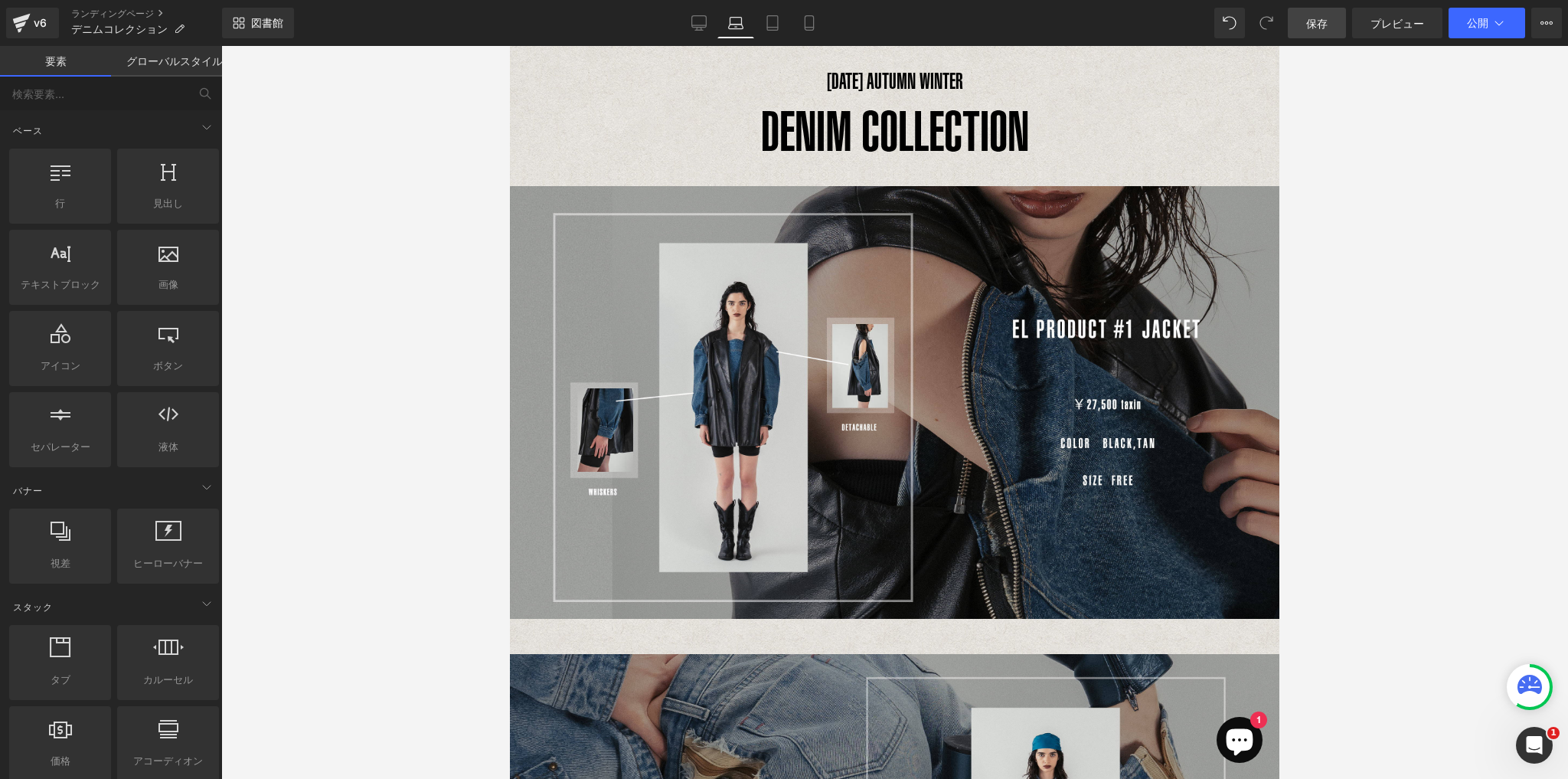
scroll to position [78, 0]
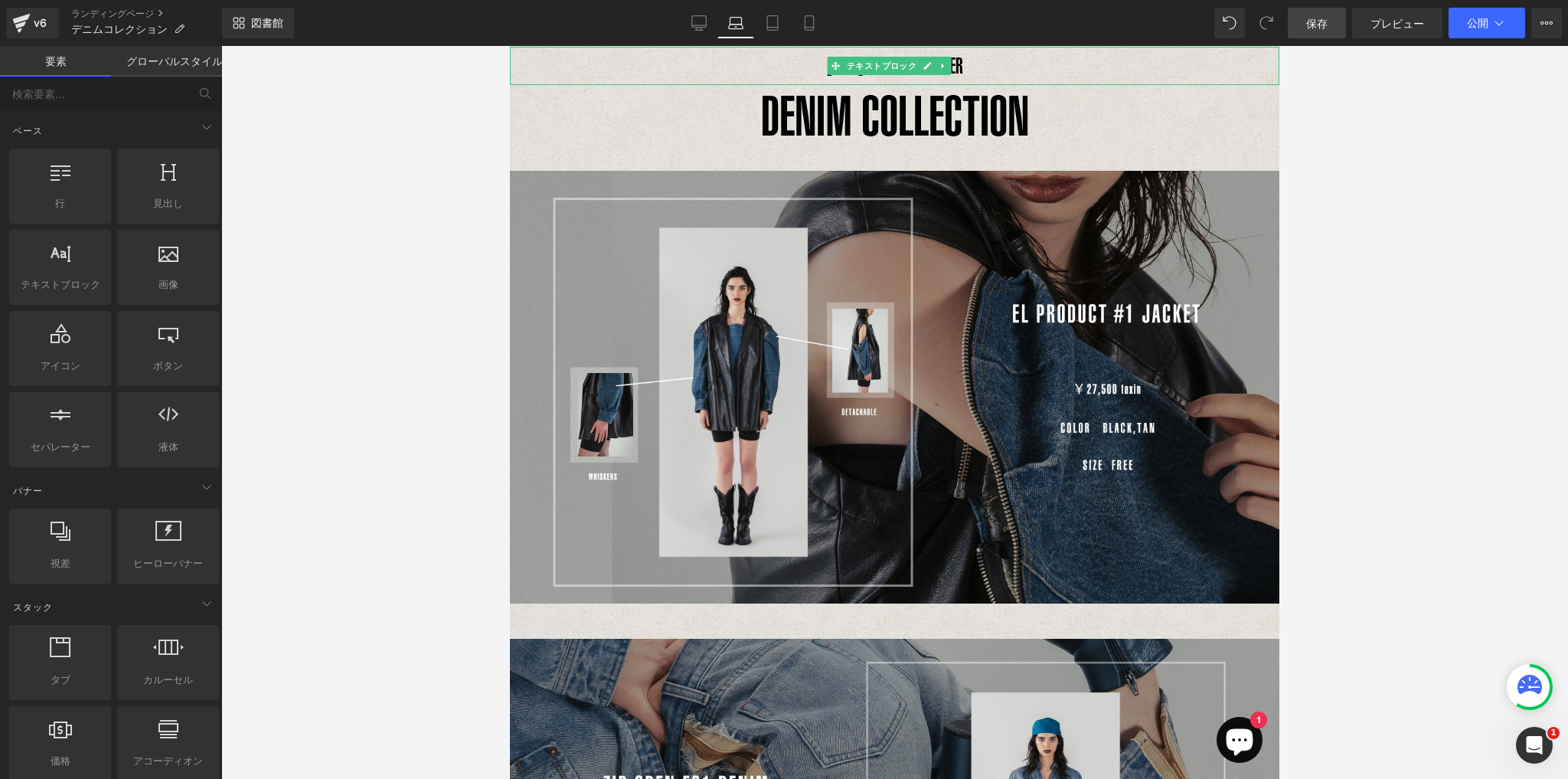
click at [898, 68] on font "テキストブロック" at bounding box center [881, 66] width 70 height 10
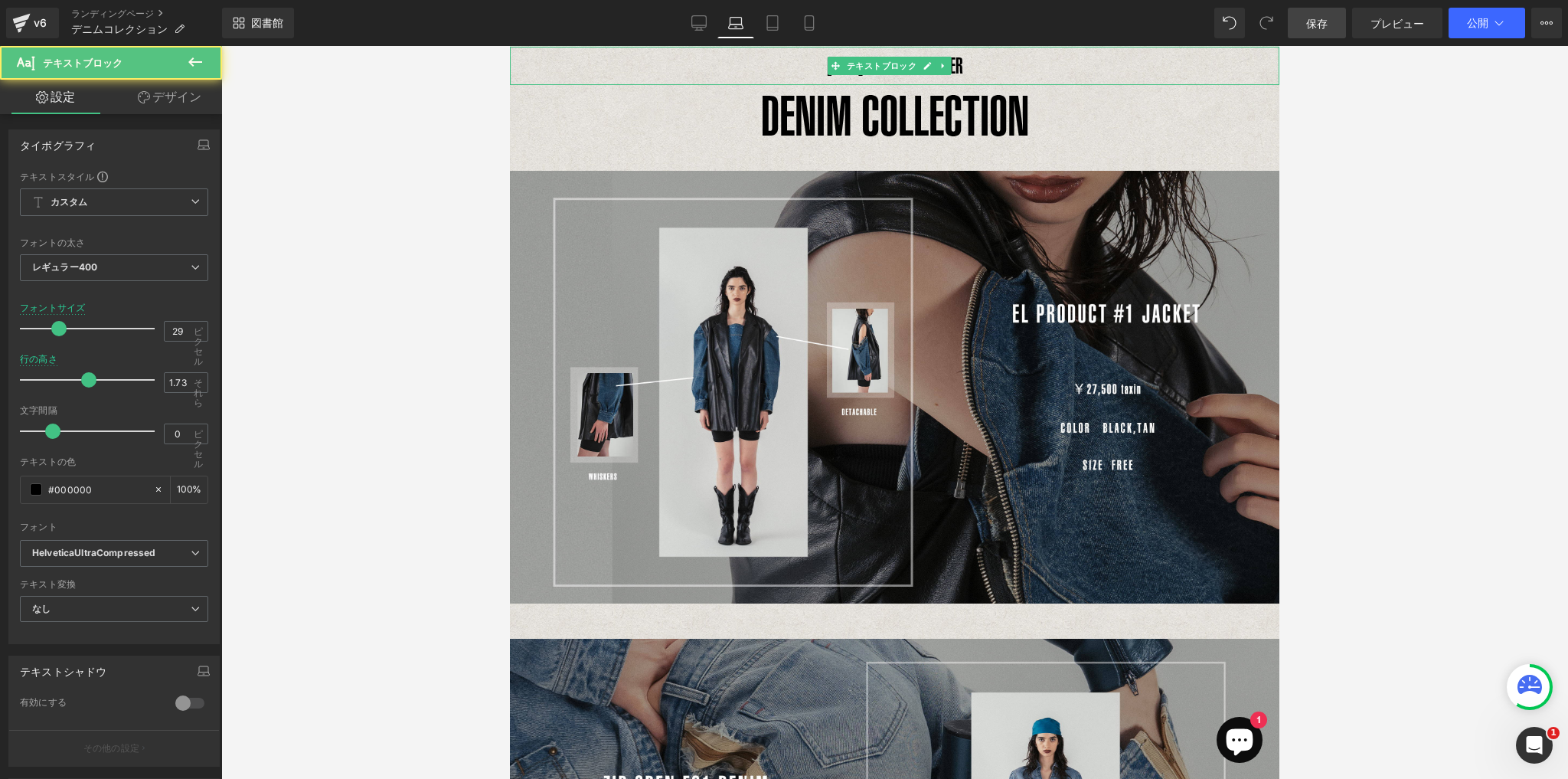
click at [1035, 71] on p "[DATE] AUTUMN WINTER" at bounding box center [894, 66] width 769 height 38
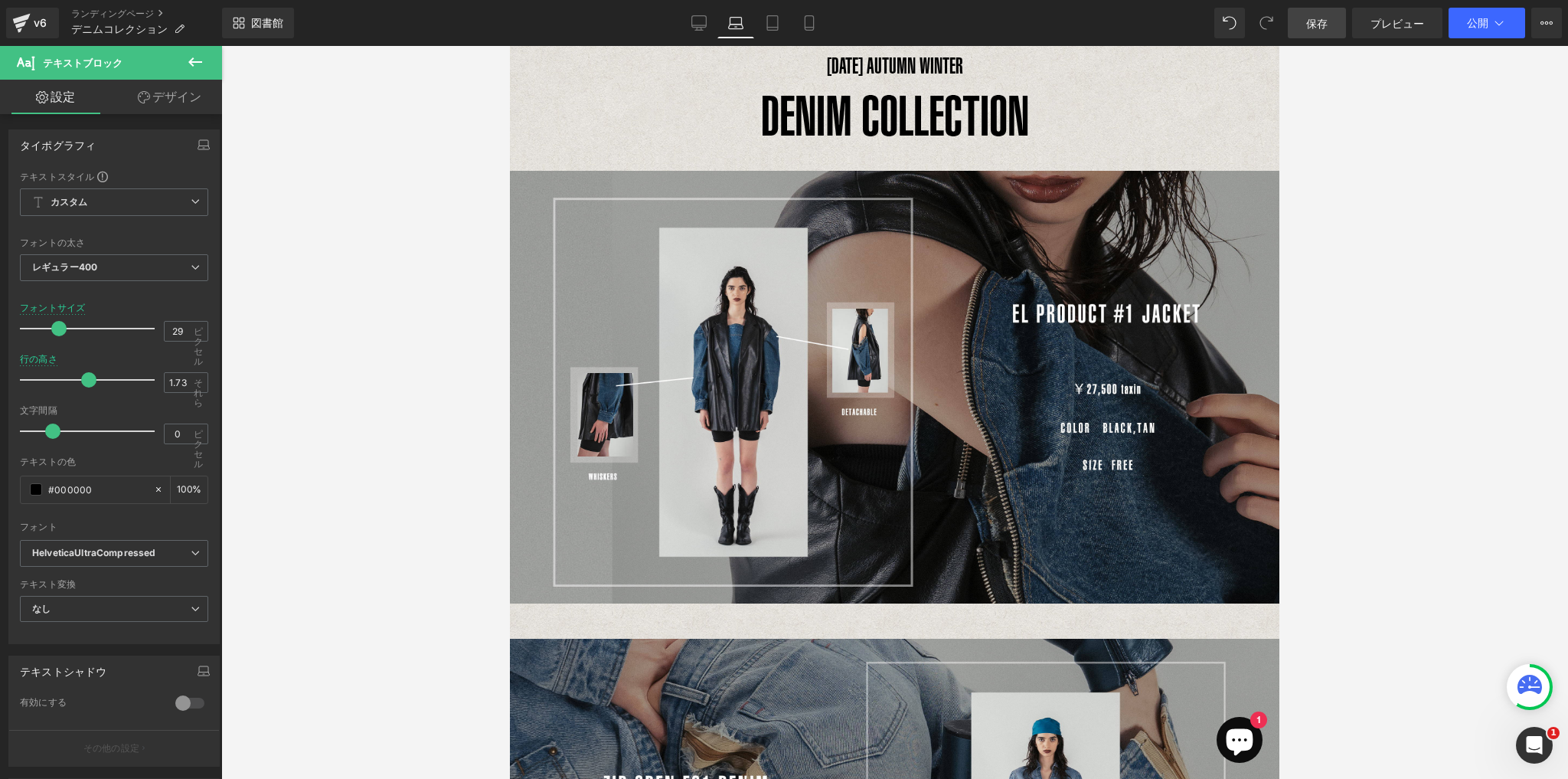
drag, startPoint x: 705, startPoint y: 22, endPoint x: 722, endPoint y: 38, distance: 23.3
click at [703, 22] on icon at bounding box center [699, 23] width 15 height 15
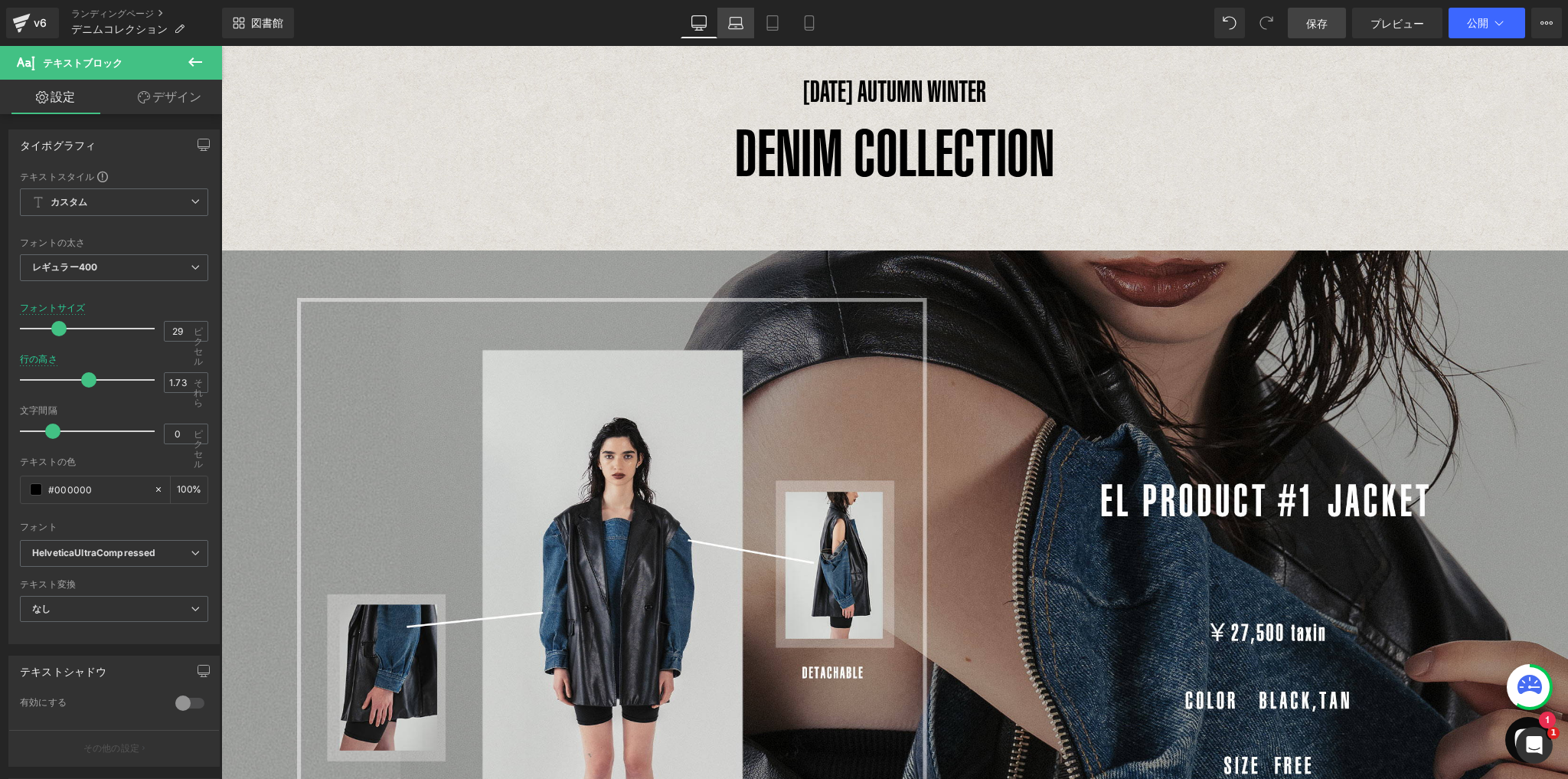
click at [743, 22] on icon at bounding box center [736, 23] width 15 height 15
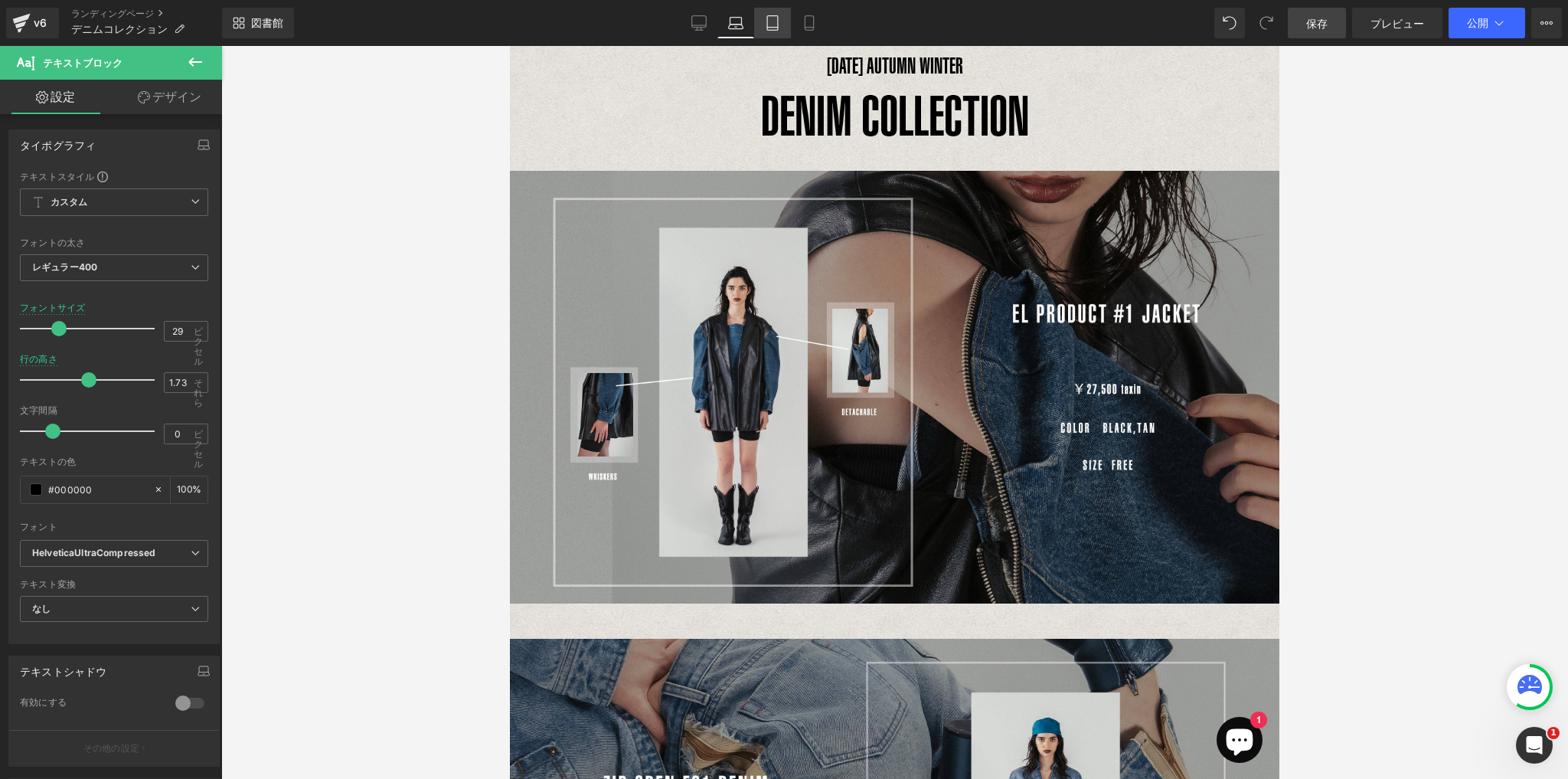
click at [757, 24] on link "錠剤" at bounding box center [772, 23] width 37 height 30
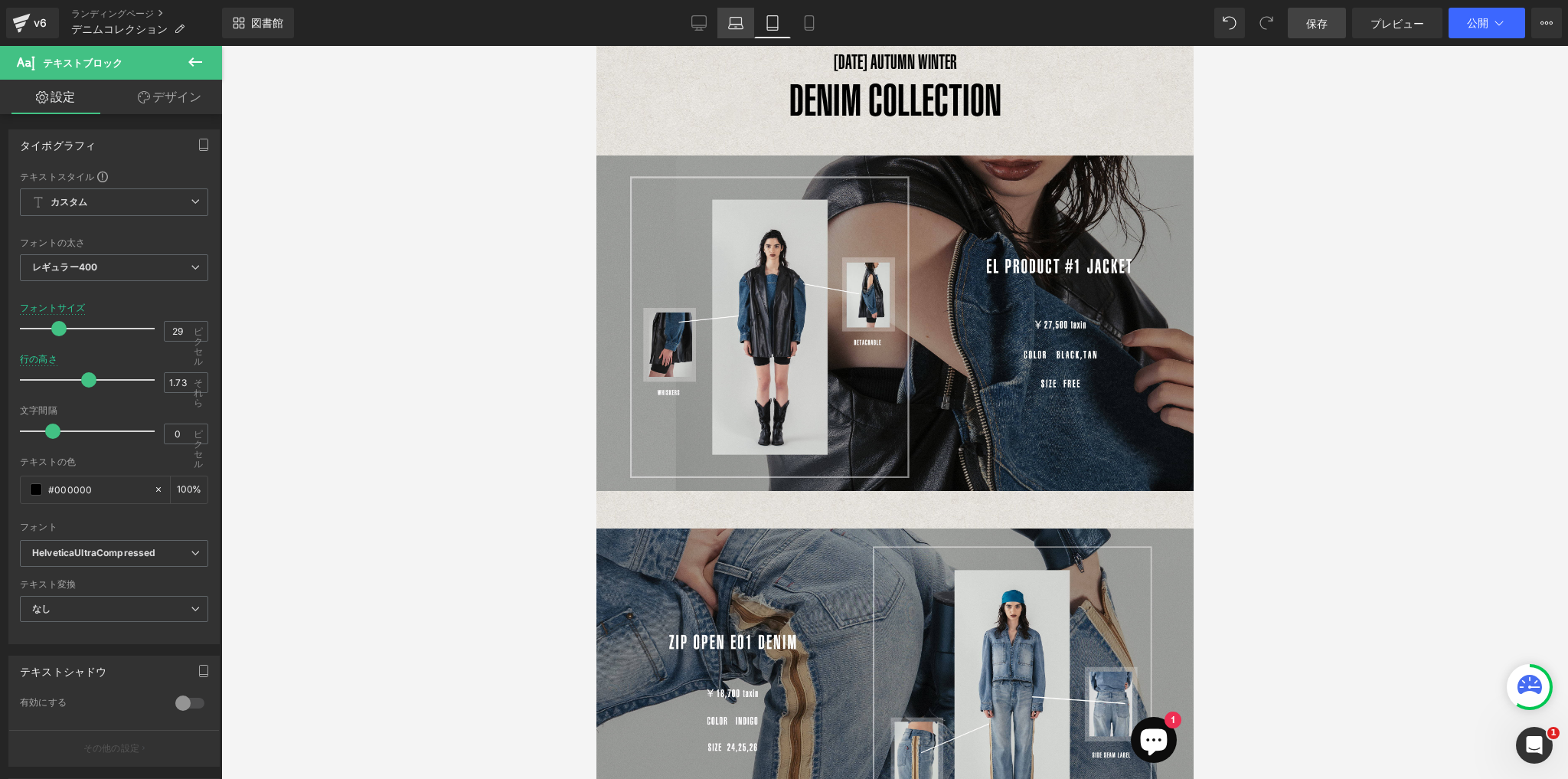
click at [736, 29] on icon at bounding box center [736, 23] width 15 height 15
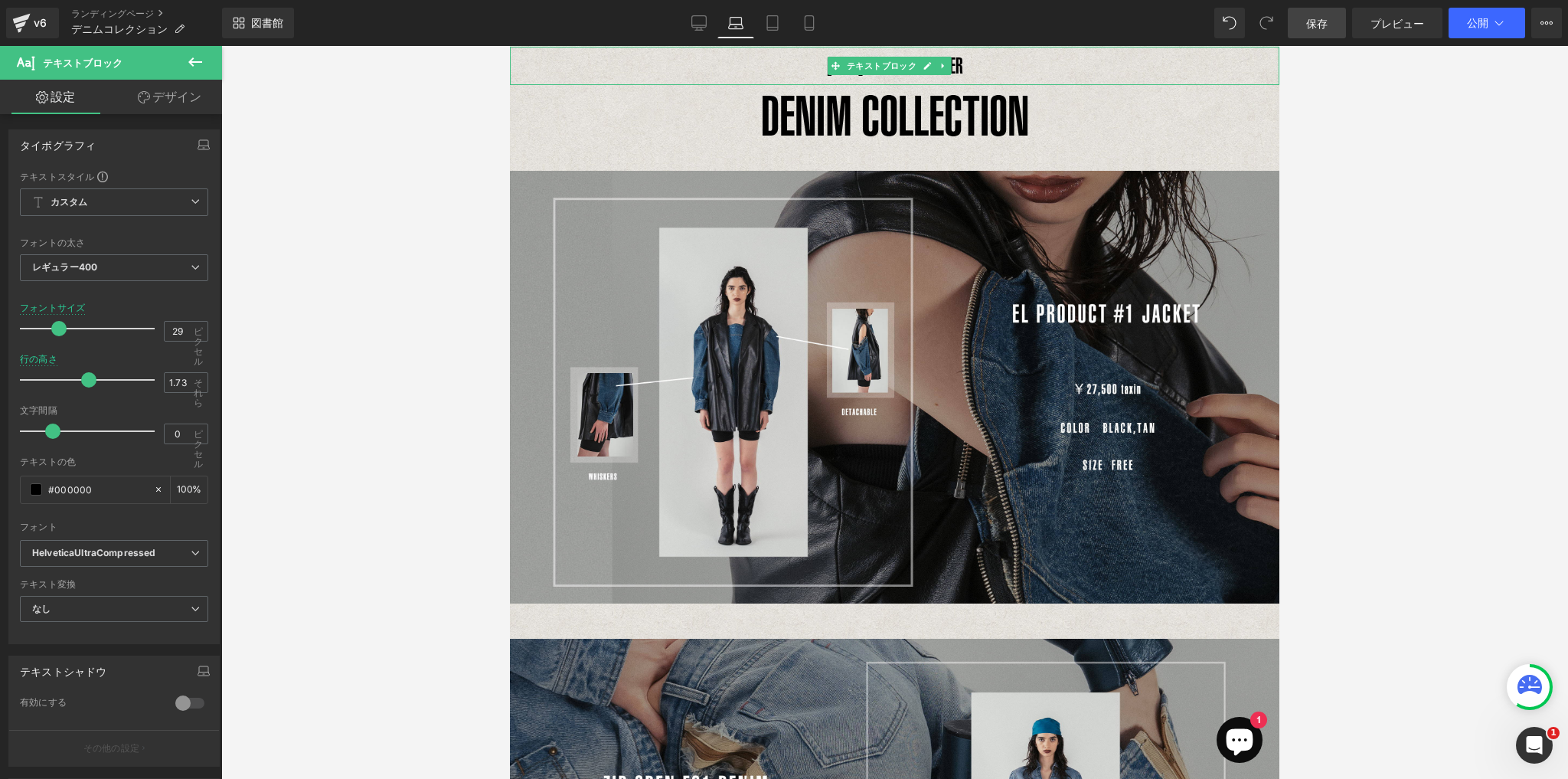
click at [883, 65] on font "テキストブロック" at bounding box center [881, 66] width 70 height 10
click at [976, 68] on p "[DATE] AUTUMN WINTER" at bounding box center [894, 66] width 769 height 38
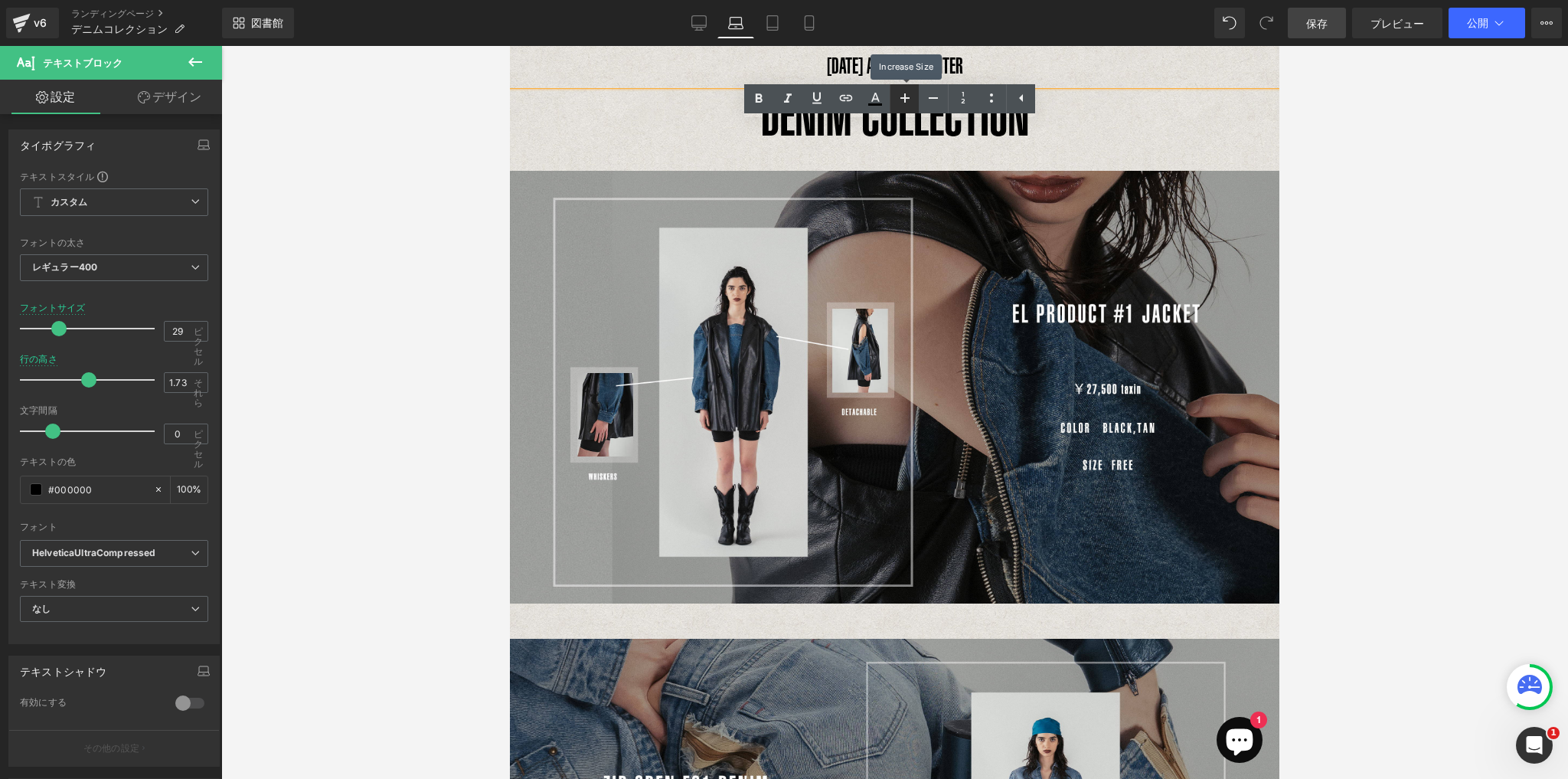
click at [912, 96] on icon at bounding box center [904, 97] width 18 height 18
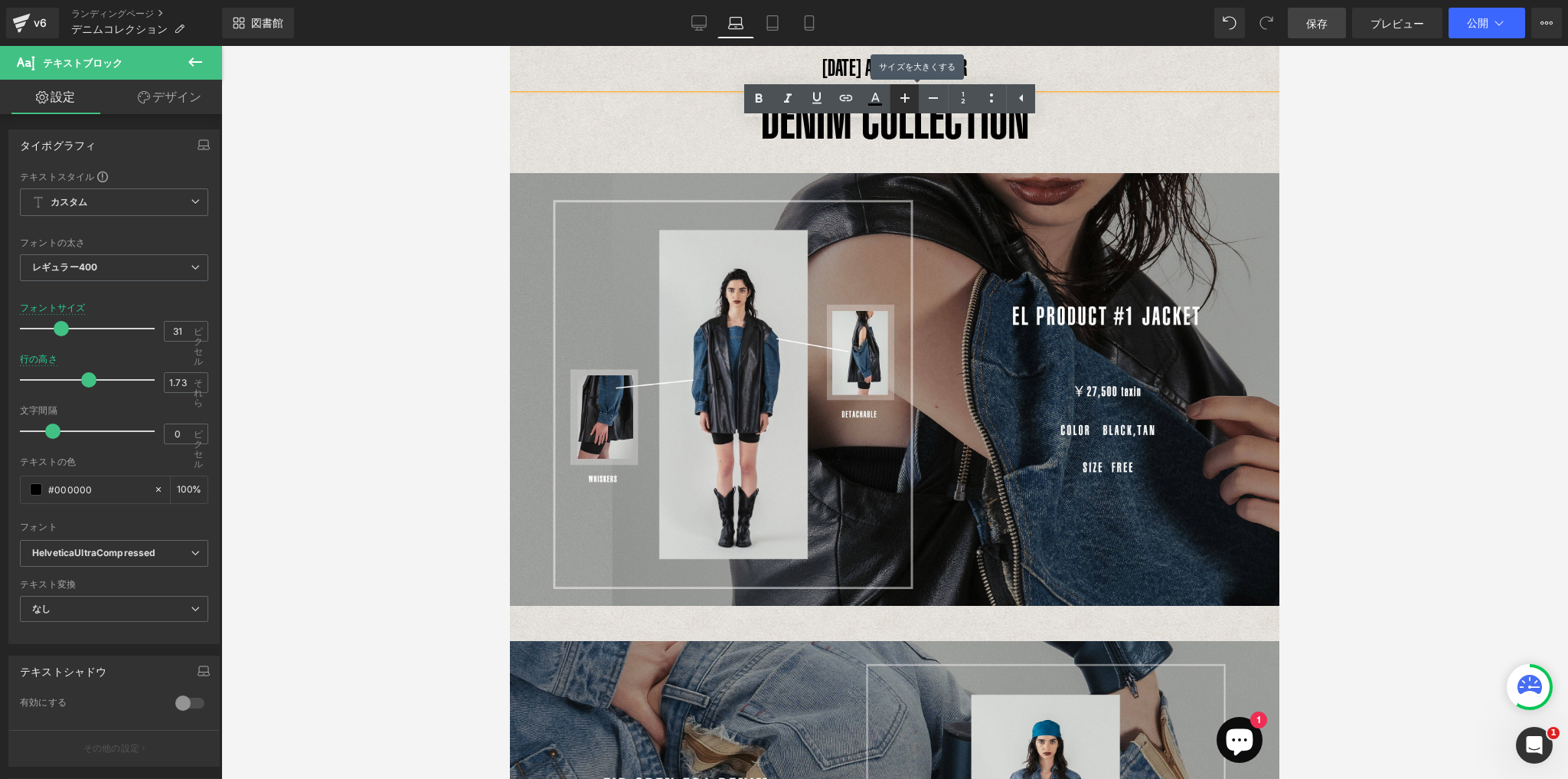
click at [912, 96] on icon at bounding box center [904, 97] width 18 height 18
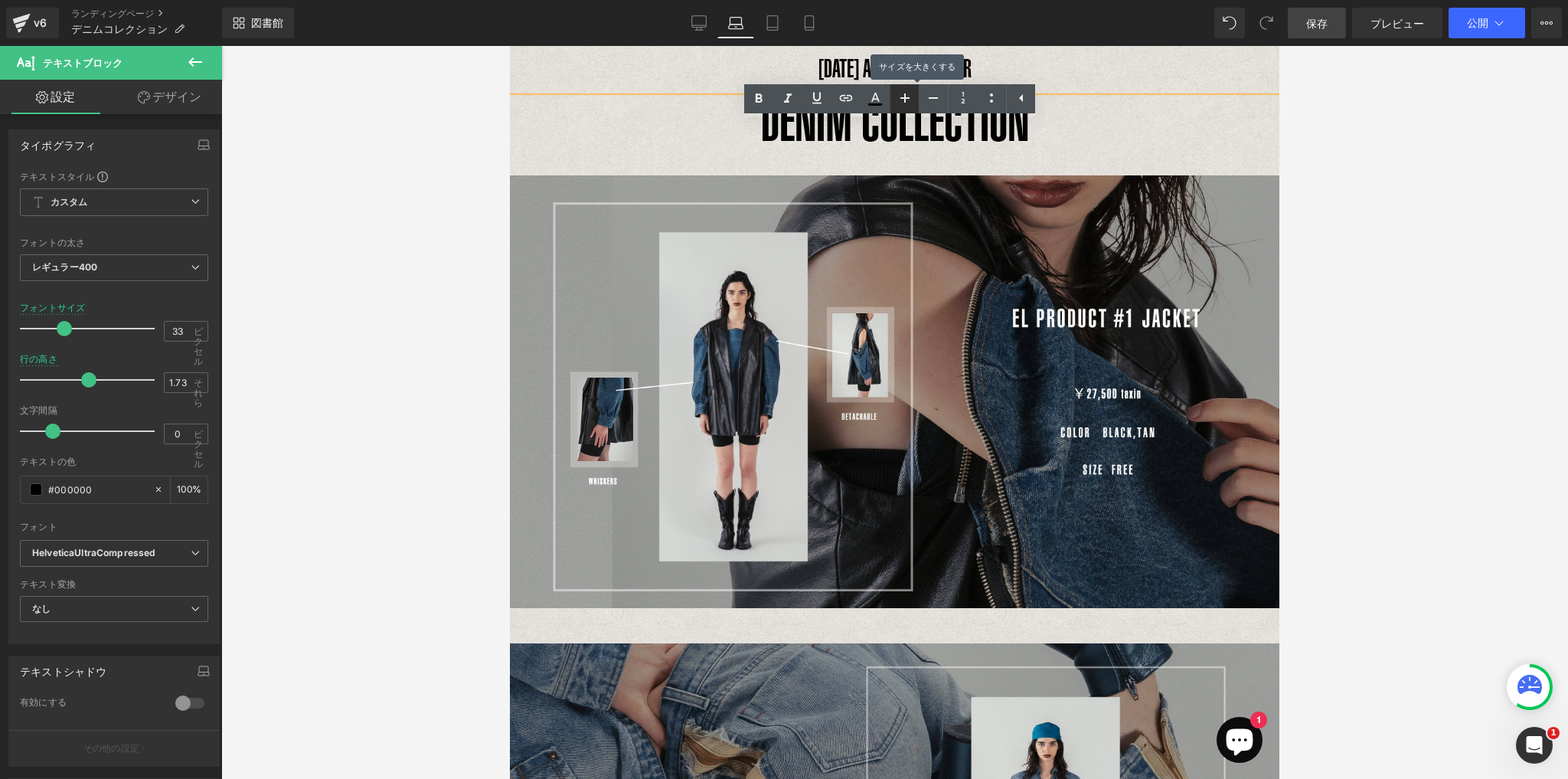
click at [911, 96] on icon at bounding box center [904, 97] width 18 height 18
type input "35"
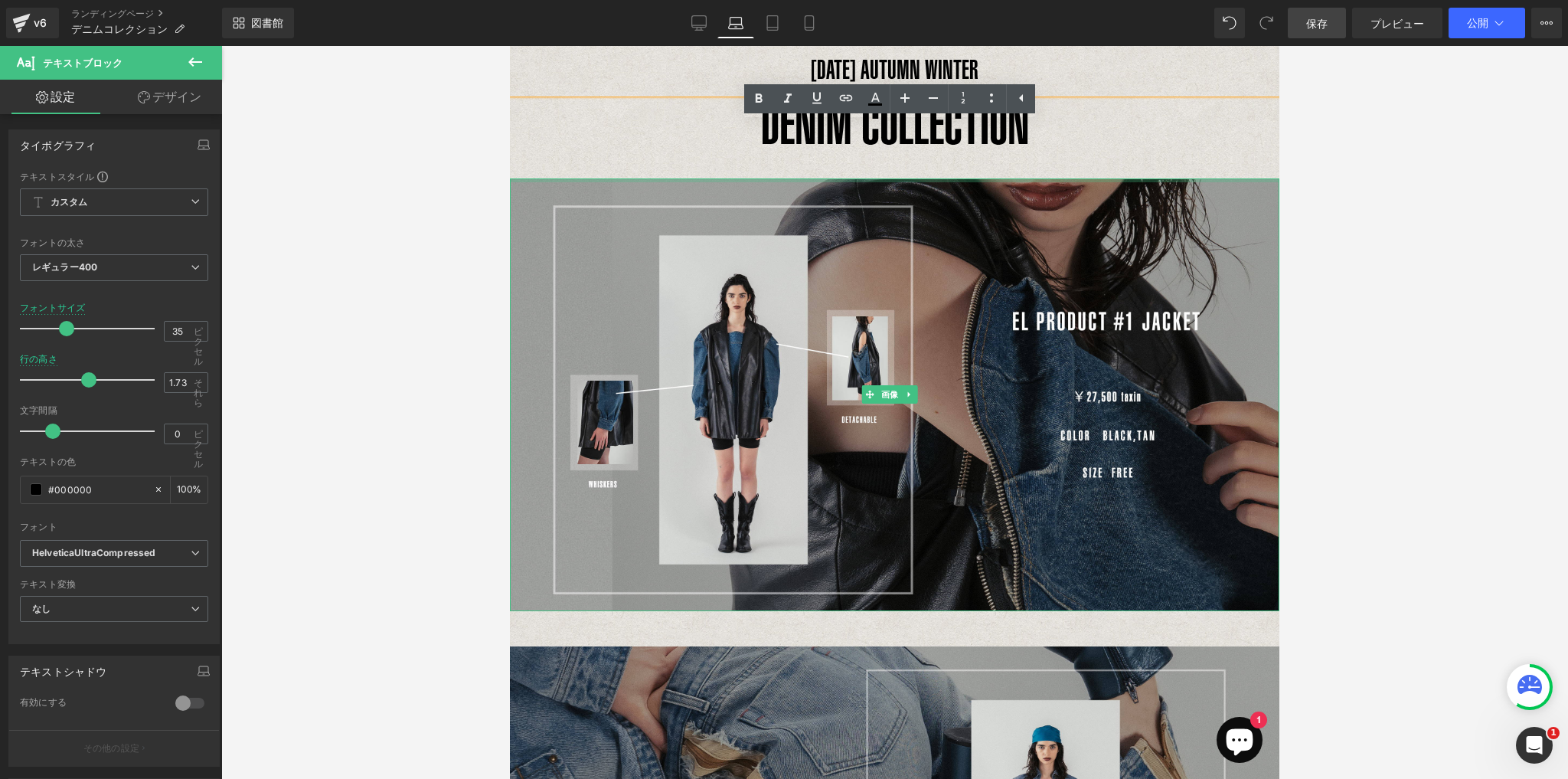
drag, startPoint x: 1145, startPoint y: 179, endPoint x: 1144, endPoint y: 152, distance: 27.0
click at [1146, 179] on div "画像" at bounding box center [894, 395] width 769 height 433
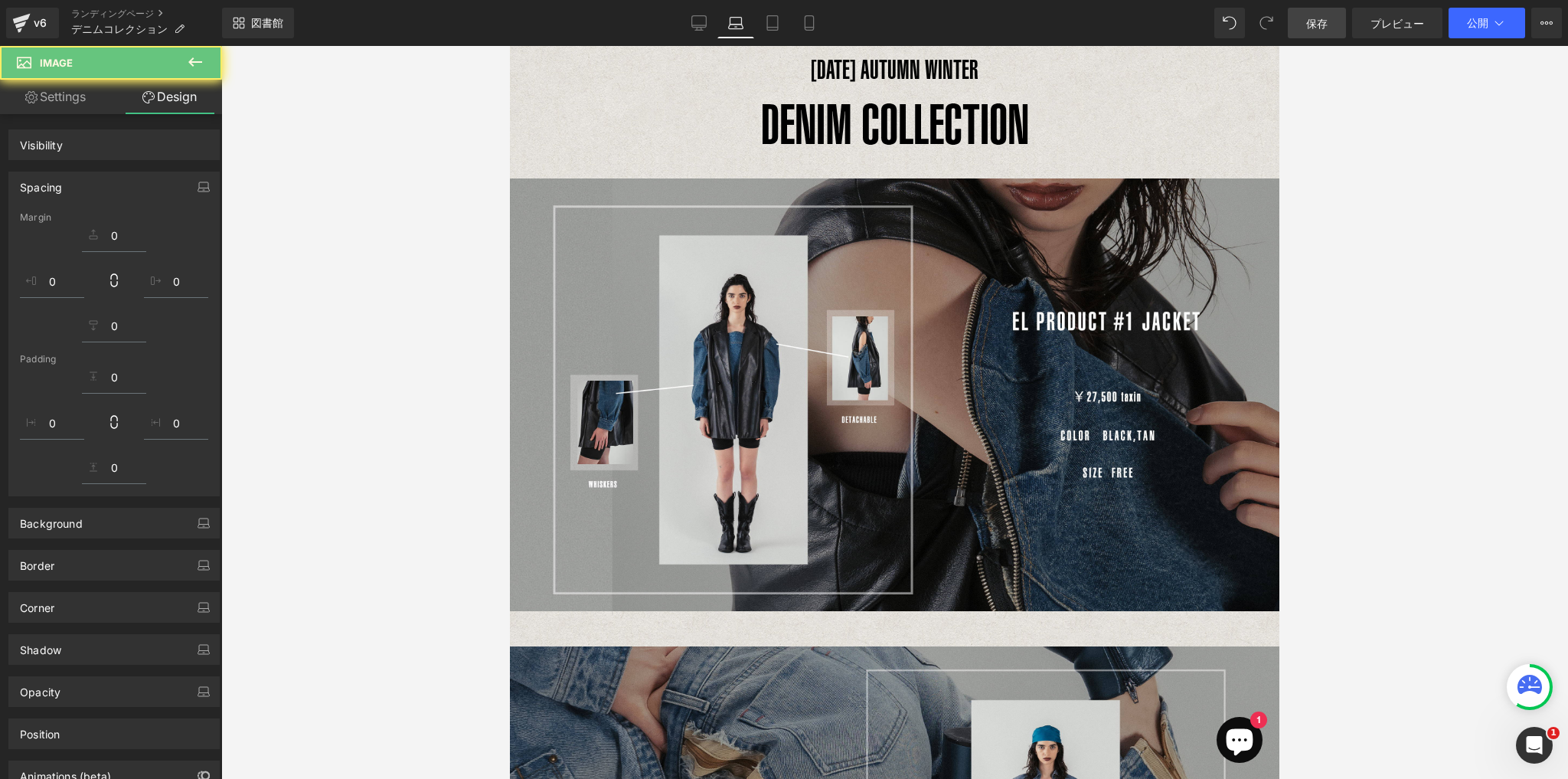
click at [1136, 138] on p "DENIM COLLECTION" at bounding box center [894, 124] width 769 height 61
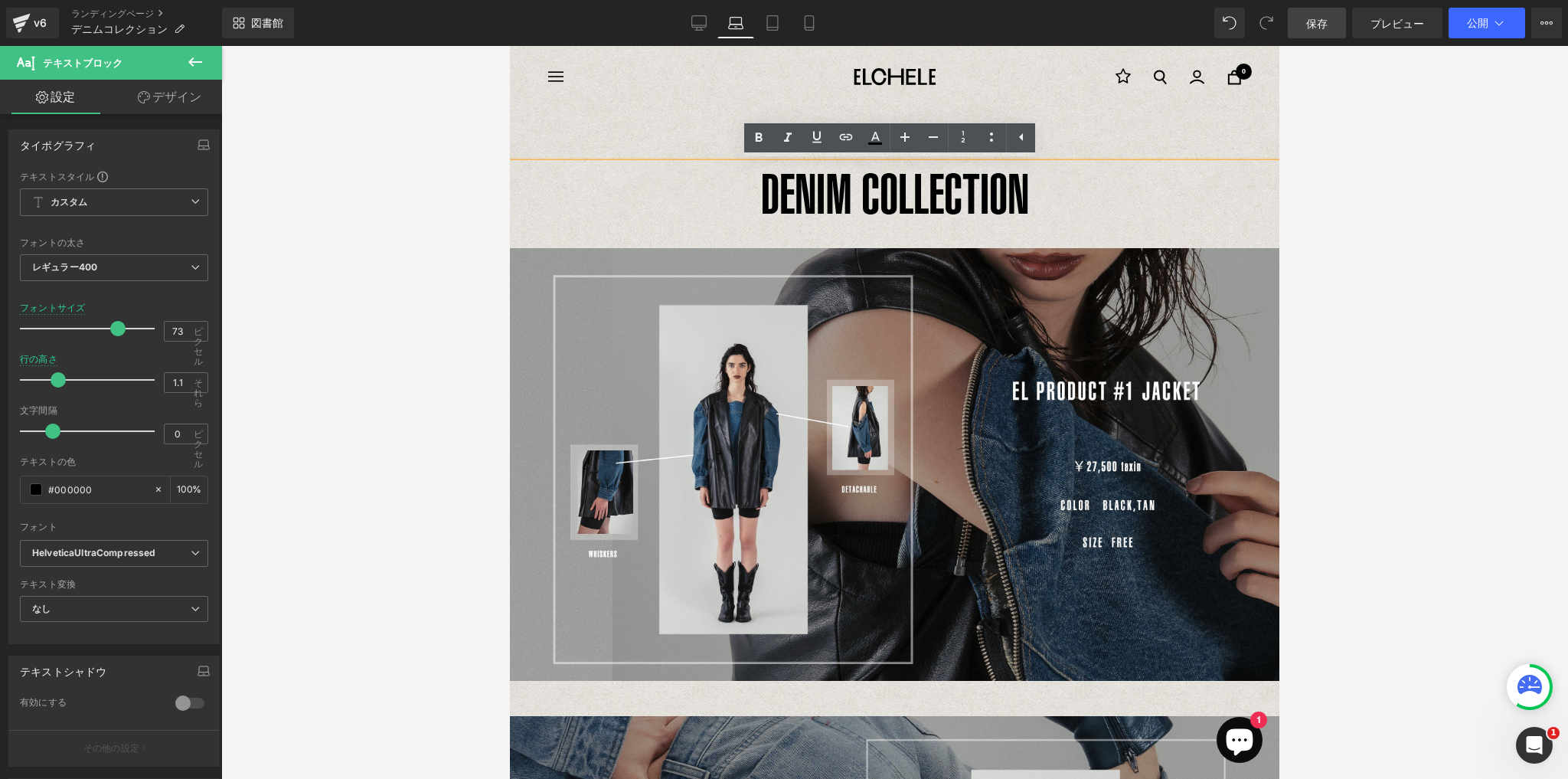
scroll to position [0, 0]
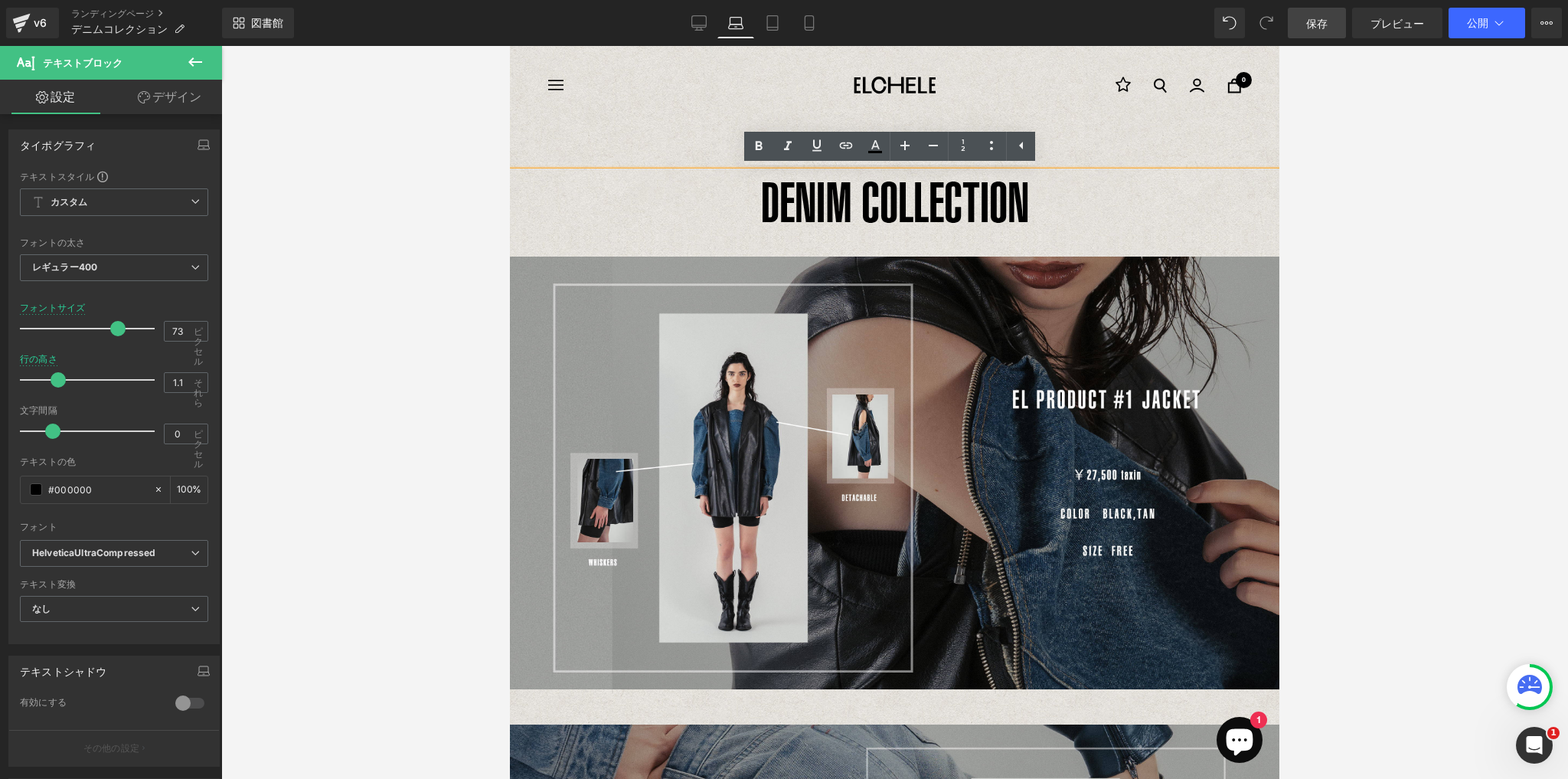
click at [932, 234] on div "DENIM COLLECTION" at bounding box center [894, 213] width 769 height 85
click at [834, 212] on font "DENIM COLLECTION" at bounding box center [895, 202] width 268 height 64
click at [683, 143] on p "[DATE] AUTUMN WINTER" at bounding box center [894, 147] width 769 height 47
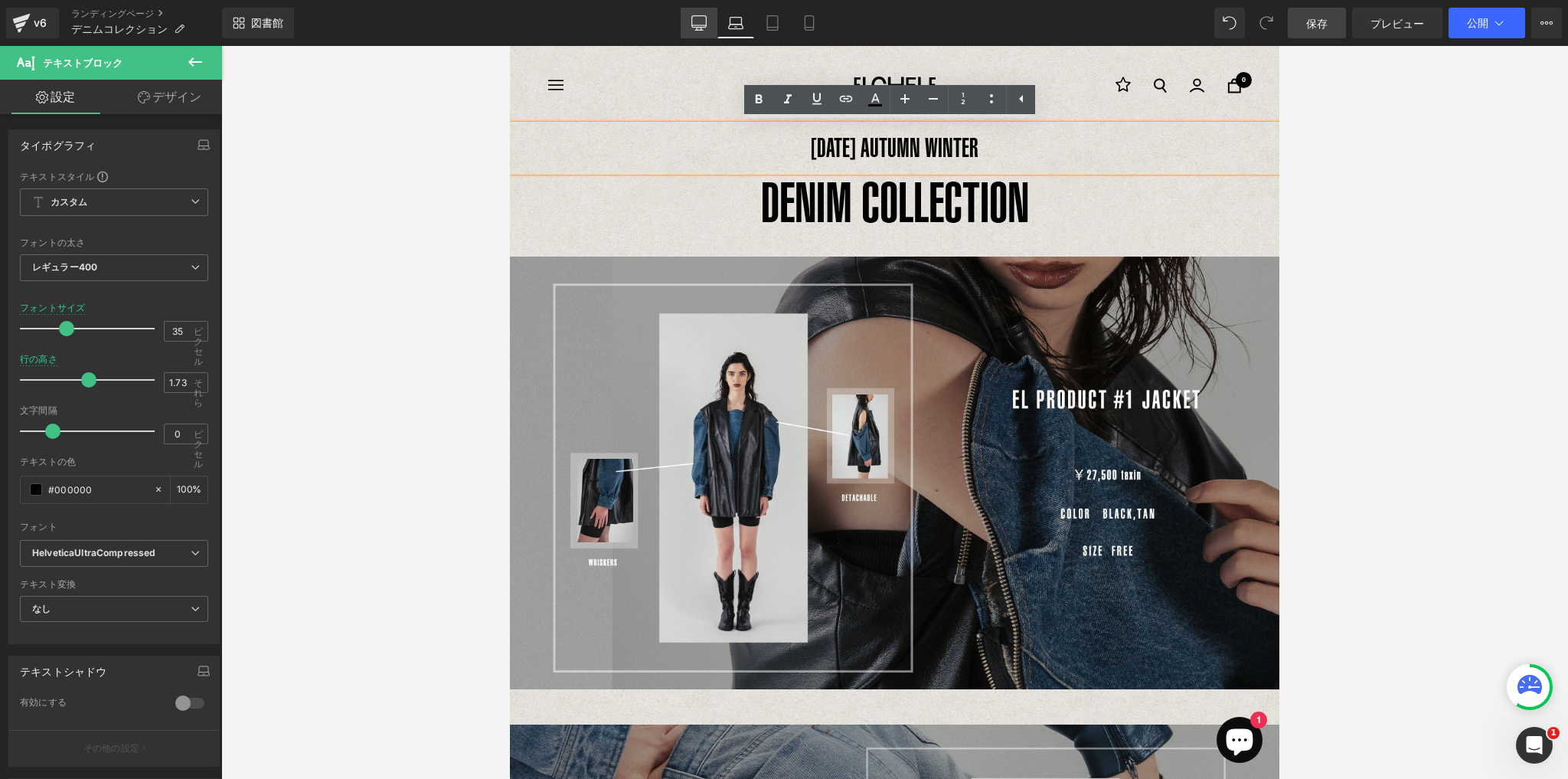
click at [707, 28] on link "デスクトップ" at bounding box center [699, 23] width 37 height 30
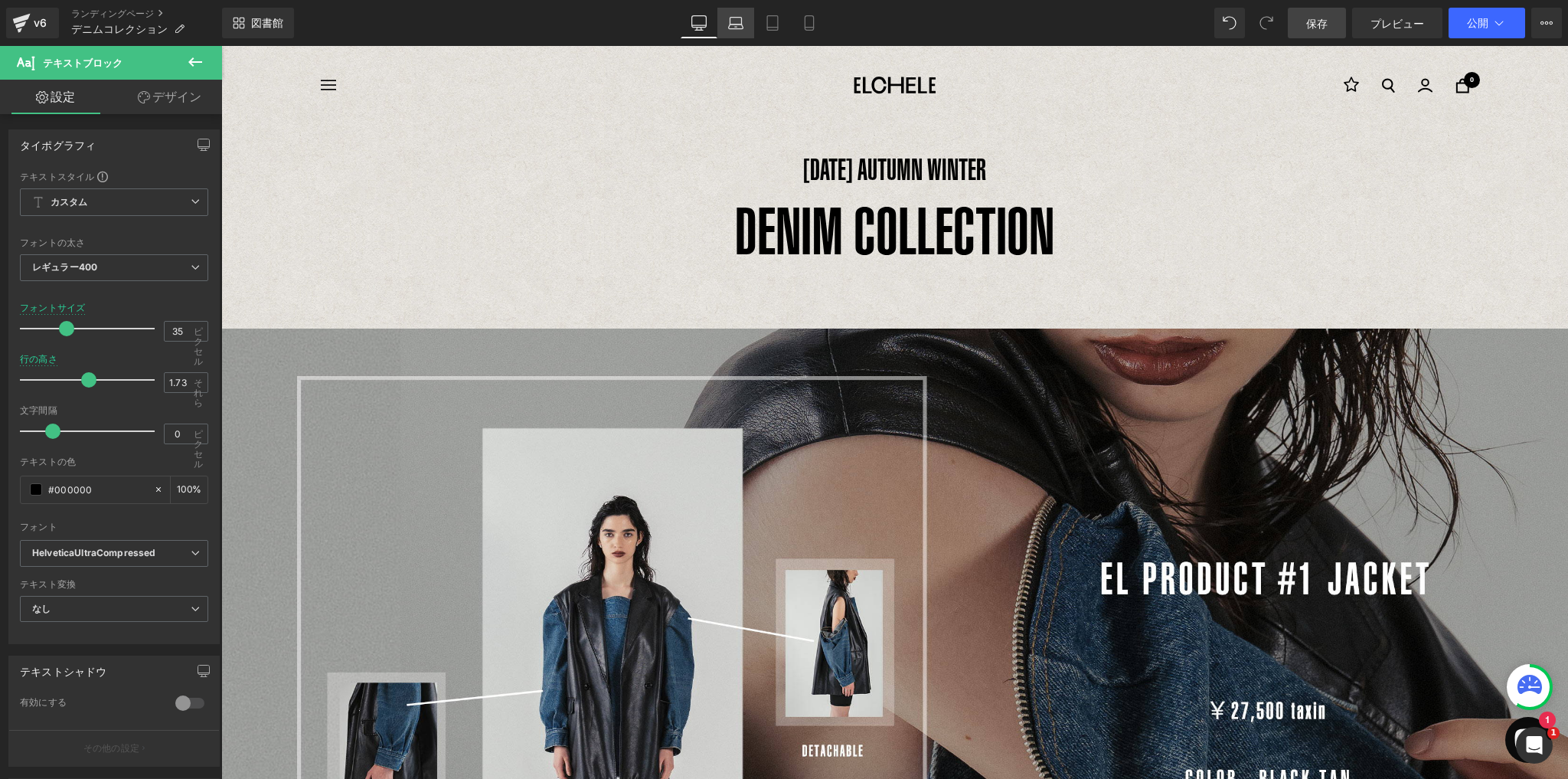
click at [736, 22] on icon at bounding box center [736, 23] width 15 height 15
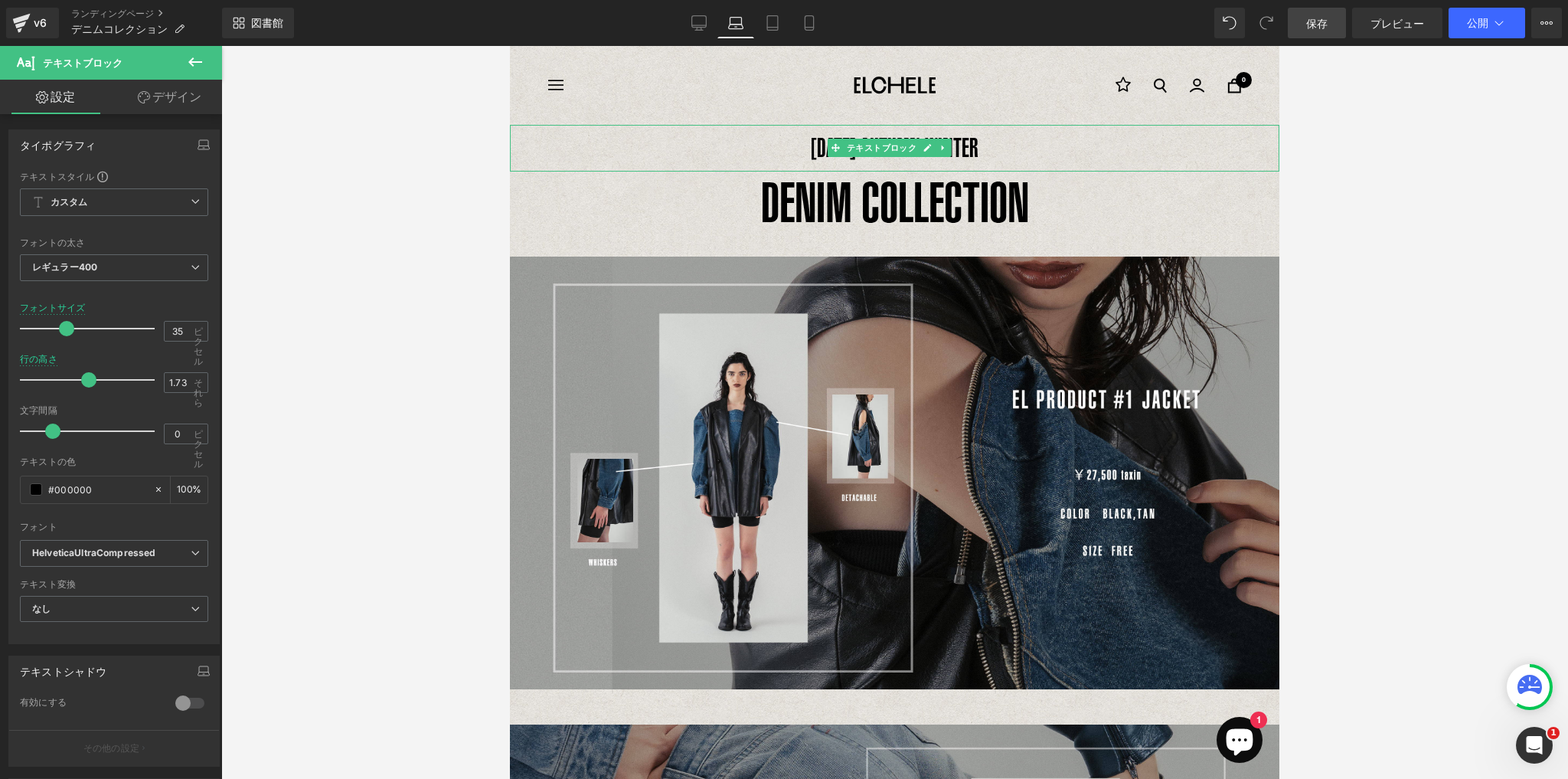
click at [965, 147] on font "[DATE] AUTUMN WINTER" at bounding box center [894, 146] width 167 height 29
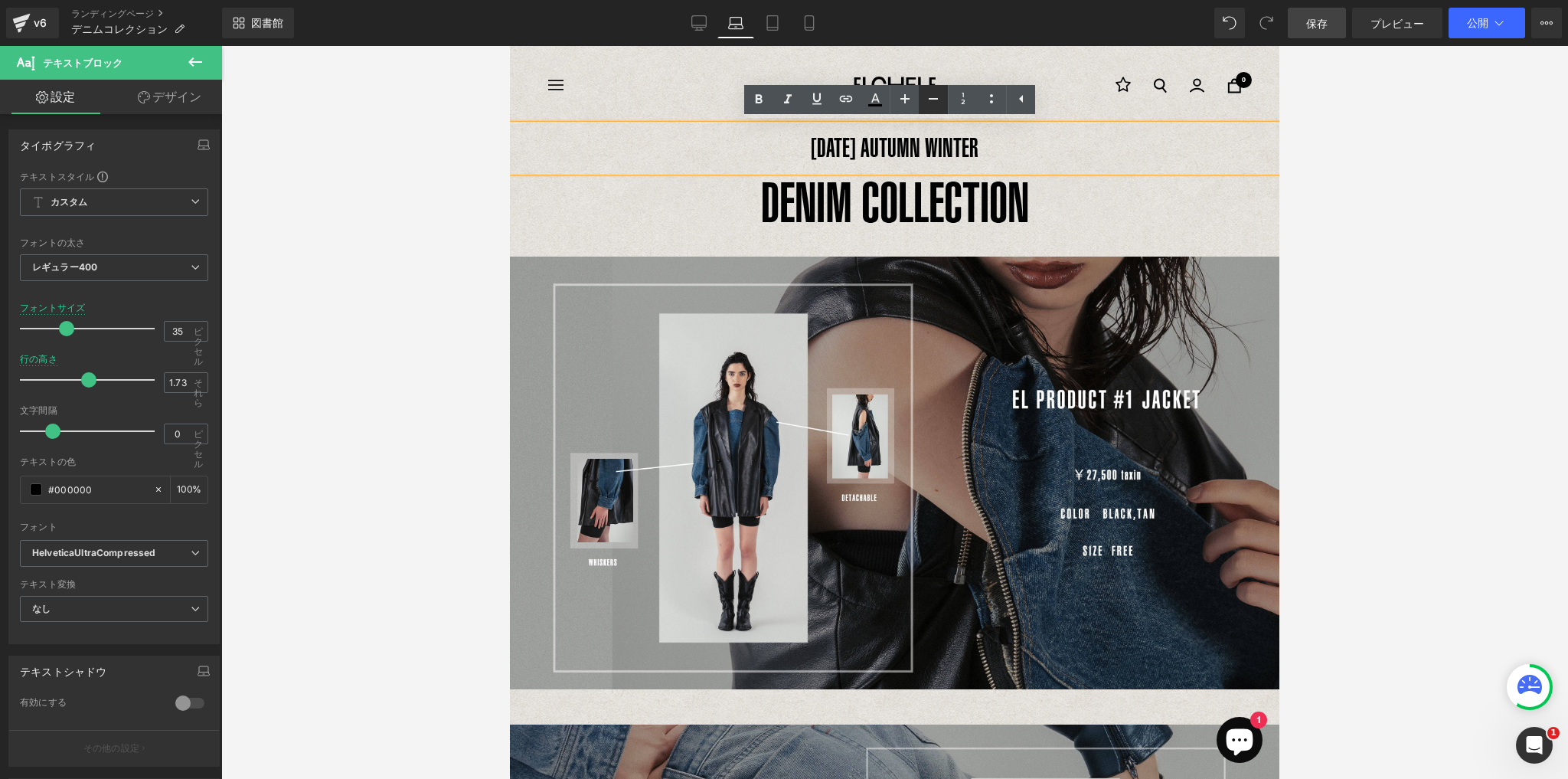
click at [928, 103] on icon at bounding box center [933, 98] width 18 height 18
type input "33"
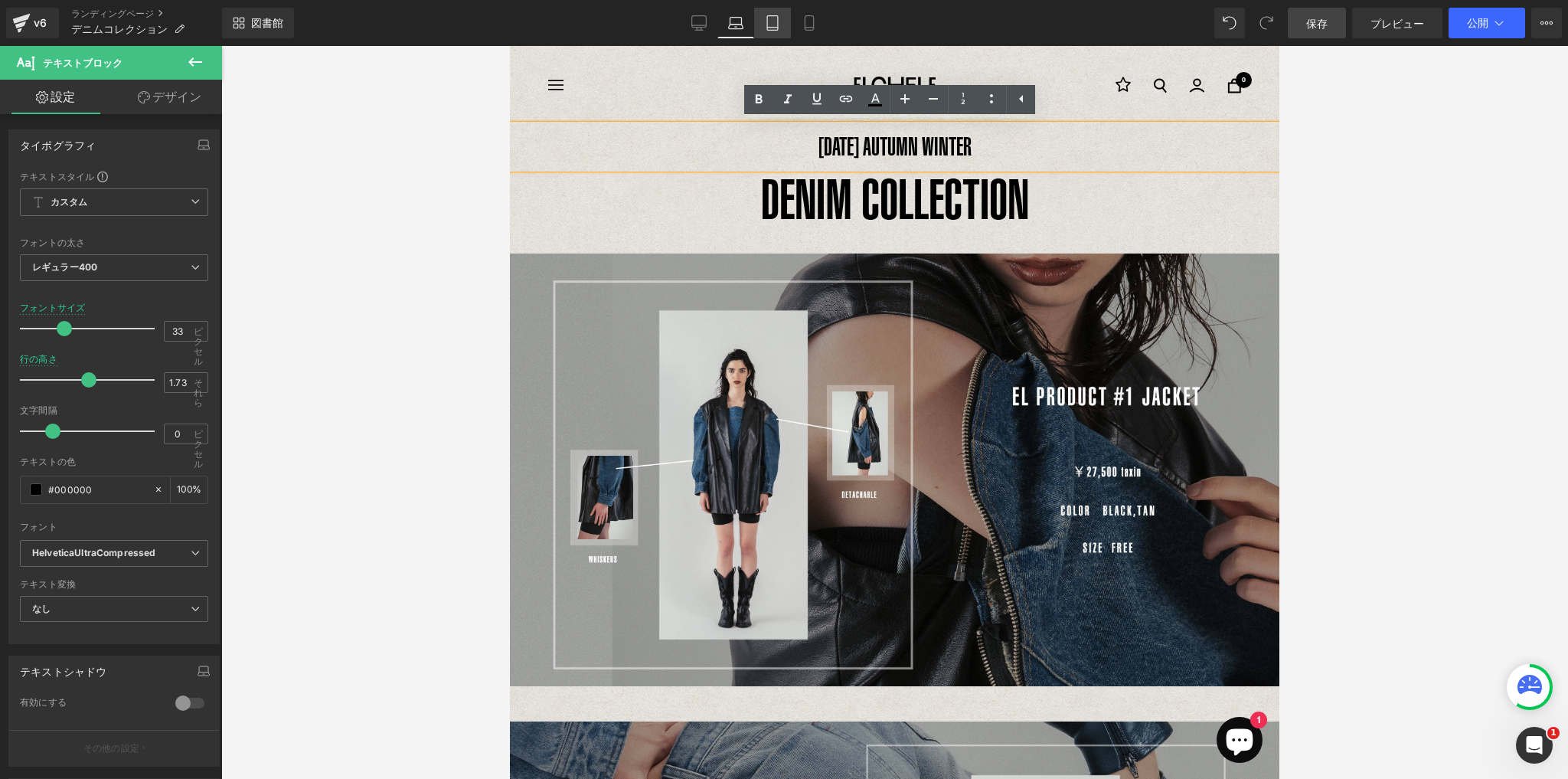
click at [780, 20] on link "錠剤" at bounding box center [772, 23] width 37 height 30
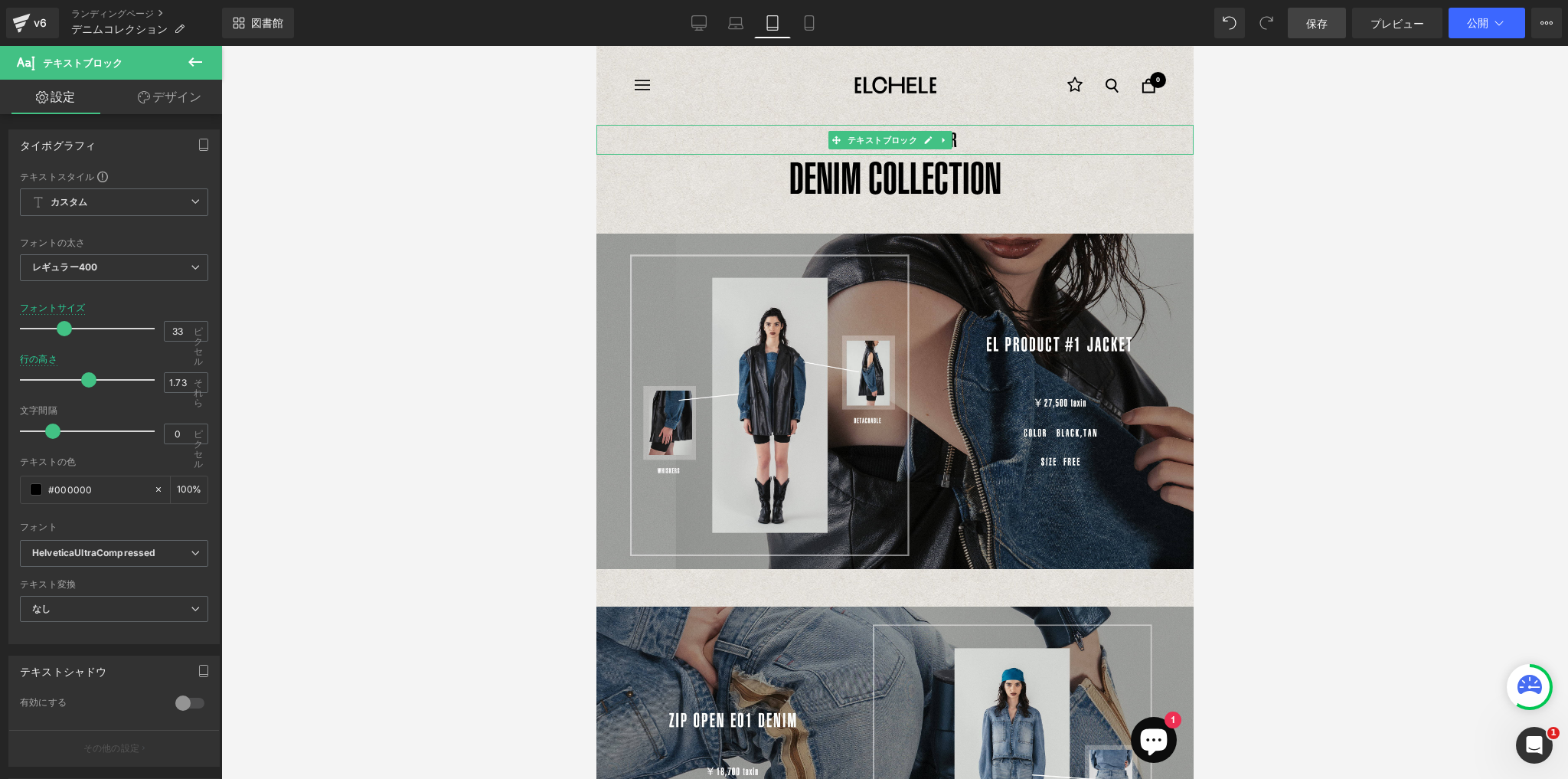
click at [970, 136] on p "[DATE] AUTUMN WINTER" at bounding box center [894, 139] width 597 height 29
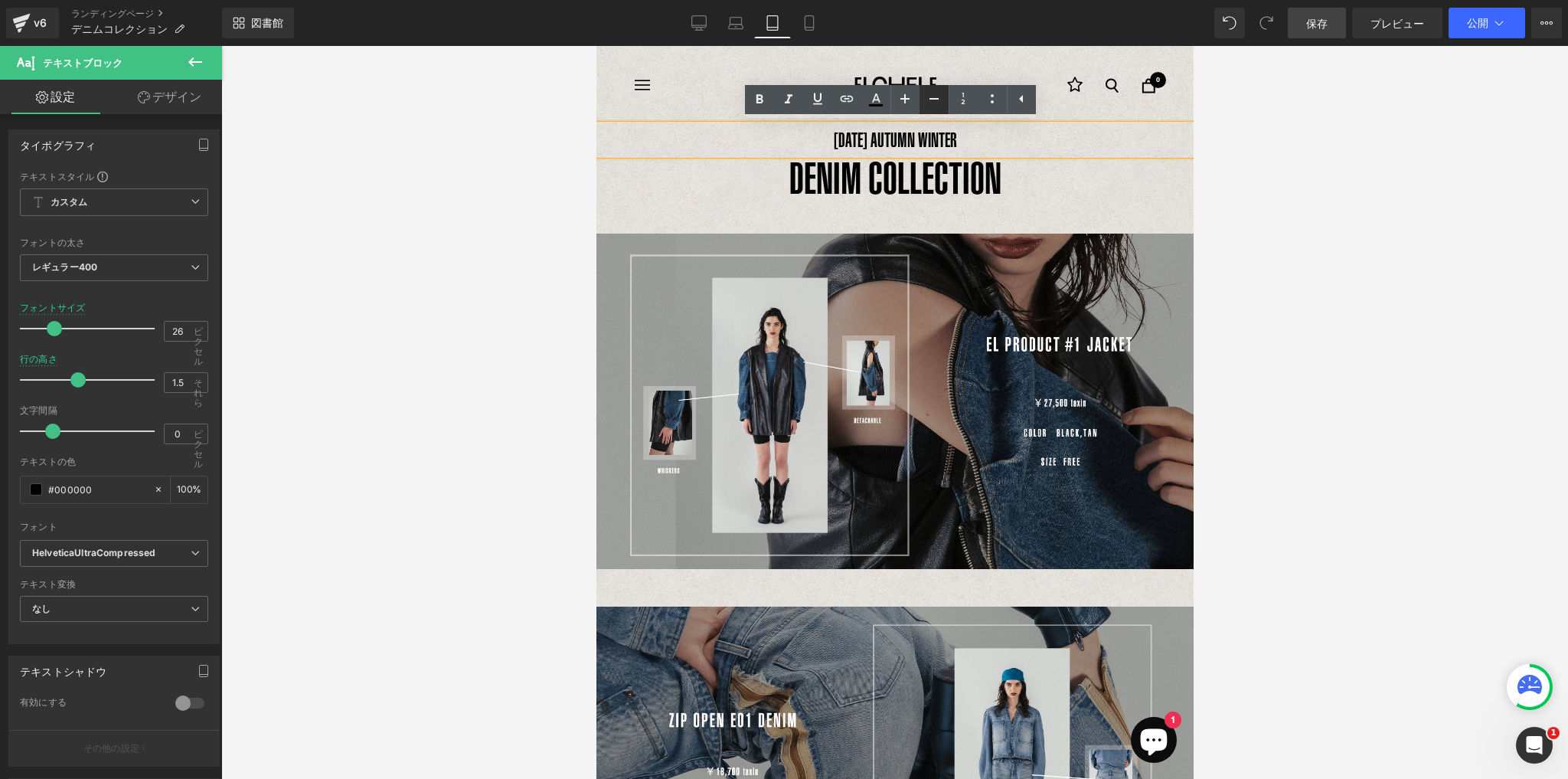
click at [943, 100] on link at bounding box center [934, 99] width 29 height 29
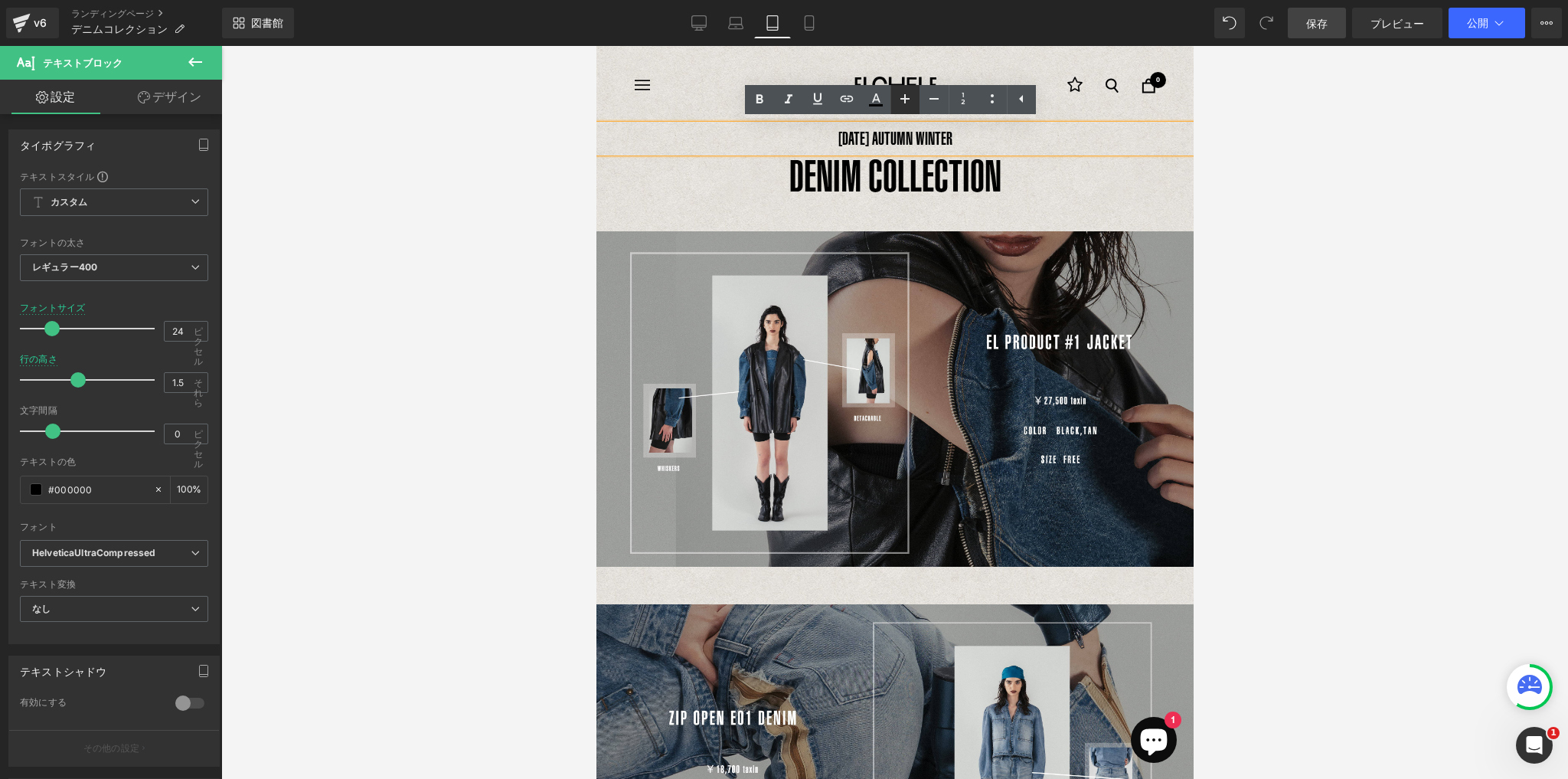
click at [906, 101] on icon at bounding box center [904, 98] width 18 height 18
type input "26"
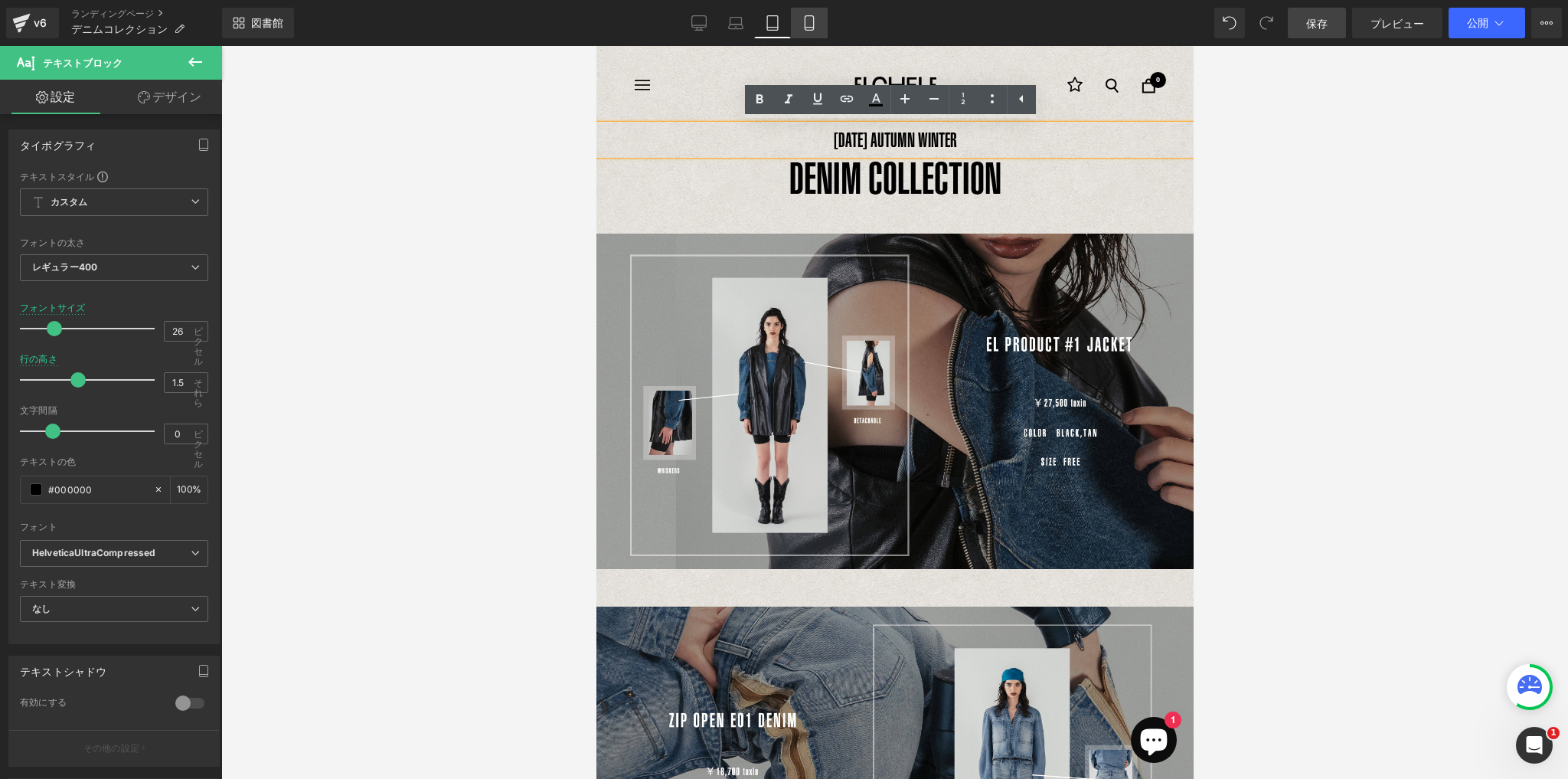
click at [808, 28] on icon at bounding box center [808, 28] width 9 height 0
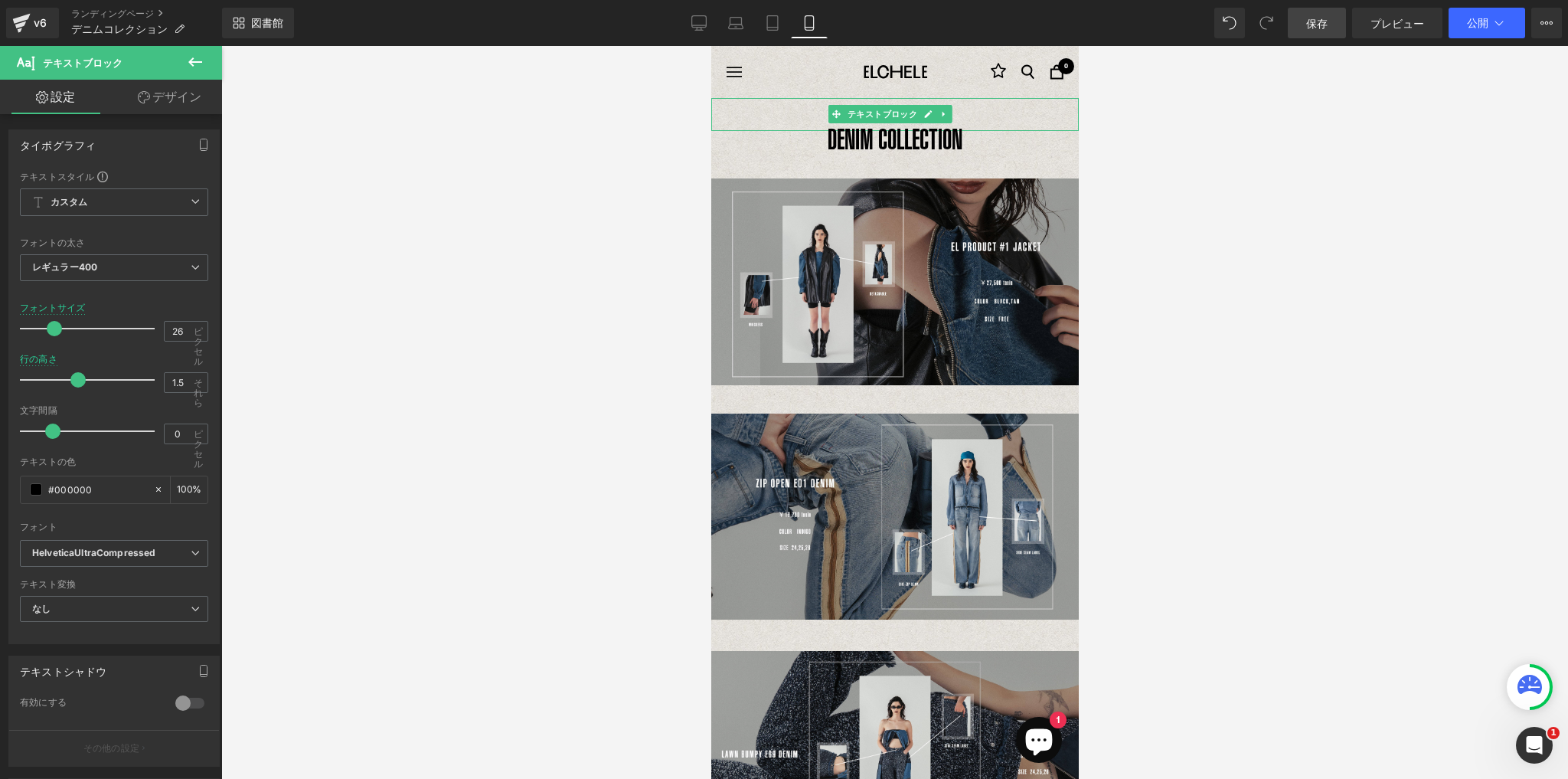
click at [972, 117] on p "[DATE] AUTUMN WINTER" at bounding box center [894, 114] width 367 height 33
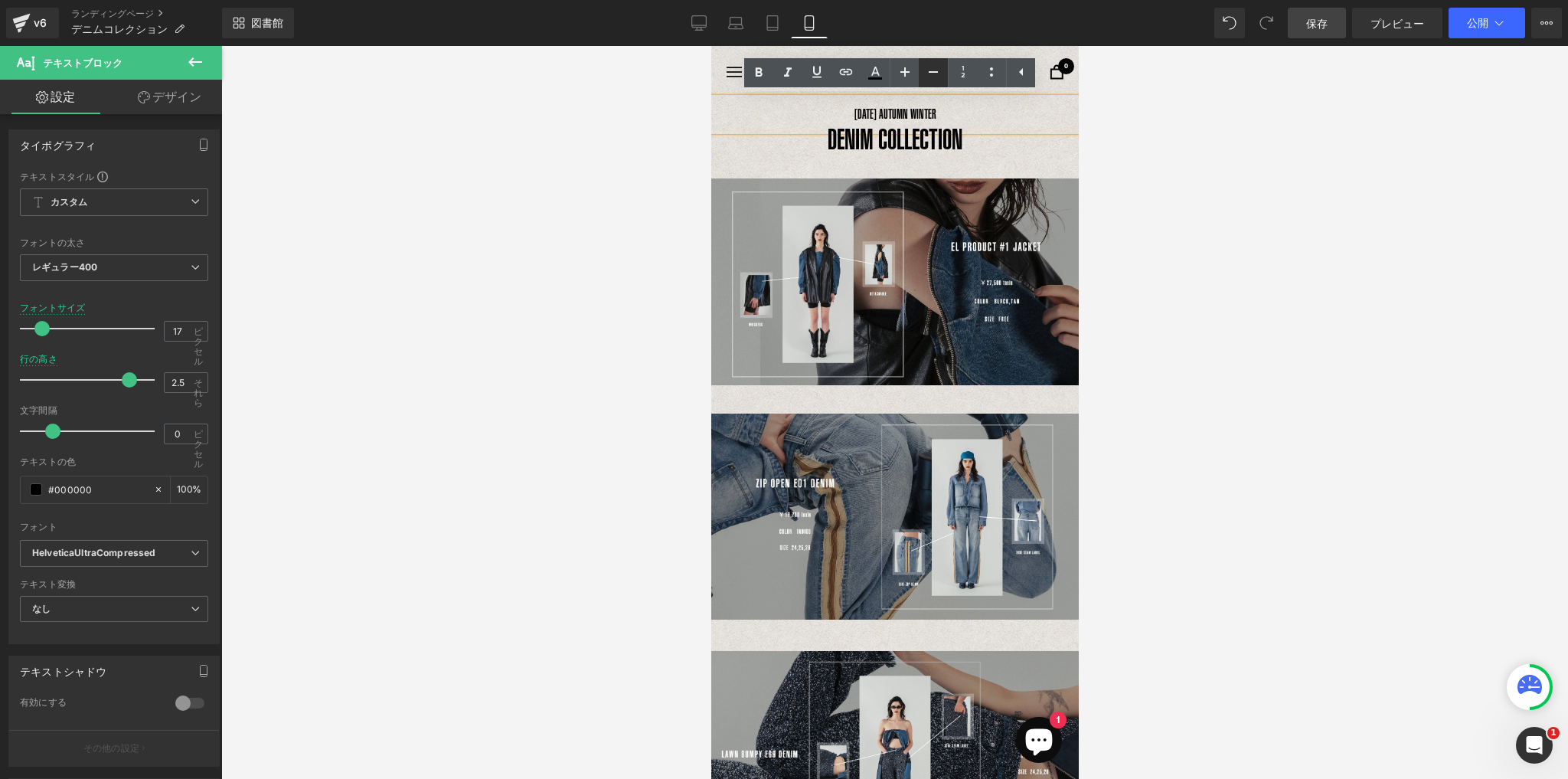
click at [933, 72] on icon at bounding box center [933, 71] width 18 height 18
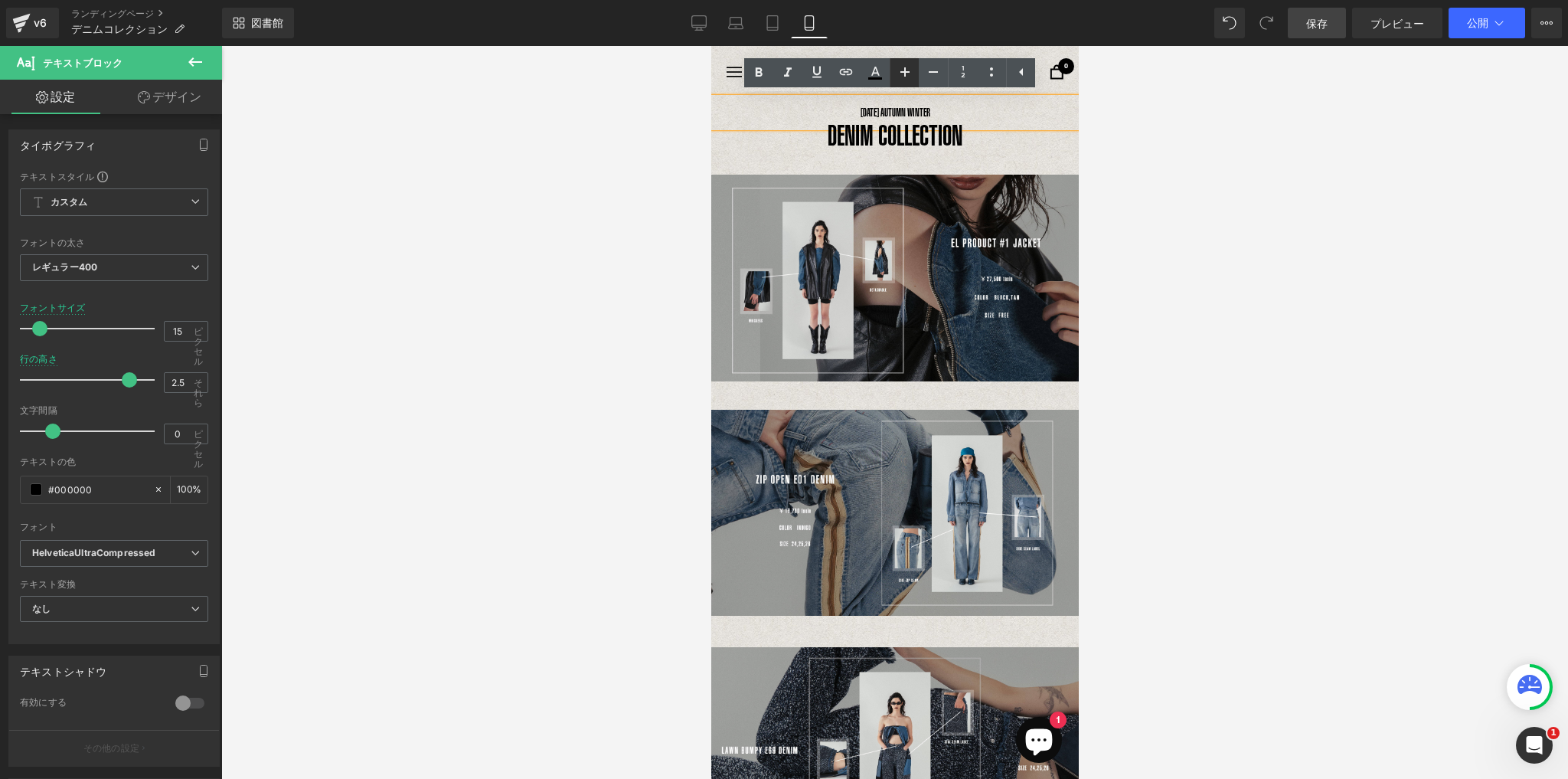
click at [914, 72] on link at bounding box center [903, 72] width 29 height 29
type input "17"
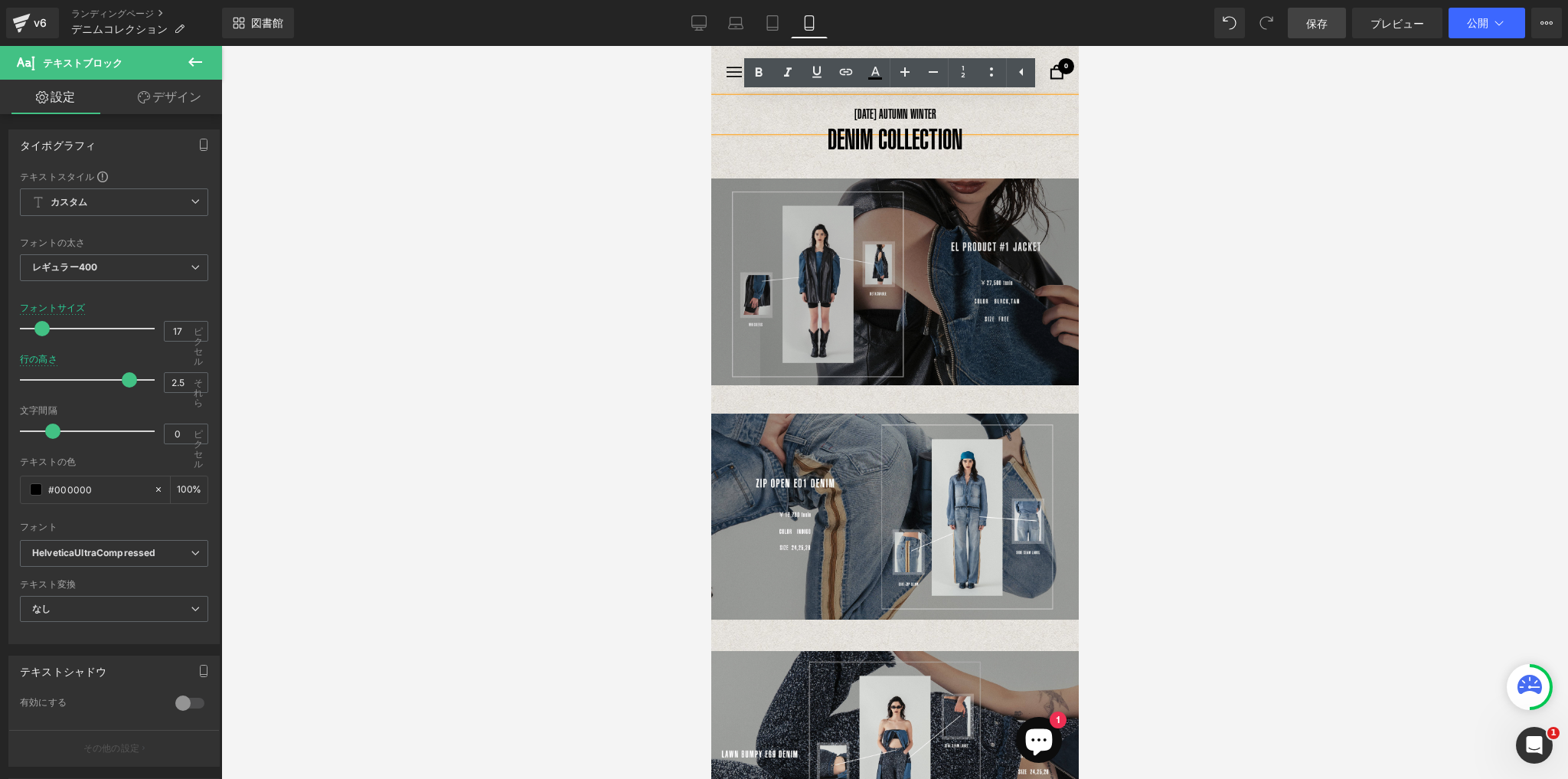
click at [1056, 159] on img at bounding box center [894, 266] width 367 height 238
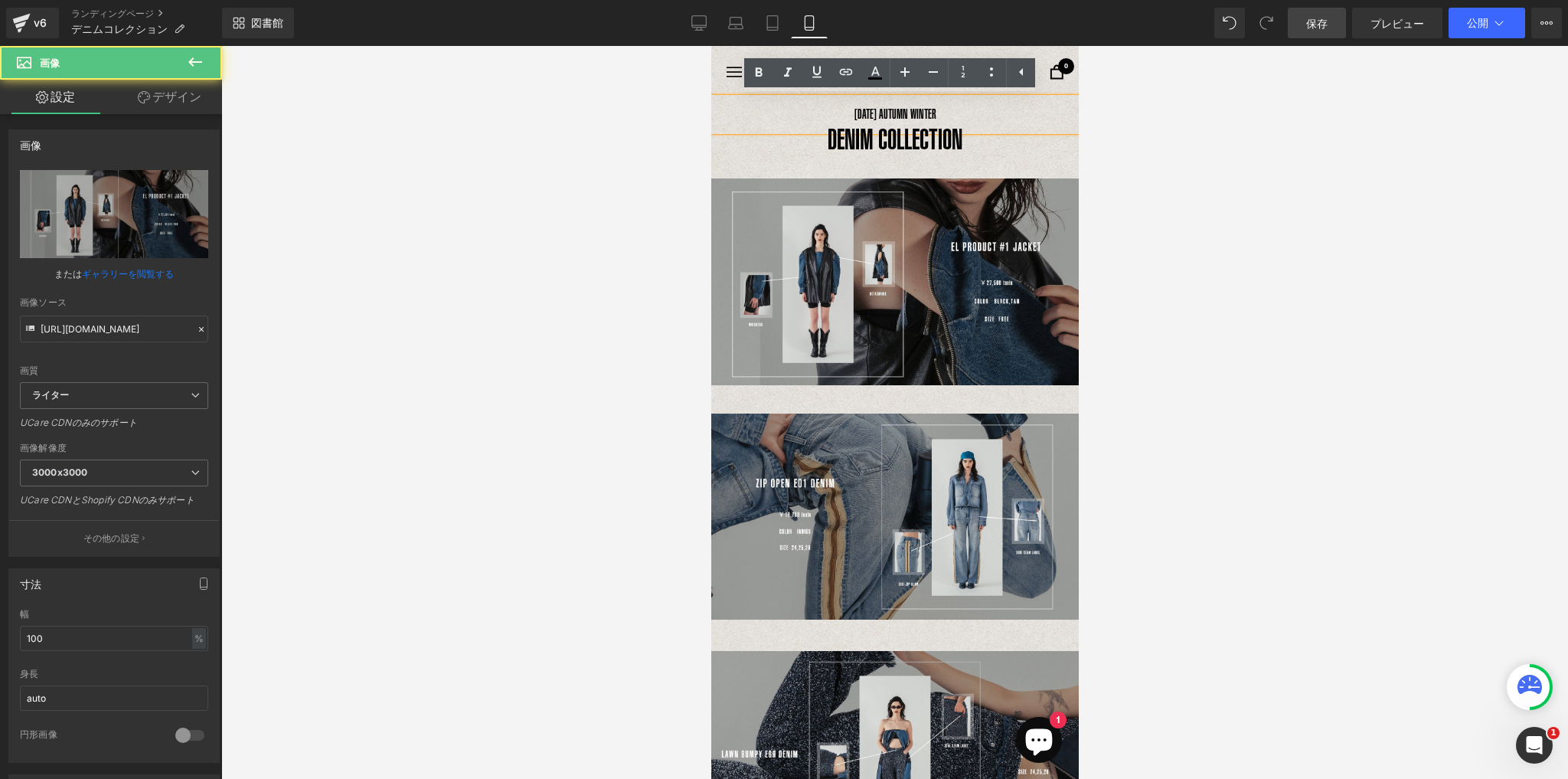
click at [1179, 163] on div at bounding box center [895, 412] width 1346 height 732
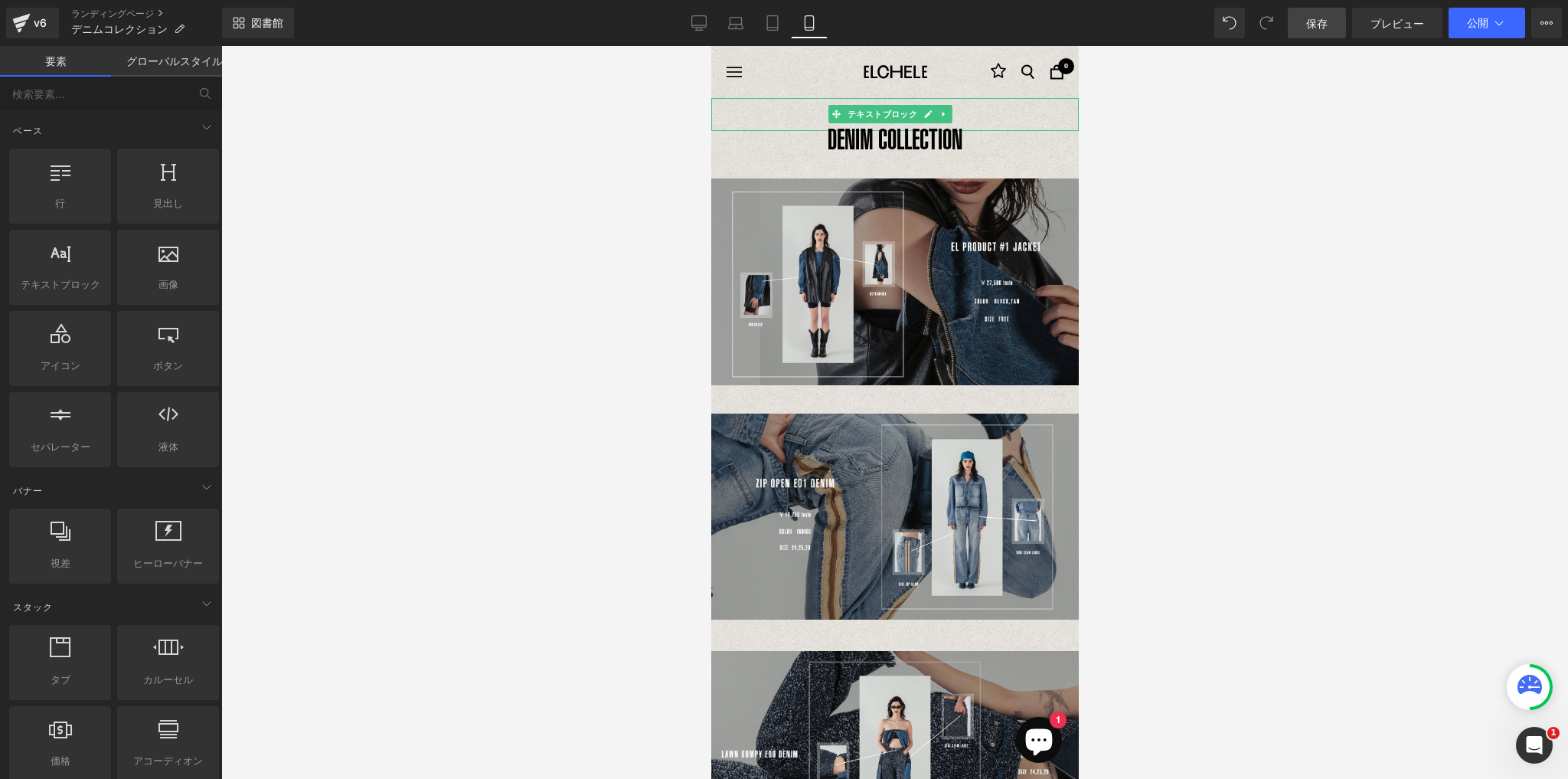
click at [964, 107] on p "[DATE] AUTUMN WINTER" at bounding box center [894, 114] width 367 height 33
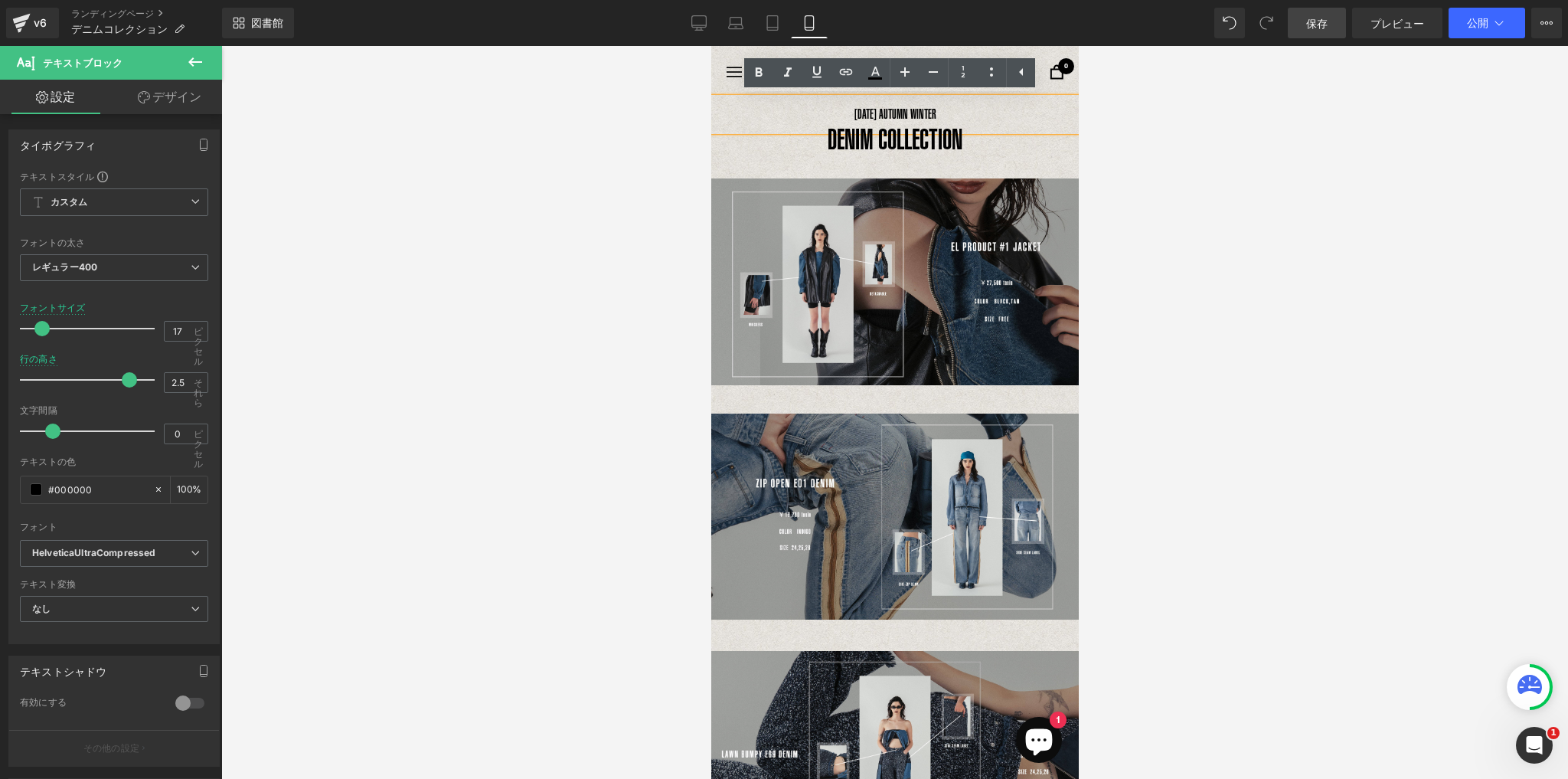
click at [937, 112] on p "[DATE] AUTUMN WINTER" at bounding box center [894, 114] width 367 height 33
click at [882, 112] on font "[DATE] AUTUMN WINTER" at bounding box center [895, 114] width 82 height 15
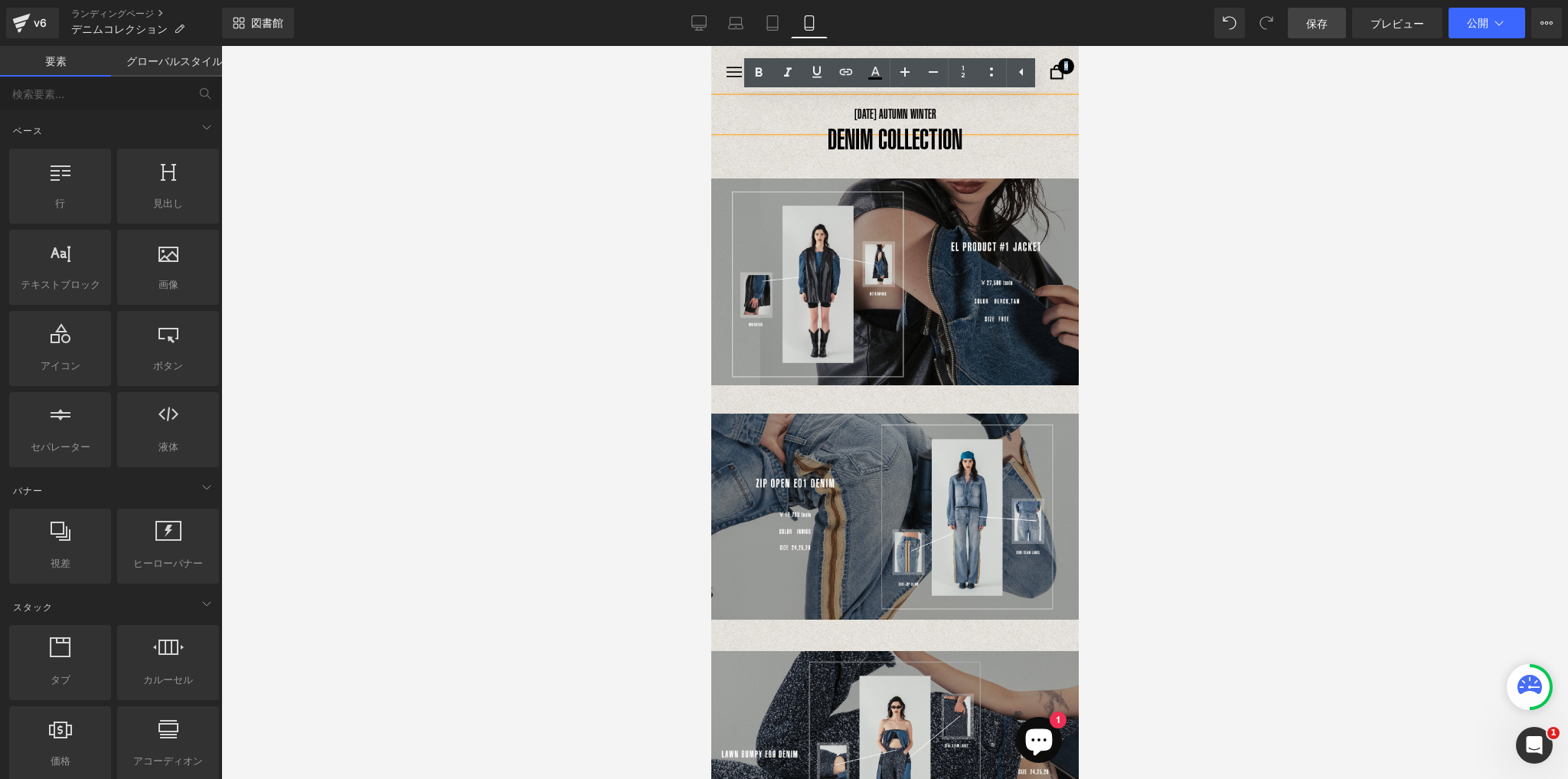
drag, startPoint x: 889, startPoint y: 93, endPoint x: 889, endPoint y: 103, distance: 10.0
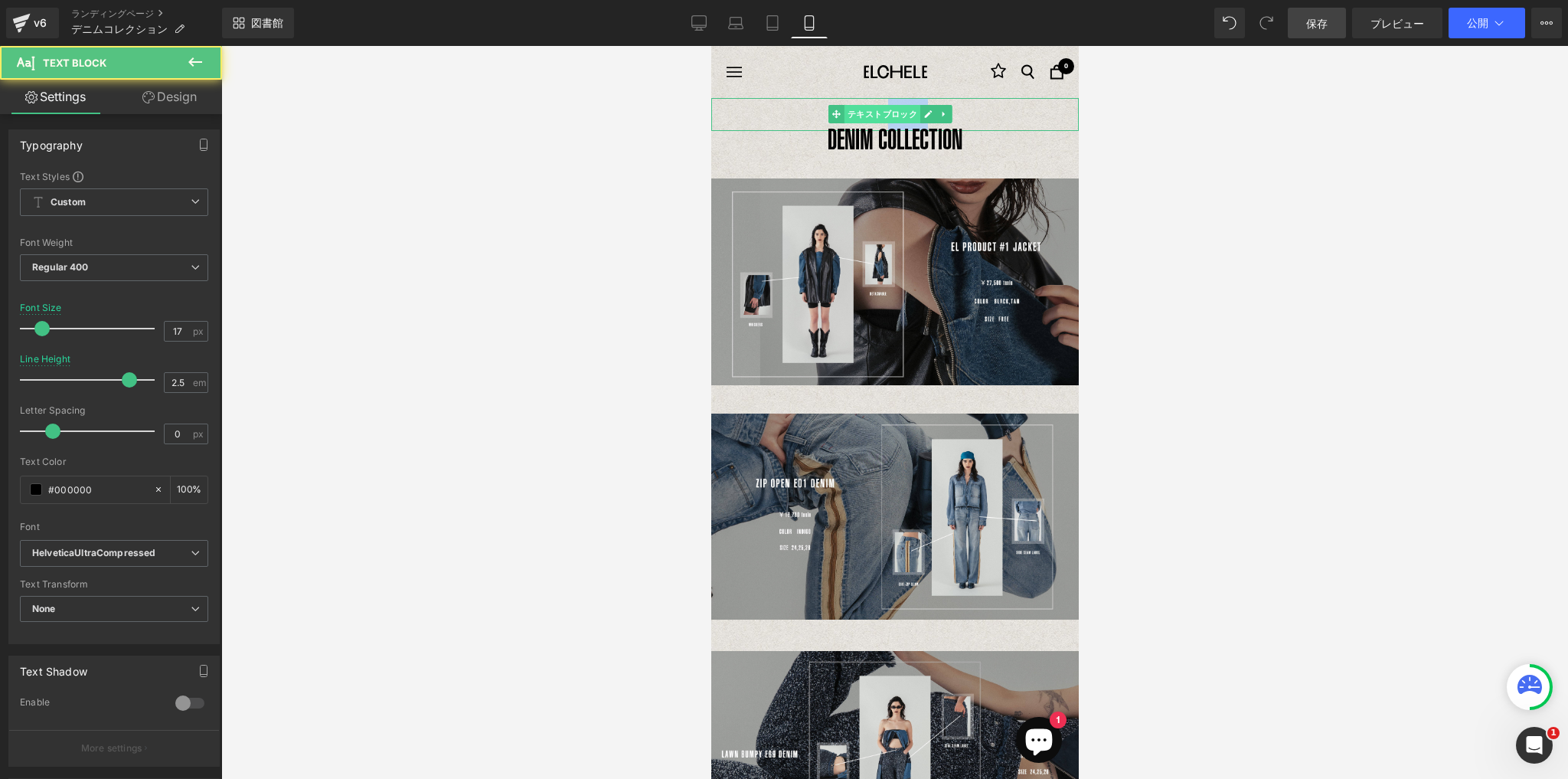
drag, startPoint x: 889, startPoint y: 99, endPoint x: 889, endPoint y: 112, distance: 13.0
click at [889, 112] on div "[DATE] AUTUMN WINTER テキストブロック" at bounding box center [894, 114] width 367 height 33
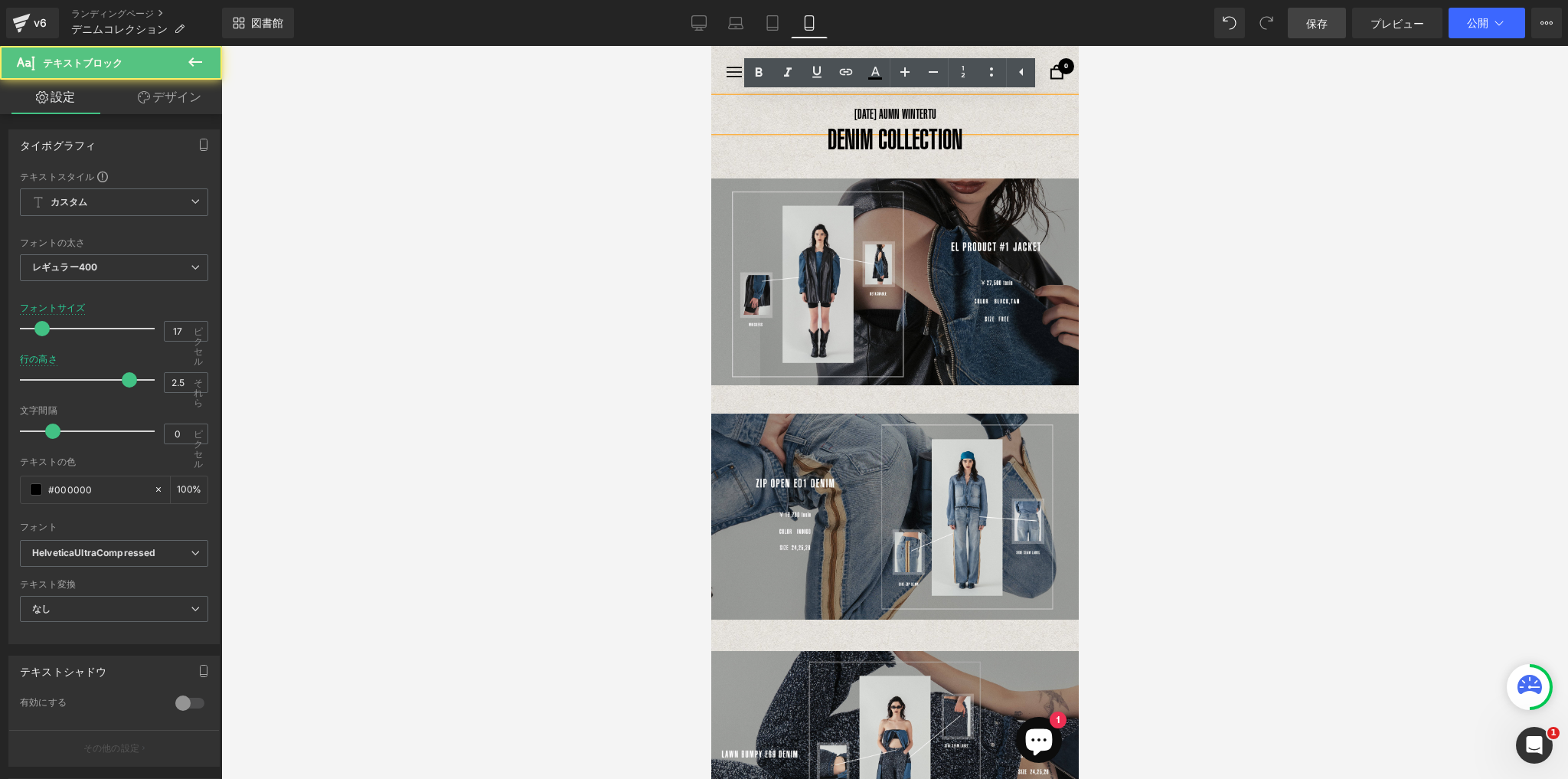
click at [838, 113] on p "[DATE] AU [GEOGRAPHIC_DATA] WINTER TU" at bounding box center [894, 114] width 367 height 33
click at [1229, 29] on icon at bounding box center [1229, 23] width 12 height 12
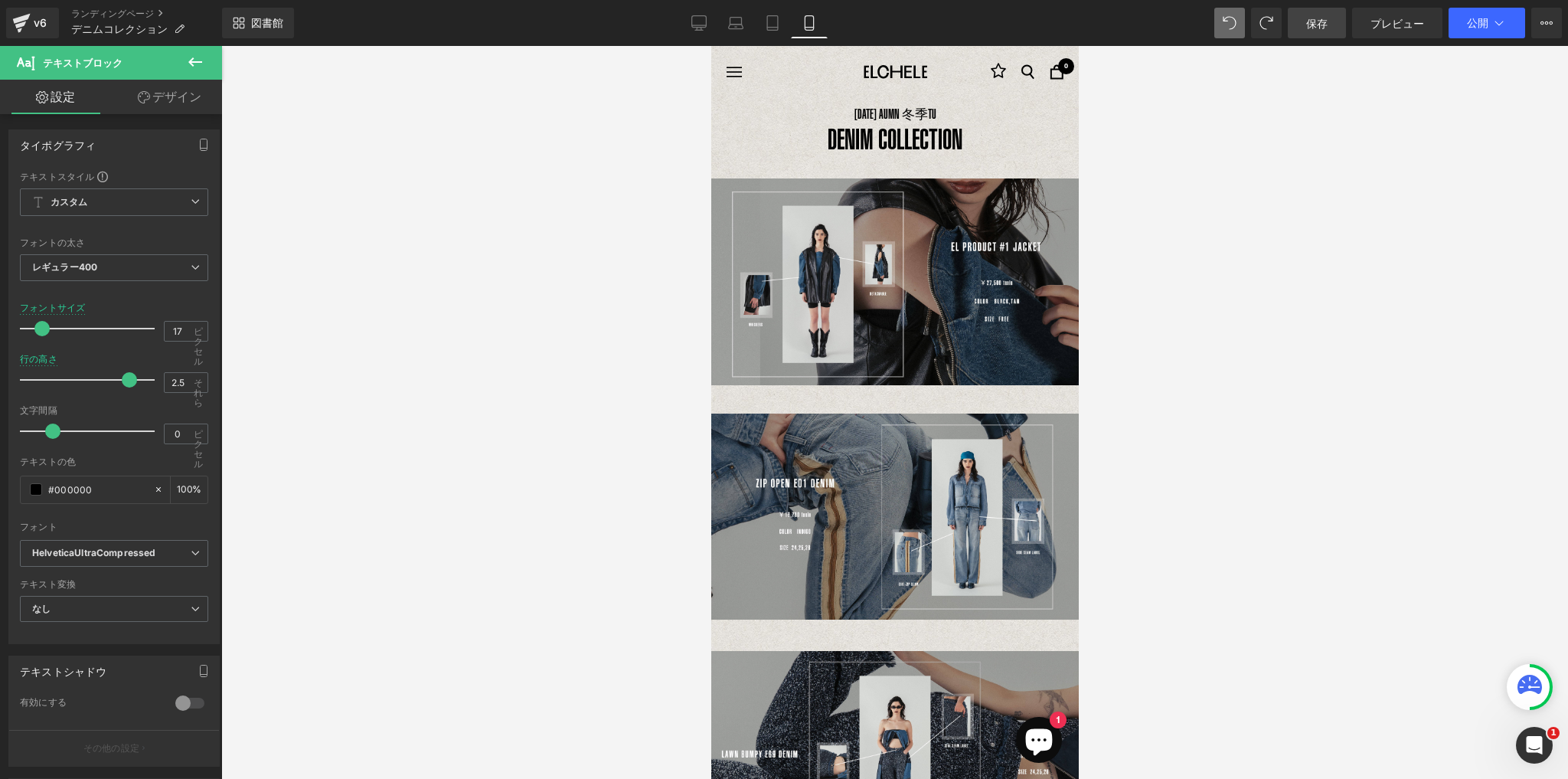
type input "26"
type input "1.5"
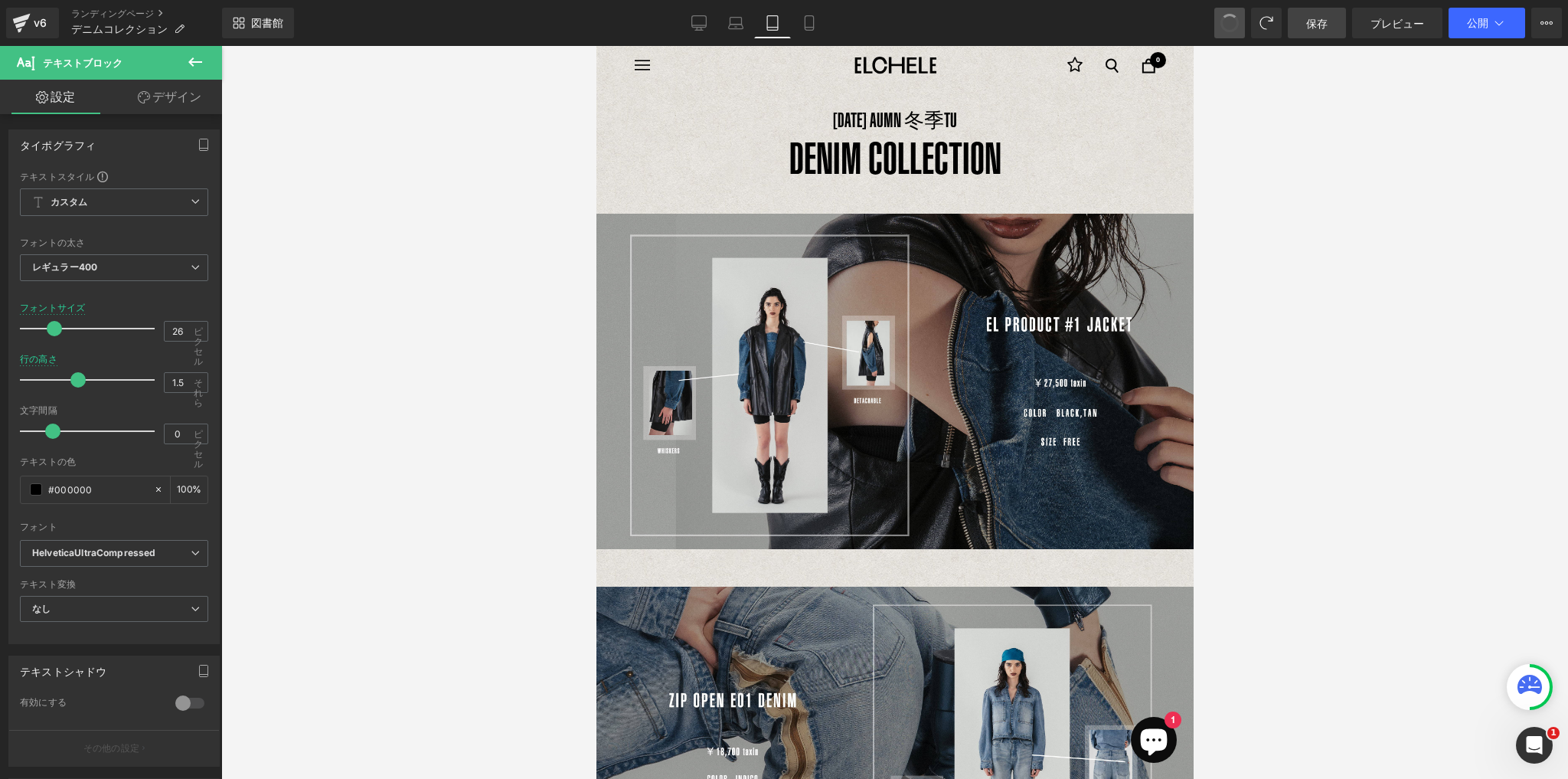
scroll to position [25, 0]
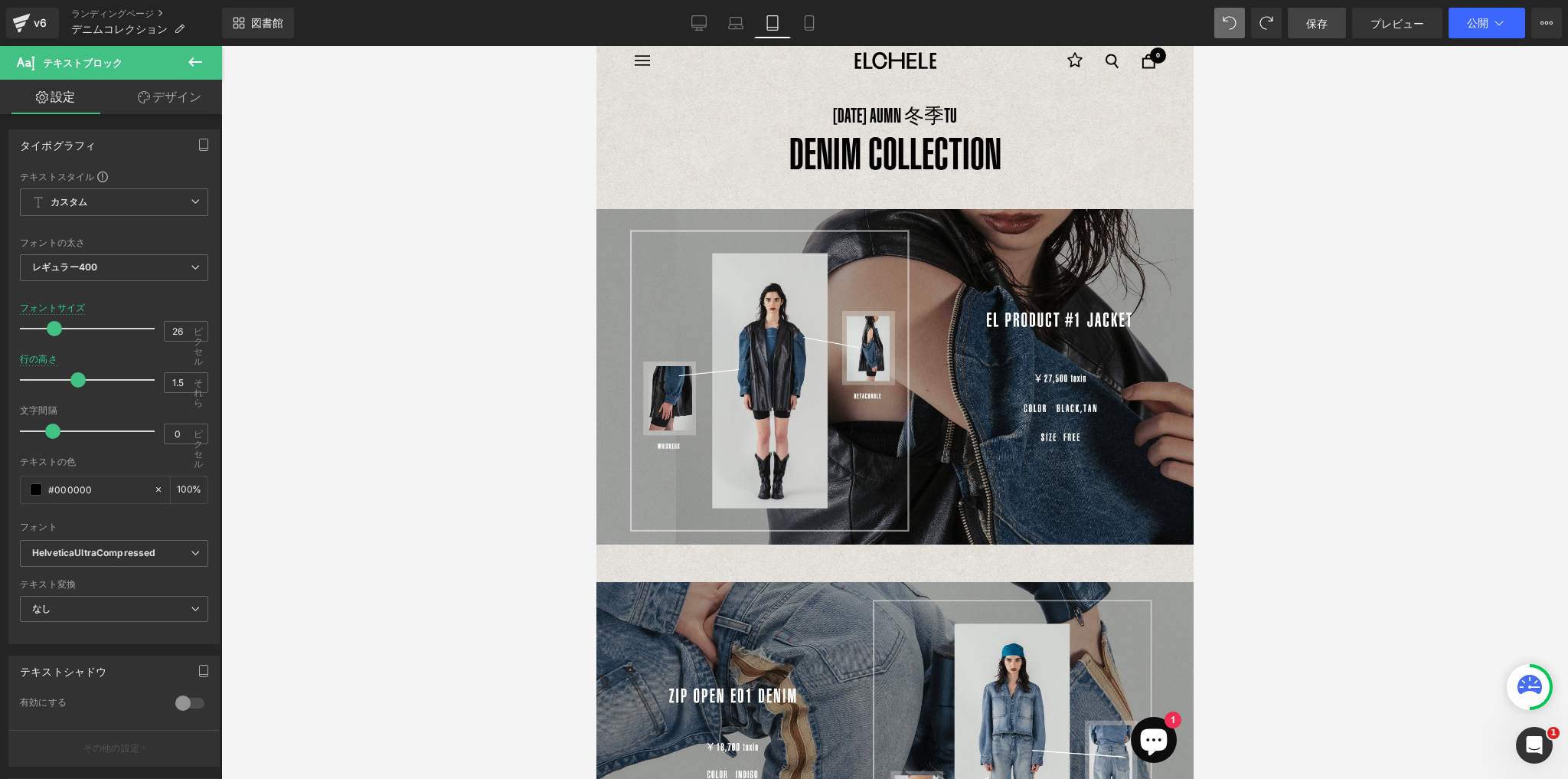
click at [1229, 29] on icon at bounding box center [1229, 23] width 12 height 12
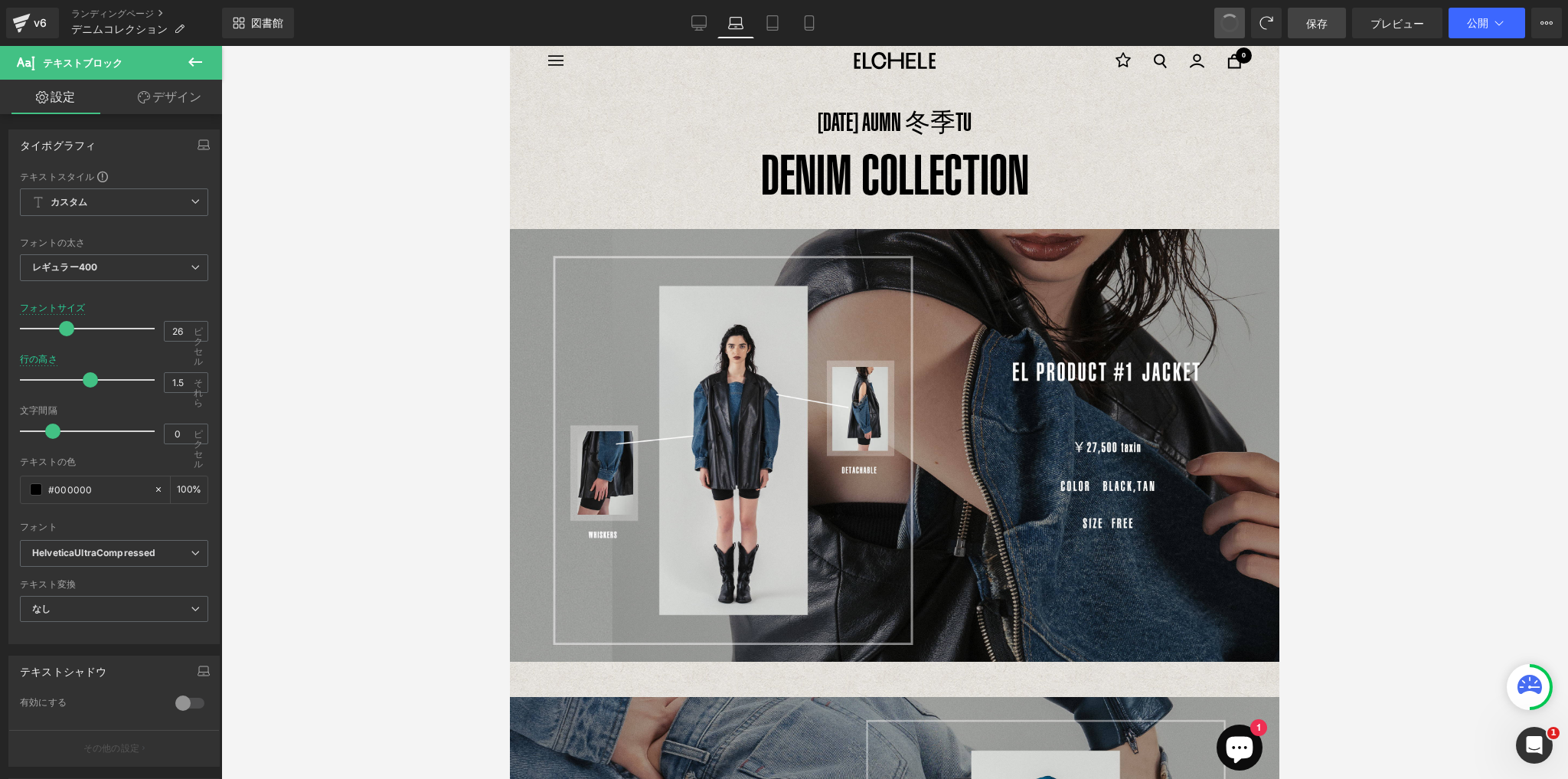
type input "35"
type input "1.73"
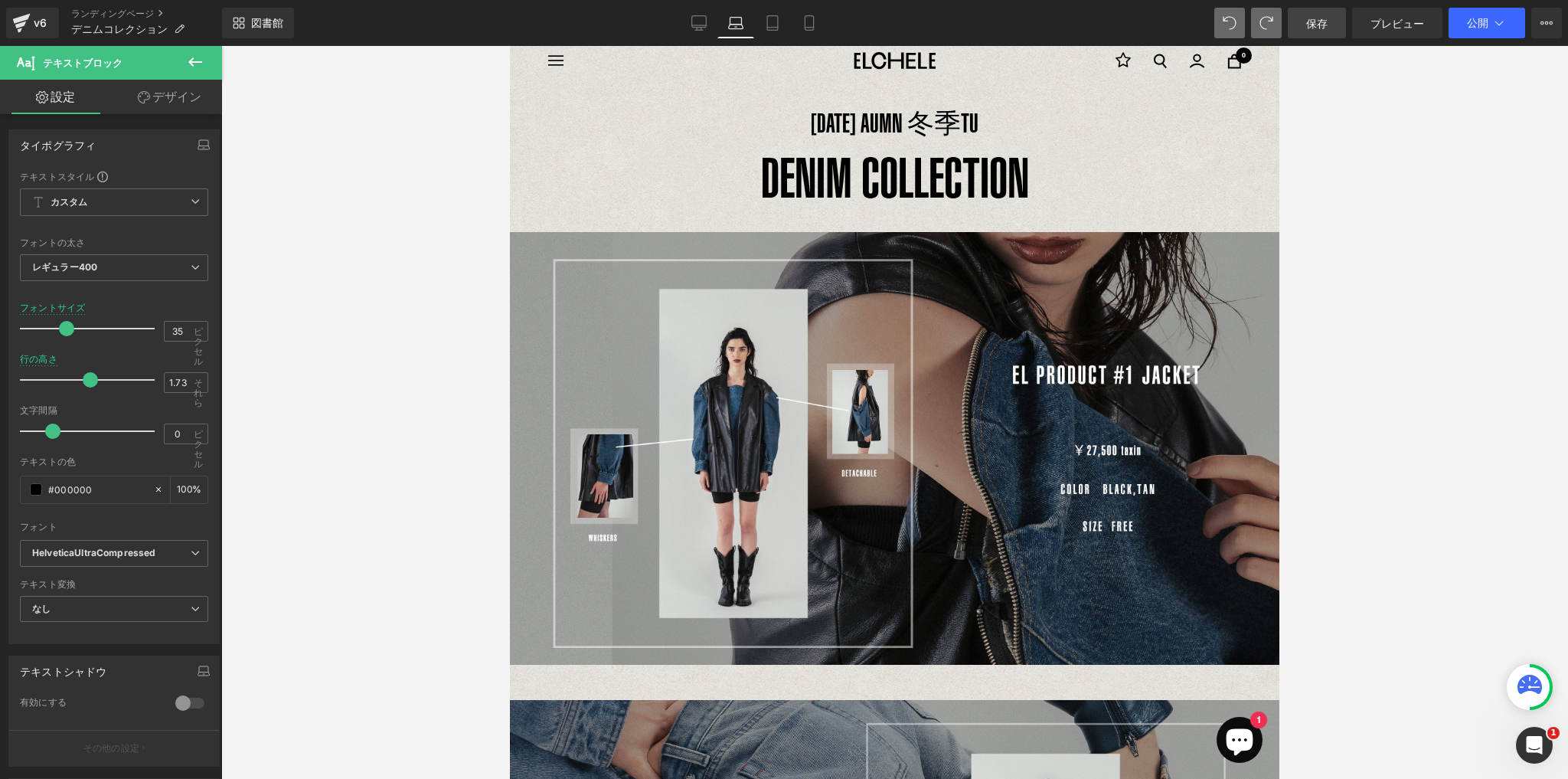
click at [1258, 29] on span at bounding box center [1266, 23] width 30 height 30
type input "26"
type input "1.5"
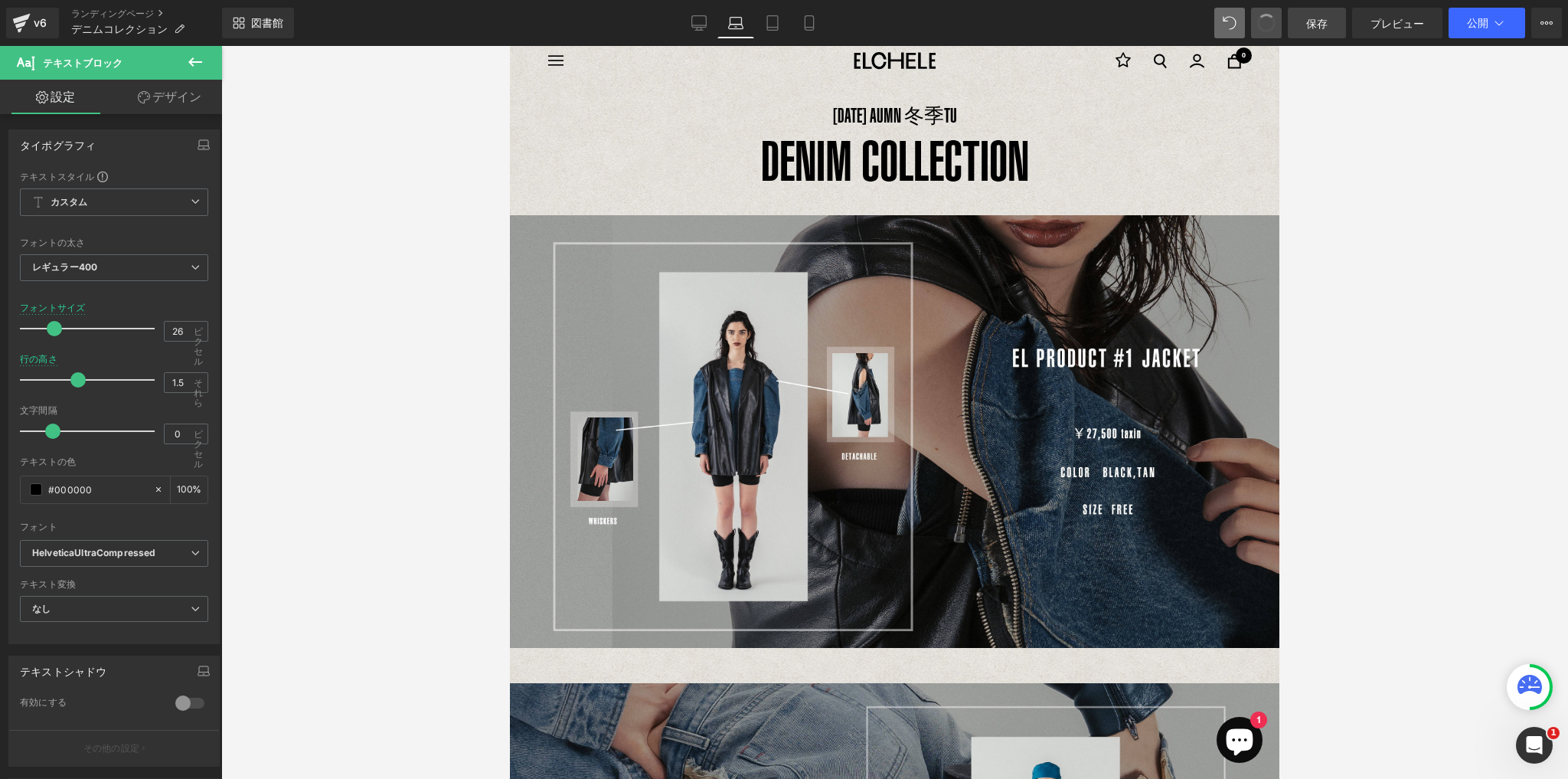
click at [1258, 29] on button at bounding box center [1266, 23] width 30 height 30
type input "17"
type input "2.5"
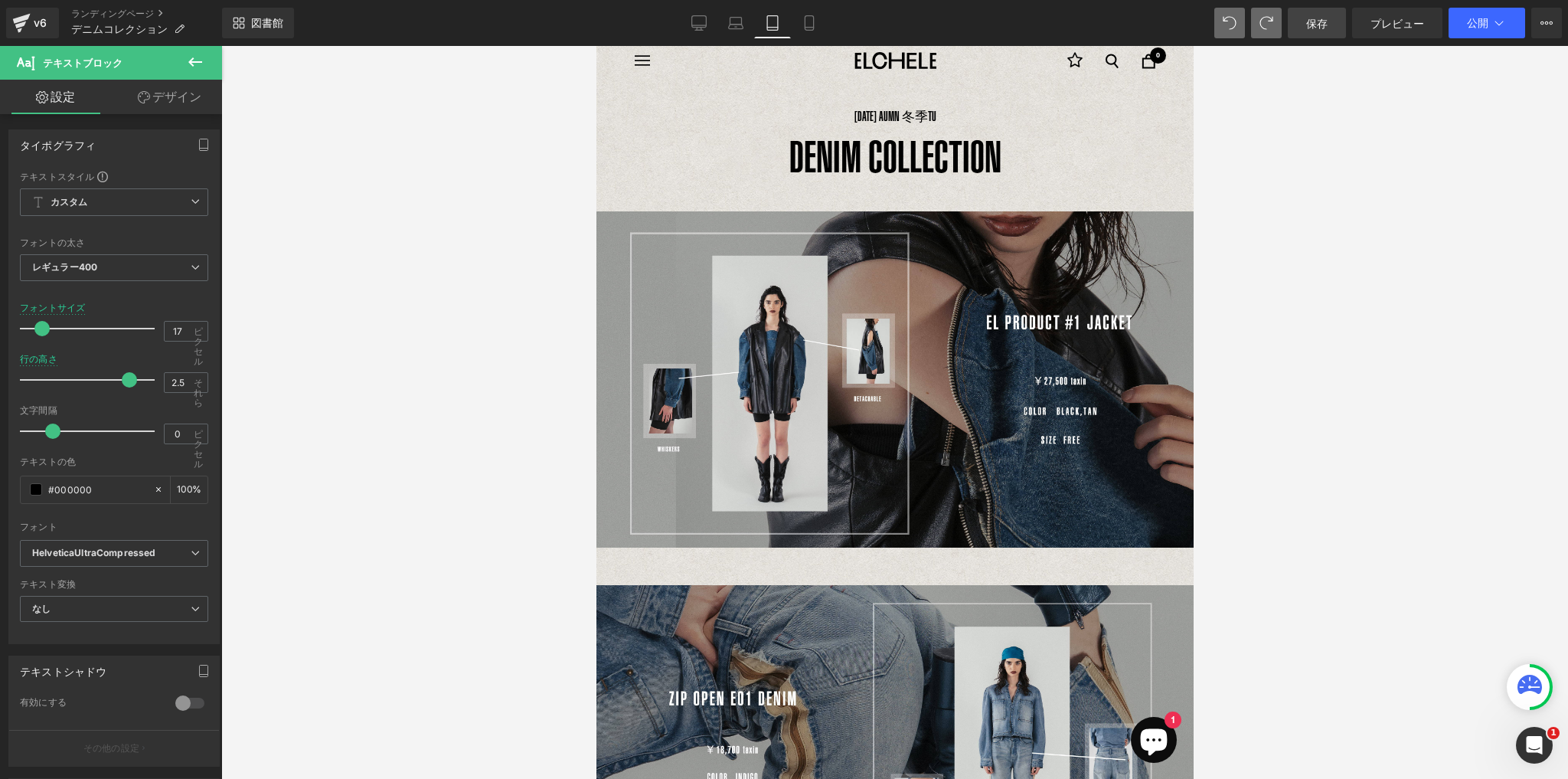
click at [1258, 29] on span at bounding box center [1266, 23] width 30 height 30
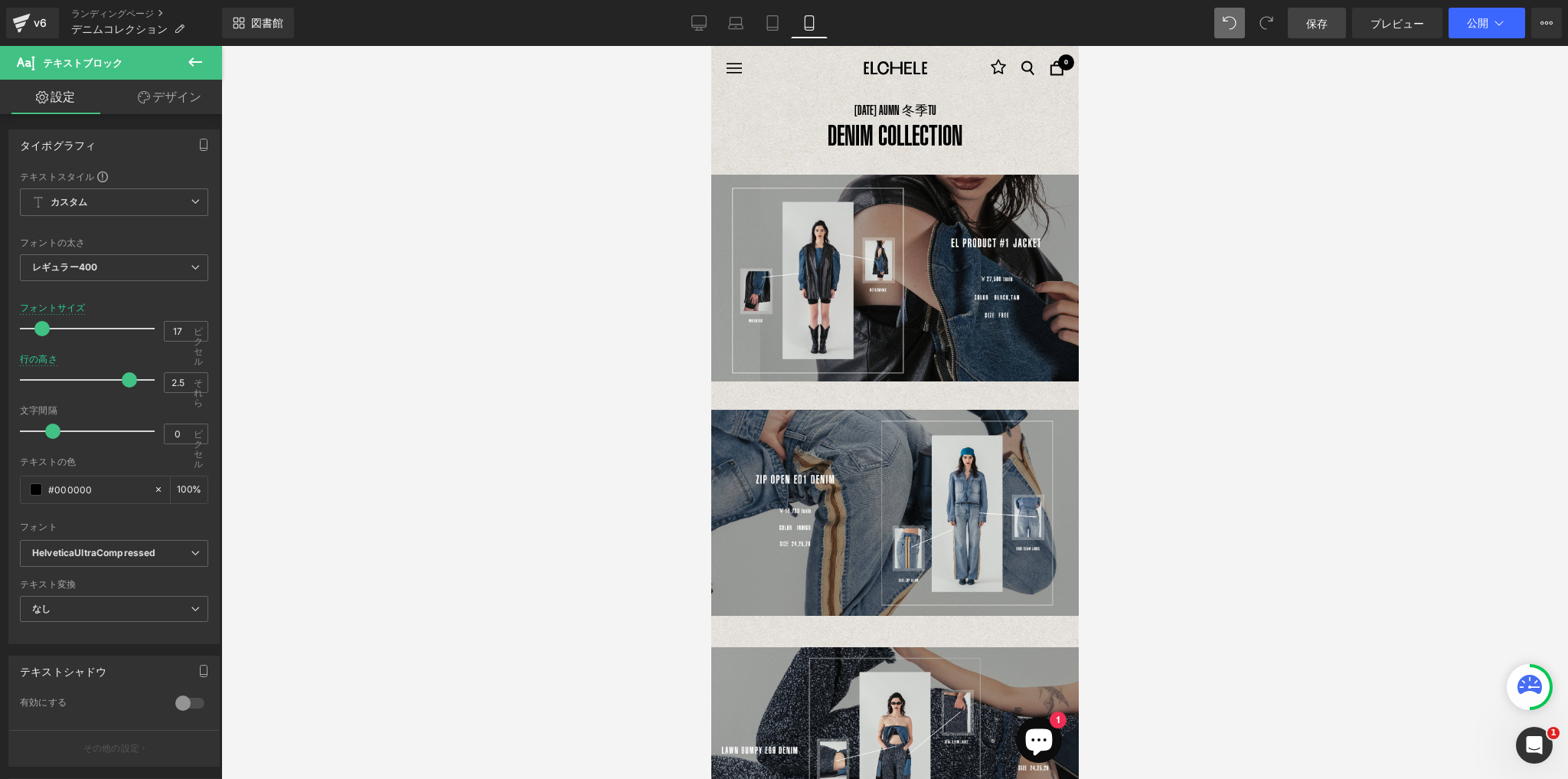
scroll to position [0, 0]
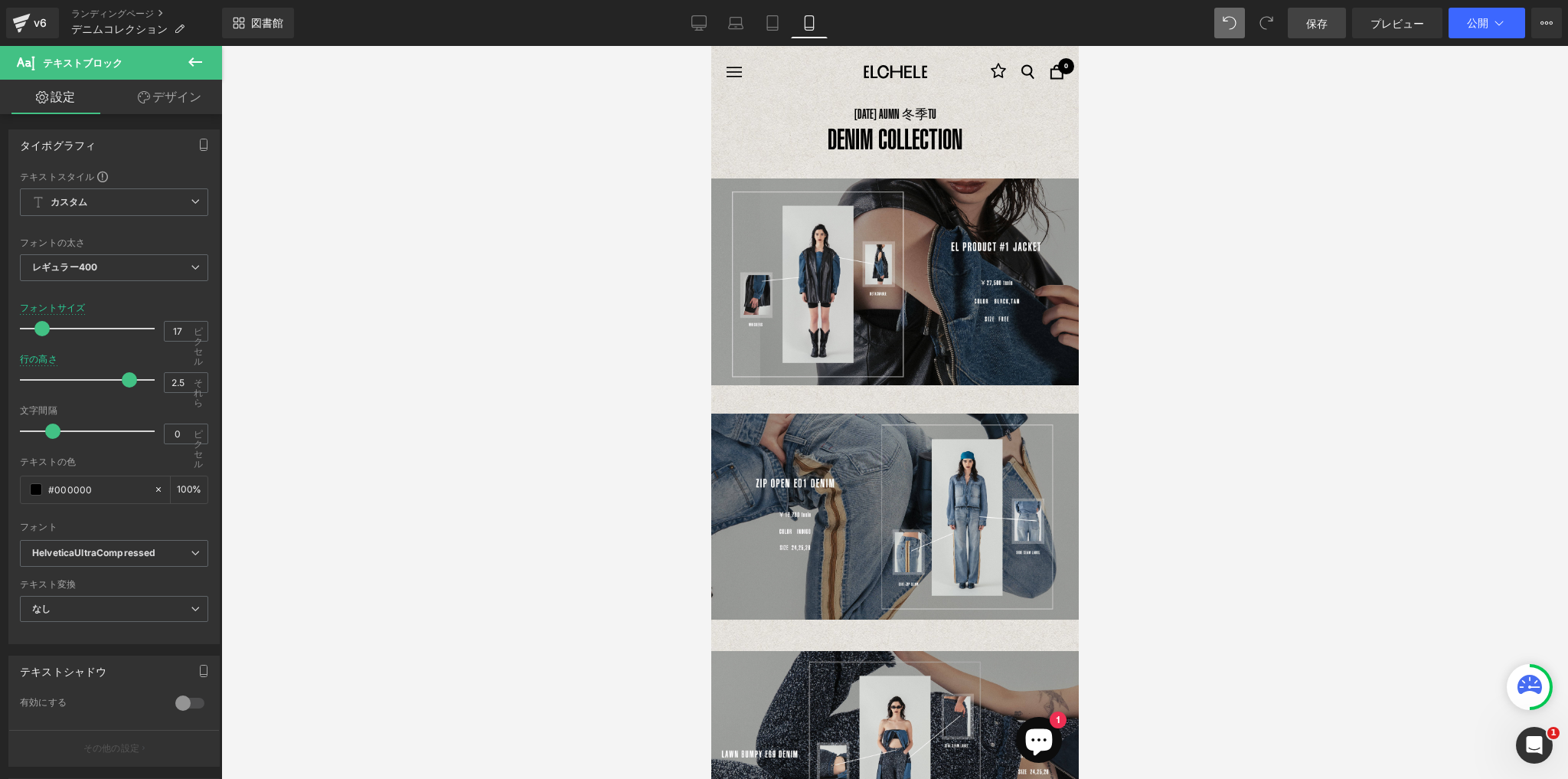
click at [1258, 29] on span at bounding box center [1266, 23] width 30 height 30
click at [950, 112] on link at bounding box center [943, 113] width 16 height 18
click at [995, 120] on p "[DATE] AU [GEOGRAPHIC_DATA] 冬季 TU" at bounding box center [894, 114] width 367 height 33
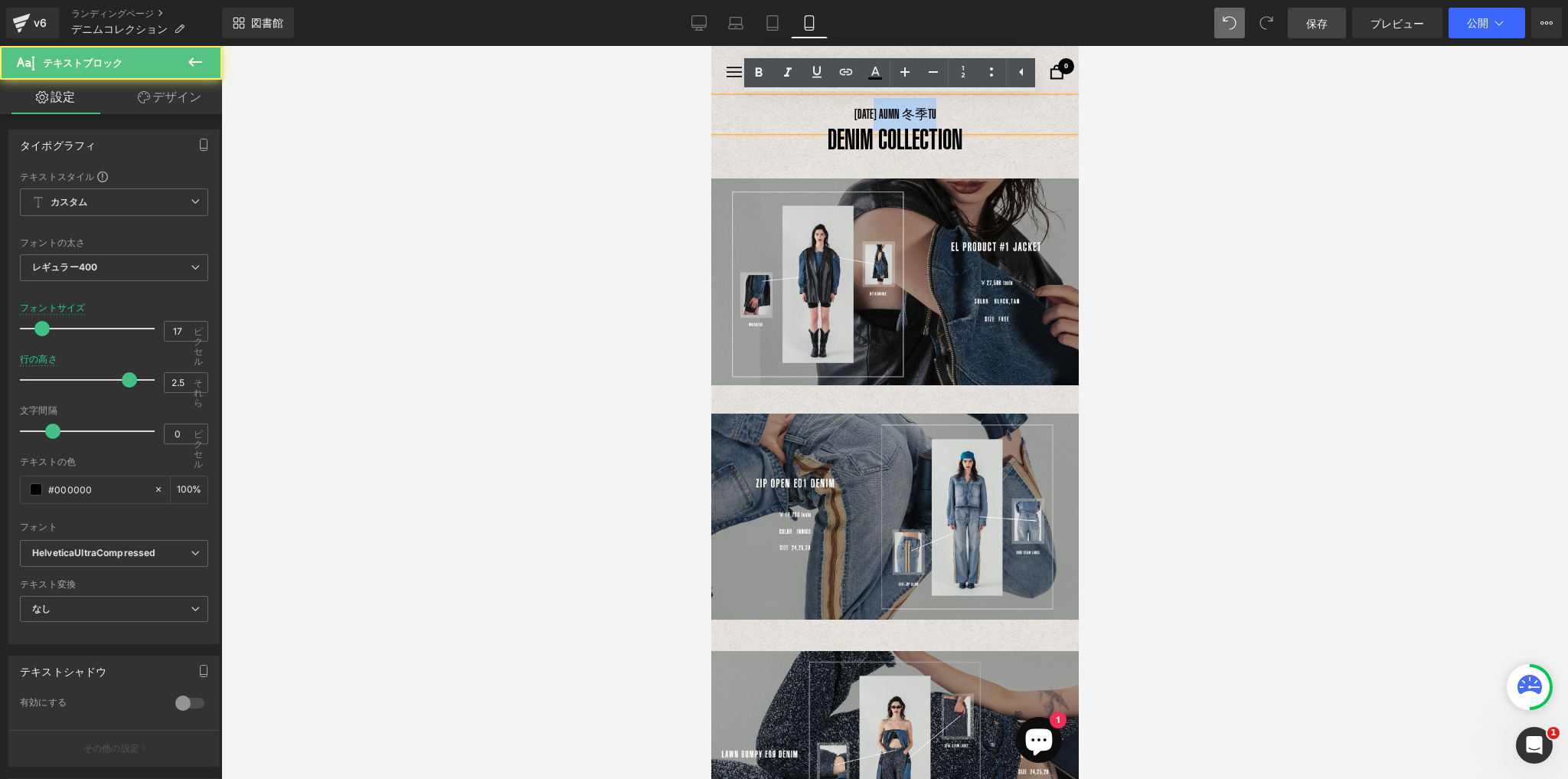
drag, startPoint x: 869, startPoint y: 114, endPoint x: 935, endPoint y: 119, distance: 66.2
click at [935, 119] on p "[DATE] AU [GEOGRAPHIC_DATA] 冬季 TU" at bounding box center [894, 114] width 367 height 33
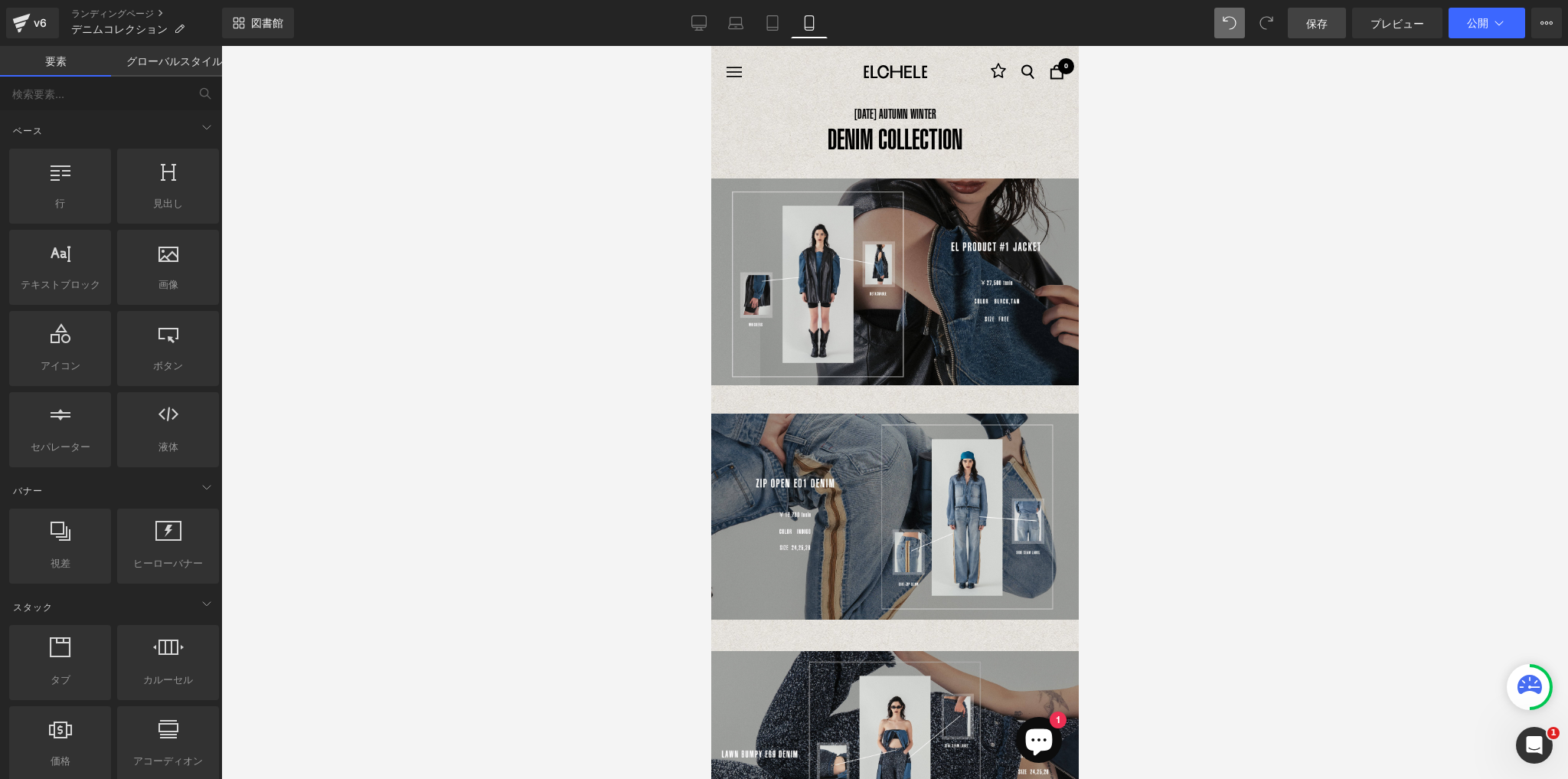
click at [1110, 145] on div at bounding box center [895, 412] width 1346 height 732
click at [767, 26] on icon at bounding box center [772, 23] width 10 height 14
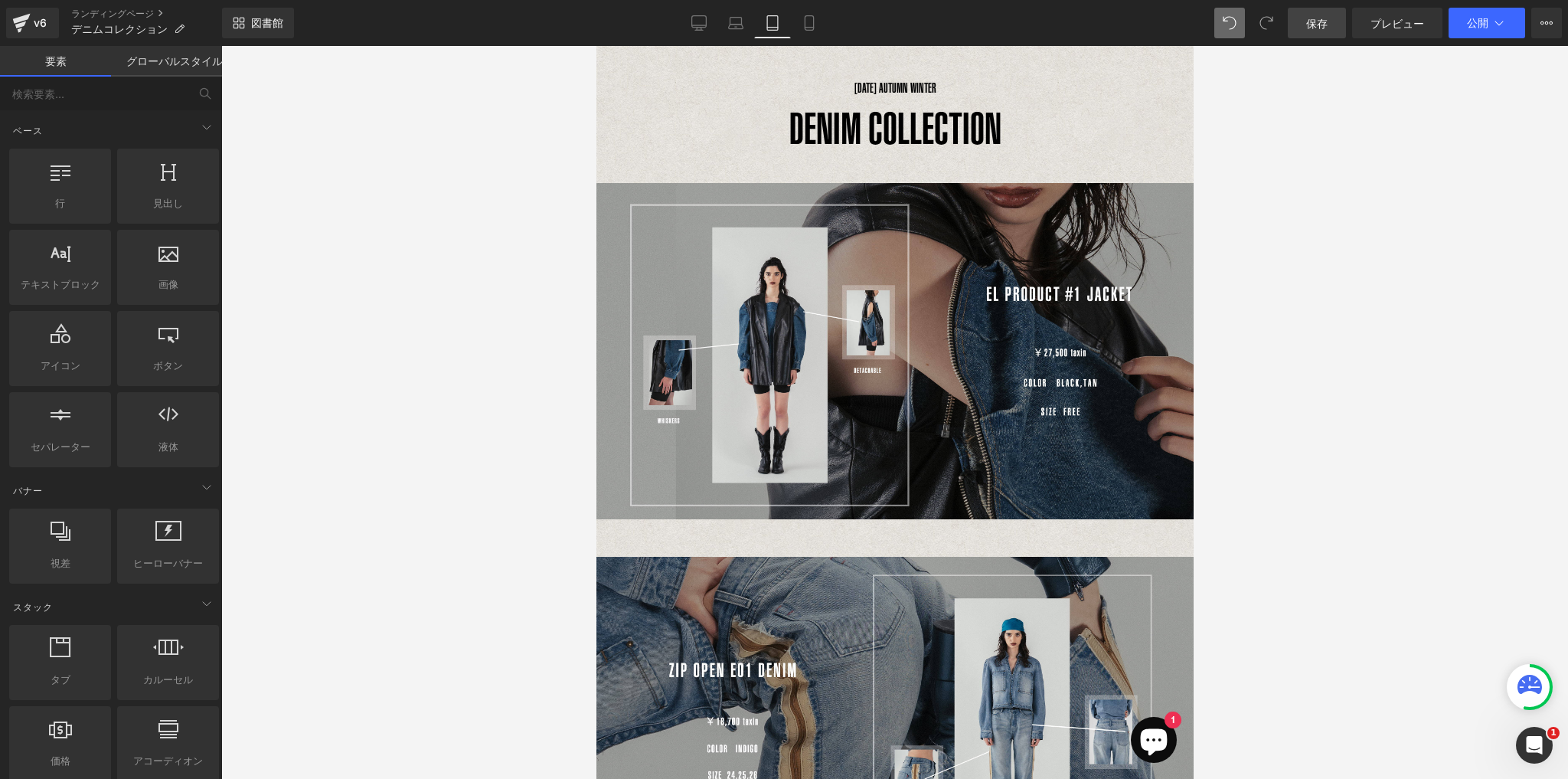
scroll to position [66, 0]
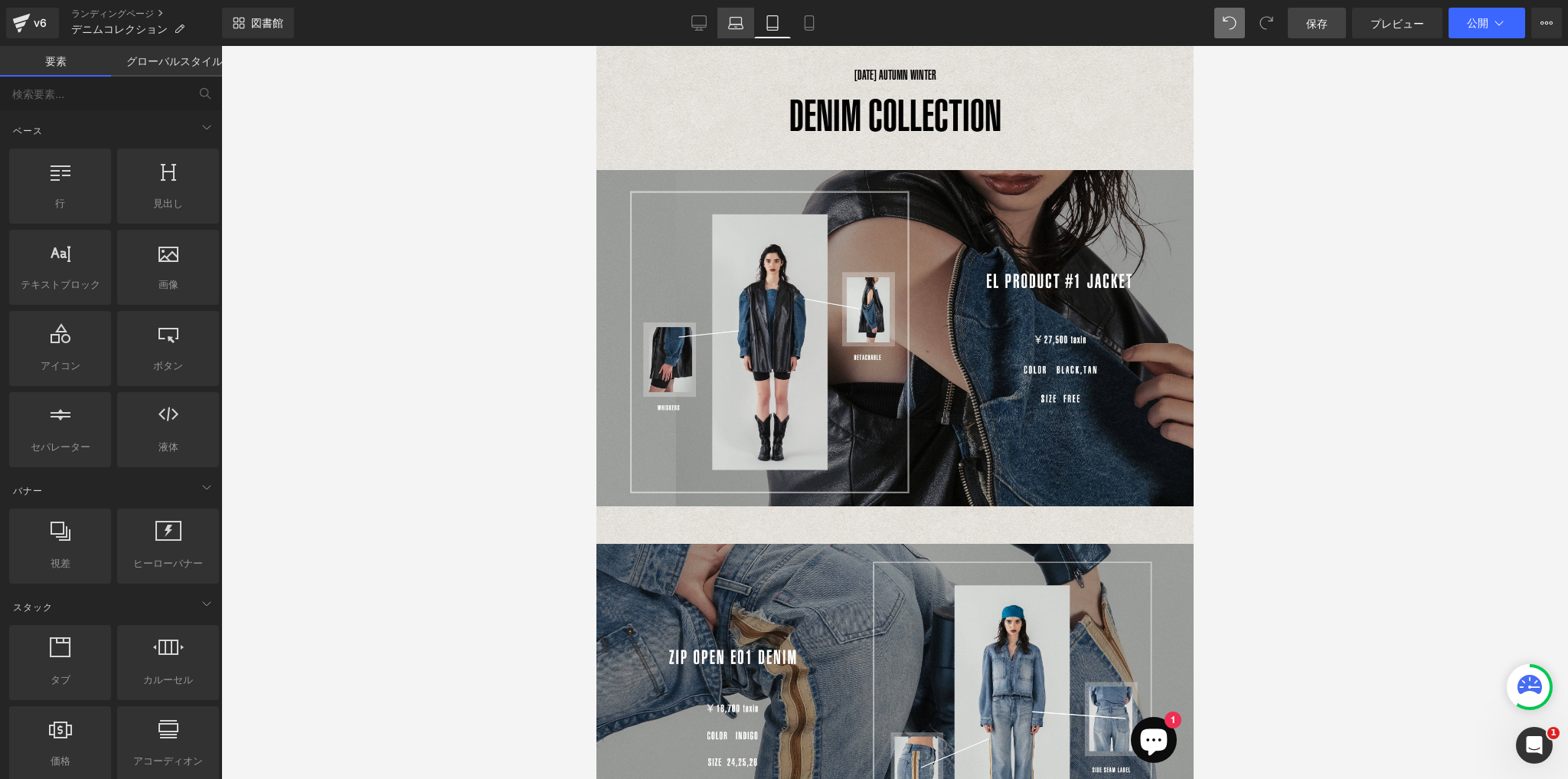
click at [740, 22] on icon at bounding box center [736, 23] width 15 height 15
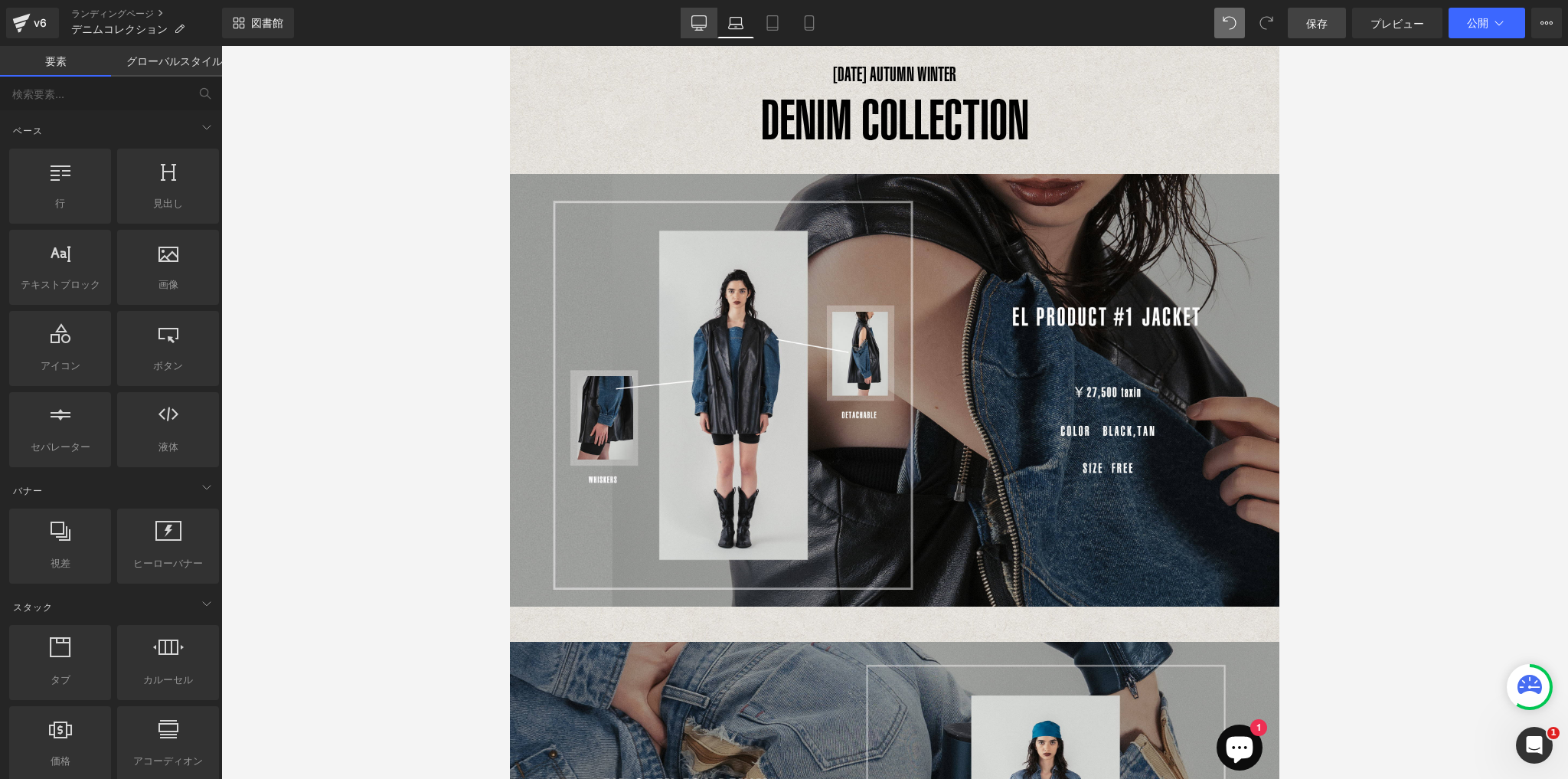
scroll to position [78, 0]
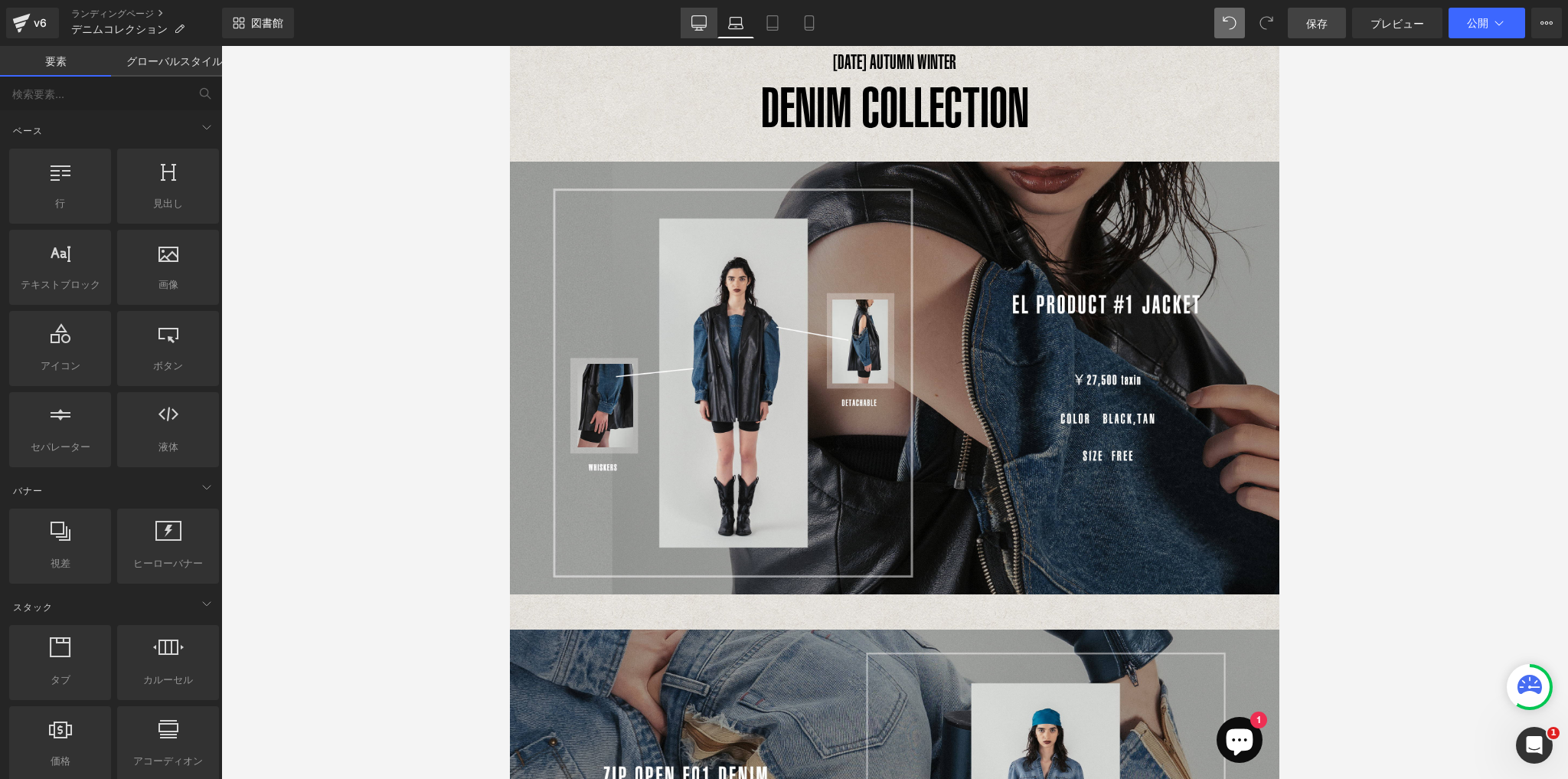
click at [697, 30] on link "デスクトップ" at bounding box center [699, 23] width 37 height 30
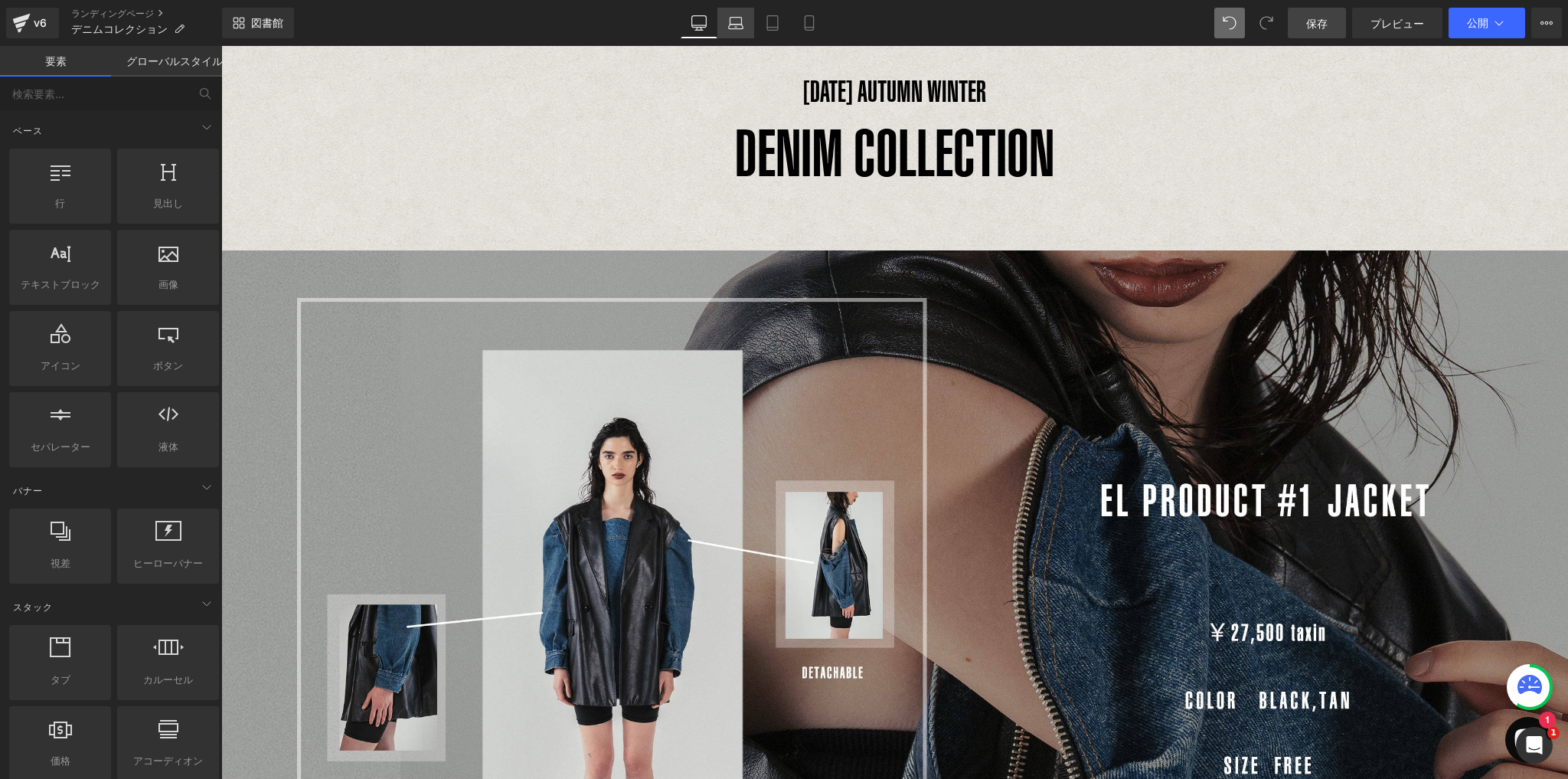
click at [740, 28] on icon at bounding box center [736, 23] width 15 height 15
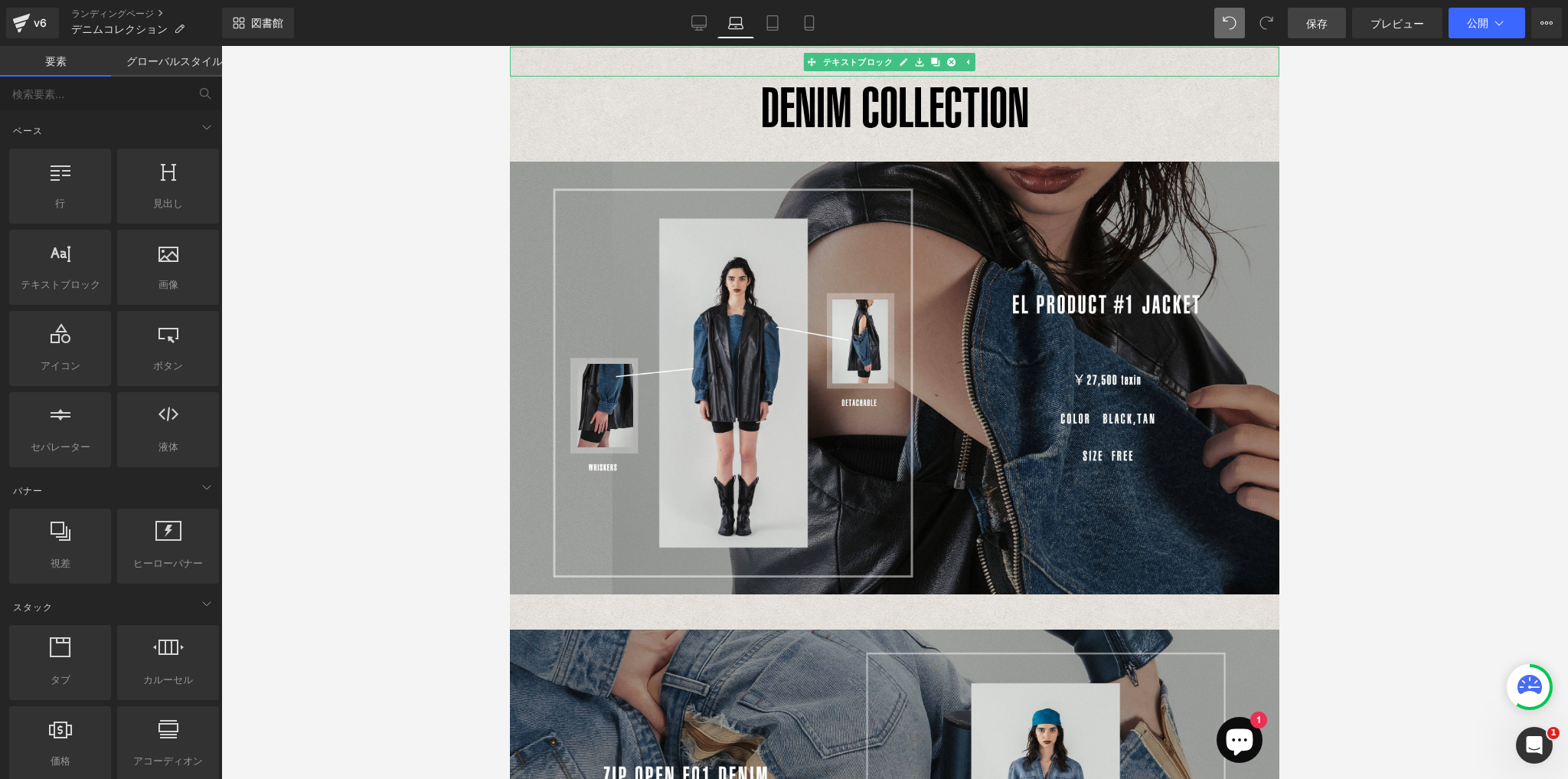
click at [1015, 61] on p "[DATE] AUTUMN WINTER" at bounding box center [894, 61] width 769 height 29
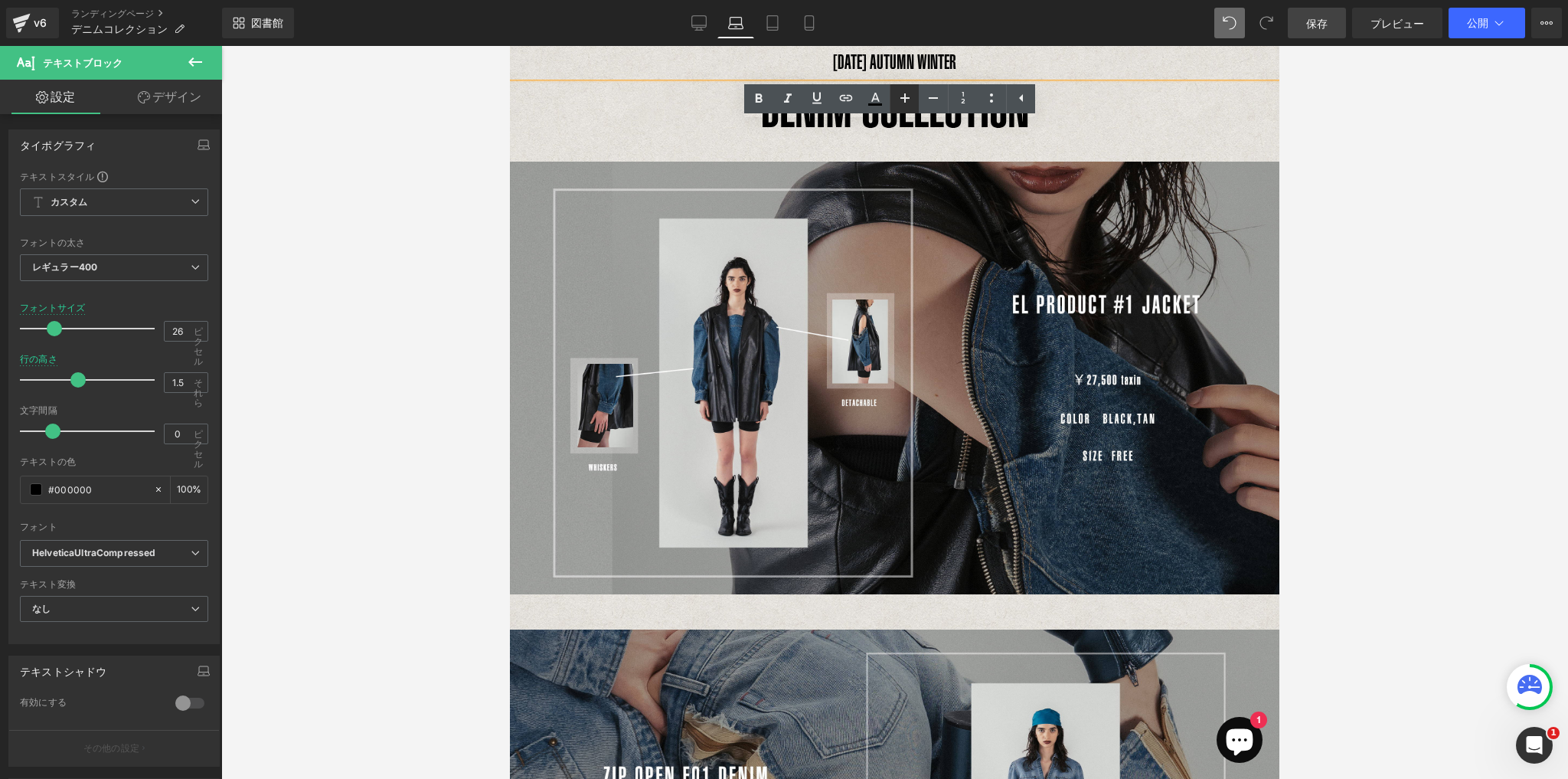
click at [907, 102] on icon at bounding box center [904, 97] width 18 height 18
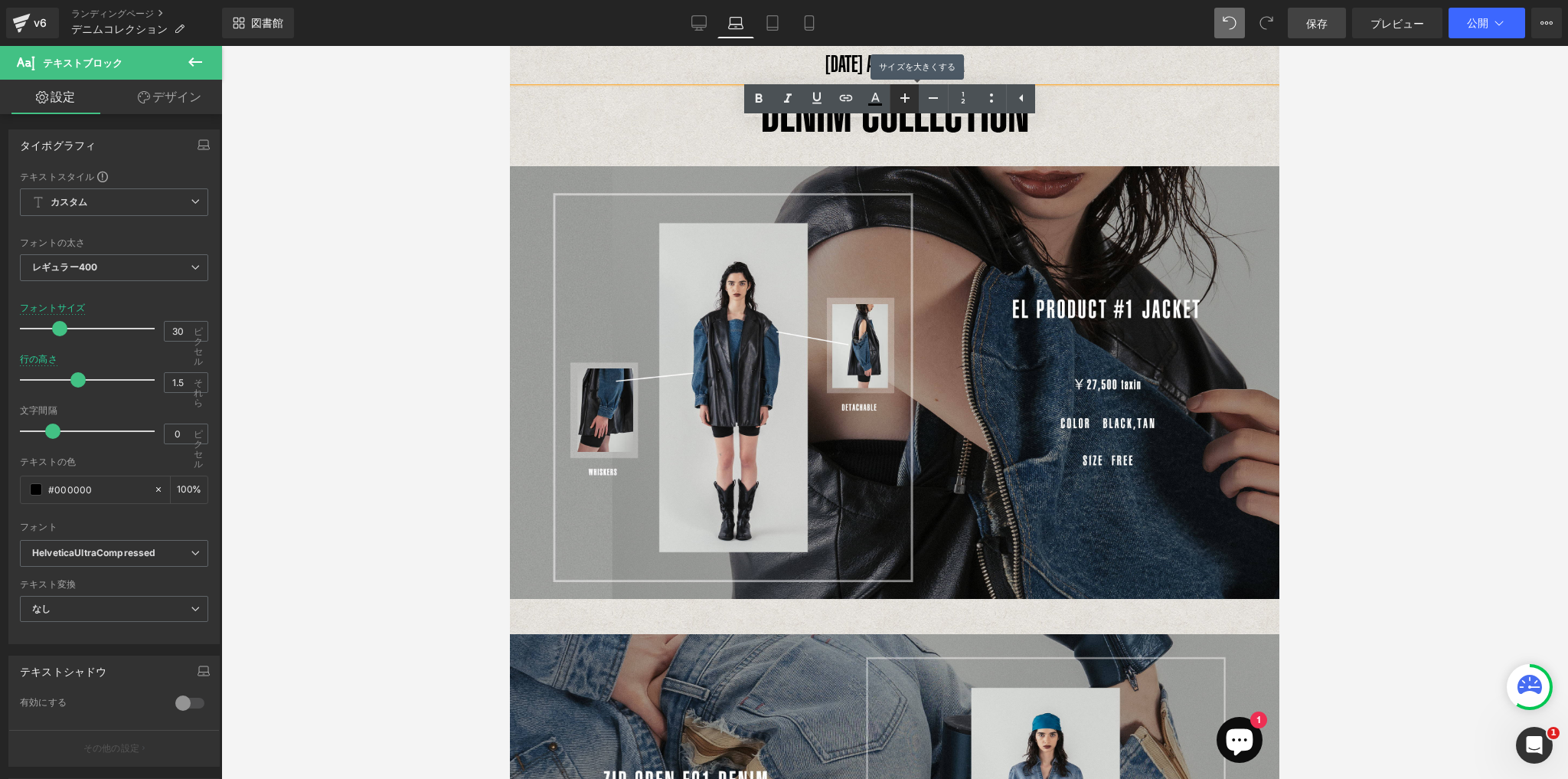
click at [907, 102] on icon at bounding box center [904, 97] width 18 height 18
type input "32"
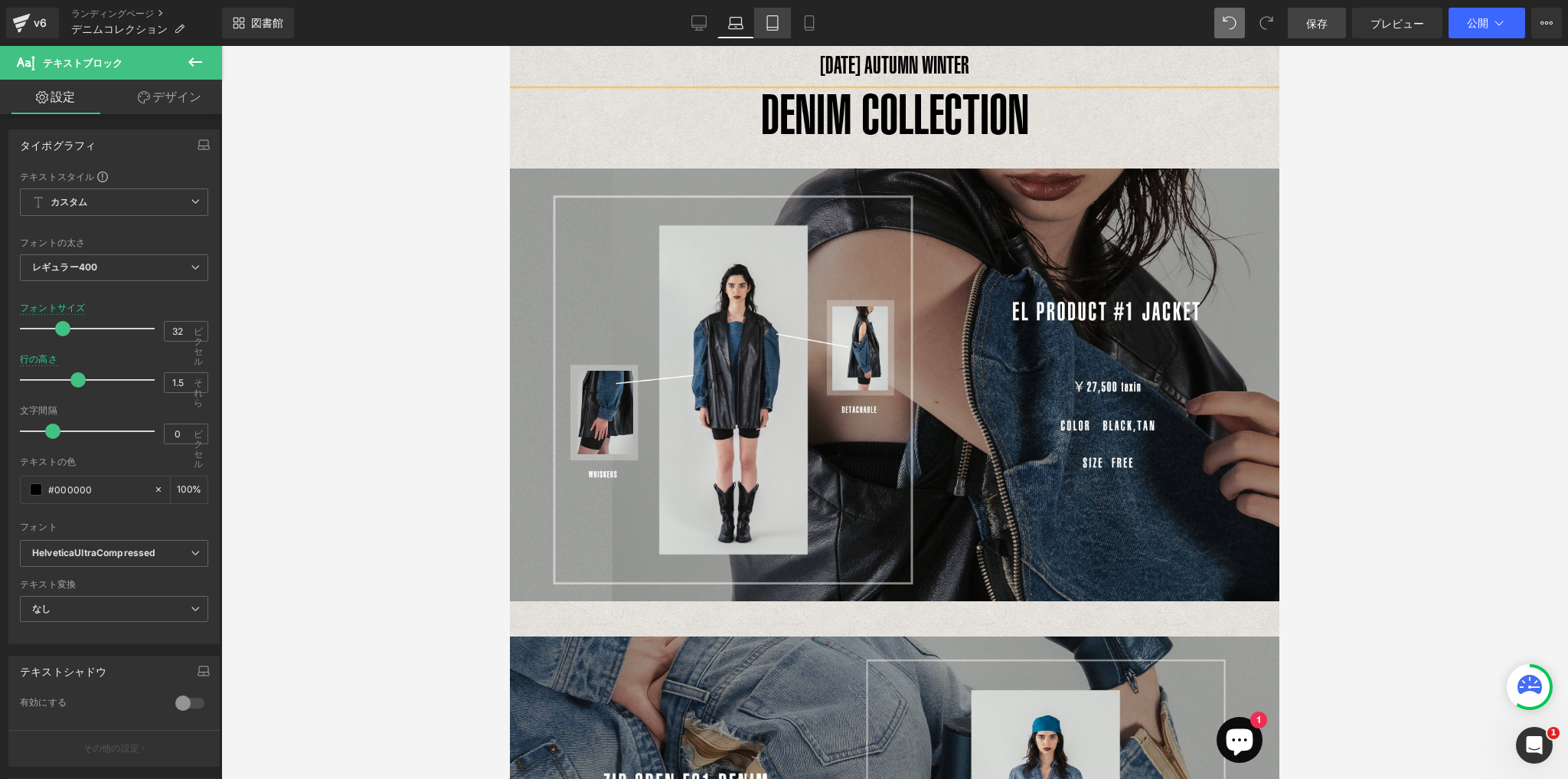
click at [777, 30] on link "錠剤" at bounding box center [772, 23] width 37 height 30
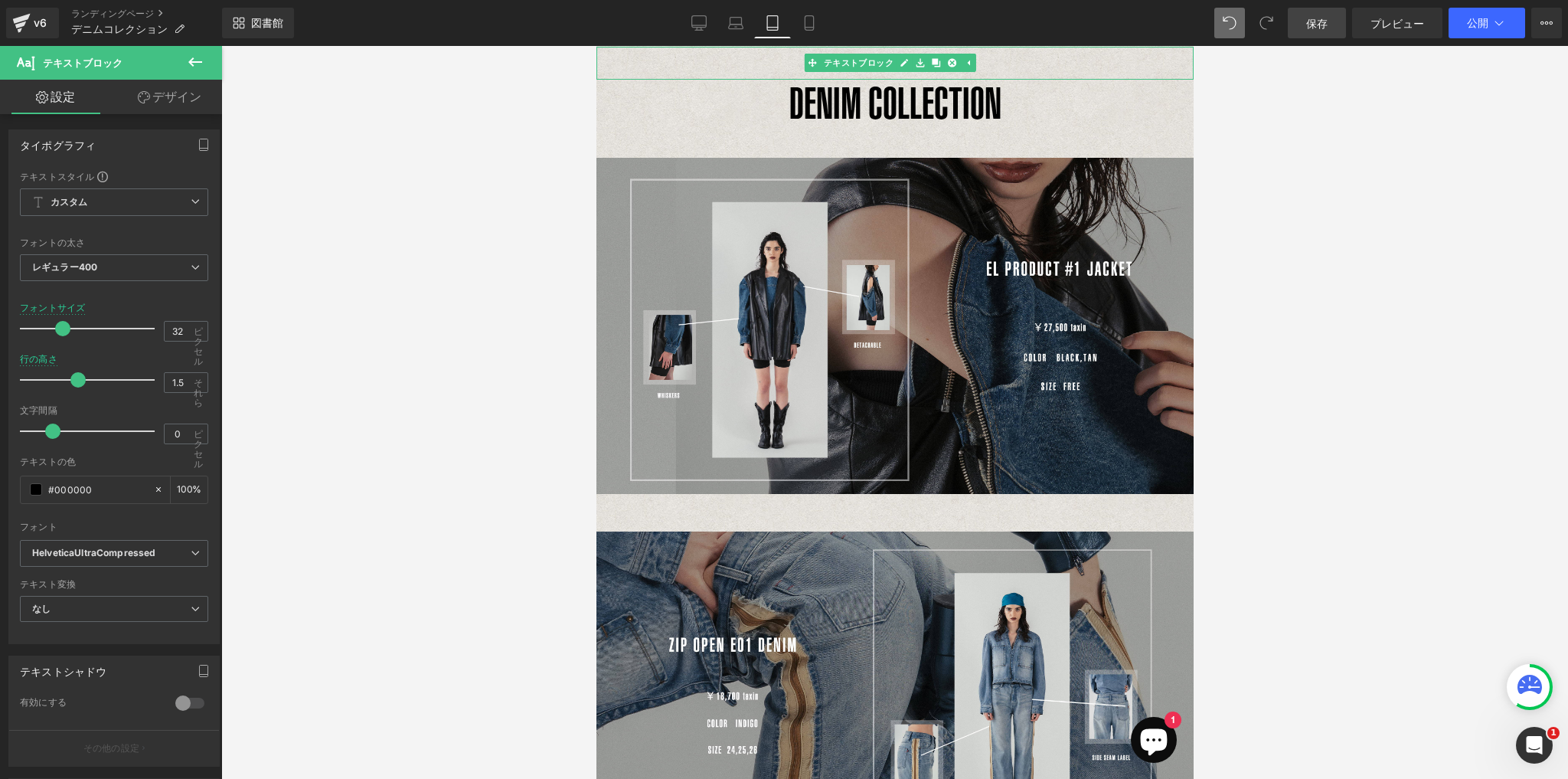
click at [1030, 57] on p "[DATE] AUTUMN WINTER" at bounding box center [894, 63] width 597 height 33
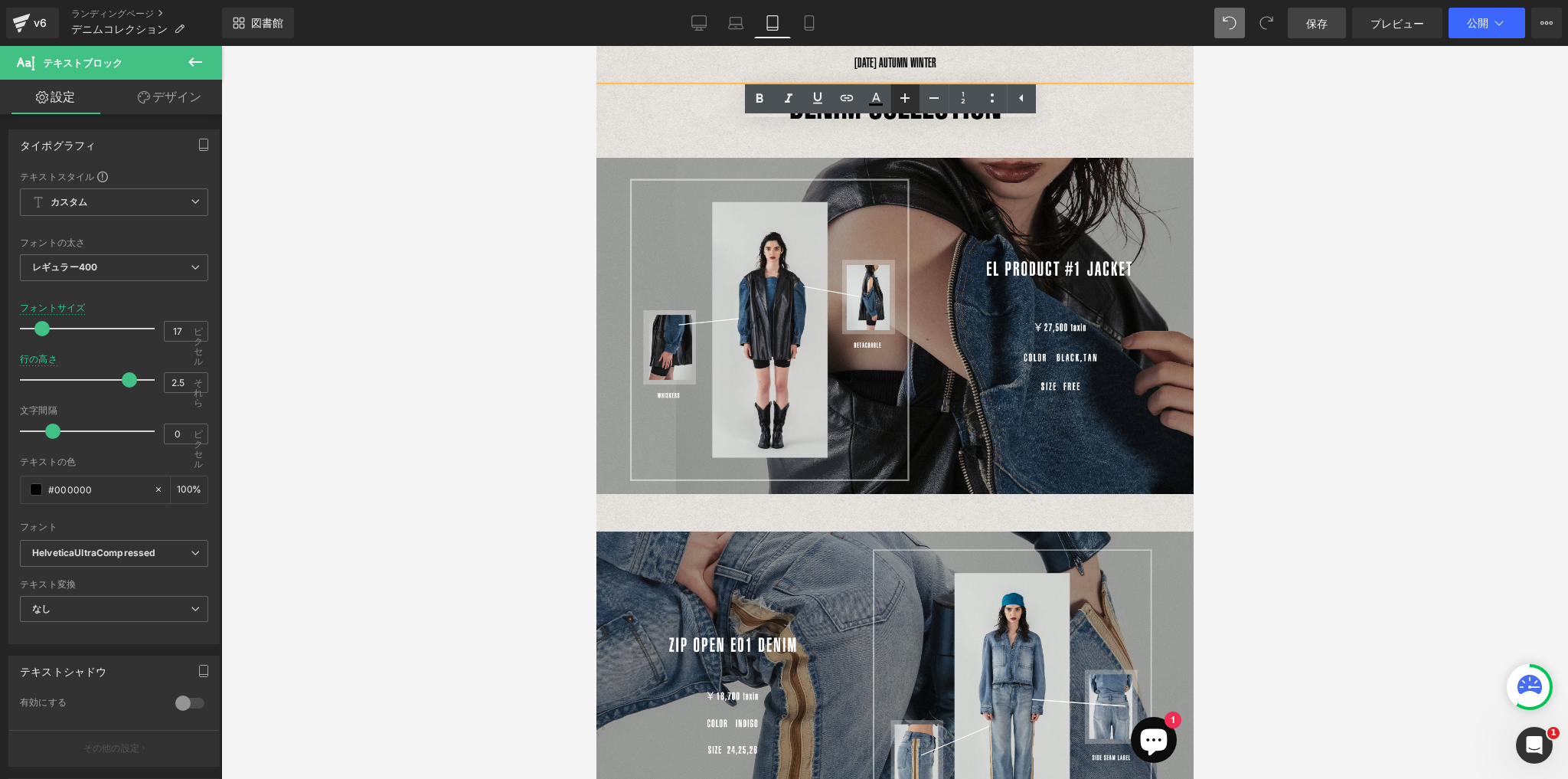
click at [906, 100] on icon at bounding box center [904, 97] width 18 height 18
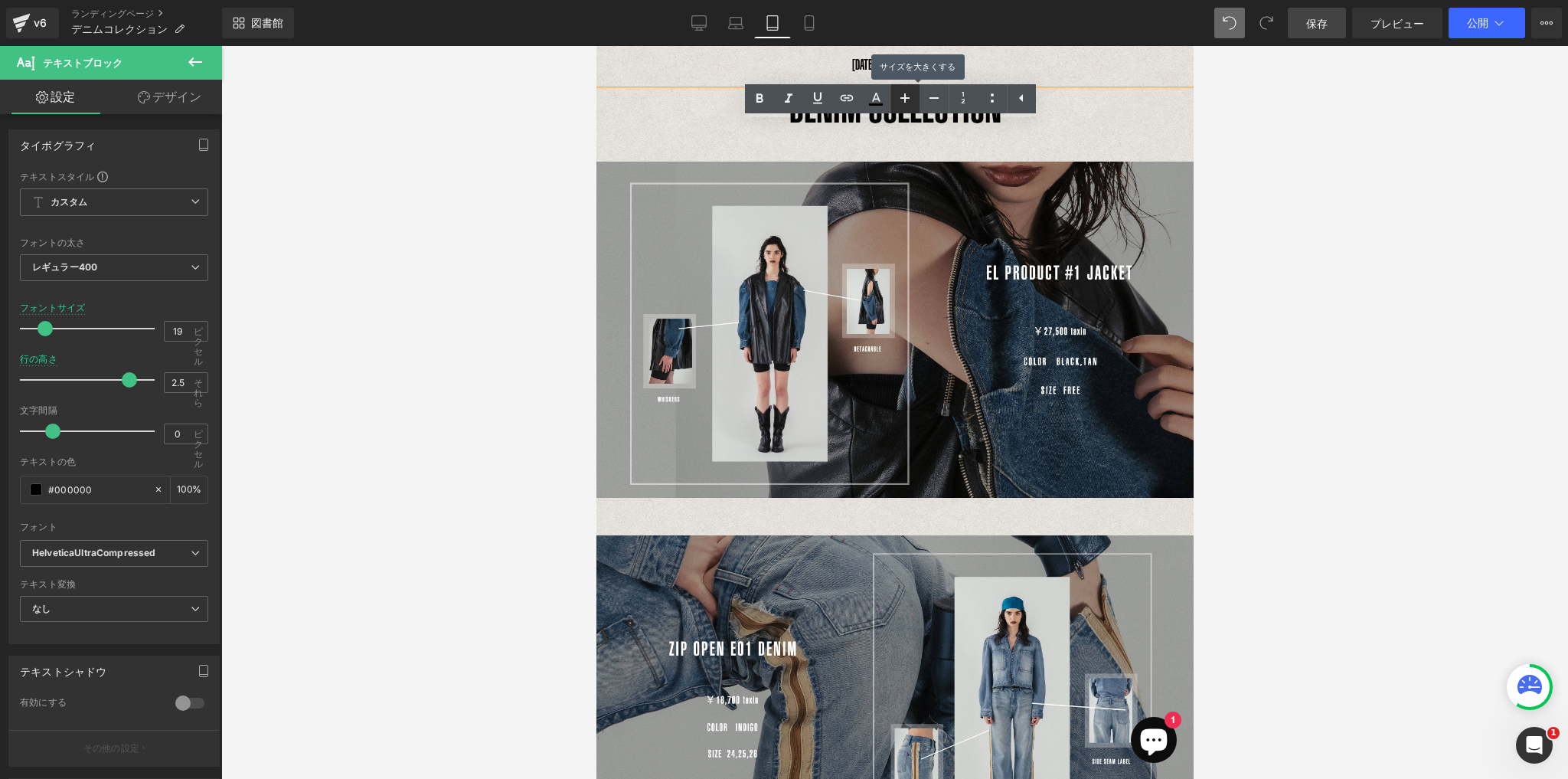
click at [906, 100] on icon at bounding box center [904, 97] width 18 height 18
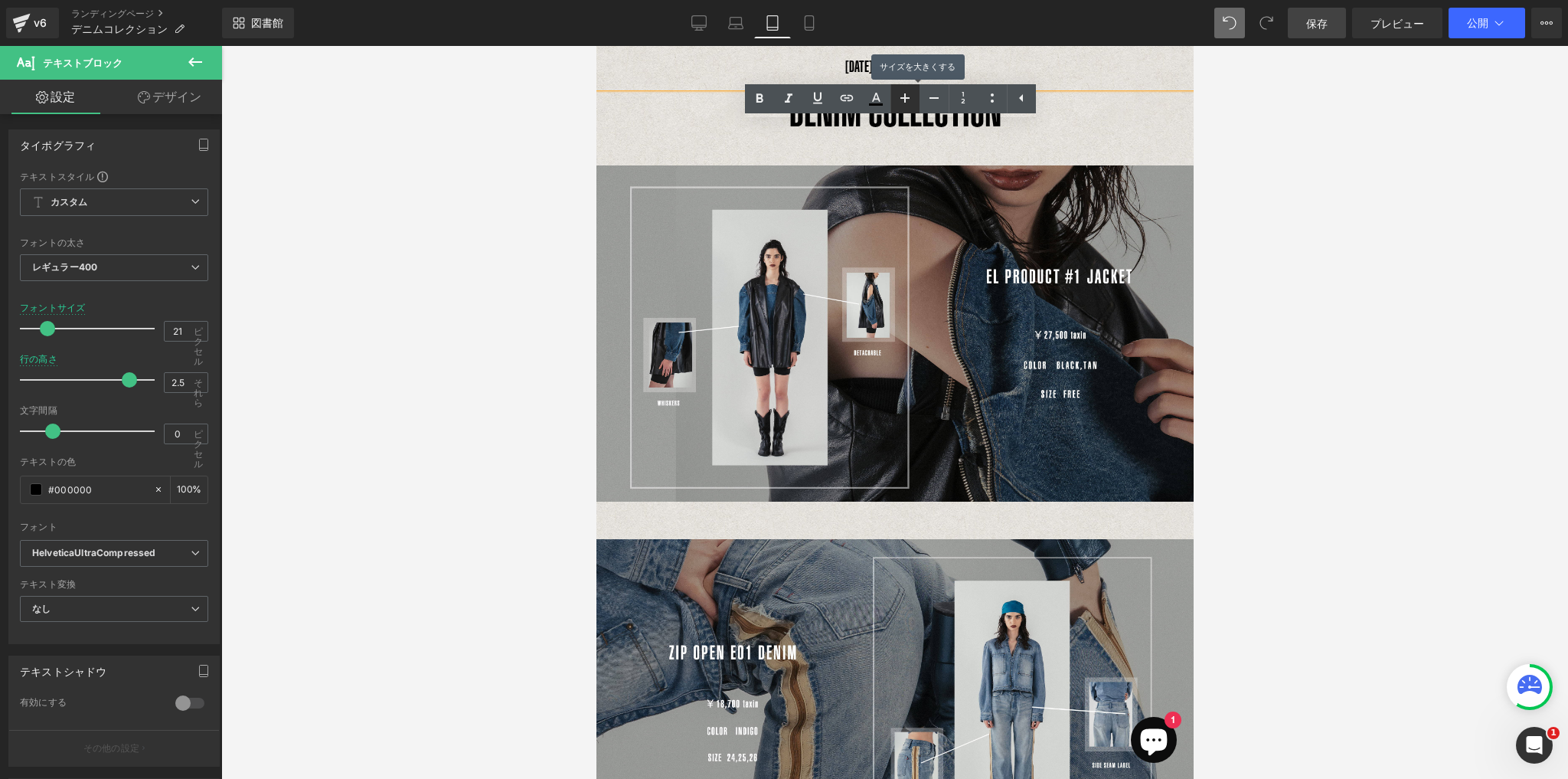
click at [906, 100] on icon at bounding box center [904, 97] width 18 height 18
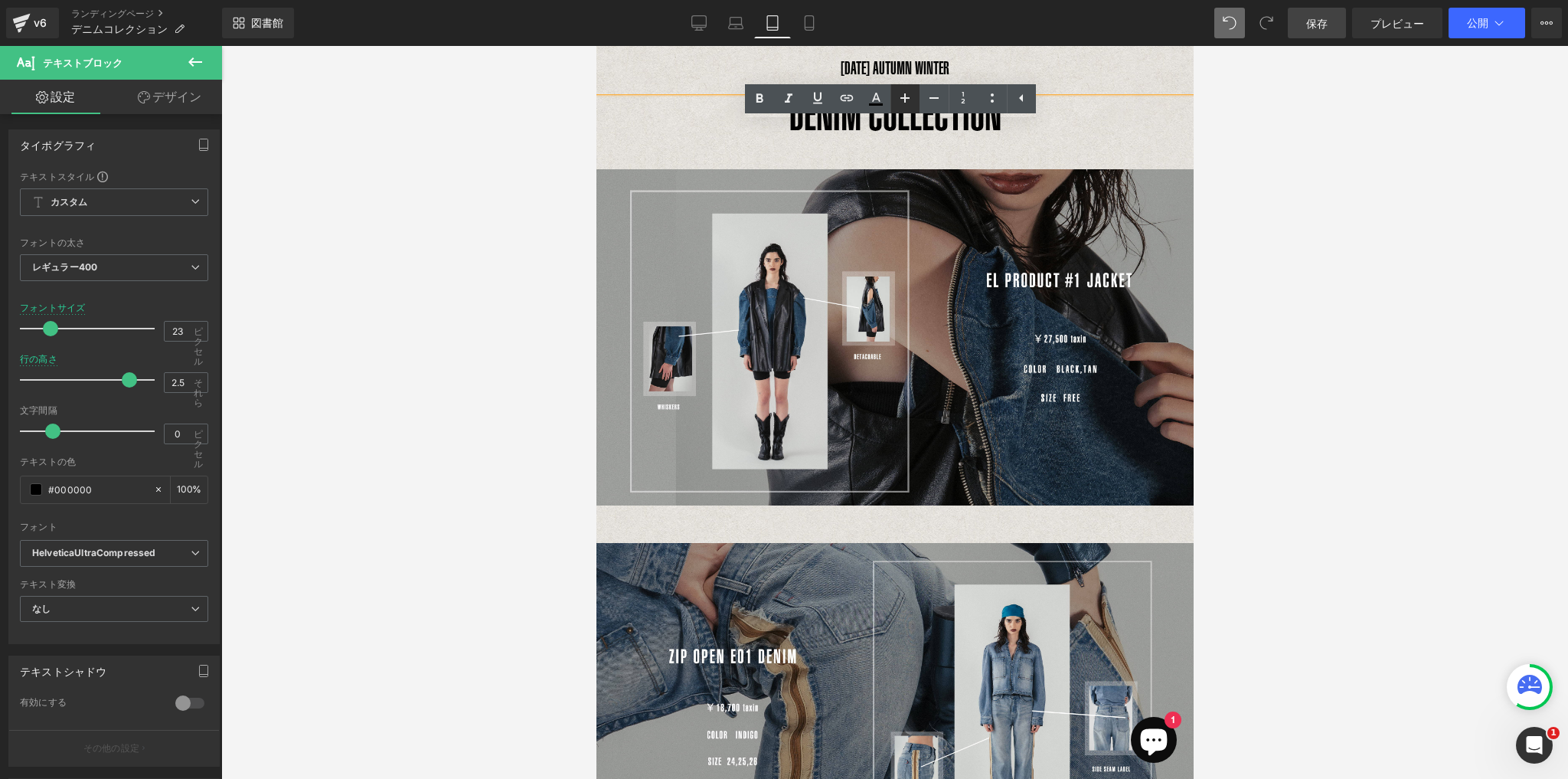
click at [909, 104] on icon at bounding box center [904, 97] width 18 height 18
type input "25"
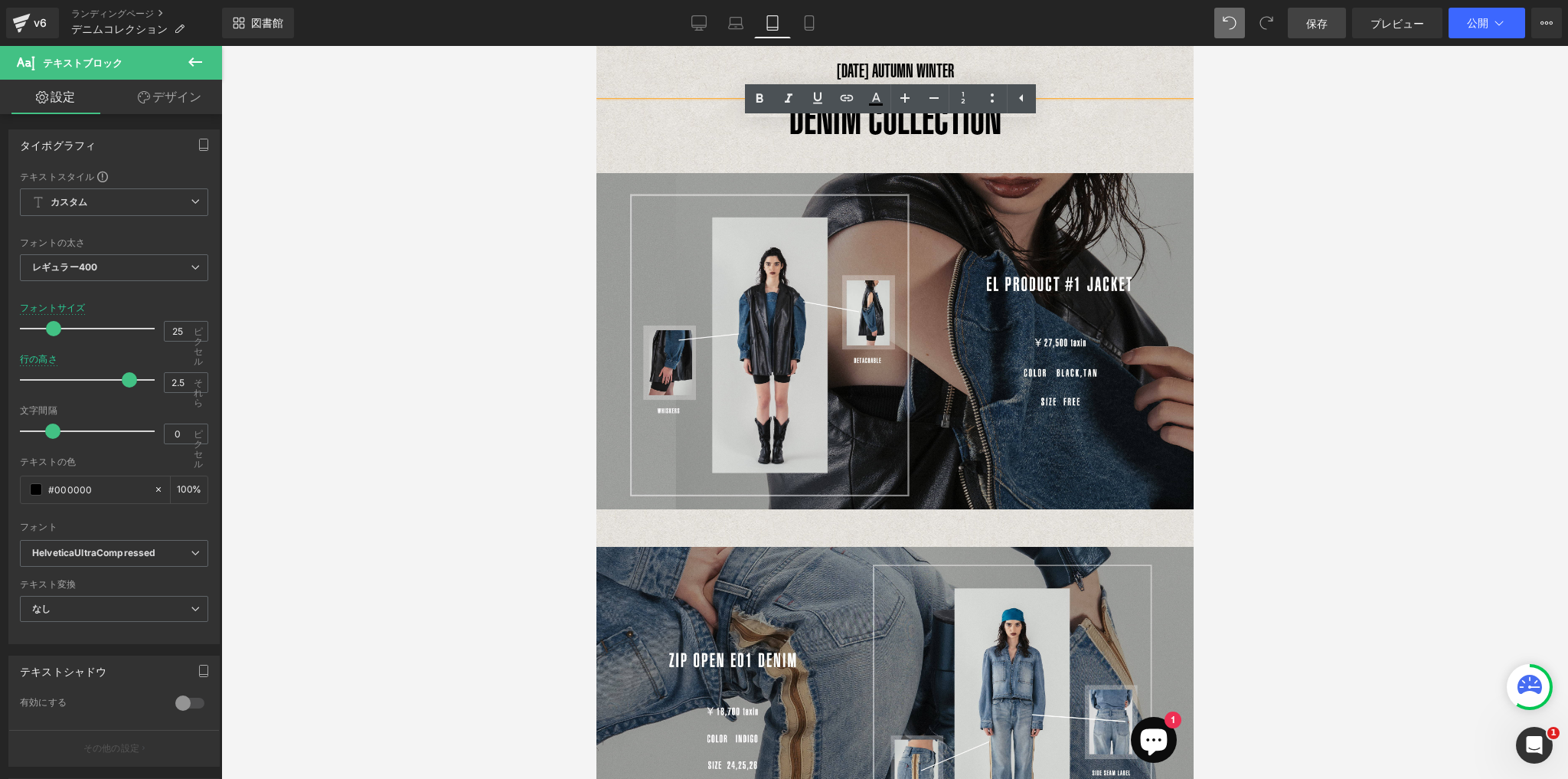
click at [1210, 159] on div at bounding box center [895, 412] width 1346 height 732
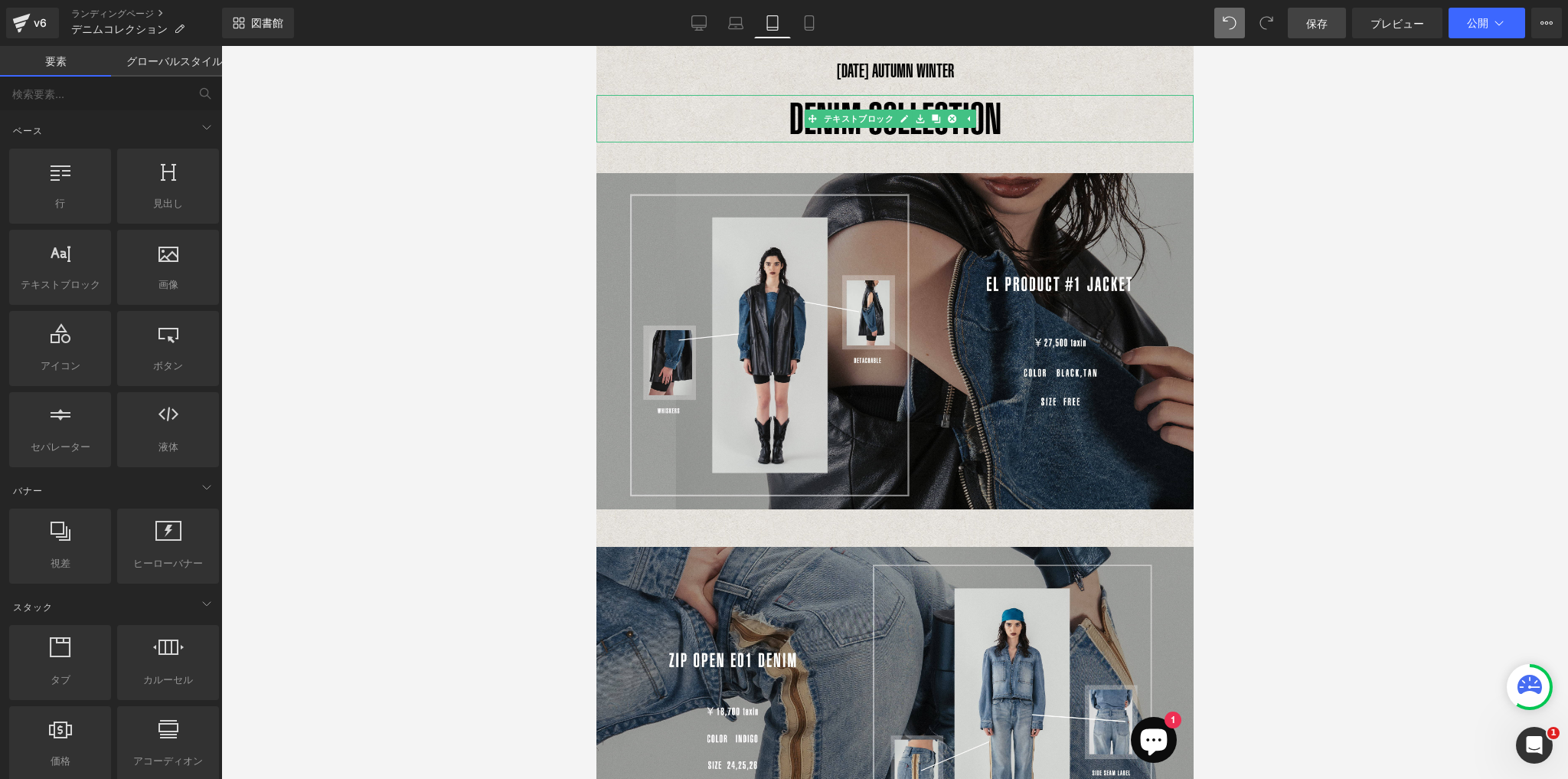
click at [920, 97] on div at bounding box center [894, 97] width 597 height 4
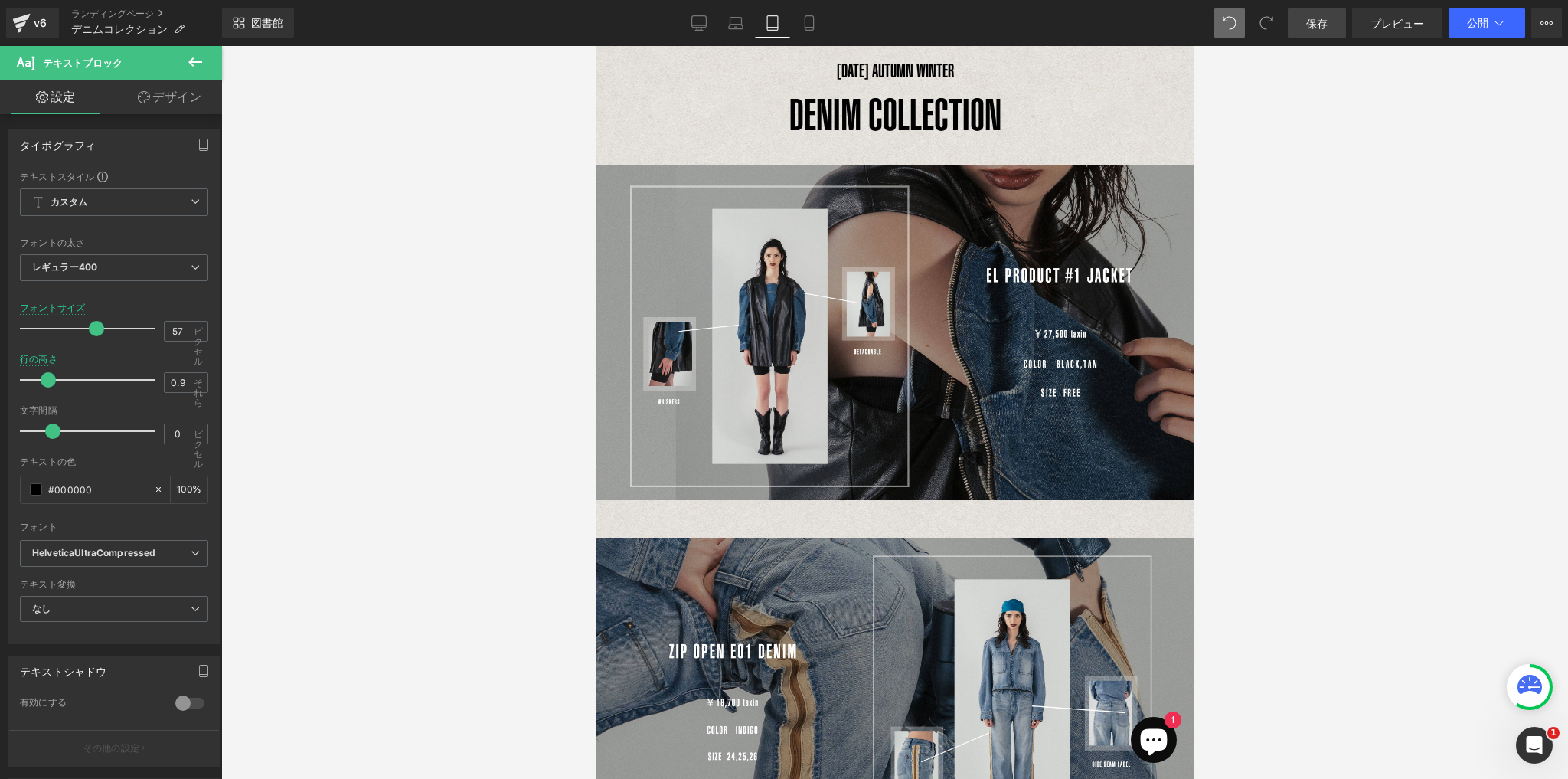
type input "0.8"
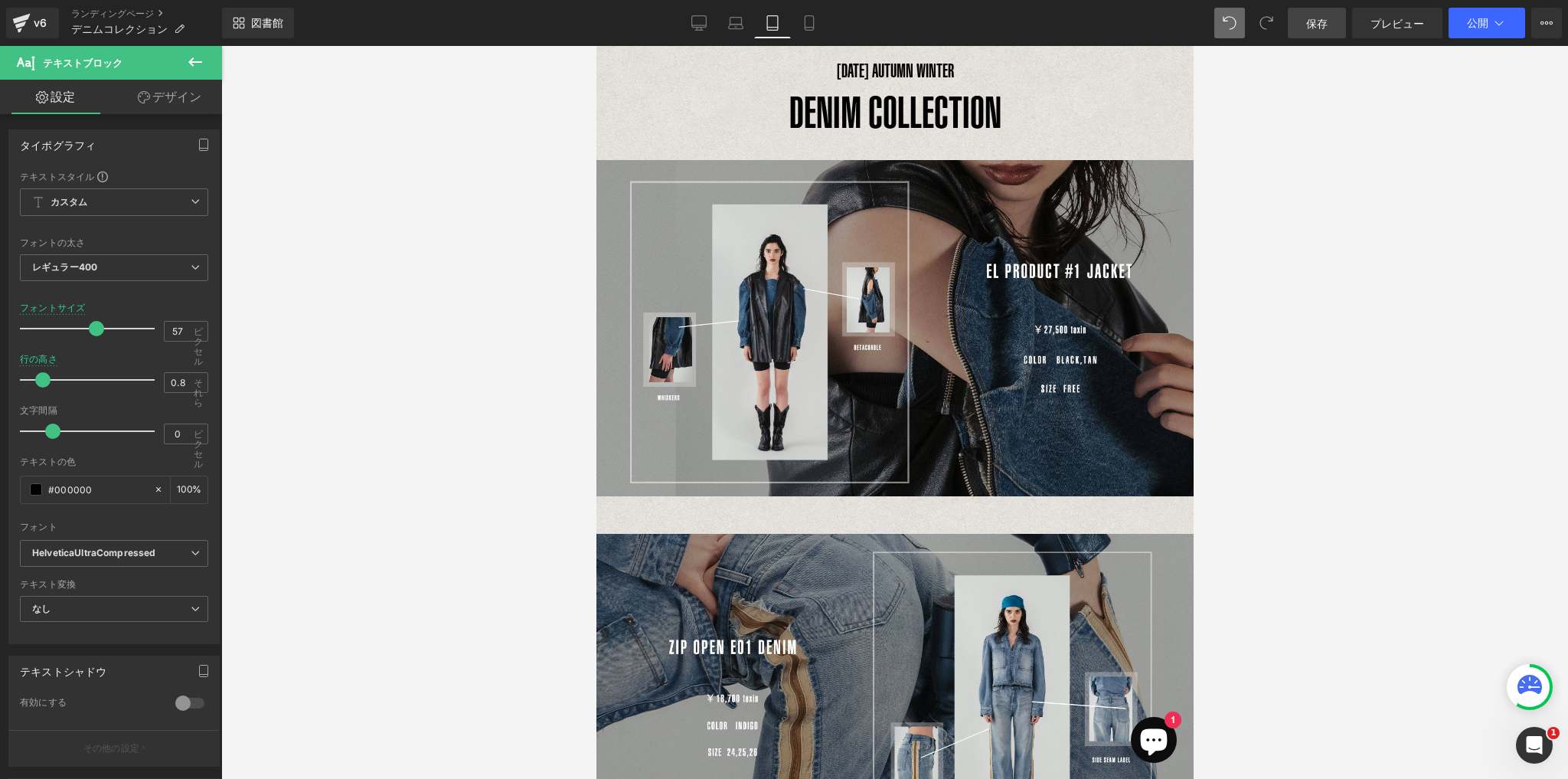
drag, startPoint x: 56, startPoint y: 379, endPoint x: 39, endPoint y: 379, distance: 17.0
click at [39, 379] on span at bounding box center [43, 380] width 15 height 15
click at [734, 32] on link "ラップトップ" at bounding box center [735, 23] width 37 height 30
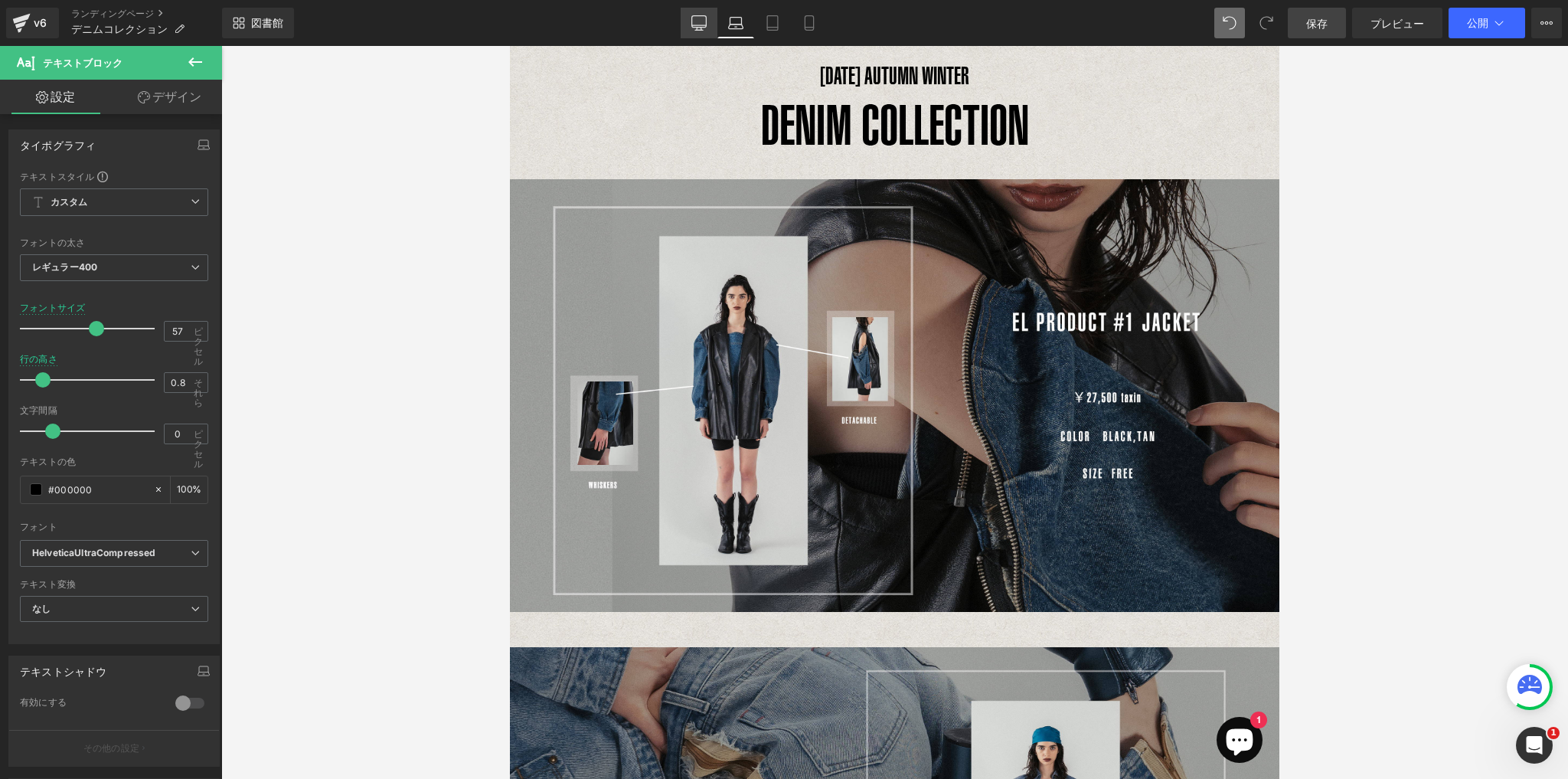
click at [714, 26] on link "デスクトップ" at bounding box center [699, 23] width 37 height 30
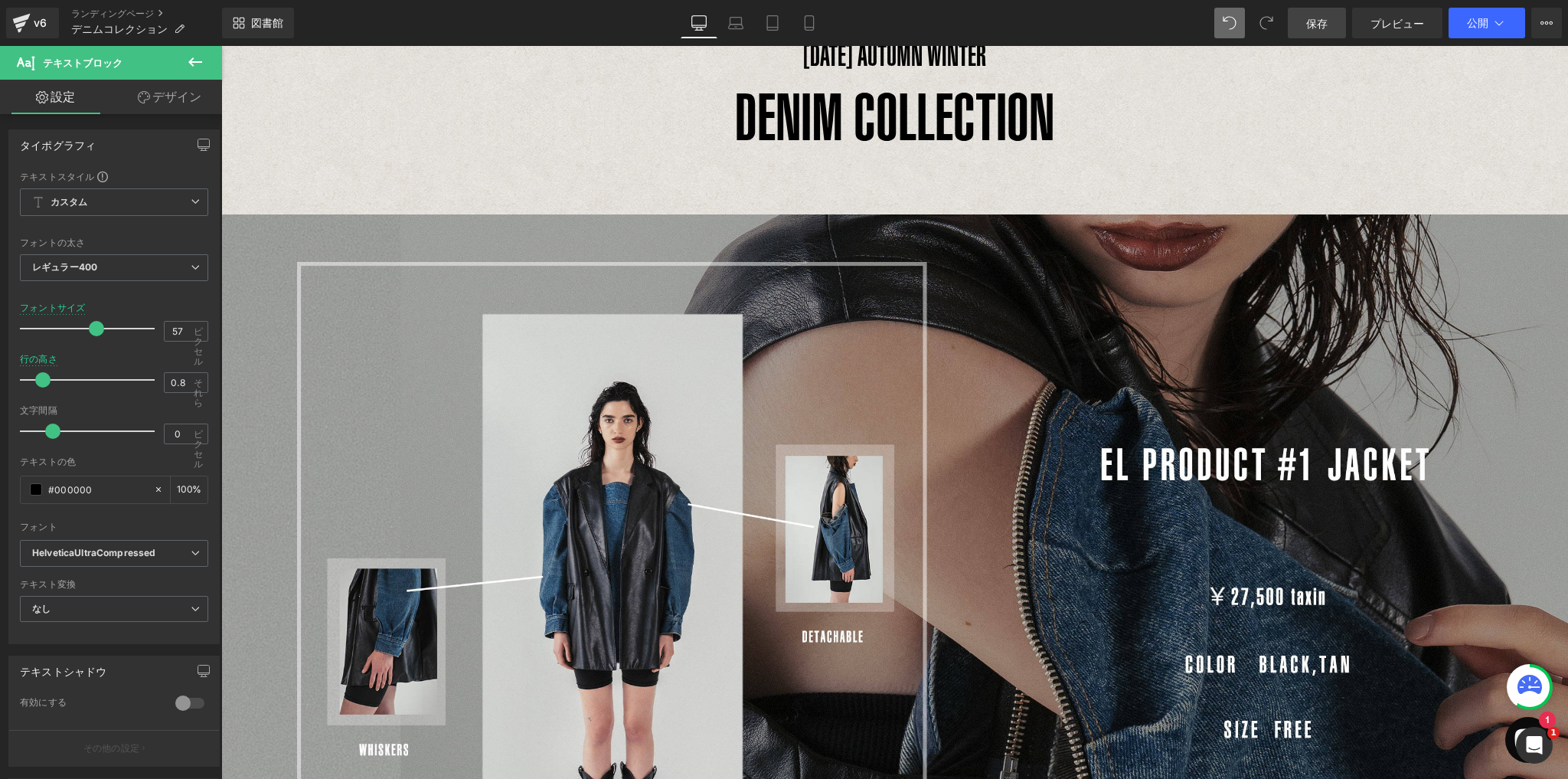
scroll to position [120, 0]
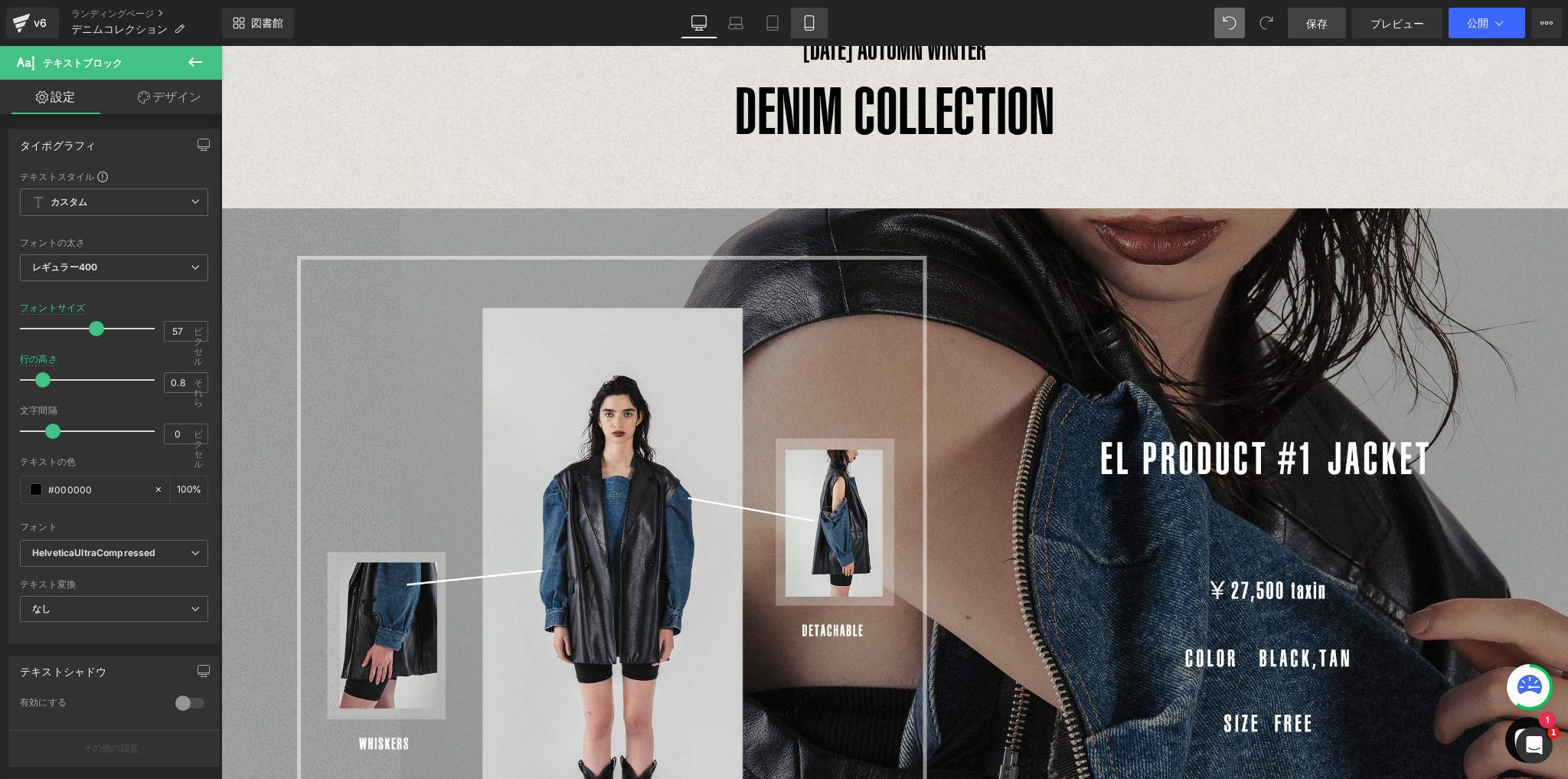
click at [809, 25] on icon at bounding box center [809, 23] width 15 height 15
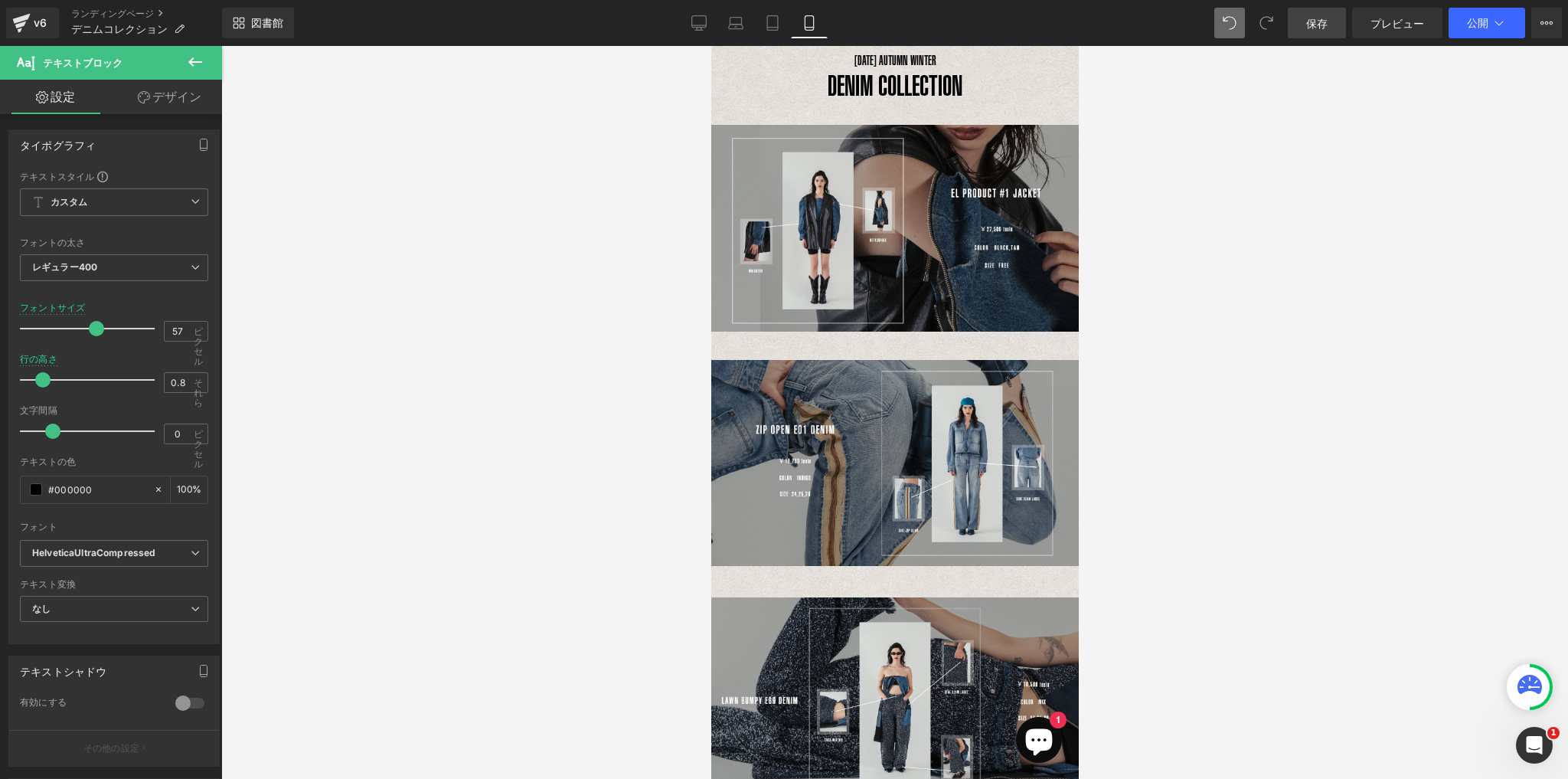
scroll to position [44, 0]
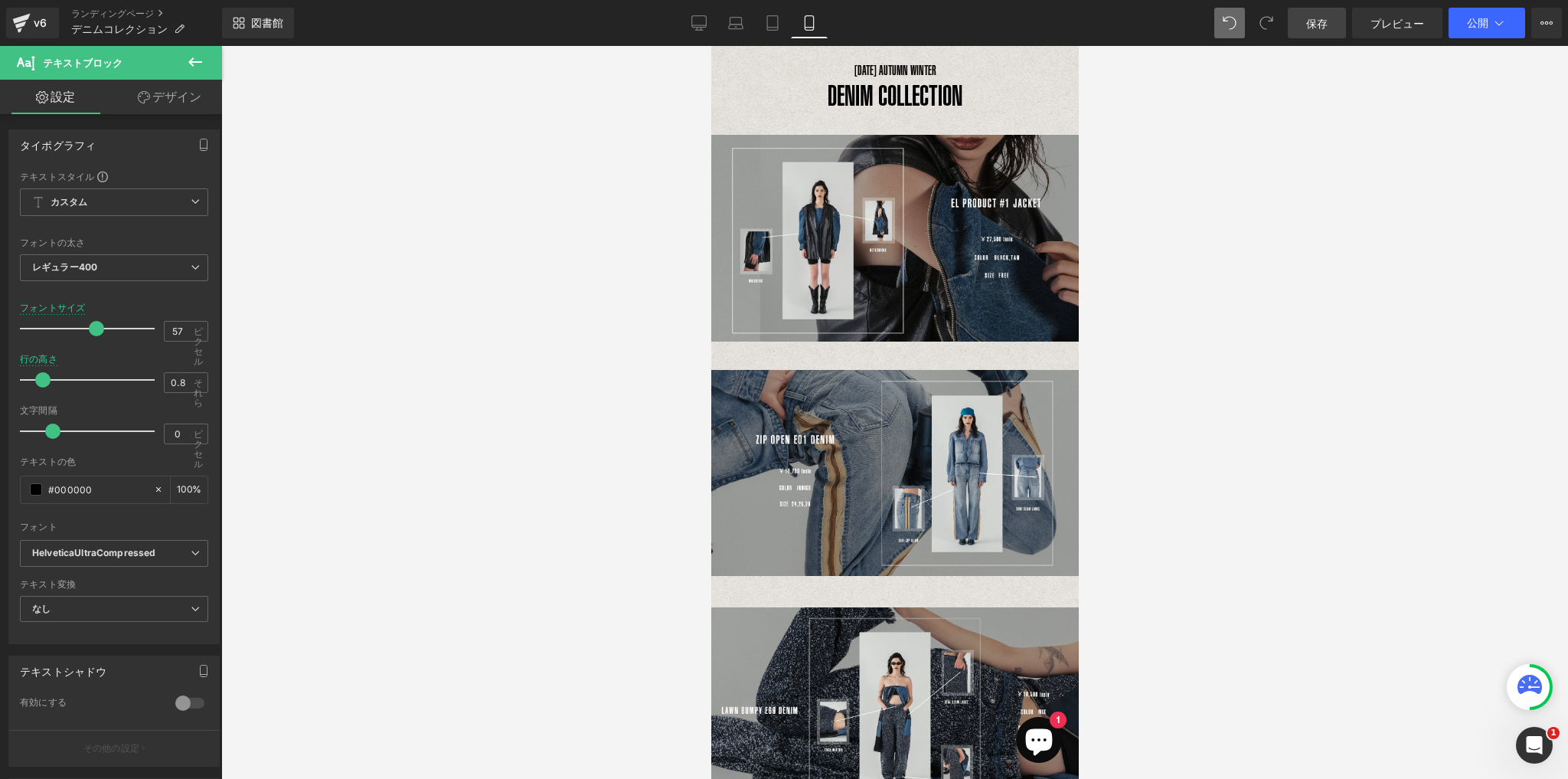
click at [1234, 168] on div at bounding box center [895, 412] width 1346 height 732
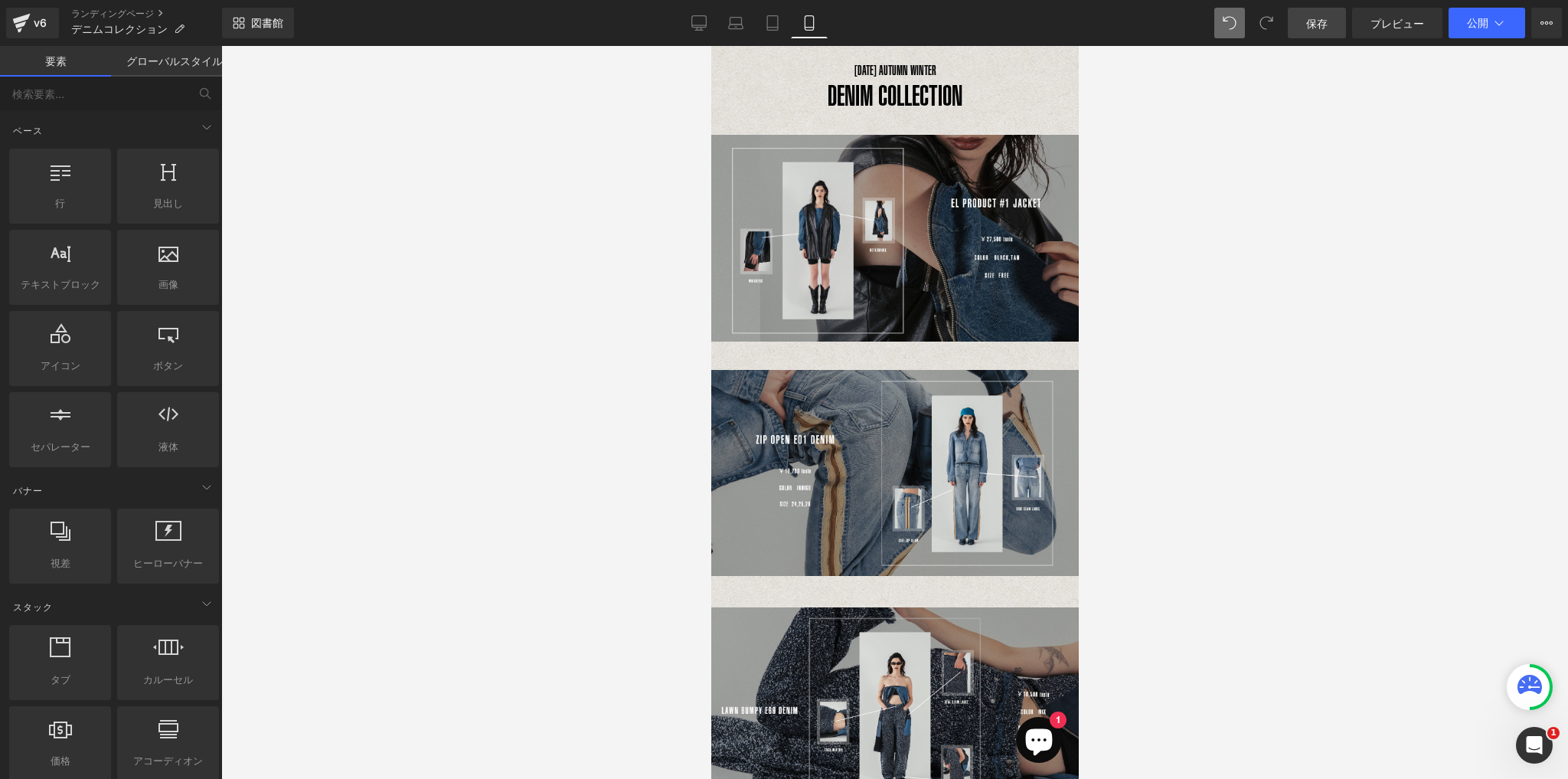
click at [1336, 28] on link "保存" at bounding box center [1316, 23] width 58 height 30
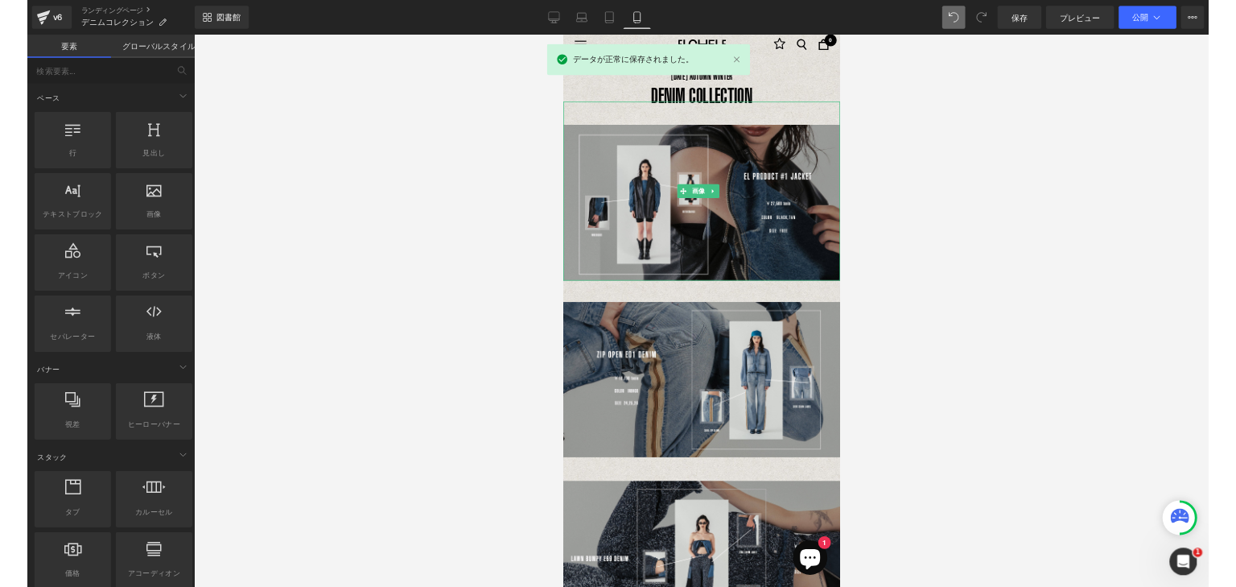
scroll to position [0, 0]
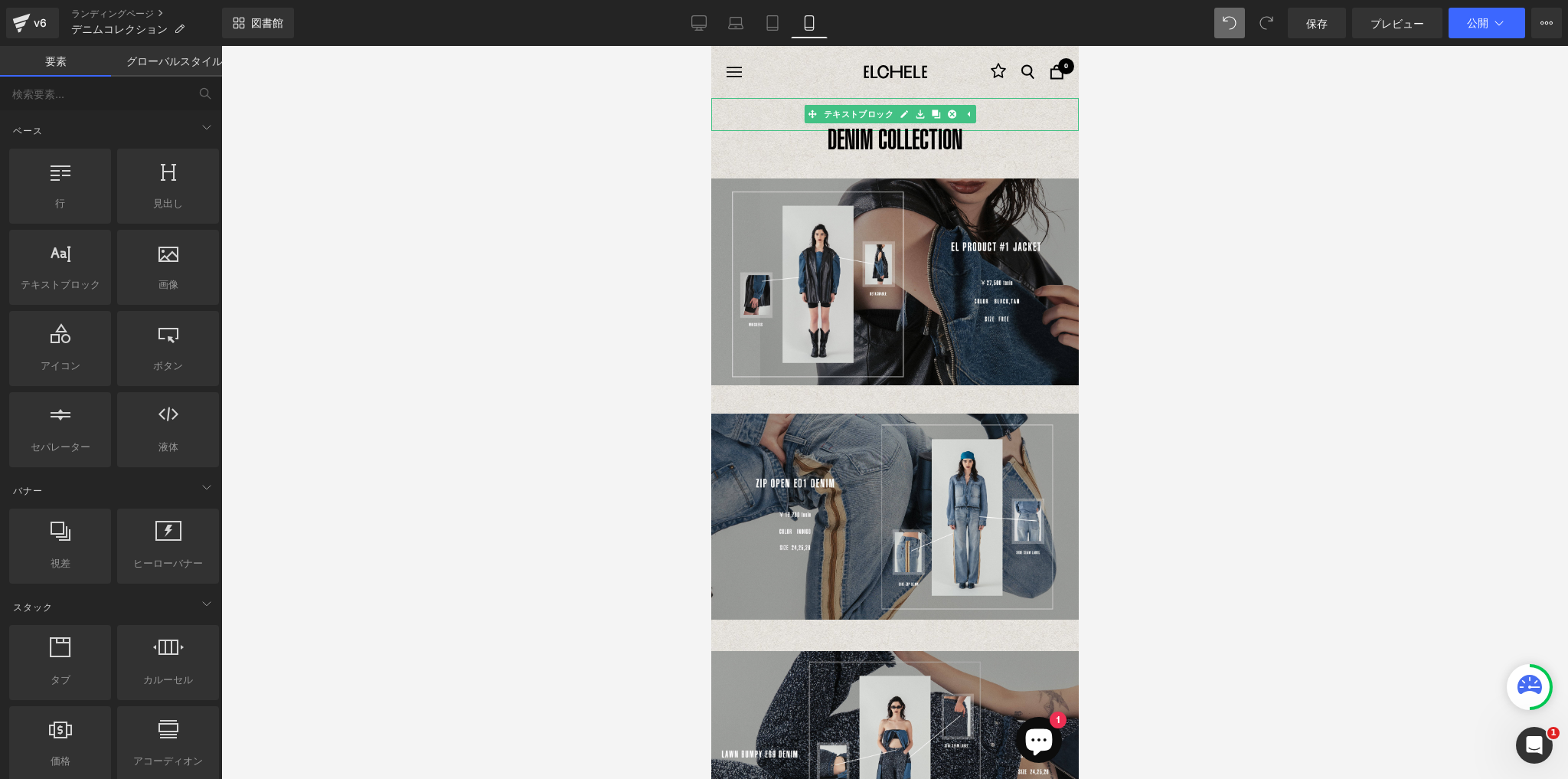
click at [1007, 120] on p "[DATE] AUTUMN WINTER" at bounding box center [894, 114] width 367 height 33
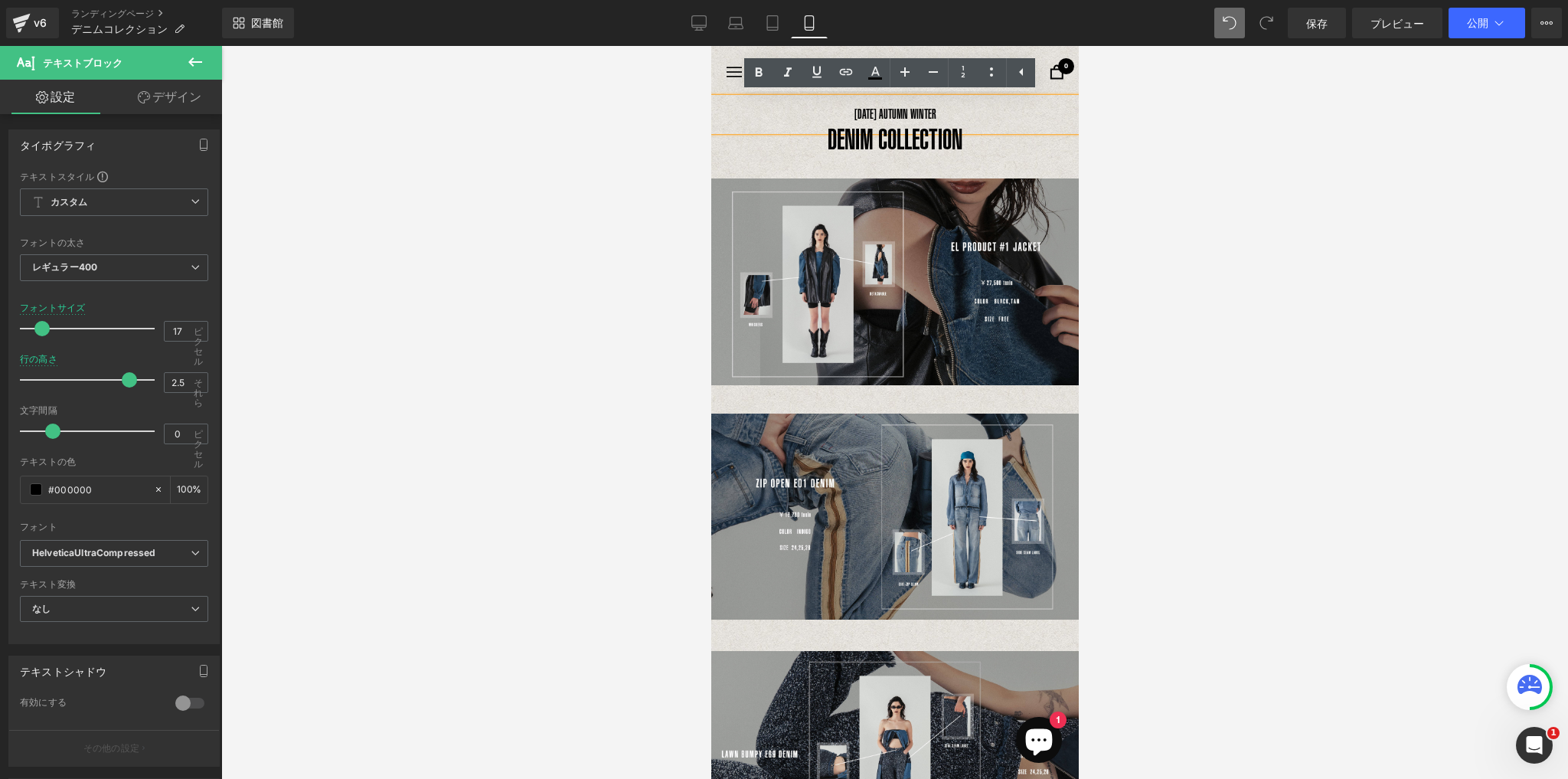
click at [950, 98] on div "[DATE] AUTUMN WINTER" at bounding box center [894, 114] width 367 height 33
click at [889, 98] on div "[DATE] AUTUMN WINTER" at bounding box center [894, 114] width 367 height 33
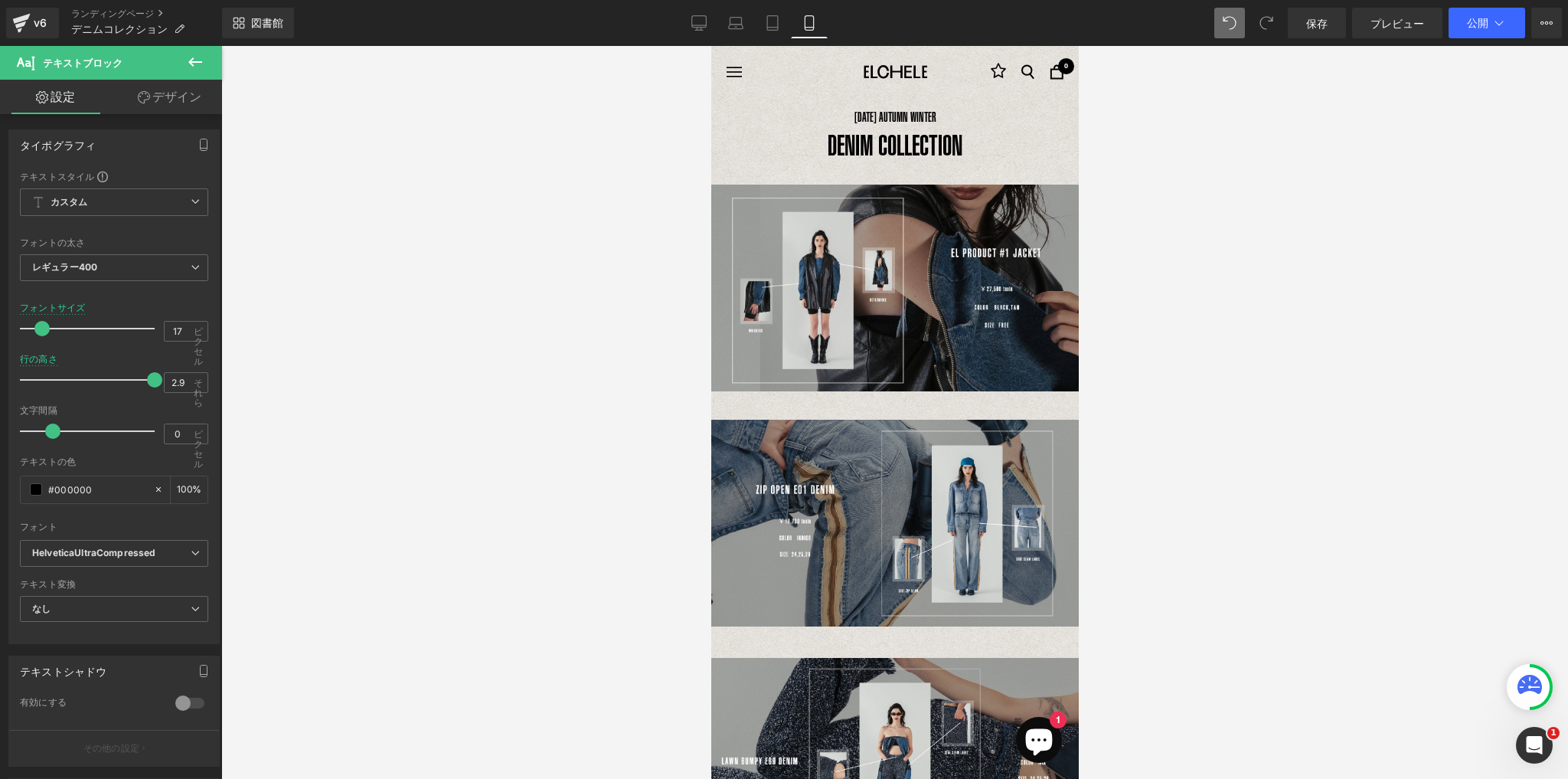
type input "2.8"
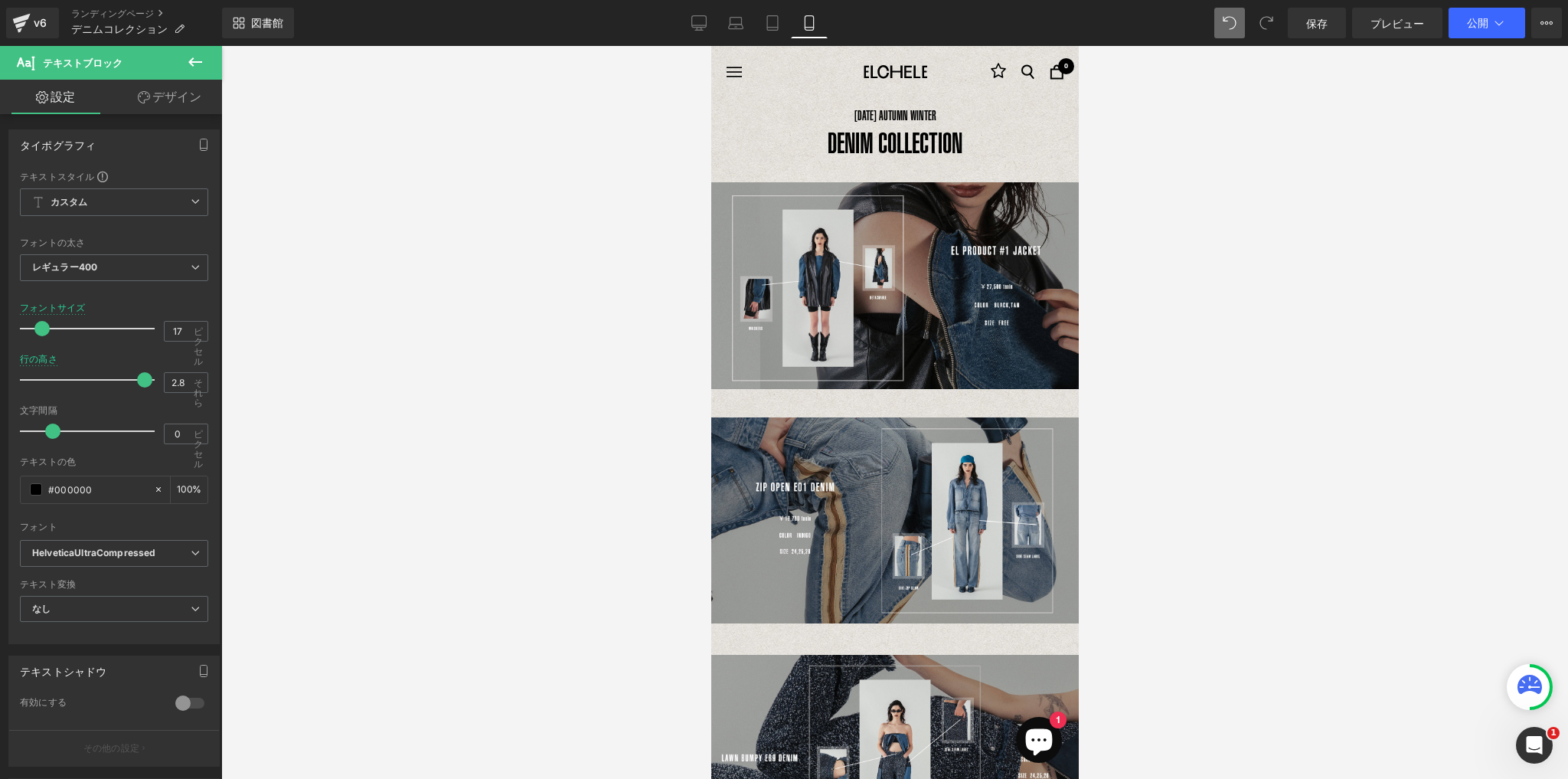
drag, startPoint x: 126, startPoint y: 379, endPoint x: 140, endPoint y: 380, distance: 14.0
click at [140, 380] on span at bounding box center [145, 380] width 15 height 15
click at [1248, 238] on div at bounding box center [895, 412] width 1346 height 732
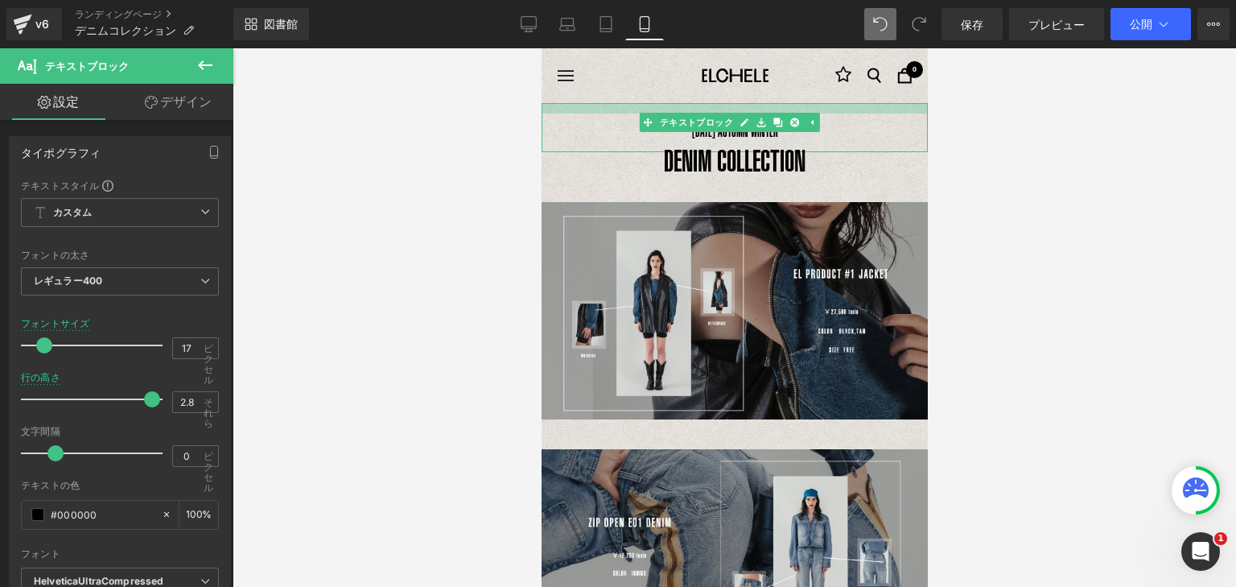
drag, startPoint x: 823, startPoint y: 105, endPoint x: 823, endPoint y: 116, distance: 10.5
click at [823, 116] on div "[DATE] AUTUMN WINTER テキストブロック" at bounding box center [734, 127] width 386 height 49
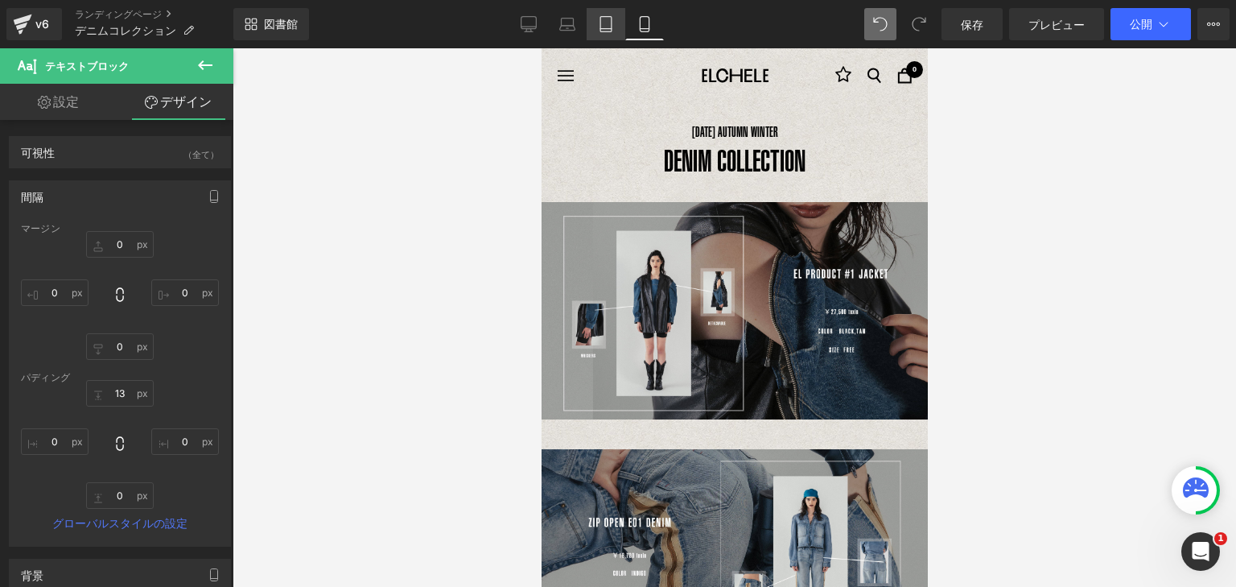
click at [606, 31] on icon at bounding box center [606, 24] width 16 height 16
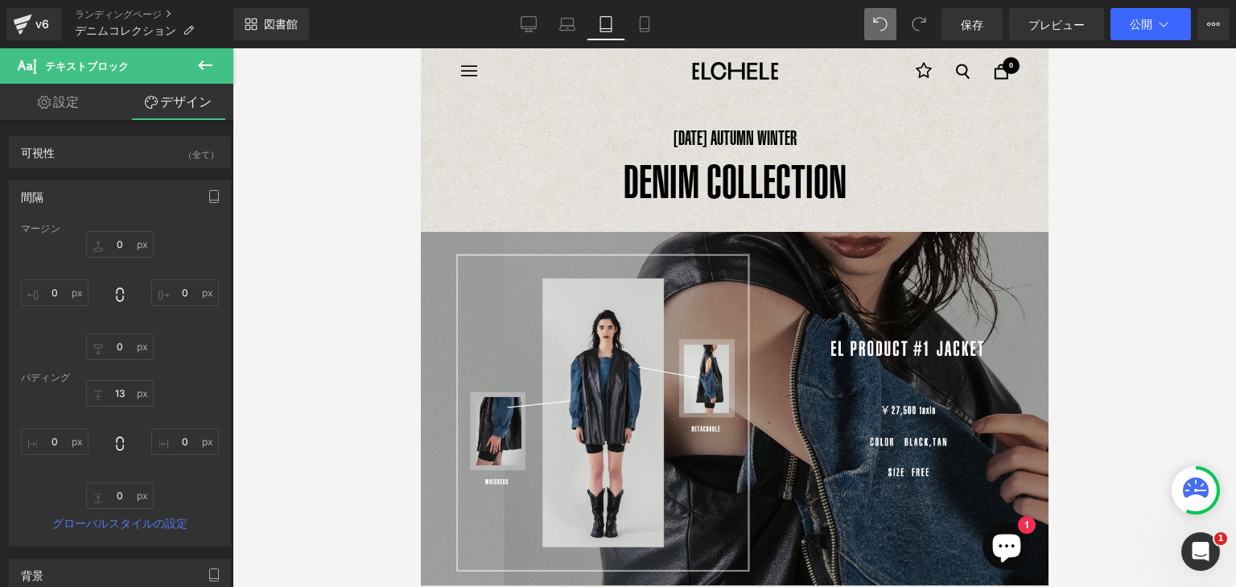
scroll to position [26, 0]
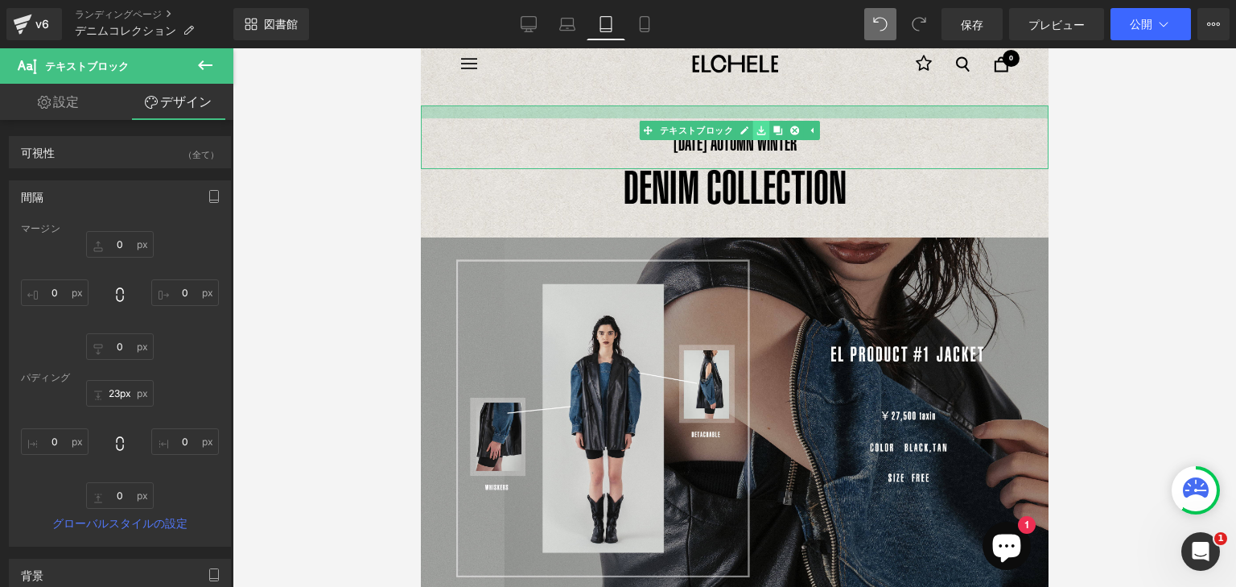
type input "24px"
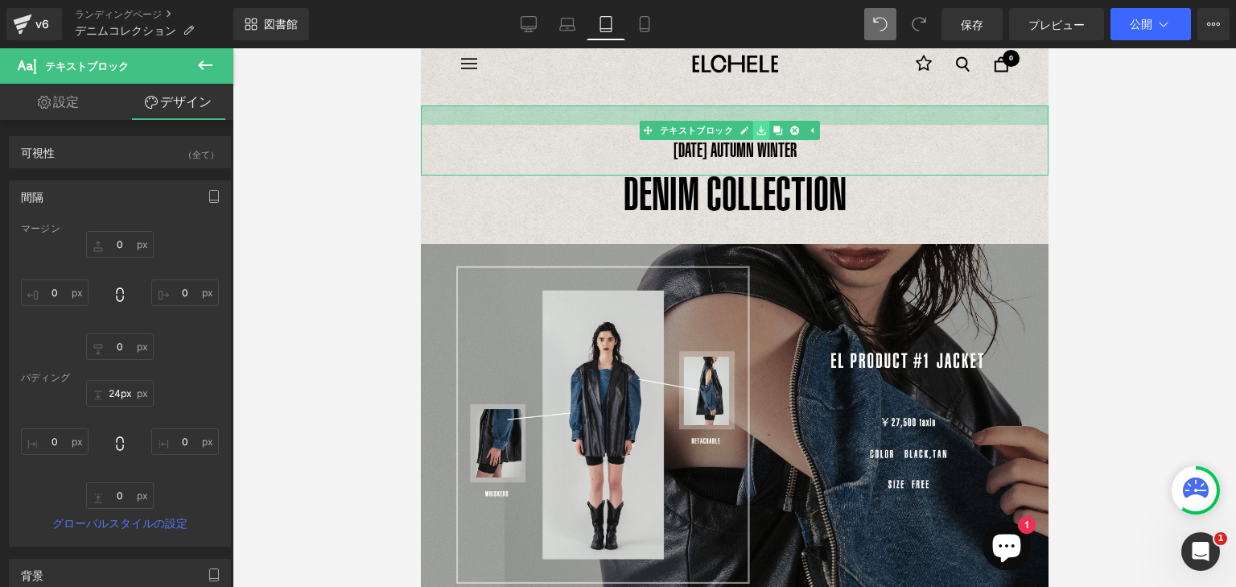
drag, startPoint x: 770, startPoint y: 105, endPoint x: 983, endPoint y: 70, distance: 215.5
click at [768, 125] on div "[DATE] AUTUMN WINTER テキストブロック" at bounding box center [734, 140] width 628 height 70
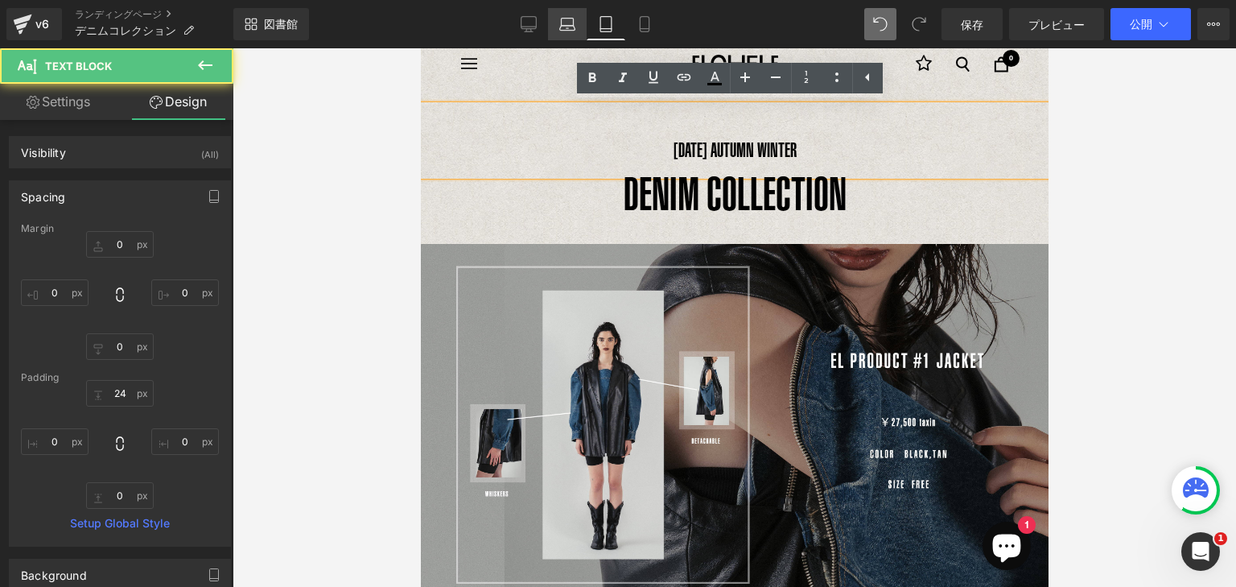
click at [562, 20] on icon at bounding box center [568, 22] width 12 height 7
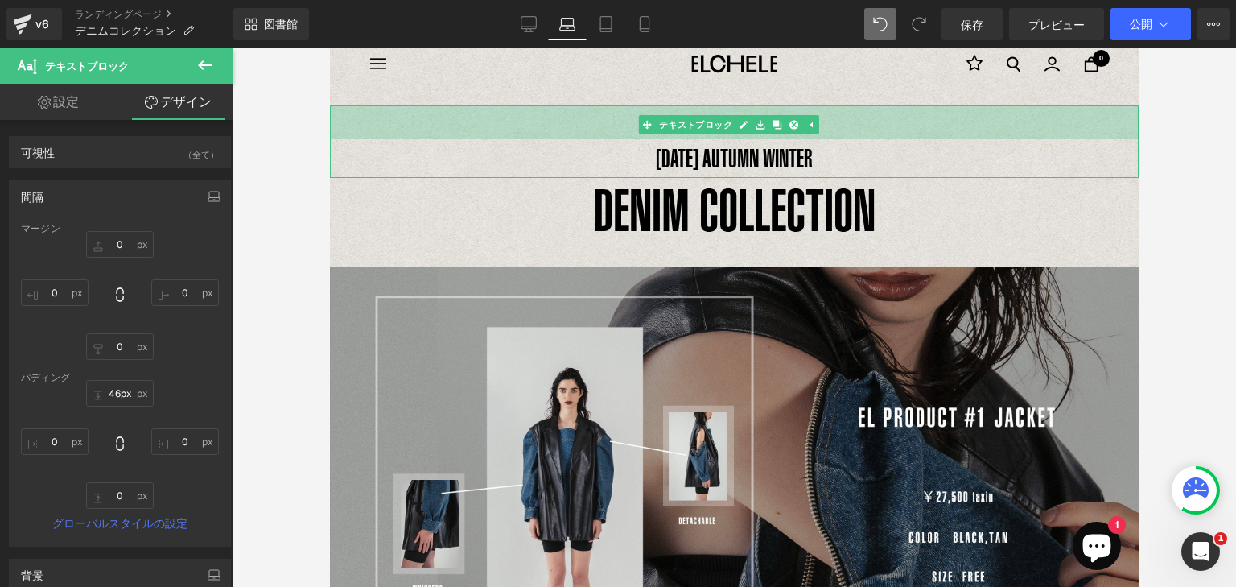
type input "48px"
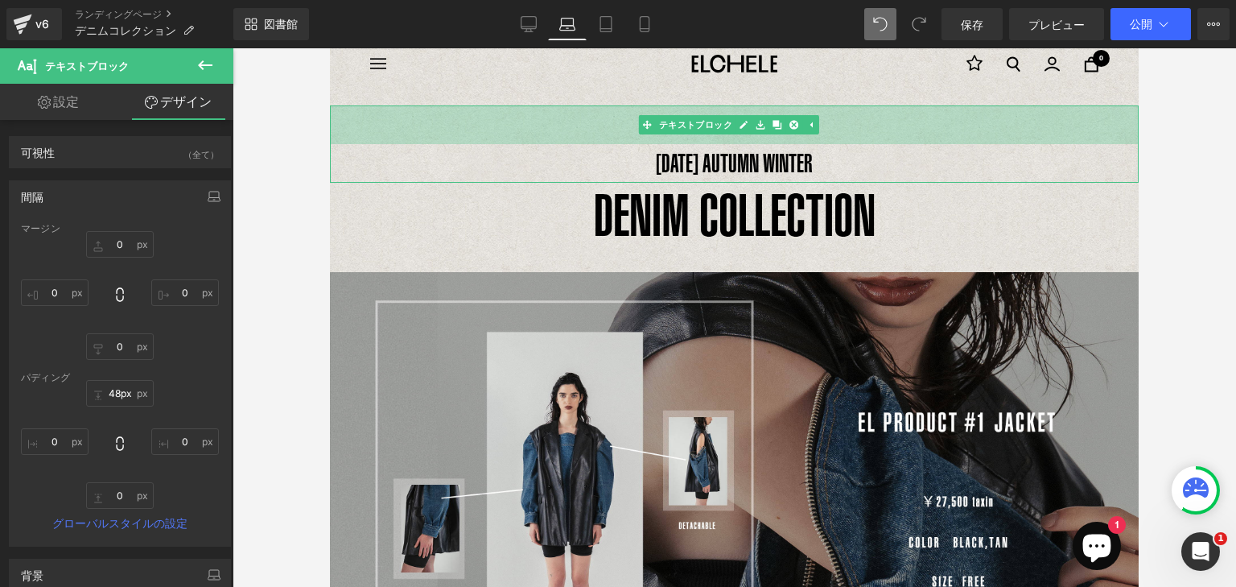
drag, startPoint x: 770, startPoint y: 106, endPoint x: 934, endPoint y: 81, distance: 166.1
click at [770, 144] on div "[DATE] AUTUMN WINTER テキストブロック 48ピクセル" at bounding box center [734, 143] width 809 height 77
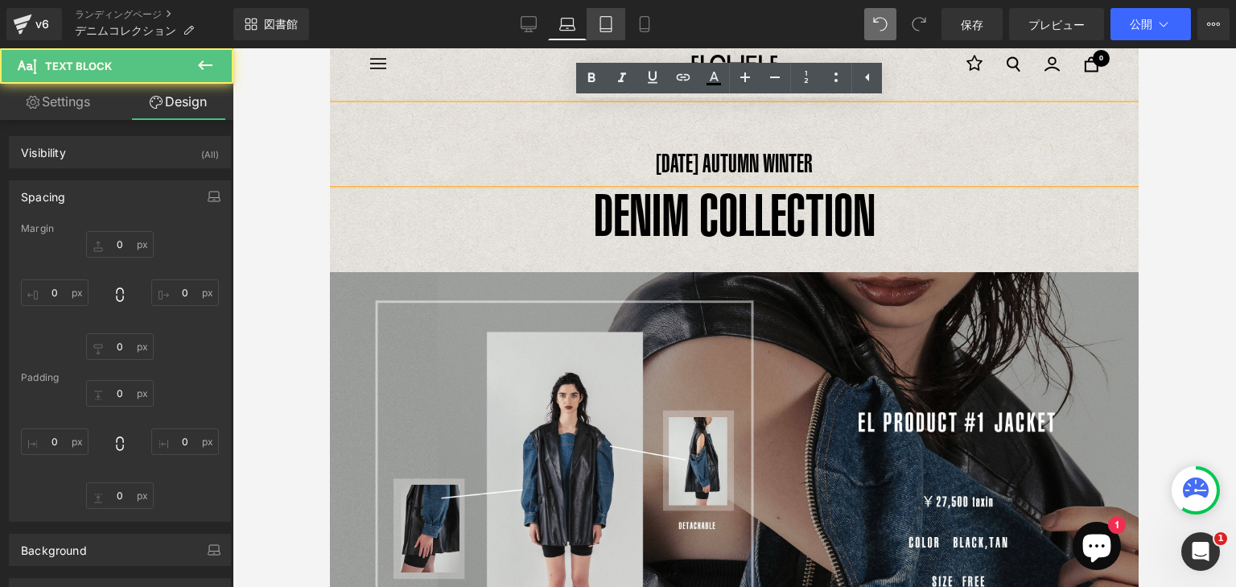
type input "0"
type input "48"
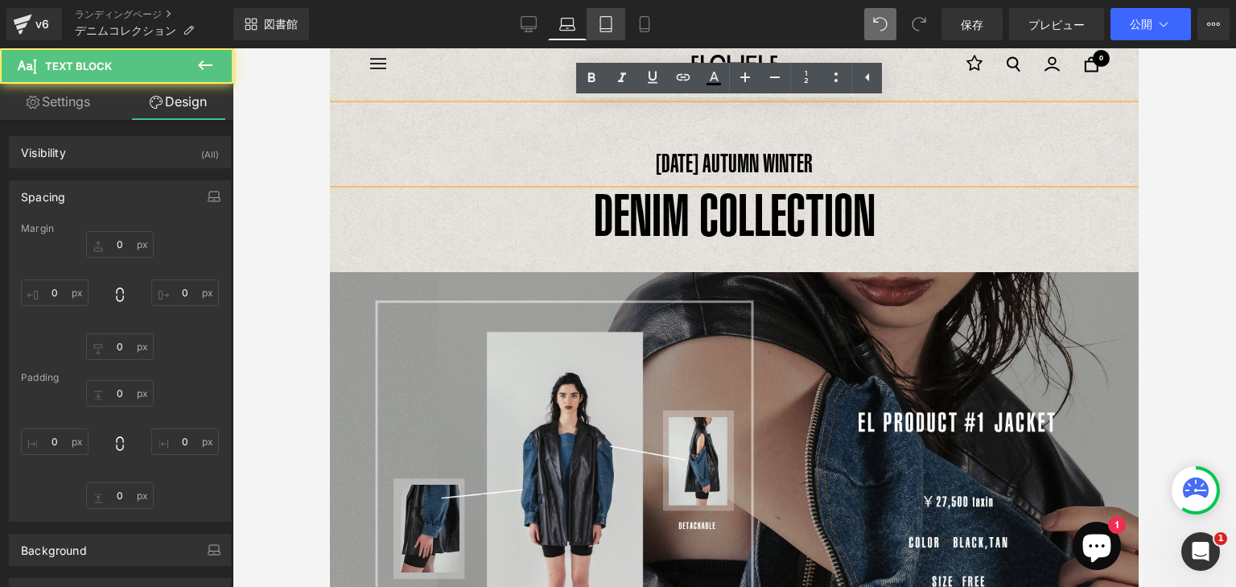
type input "0"
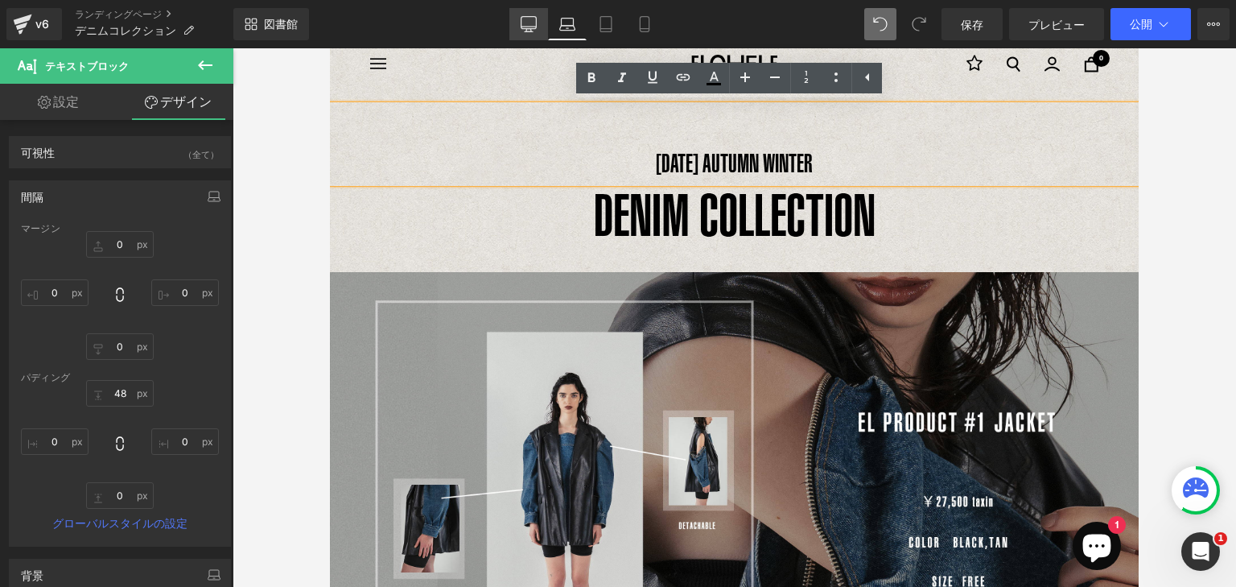
click at [536, 25] on icon at bounding box center [529, 24] width 16 height 16
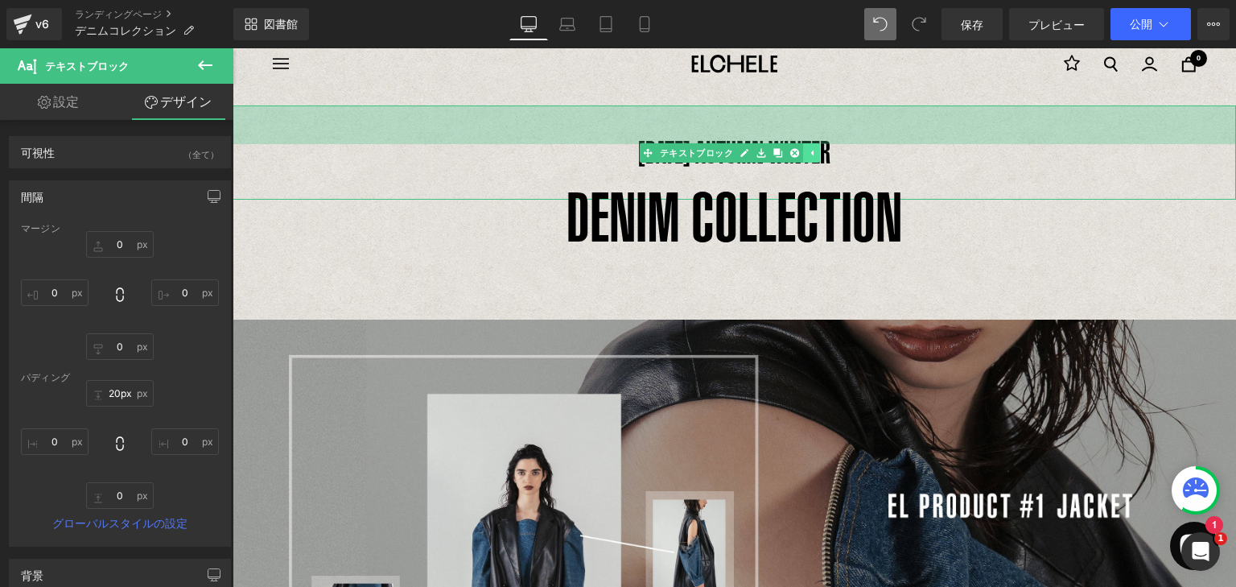
type input "21px"
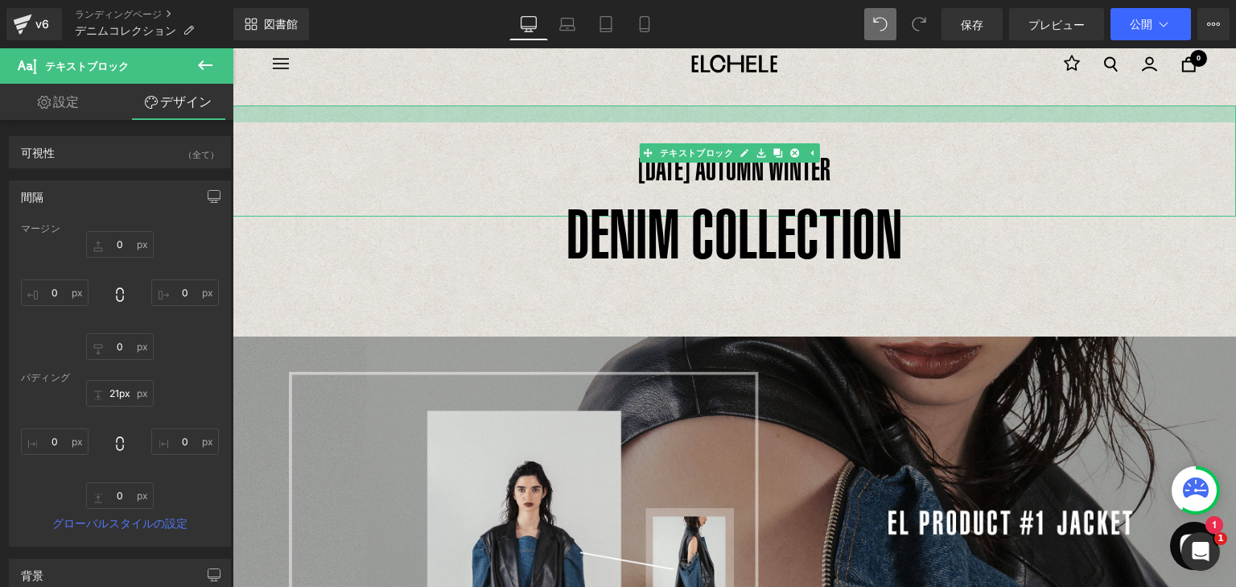
drag, startPoint x: 803, startPoint y: 142, endPoint x: 886, endPoint y: 147, distance: 83.1
click at [804, 158] on div "[DATE] AUTUMN WINTER テキストブロック" at bounding box center [735, 160] width 1004 height 111
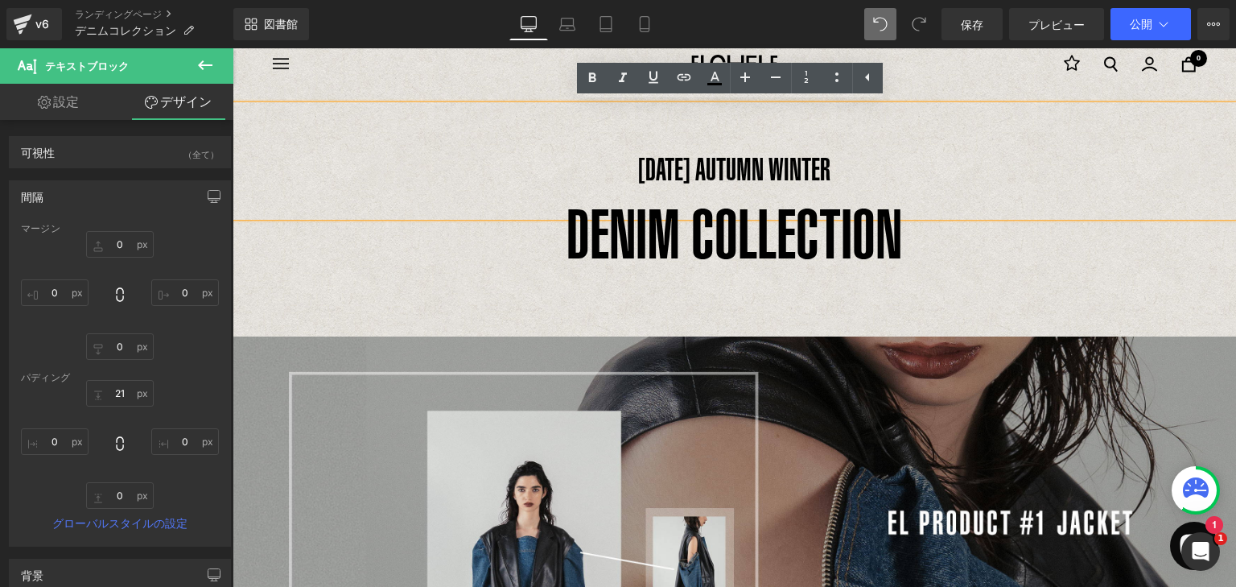
click at [873, 107] on div "[DATE] AUTUMN WINTER" at bounding box center [735, 160] width 1004 height 111
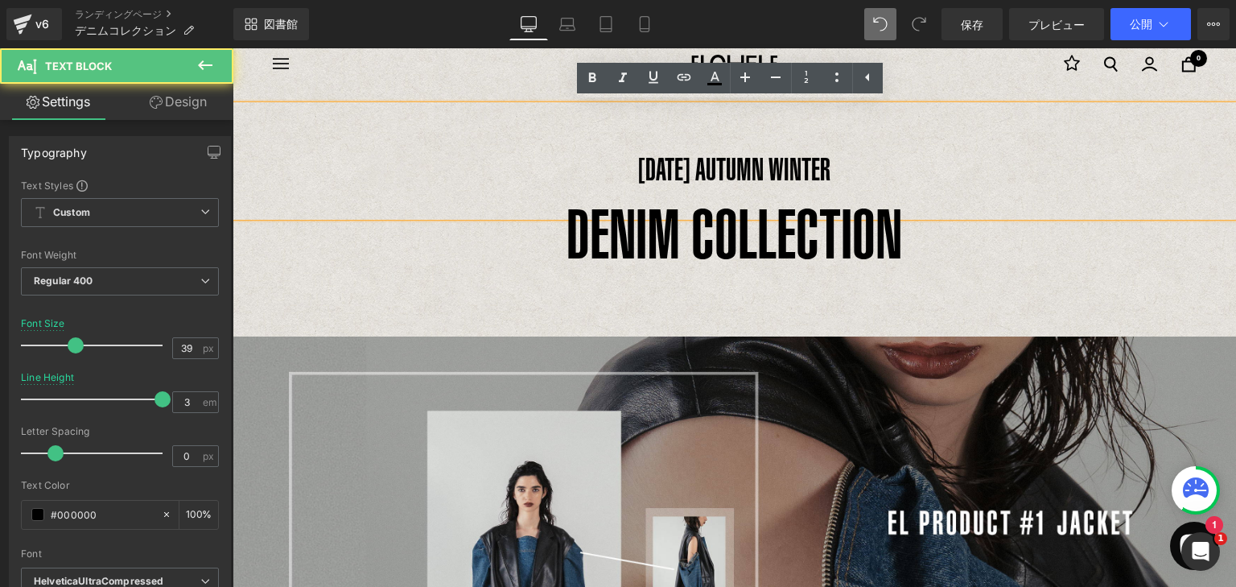
click at [828, 160] on p "[DATE] AUTUMN WINTER" at bounding box center [735, 169] width 1004 height 94
click at [819, 177] on font "[DATE] AUTUMN WINTER" at bounding box center [734, 168] width 192 height 35
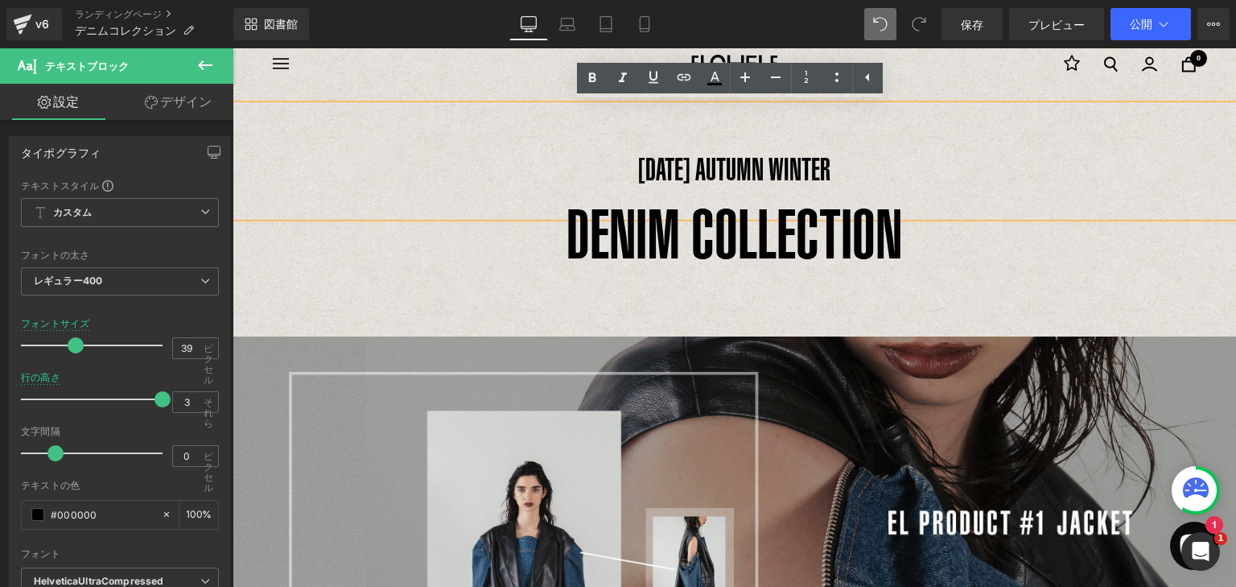
click at [889, 206] on font "DENIM COLLECTION" at bounding box center [735, 233] width 336 height 79
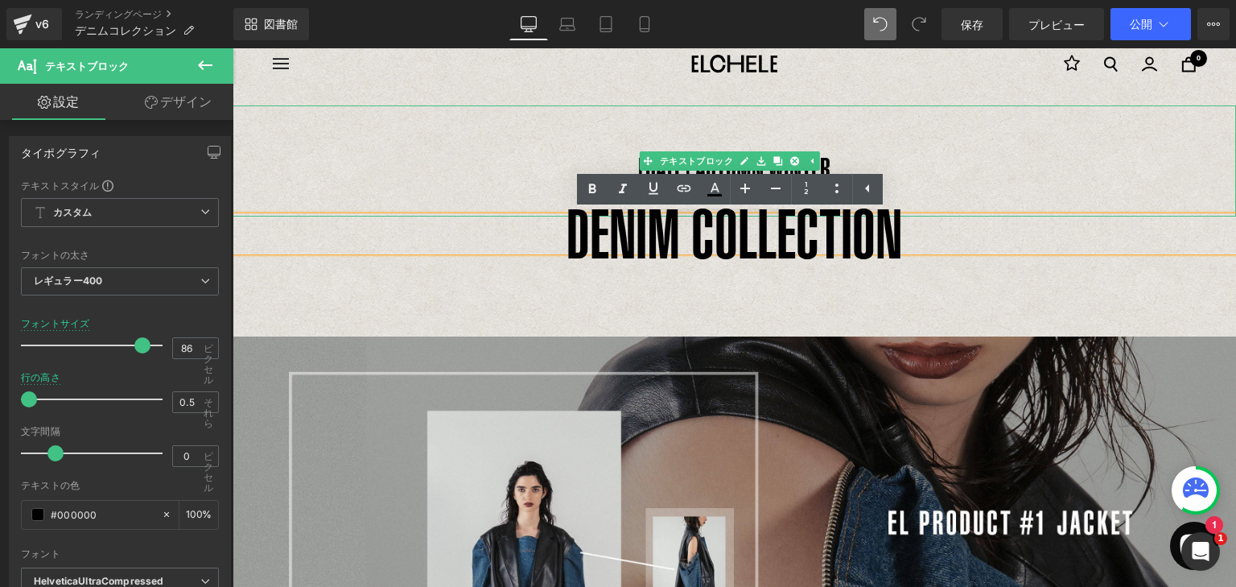
click at [886, 159] on p "[DATE] AUTUMN WINTER" at bounding box center [735, 169] width 1004 height 94
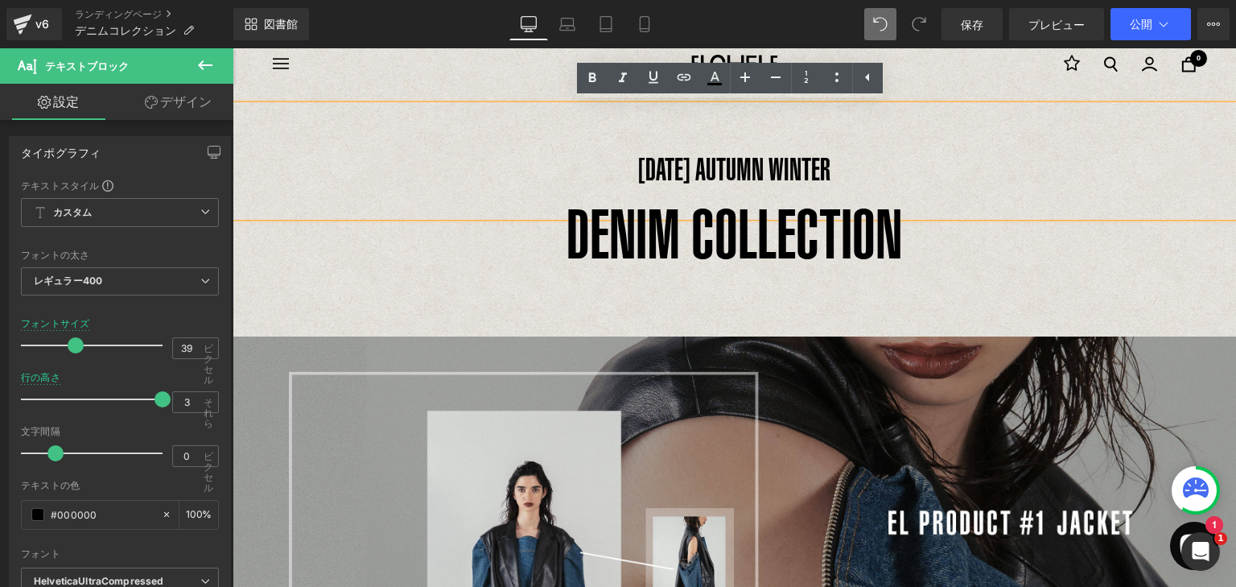
click at [866, 105] on div "[DATE] AUTUMN WINTER" at bounding box center [735, 160] width 1004 height 111
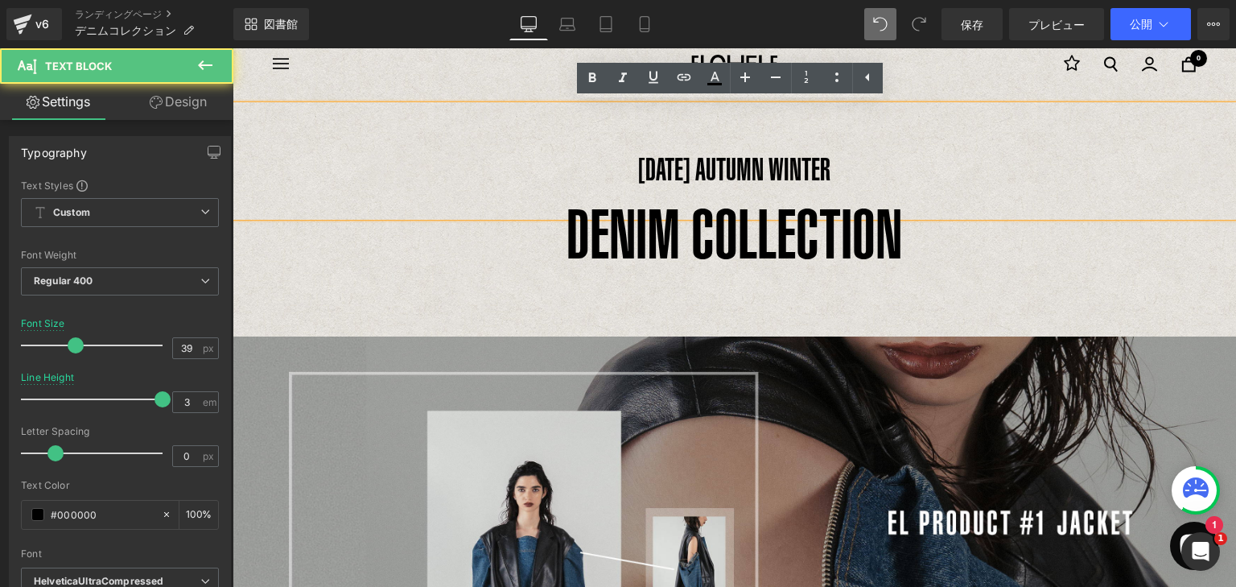
click at [821, 147] on p "[DATE] AUTUMN WINTER" at bounding box center [735, 169] width 1004 height 94
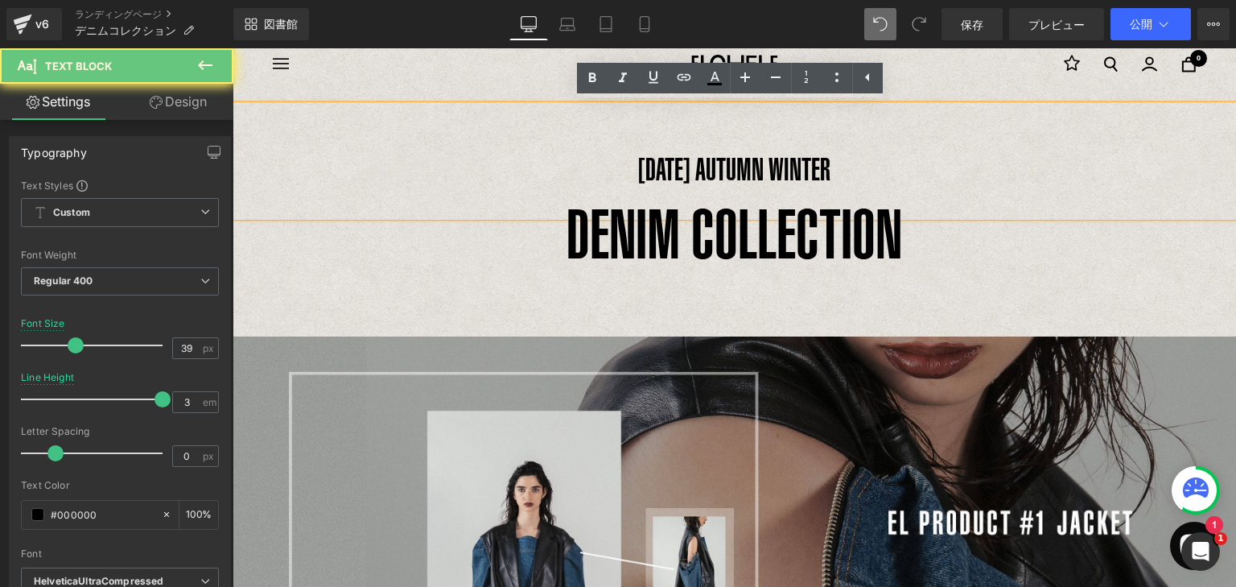
click at [799, 163] on font "[DATE] AUTUMN WINTER" at bounding box center [734, 168] width 192 height 35
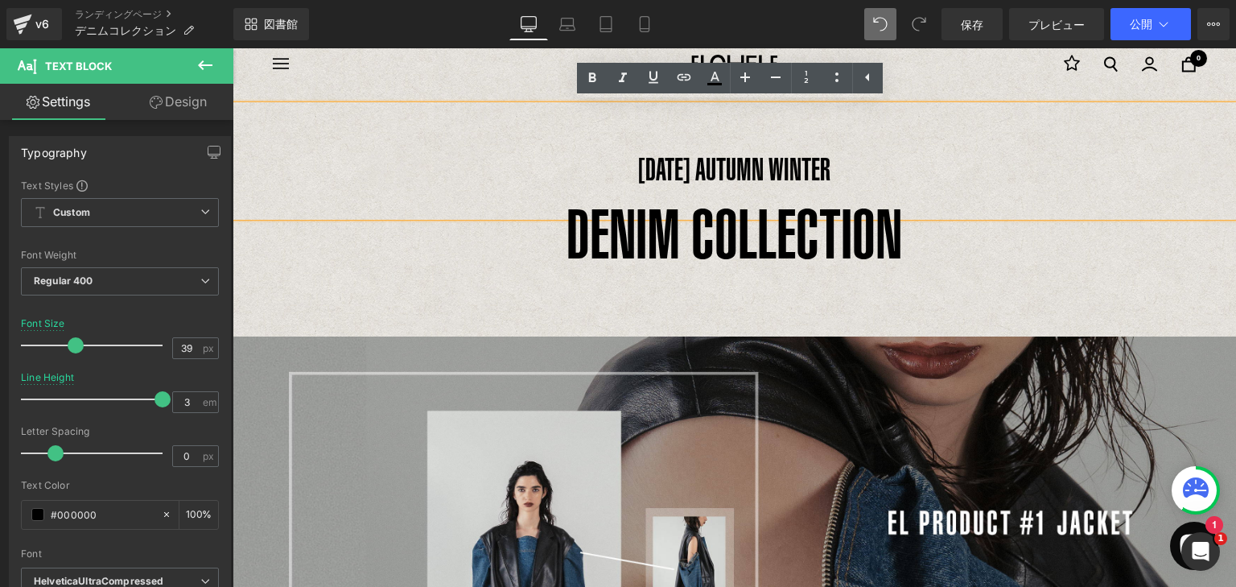
click at [871, 164] on p "[DATE] AUTUMN WINTER" at bounding box center [735, 169] width 1004 height 94
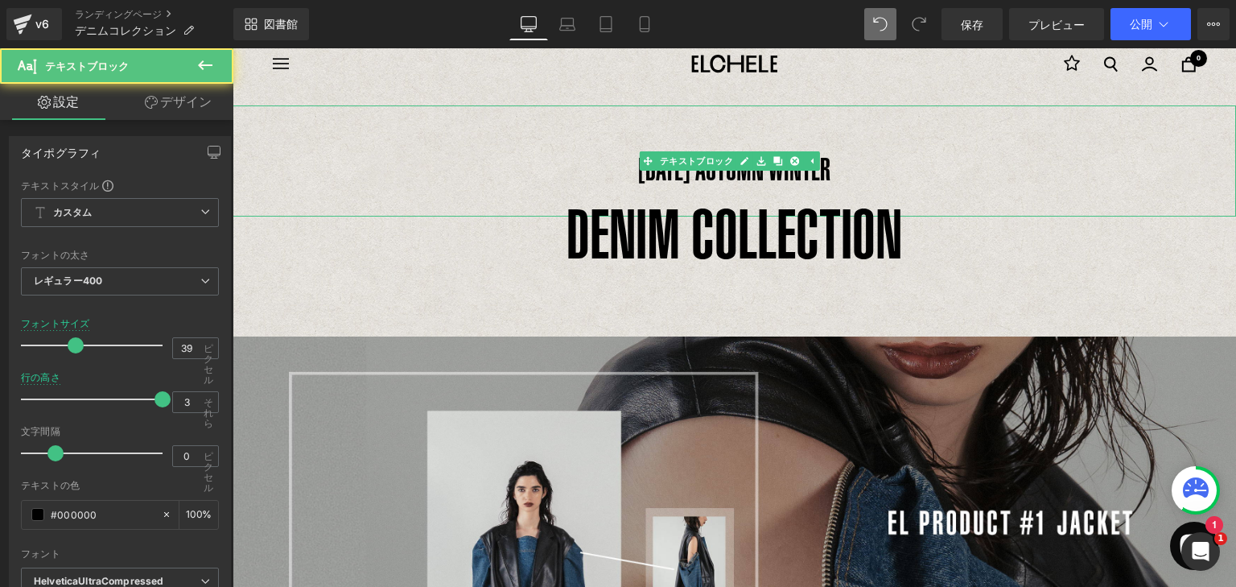
drag, startPoint x: 861, startPoint y: 109, endPoint x: 863, endPoint y: 126, distance: 17.1
click at [863, 126] on div "[DATE] AUTUMN WINTER" at bounding box center [735, 160] width 1004 height 111
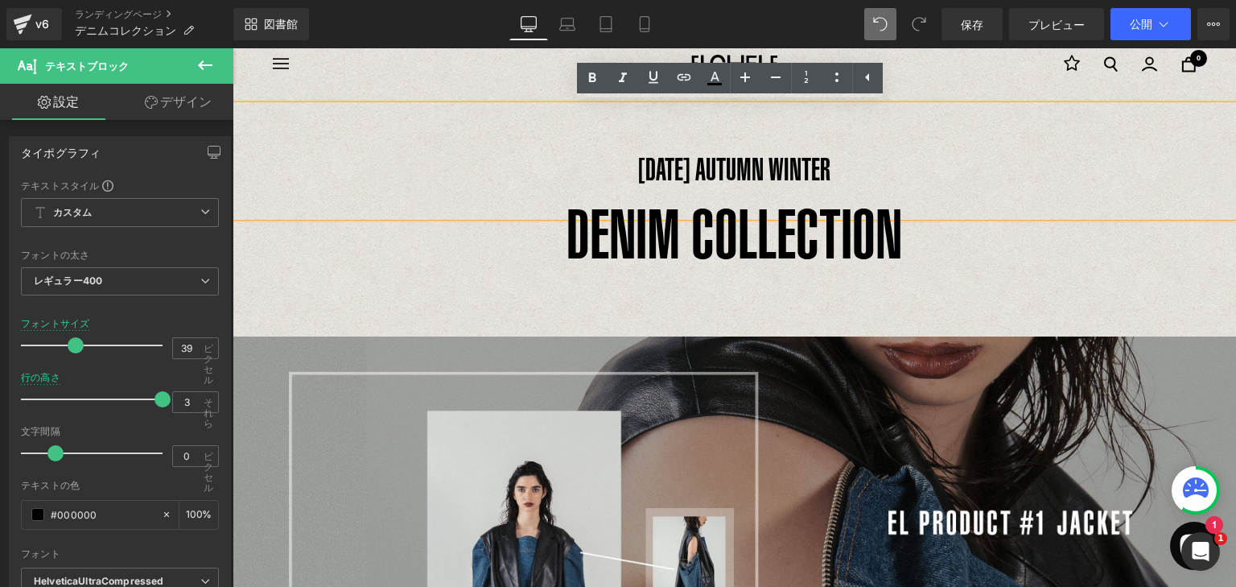
click at [860, 110] on div "[DATE] AUTUMN WINTER" at bounding box center [735, 160] width 1004 height 111
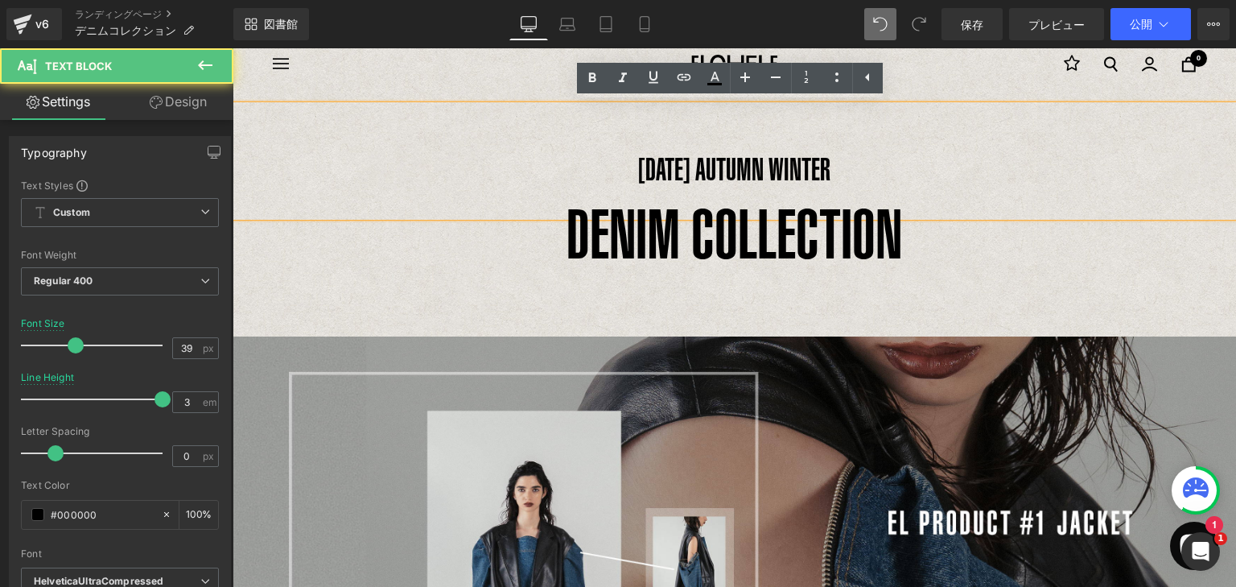
click at [820, 156] on p "[DATE] AUTUMN WINTER" at bounding box center [735, 169] width 1004 height 94
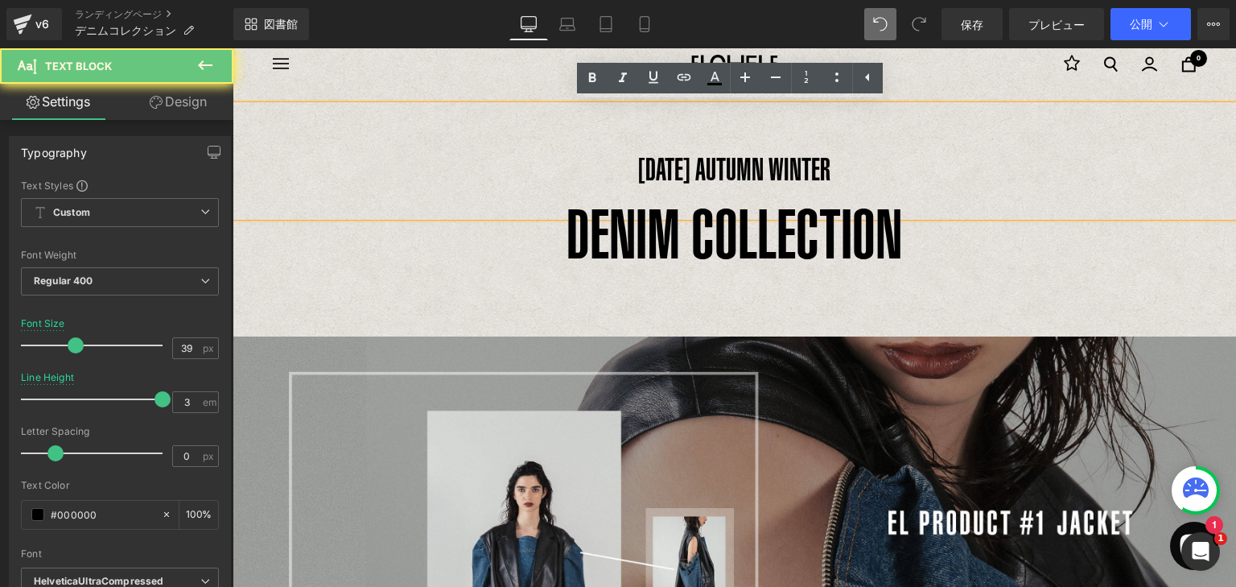
click at [797, 166] on font "[DATE] AUTUMN WINTER" at bounding box center [734, 168] width 192 height 35
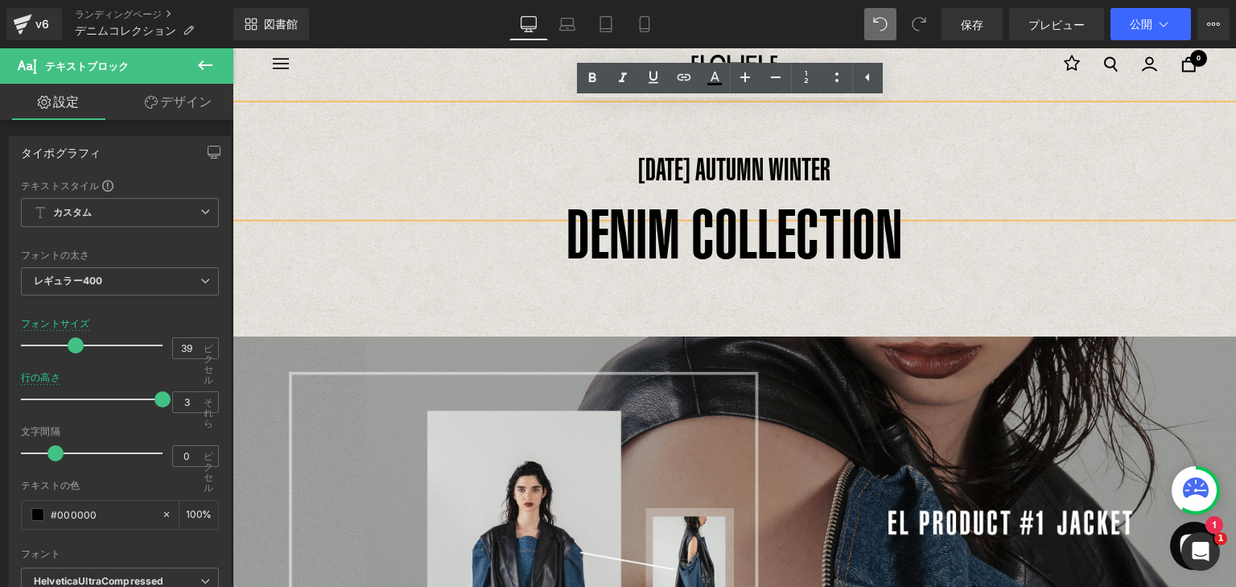
click at [838, 171] on p "[DATE] AUTUMN WINTER" at bounding box center [735, 169] width 1004 height 94
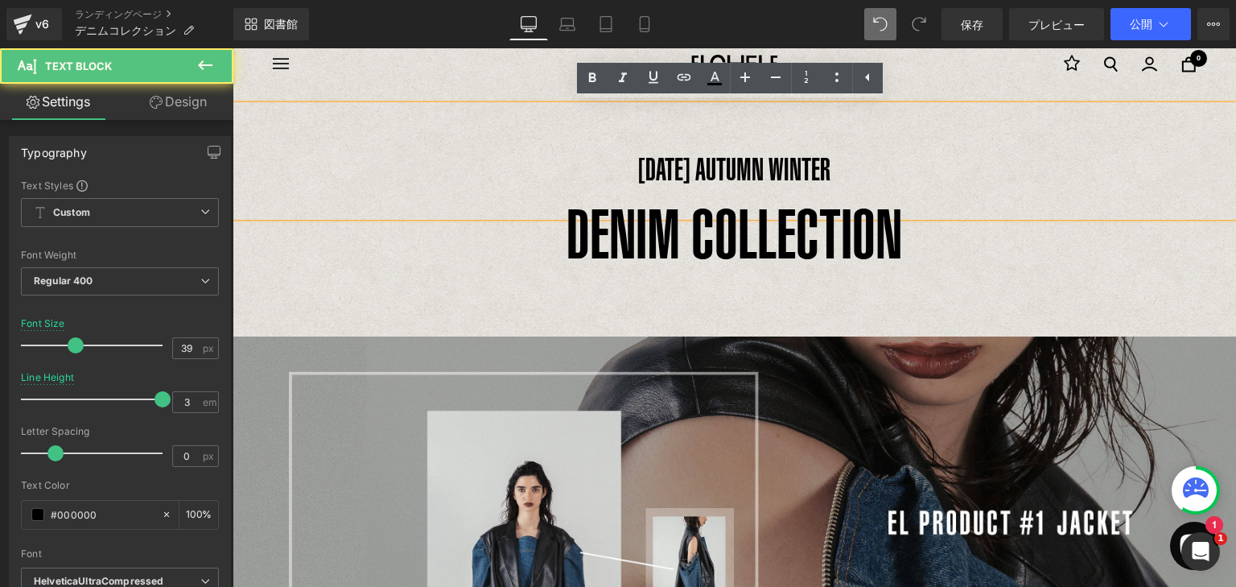
drag, startPoint x: 851, startPoint y: 105, endPoint x: 854, endPoint y: 118, distance: 12.5
click at [854, 118] on div "[DATE] AUTUMN WINTER" at bounding box center [735, 160] width 1004 height 111
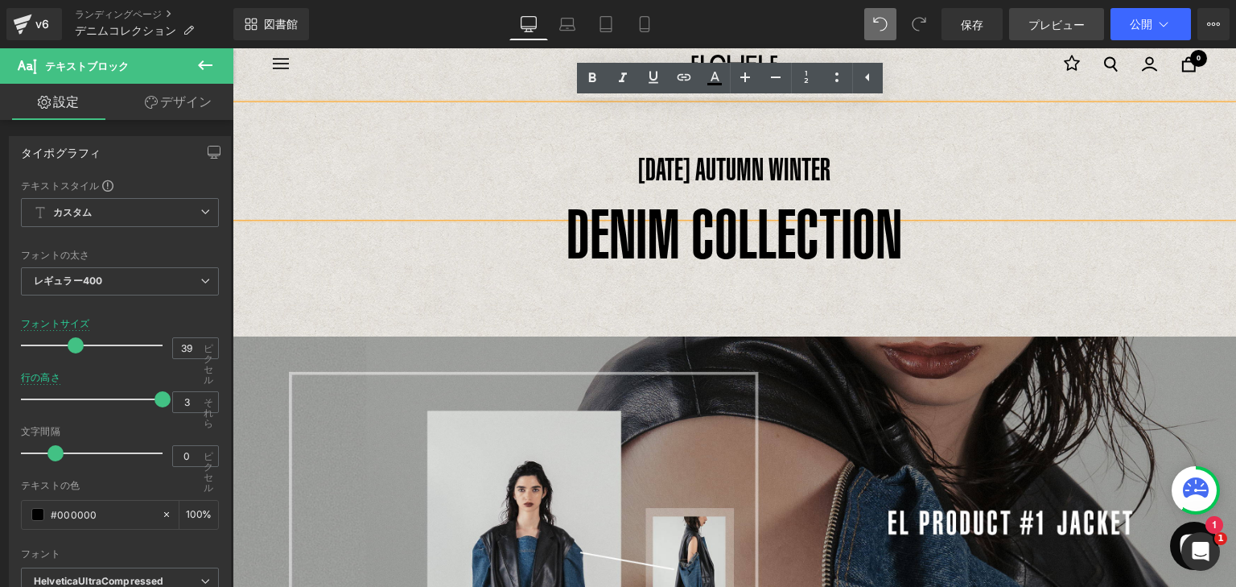
click at [1049, 29] on font "プレビュー" at bounding box center [1057, 25] width 56 height 14
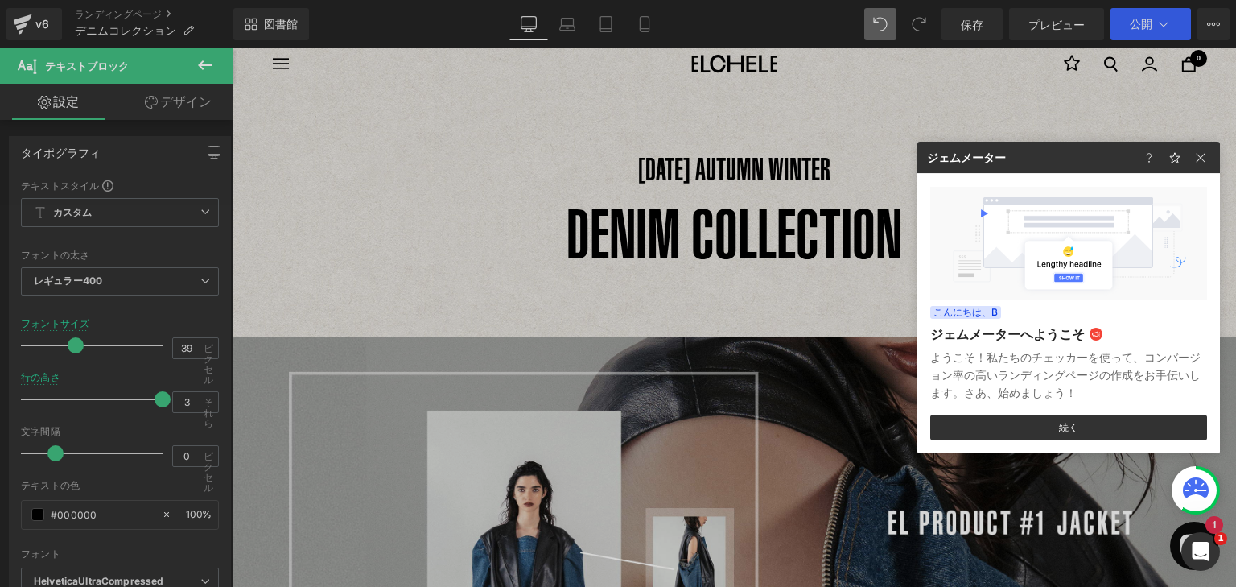
click at [717, 226] on div at bounding box center [618, 293] width 1236 height 587
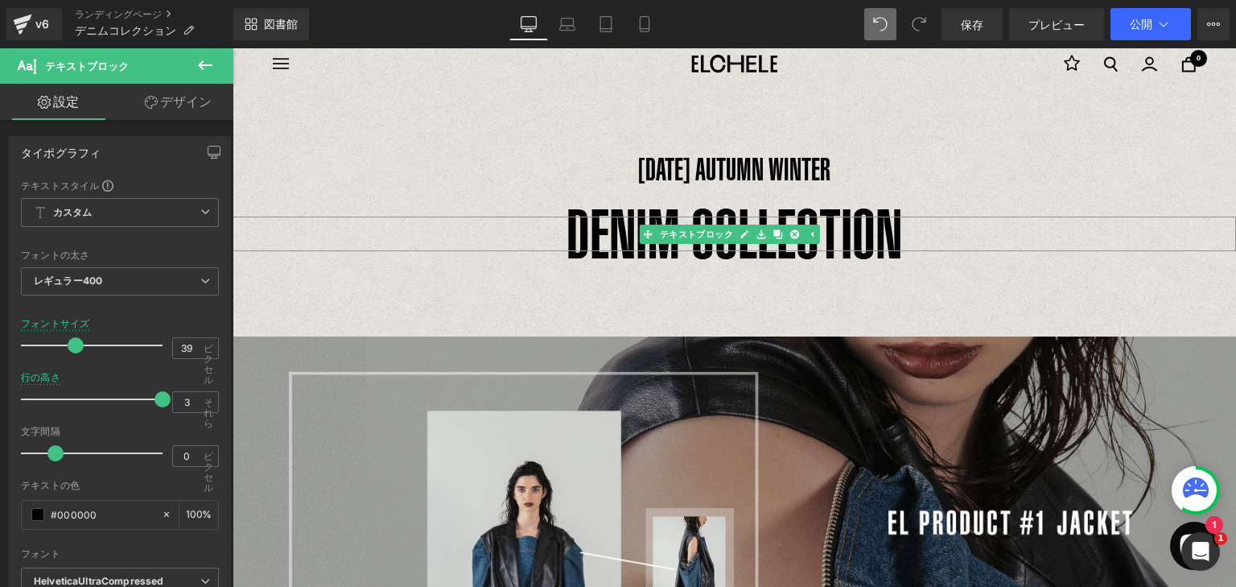
click at [960, 235] on p "DENIM COLLECTION" at bounding box center [735, 234] width 1004 height 35
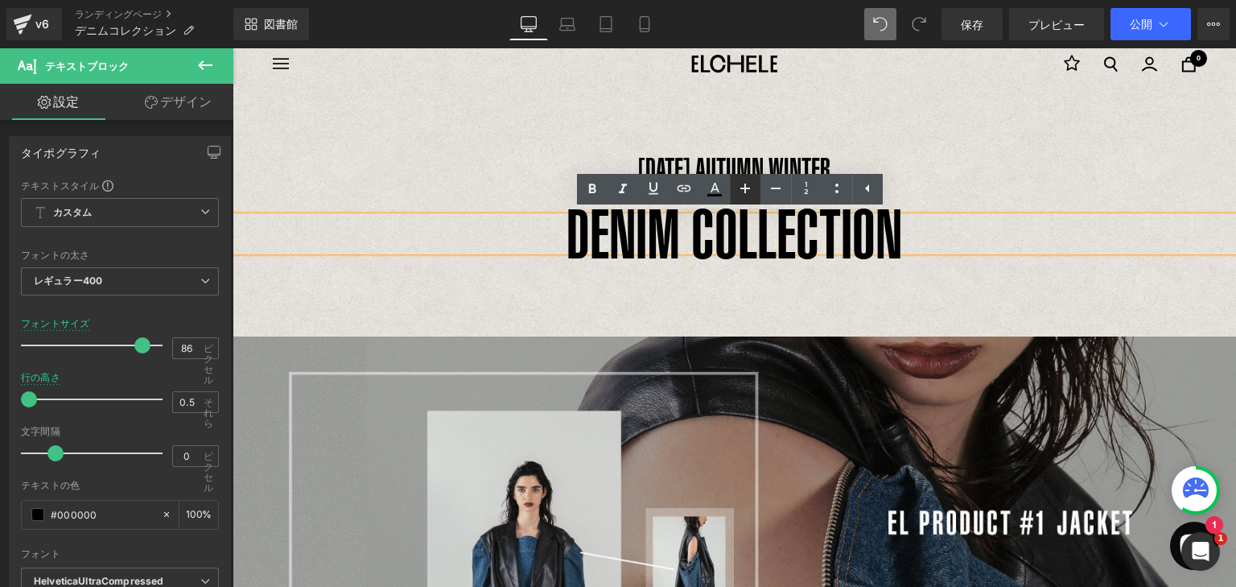
click at [741, 193] on icon at bounding box center [745, 188] width 19 height 19
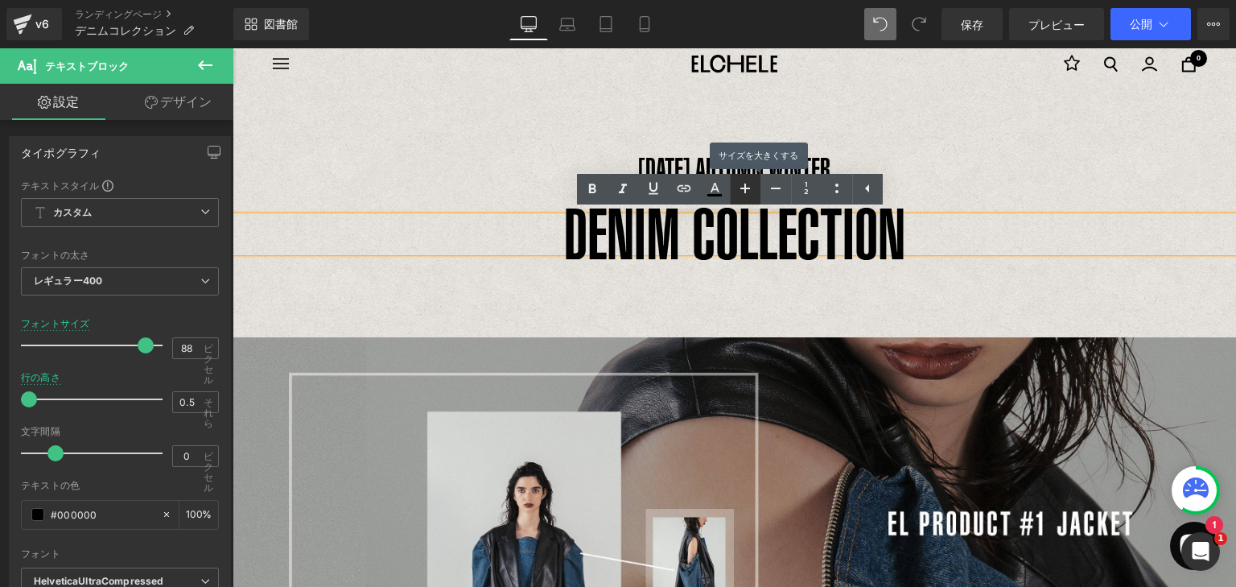
click at [741, 193] on icon at bounding box center [745, 188] width 19 height 19
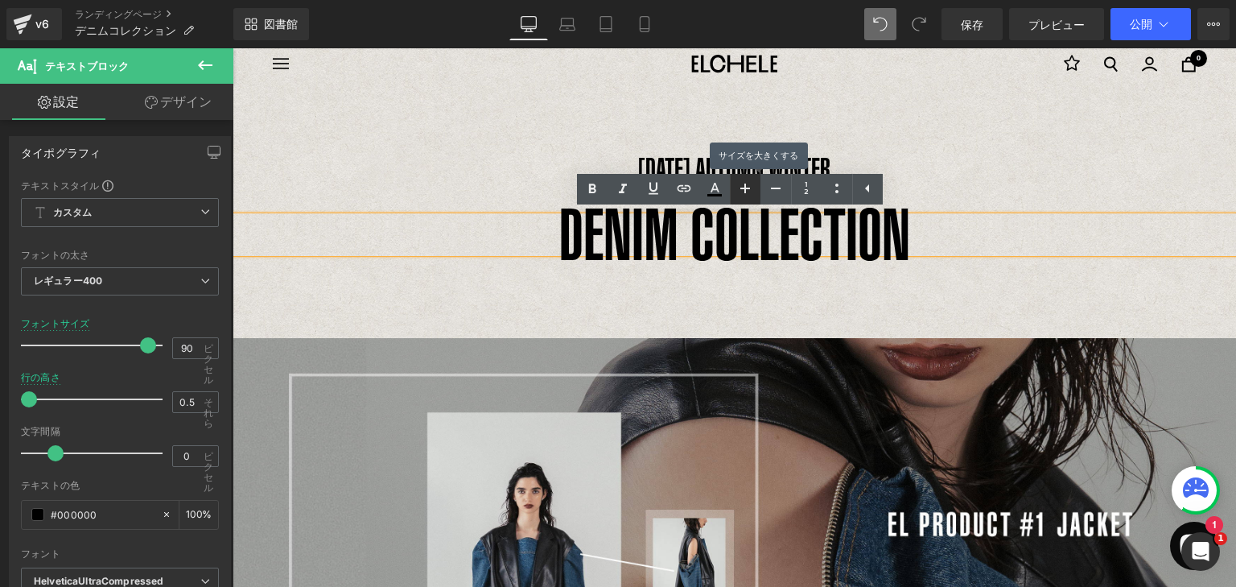
click at [741, 193] on icon at bounding box center [745, 188] width 19 height 19
type input "92"
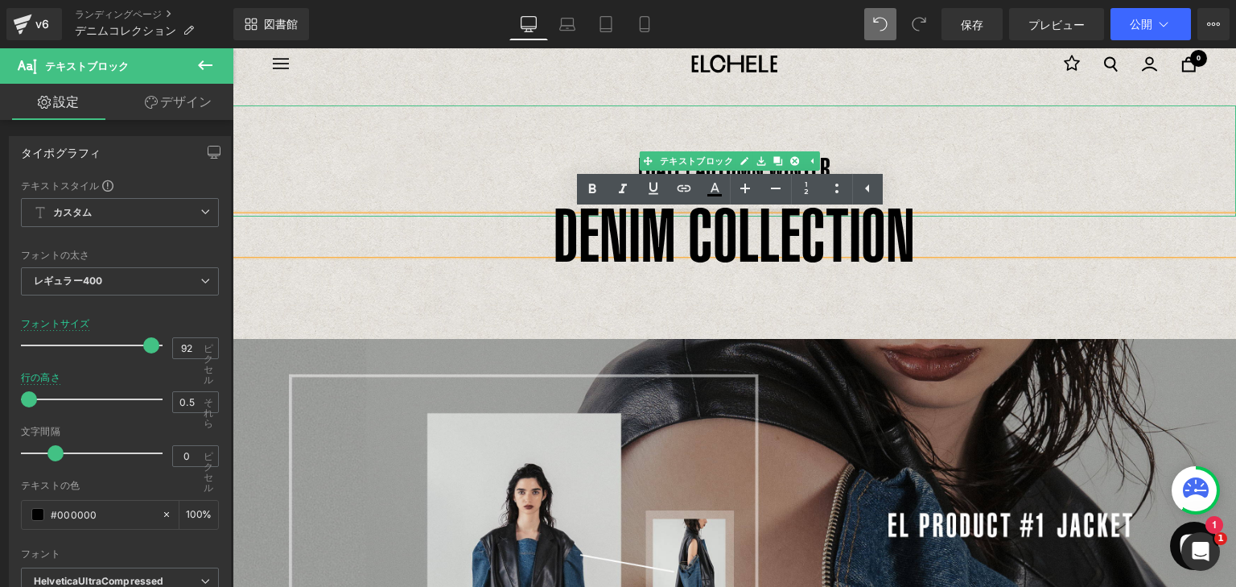
click at [930, 162] on p "[DATE] AUTUMN WINTER" at bounding box center [735, 169] width 1004 height 94
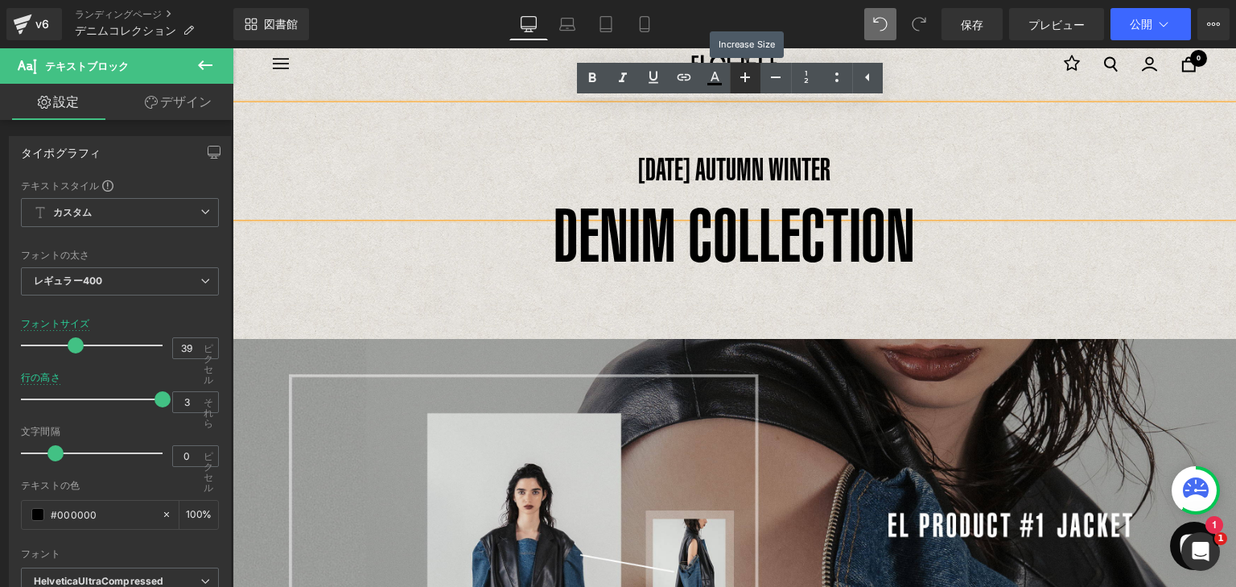
click at [741, 75] on icon at bounding box center [745, 77] width 19 height 19
type input "41"
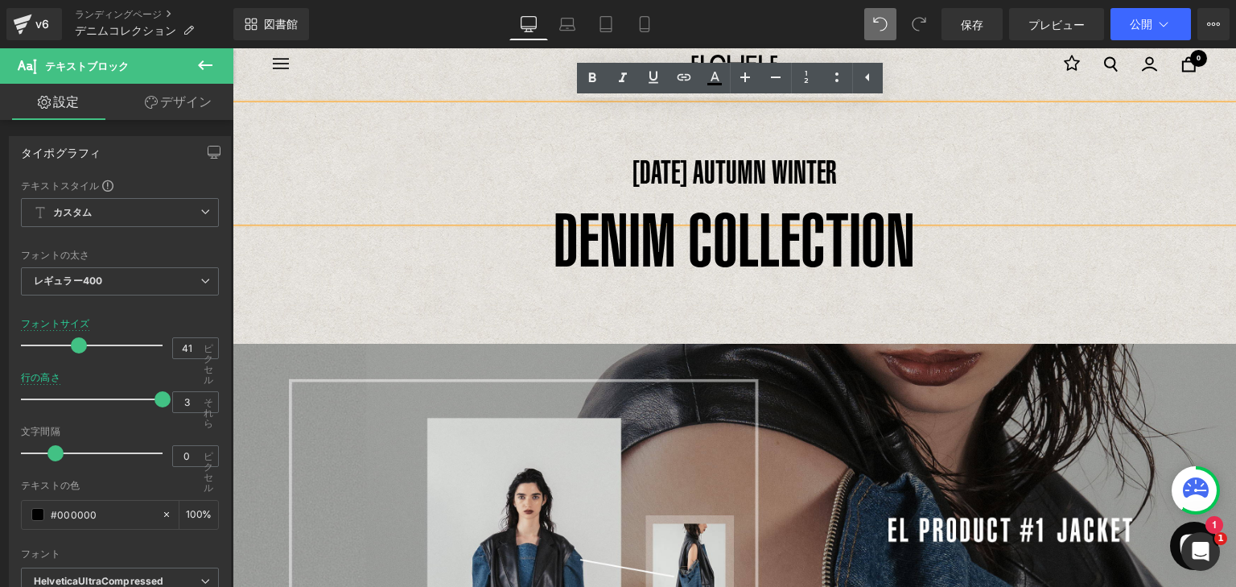
click at [886, 105] on div "[DATE] AUTUMN WINTER" at bounding box center [735, 163] width 1004 height 116
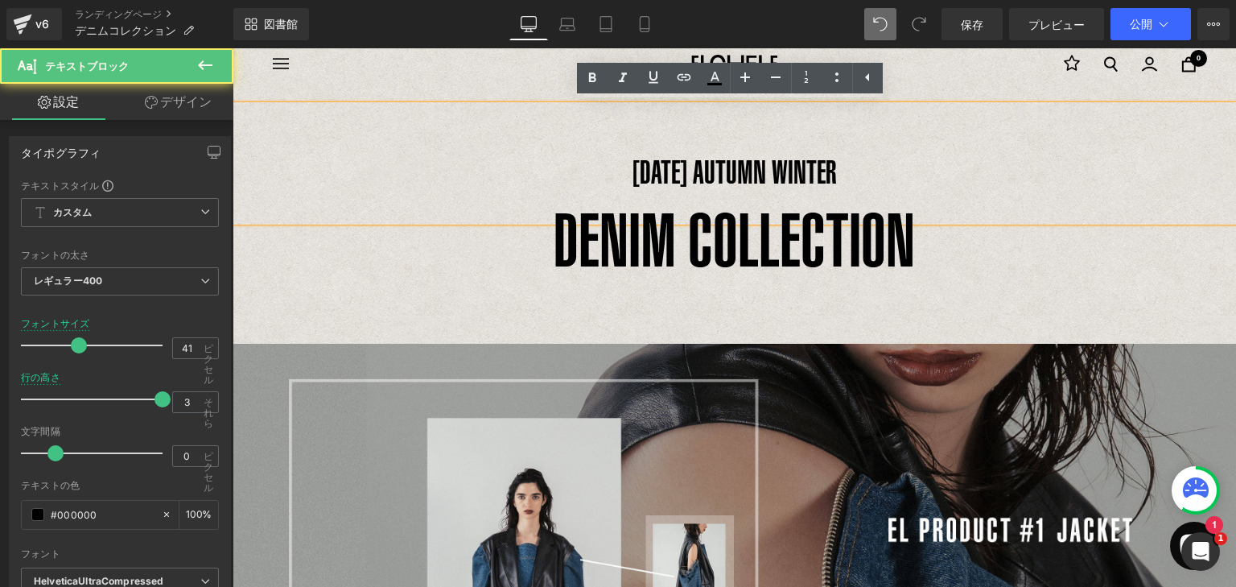
click at [820, 140] on p "[DATE] AUTUMN WINTER" at bounding box center [735, 171] width 1004 height 99
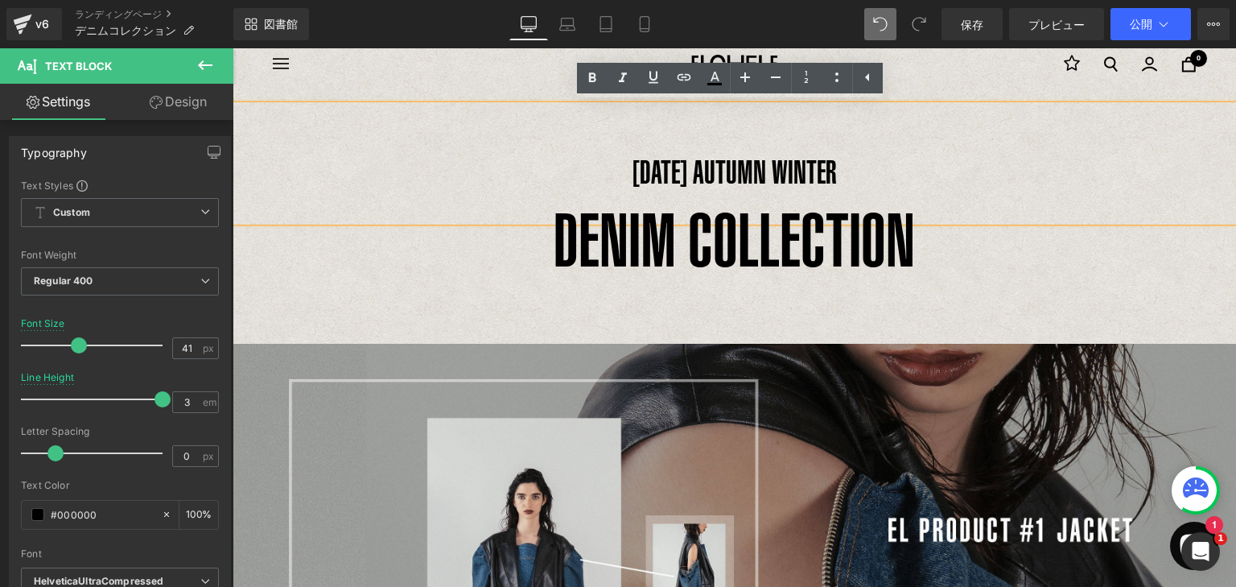
drag, startPoint x: 826, startPoint y: 169, endPoint x: 831, endPoint y: 184, distance: 16.0
click at [831, 192] on p "[DATE] AUTUMN WINTER" at bounding box center [735, 171] width 1004 height 99
click at [843, 112] on div "[DATE] AUTUMN WINTER" at bounding box center [735, 163] width 1004 height 116
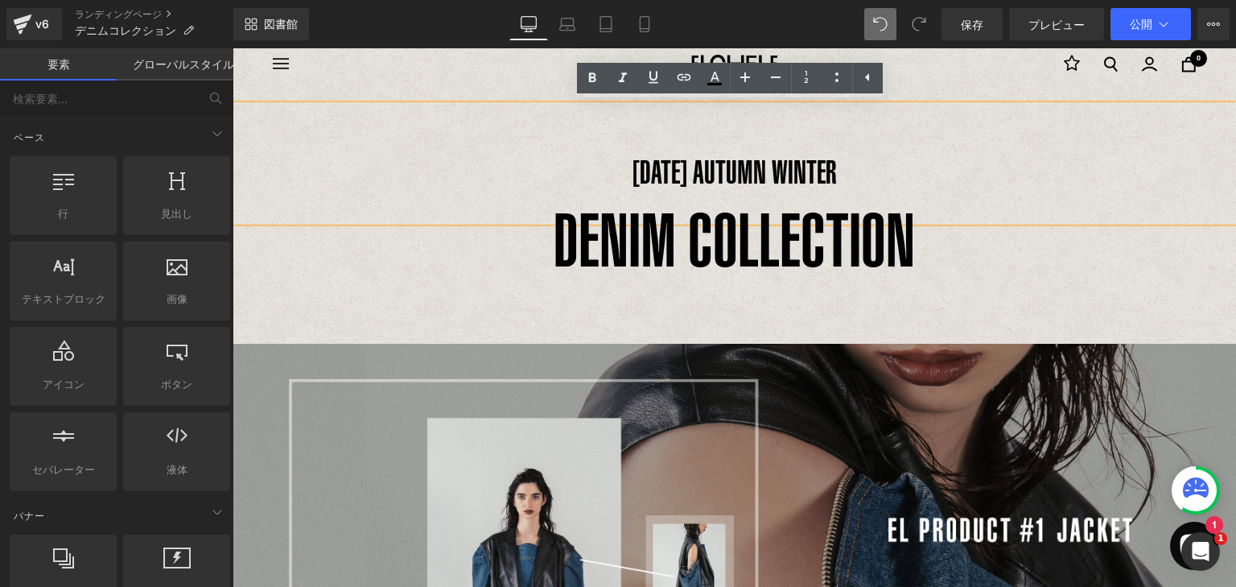
click at [913, 93] on div "ナビゲーション [GEOGRAPHIC_DATA] 0" at bounding box center [734, 64] width 923 height 83
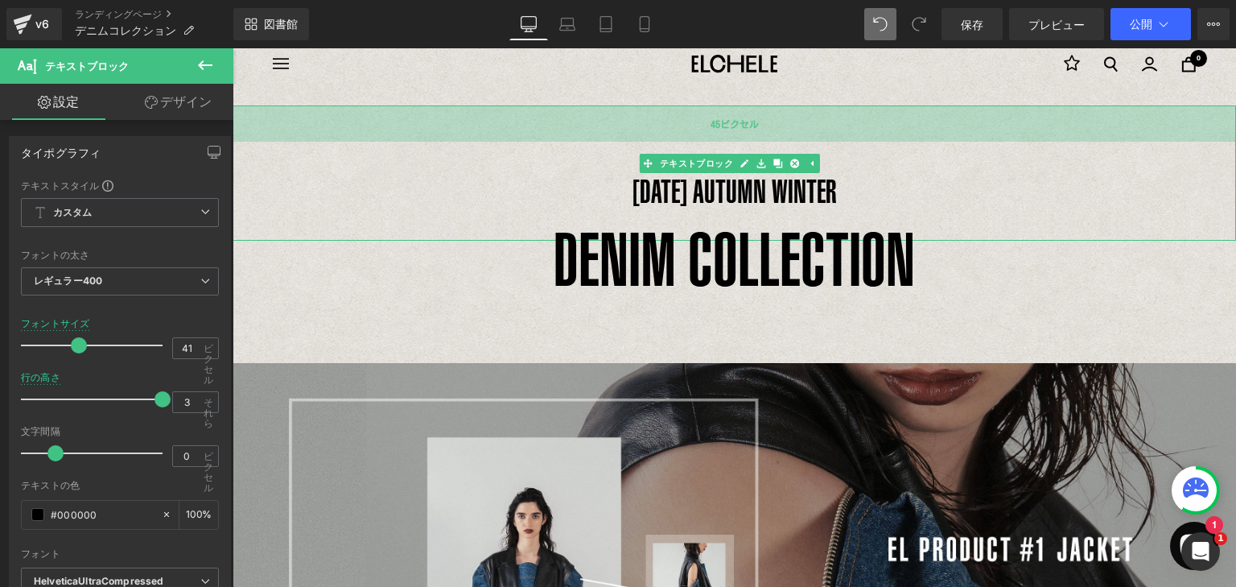
drag, startPoint x: 782, startPoint y: 107, endPoint x: 782, endPoint y: 126, distance: 19.3
click at [782, 126] on div "45ピクセル" at bounding box center [735, 123] width 1004 height 36
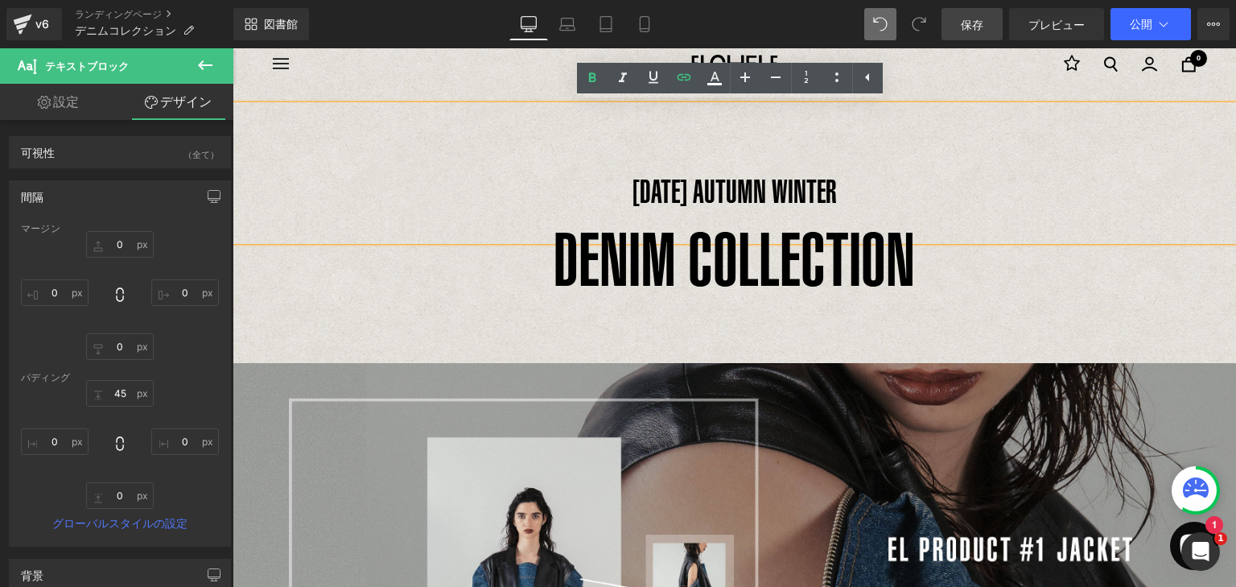
click at [976, 29] on font "保存" at bounding box center [972, 25] width 23 height 14
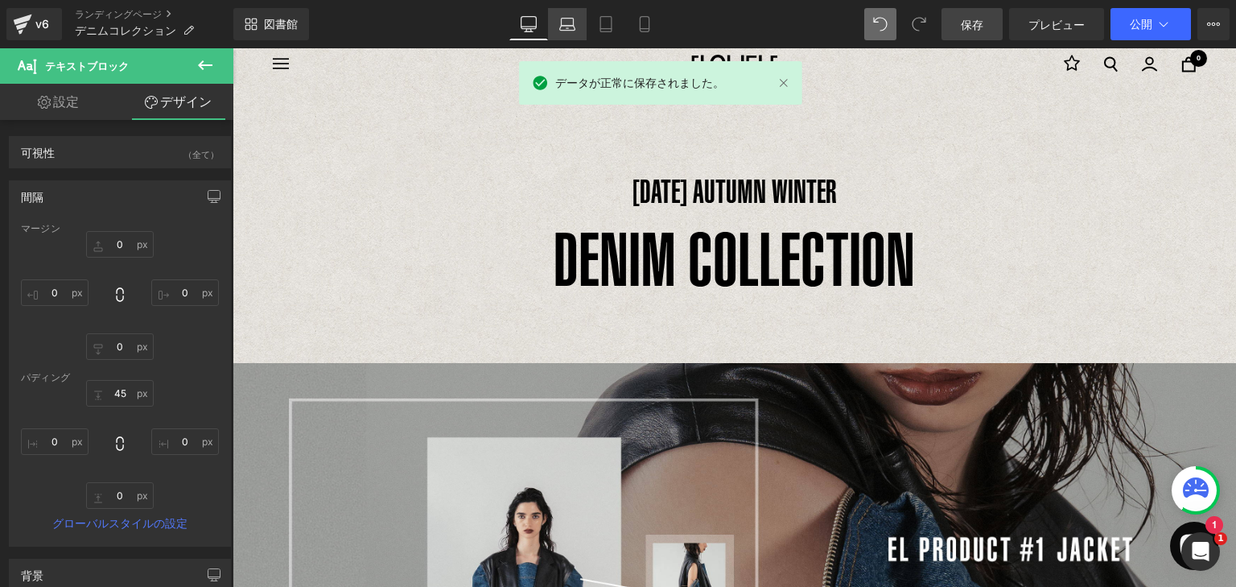
click at [569, 27] on icon at bounding box center [567, 24] width 16 height 16
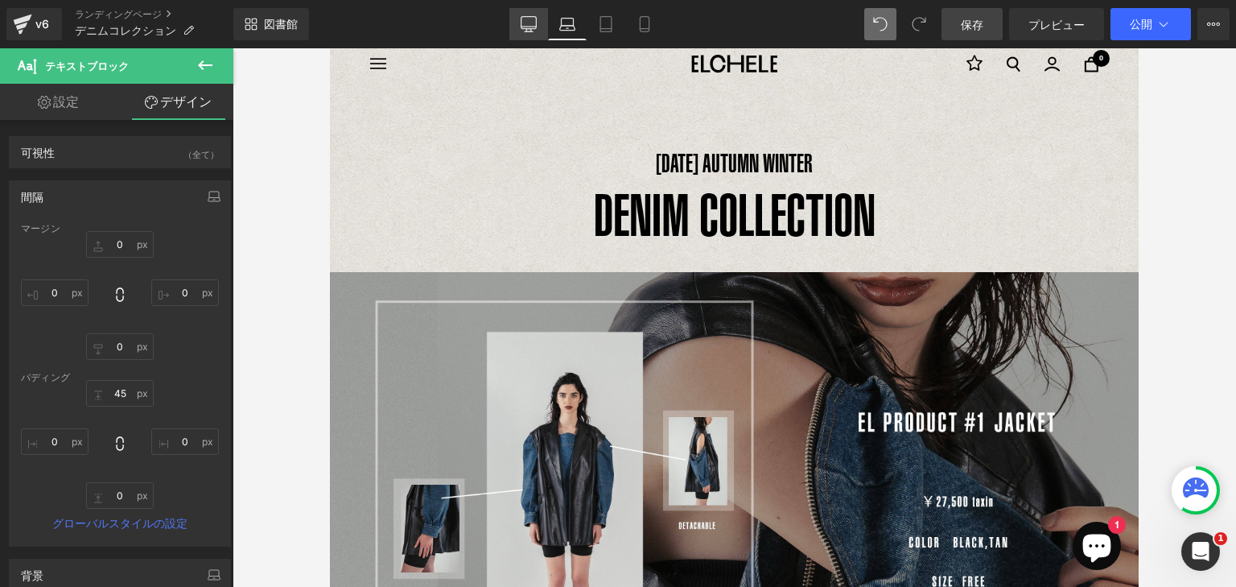
click at [533, 28] on icon at bounding box center [529, 23] width 15 height 12
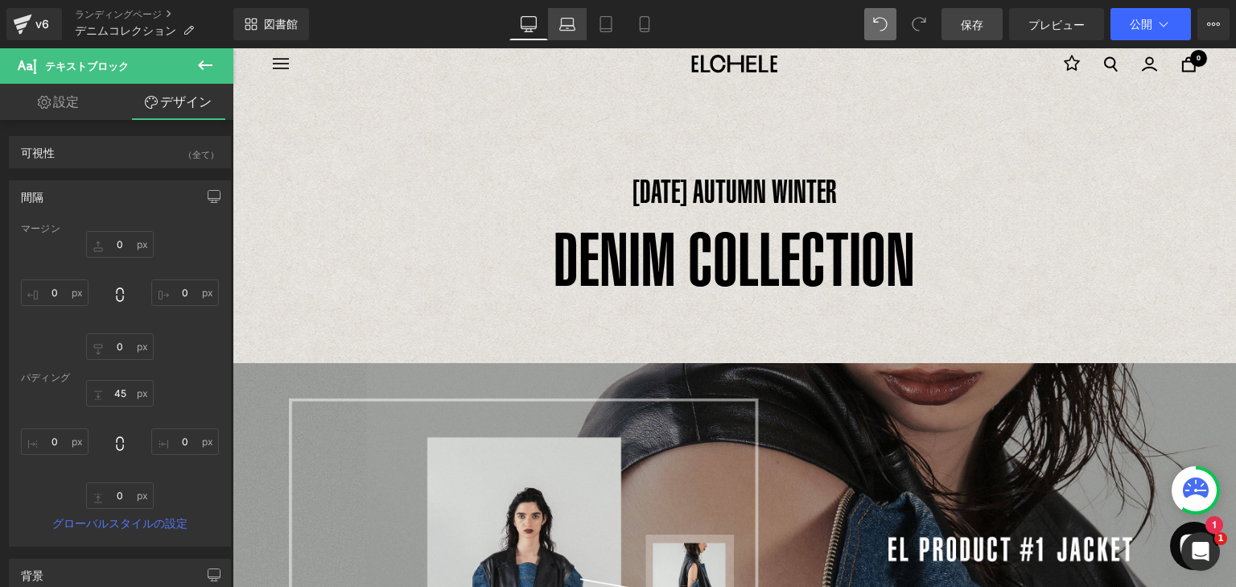
click at [580, 26] on link "ラップトップ" at bounding box center [567, 24] width 39 height 32
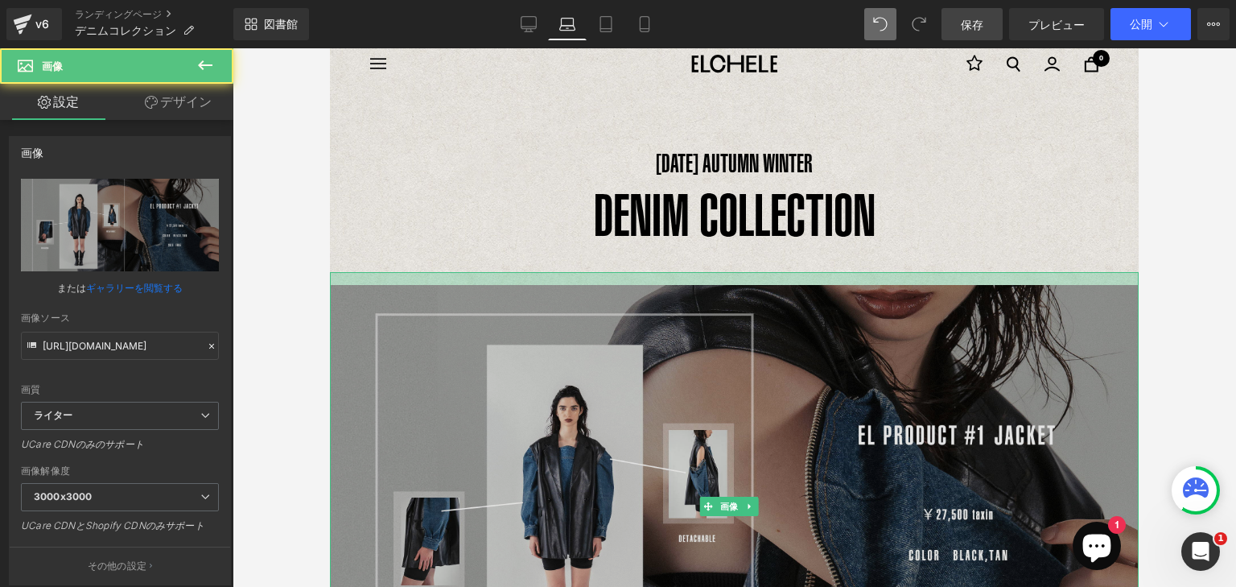
drag, startPoint x: 754, startPoint y: 271, endPoint x: 754, endPoint y: 284, distance: 12.9
click at [754, 284] on div "画像" at bounding box center [734, 506] width 809 height 468
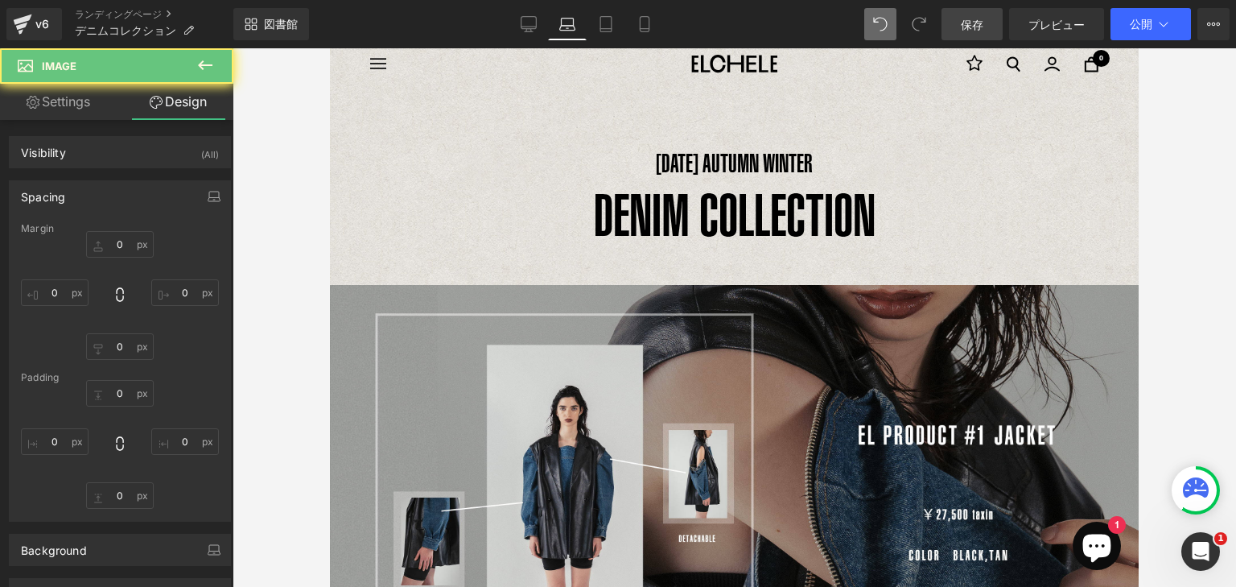
type input "0"
type input "16"
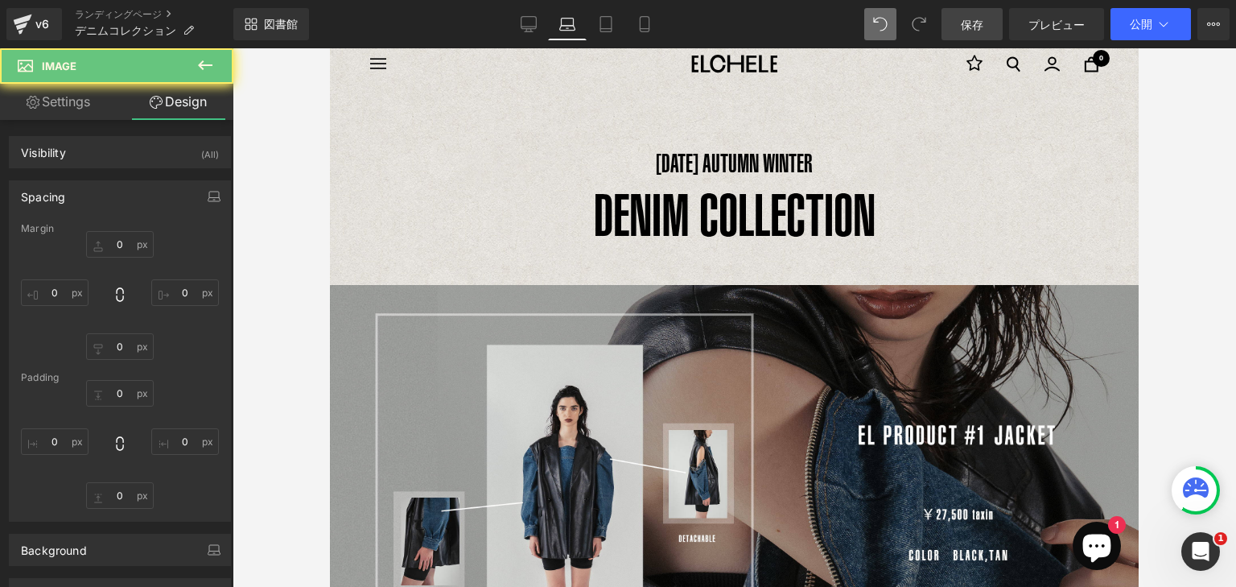
type input "0"
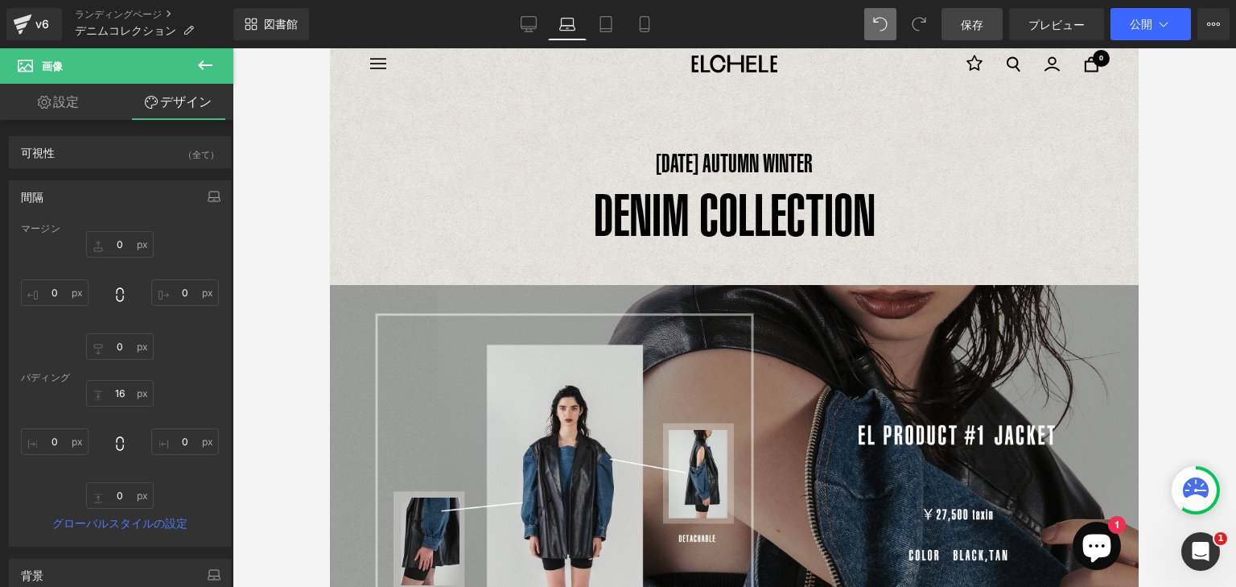
click at [974, 20] on font "保存" at bounding box center [972, 25] width 23 height 14
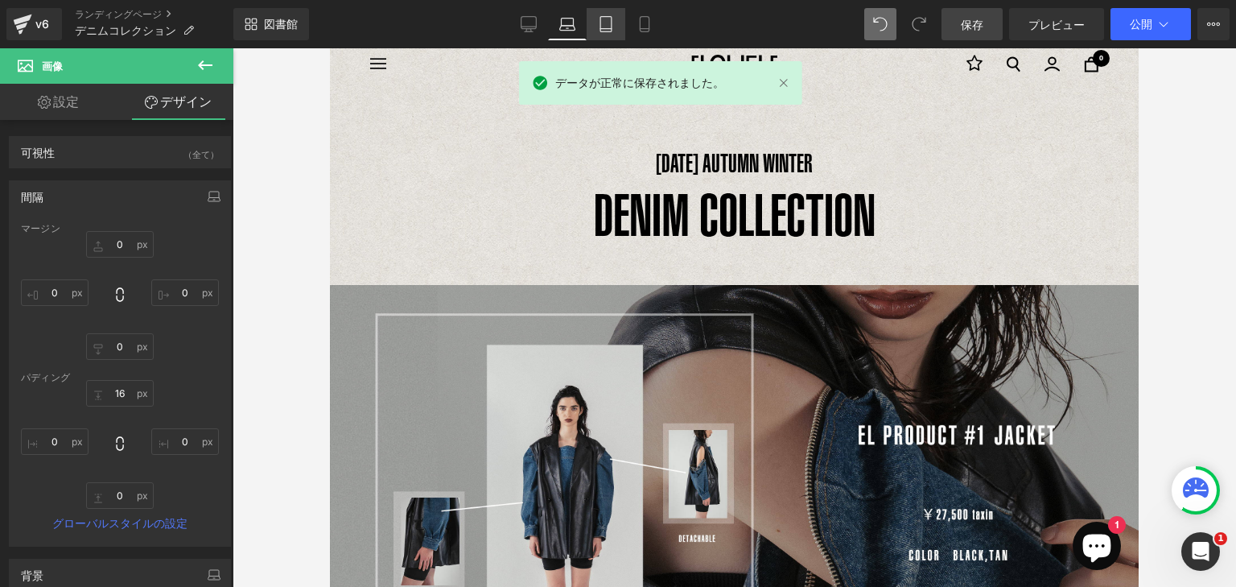
click at [596, 26] on link "錠剤" at bounding box center [606, 24] width 39 height 32
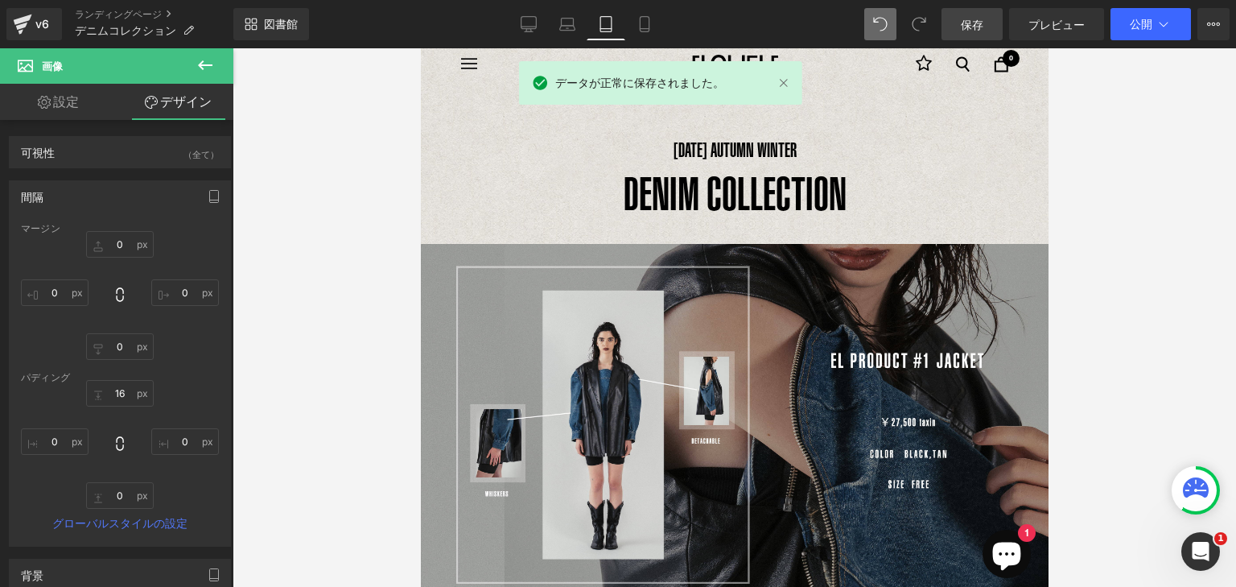
scroll to position [0, 0]
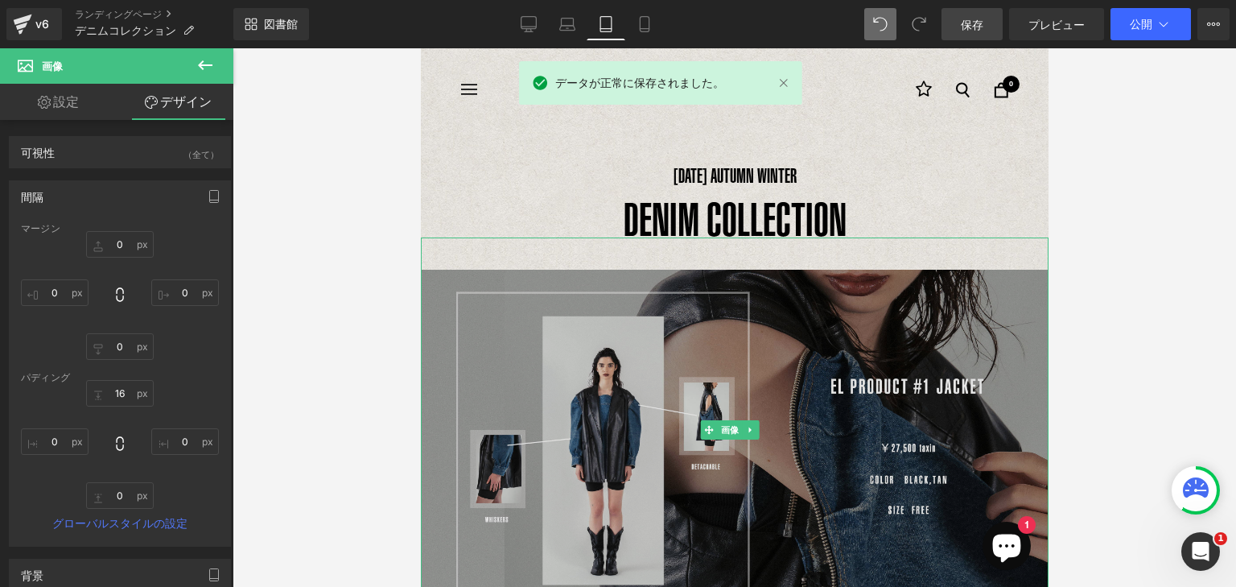
click at [745, 264] on img at bounding box center [734, 430] width 628 height 386
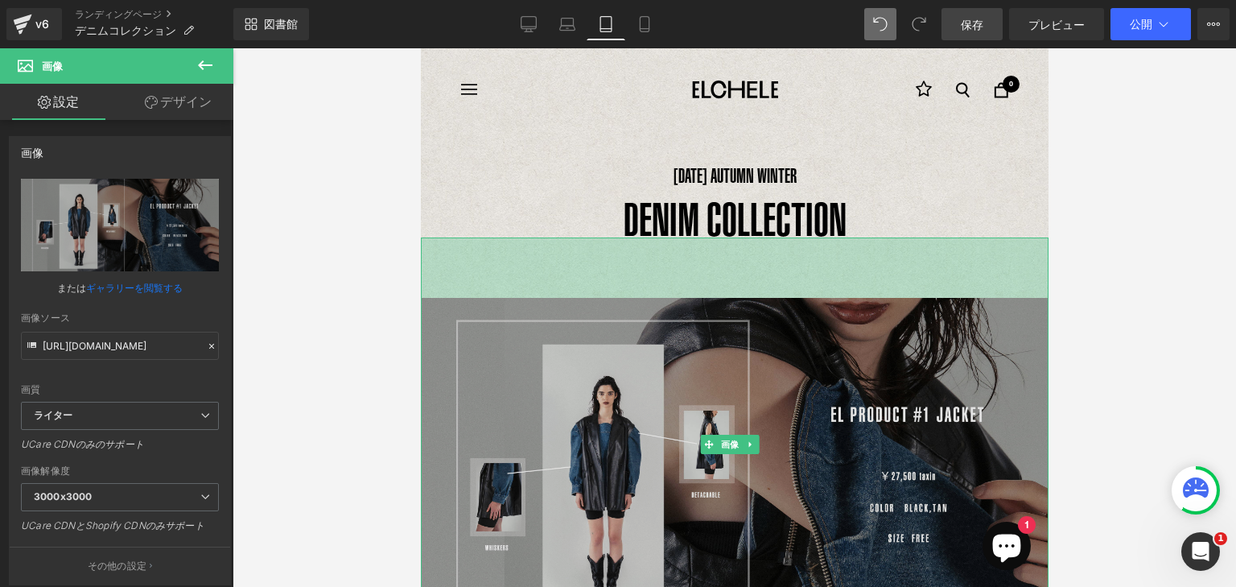
drag, startPoint x: 788, startPoint y: 239, endPoint x: 786, endPoint y: 299, distance: 60.4
click at [786, 299] on div "画像 75ピクセル" at bounding box center [734, 444] width 628 height 414
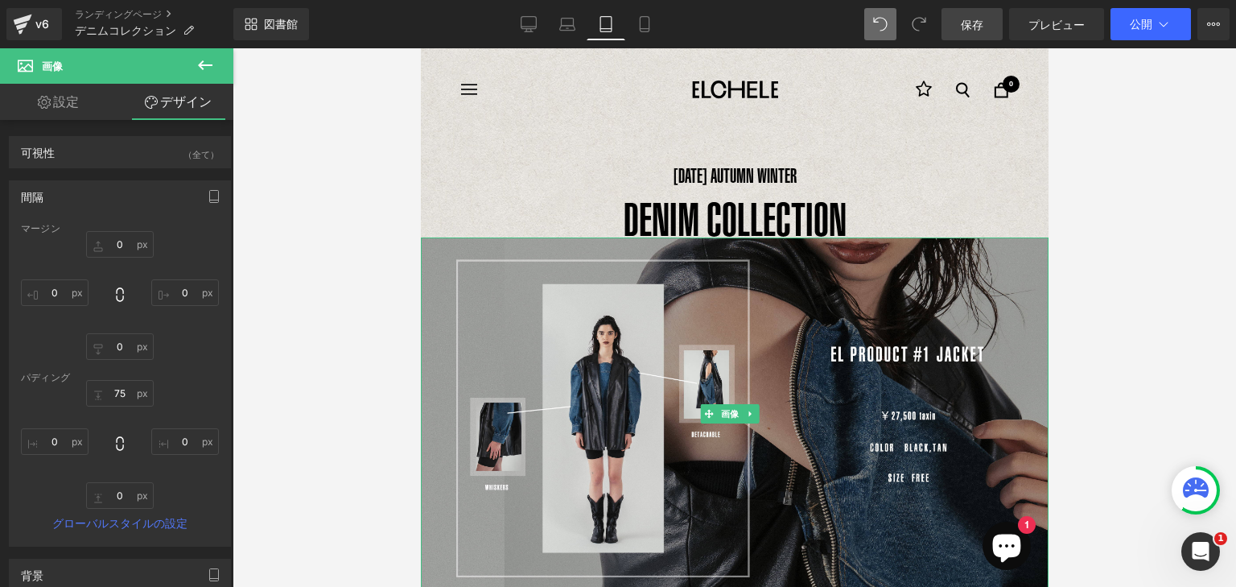
type input "0px"
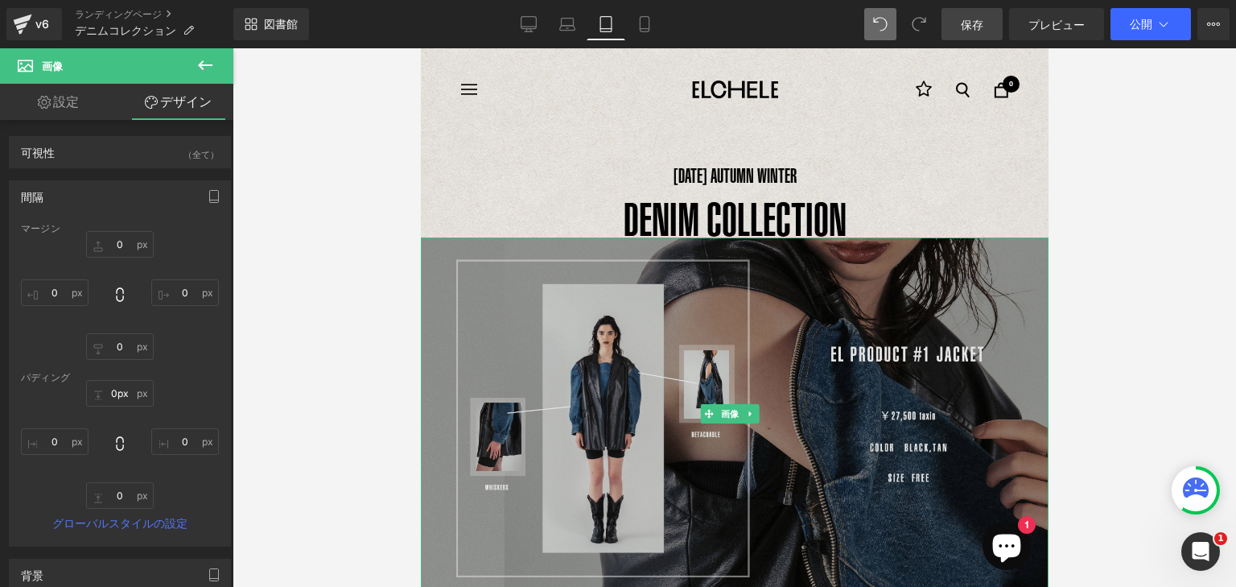
drag, startPoint x: 759, startPoint y: 295, endPoint x: 759, endPoint y: 287, distance: 8.9
click at [759, 287] on div "画像" at bounding box center [734, 413] width 628 height 353
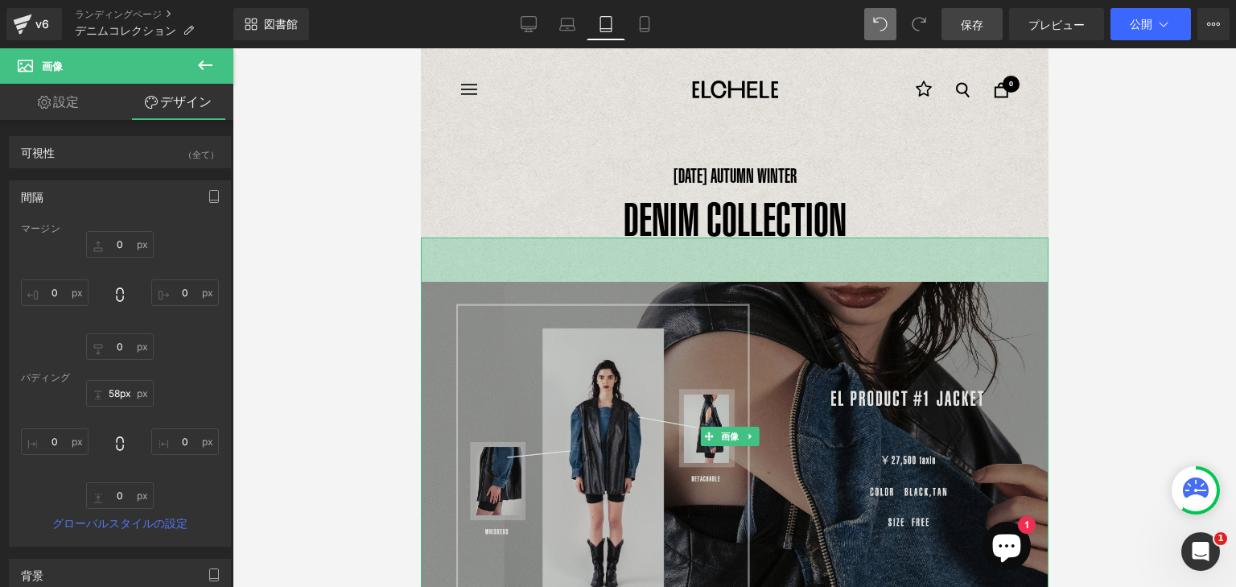
type input "59px"
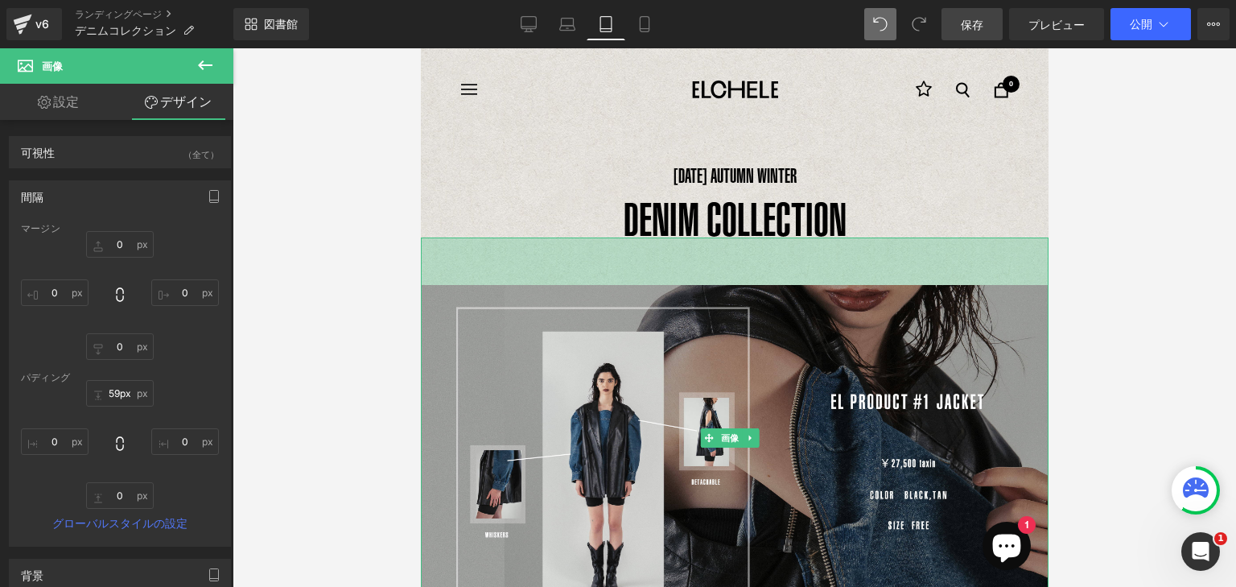
drag, startPoint x: 745, startPoint y: 239, endPoint x: 973, endPoint y: 173, distance: 238.0
click at [748, 287] on div "画像 59px" at bounding box center [734, 437] width 628 height 401
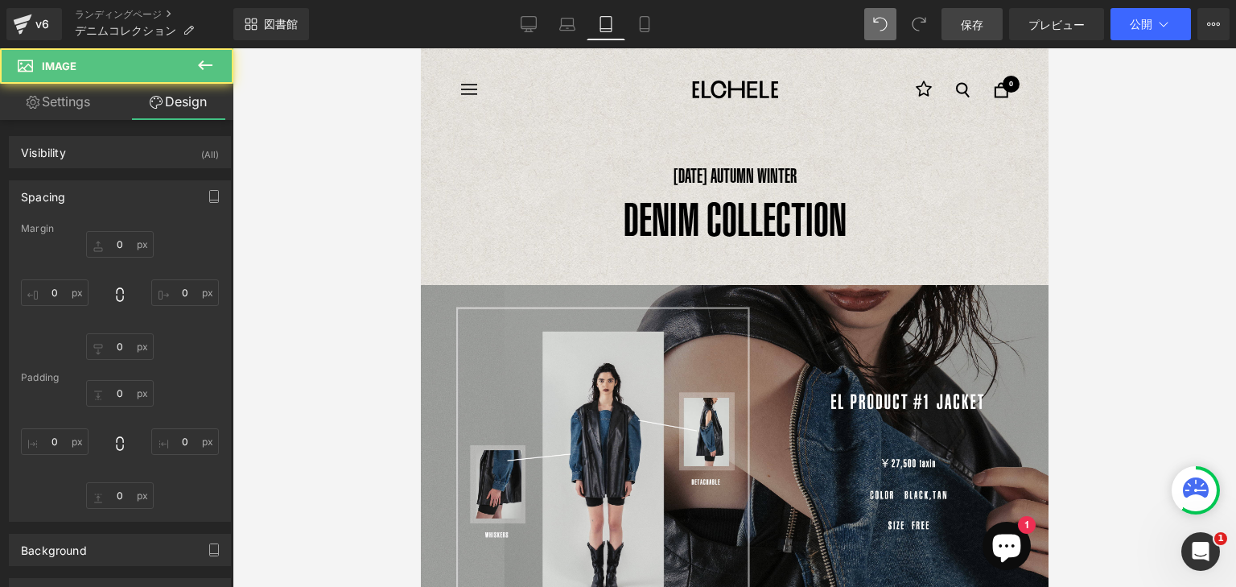
type input "0"
type input "59"
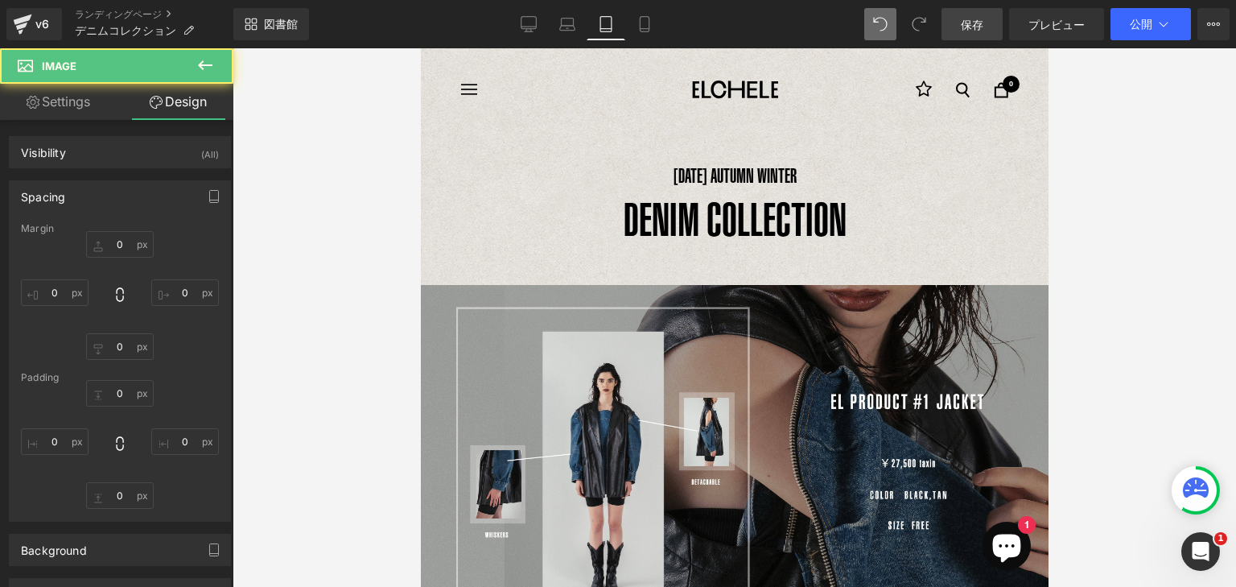
type input "0"
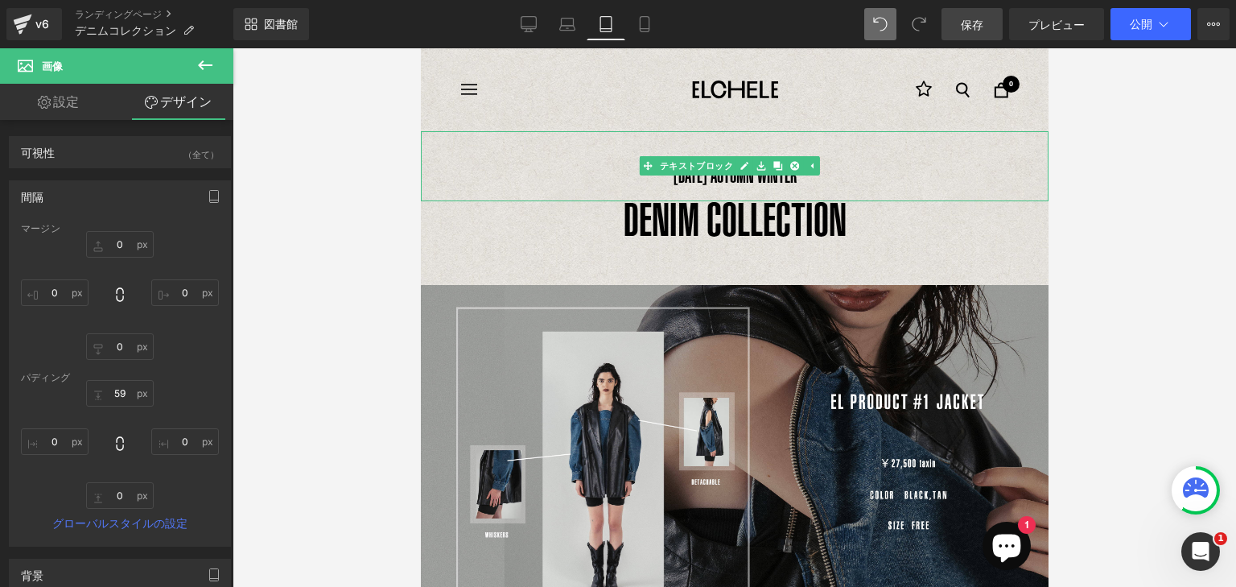
click at [806, 184] on p "[DATE] AUTUMN WINTER" at bounding box center [734, 176] width 628 height 51
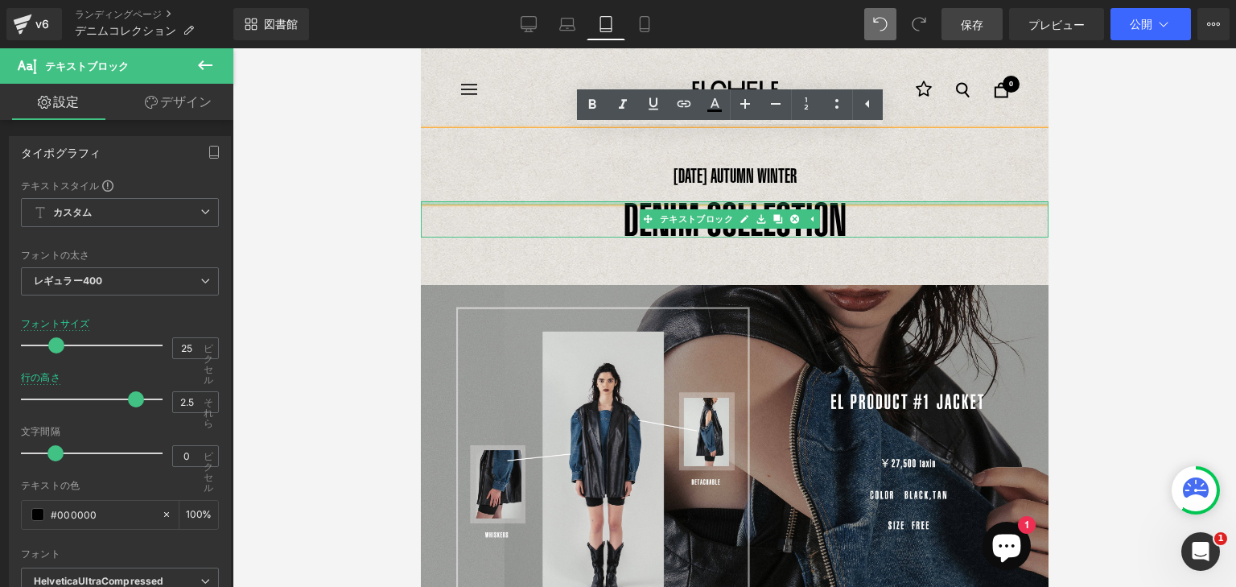
click at [814, 204] on div at bounding box center [734, 203] width 628 height 4
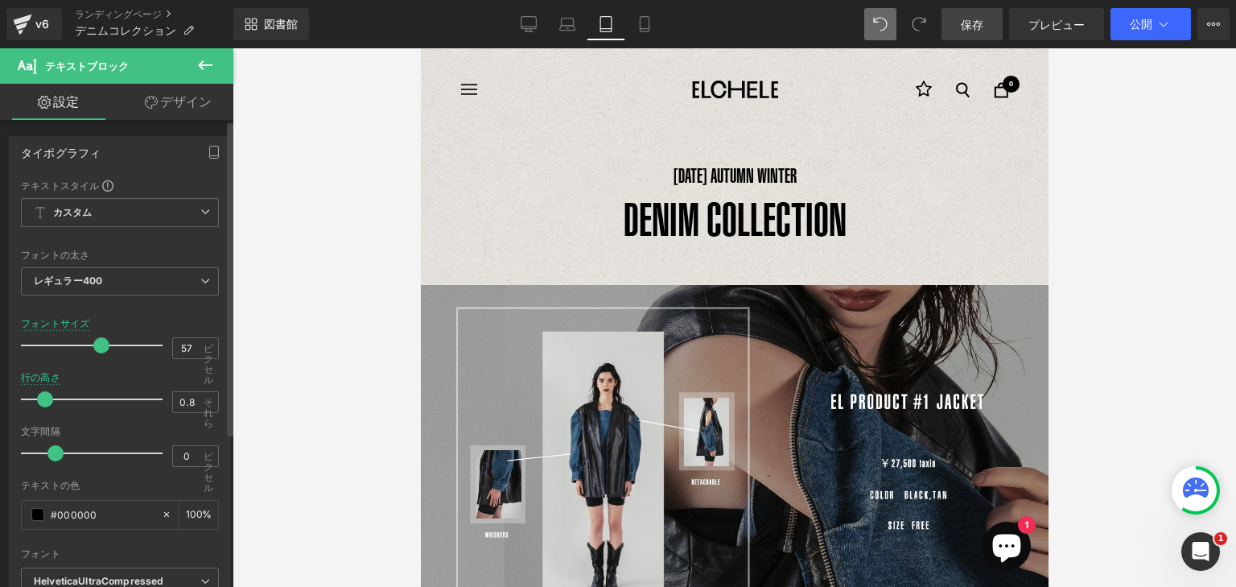
type input "0.7"
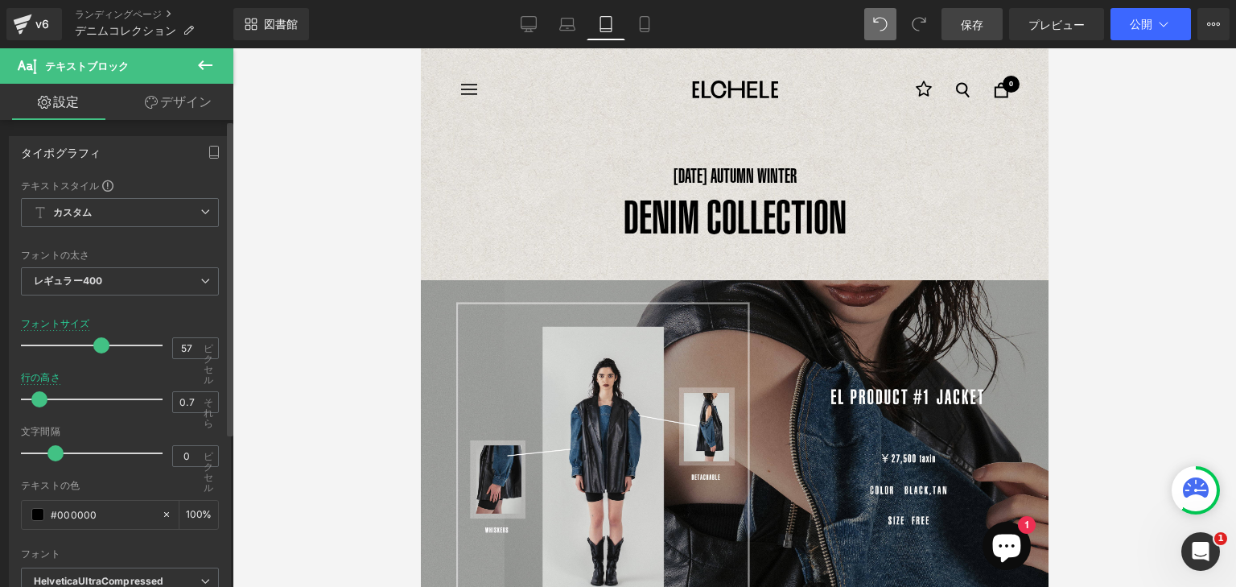
click at [43, 394] on span at bounding box center [39, 399] width 16 height 16
drag, startPoint x: 976, startPoint y: 26, endPoint x: 969, endPoint y: 43, distance: 18.1
click at [976, 27] on font "保存" at bounding box center [972, 25] width 23 height 14
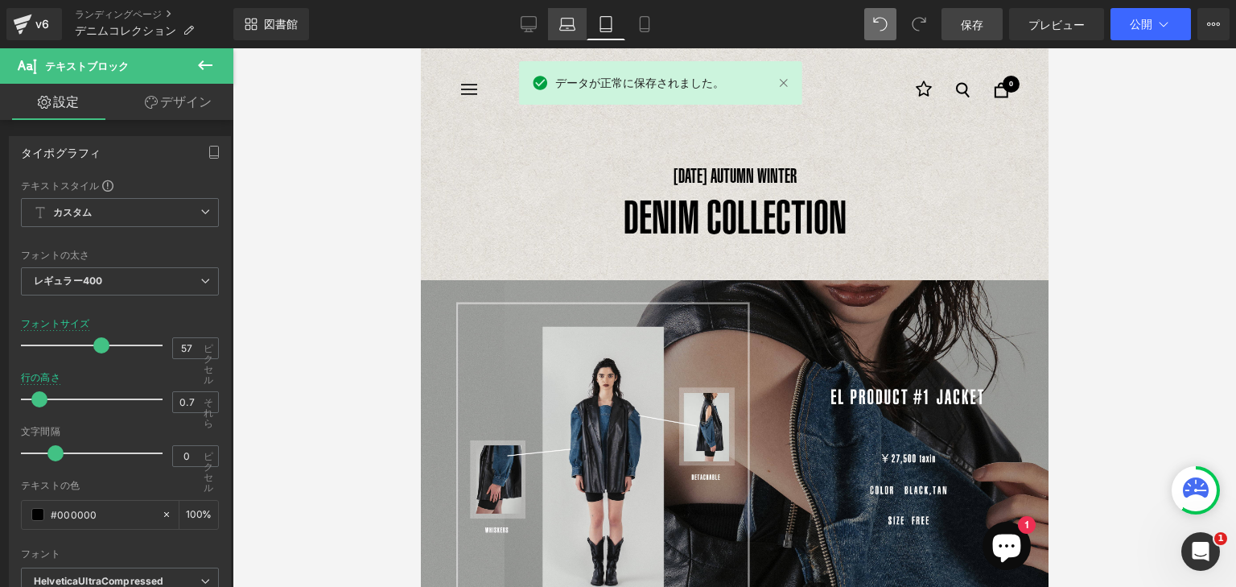
click at [569, 26] on icon at bounding box center [567, 24] width 16 height 16
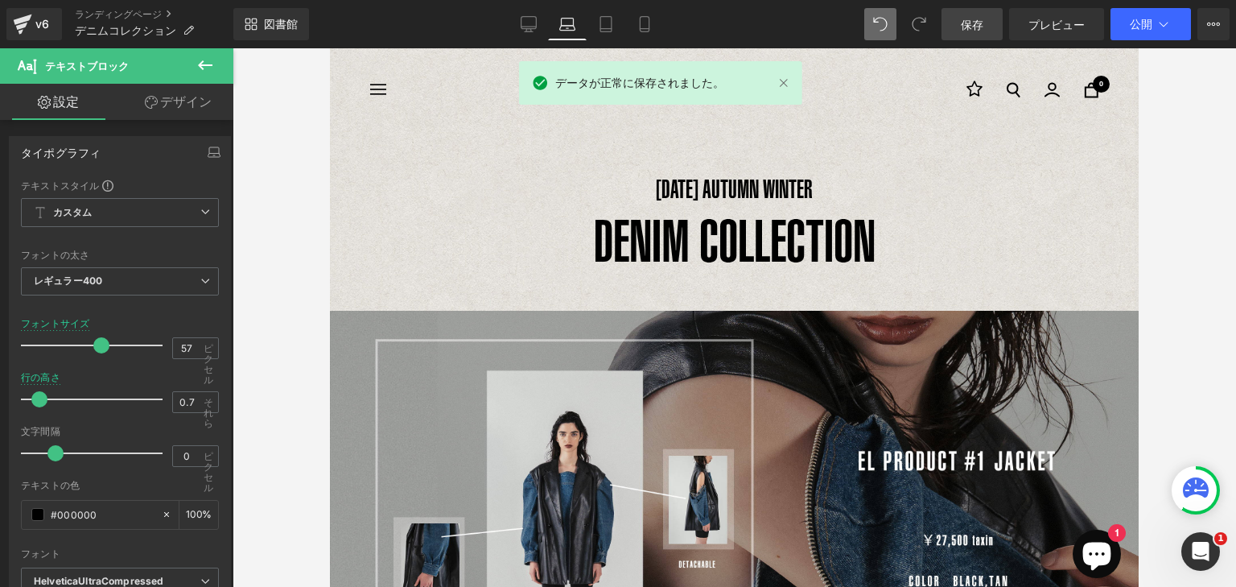
scroll to position [7, 0]
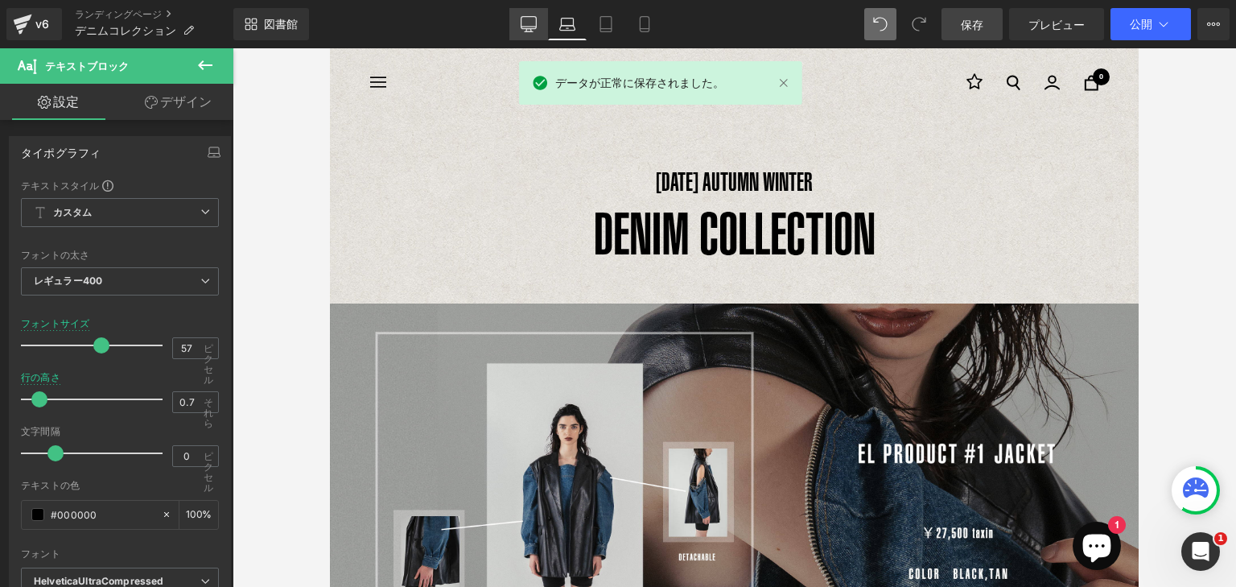
click at [532, 27] on icon at bounding box center [529, 27] width 15 height 0
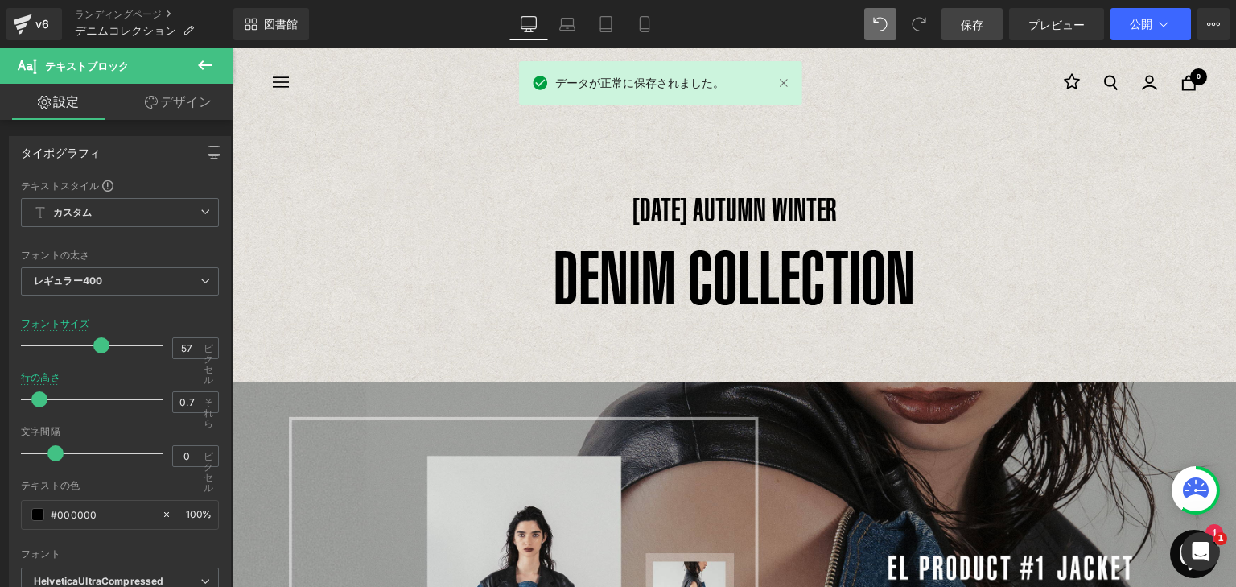
scroll to position [65, 0]
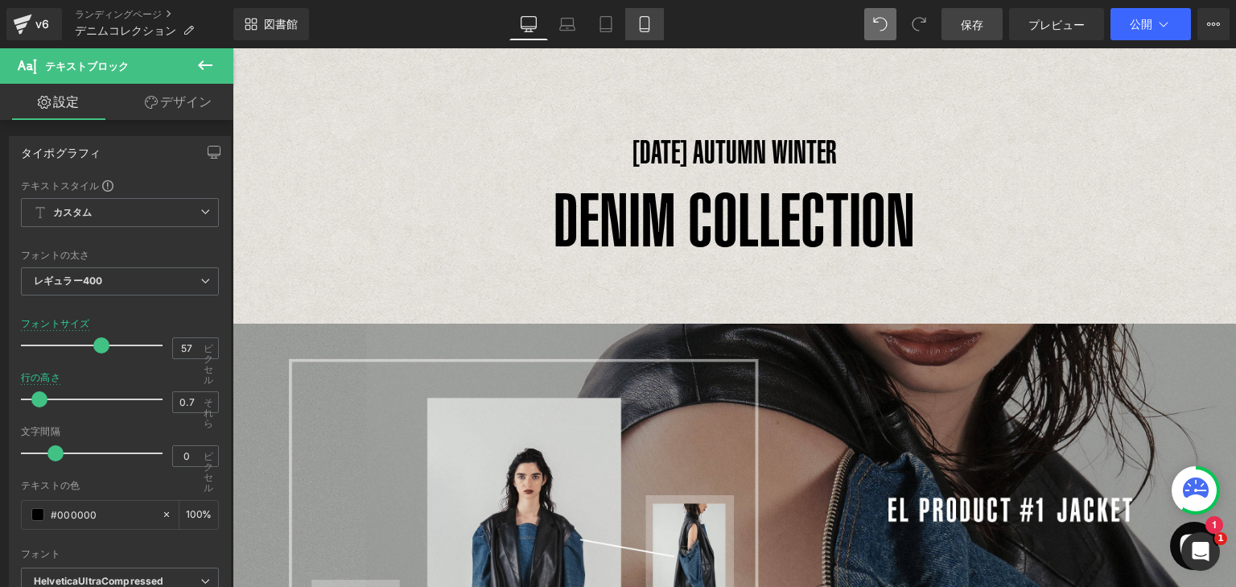
click at [642, 29] on icon at bounding box center [645, 24] width 16 height 16
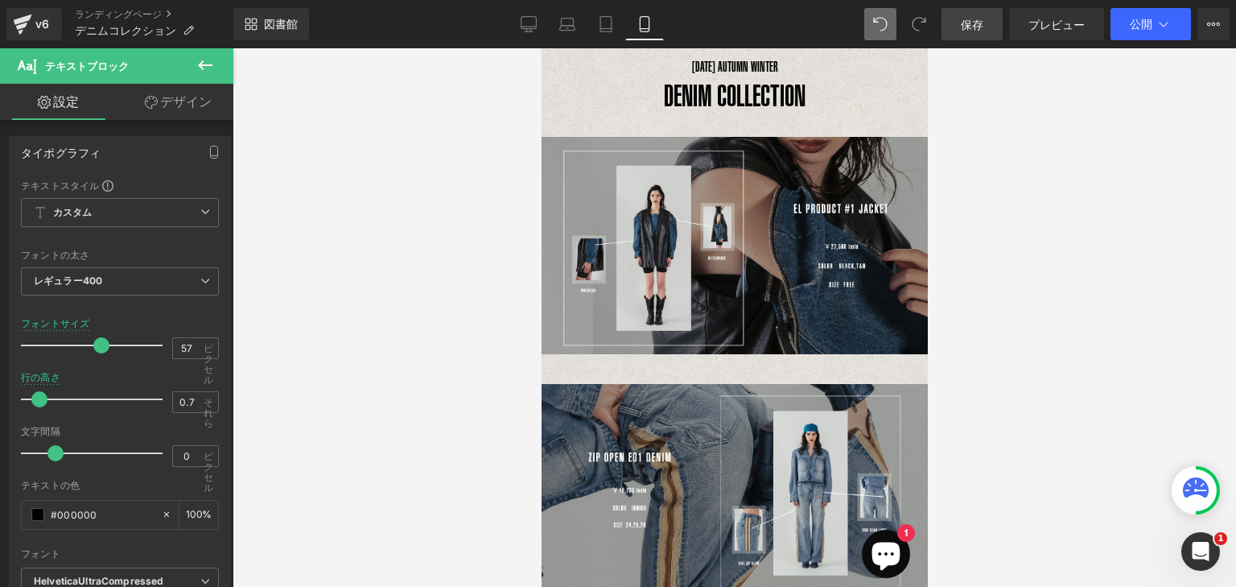
scroll to position [0, 0]
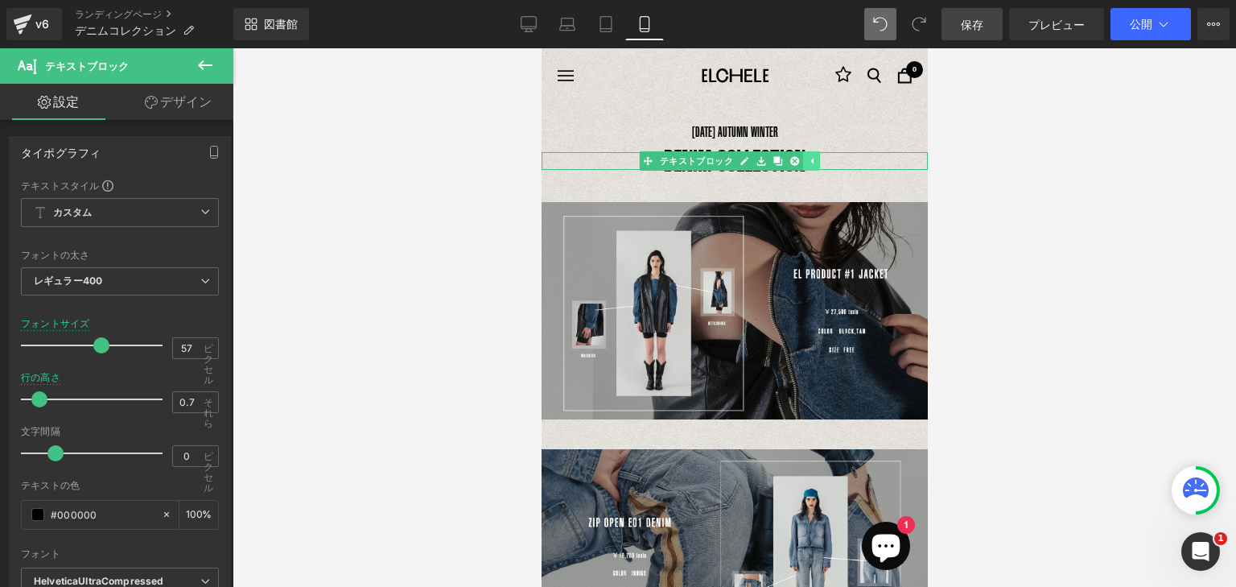
click at [819, 159] on link at bounding box center [811, 160] width 17 height 19
click at [819, 159] on p "DENIM COLLECTION" at bounding box center [734, 161] width 386 height 18
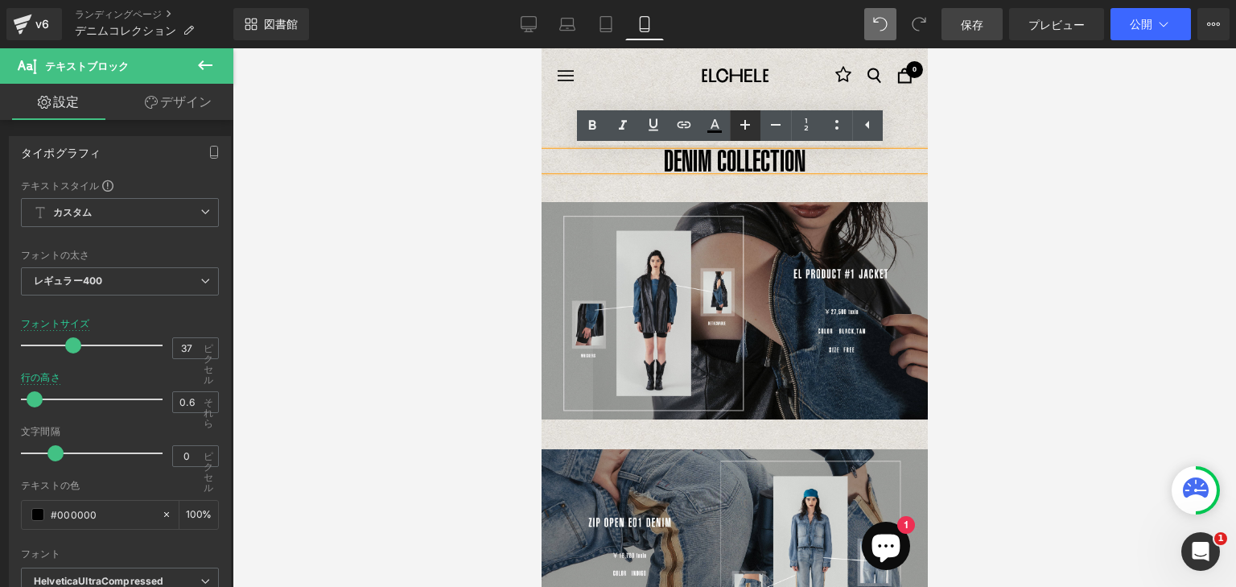
click at [739, 129] on icon at bounding box center [745, 124] width 19 height 19
type input "39"
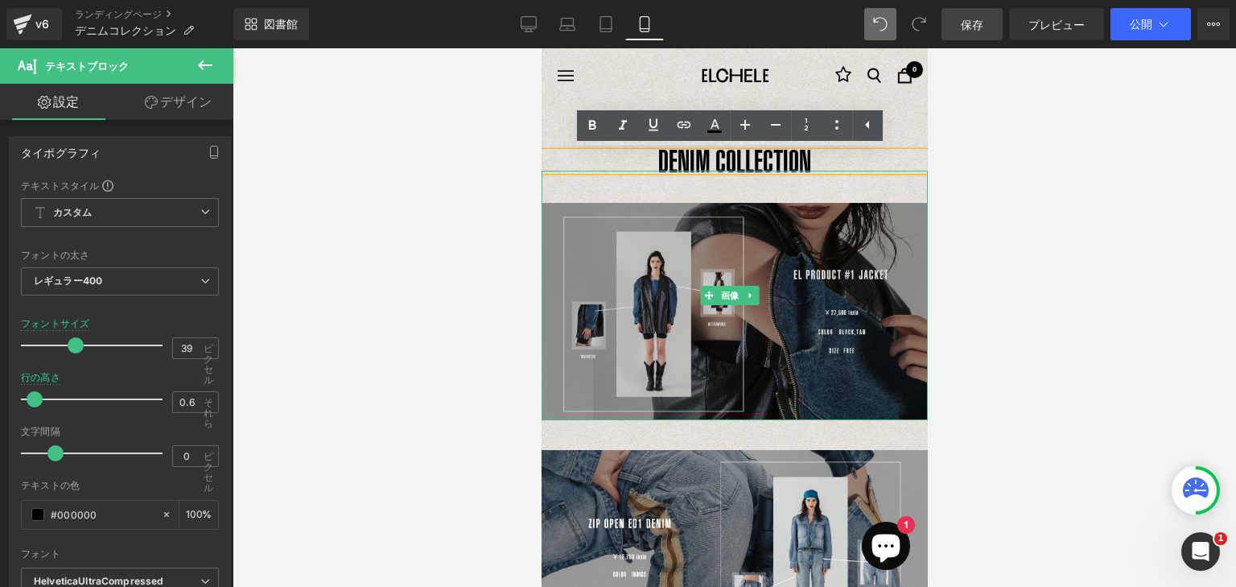
click at [815, 190] on img at bounding box center [734, 296] width 386 height 250
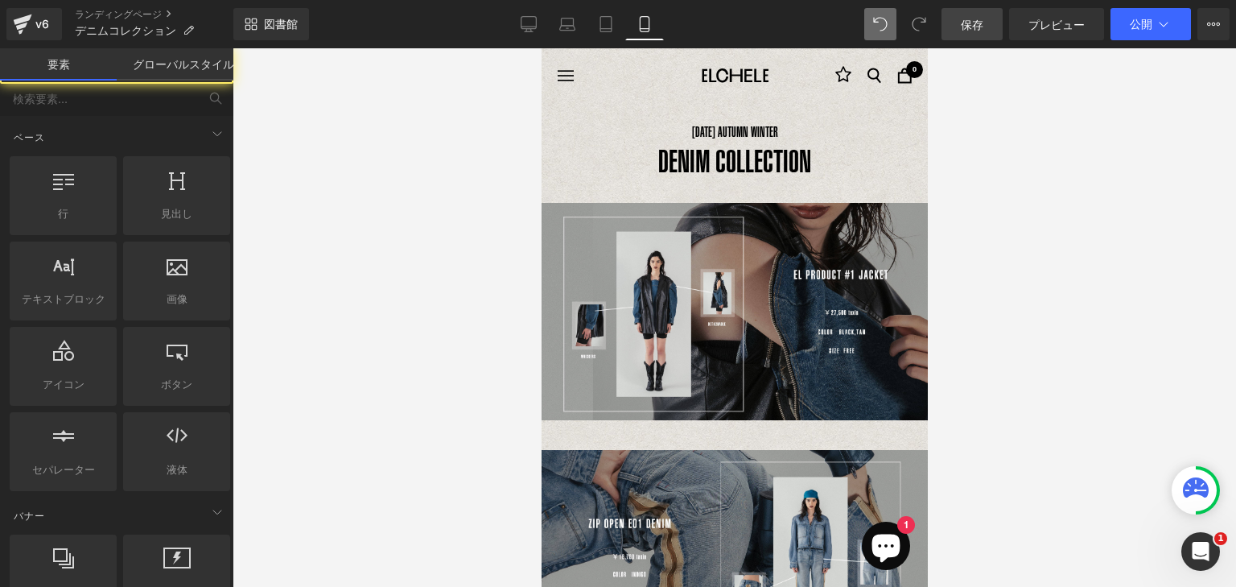
click at [966, 171] on div at bounding box center [735, 317] width 1004 height 539
click at [976, 31] on span "保存" at bounding box center [972, 24] width 23 height 17
click at [1172, 27] on button "公開" at bounding box center [1151, 24] width 80 height 32
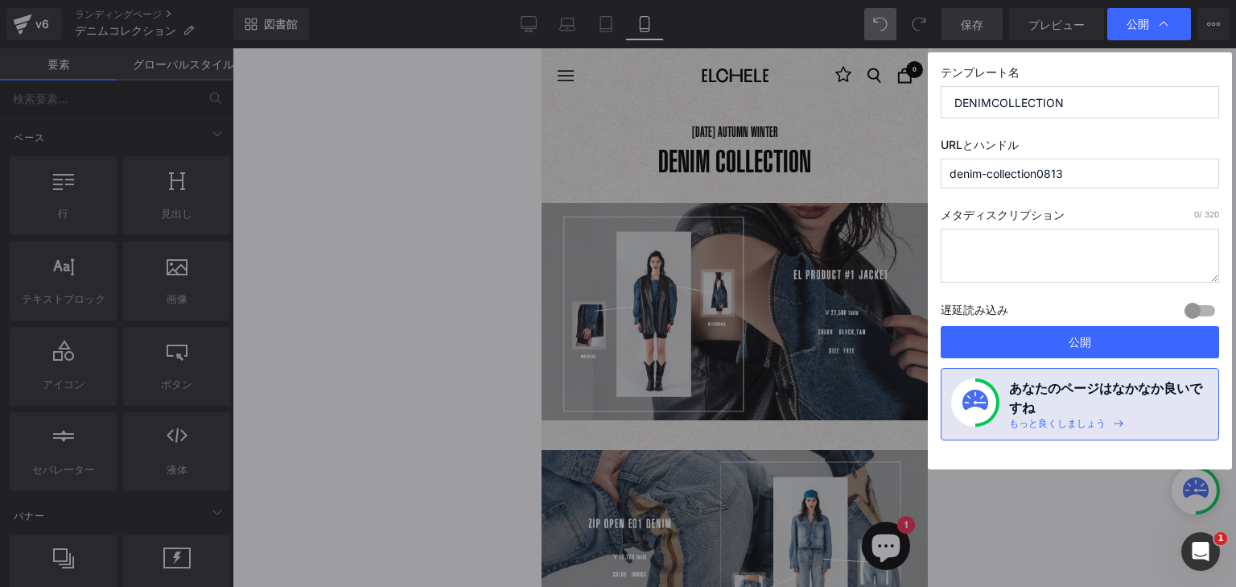
click at [991, 101] on input "DENIMCOLLECTION" at bounding box center [1080, 102] width 279 height 32
type input "DENIM COLLECTION"
click at [1093, 179] on input "denim-collection0813" at bounding box center [1080, 174] width 279 height 30
click at [1053, 245] on textarea at bounding box center [1080, 256] width 279 height 54
drag, startPoint x: 953, startPoint y: 104, endPoint x: 937, endPoint y: 105, distance: 16.2
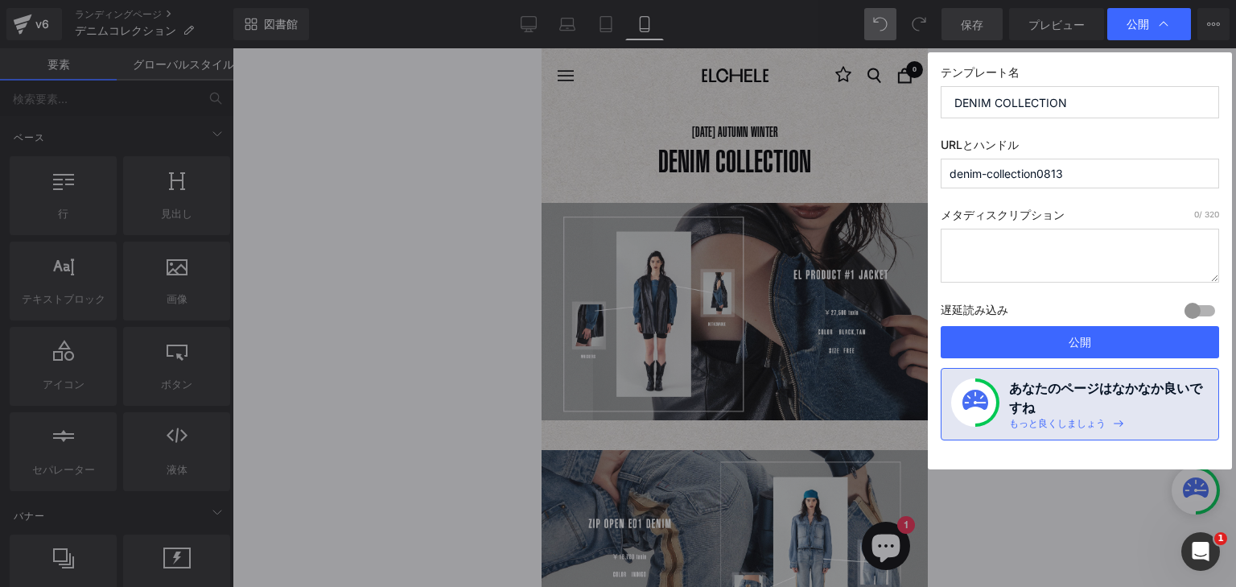
click at [937, 105] on div "テンプレート名 DENIM COLLECTION URLとハンドル denim-collection0813 メタディスクリプション 0 / 320 遅延読み…" at bounding box center [1080, 260] width 304 height 417
click at [1084, 335] on font "公開" at bounding box center [1080, 342] width 23 height 14
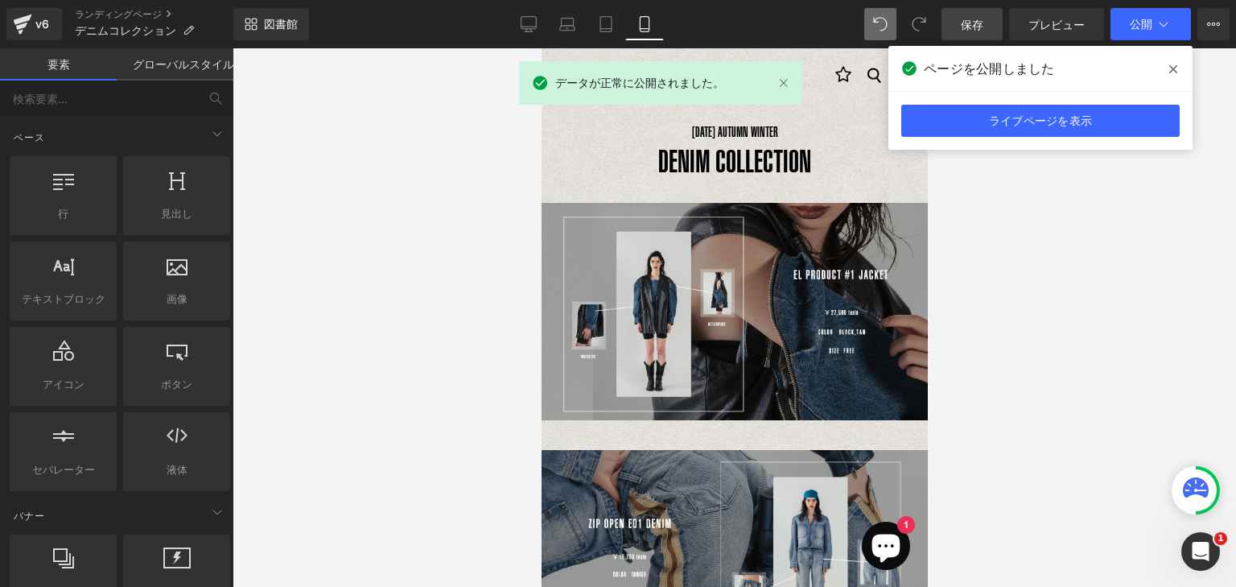
click at [1075, 124] on font "ライブページを表示" at bounding box center [1040, 121] width 103 height 14
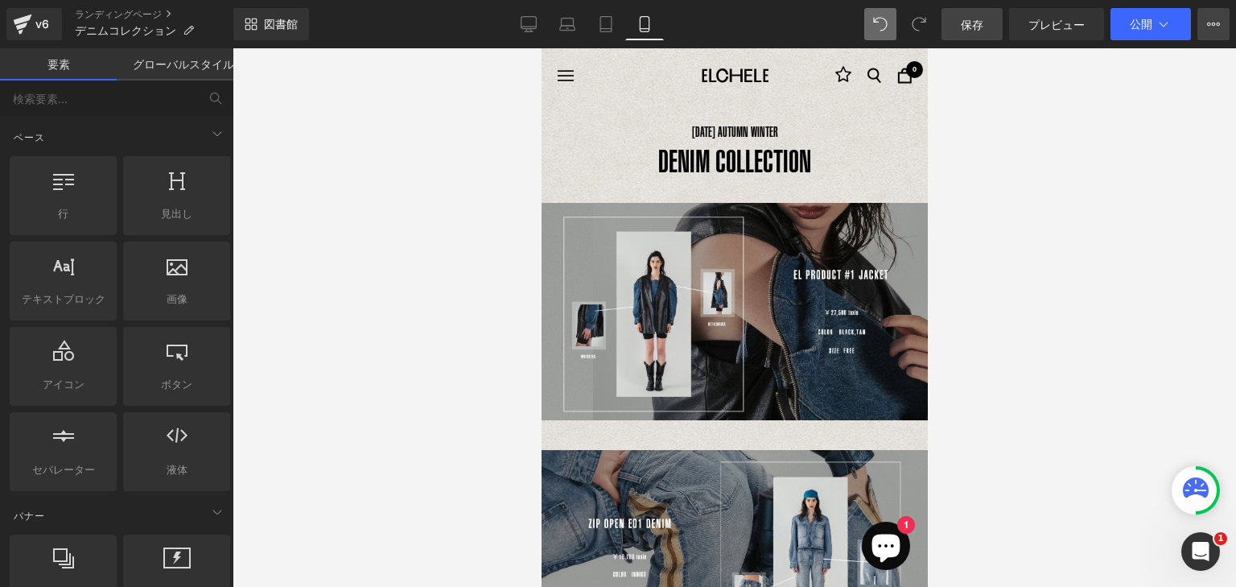
click at [1222, 34] on button "ライブページを表示 現在のテンプレートで表示 テンプレートをライブラリに保存 スケジュール公開 最適化する 公開設定 ショートカット" at bounding box center [1214, 24] width 32 height 32
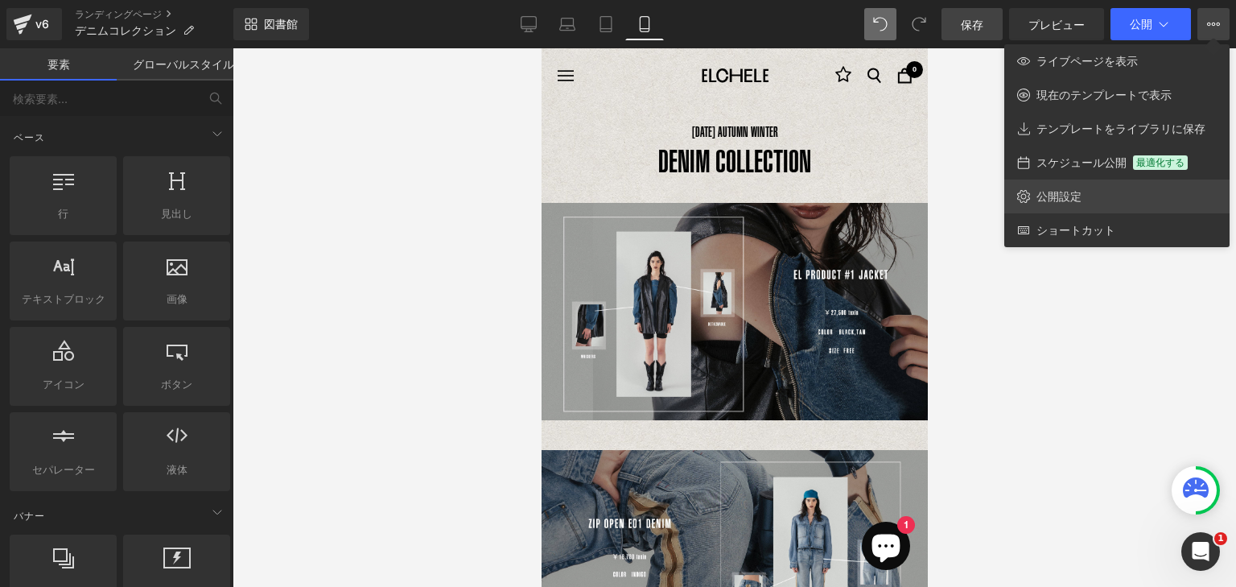
click at [1074, 196] on font "公開設定" at bounding box center [1059, 196] width 45 height 14
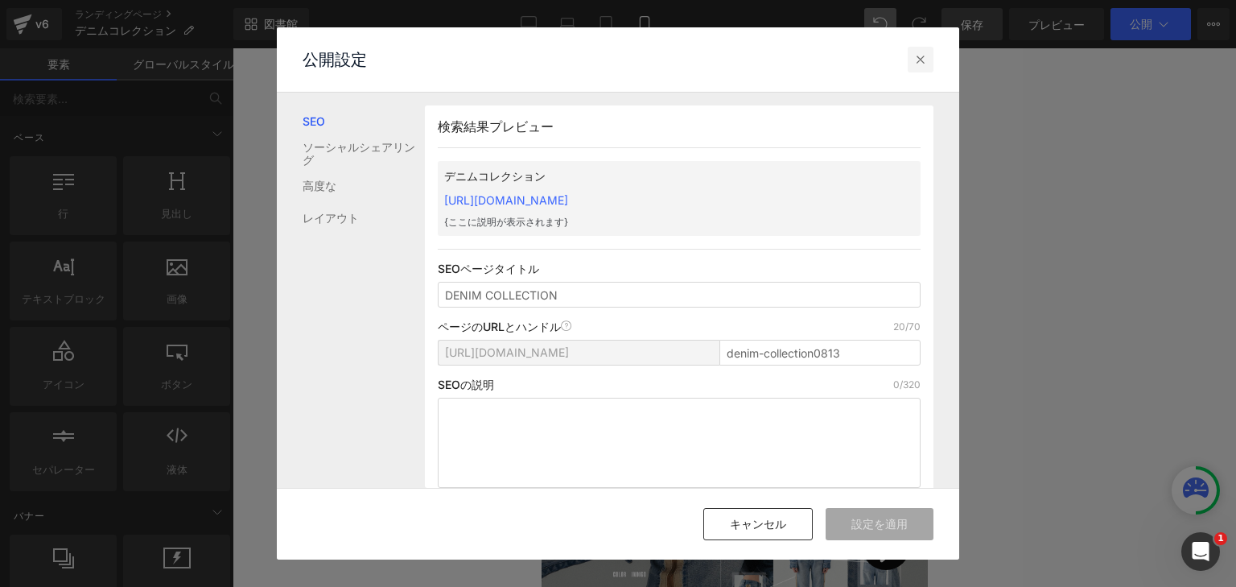
click at [923, 66] on icon at bounding box center [921, 60] width 16 height 16
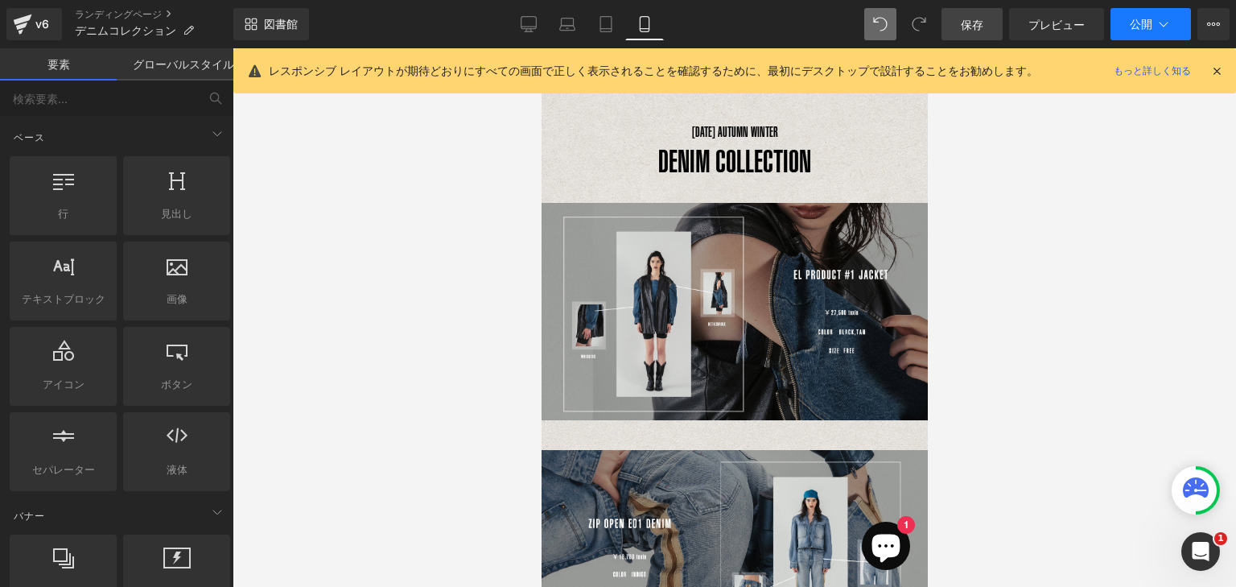
click at [1172, 23] on button "公開" at bounding box center [1151, 24] width 80 height 32
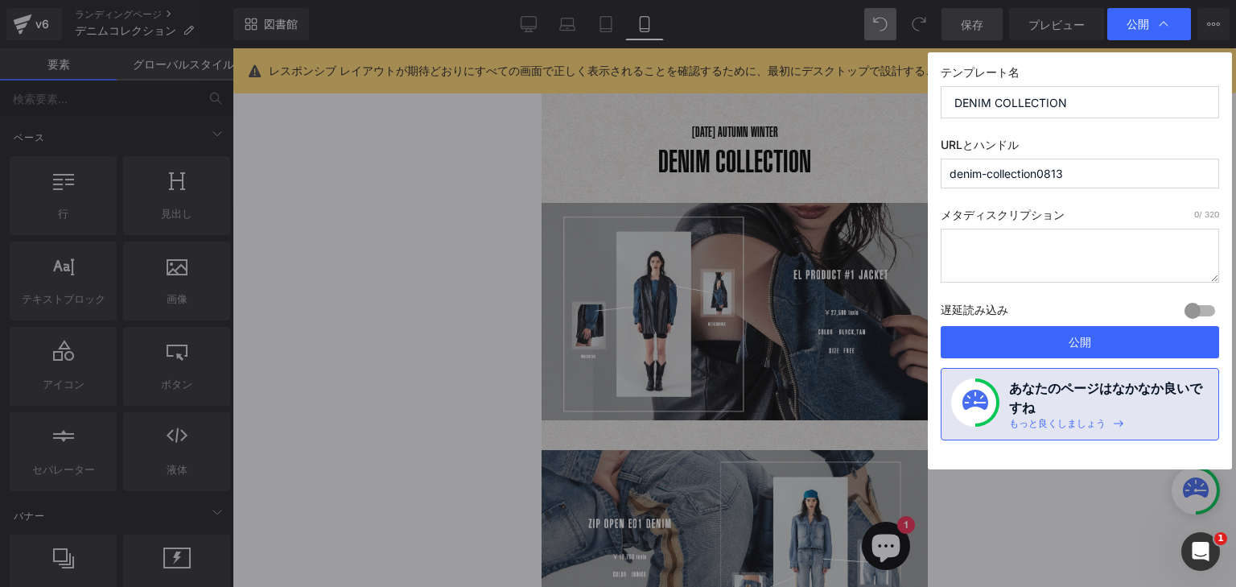
click at [1130, 174] on input "denim-collection0813" at bounding box center [1080, 174] width 279 height 30
drag, startPoint x: 1082, startPoint y: 178, endPoint x: 884, endPoint y: 176, distance: 198.0
click at [884, 176] on div "公開 テンプレート名 DENIM COLLECTION URLとハンドル denim-collection0813 メタディスクリプション 0 / 320 遅…" at bounding box center [618, 293] width 1236 height 587
click at [1136, 200] on div "テンプレート名 DENIM COLLECTION URLとハンドル denim-collection0813 メタディスクリプション 0 / 320 遅延読み…" at bounding box center [1080, 260] width 304 height 417
click at [1112, 172] on input "denim-collection0813" at bounding box center [1080, 174] width 279 height 30
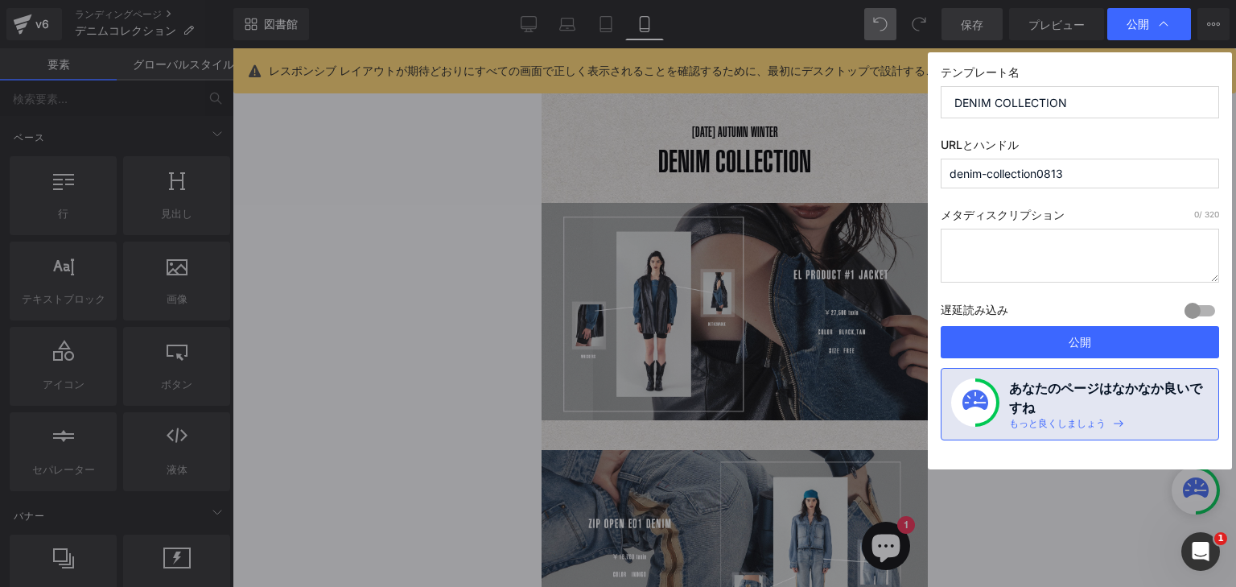
click at [951, 174] on input "denim-collection0813" at bounding box center [1080, 174] width 279 height 30
click at [1082, 174] on input "denim-collection0813" at bounding box center [1080, 174] width 279 height 30
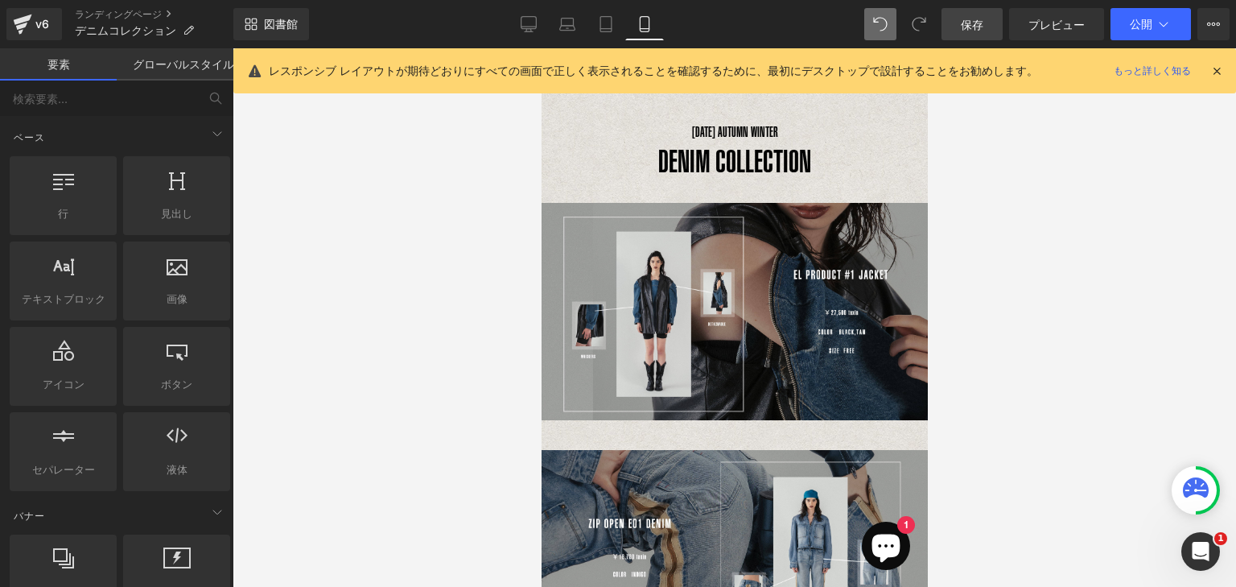
click at [1214, 70] on icon at bounding box center [1217, 71] width 14 height 14
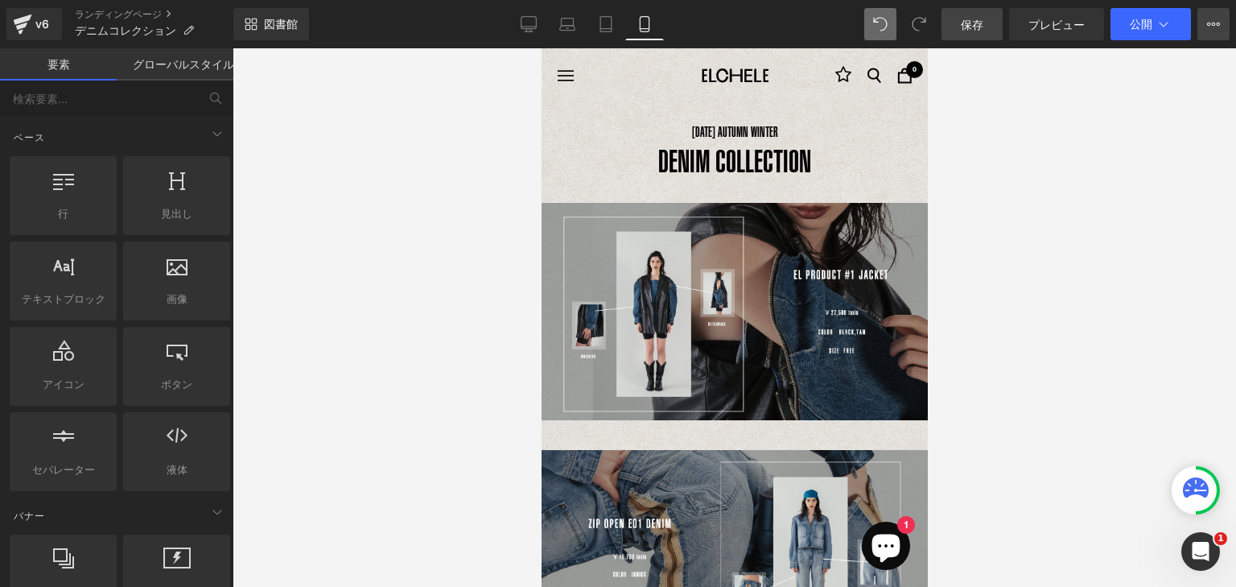
click at [1215, 28] on icon at bounding box center [1214, 24] width 13 height 13
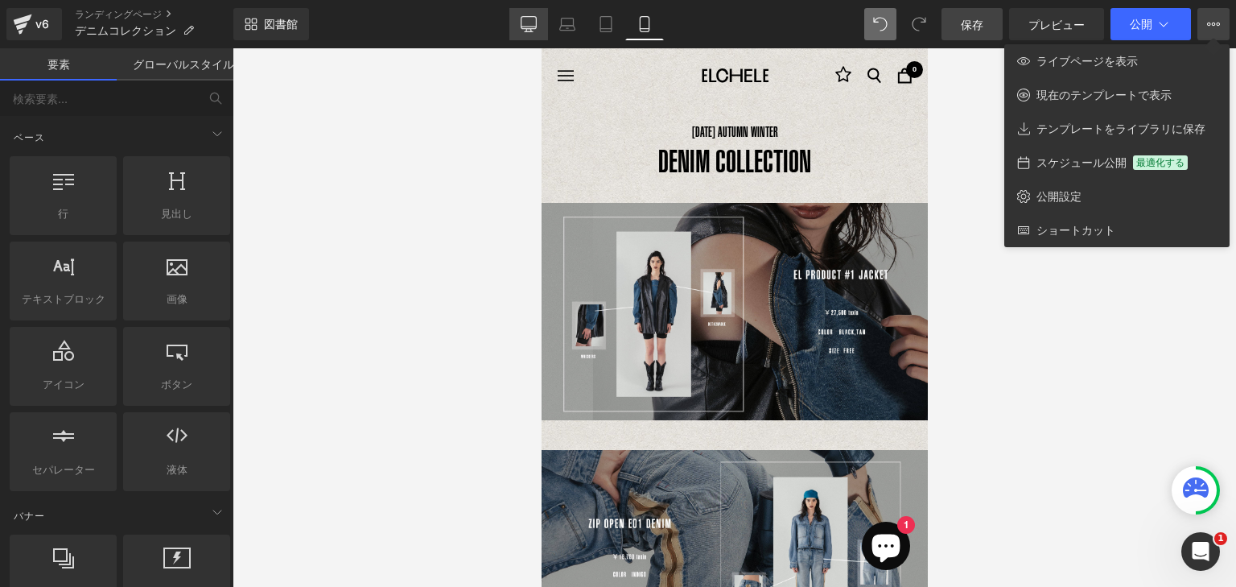
click at [522, 21] on icon at bounding box center [529, 23] width 15 height 12
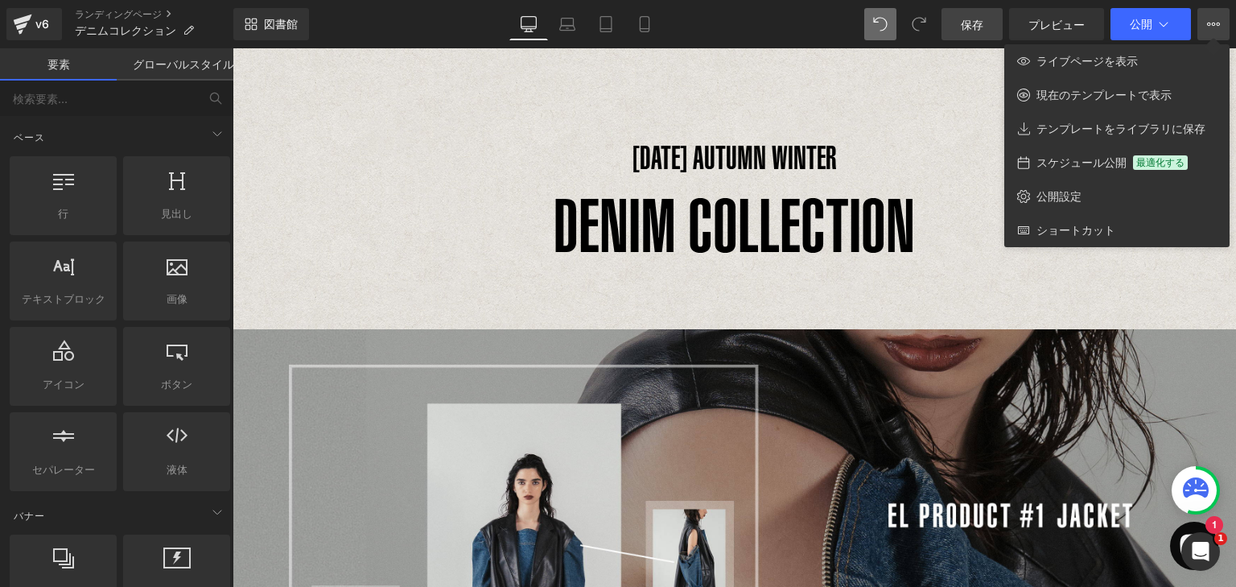
scroll to position [71, 0]
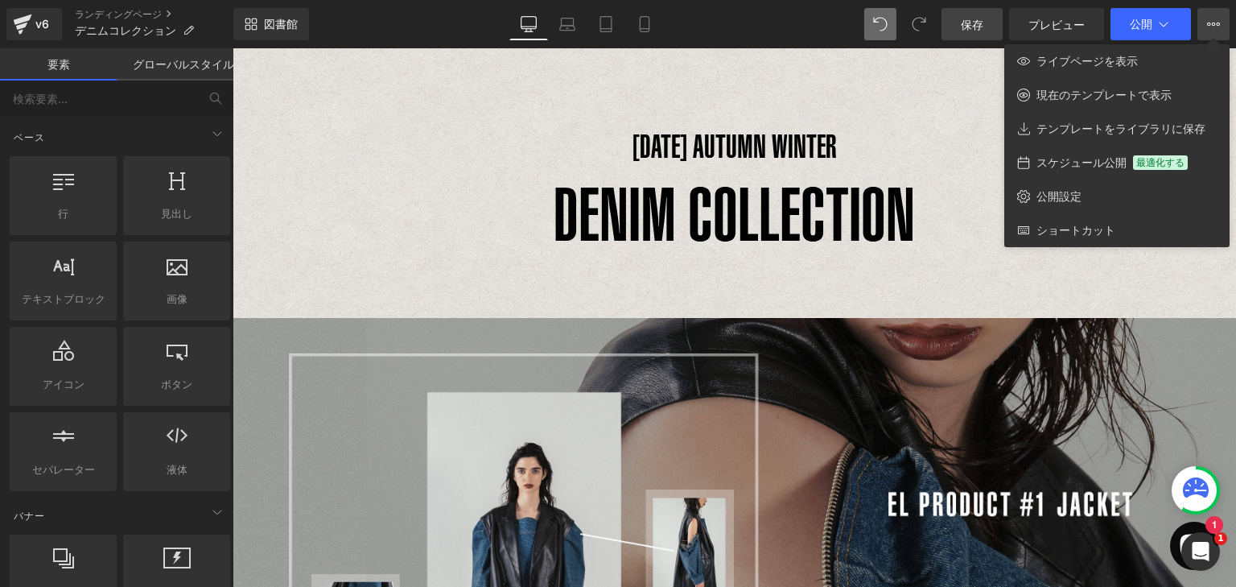
click at [824, 261] on div at bounding box center [735, 317] width 1004 height 539
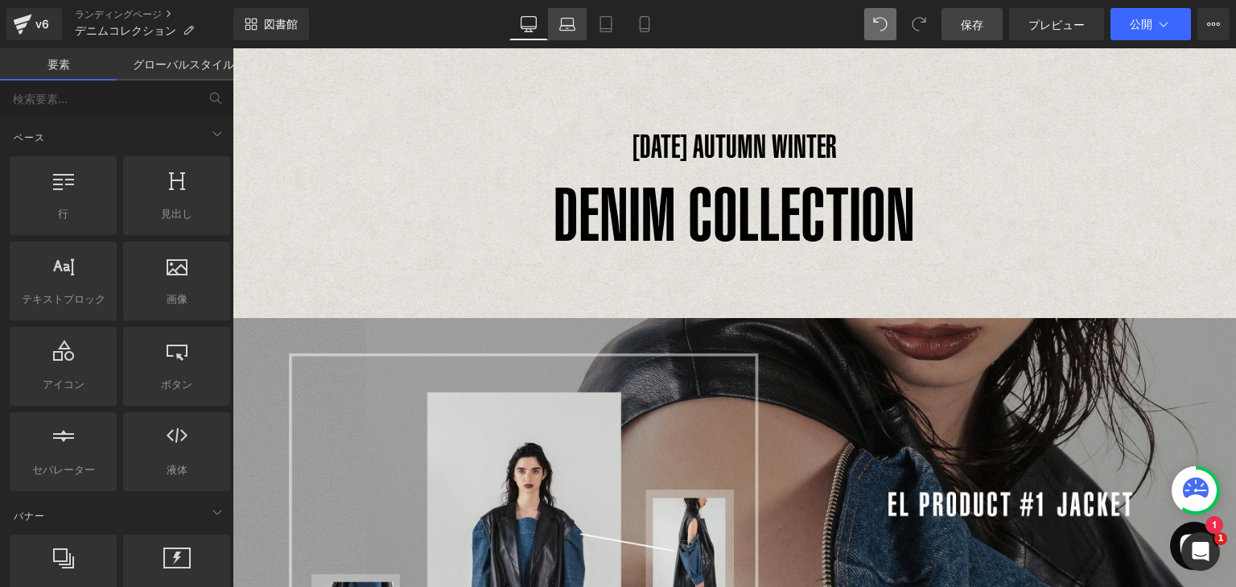
click at [572, 19] on icon at bounding box center [567, 24] width 16 height 16
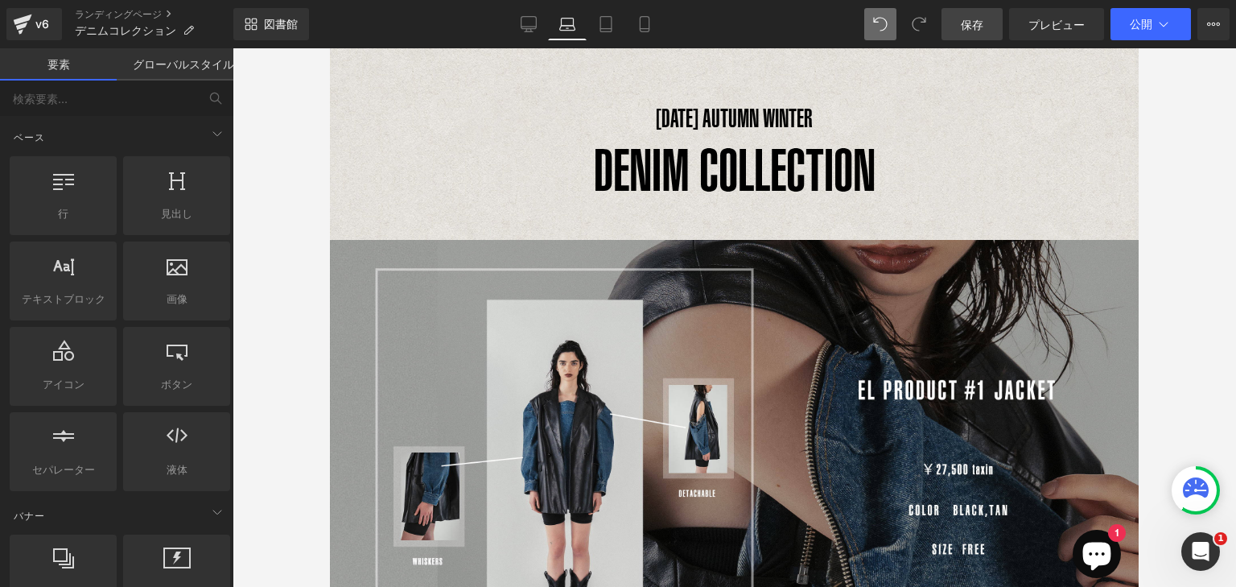
scroll to position [83, 0]
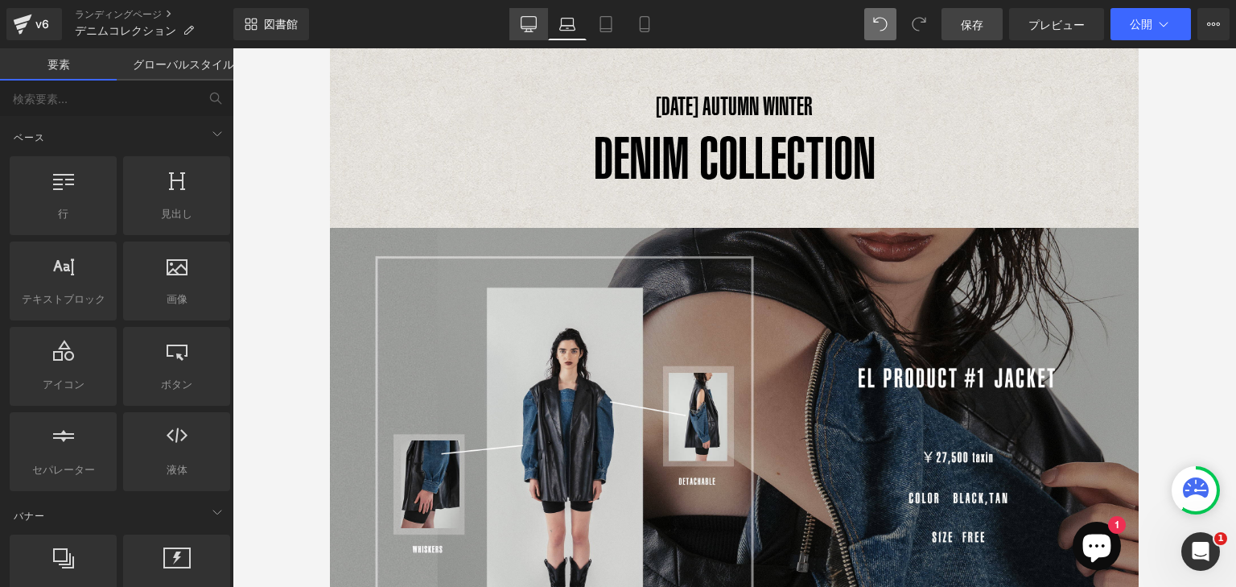
click at [528, 31] on icon at bounding box center [529, 24] width 16 height 16
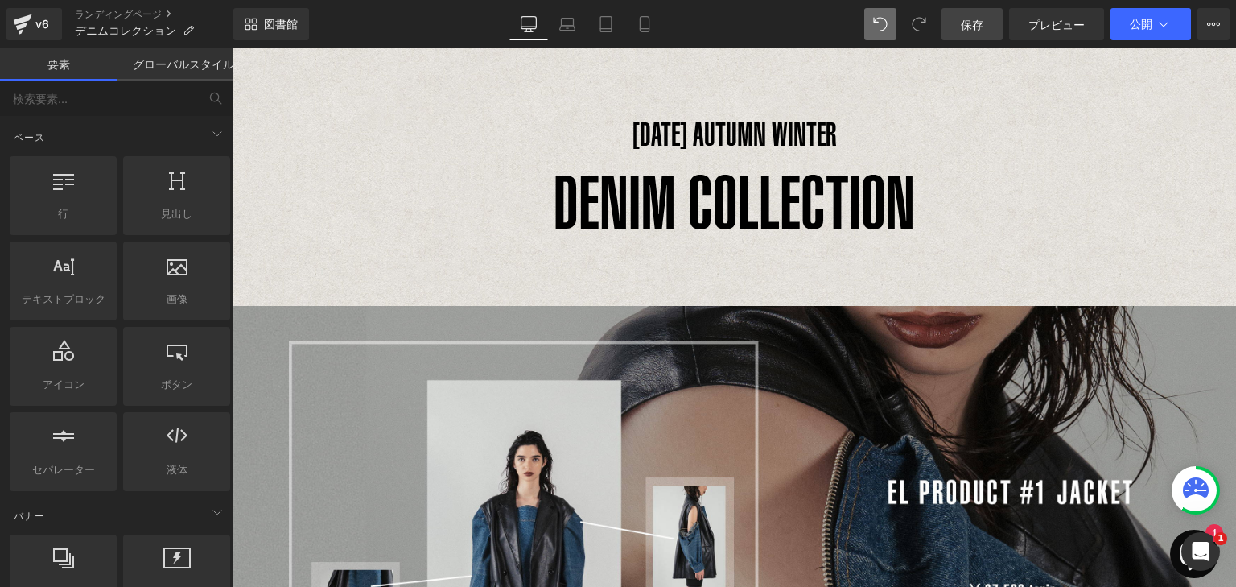
scroll to position [218, 0]
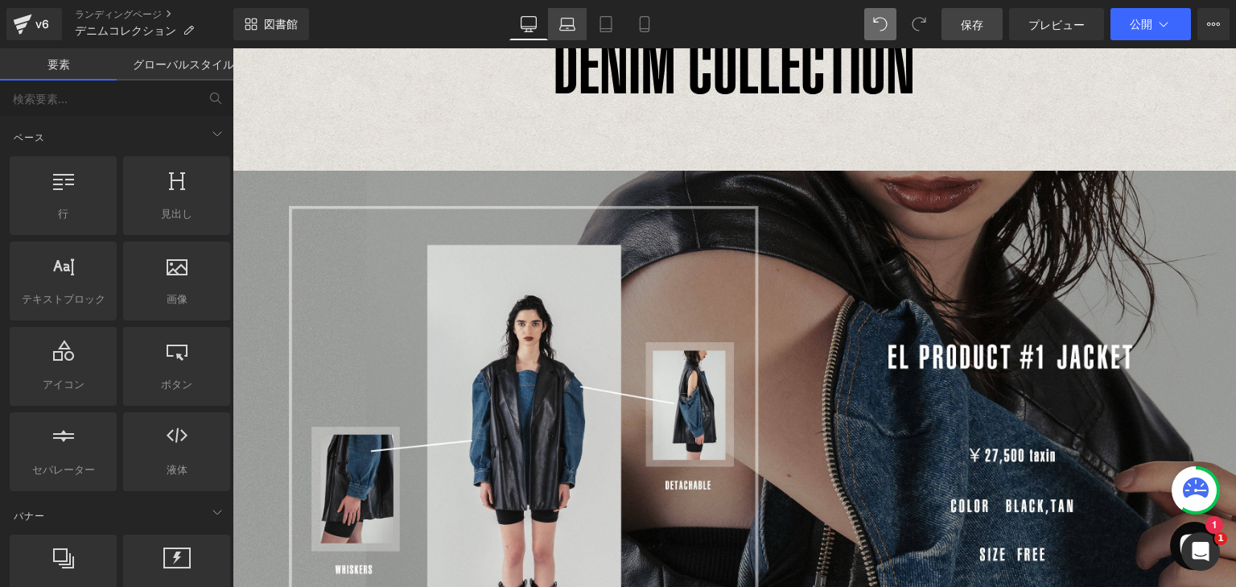
click at [566, 27] on icon at bounding box center [567, 24] width 16 height 16
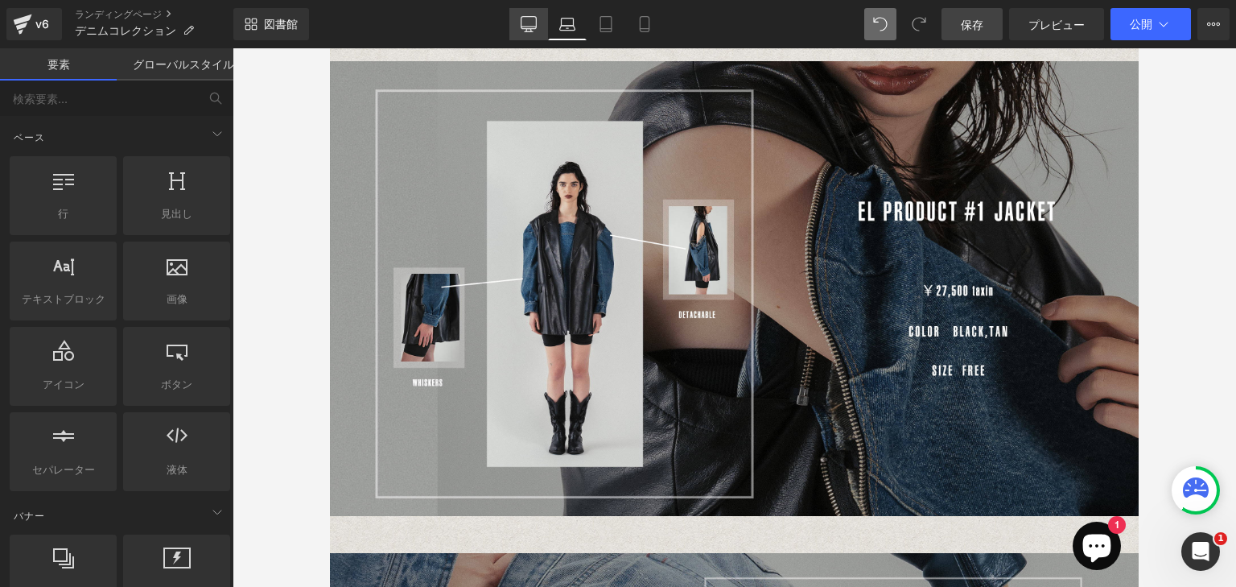
click at [526, 25] on icon at bounding box center [529, 24] width 16 height 16
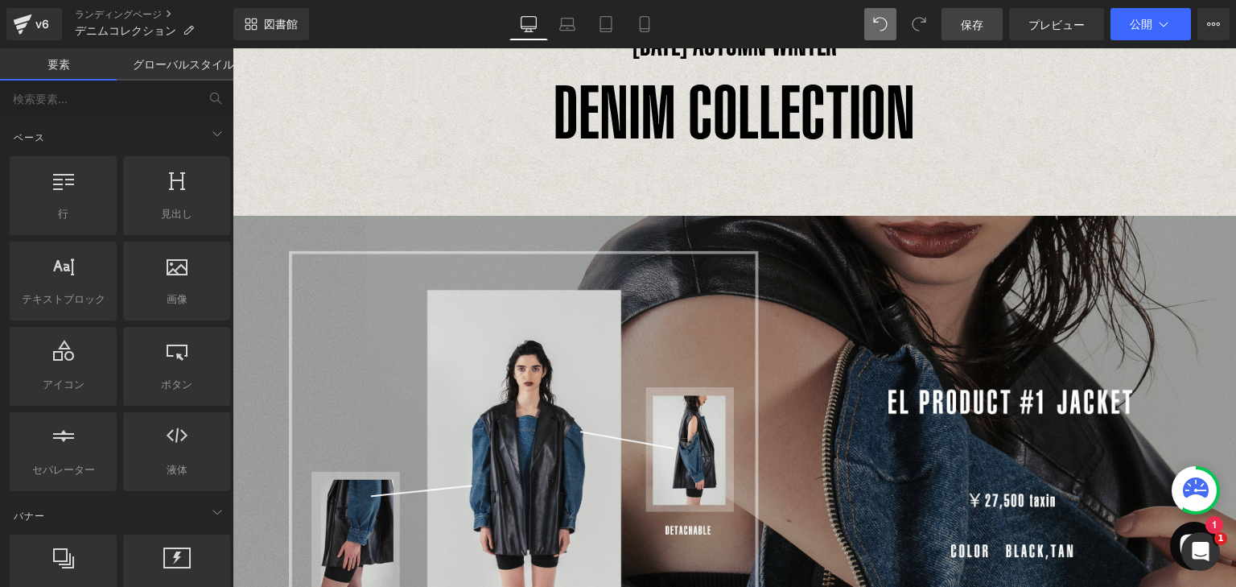
scroll to position [0, 0]
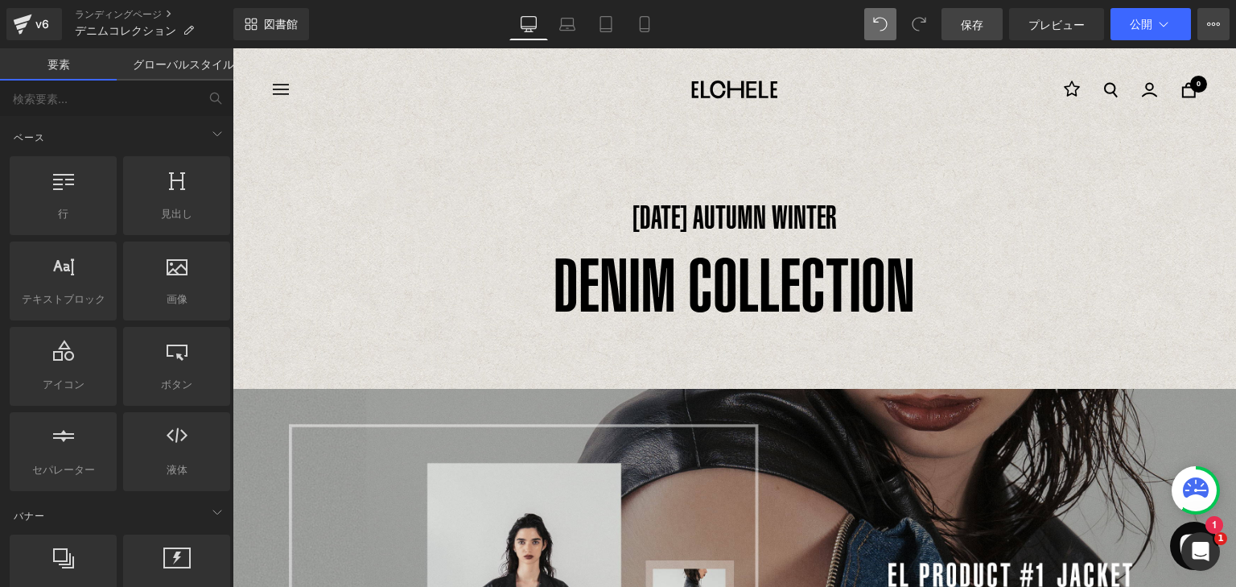
click at [1221, 29] on button "ライブページを表示 現在のテンプレートで表示 テンプレートをライブラリに保存 スケジュール公開 最適化する 公開設定 ショートカット" at bounding box center [1214, 24] width 32 height 32
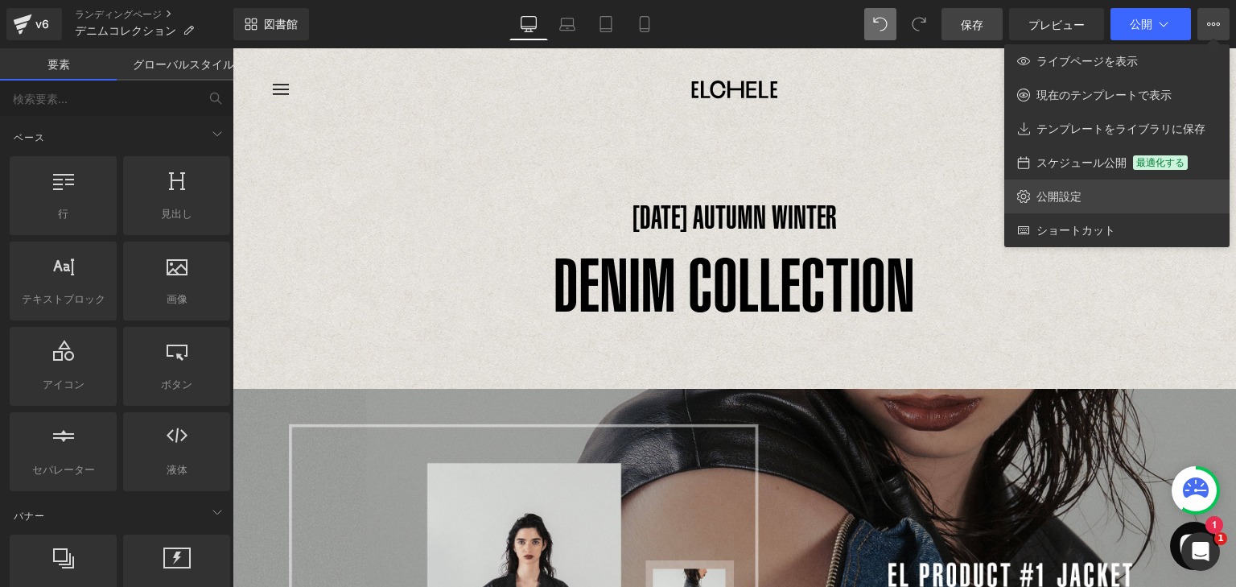
click at [1072, 198] on font "公開設定" at bounding box center [1059, 196] width 45 height 14
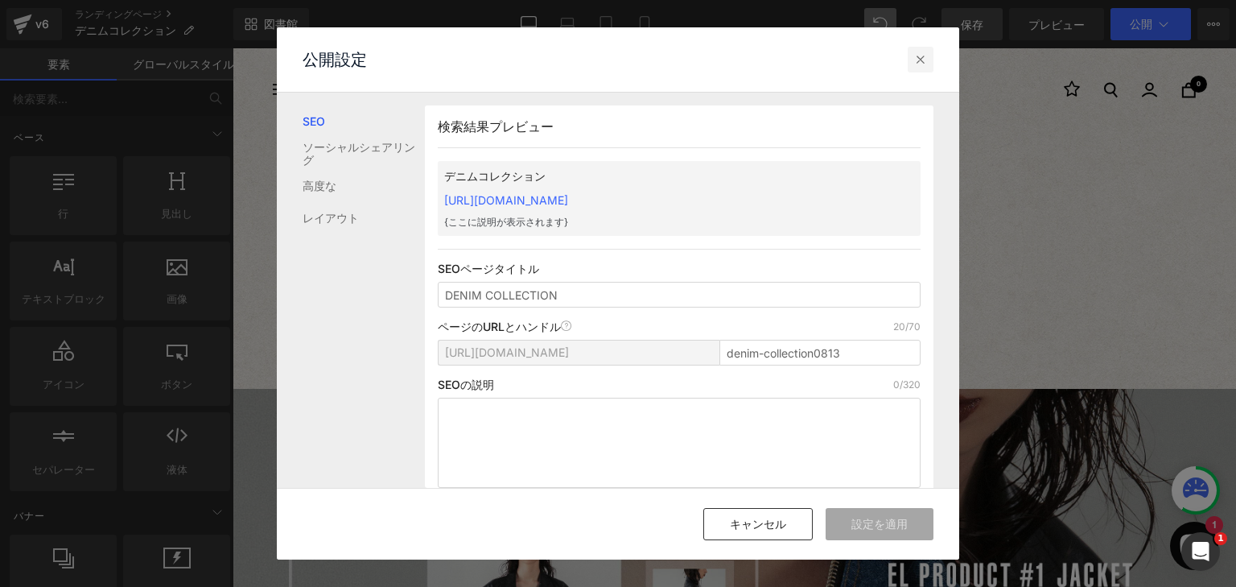
click at [924, 61] on icon at bounding box center [921, 60] width 16 height 16
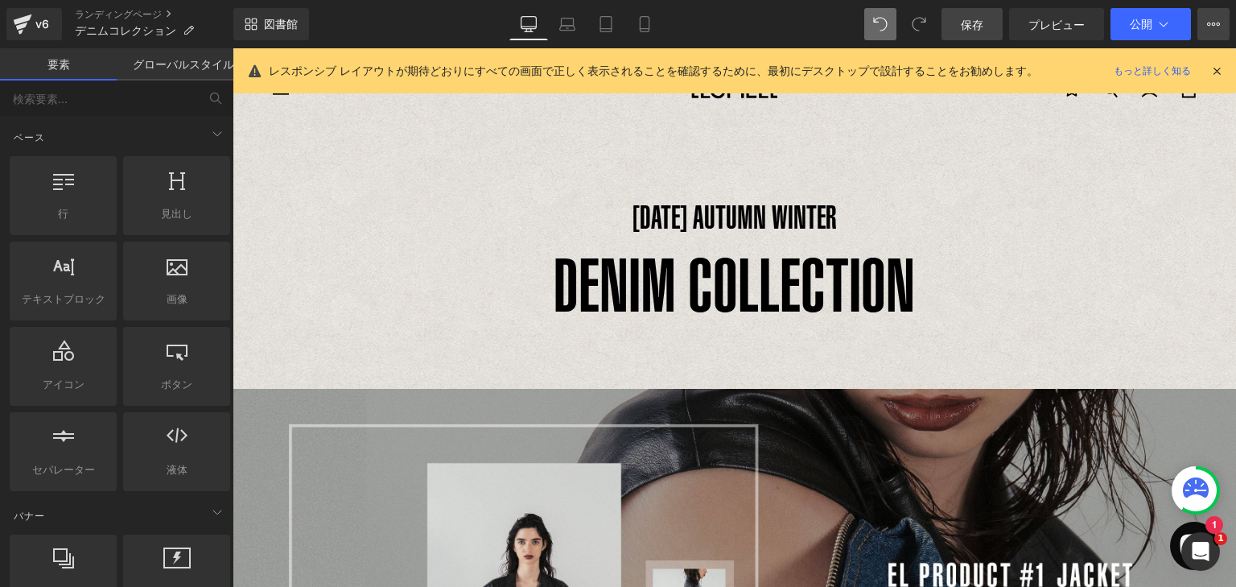
click at [1211, 35] on button "ライブページを表示 現在のテンプレートで表示 テンプレートをライブラリに保存 スケジュール公開 最適化する 公開設定 ショートカット" at bounding box center [1214, 24] width 32 height 32
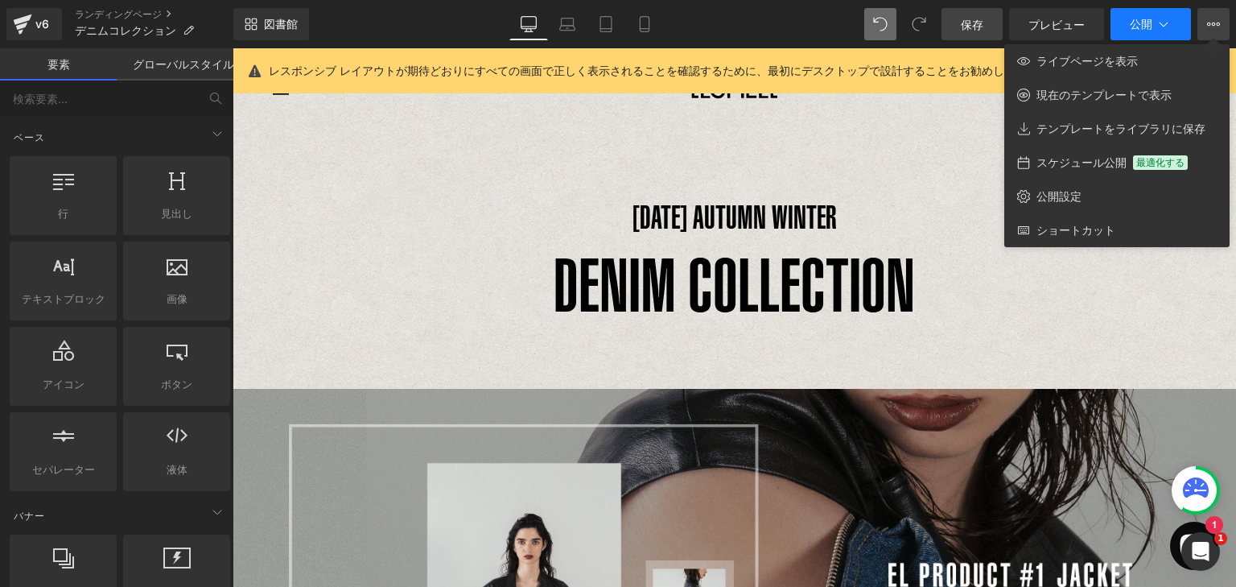
click at [1166, 25] on icon at bounding box center [1164, 24] width 16 height 16
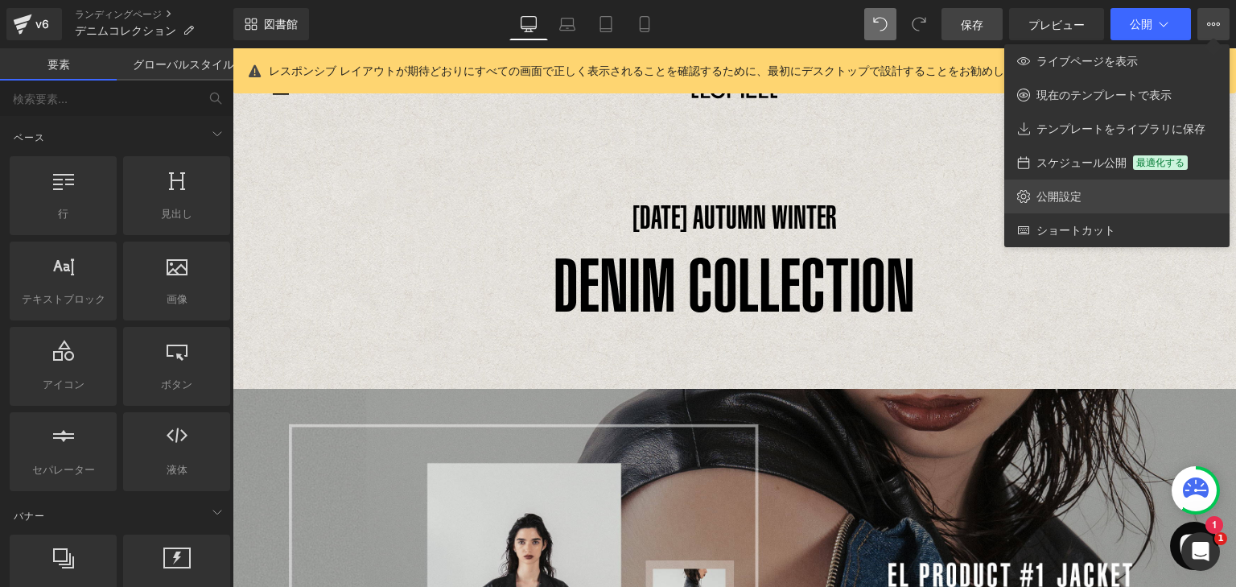
drag, startPoint x: 1069, startPoint y: 192, endPoint x: 1088, endPoint y: 202, distance: 21.6
click at [1088, 202] on link "公開設定" at bounding box center [1117, 197] width 225 height 34
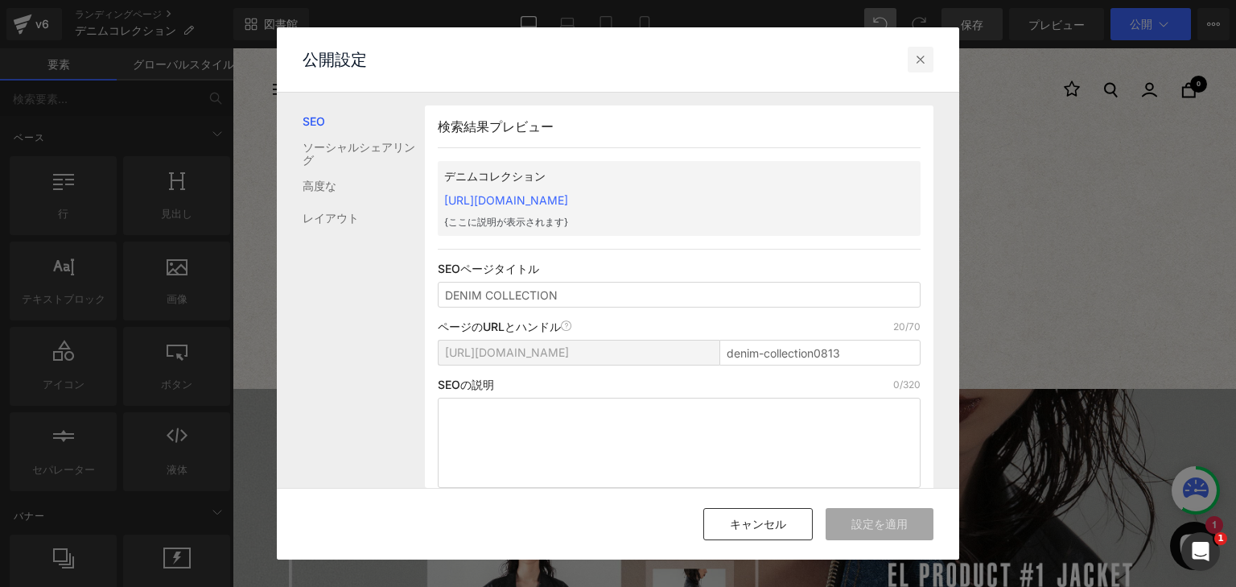
click at [915, 71] on div at bounding box center [921, 60] width 26 height 26
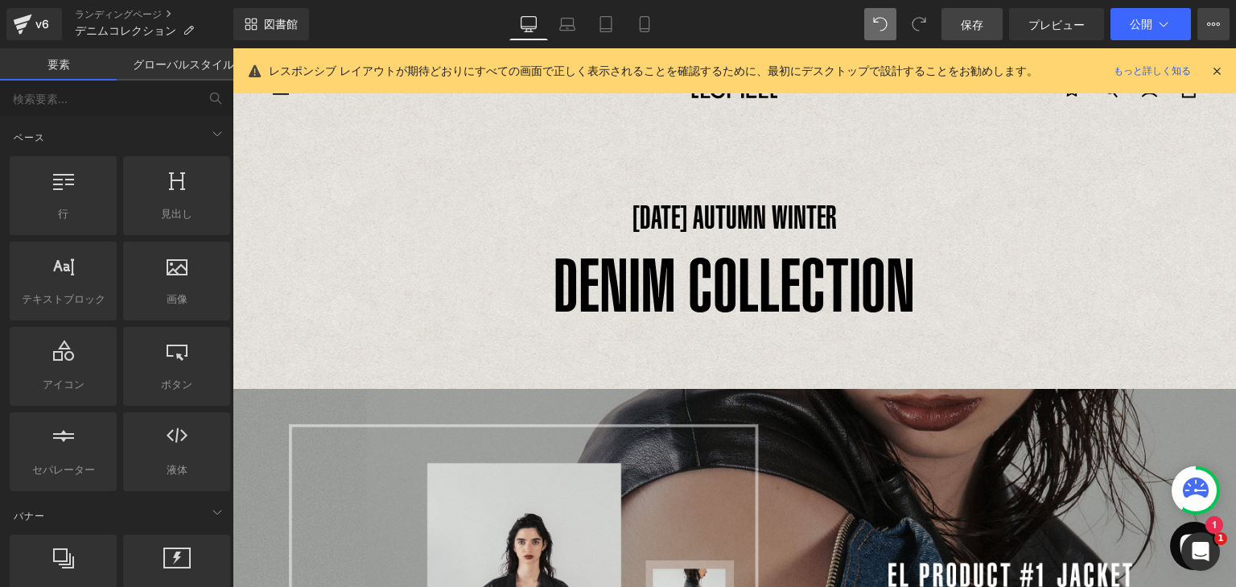
click at [1204, 25] on button "ライブページを表示 現在のテンプレートで表示 テンプレートをライブラリに保存 スケジュール公開 最適化する 公開設定 ショートカット" at bounding box center [1214, 24] width 32 height 32
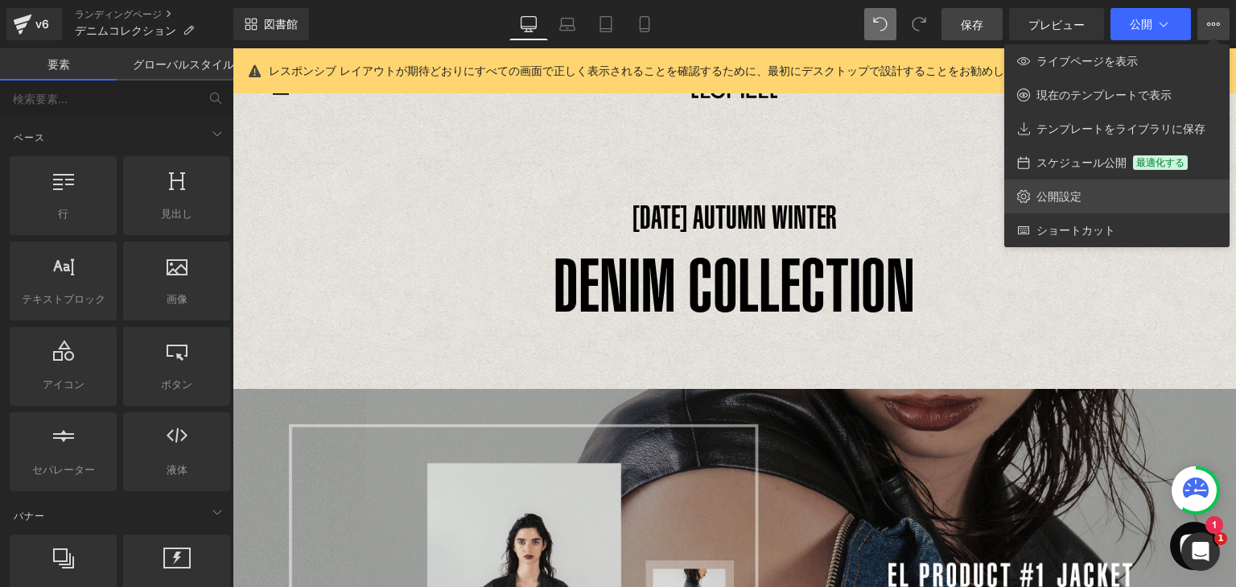
click at [1106, 193] on link "公開設定" at bounding box center [1117, 197] width 225 height 34
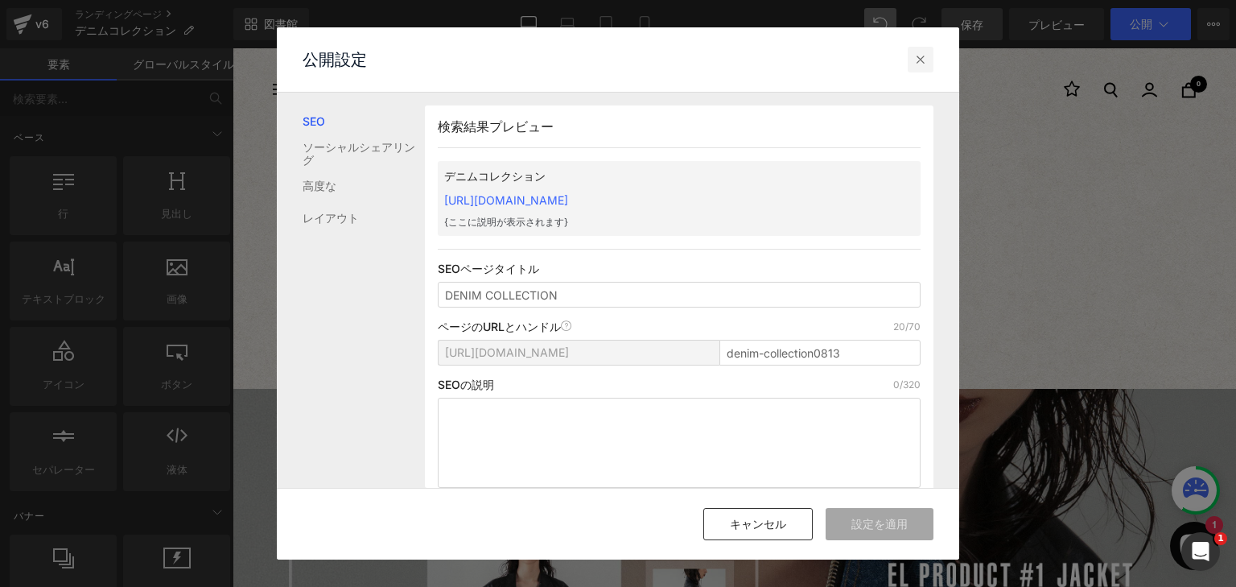
click at [917, 55] on icon at bounding box center [921, 60] width 16 height 16
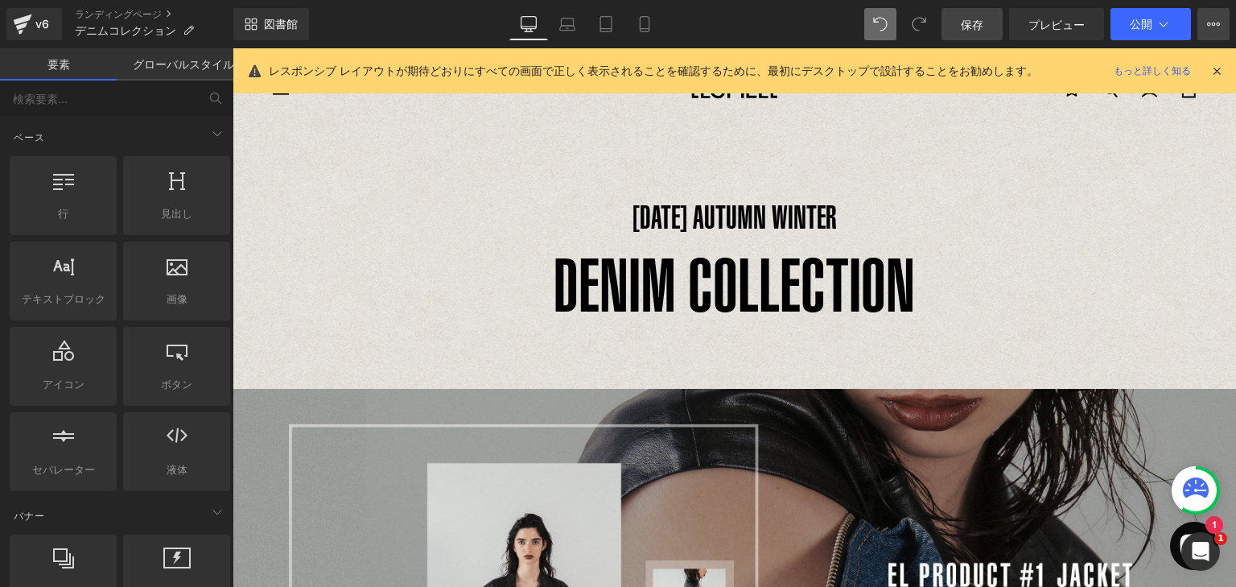
click at [1212, 34] on button "ライブページを表示 現在のテンプレートで表示 テンプレートをライブラリに保存 スケジュール公開 最適化する 公開設定 ショートカット" at bounding box center [1214, 24] width 32 height 32
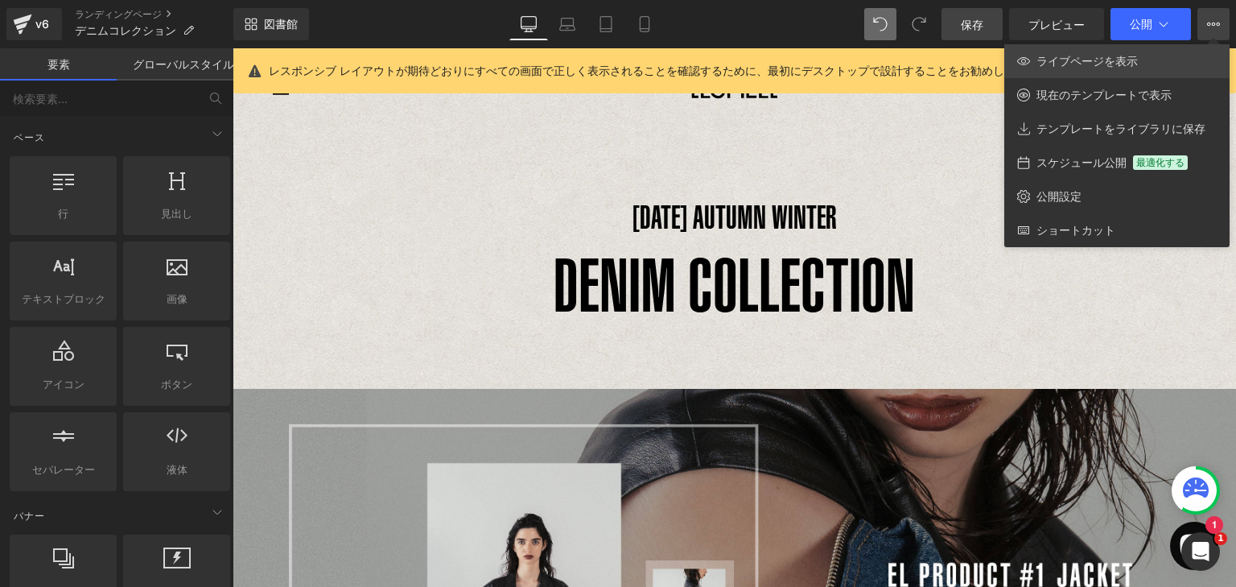
click at [1108, 74] on link "ライブページを表示" at bounding box center [1117, 61] width 225 height 34
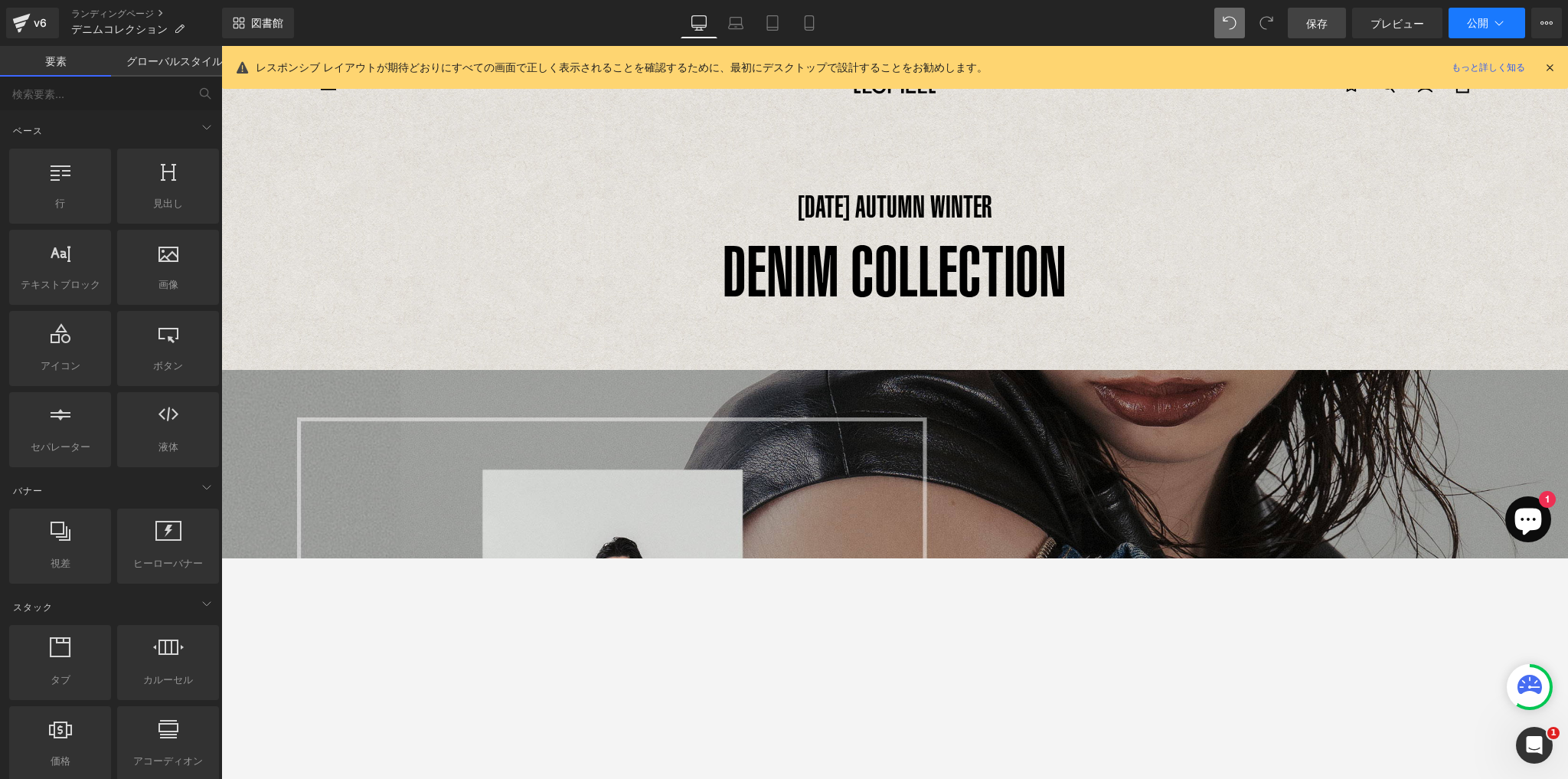
click at [1501, 30] on button "公開" at bounding box center [1486, 23] width 76 height 30
click at [1510, 29] on button "公開" at bounding box center [1486, 23] width 76 height 30
